Goal: Task Accomplishment & Management: Manage account settings

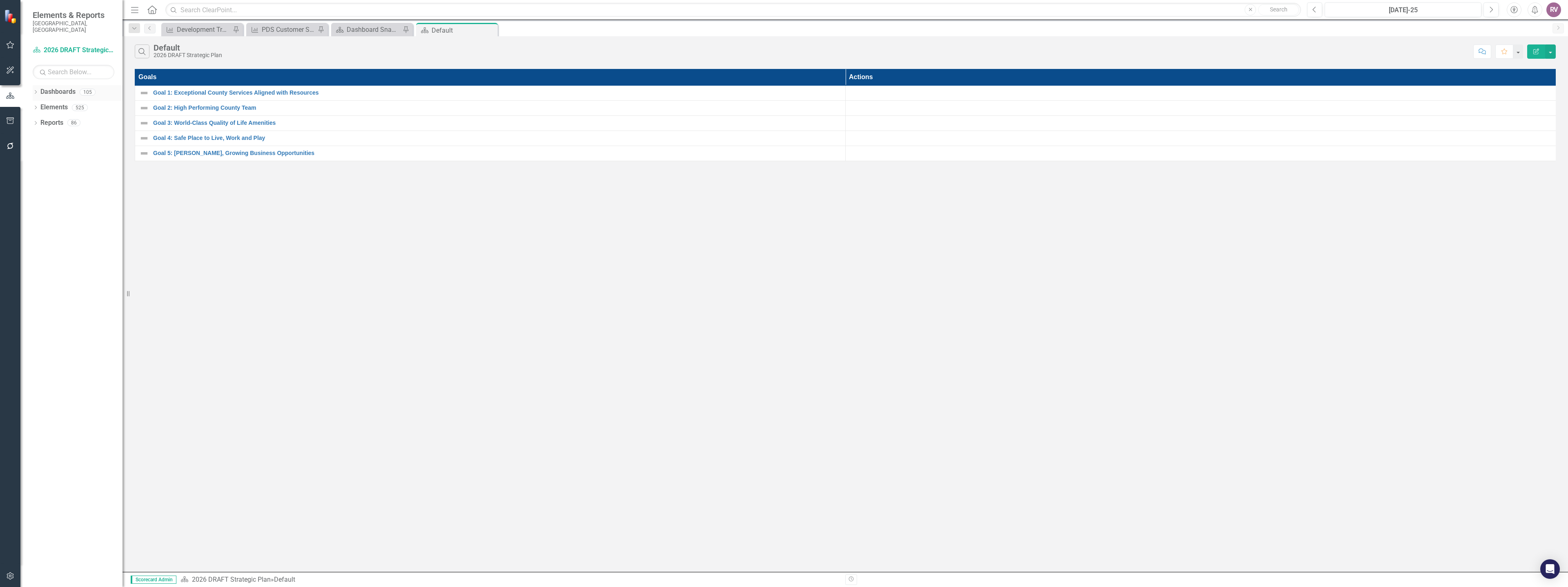
click at [35, 91] on icon "Dropdown" at bounding box center [35, 92] width 5 height 4
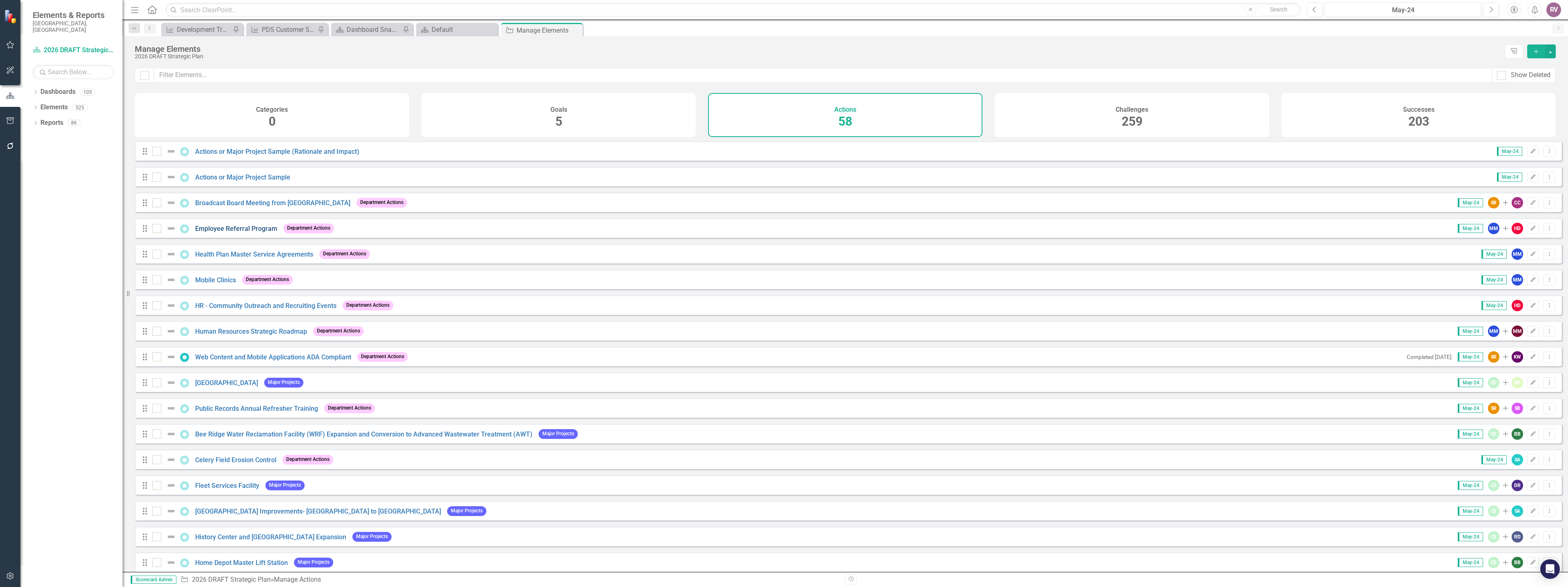
click at [222, 232] on link "Employee Referral Program" at bounding box center [236, 229] width 82 height 8
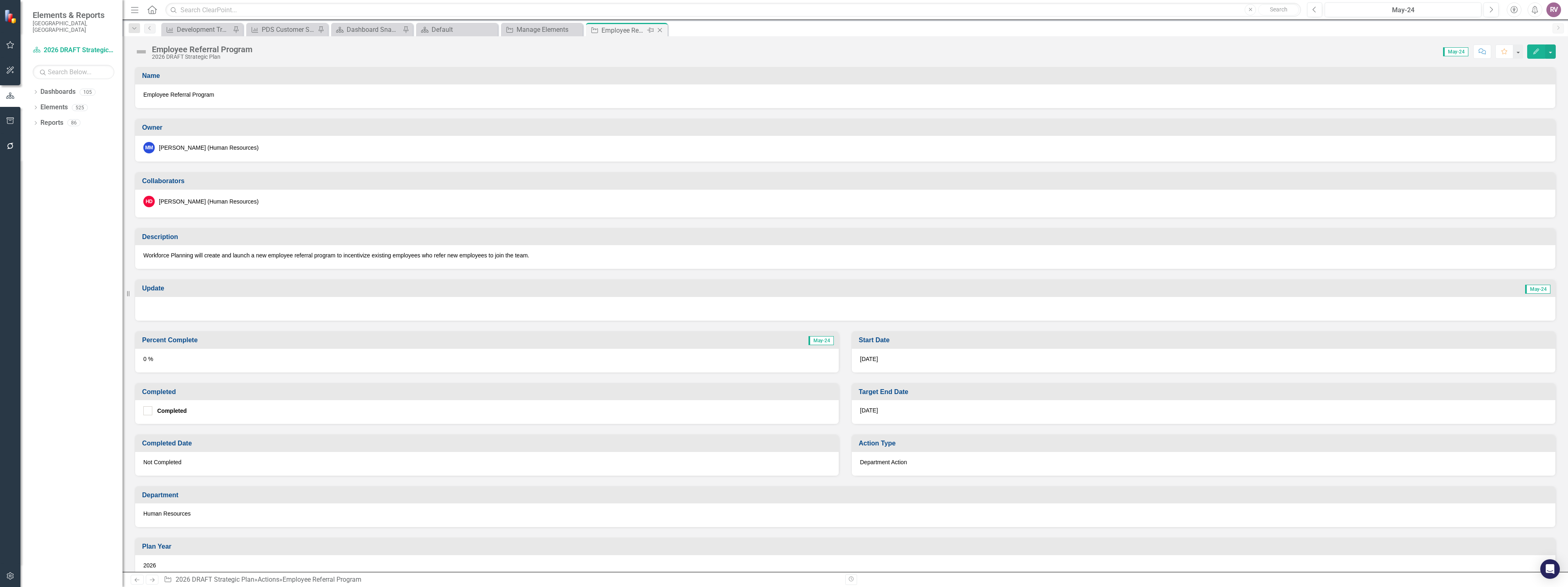
click at [660, 29] on icon "Close" at bounding box center [659, 30] width 8 height 7
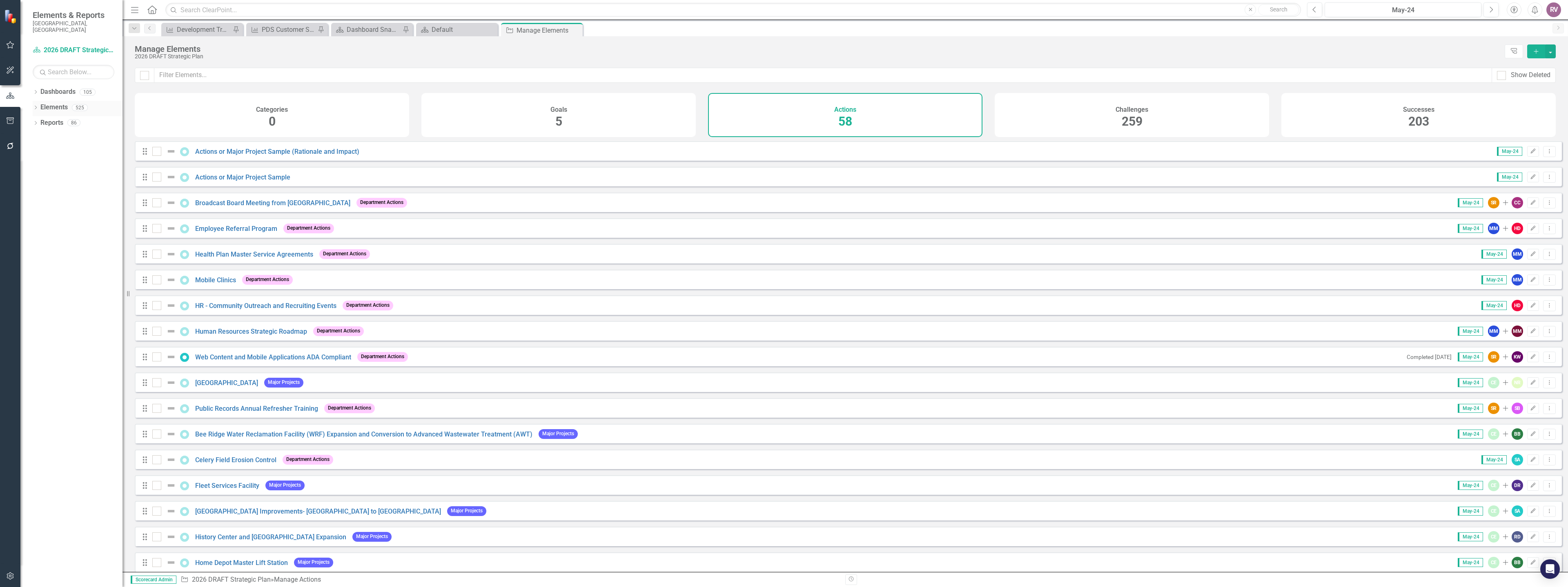
click at [37, 106] on icon "Dropdown" at bounding box center [35, 108] width 5 height 4
click at [37, 137] on icon "Dropdown" at bounding box center [39, 139] width 5 height 4
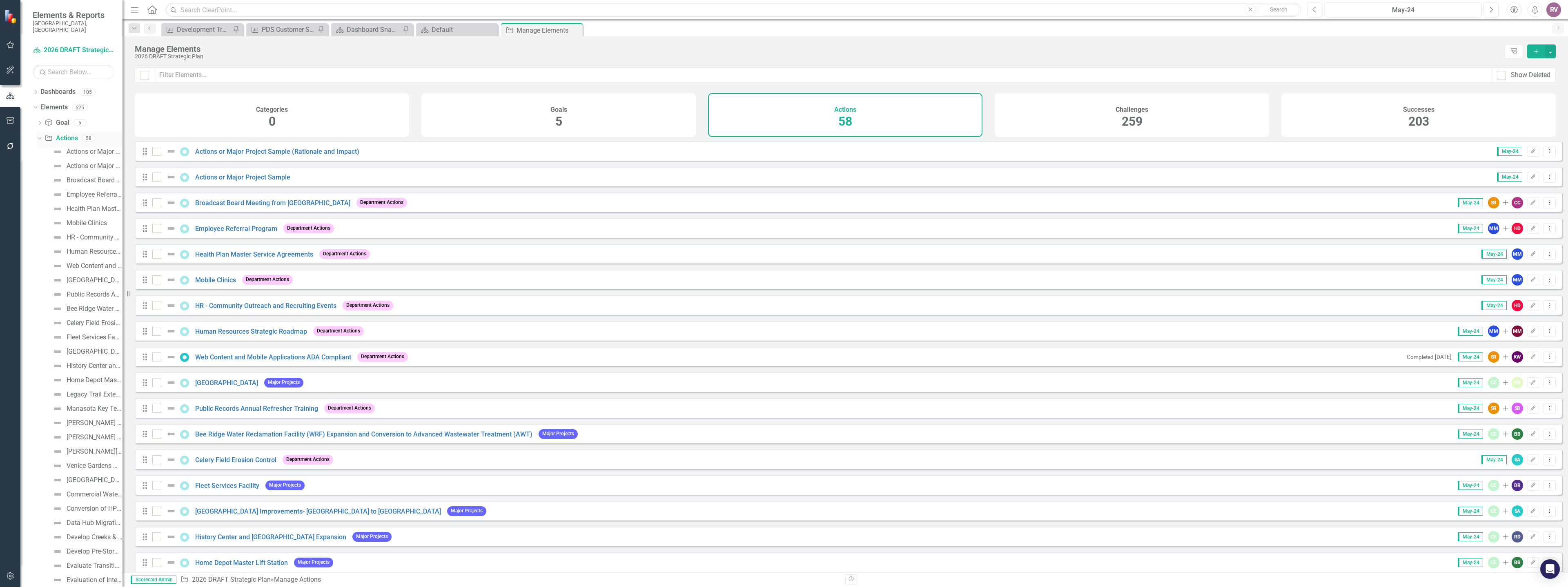
click at [37, 135] on icon "Dropdown" at bounding box center [38, 137] width 4 height 5
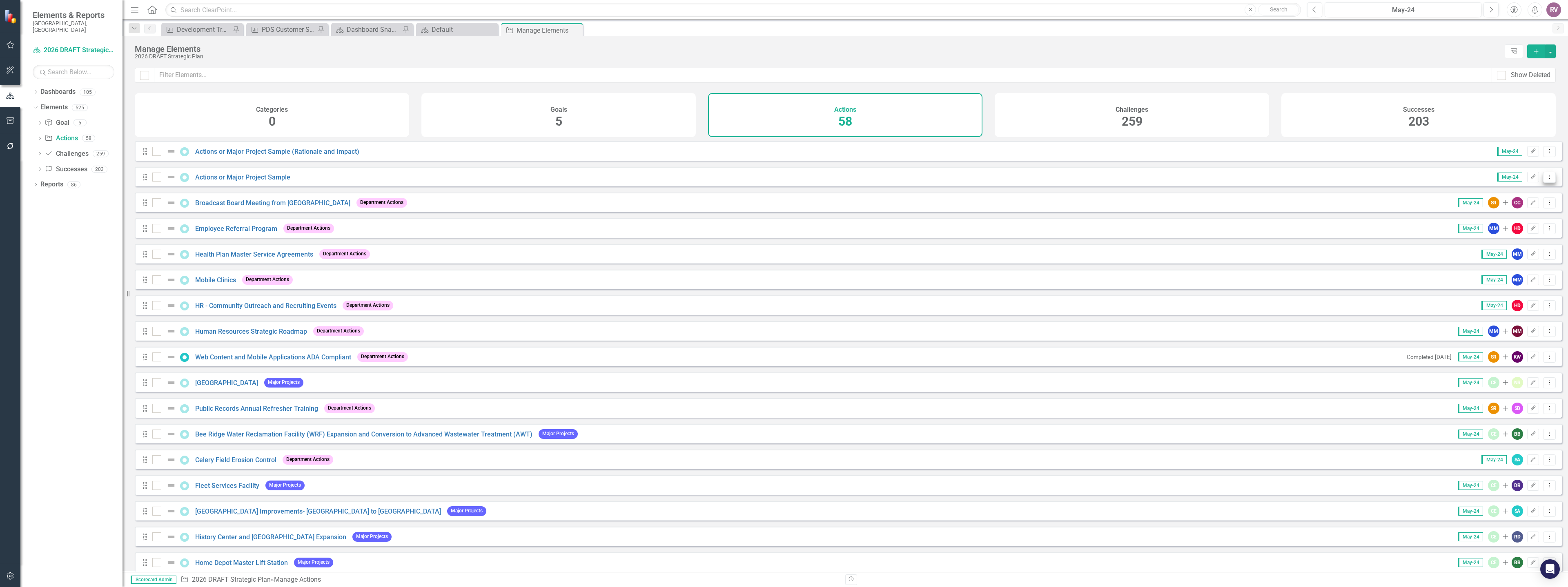
click at [1546, 179] on icon "Dropdown Menu" at bounding box center [1549, 176] width 7 height 5
click at [1517, 224] on link "Copy Duplicate Action" at bounding box center [1516, 227] width 67 height 15
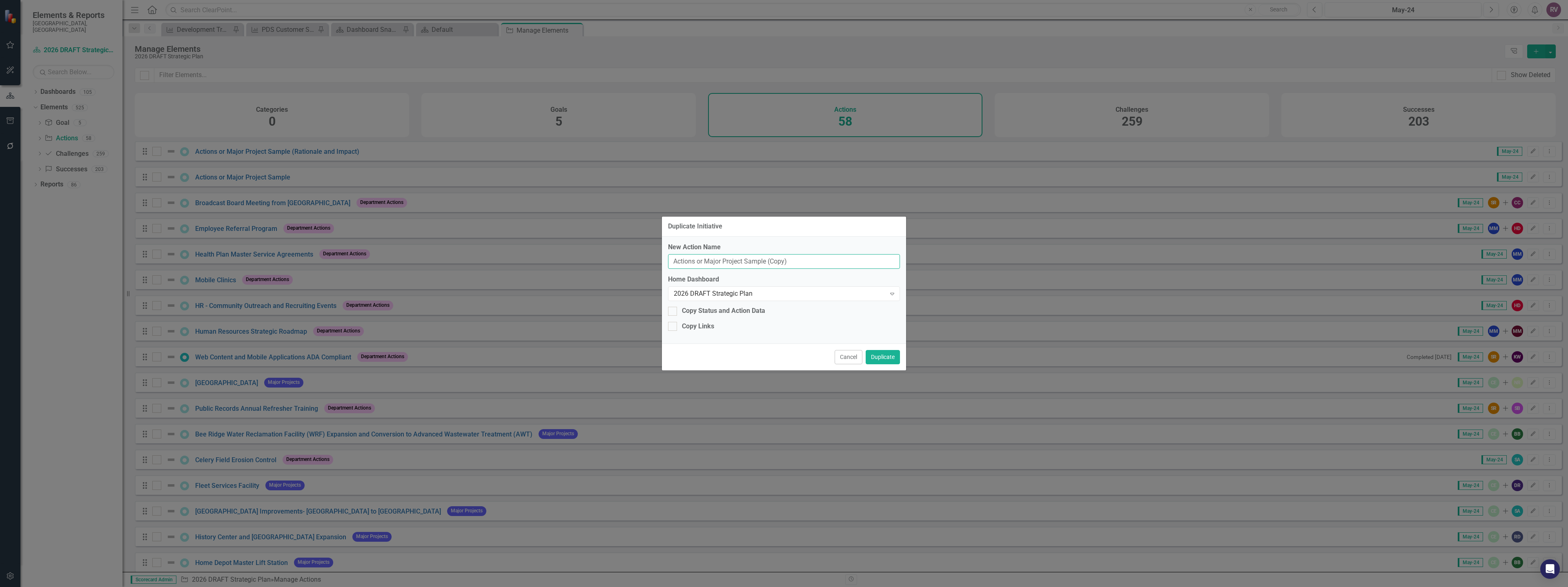
click at [788, 254] on input "Actions or Major Project Sample (Copy)" at bounding box center [783, 262] width 232 height 15
drag, startPoint x: 720, startPoint y: 265, endPoint x: 665, endPoint y: 265, distance: 55.0
click at [667, 265] on div "New Action Name Actions or Major Project Sample (Copy) Home Dashboard 2026 DRAF…" at bounding box center [783, 290] width 244 height 107
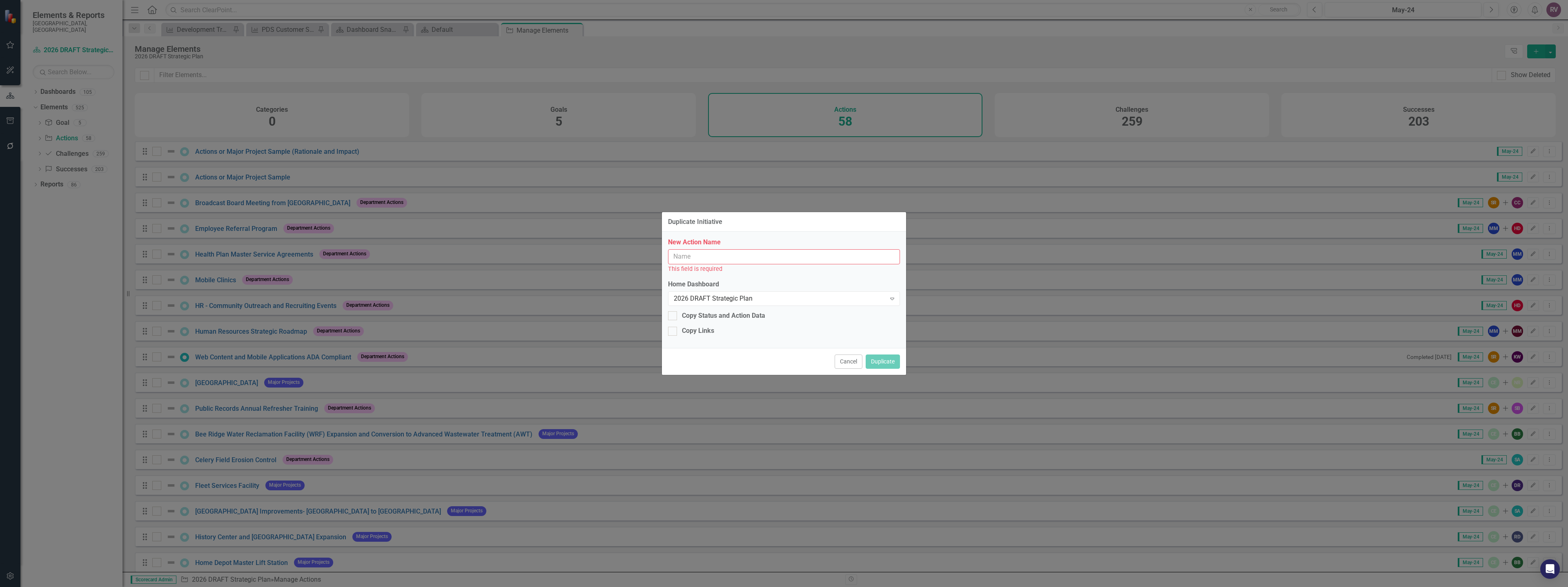
paste input "Neighborhood Initiative Grant Program (NIGP) Annual Report"
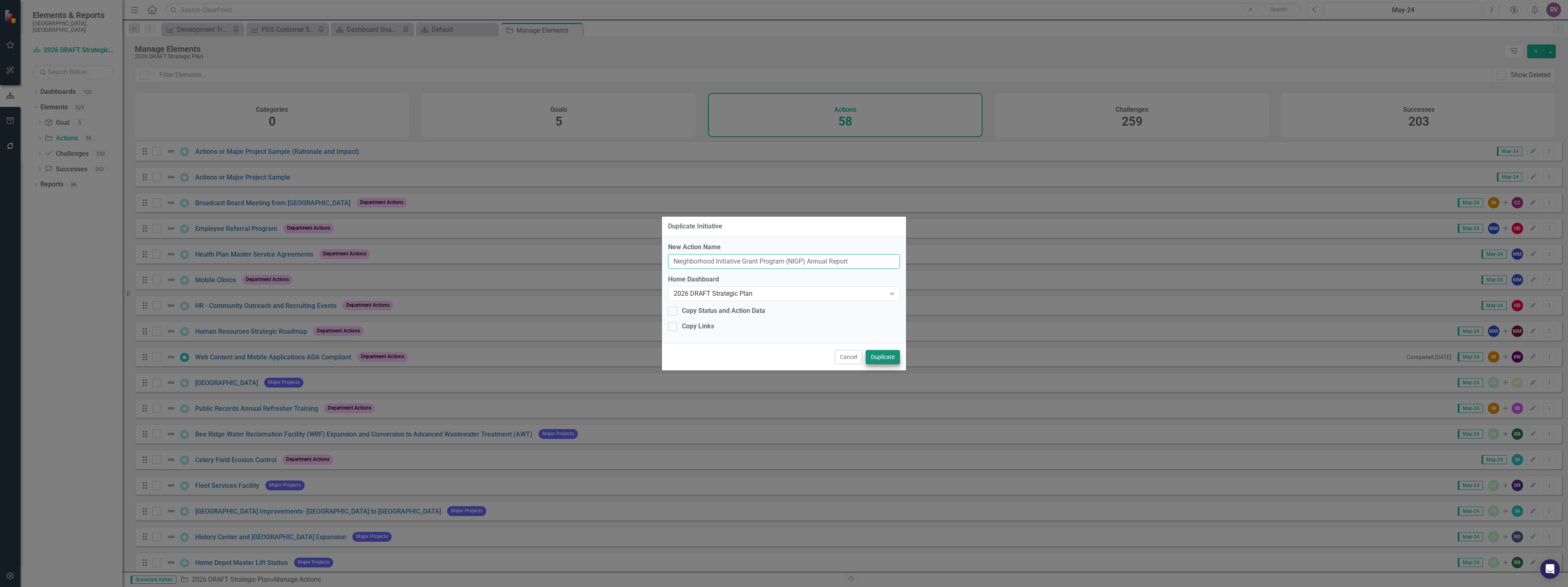
type input "Neighborhood Initiative Grant Program (NIGP) Annual Report"
click at [881, 355] on button "Duplicate" at bounding box center [883, 357] width 34 height 14
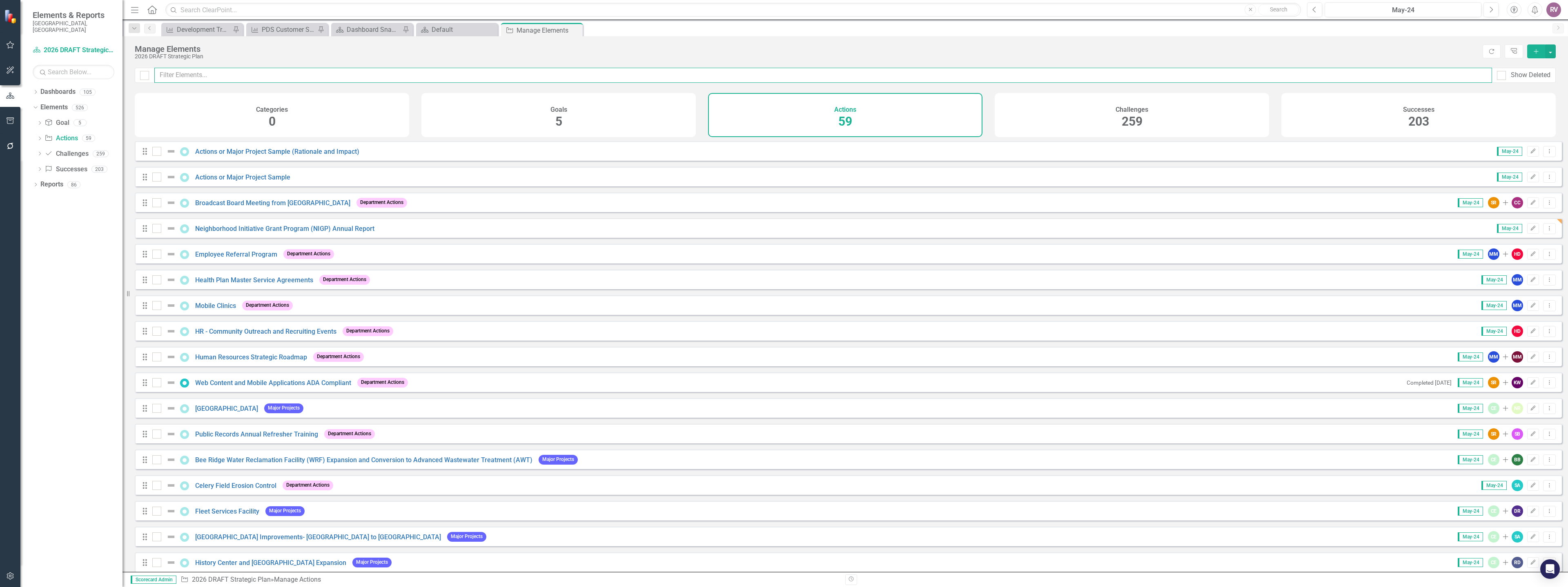
click at [254, 75] on input "text" at bounding box center [824, 75] width 1338 height 15
paste input "Neighborhood Initiative Grant Program (NIGP) Annual Report"
type input "Neighborhood Initiative Grant Program (NIGP) Annual Report"
checkbox input "false"
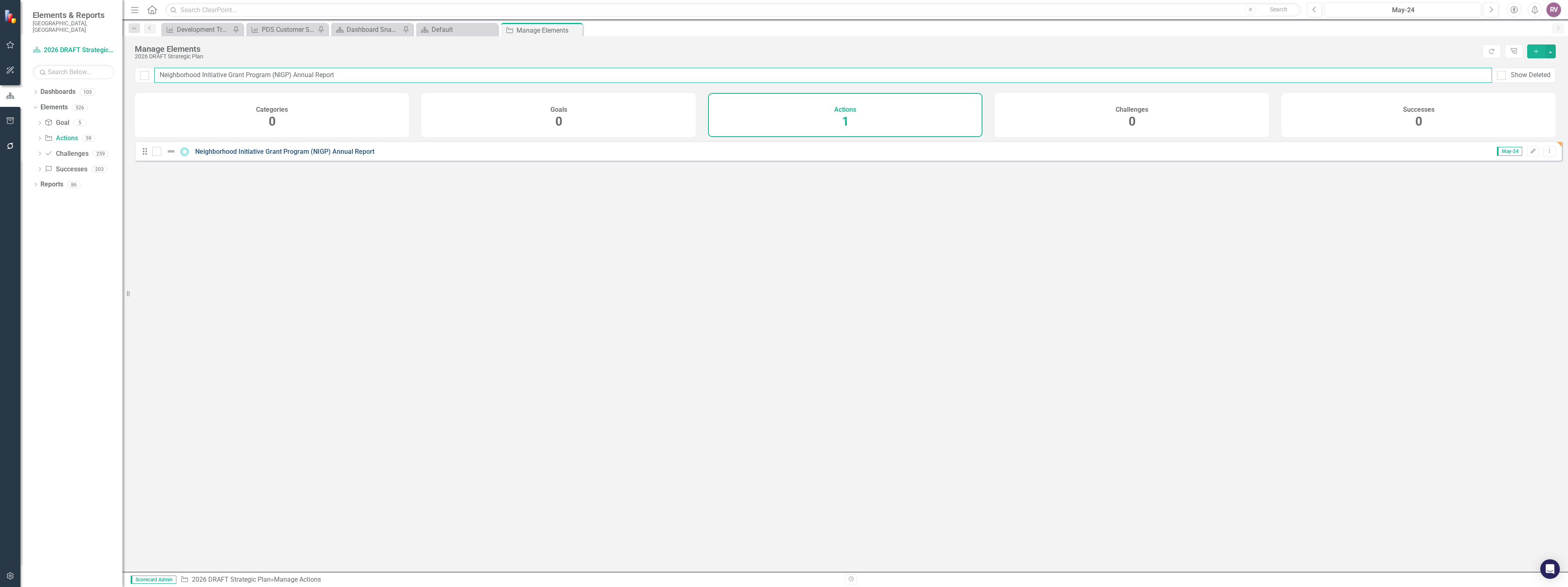
type input "Neighborhood Initiative Grant Program (NIGP) Annual Report"
click at [251, 156] on link "Neighborhood Initiative Grant Program (NIGP) Annual Report" at bounding box center [285, 151] width 179 height 8
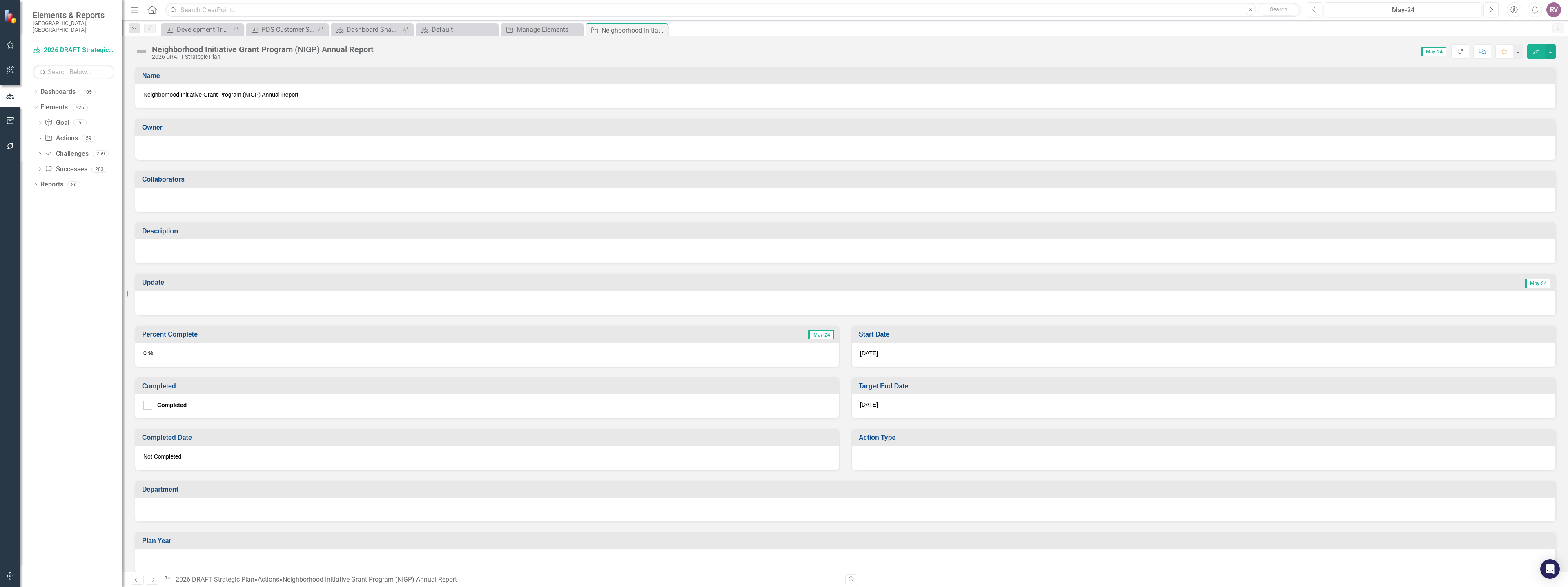
click at [188, 145] on div at bounding box center [845, 147] width 1404 height 10
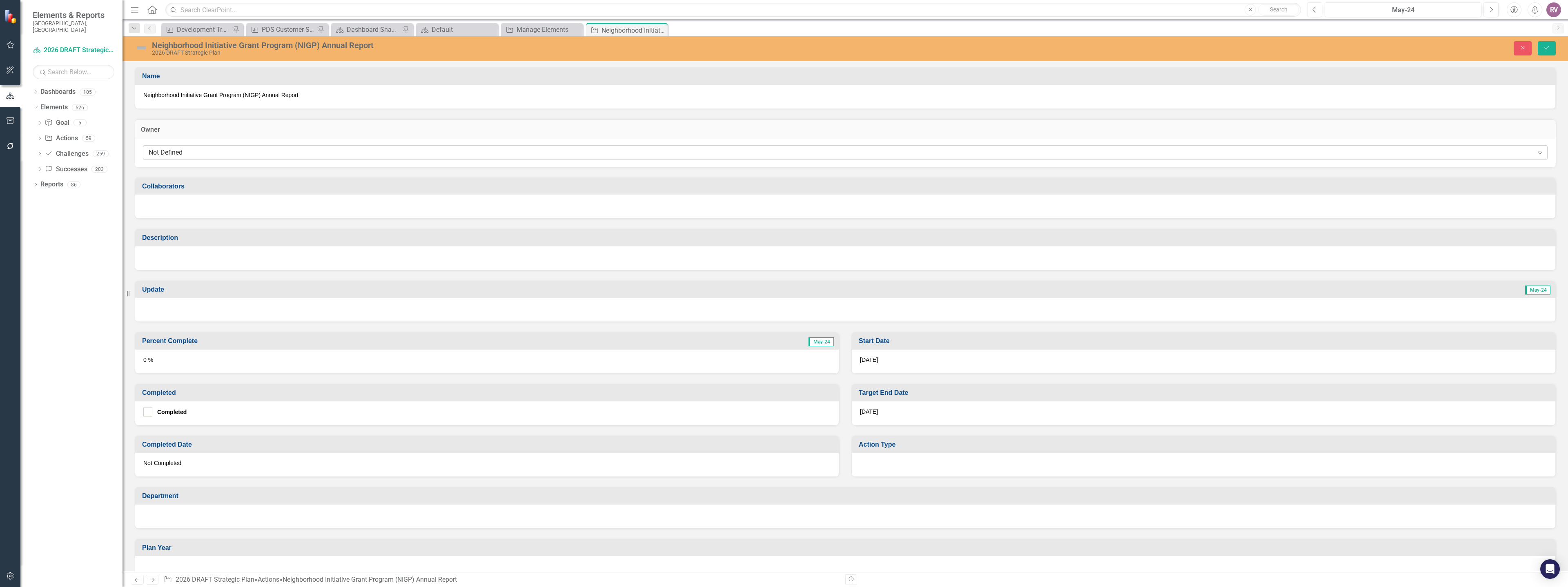
click at [192, 156] on div "Not Defined" at bounding box center [841, 152] width 1385 height 9
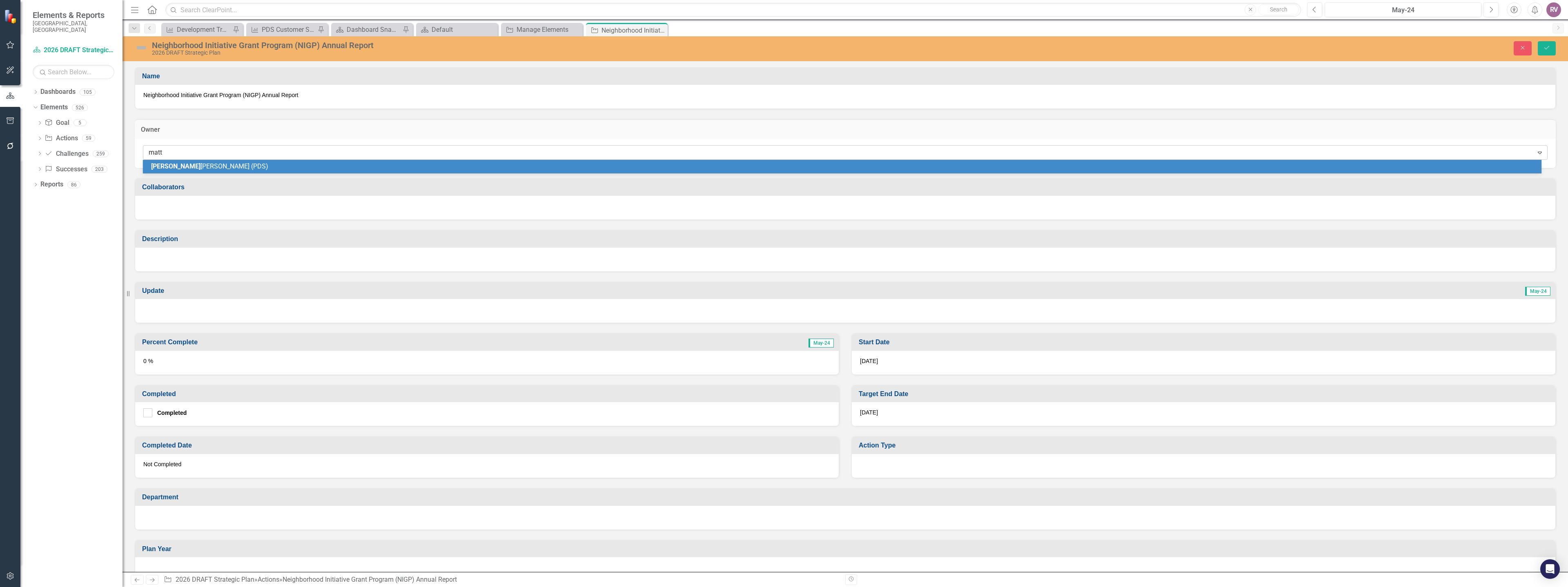
type input "matth"
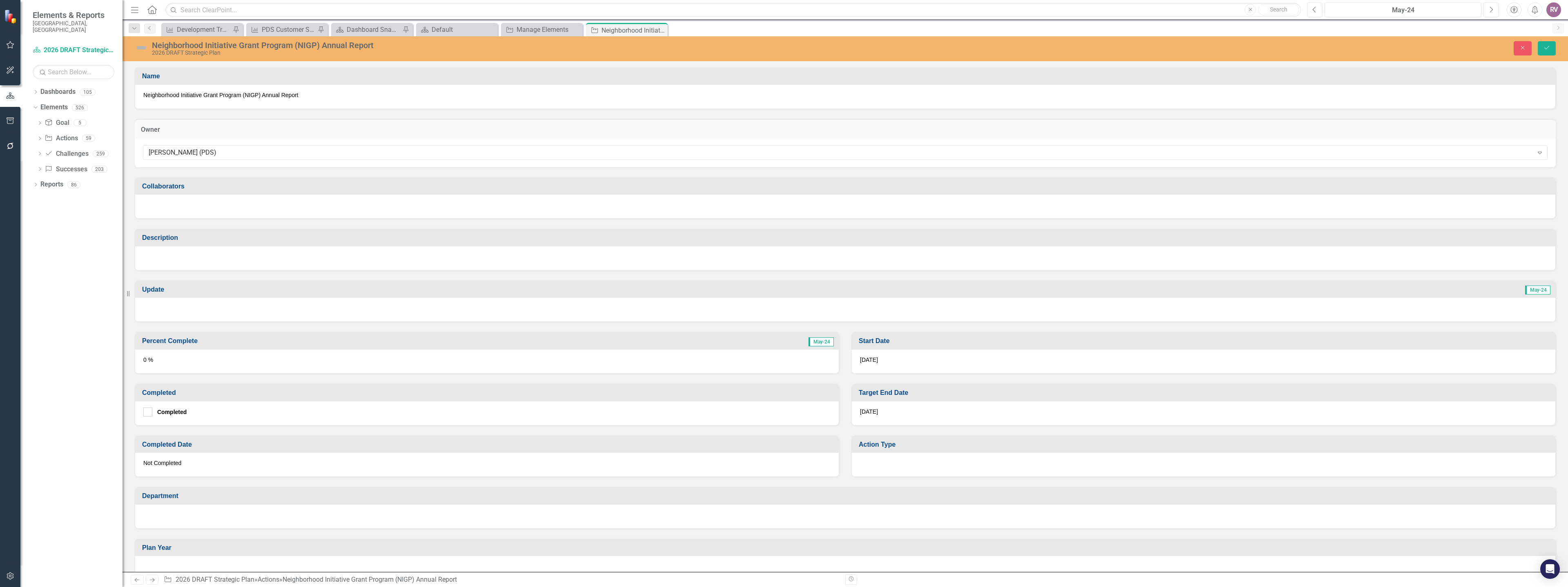
click at [229, 263] on div at bounding box center [845, 258] width 1420 height 24
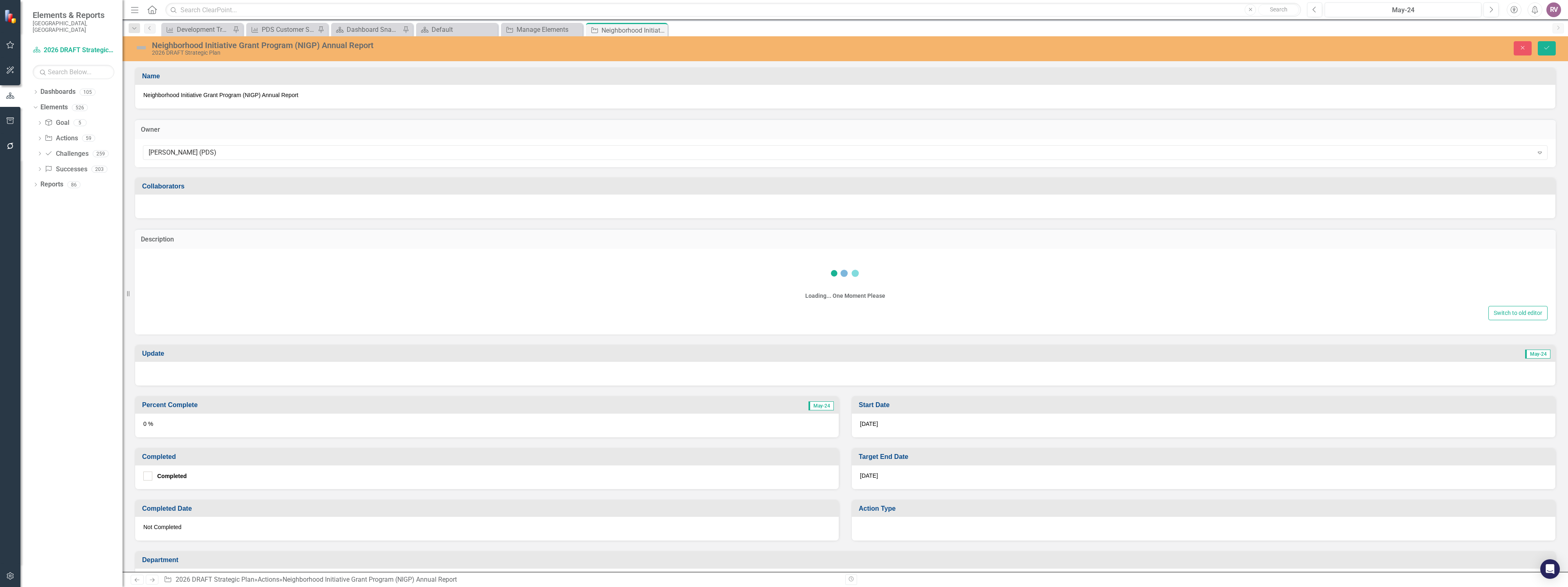
click at [195, 276] on div "Loading... One Moment Please" at bounding box center [845, 279] width 1405 height 49
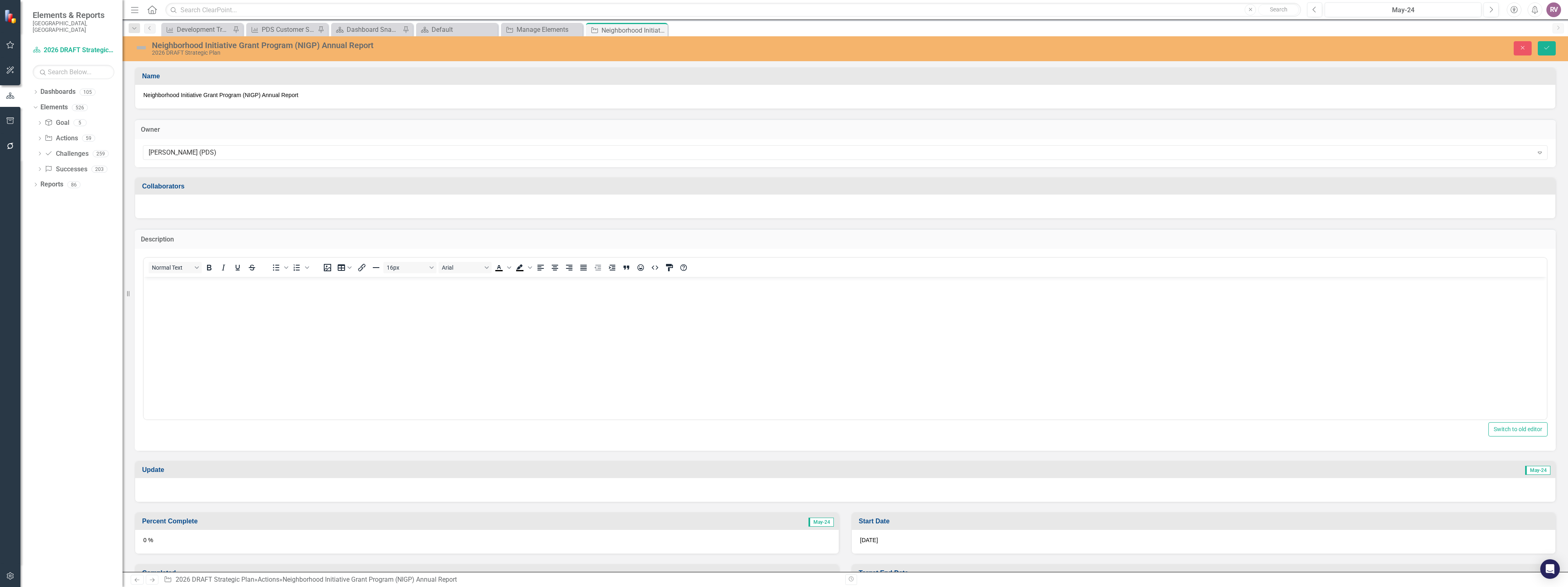
click at [194, 294] on body "Rich Text Area. Press ALT-0 for help." at bounding box center [845, 338] width 1403 height 122
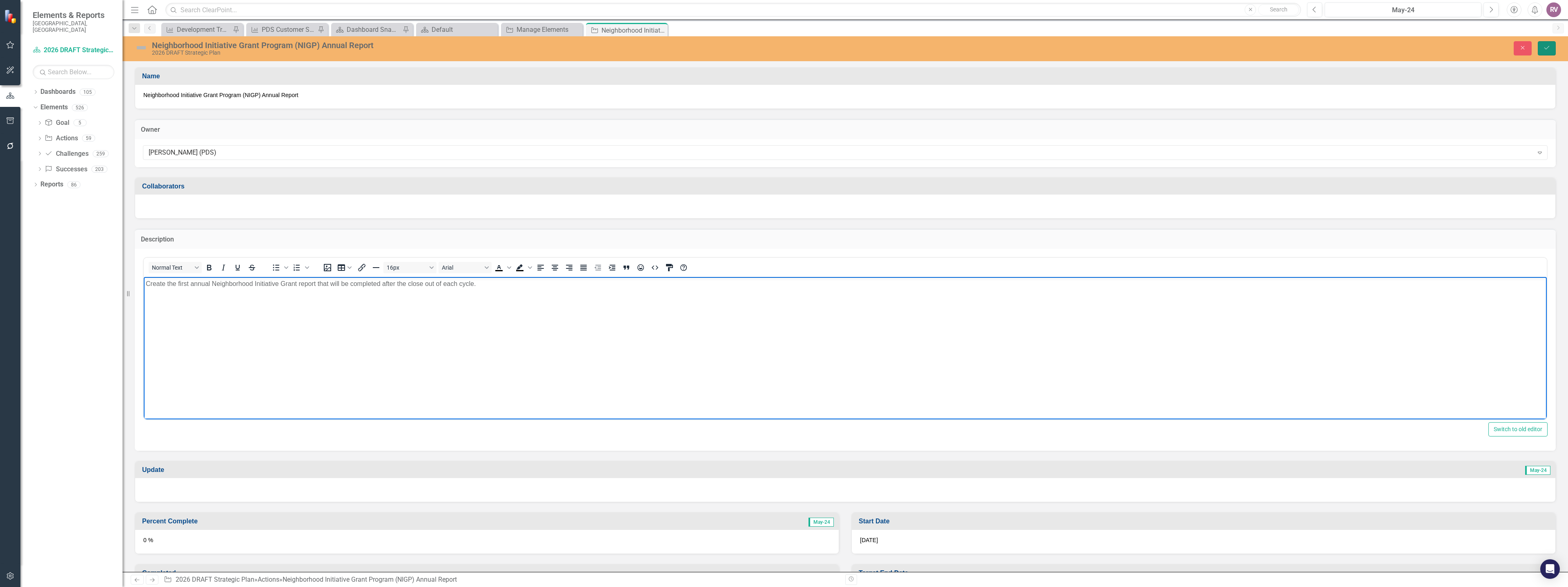
click at [1543, 52] on button "Save" at bounding box center [1547, 48] width 18 height 14
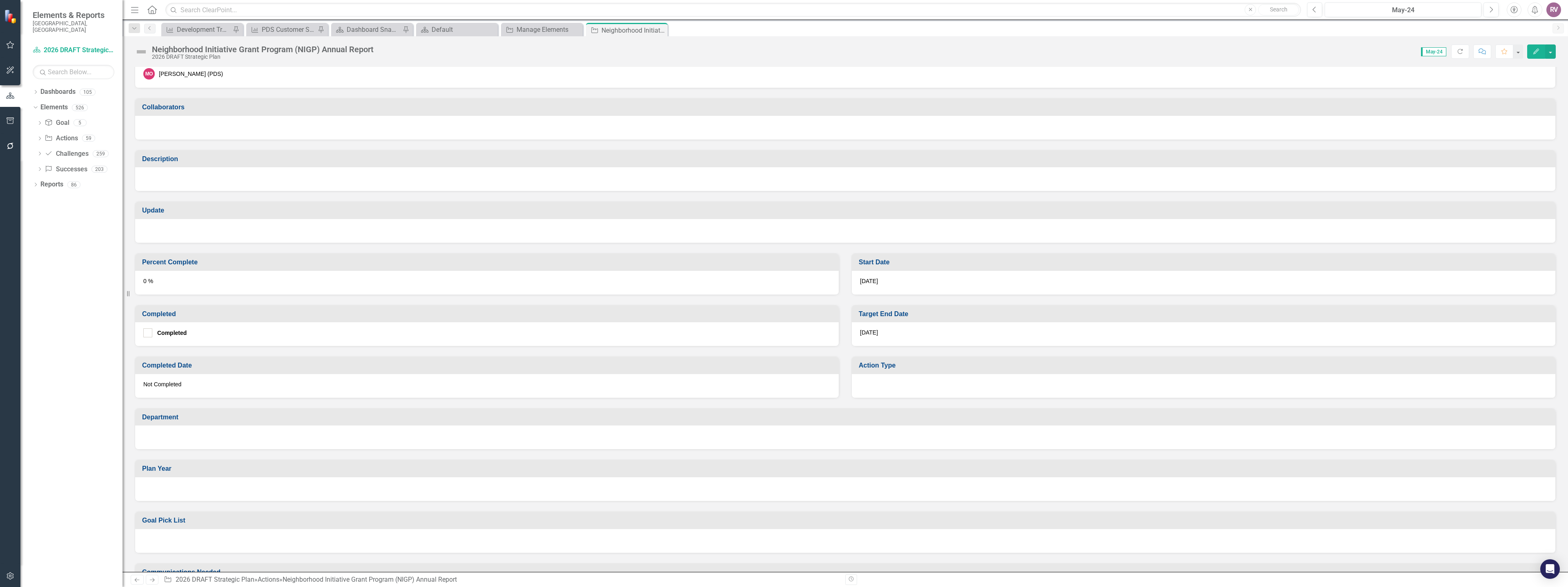
scroll to position [82, 0]
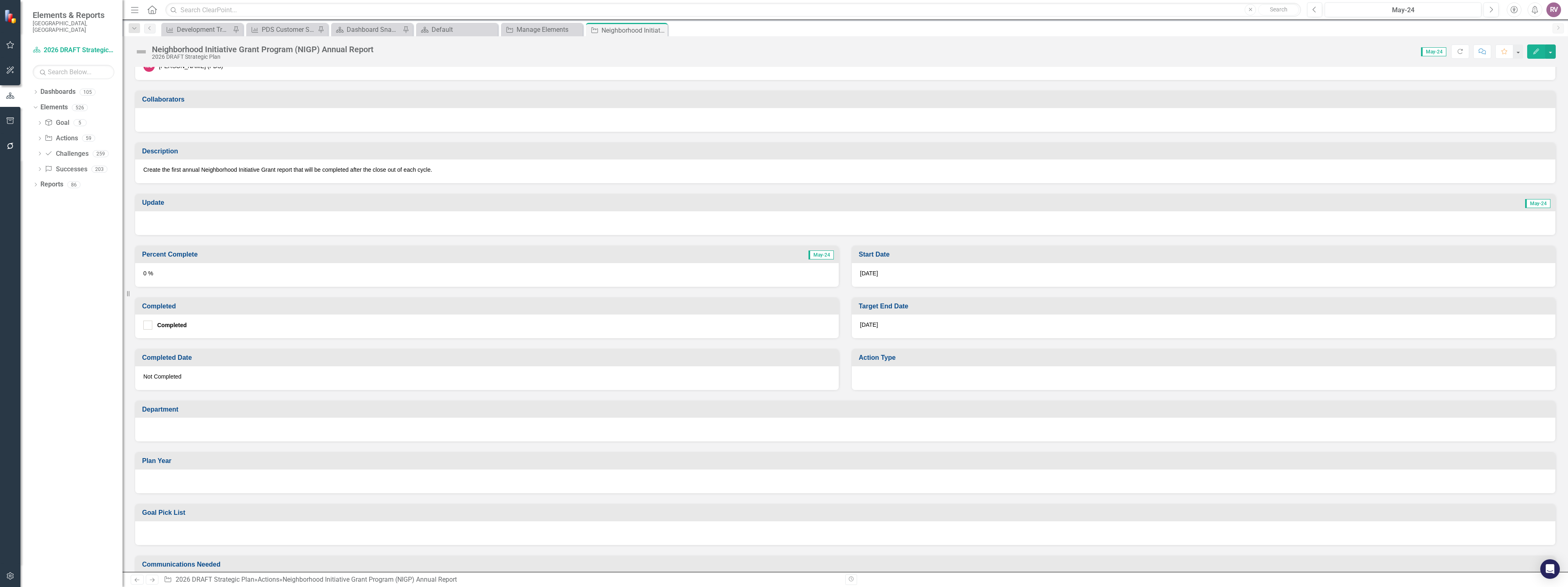
click at [880, 325] on div "7/31/26" at bounding box center [1203, 326] width 704 height 24
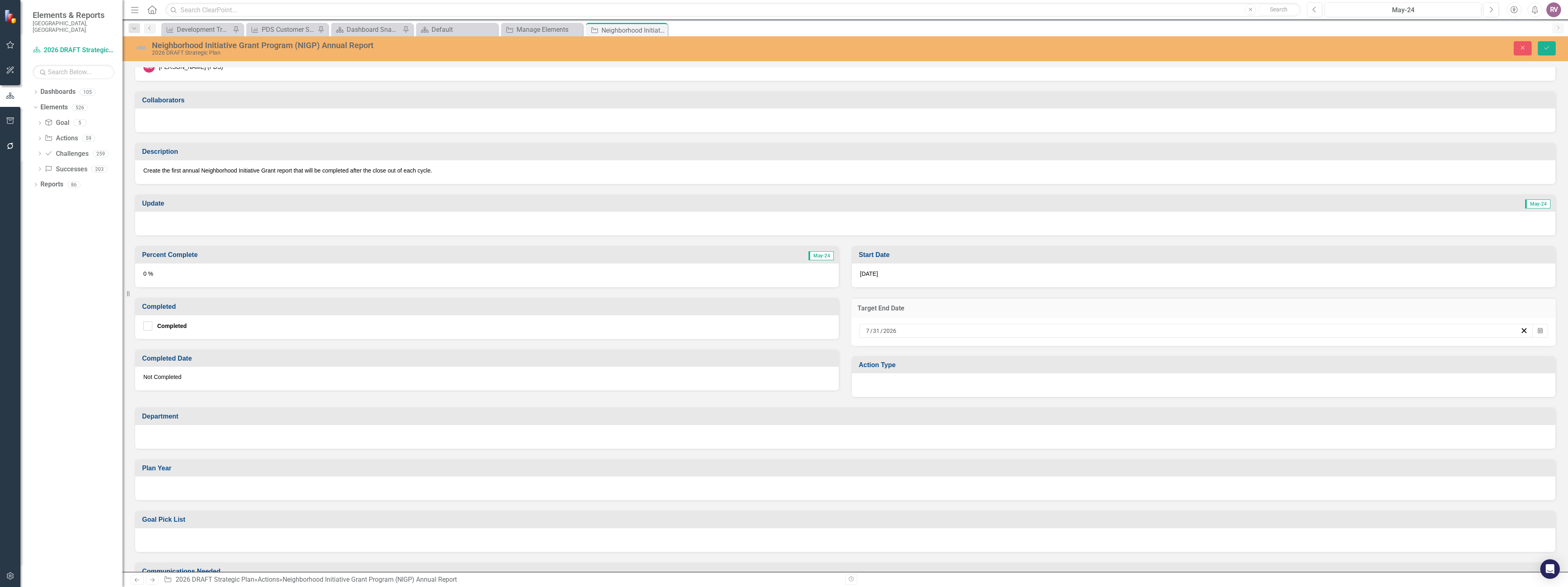
click at [899, 333] on div "7 / 31 / 2026" at bounding box center [1192, 330] width 656 height 8
click at [1147, 352] on button "‹" at bounding box center [1148, 352] width 18 height 18
click at [1147, 352] on button "‹" at bounding box center [1148, 352] width 18 height 18
click at [1215, 440] on abbr "30" at bounding box center [1212, 437] width 7 height 7
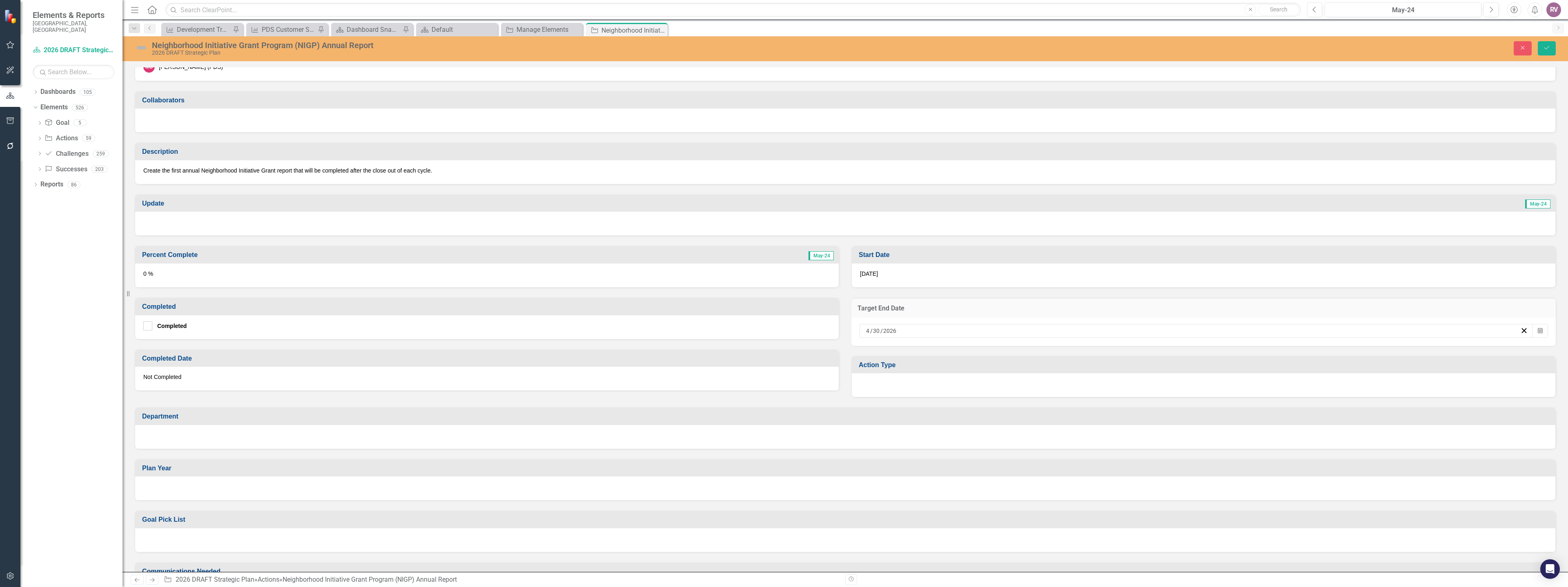
click at [883, 379] on div at bounding box center [1203, 385] width 704 height 24
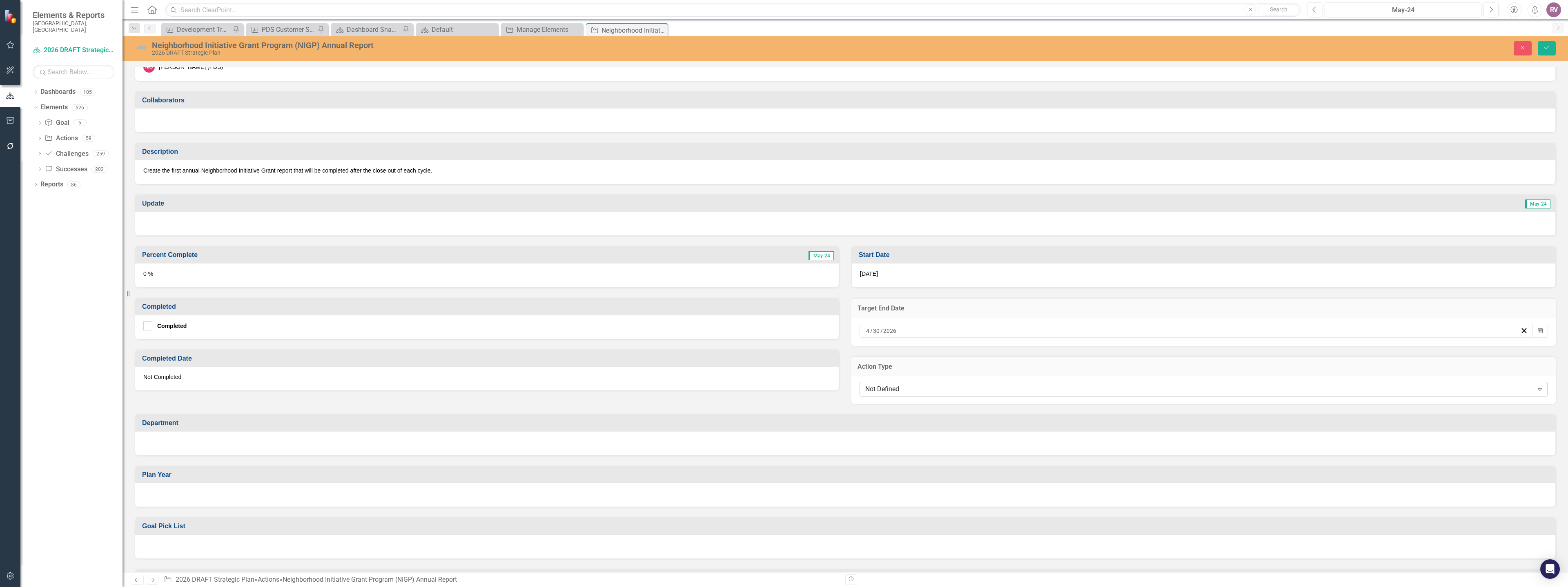
click at [887, 387] on div "Not Defined" at bounding box center [1199, 389] width 668 height 9
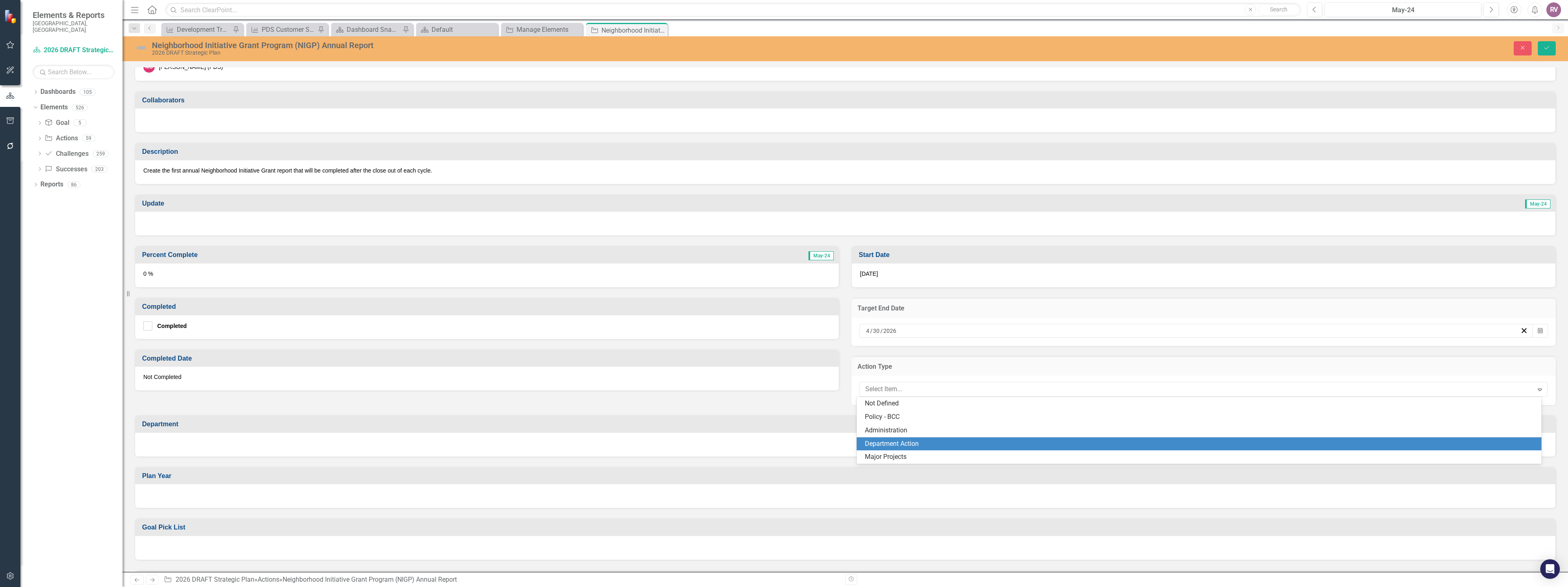
click at [905, 442] on div "Department Action" at bounding box center [1201, 443] width 672 height 9
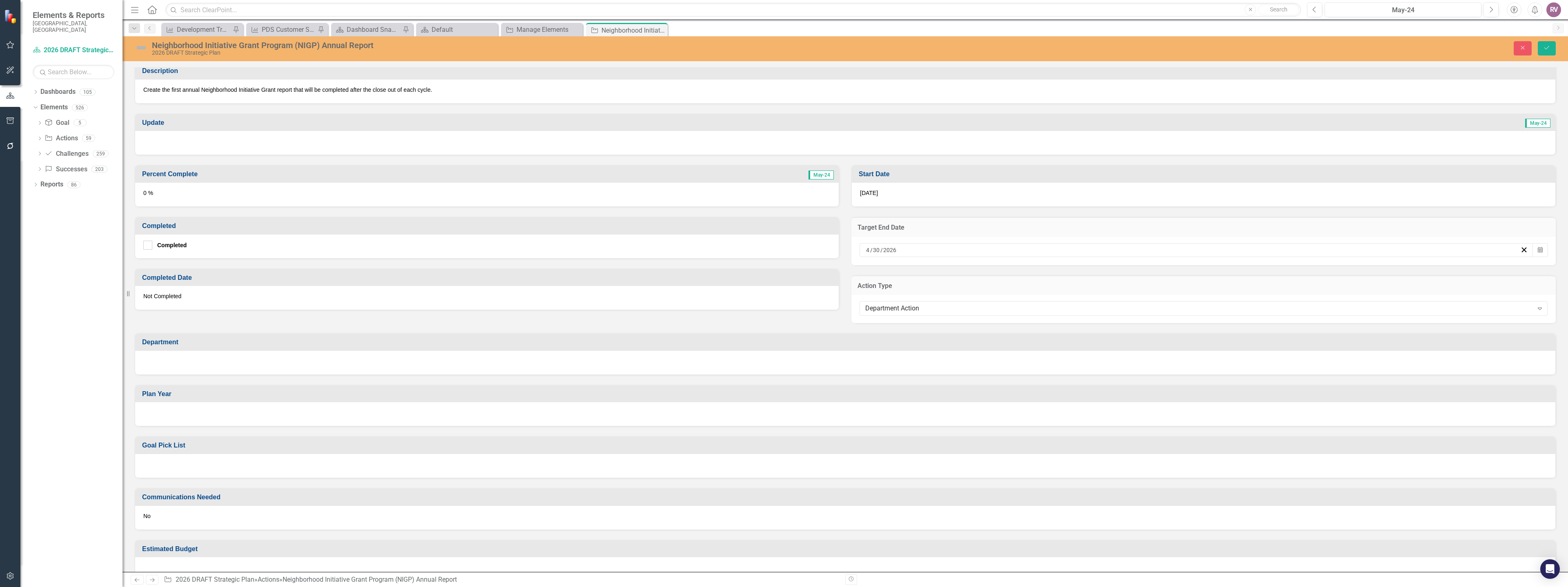
scroll to position [163, 0]
click at [270, 363] on div at bounding box center [845, 362] width 1420 height 24
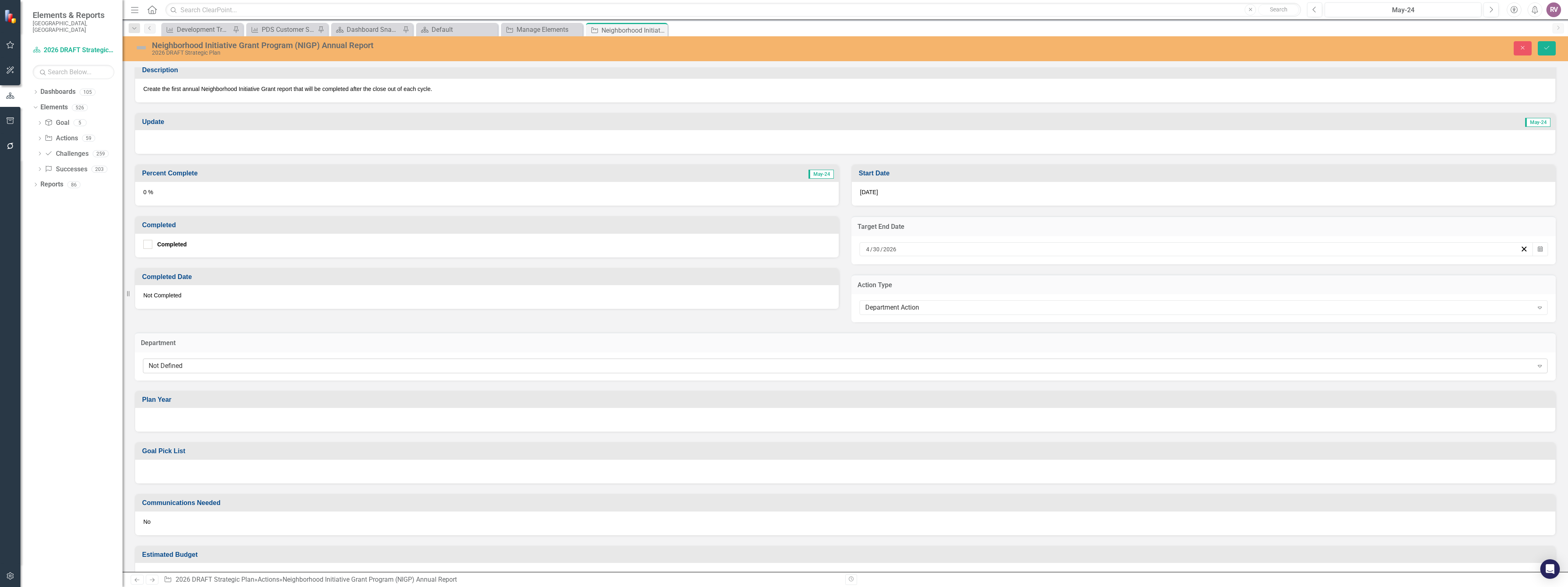
click at [226, 371] on div "Not Defined Expand" at bounding box center [845, 366] width 1405 height 15
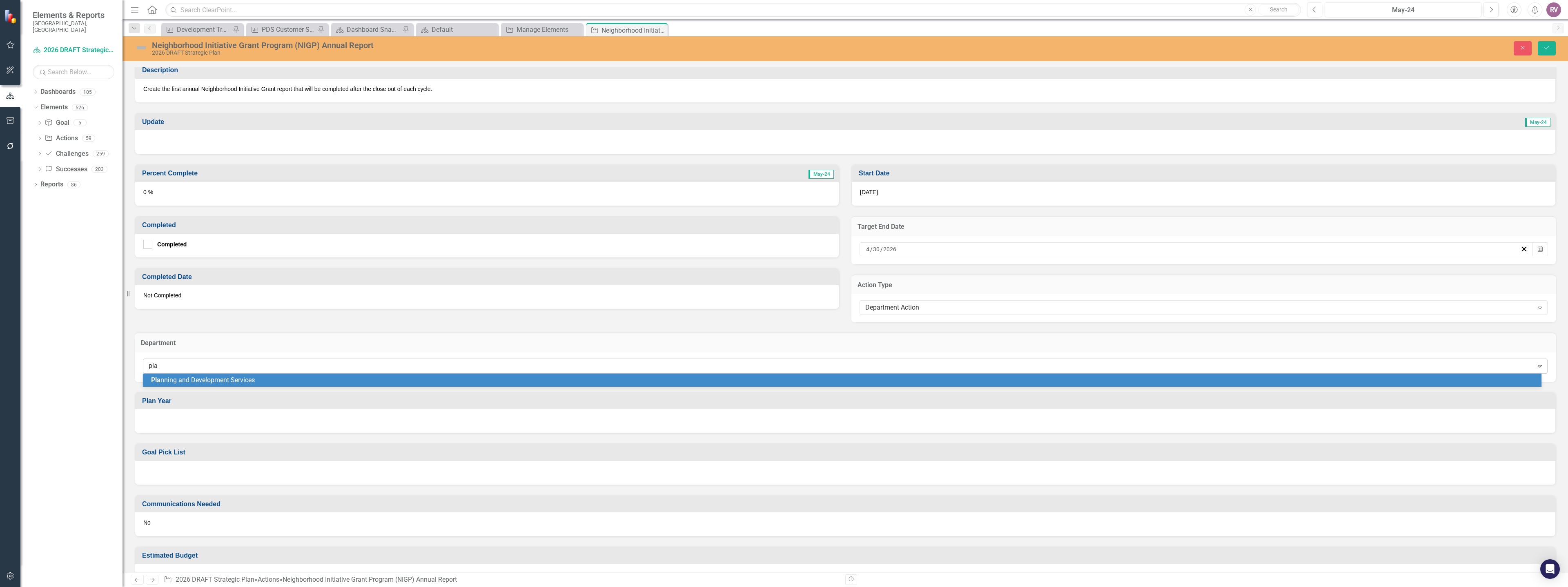
type input "plan"
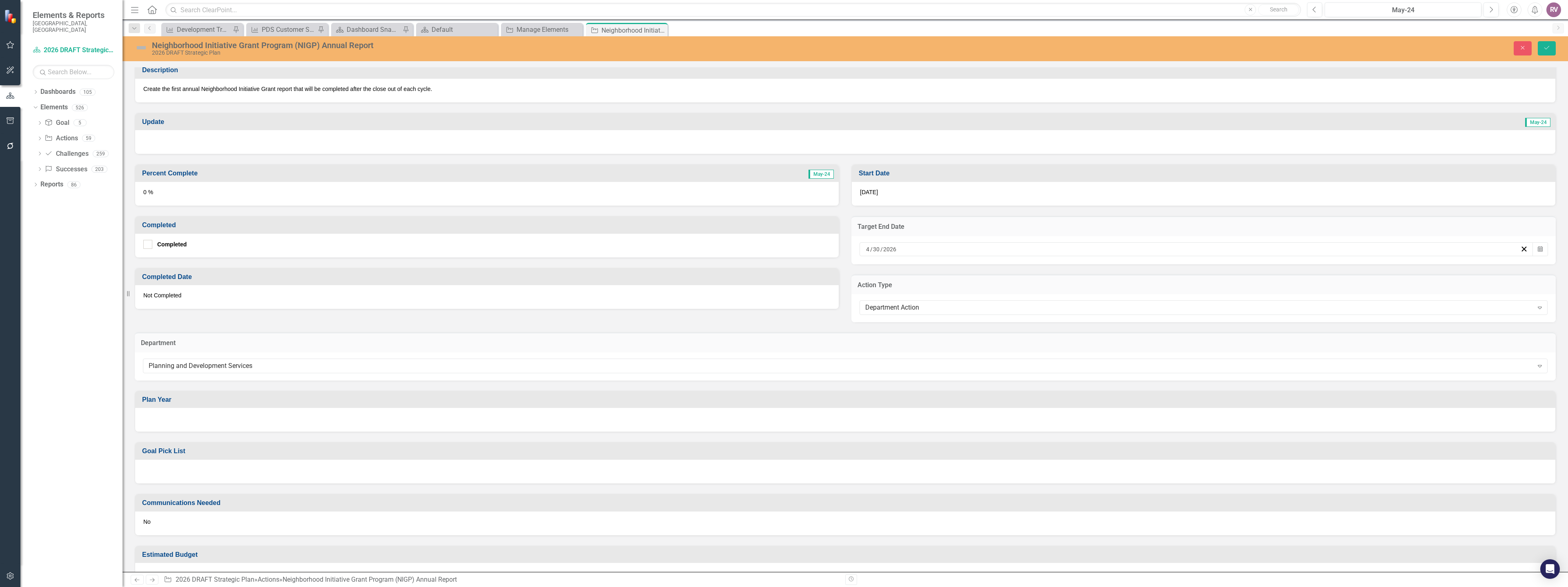
click at [182, 433] on div "Goal Pick List" at bounding box center [845, 457] width 1433 height 52
click at [182, 432] on div at bounding box center [845, 420] width 1420 height 24
click at [182, 419] on div at bounding box center [845, 420] width 1420 height 24
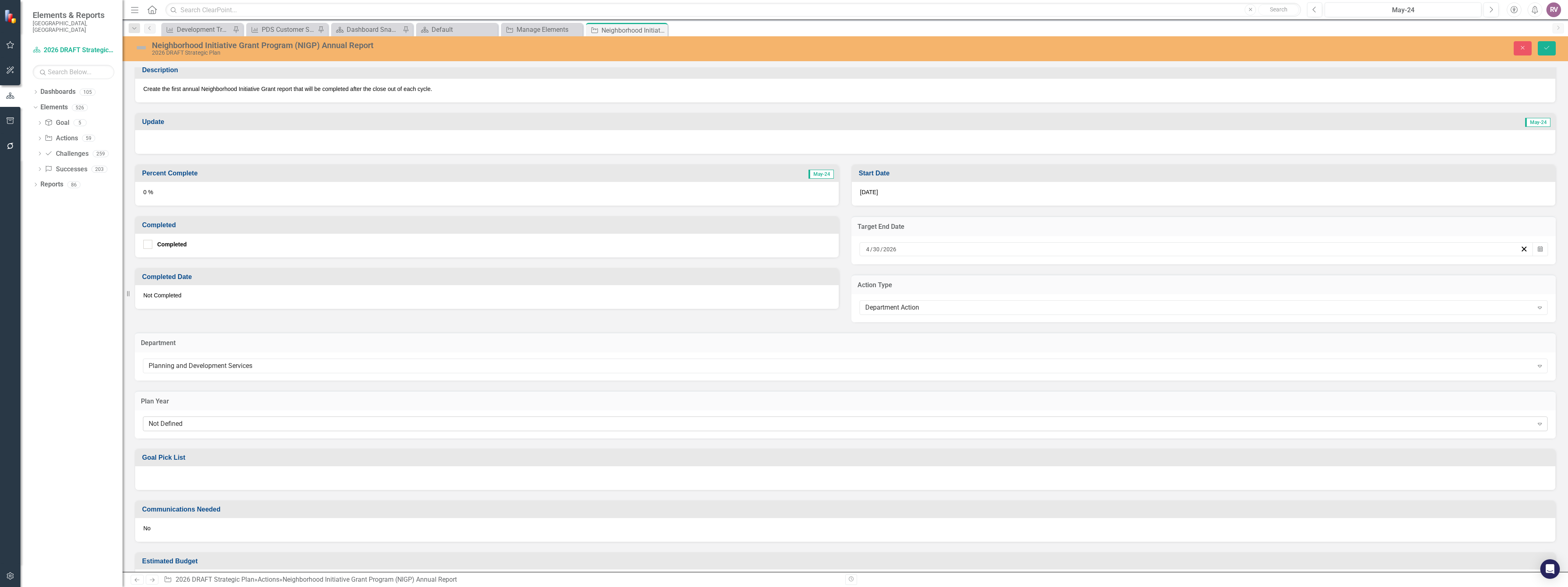
click at [182, 420] on div "Not Defined" at bounding box center [841, 424] width 1385 height 9
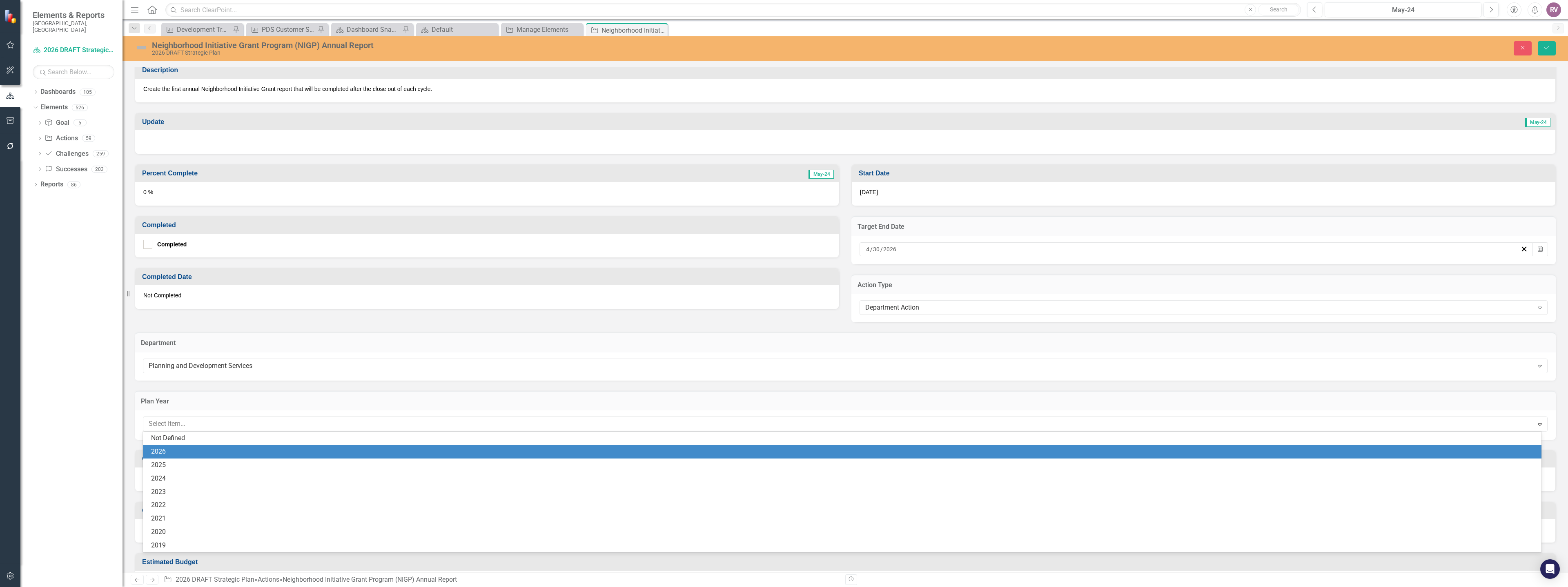
click at [177, 451] on div "2026" at bounding box center [844, 451] width 1385 height 9
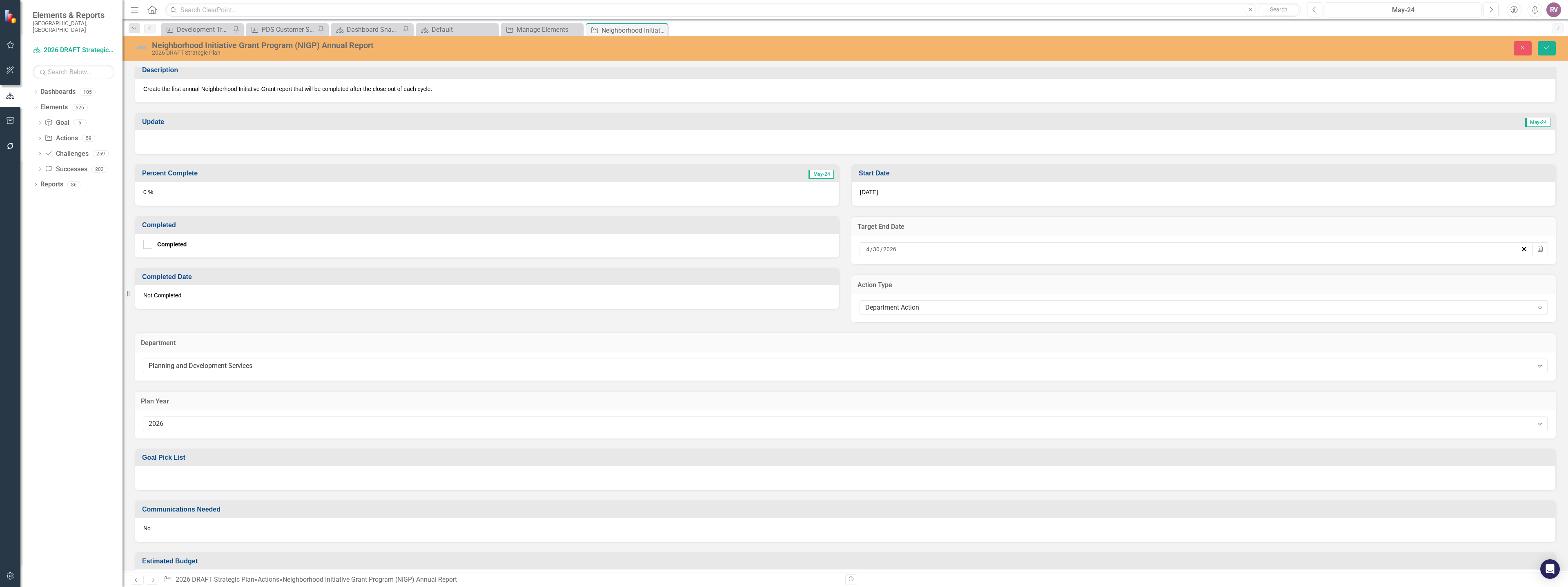
click at [181, 482] on div at bounding box center [845, 478] width 1420 height 24
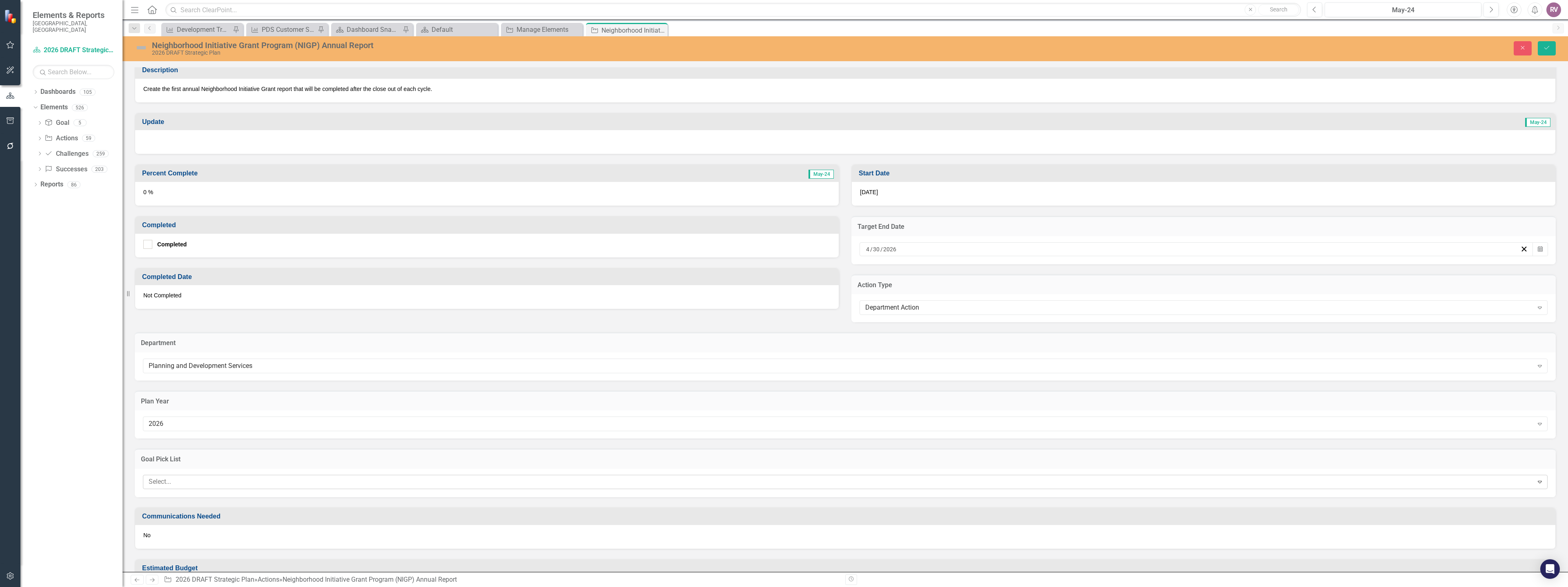
click at [188, 485] on div at bounding box center [839, 482] width 1388 height 11
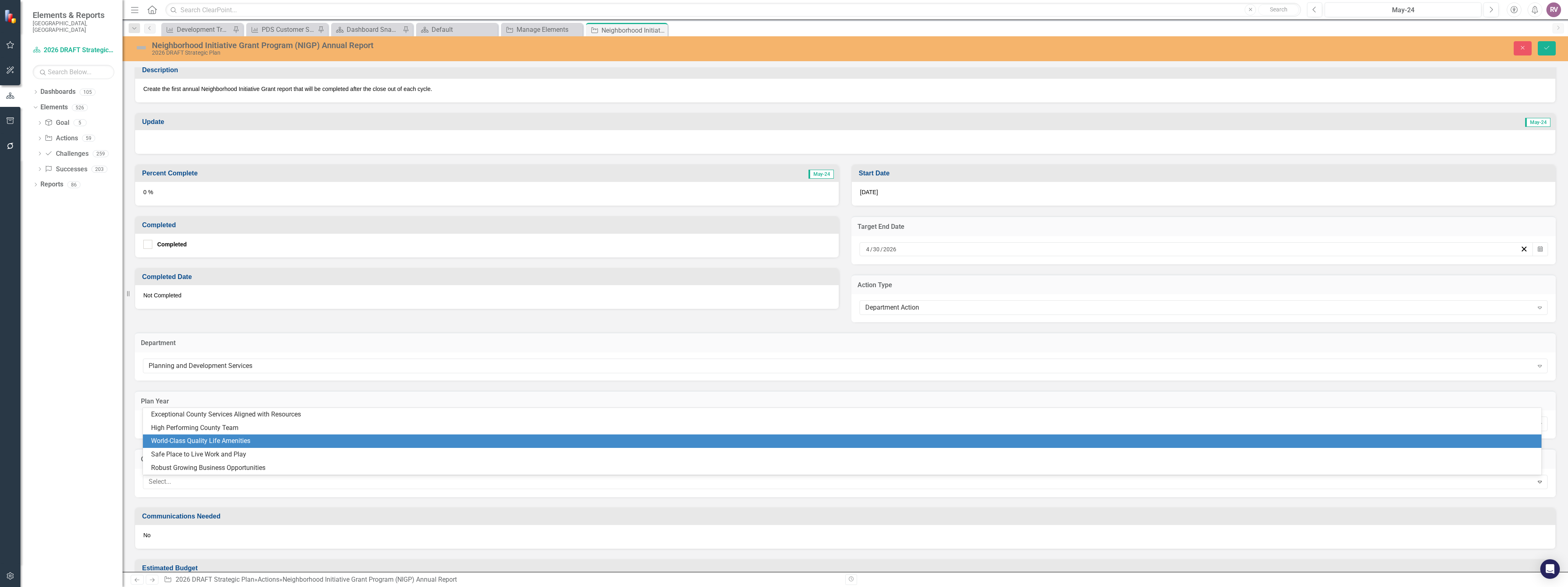
click at [247, 440] on div "World-Class Quality Life Amenities" at bounding box center [844, 441] width 1385 height 9
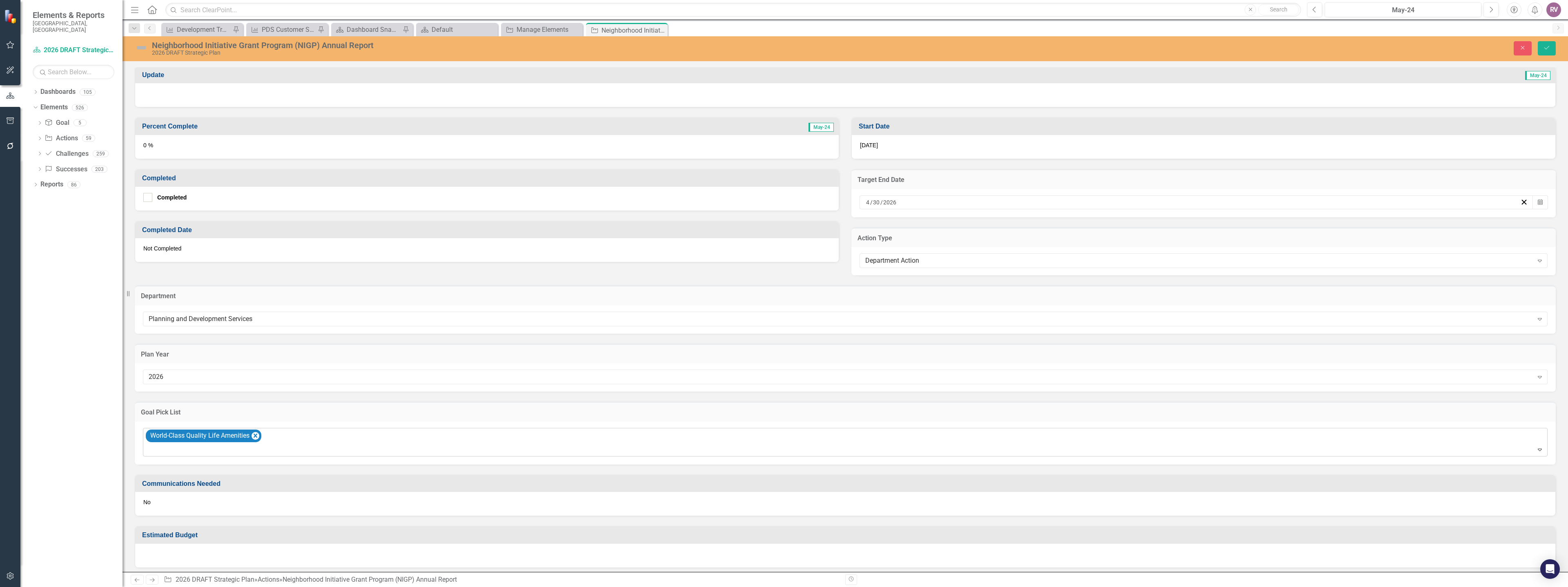
scroll to position [214, 0]
click at [1544, 49] on icon "Save" at bounding box center [1547, 47] width 7 height 5
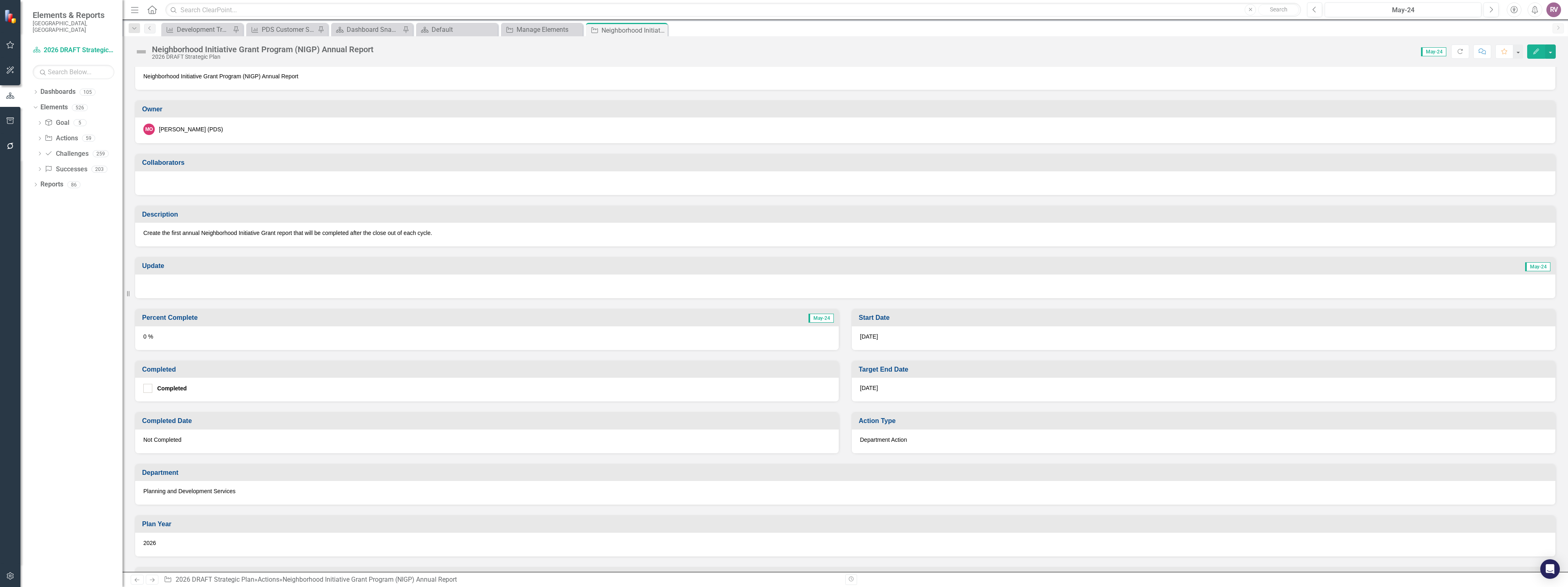
scroll to position [0, 0]
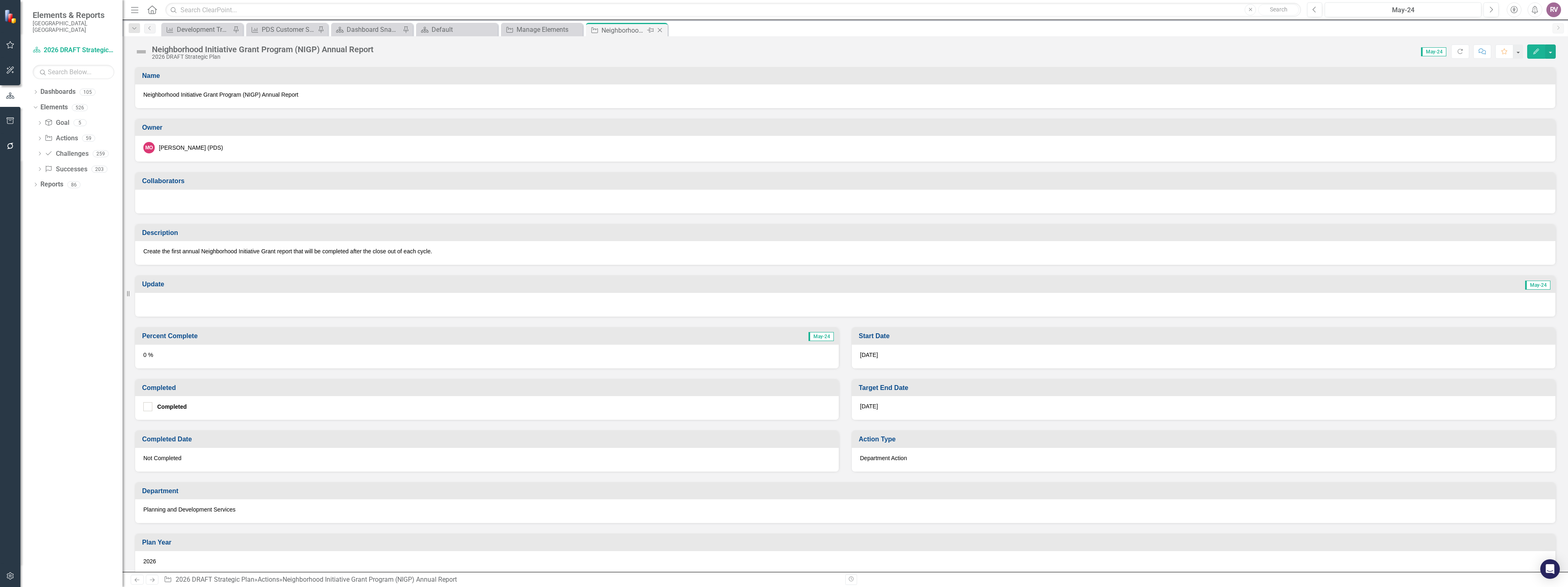
click at [660, 31] on icon "Close" at bounding box center [659, 30] width 8 height 7
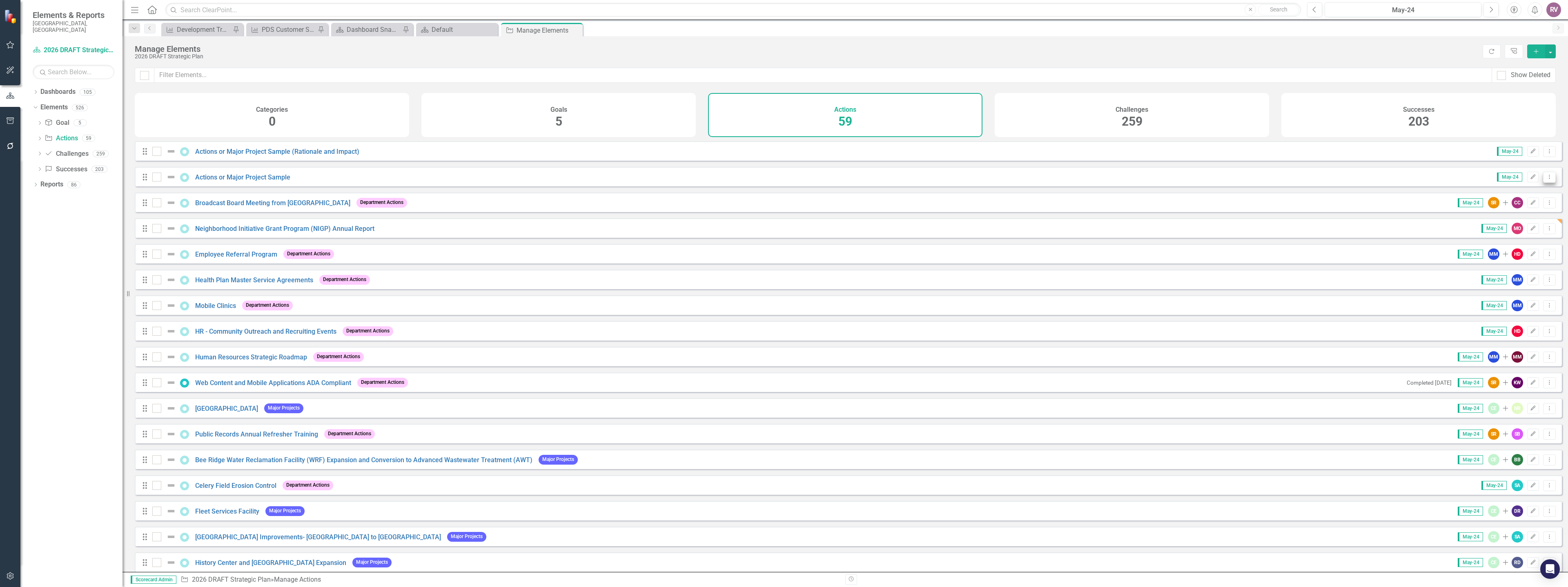
click at [1546, 179] on icon "Dropdown Menu" at bounding box center [1549, 176] width 7 height 5
click at [1511, 225] on link "Copy Duplicate Action" at bounding box center [1516, 227] width 67 height 15
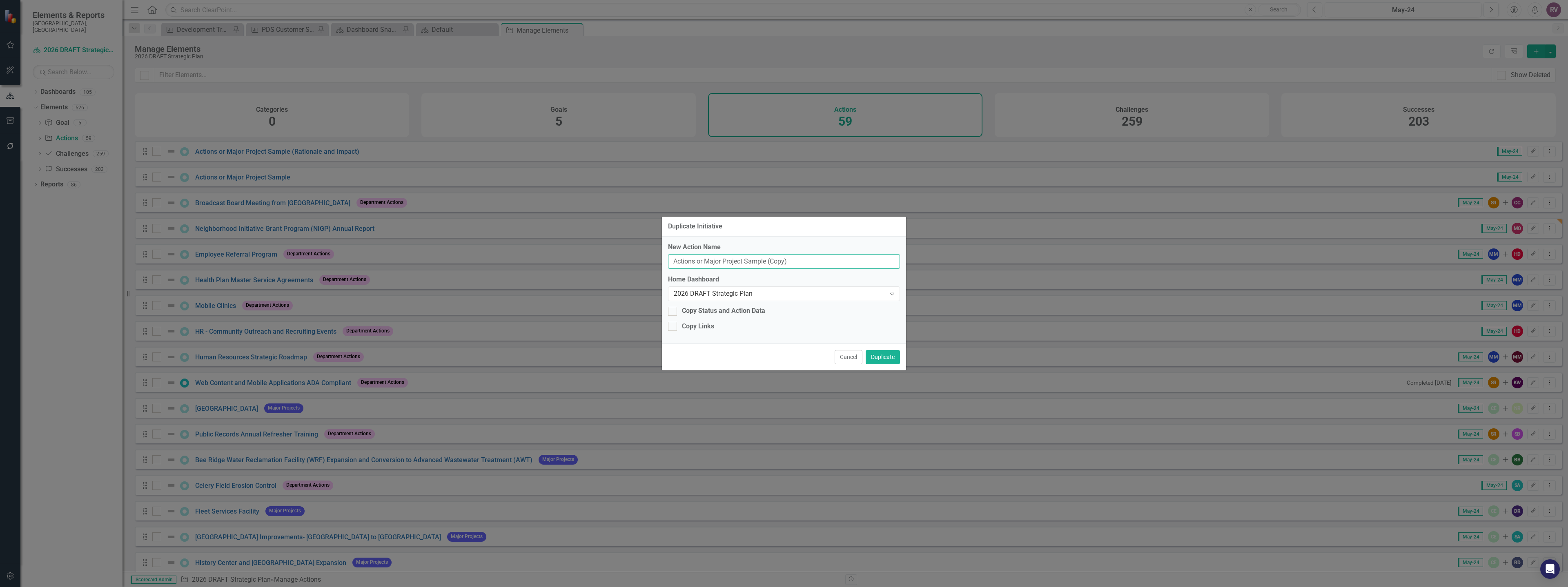
click at [789, 266] on input "Actions or Major Project Sample (Copy)" at bounding box center [783, 262] width 232 height 15
click at [791, 265] on input "Actions or Major Project Sample (Copy)" at bounding box center [783, 262] width 232 height 15
drag, startPoint x: 789, startPoint y: 261, endPoint x: 662, endPoint y: 259, distance: 127.0
click at [656, 259] on div "Duplicate Initiative New Action Name Actions or Major Project Sample (Copy) Hom…" at bounding box center [784, 293] width 1568 height 587
paste input "Homeowner Association (HOA) Educational Outreach"
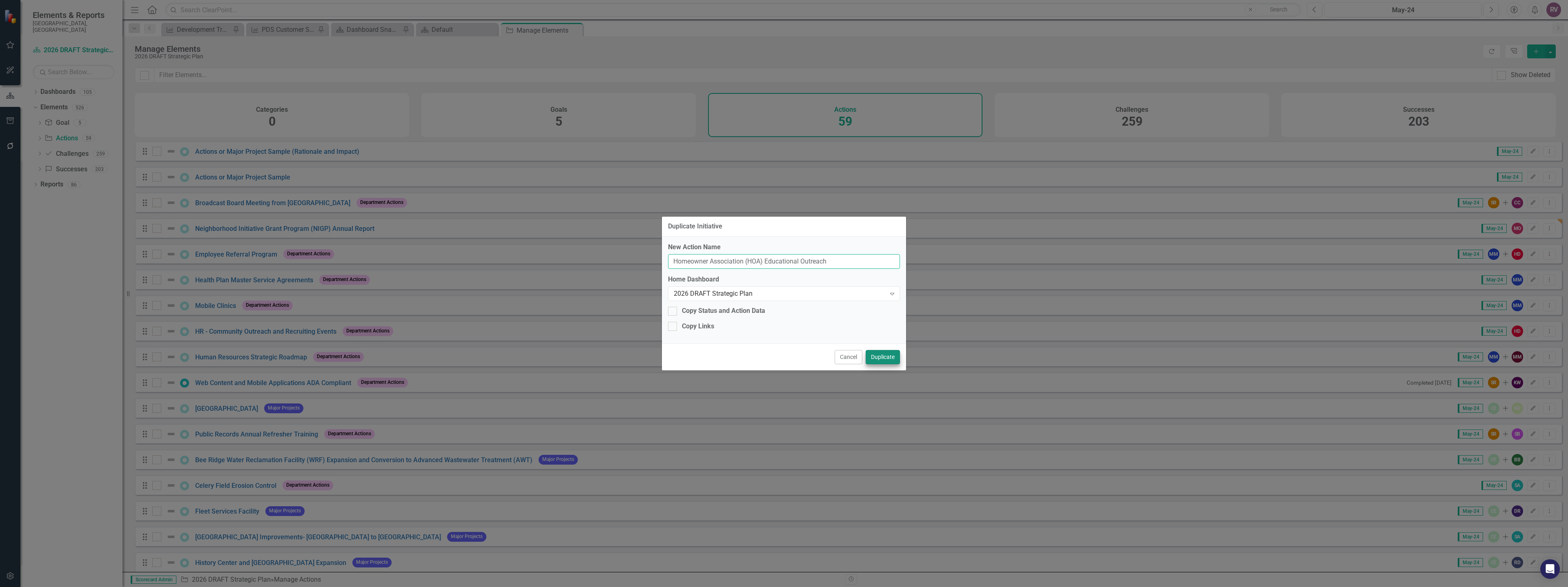
type input "Homeowner Association (HOA) Educational Outreach"
click at [881, 356] on button "Duplicate" at bounding box center [883, 357] width 34 height 14
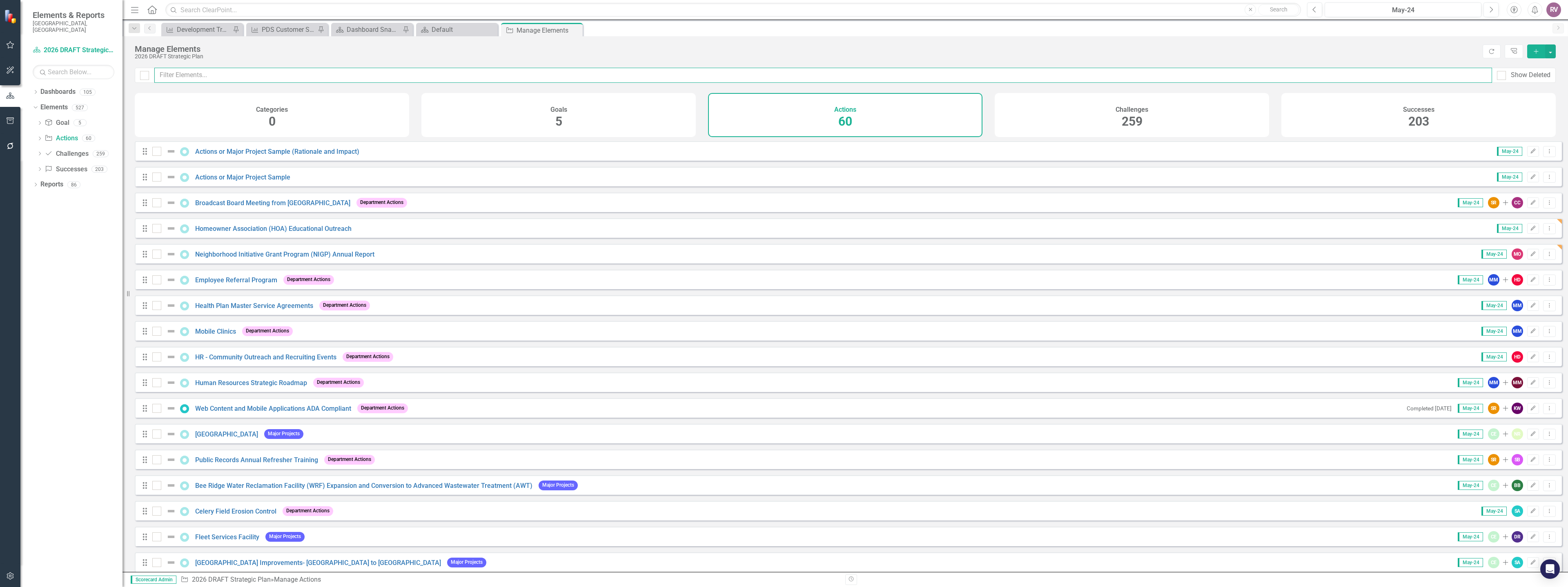
click at [296, 72] on input "text" at bounding box center [824, 75] width 1338 height 15
paste input "Homeowner Association (HOA) Educational Outreach"
type input "Homeowner Association (HOA) Educational Outreach"
checkbox input "false"
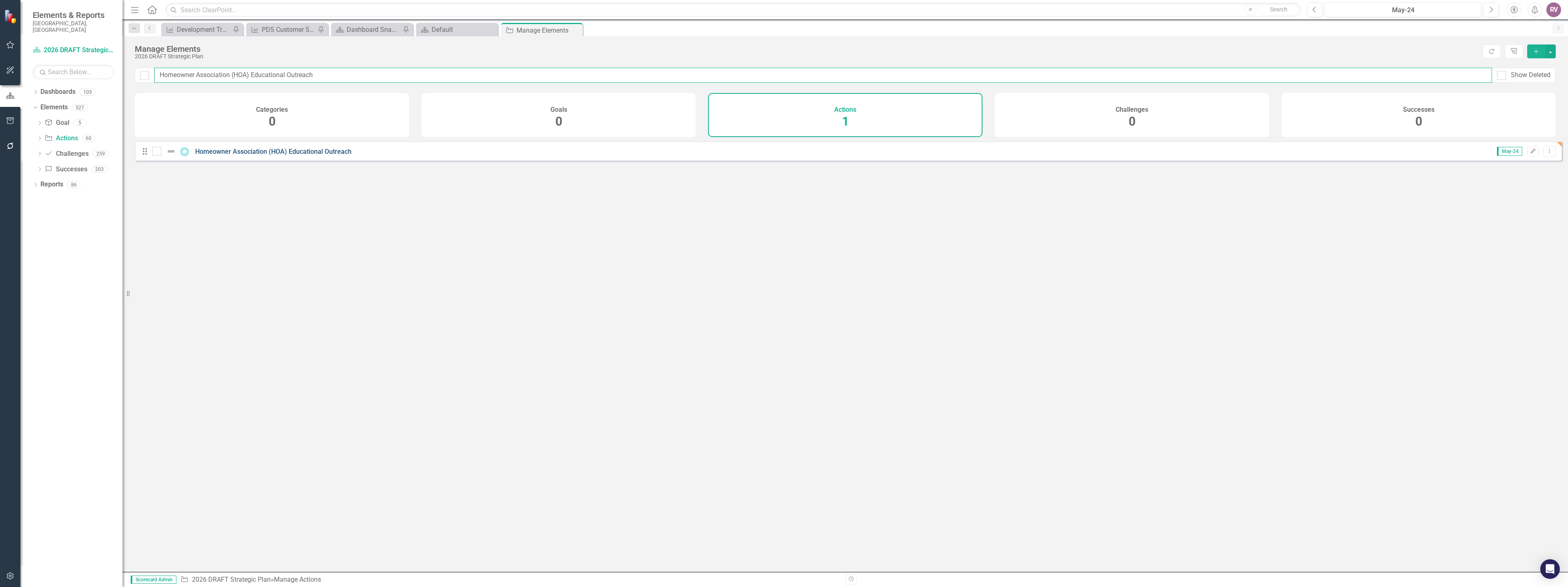
type input "Homeowner Association (HOA) Educational Outreach"
click at [323, 155] on link "Homeowner Association (HOA) Educational Outreach" at bounding box center [273, 151] width 156 height 8
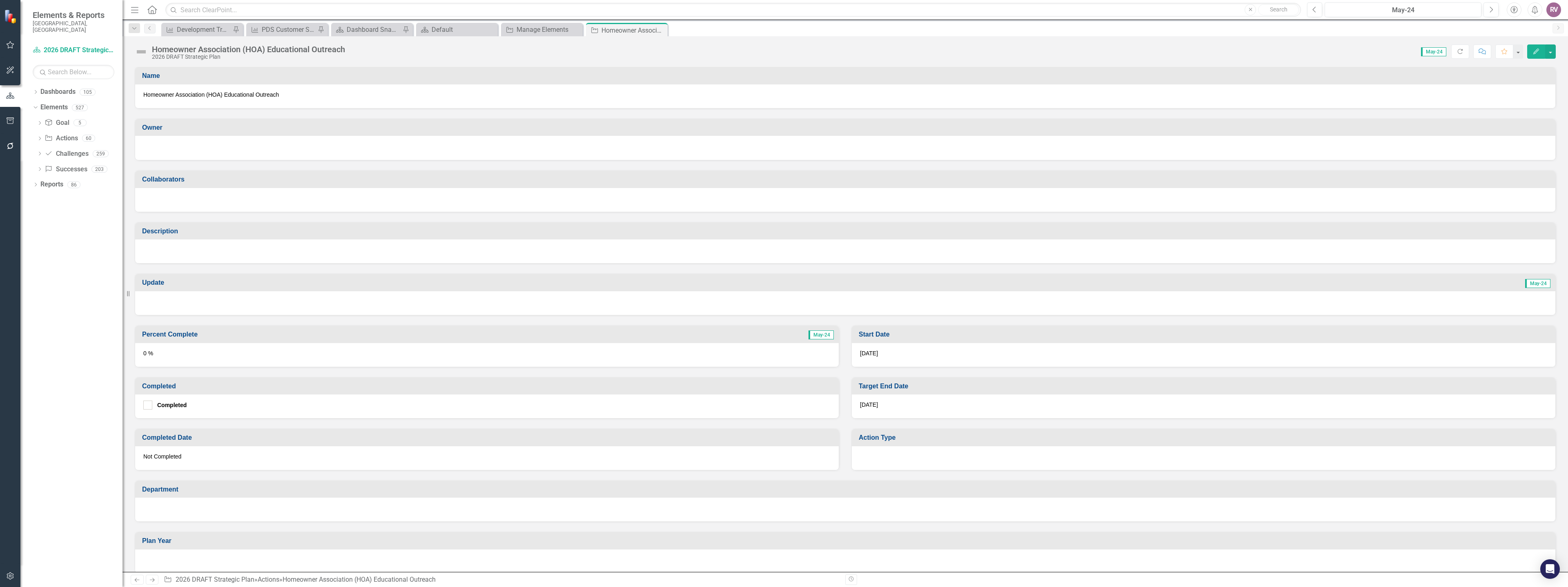
click at [156, 155] on div at bounding box center [845, 148] width 1420 height 24
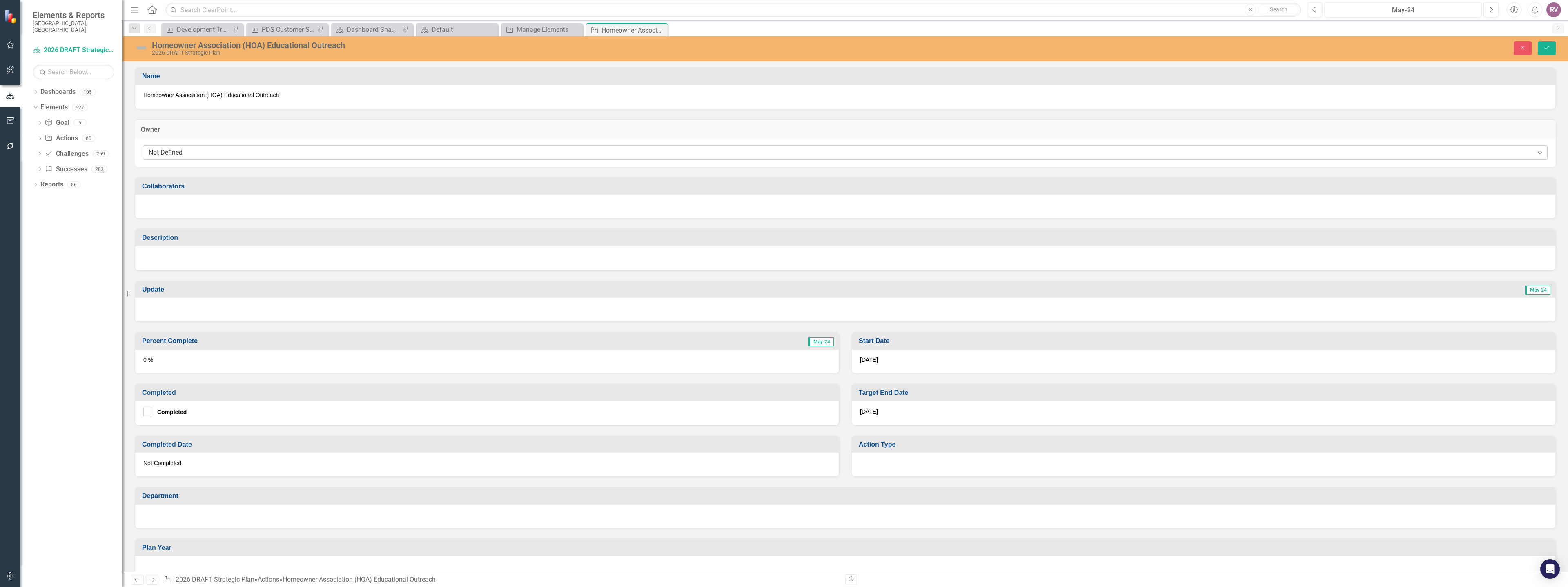
click at [171, 150] on div "Not Defined" at bounding box center [841, 152] width 1385 height 9
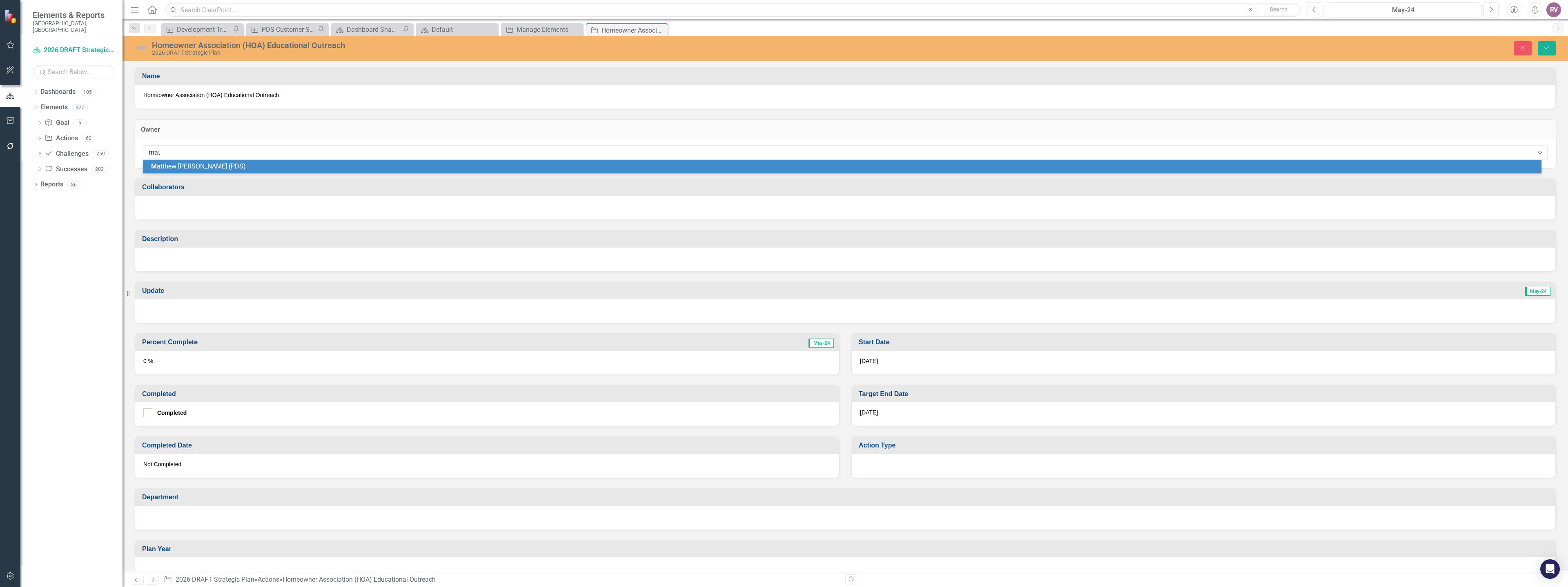
type input "matt"
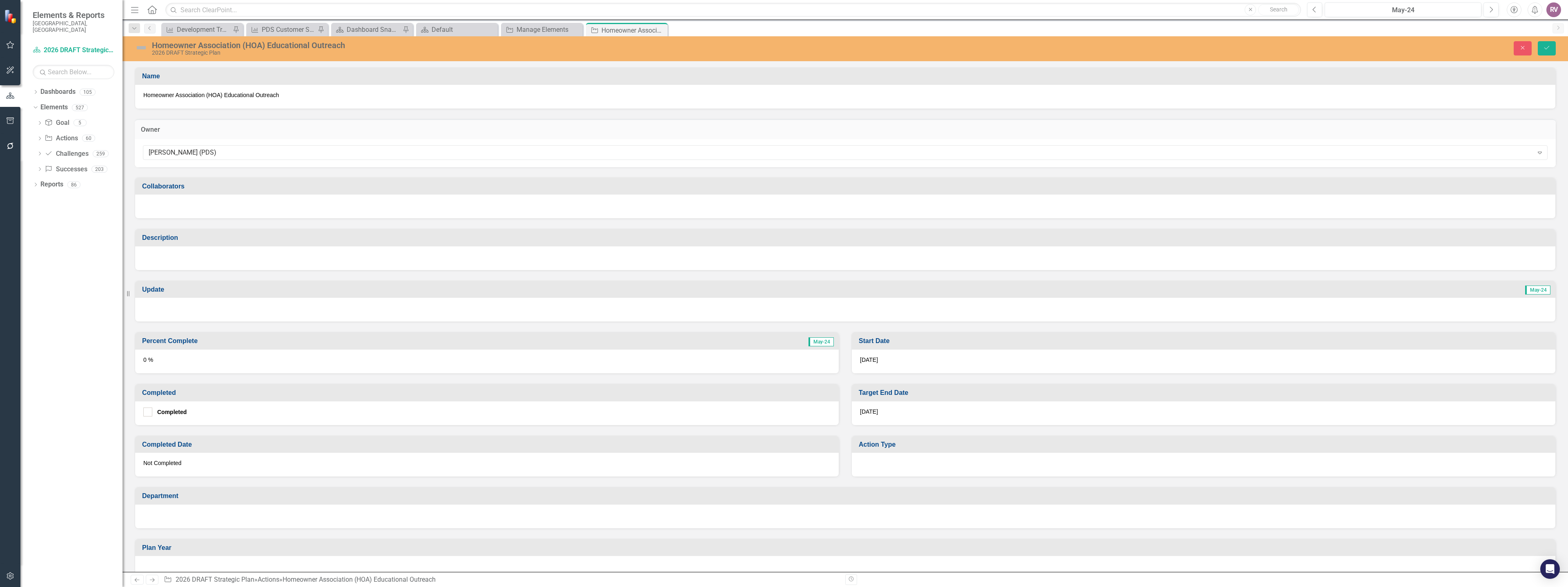
click at [256, 262] on div at bounding box center [845, 258] width 1420 height 24
click at [255, 262] on div at bounding box center [845, 258] width 1420 height 24
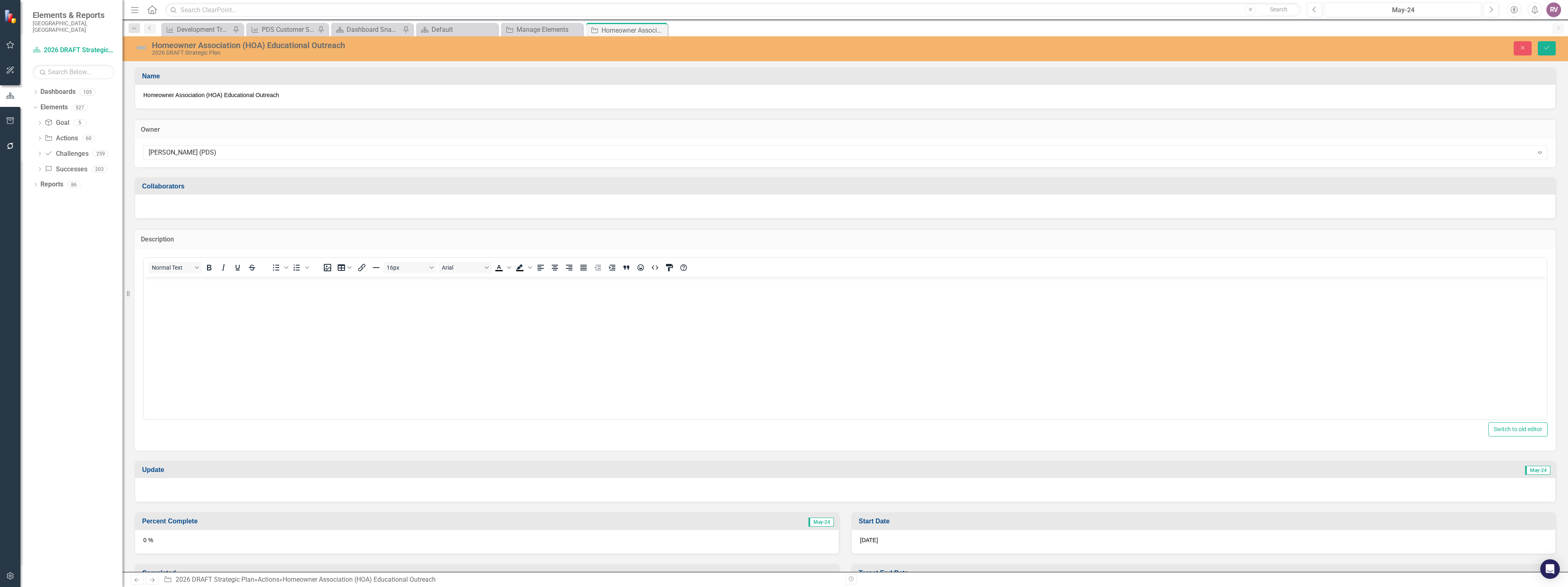
click at [213, 288] on p "Rich Text Area. Press ALT-0 for help." at bounding box center [845, 283] width 1399 height 10
click at [1546, 47] on icon "Save" at bounding box center [1547, 47] width 7 height 5
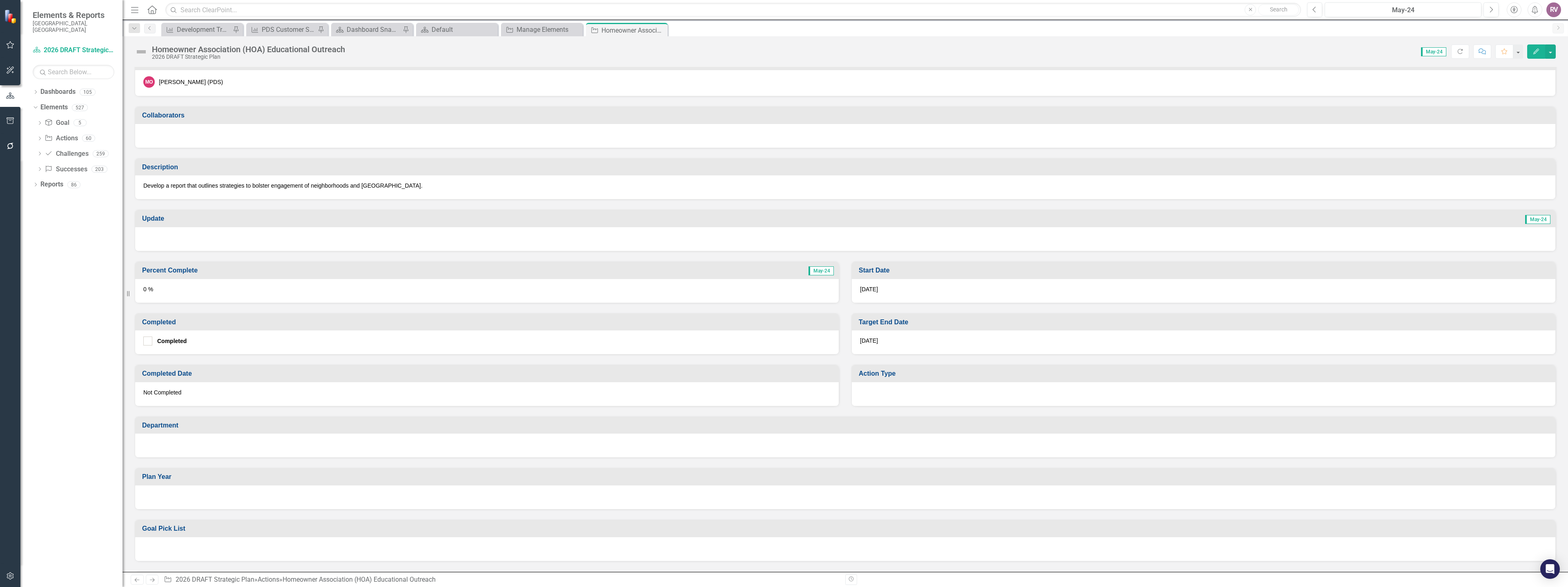
scroll to position [82, 0]
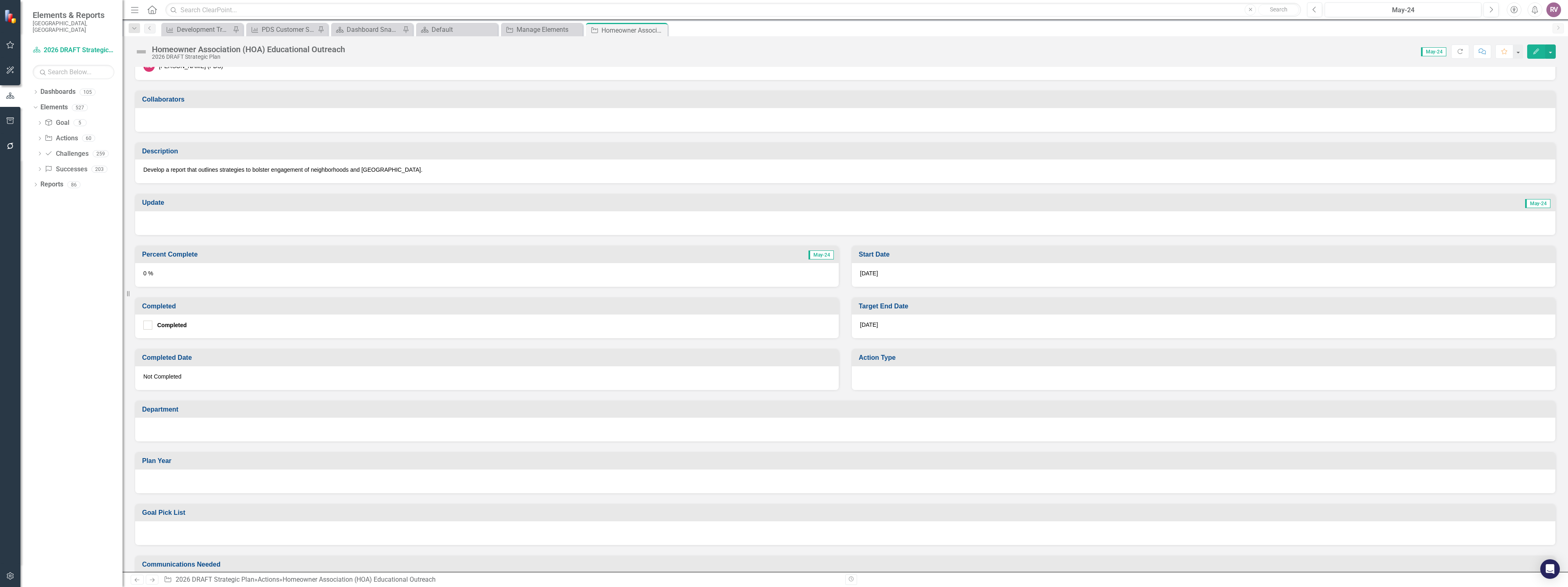
click at [886, 325] on div "7/31/26" at bounding box center [1203, 326] width 704 height 24
click at [887, 325] on div "7/31/26" at bounding box center [1203, 326] width 704 height 24
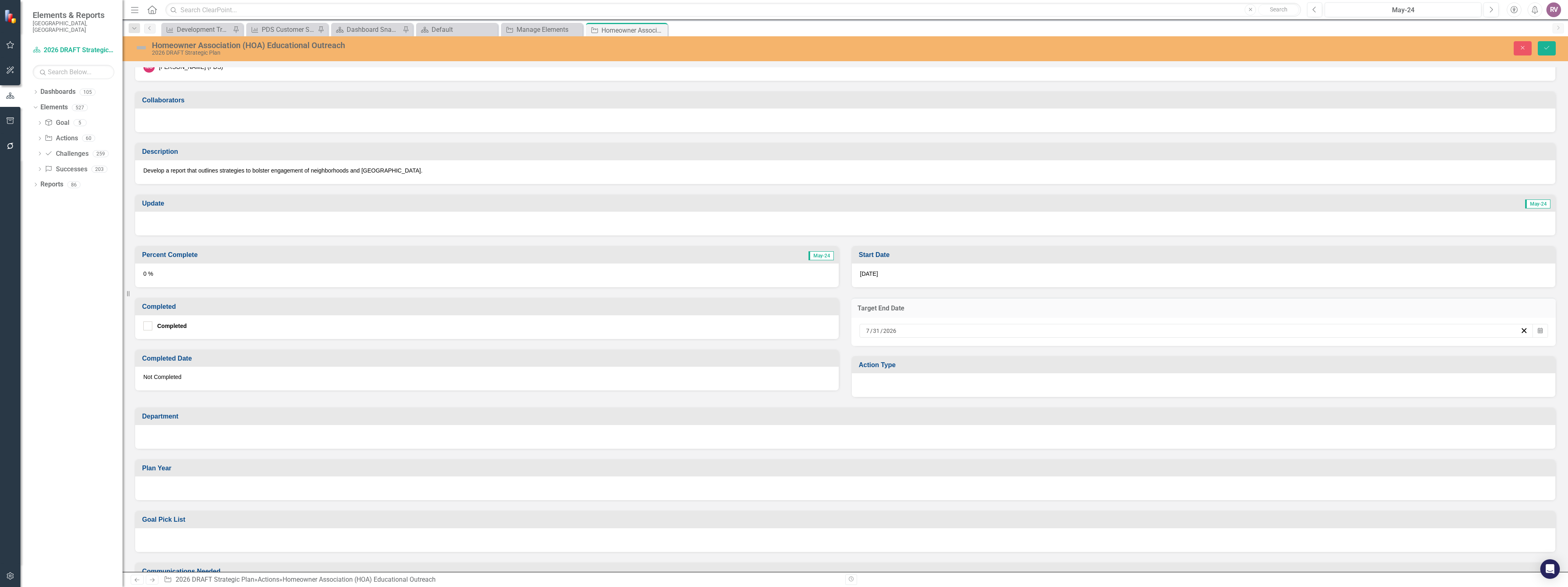
click at [889, 332] on input "2026" at bounding box center [889, 330] width 14 height 8
click at [1150, 350] on button "‹" at bounding box center [1148, 352] width 18 height 18
click at [1174, 435] on abbr "30" at bounding box center [1171, 437] width 7 height 7
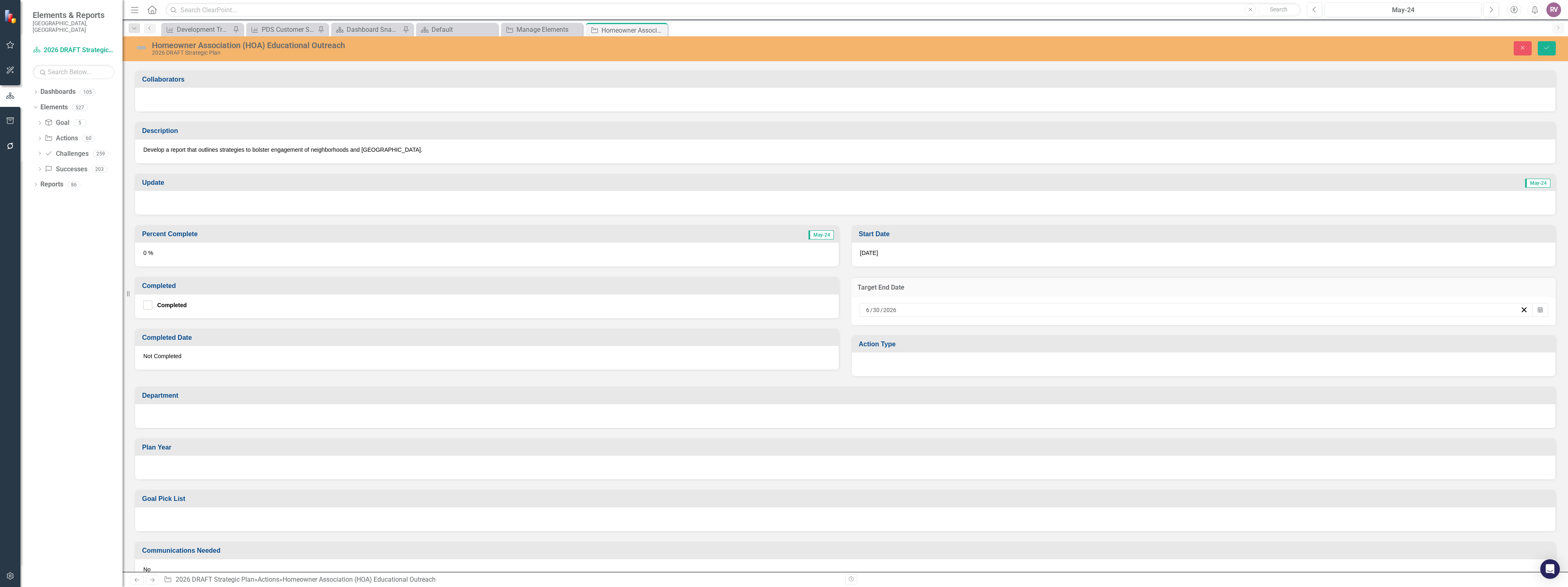
scroll to position [122, 0]
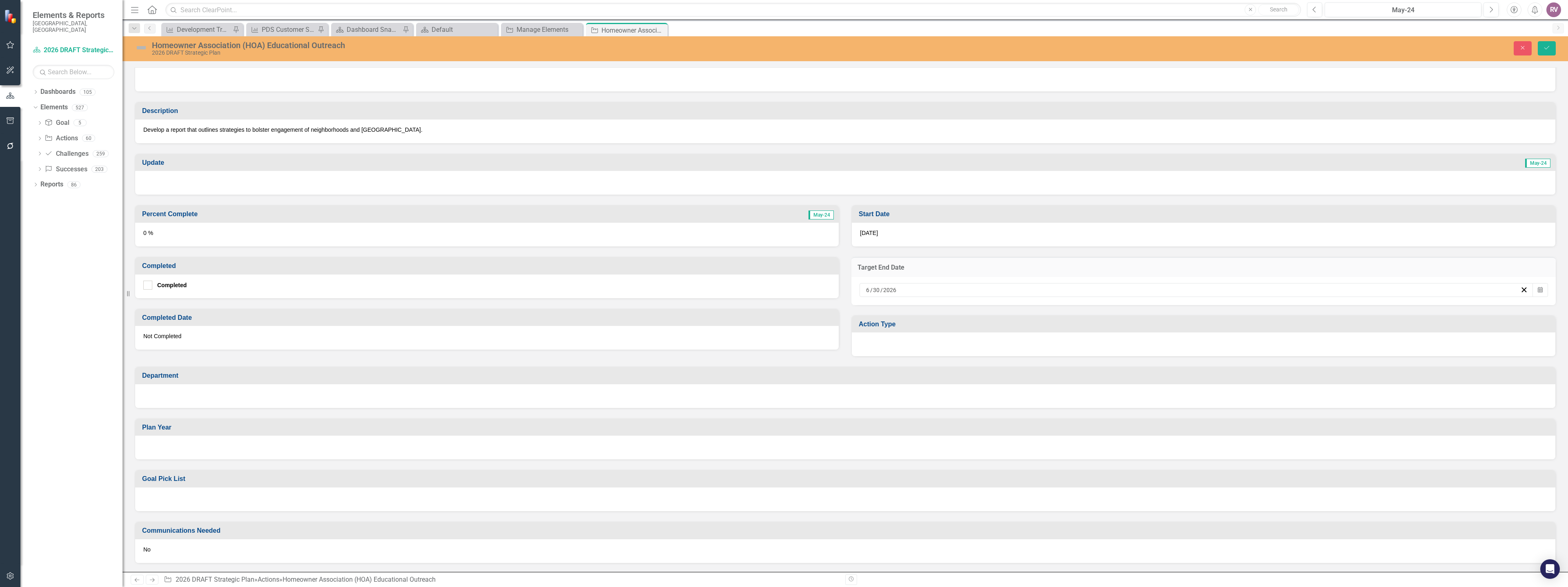
click at [176, 396] on div at bounding box center [845, 396] width 1420 height 24
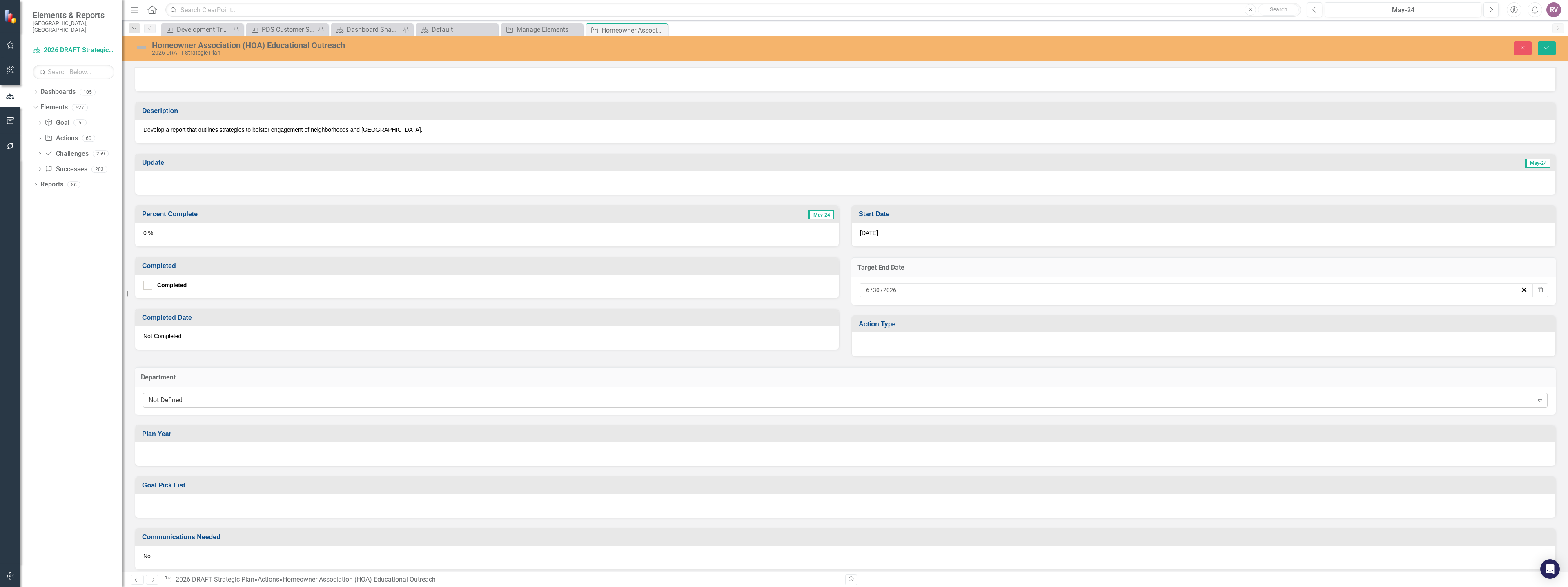
click at [181, 399] on div "Not Defined" at bounding box center [841, 400] width 1385 height 9
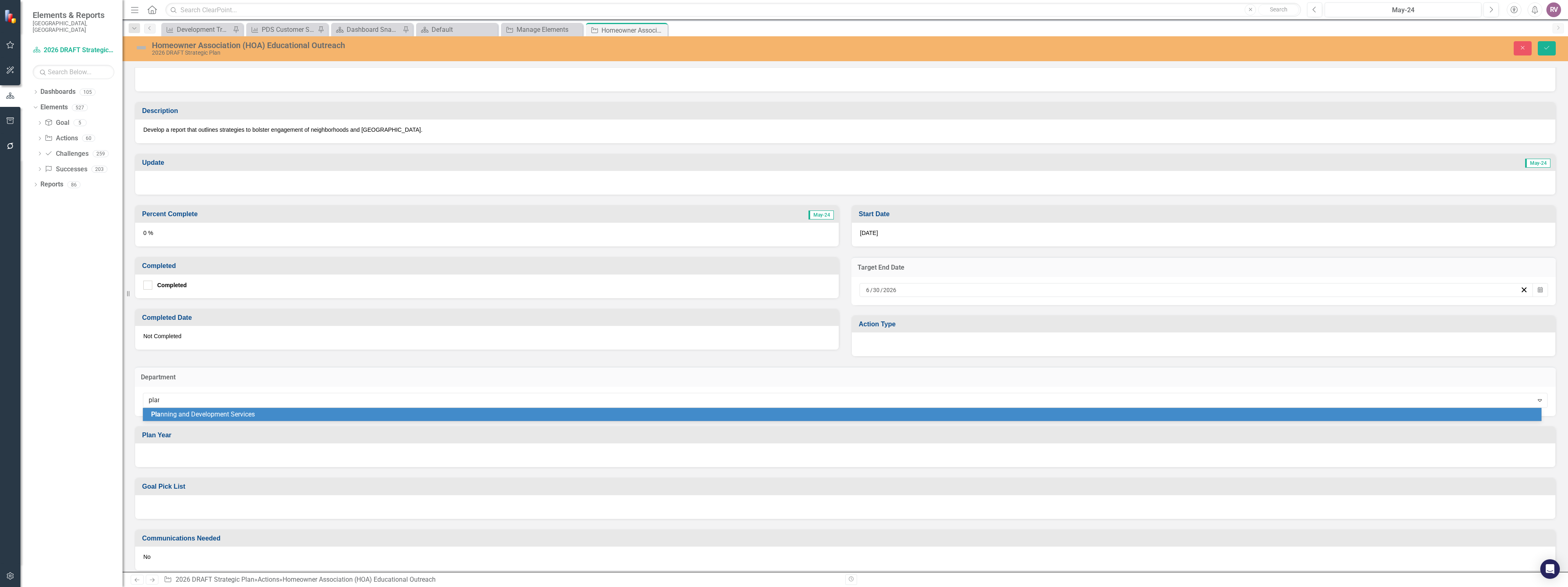
type input "plann"
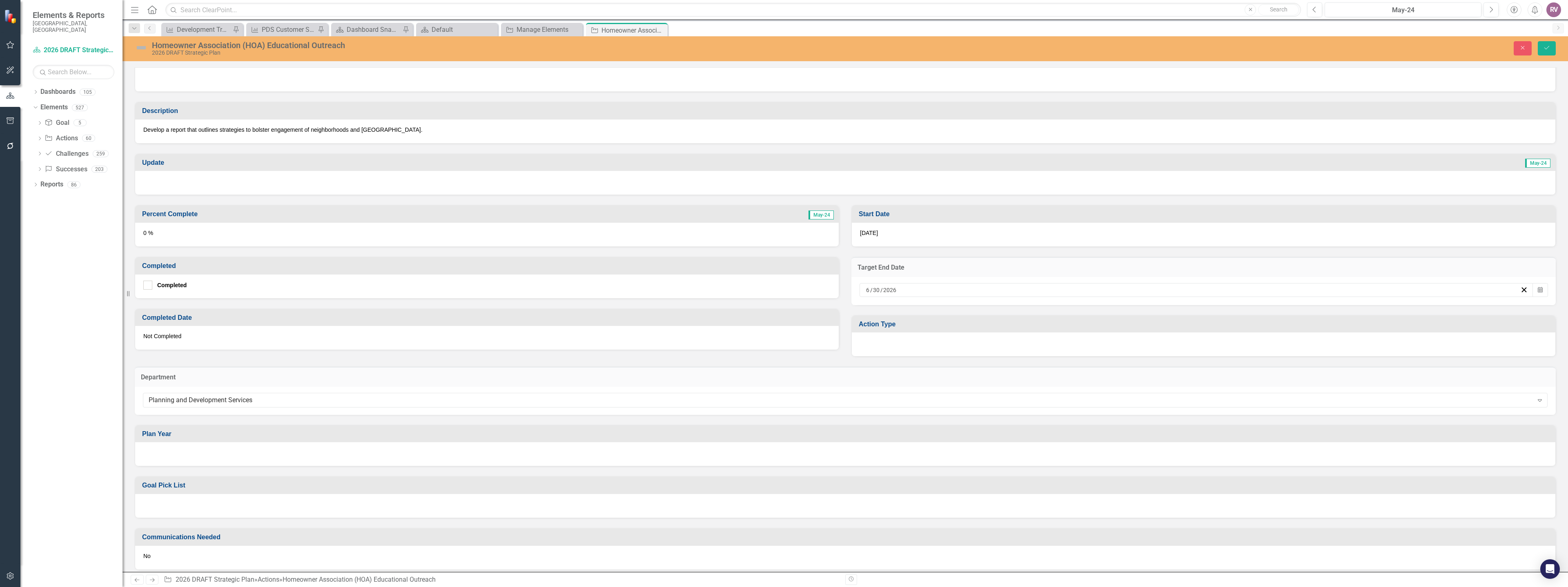
click at [178, 457] on div at bounding box center [845, 454] width 1420 height 24
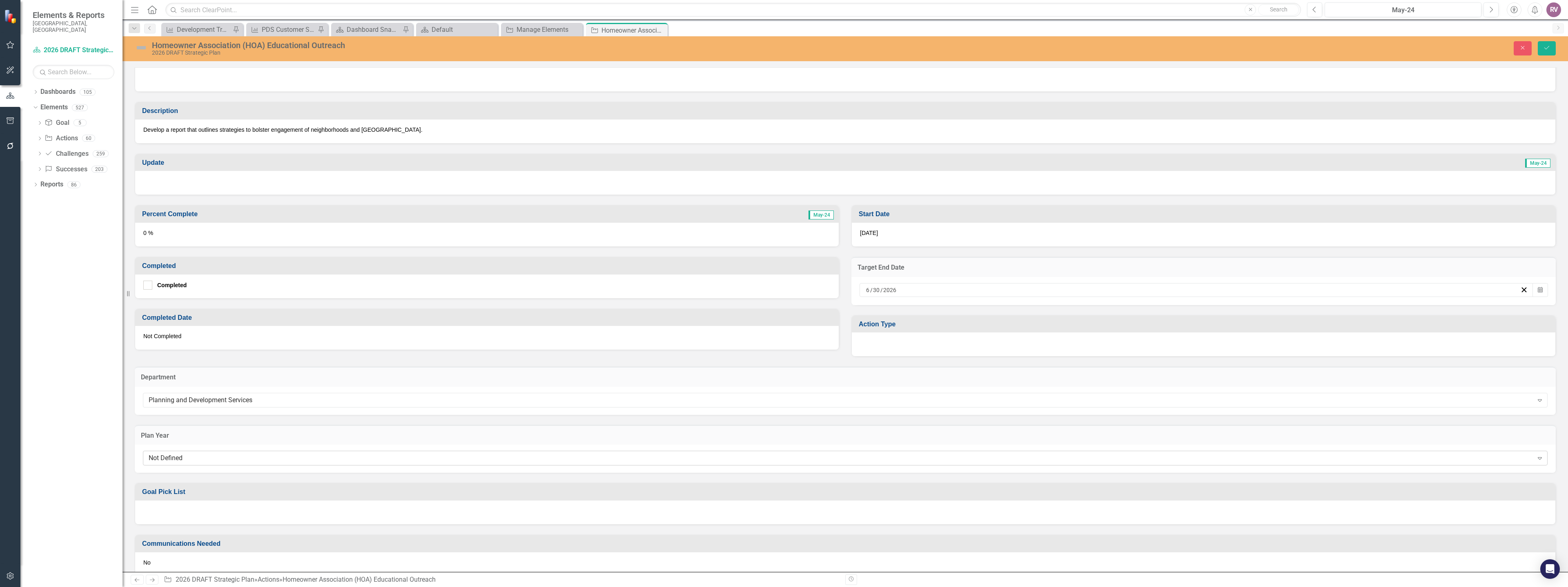
click at [179, 458] on div "Not Defined" at bounding box center [841, 458] width 1385 height 9
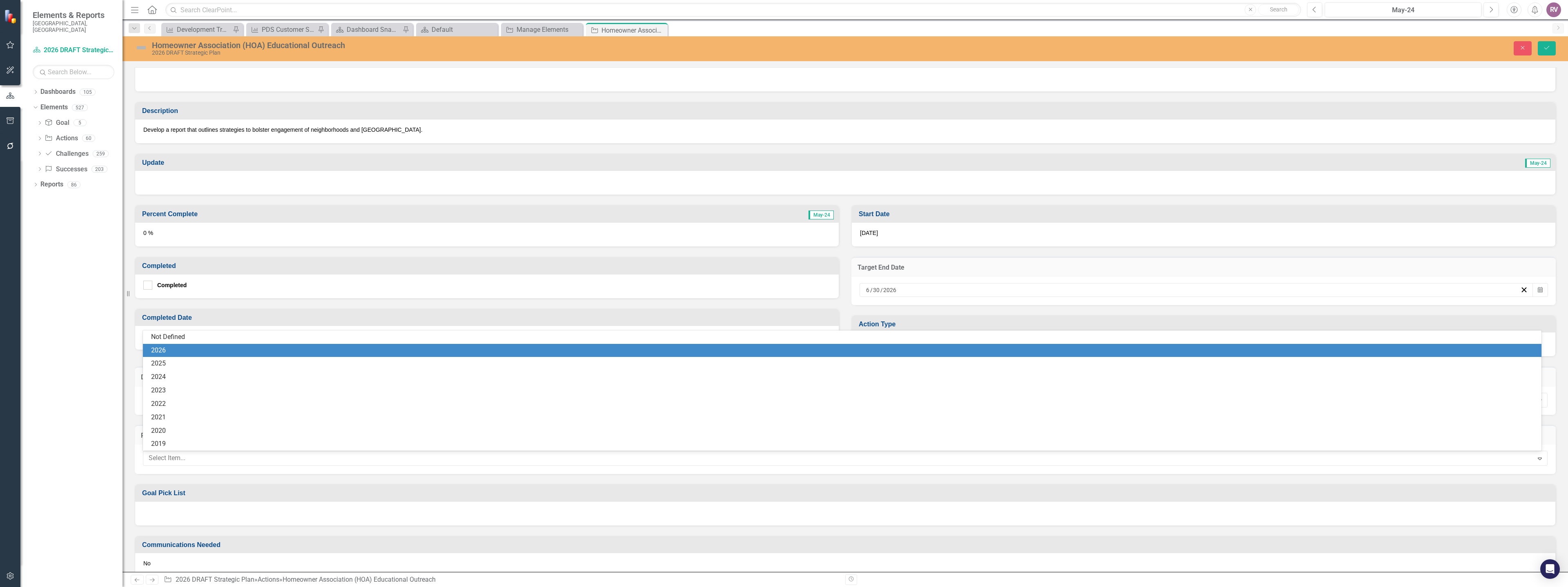
click at [163, 350] on div "2026" at bounding box center [844, 350] width 1385 height 9
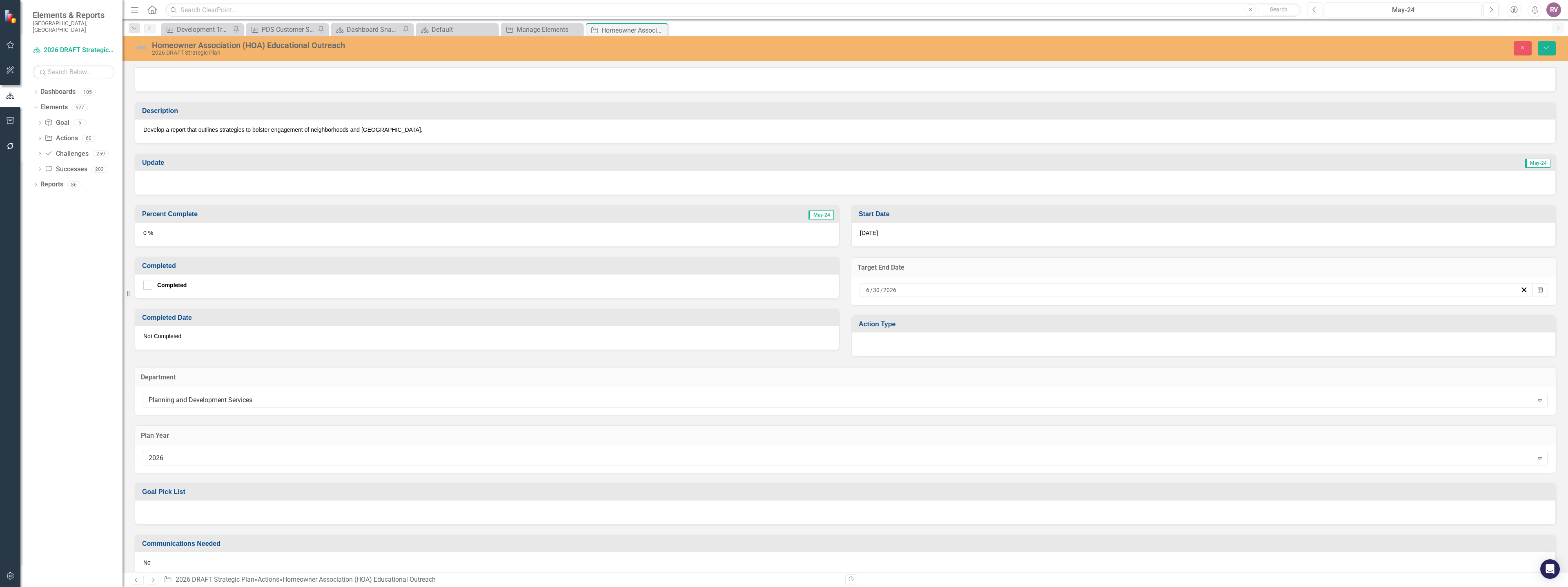
scroll to position [163, 0]
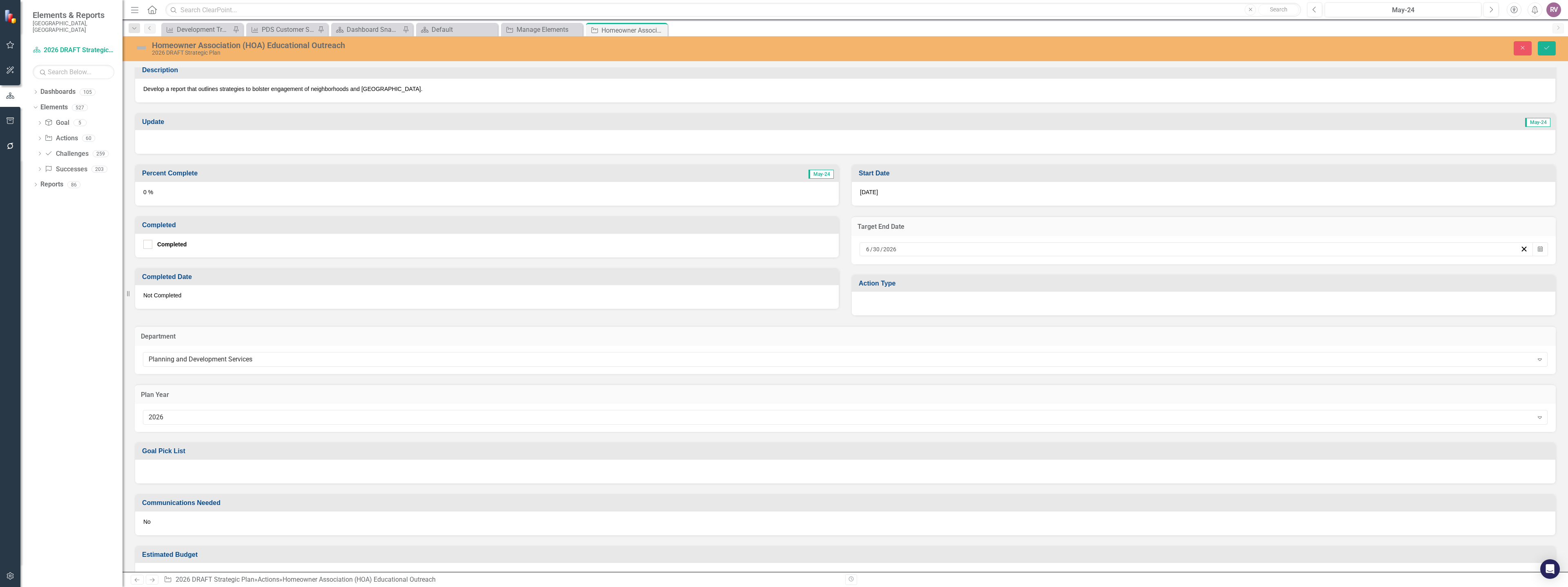
click at [174, 476] on div at bounding box center [845, 471] width 1420 height 24
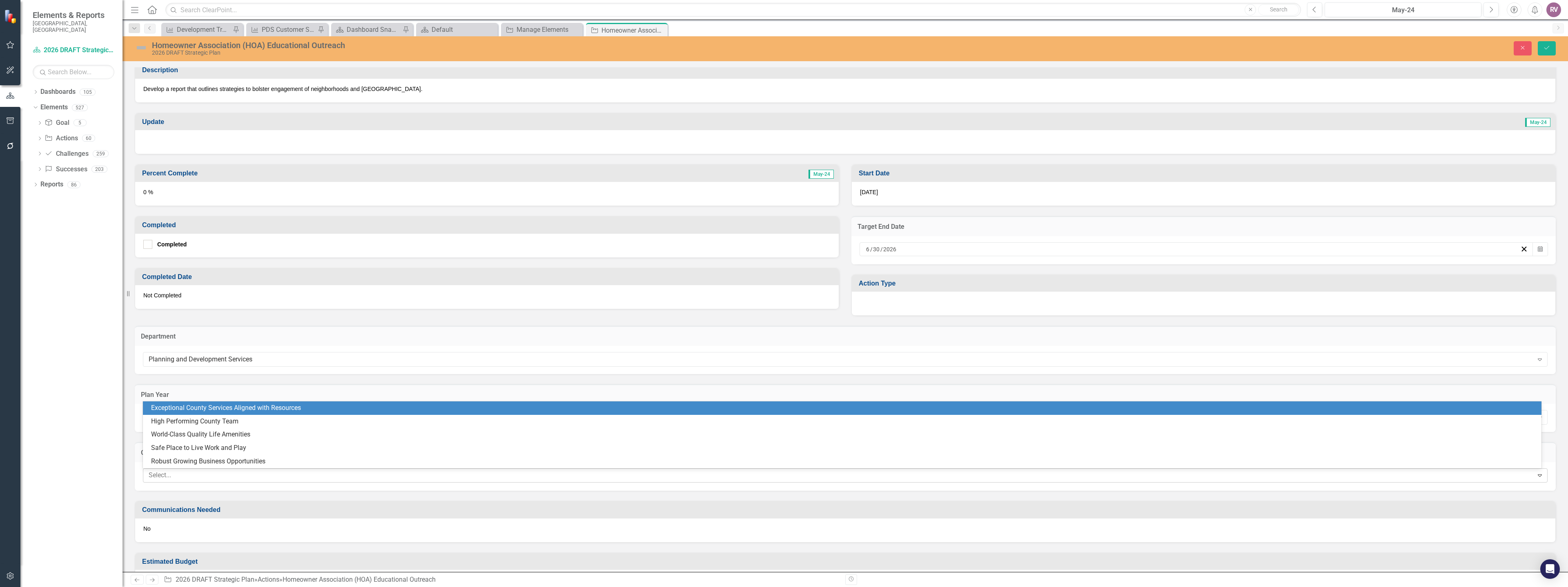
click at [174, 474] on div at bounding box center [839, 476] width 1388 height 11
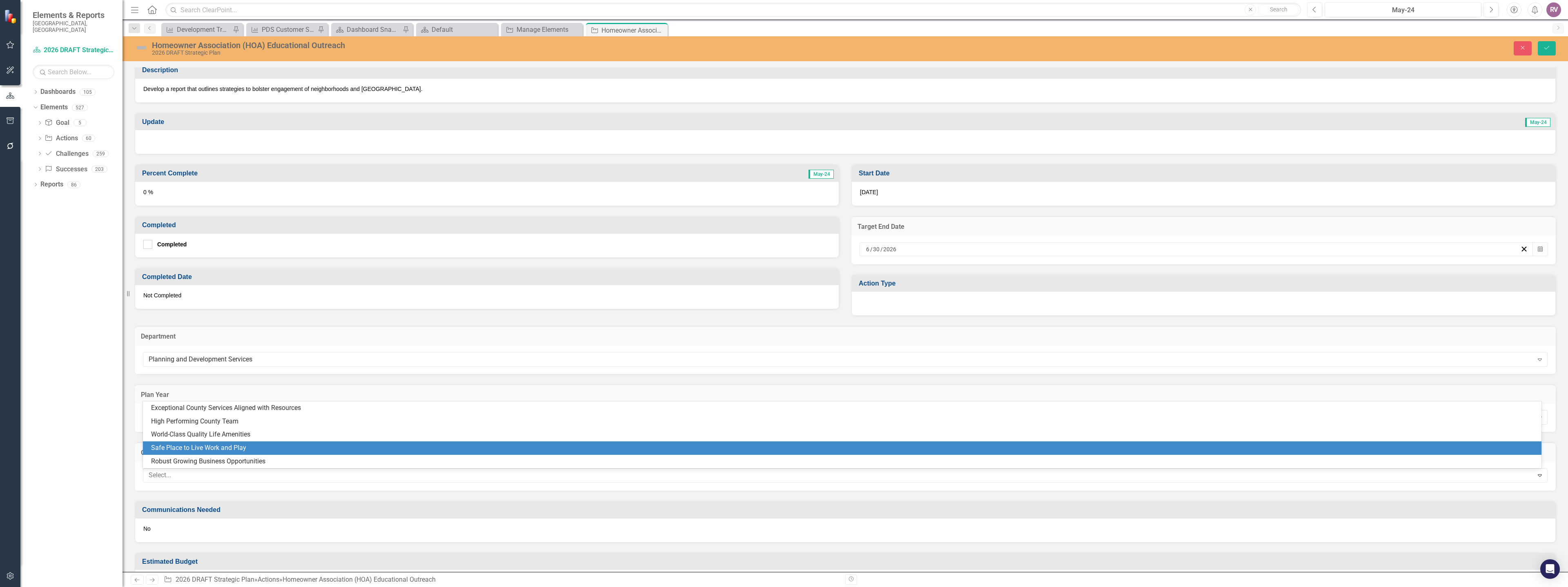
click at [196, 447] on div "Safe Place to Live Work and Play" at bounding box center [844, 448] width 1385 height 9
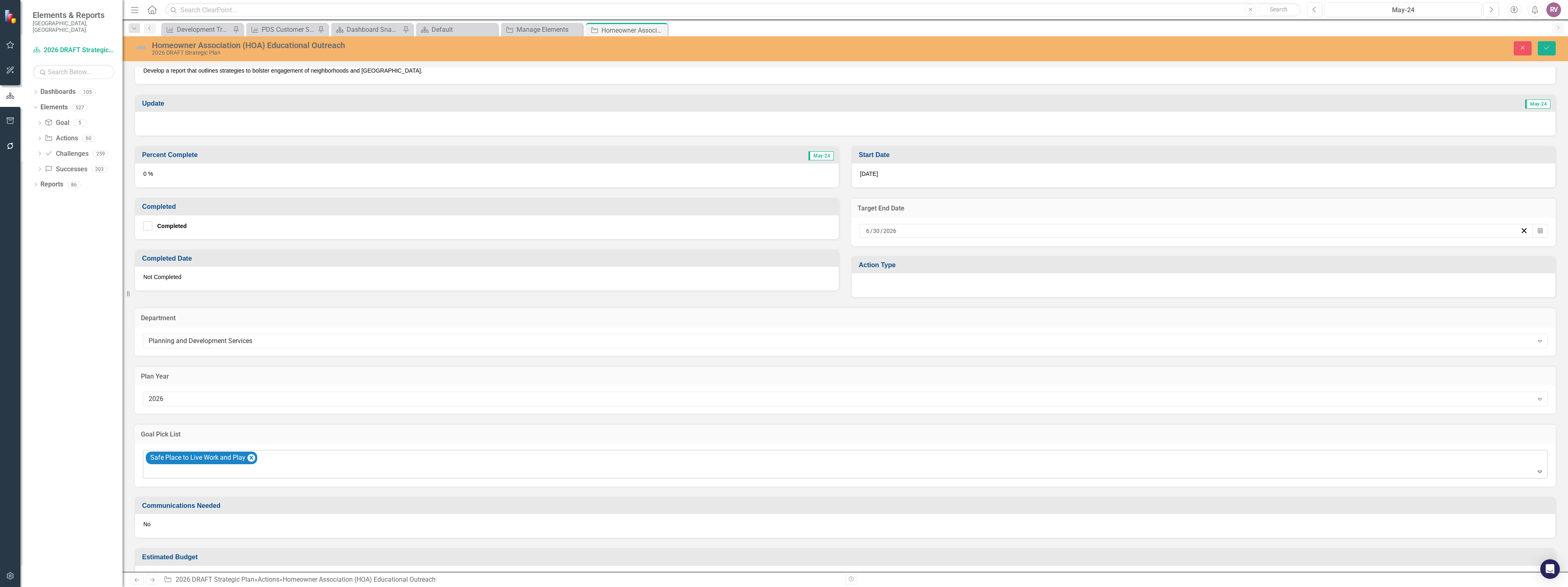
scroll to position [207, 0]
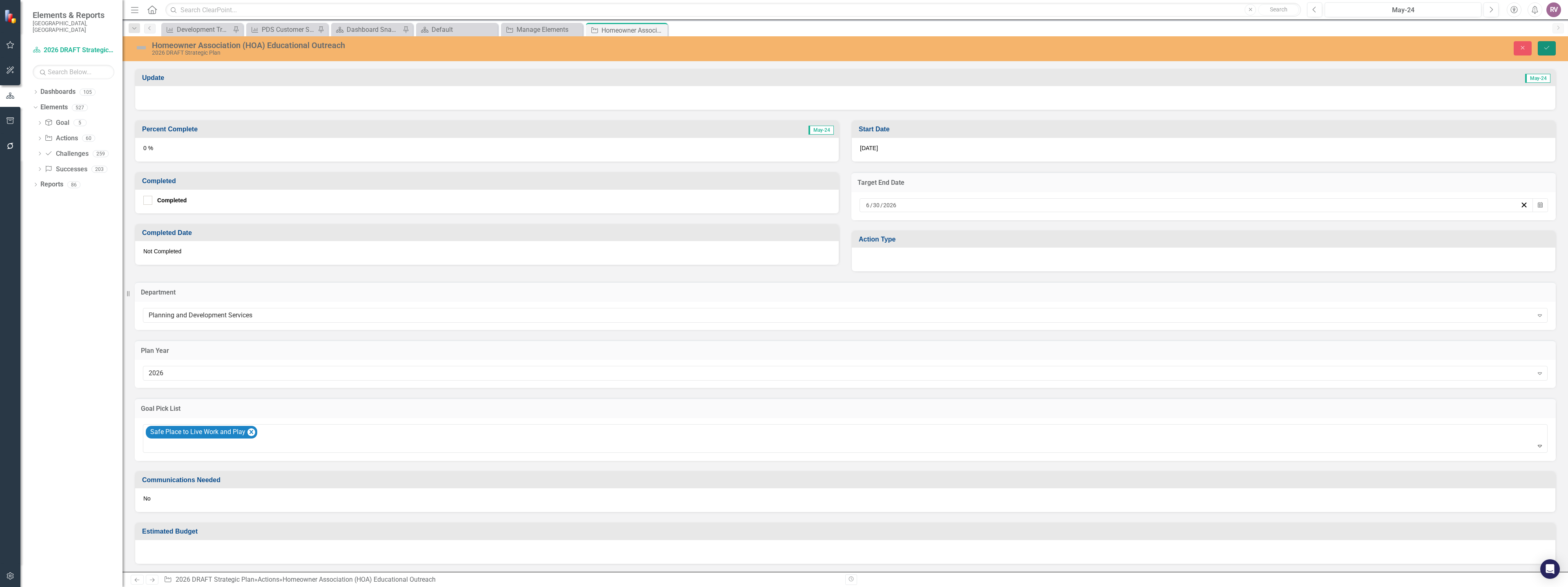
click at [1549, 47] on icon "Save" at bounding box center [1547, 47] width 7 height 5
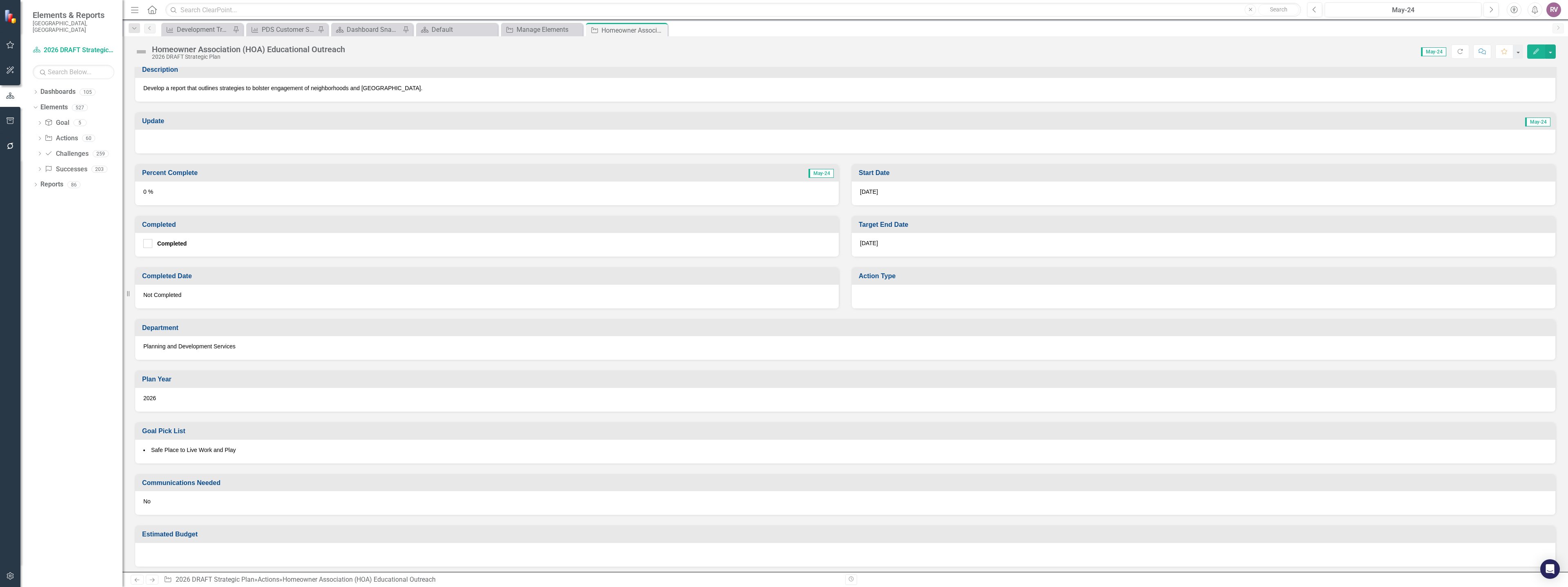
scroll to position [167, 0]
click at [923, 299] on div at bounding box center [1203, 293] width 704 height 24
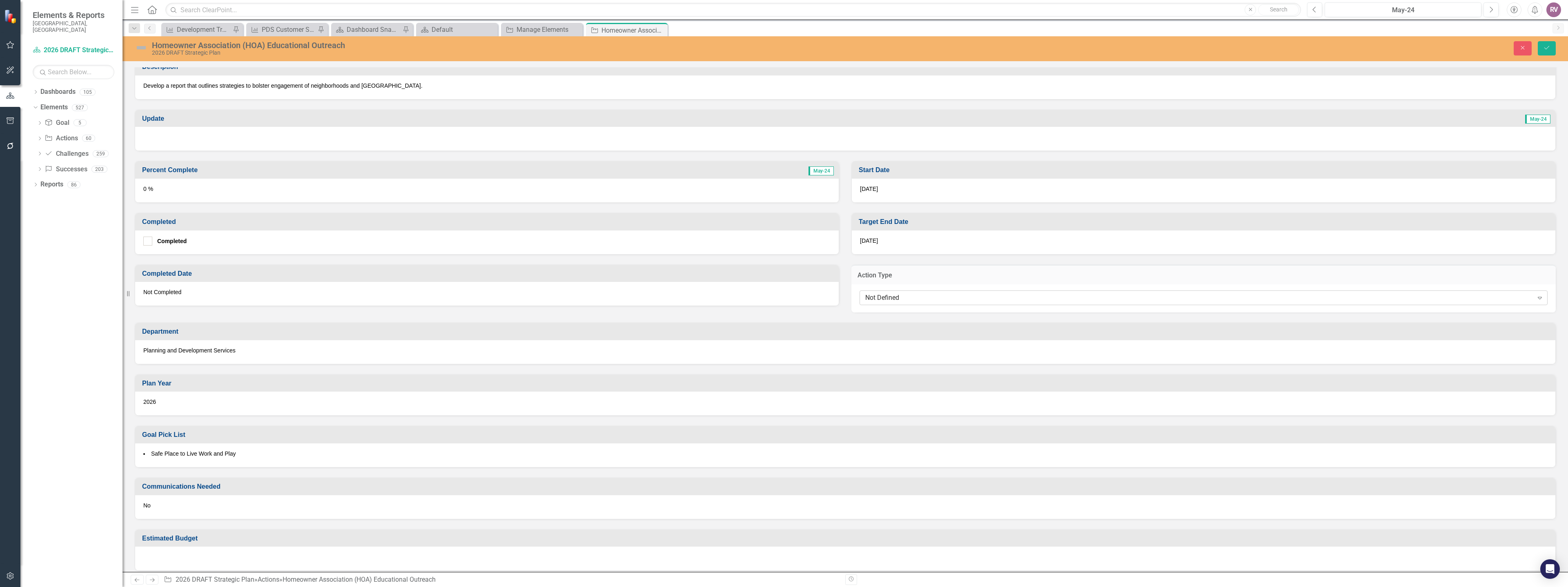
click at [917, 297] on div "Not Defined" at bounding box center [1199, 297] width 668 height 9
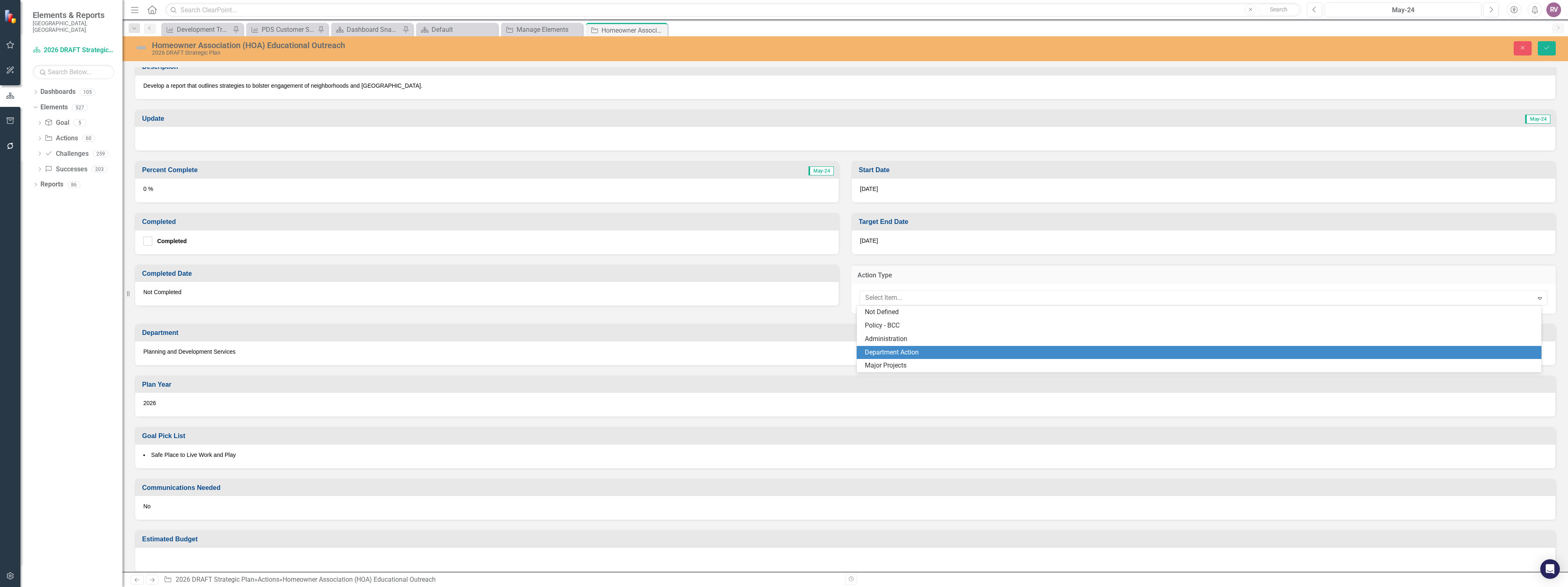
click at [904, 350] on div "Department Action" at bounding box center [1201, 352] width 672 height 9
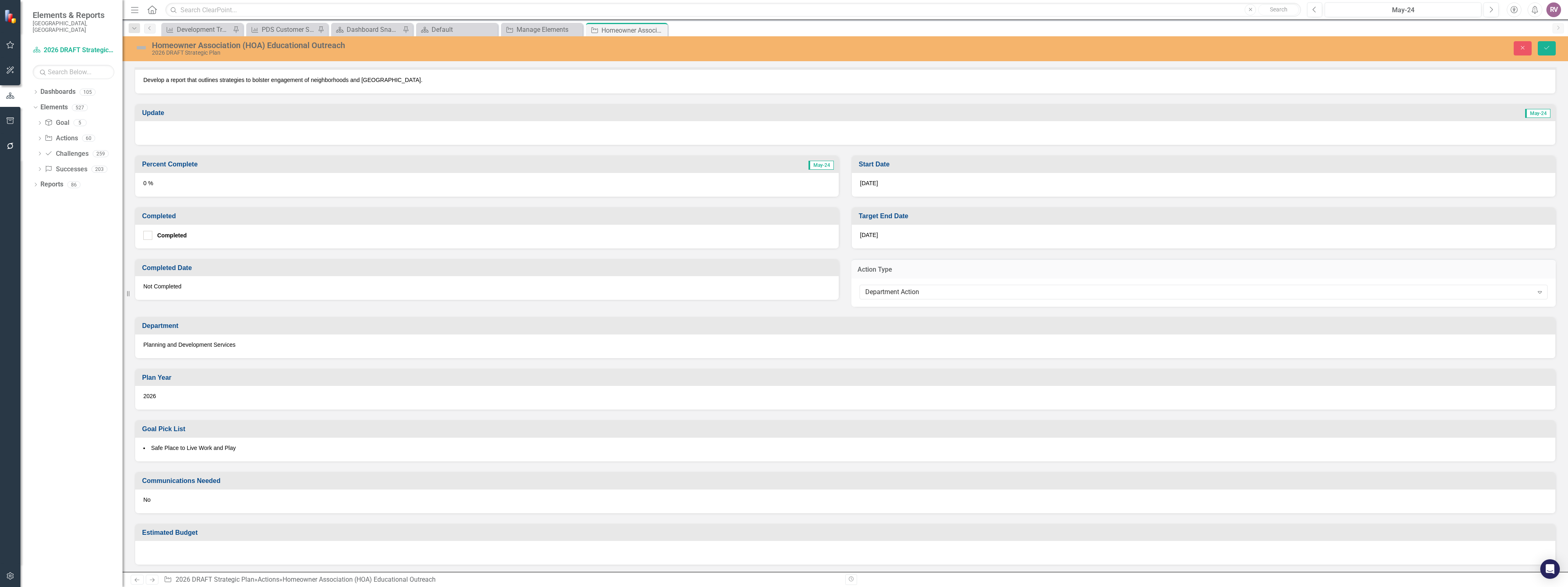
scroll to position [173, 0]
click at [1543, 46] on icon "Save" at bounding box center [1547, 47] width 7 height 5
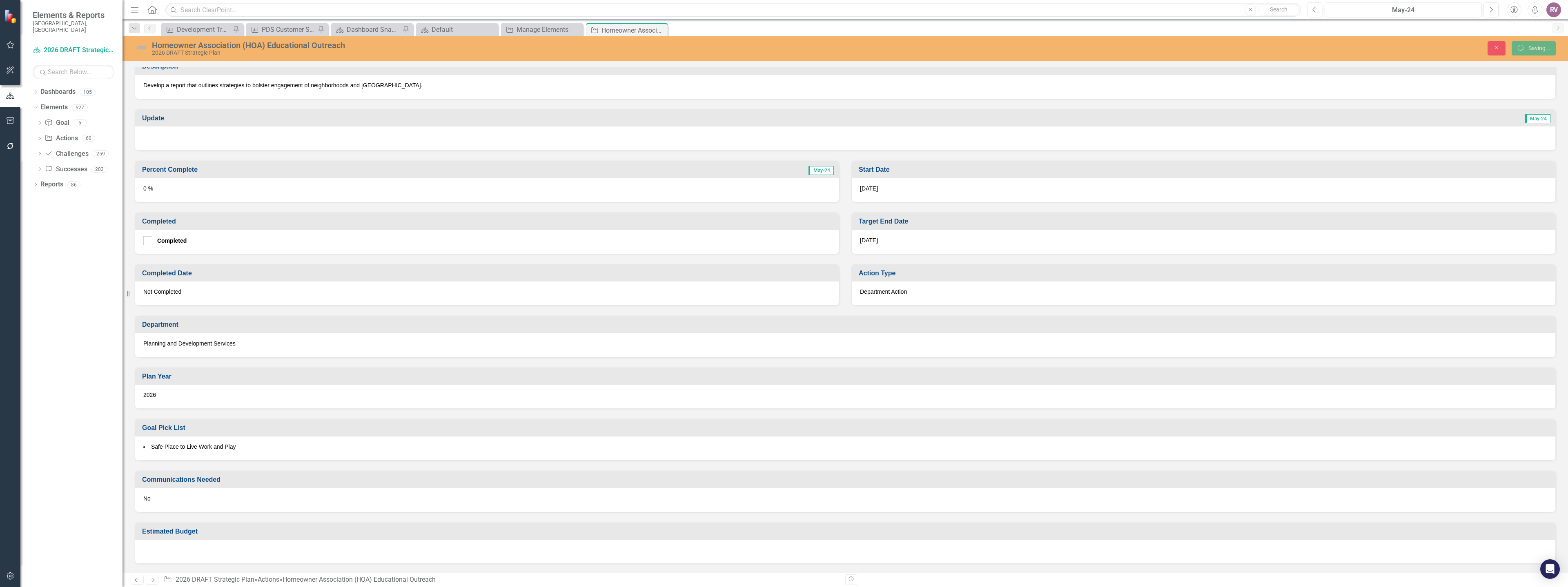
scroll to position [167, 0]
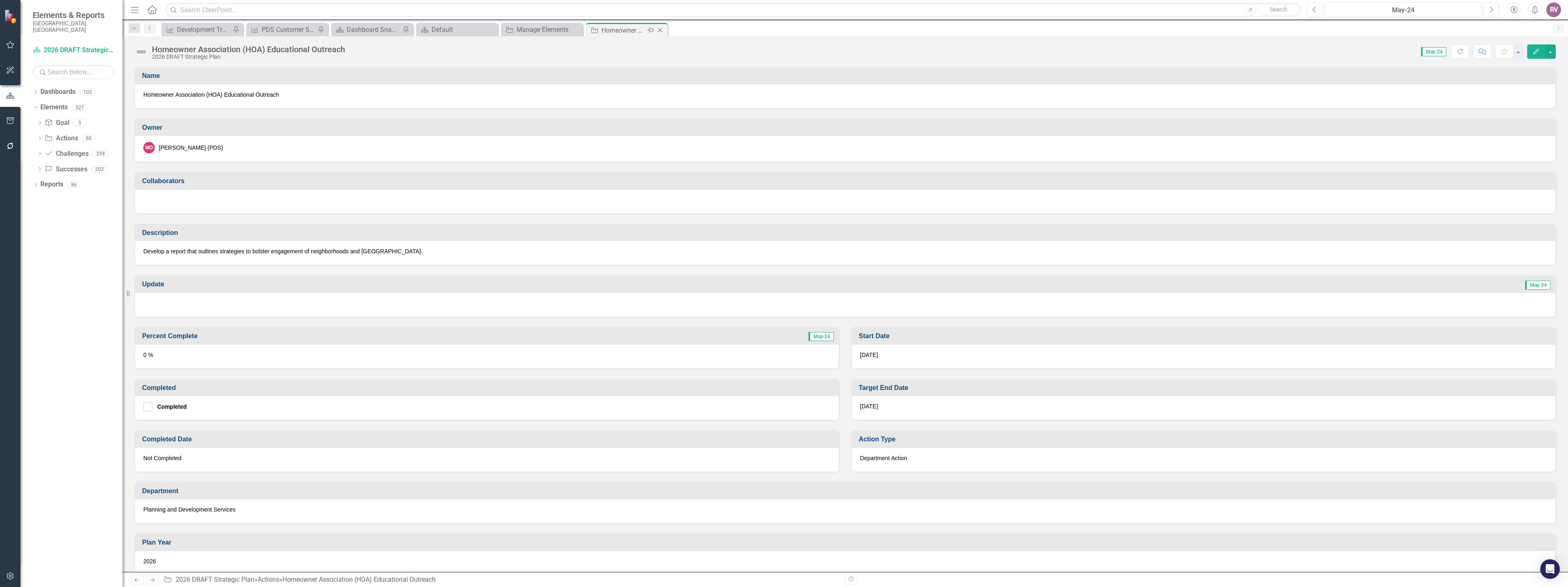
click at [658, 30] on icon "Close" at bounding box center [659, 30] width 8 height 7
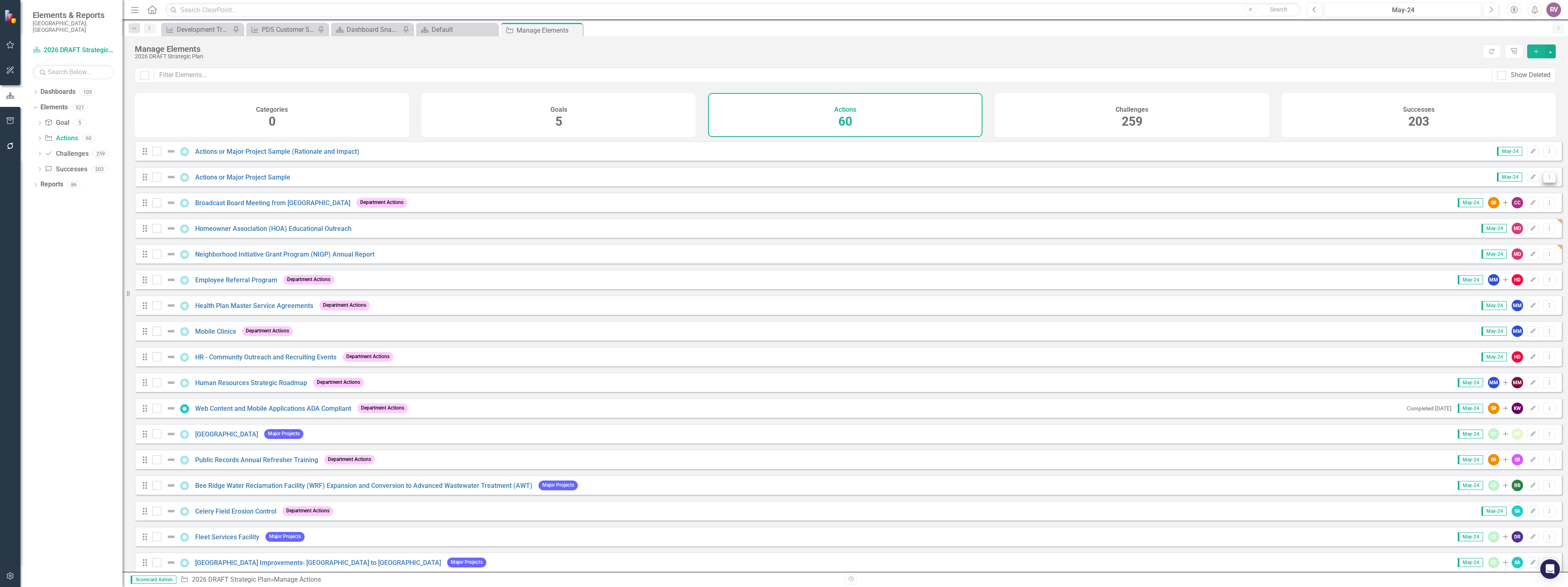
click at [1546, 179] on icon "Dropdown Menu" at bounding box center [1549, 176] width 7 height 5
click at [1517, 225] on link "Copy Duplicate Action" at bounding box center [1516, 227] width 67 height 15
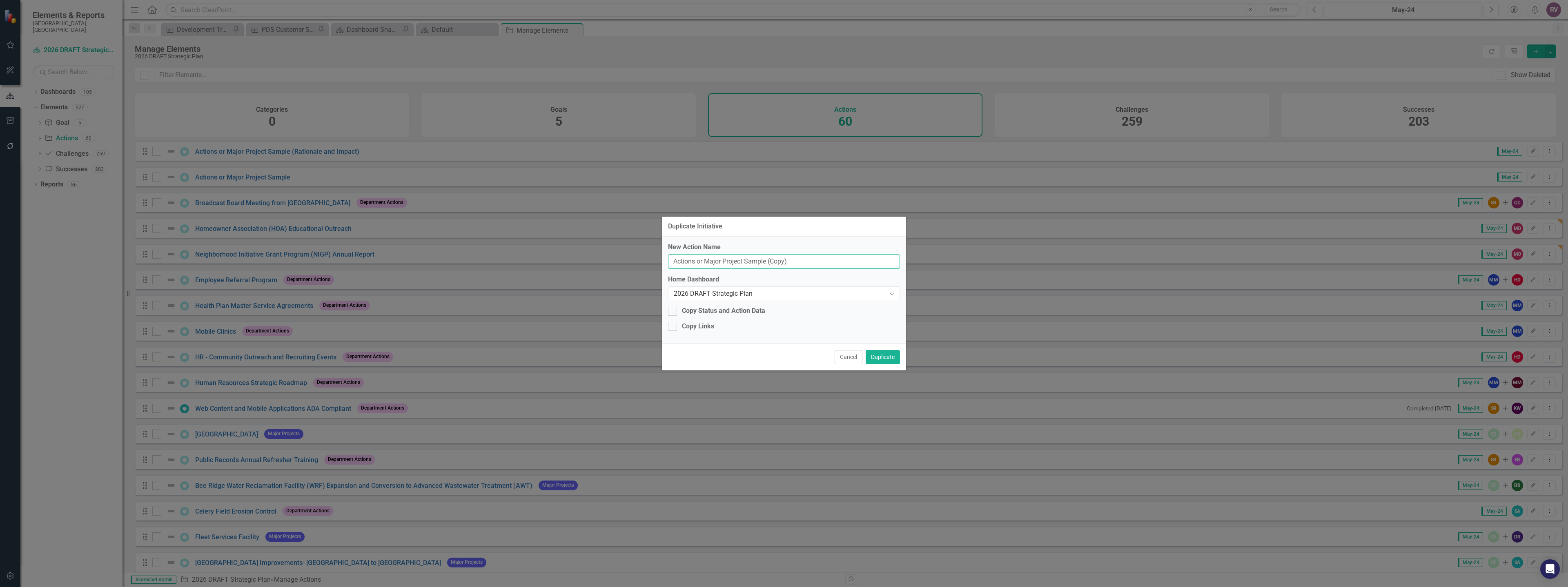
drag, startPoint x: 791, startPoint y: 262, endPoint x: 663, endPoint y: 257, distance: 128.1
click at [652, 256] on div "Duplicate Initiative New Action Name Actions or Major Project Sample (Copy) Hom…" at bounding box center [784, 293] width 1568 height 587
paste input "Manatee Protection Plan (MPP) Update"
type input "Manatee Protection Plan (MPP) Update"
click at [889, 356] on button "Duplicate" at bounding box center [883, 357] width 34 height 14
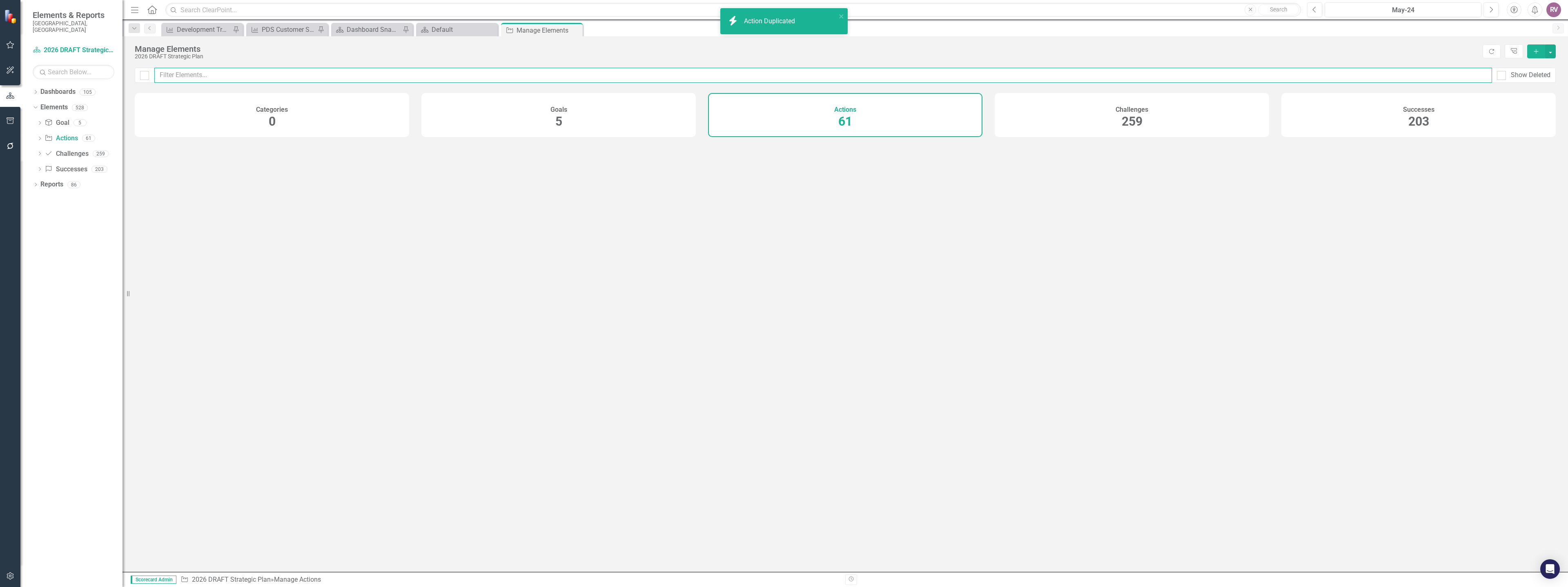
click at [353, 76] on input "text" at bounding box center [824, 75] width 1338 height 15
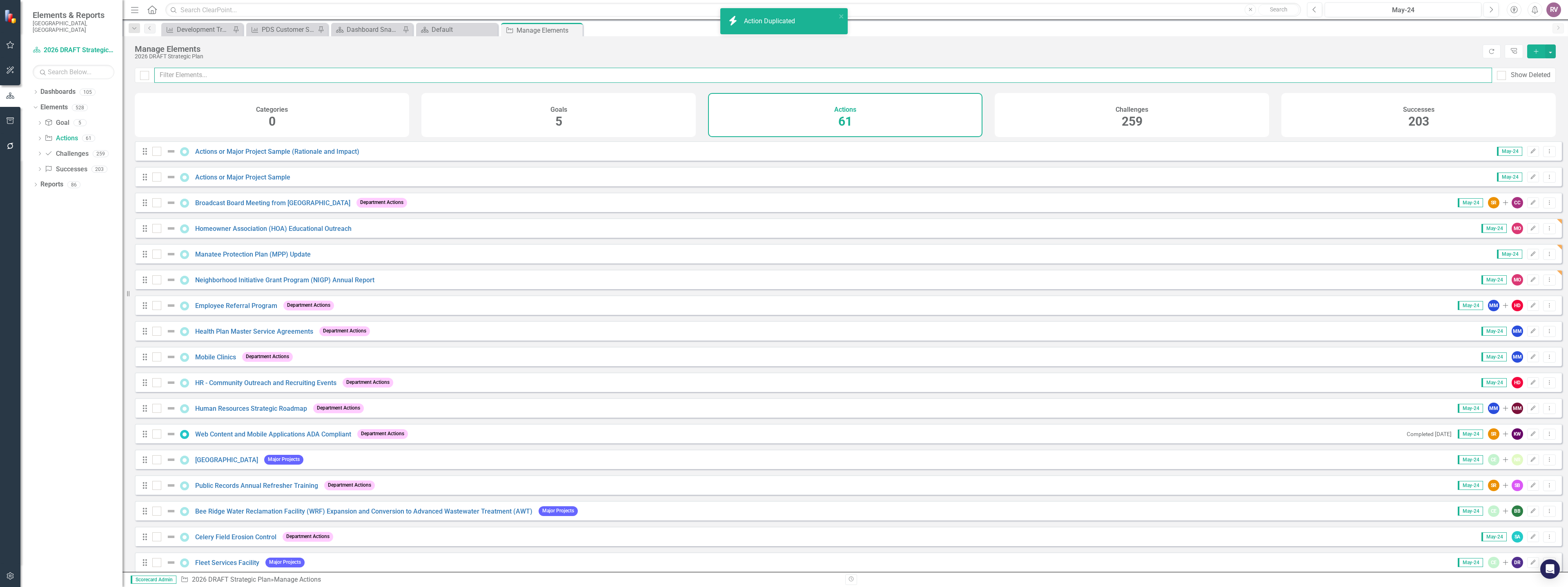
paste input "Manatee Protection Plan (MPP) Update"
type input "Manatee Protection Plan (MPP) Update"
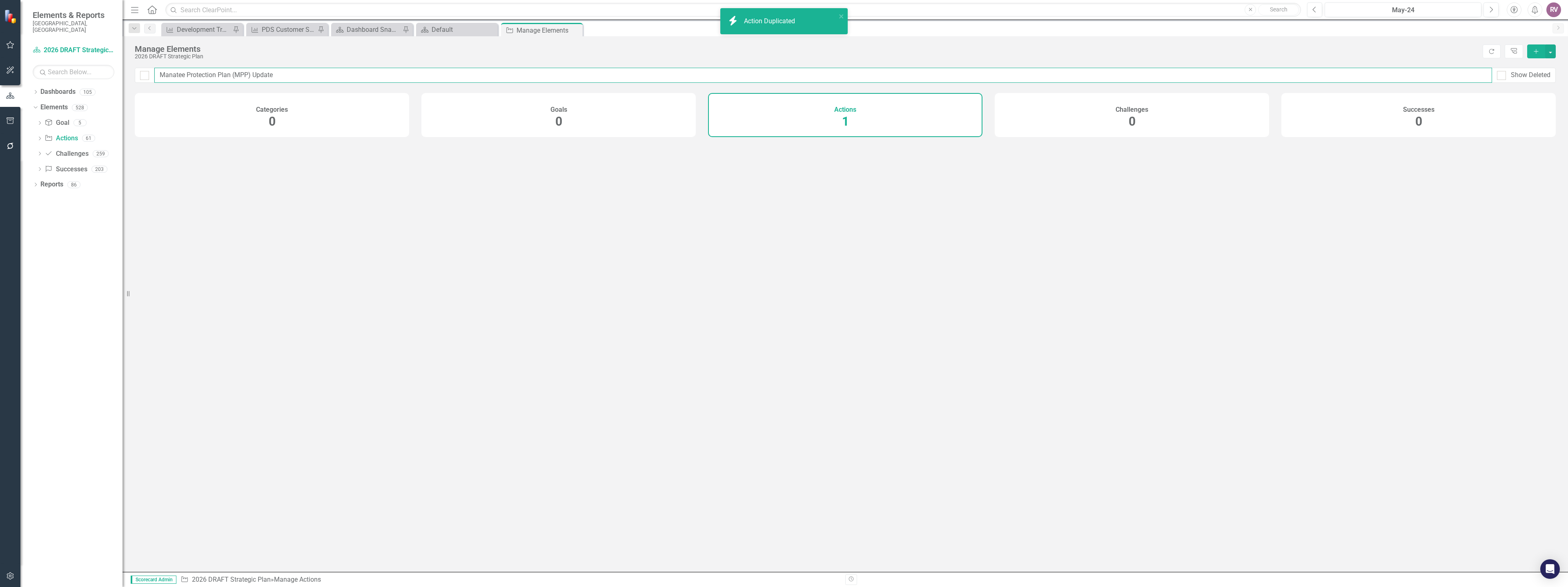
checkbox input "false"
type input "Manatee Protection Plan (MPP) Update"
click at [306, 156] on link "Manatee Protection Plan (MPP) Update" at bounding box center [253, 151] width 116 height 8
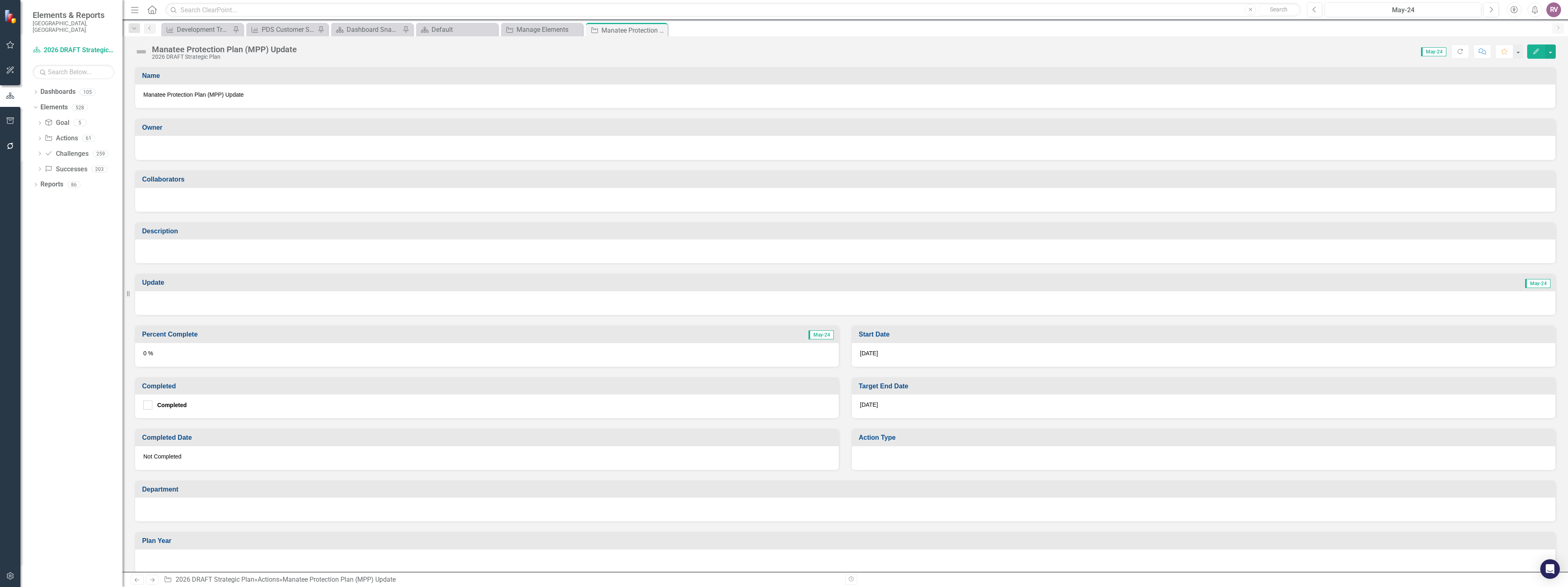
click at [206, 148] on div at bounding box center [845, 147] width 1404 height 10
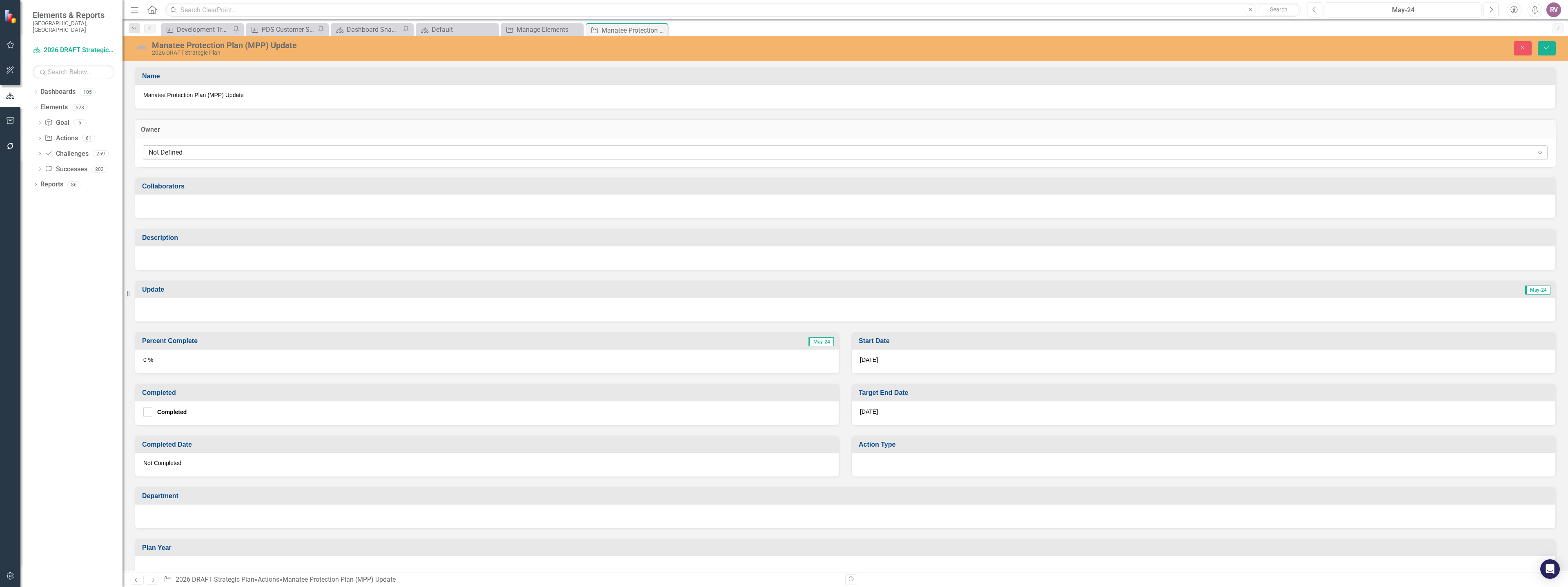
click at [203, 153] on div "Not Defined" at bounding box center [841, 152] width 1385 height 9
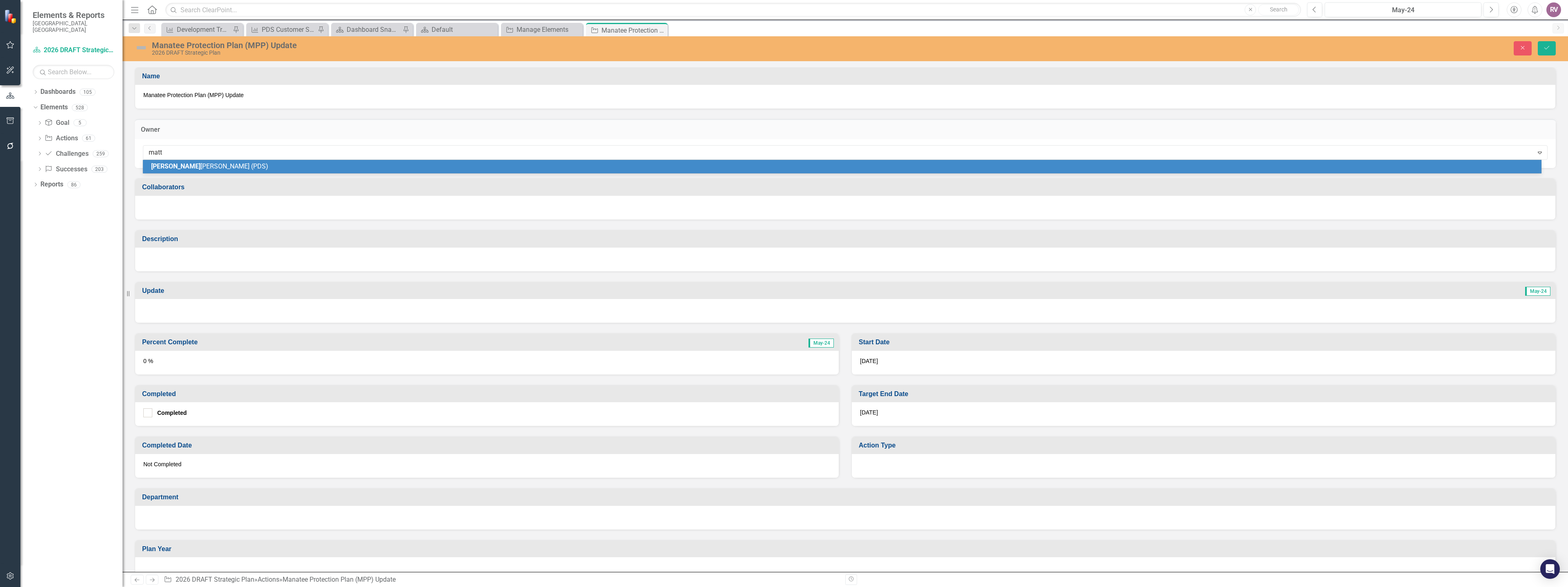
type input "matth"
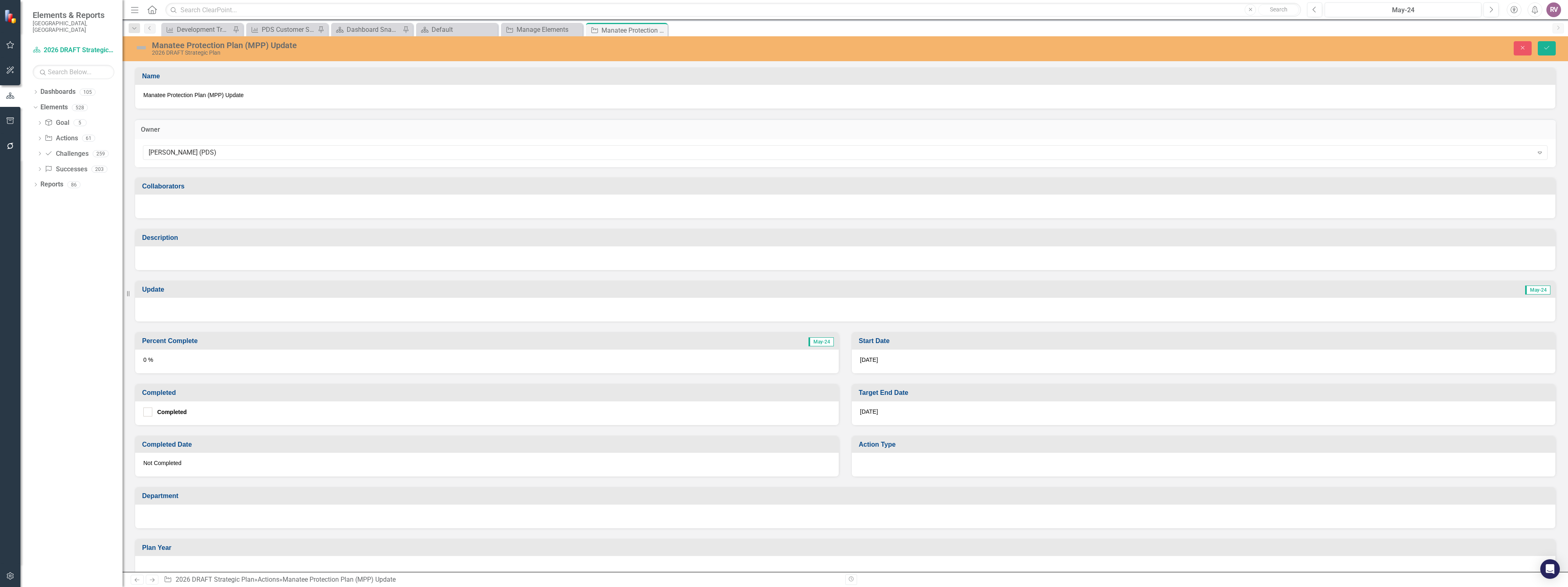
click at [206, 261] on div at bounding box center [845, 258] width 1420 height 24
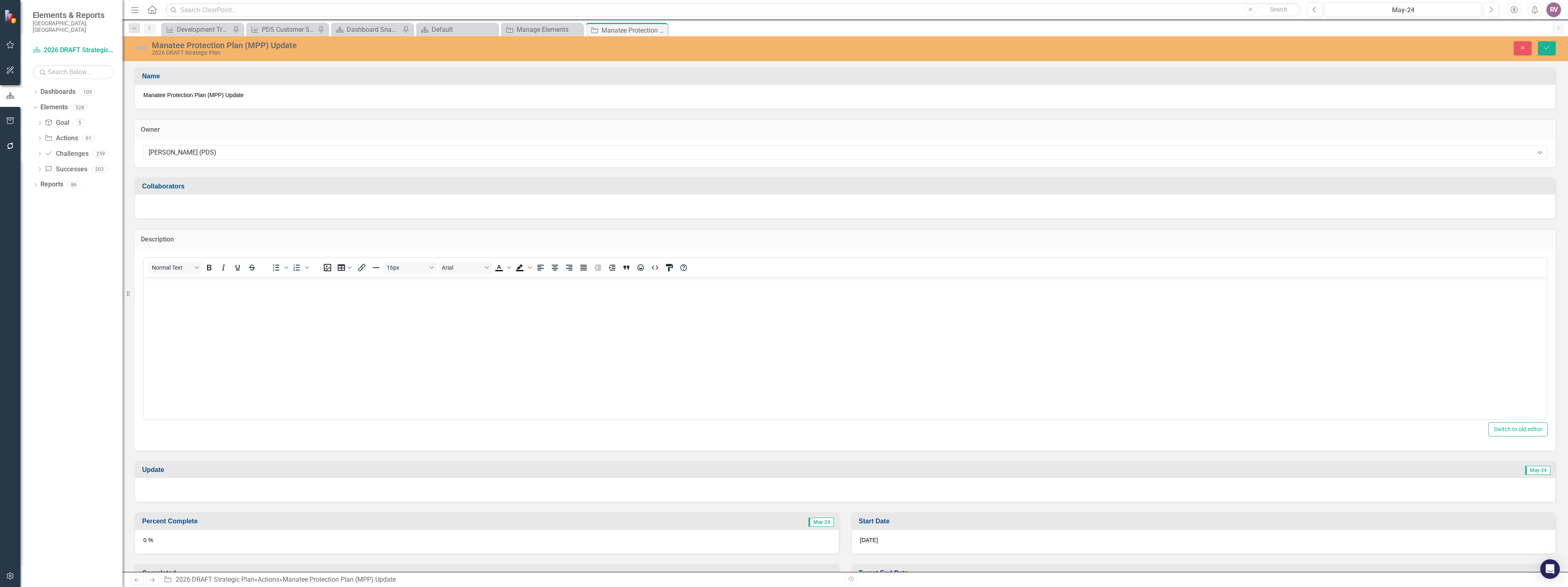
click at [195, 286] on p "Rich Text Area. Press ALT-0 for help." at bounding box center [845, 283] width 1399 height 10
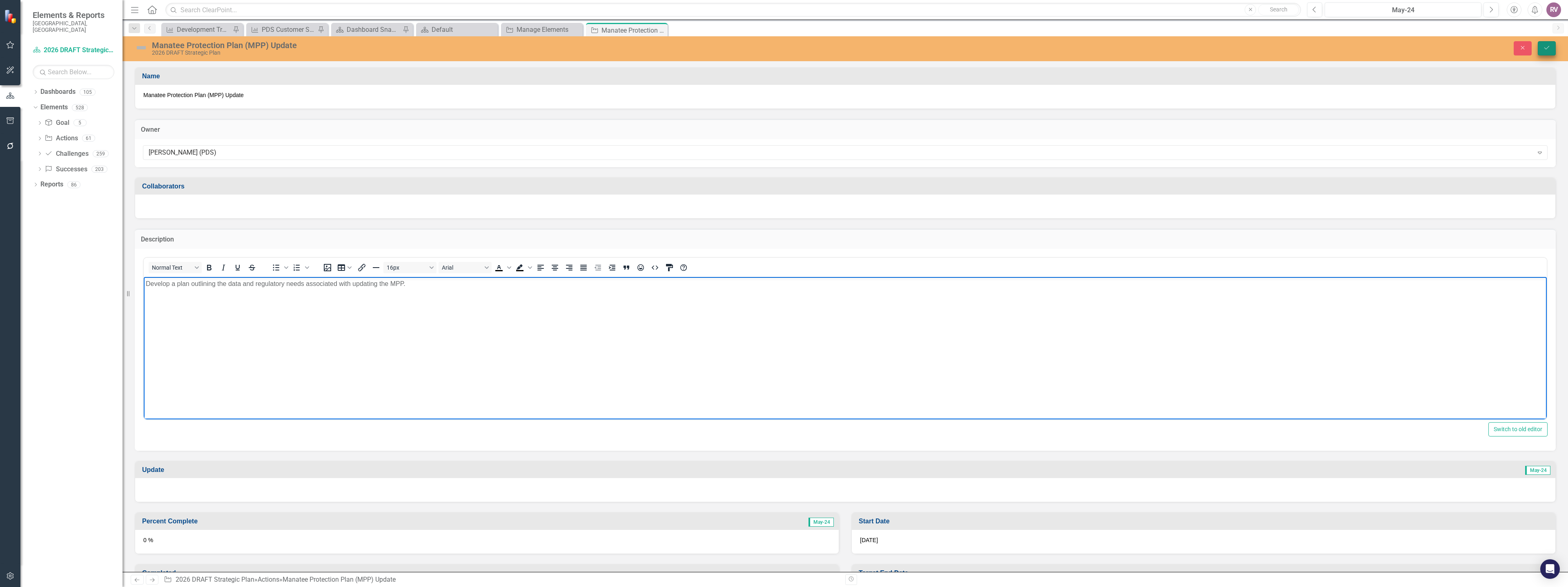
click at [1537, 52] on div "Close Save" at bounding box center [1267, 48] width 590 height 14
click at [1542, 52] on button "Save" at bounding box center [1547, 48] width 18 height 14
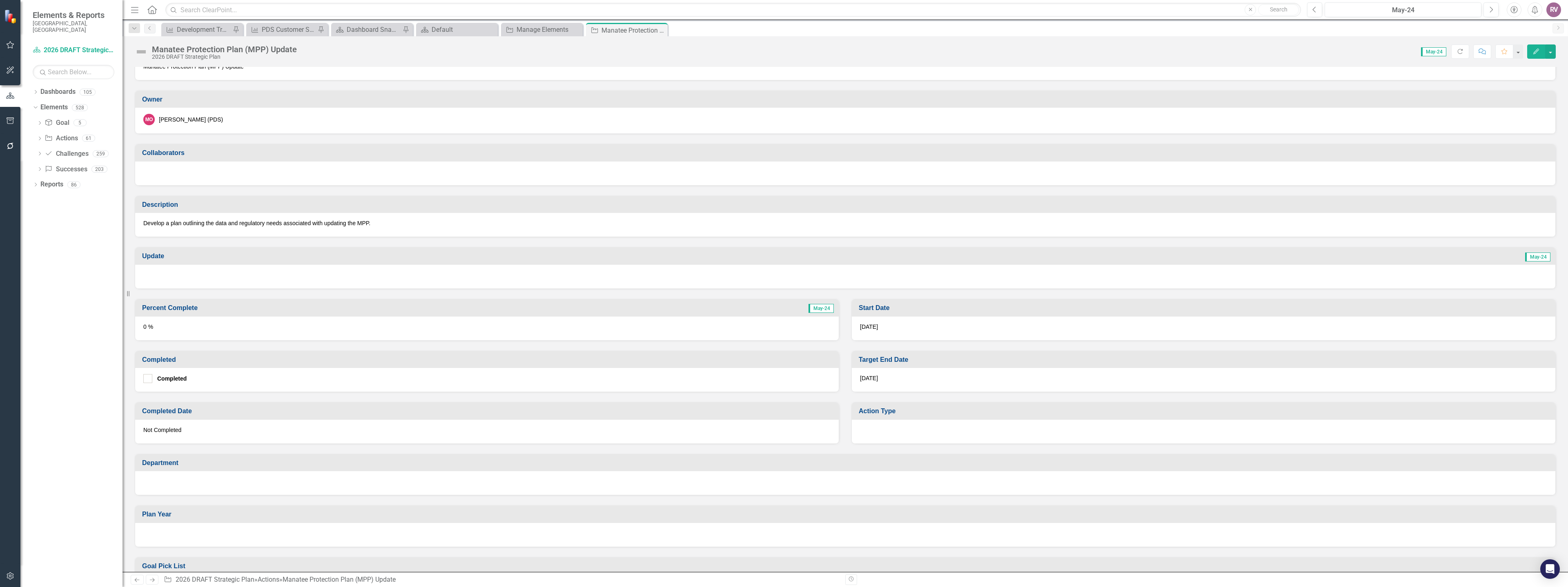
scroll to position [41, 0]
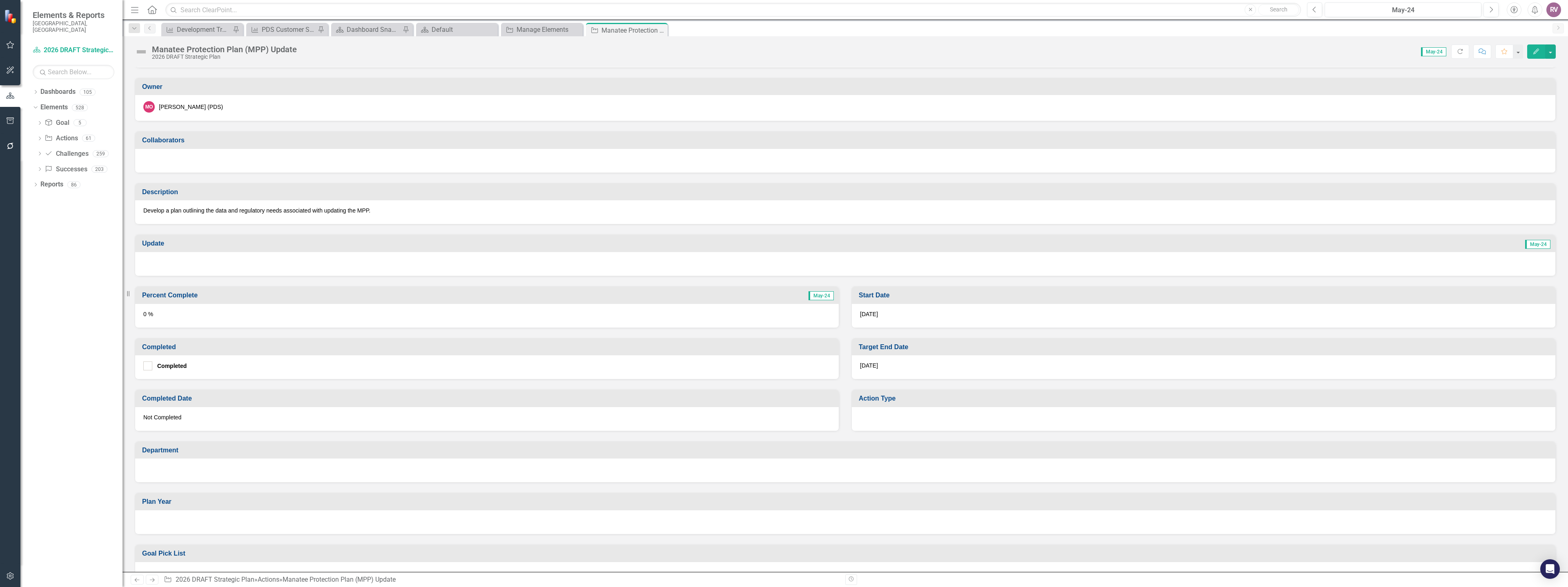
click at [891, 371] on div "7/31/26" at bounding box center [1203, 367] width 704 height 24
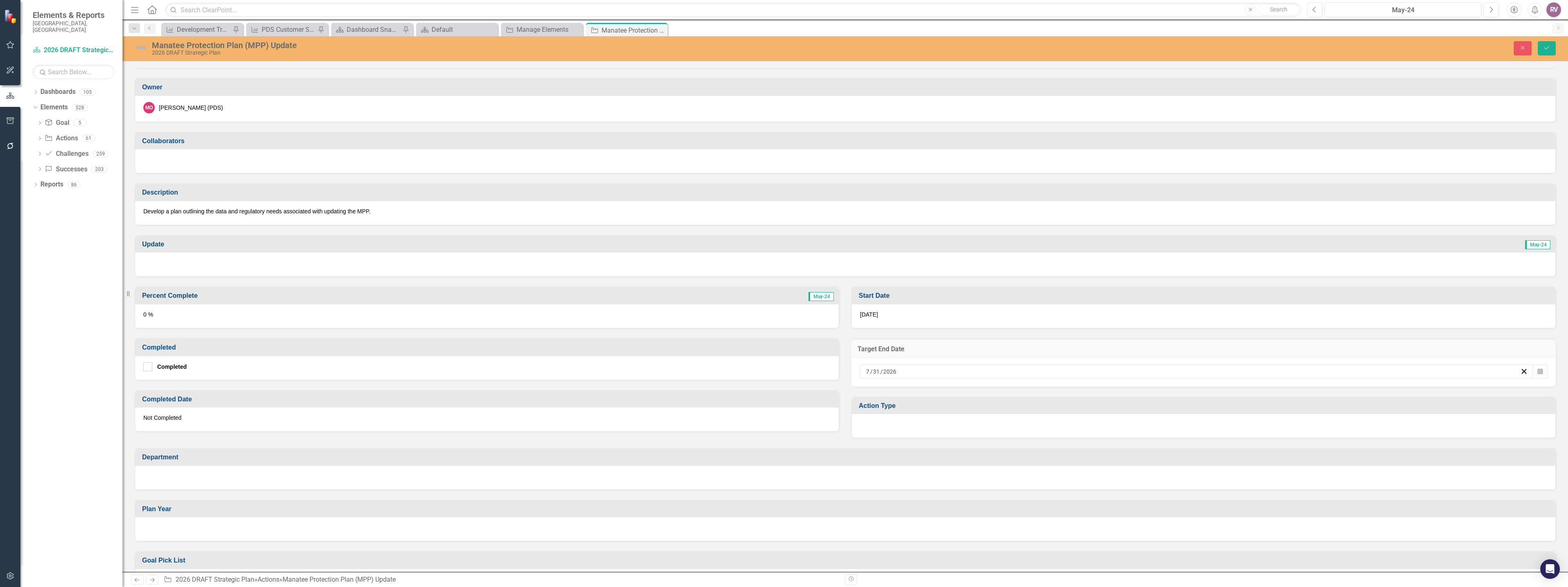
click at [871, 427] on div at bounding box center [1203, 426] width 704 height 24
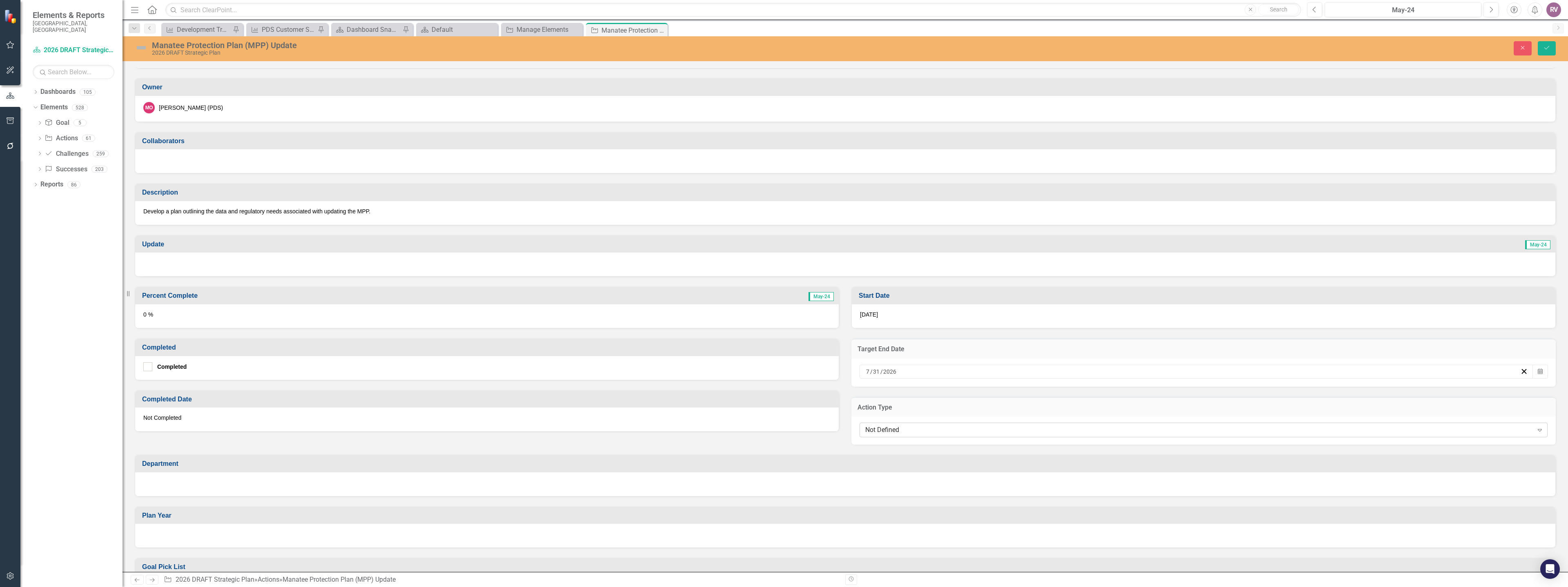
click at [875, 434] on div "Not Defined" at bounding box center [1199, 430] width 668 height 9
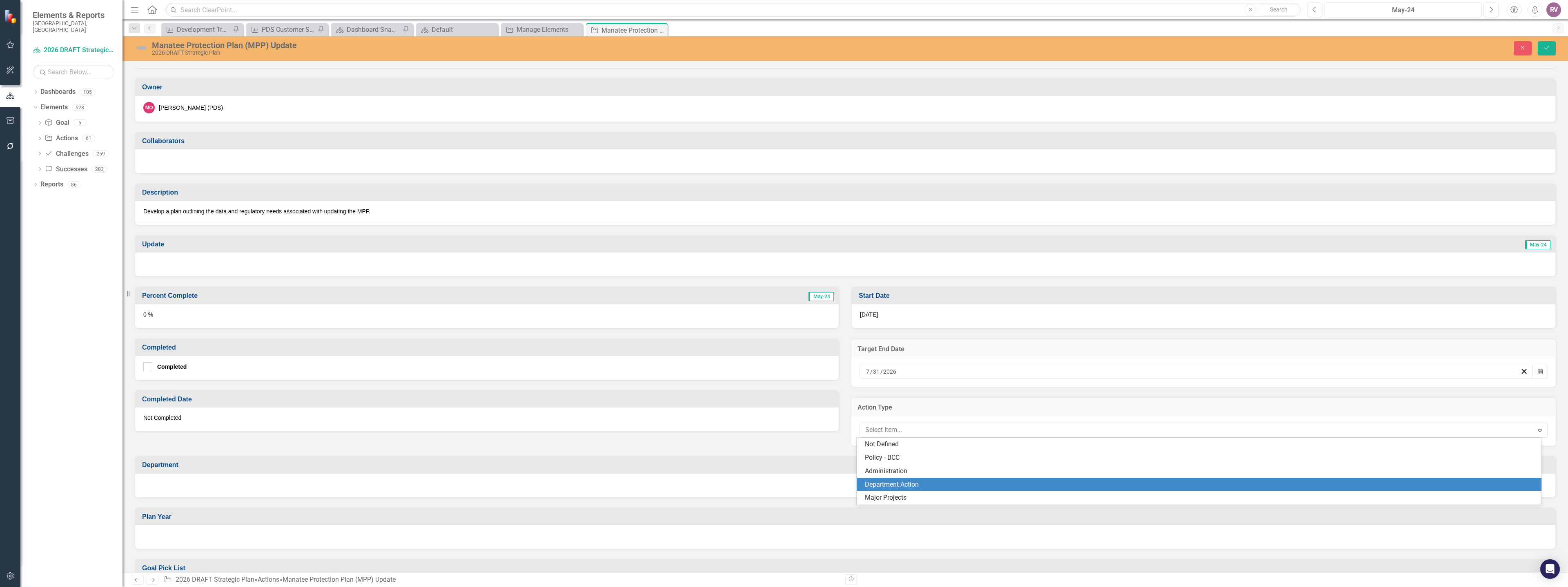
click at [880, 484] on div "Department Action" at bounding box center [1201, 485] width 672 height 9
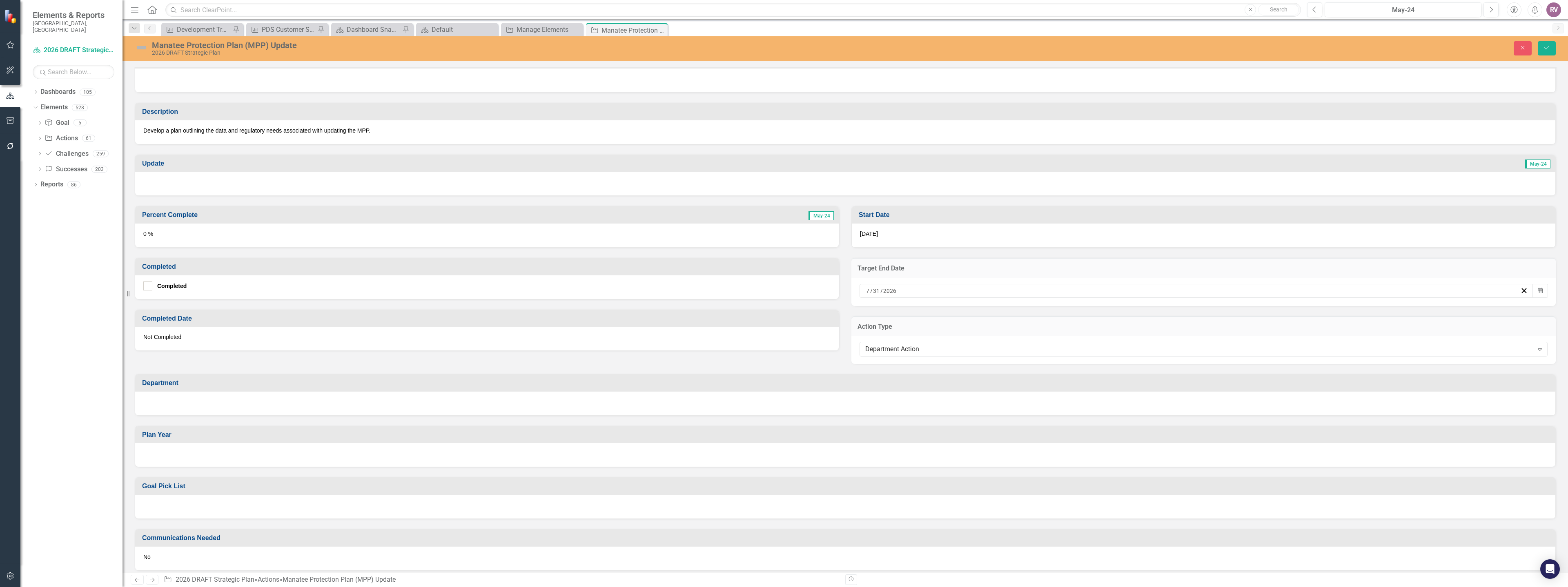
scroll to position [122, 0]
click at [266, 406] on div at bounding box center [845, 403] width 1420 height 24
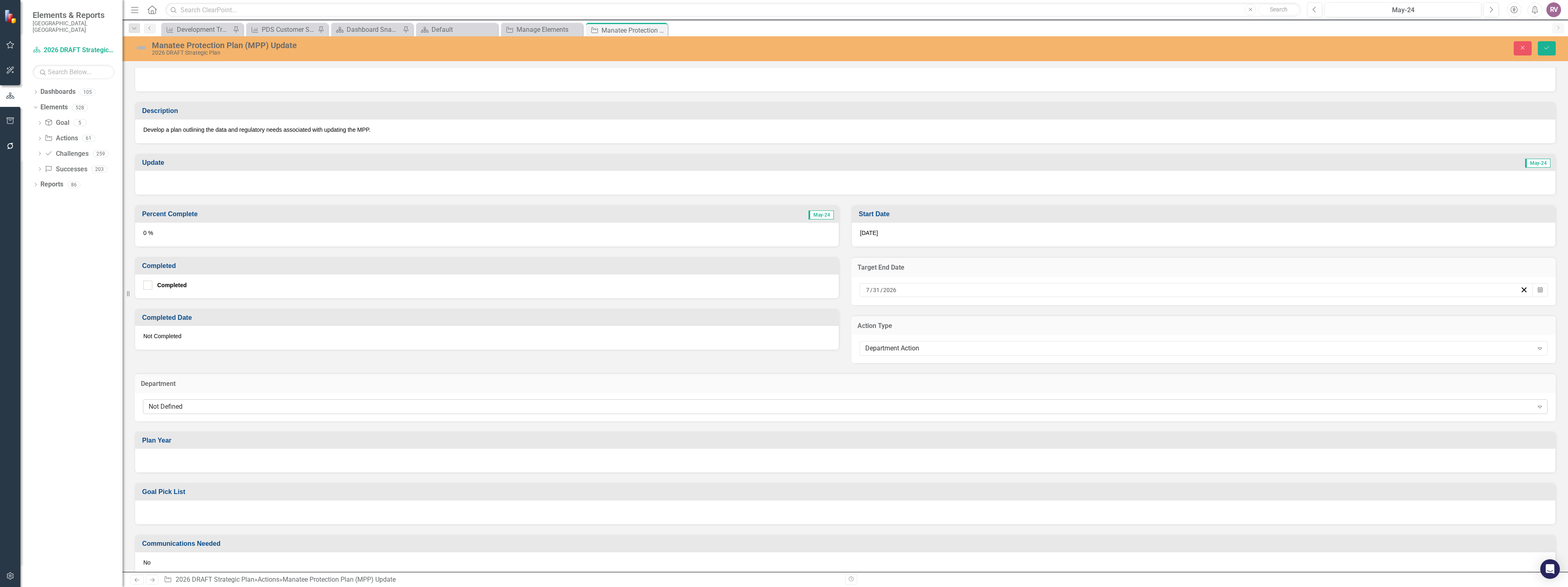
click at [272, 406] on div "Not Defined" at bounding box center [841, 406] width 1385 height 9
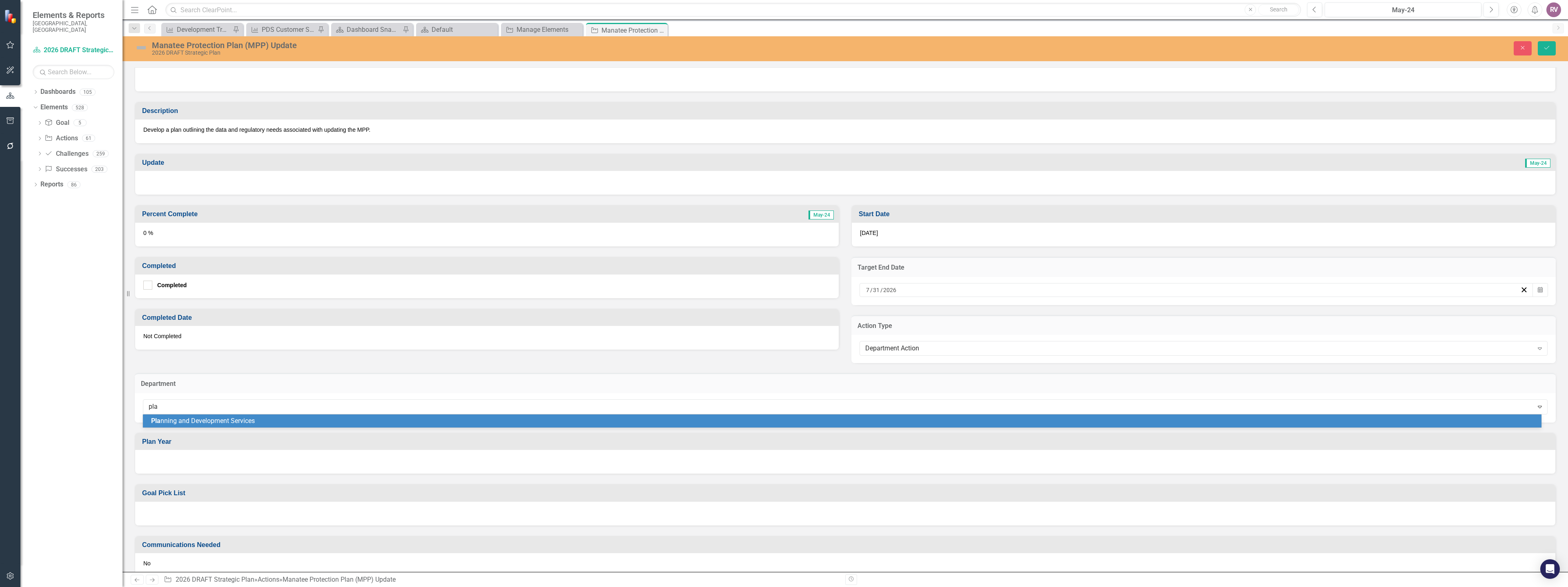
type input "plan"
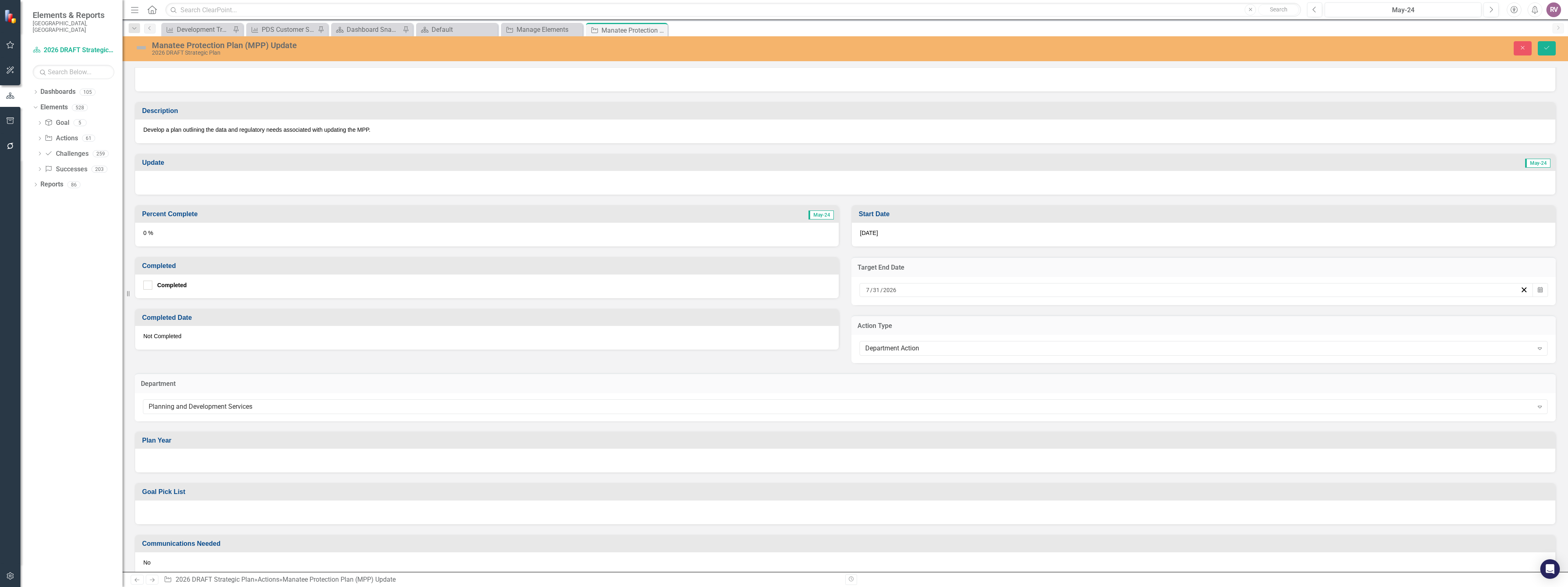
click at [243, 473] on div "Goal Pick List" at bounding box center [845, 498] width 1433 height 52
click at [236, 462] on div at bounding box center [845, 460] width 1420 height 24
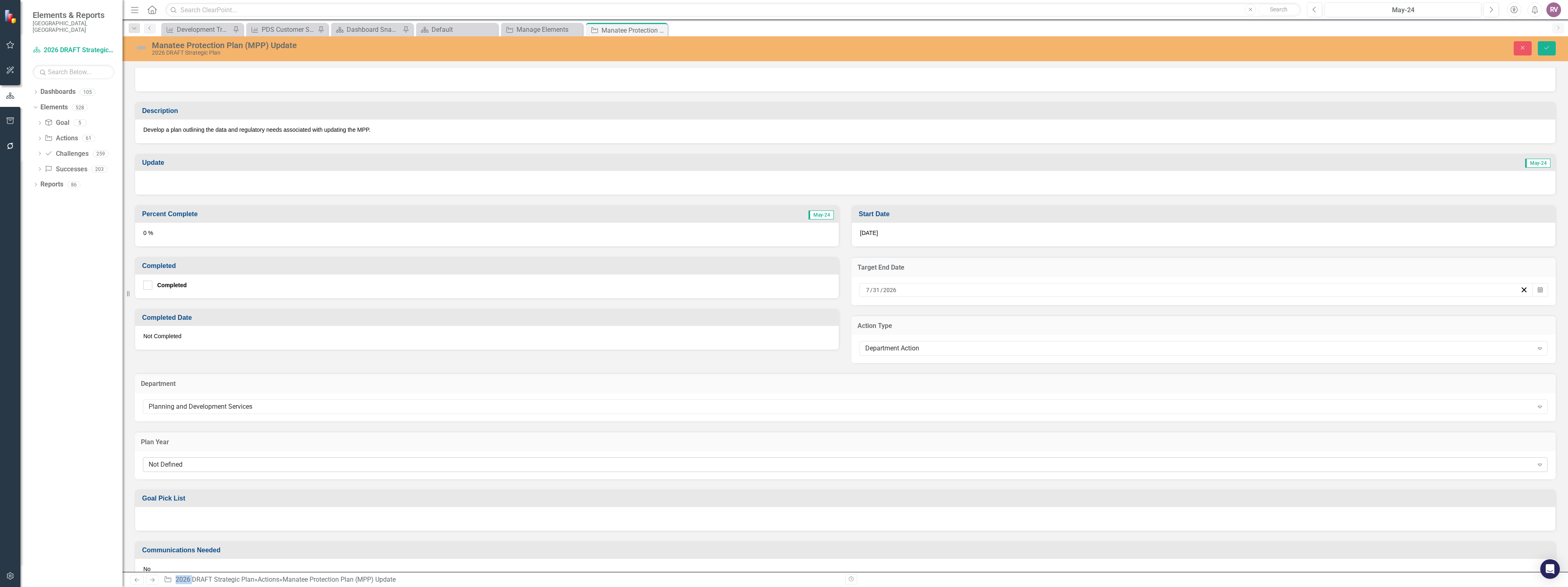
click at [228, 468] on div "Not Defined" at bounding box center [841, 465] width 1385 height 9
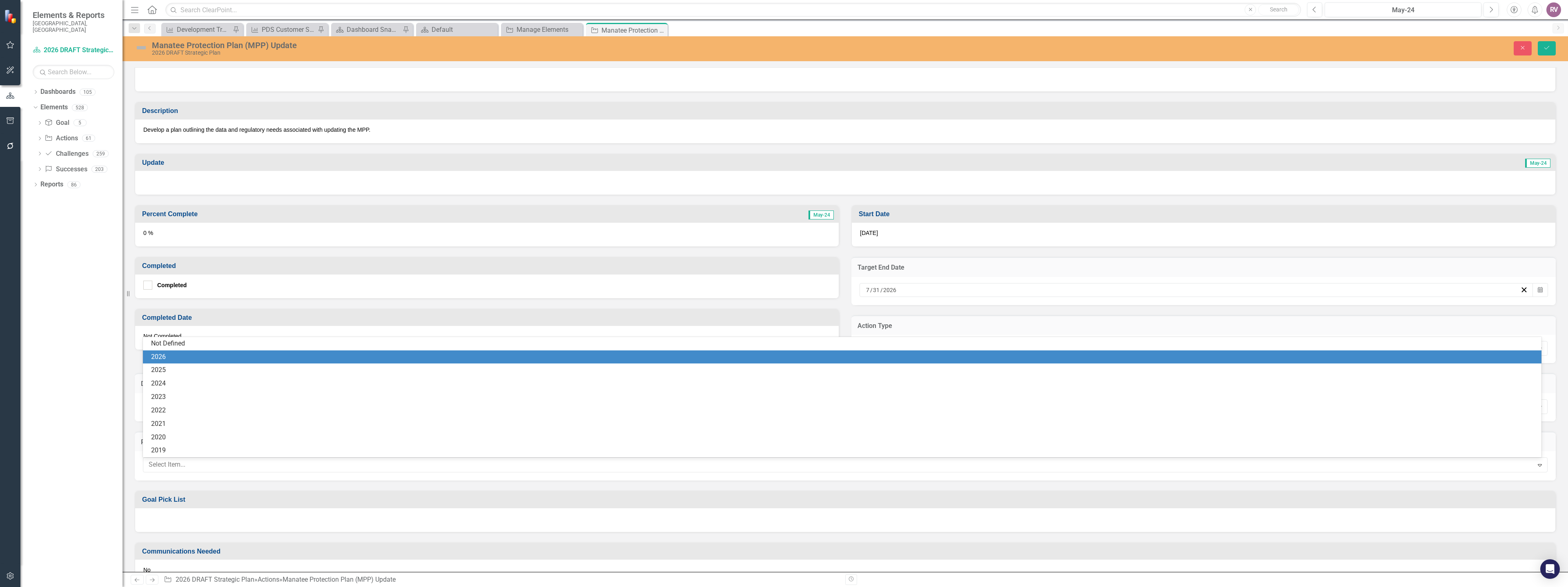
click at [173, 359] on div "2026" at bounding box center [844, 357] width 1385 height 9
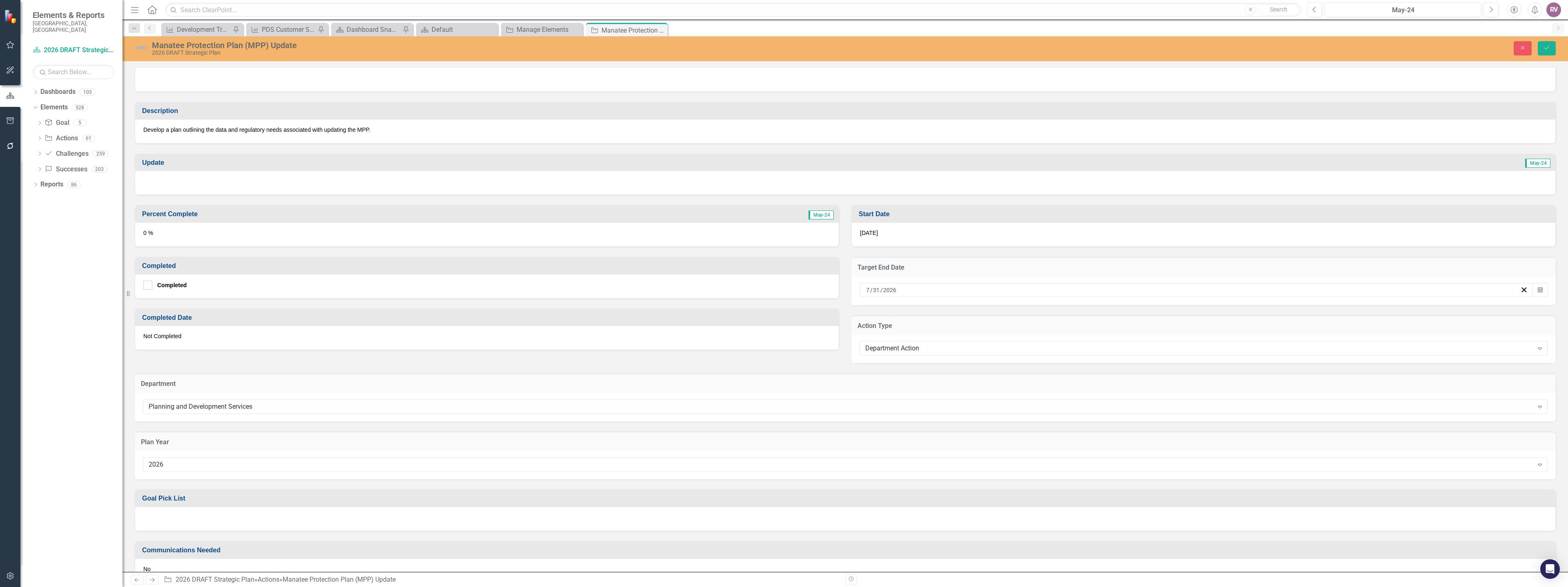
scroll to position [163, 0]
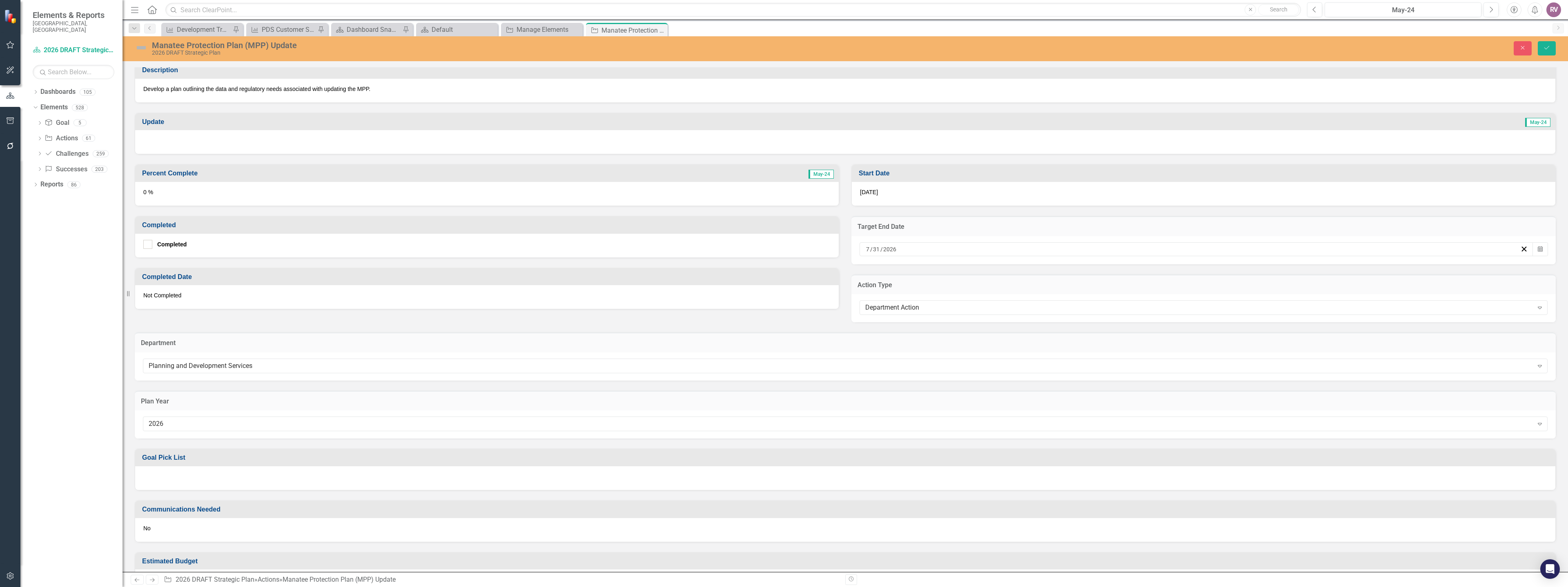
click at [182, 477] on div at bounding box center [845, 478] width 1420 height 24
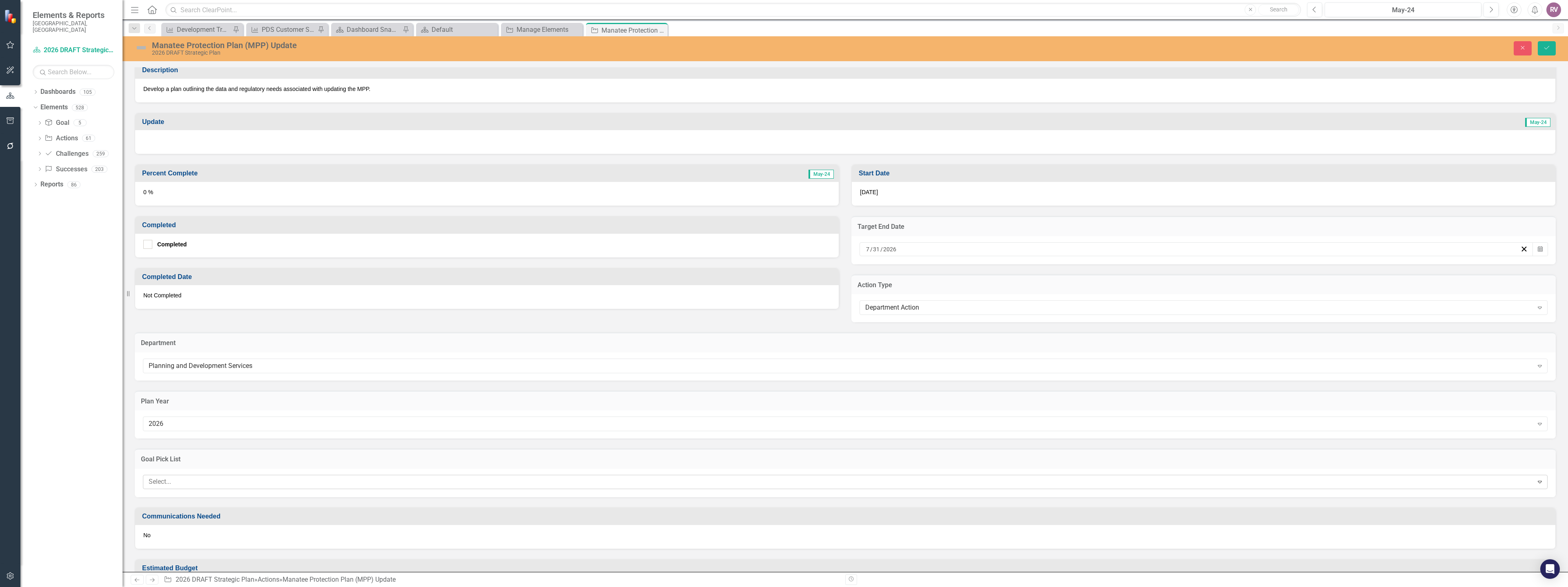
click at [189, 481] on div at bounding box center [839, 482] width 1388 height 11
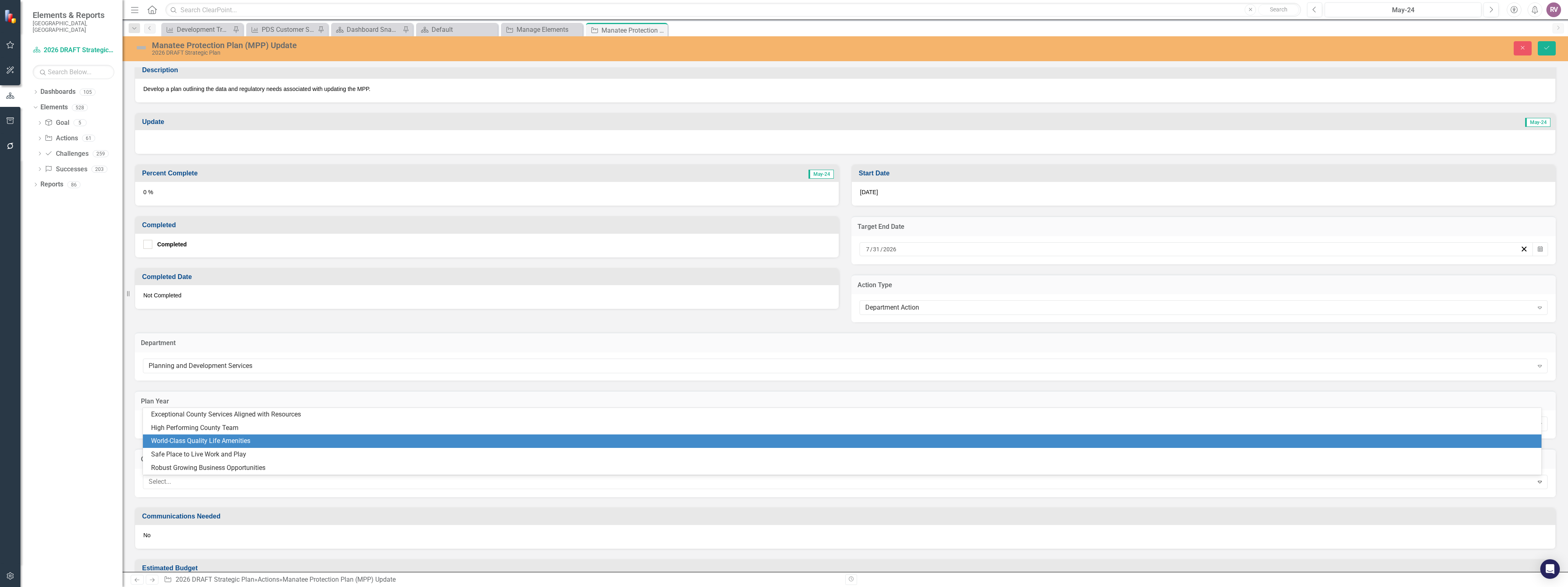
click at [219, 443] on div "World-Class Quality Life Amenities" at bounding box center [844, 441] width 1385 height 9
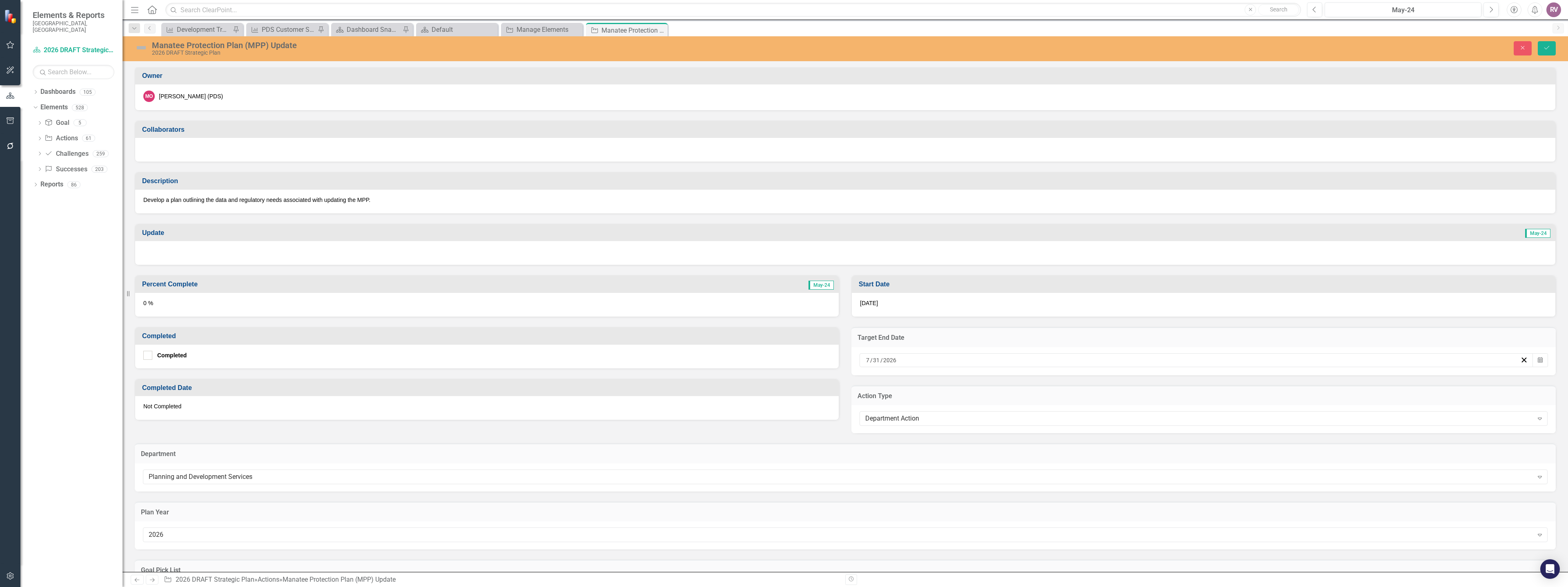
scroll to position [51, 0]
click at [1549, 49] on icon "Save" at bounding box center [1547, 47] width 7 height 5
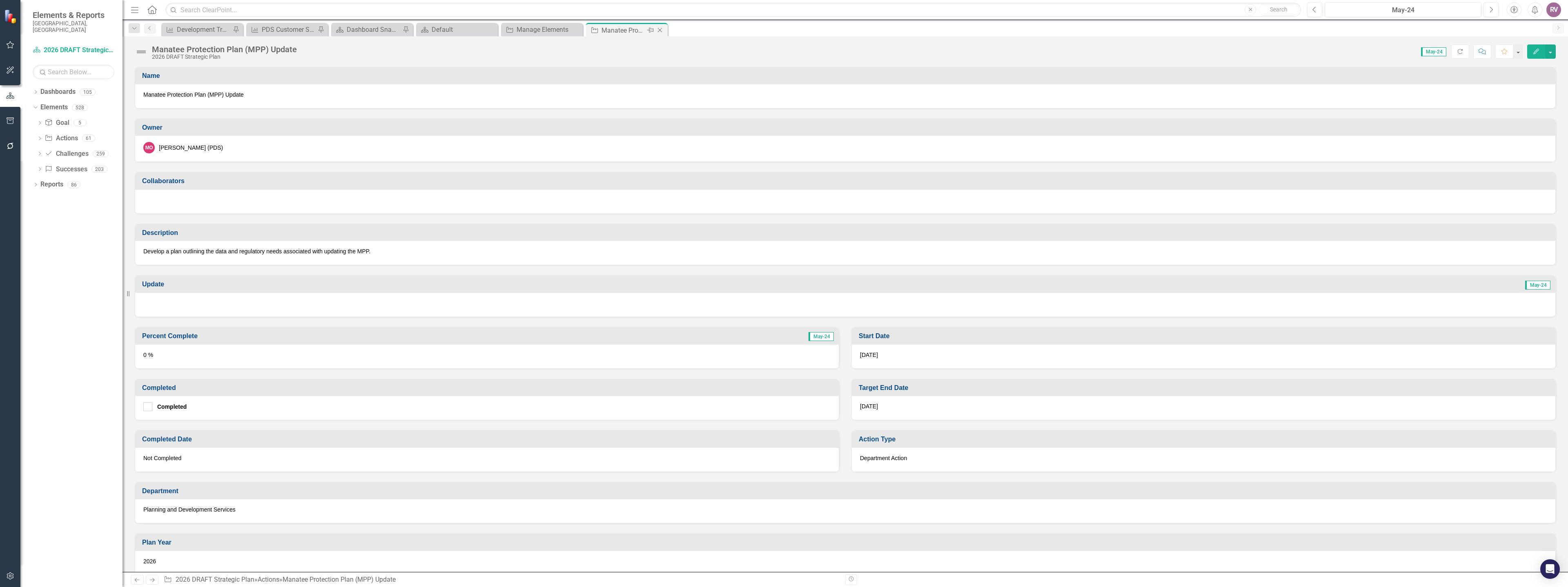
click at [662, 30] on icon "Close" at bounding box center [659, 30] width 8 height 7
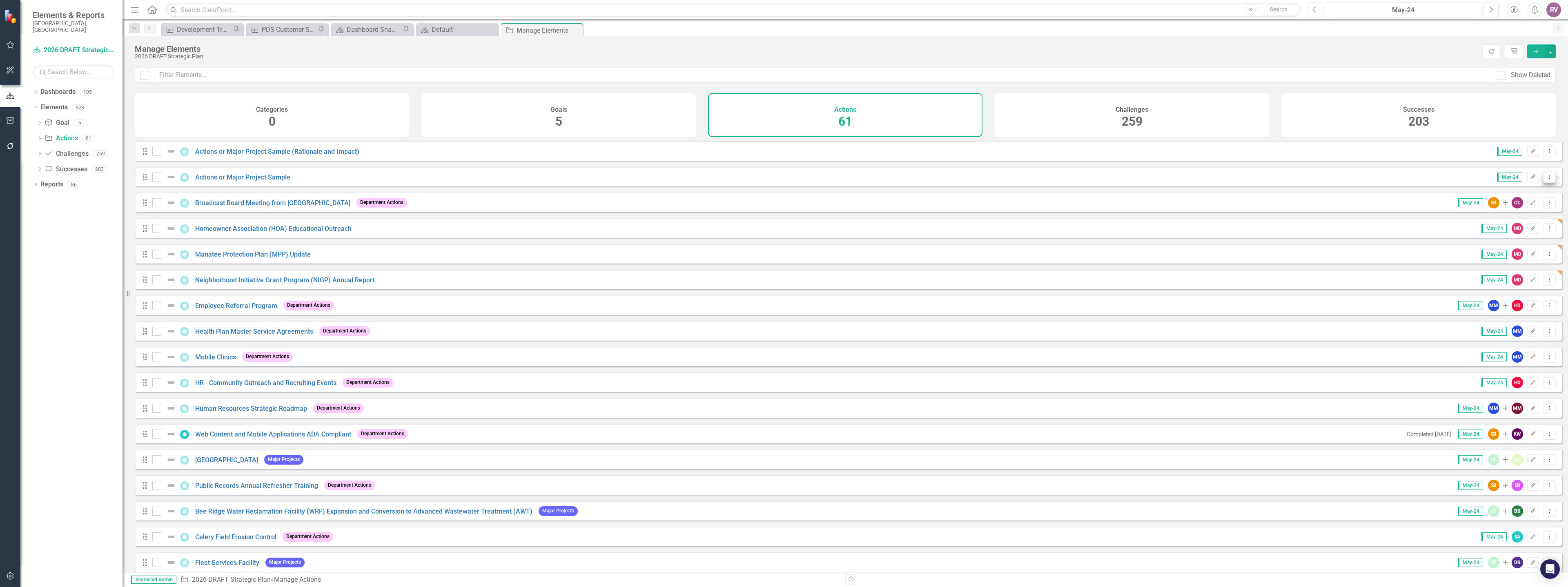
click at [1546, 179] on icon "Dropdown Menu" at bounding box center [1549, 176] width 7 height 5
click at [1517, 227] on link "Copy Duplicate Action" at bounding box center [1516, 227] width 67 height 15
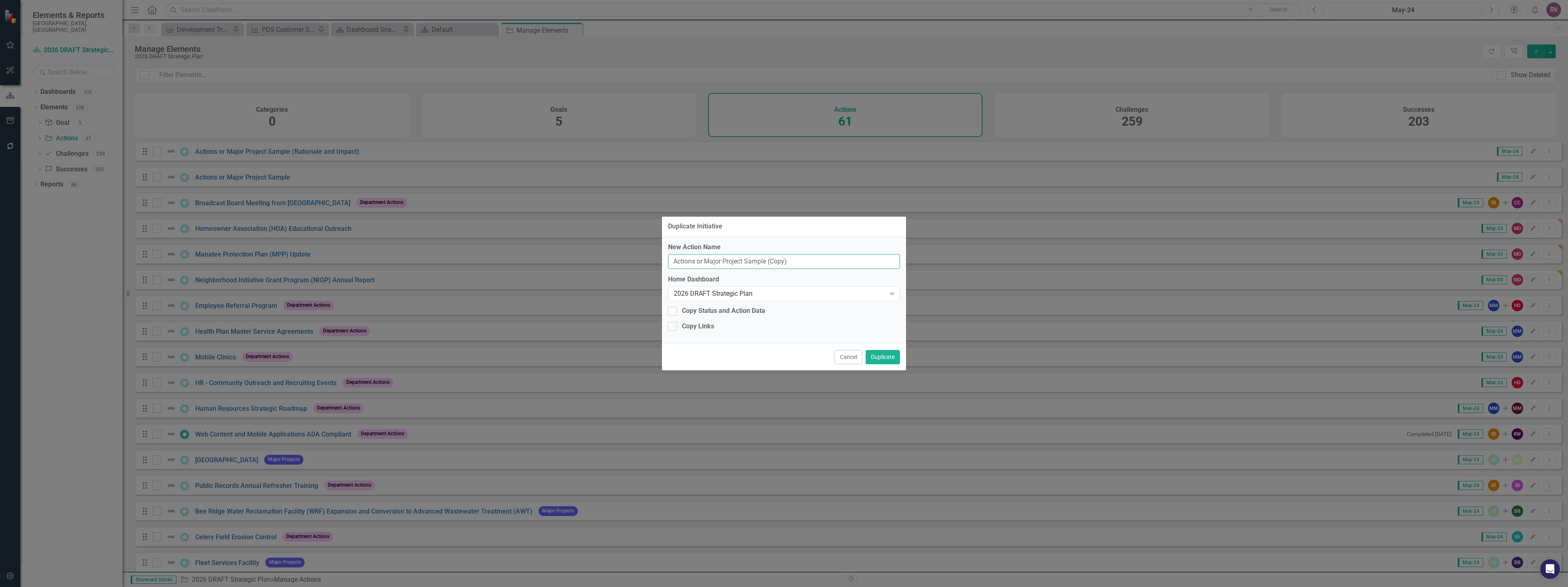
drag, startPoint x: 825, startPoint y: 261, endPoint x: 642, endPoint y: 263, distance: 183.0
click at [642, 263] on div "Duplicate Initiative New Action Name Actions or Major Project Sample (Copy) Hom…" at bounding box center [784, 293] width 1568 height 587
paste input "Streamline Plat/Street Vacation Process"
type input "Streamline Plat/Street Vacation Process"
click at [890, 355] on button "Duplicate" at bounding box center [883, 357] width 34 height 14
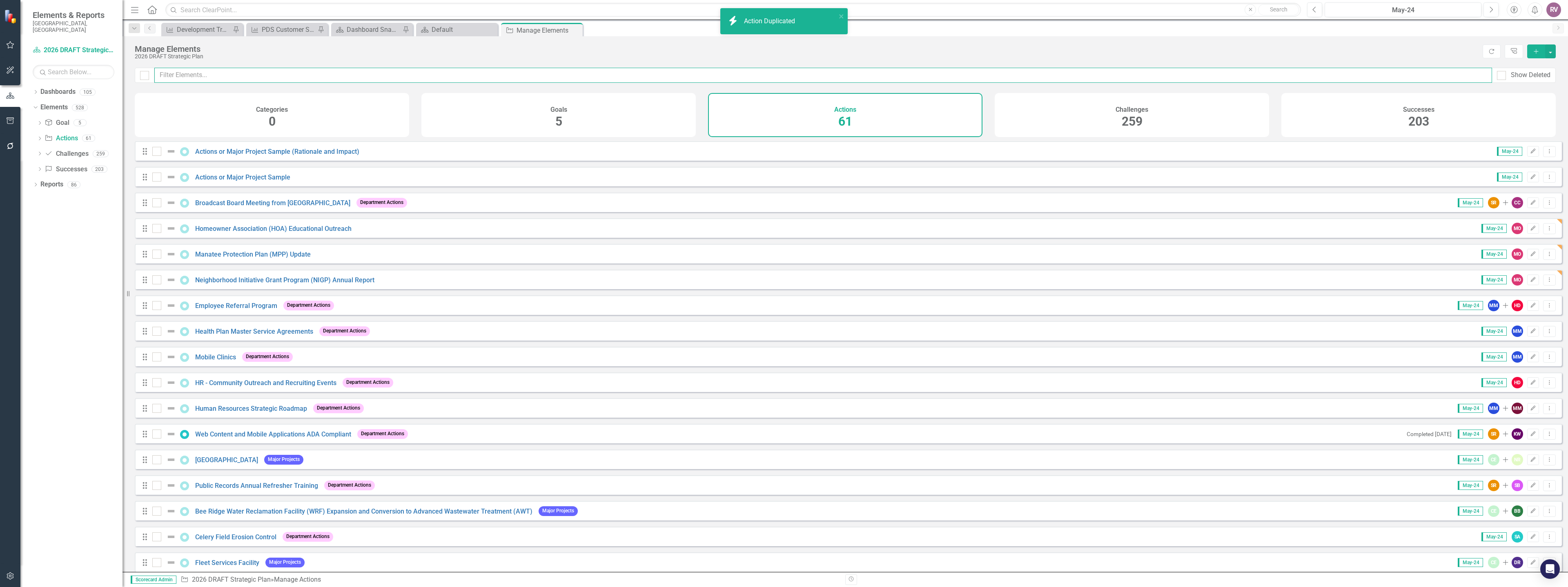
click at [259, 71] on input "text" at bounding box center [824, 75] width 1338 height 15
paste input "Streamline Plat/Street Vacation Process"
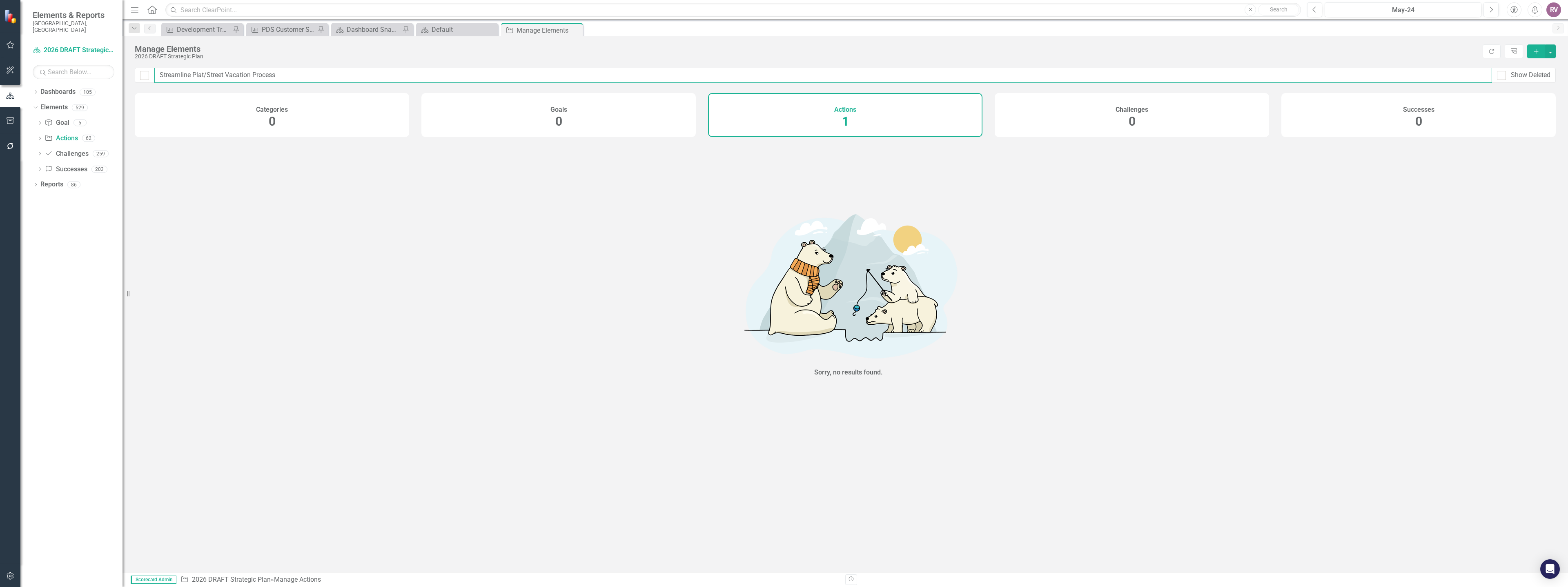
type input "Streamline Plat/Street Vacation Process"
click at [184, 48] on div "Manage Elements" at bounding box center [807, 49] width 1344 height 9
drag, startPoint x: 298, startPoint y: 74, endPoint x: 140, endPoint y: 75, distance: 158.0
click at [140, 75] on div "Streamline Plat/Street Vacation Process Show Deleted" at bounding box center [845, 75] width 1421 height 15
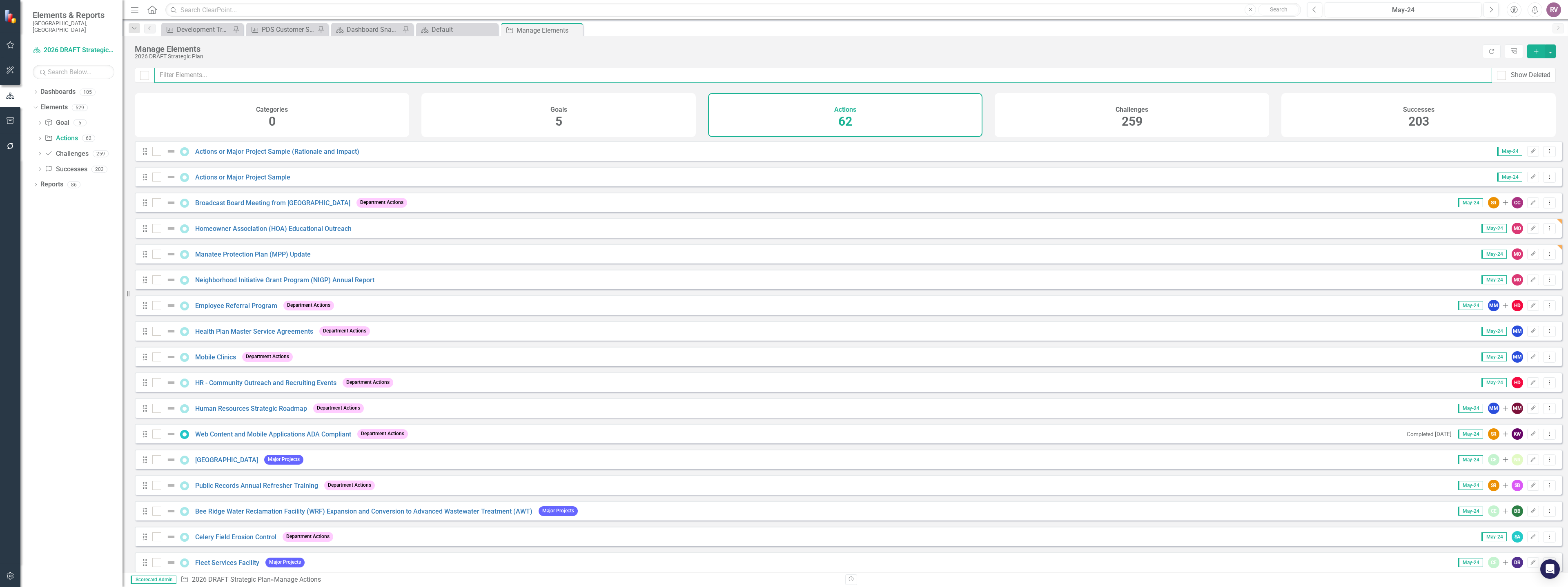
click at [195, 72] on input "text" at bounding box center [824, 75] width 1338 height 15
paste input "Streamline Plat/Street Vacation Process"
type input "Streamline Plat/Street Vacation Process"
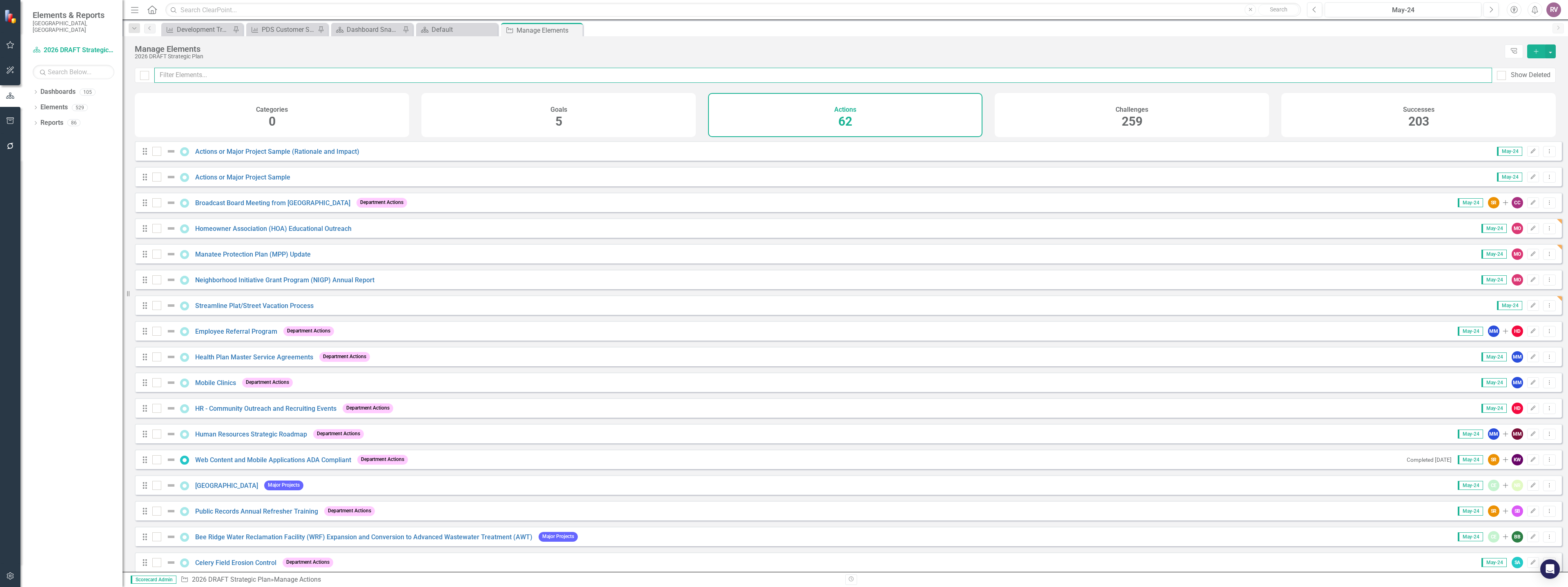
click at [263, 75] on input "text" at bounding box center [824, 75] width 1338 height 15
paste input "Streamline Plat/Street Vacation Process"
type input "Streamline Plat/Street Vacation Process"
checkbox input "false"
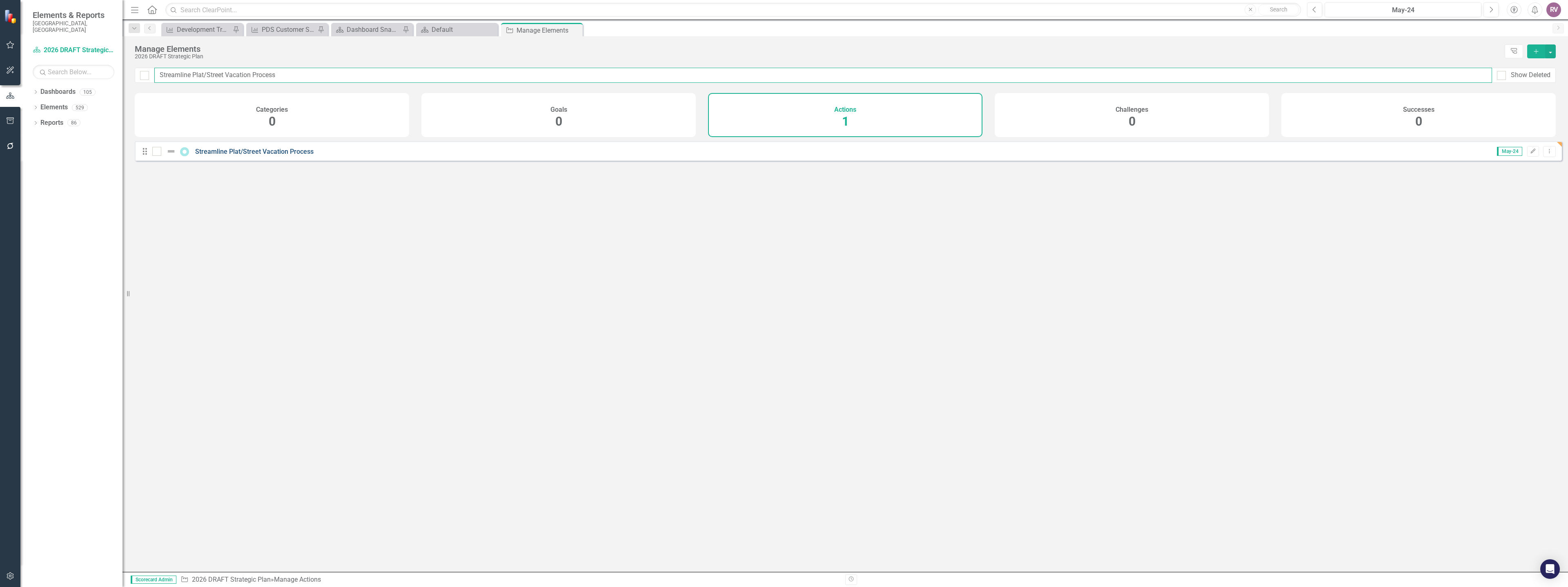
type input "Streamline Plat/Street Vacation Process"
click at [259, 156] on link "Streamline Plat/Street Vacation Process" at bounding box center [254, 151] width 119 height 8
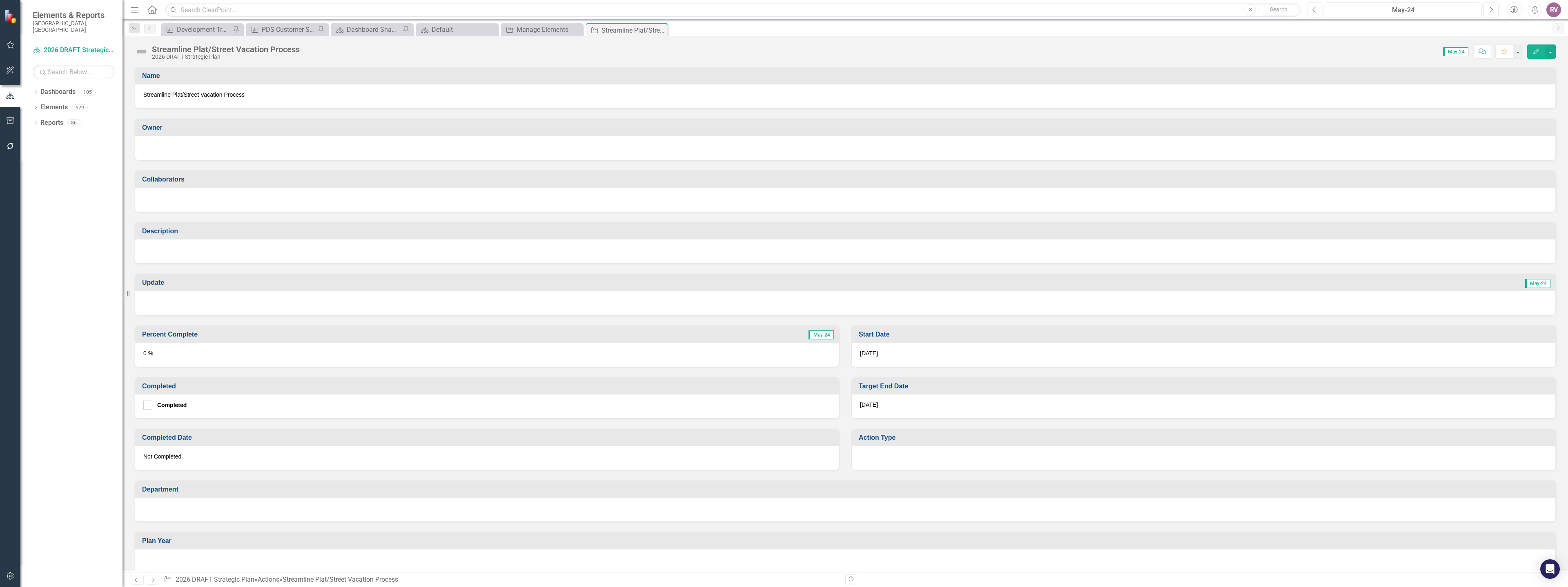
click at [217, 150] on div at bounding box center [845, 147] width 1404 height 10
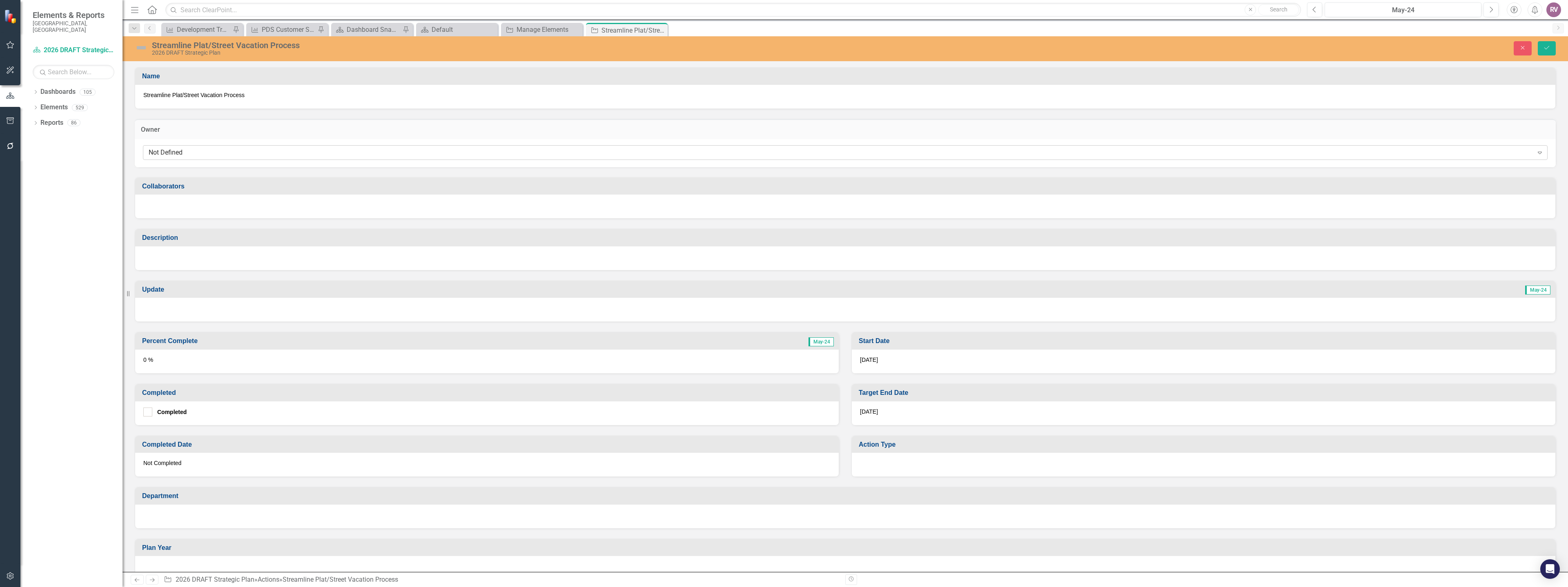
click at [204, 157] on div "Not Defined" at bounding box center [841, 152] width 1385 height 9
click at [144, 52] on img at bounding box center [141, 47] width 13 height 13
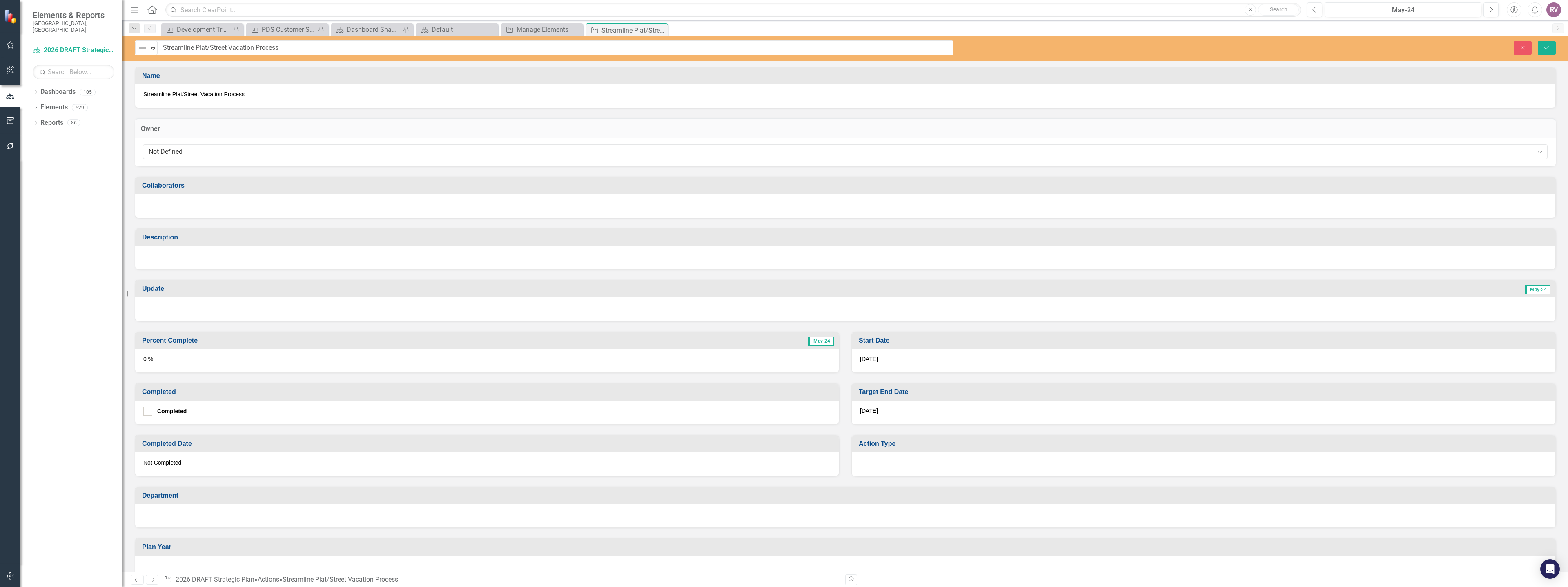
click at [144, 52] on img at bounding box center [142, 48] width 10 height 10
click at [245, 68] on div "Name" at bounding box center [845, 76] width 1420 height 17
click at [181, 268] on div at bounding box center [845, 257] width 1420 height 24
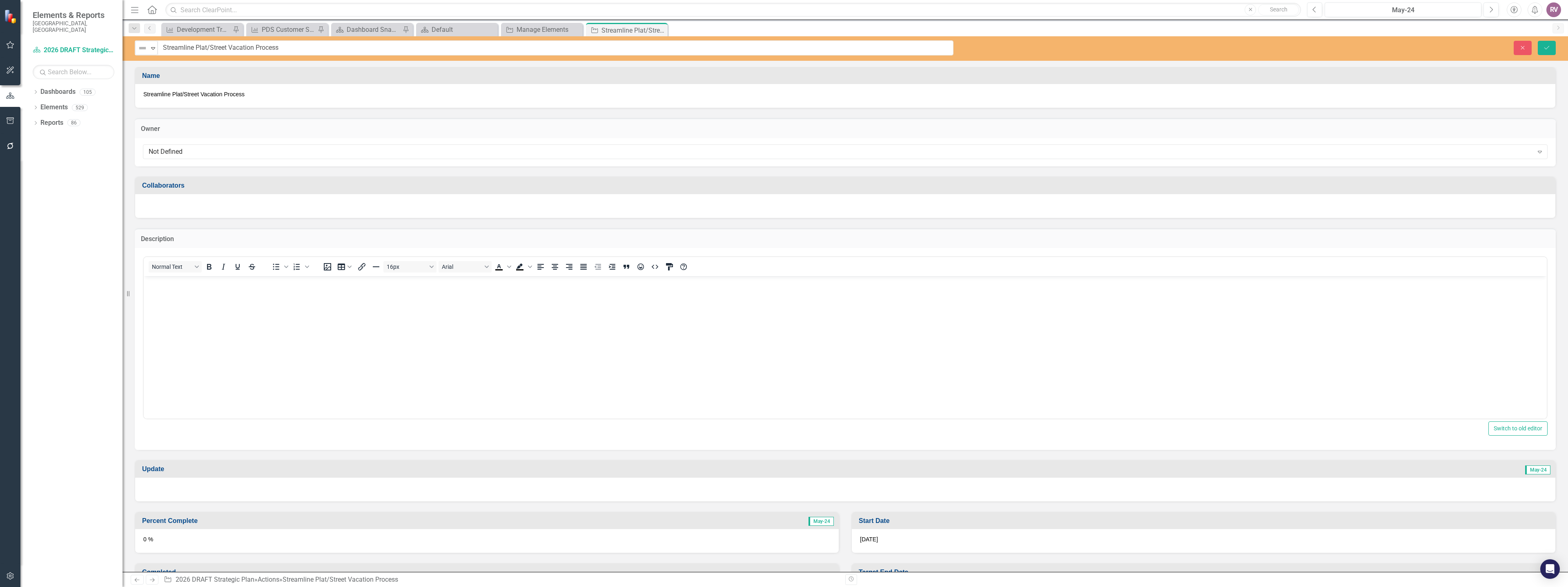
click at [242, 299] on body "Rich Text Area. Press ALT-0 for help." at bounding box center [845, 337] width 1403 height 122
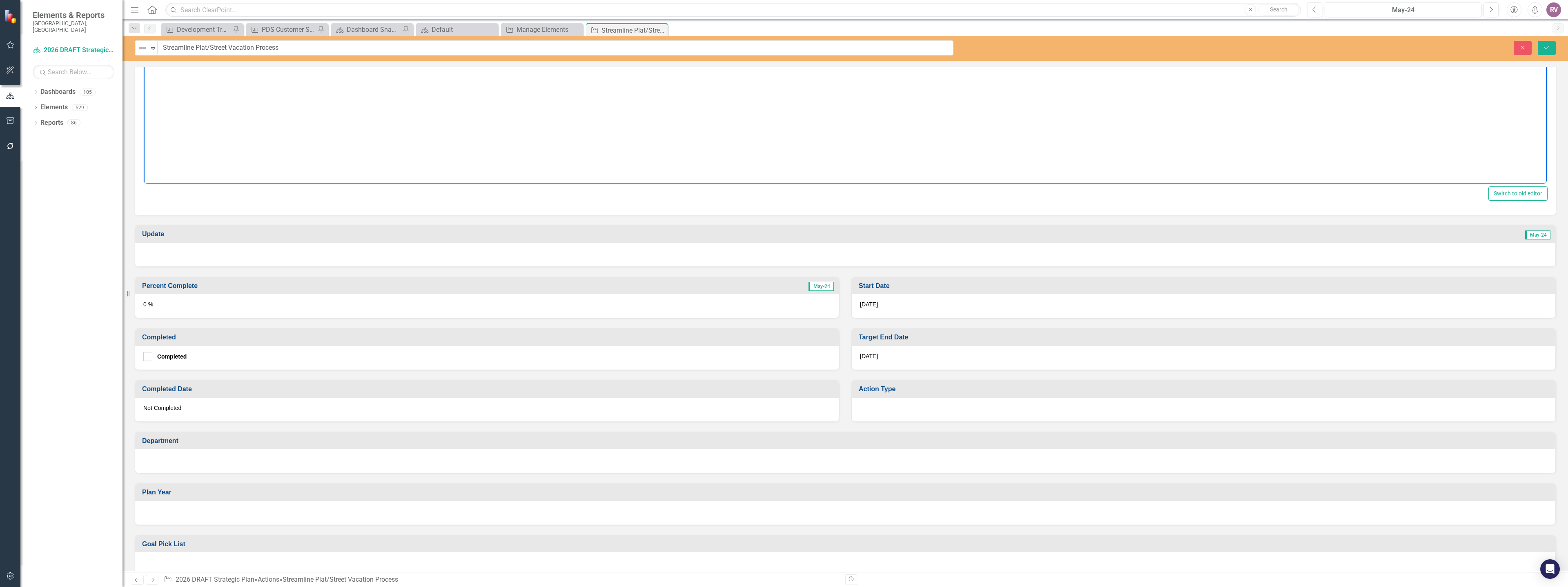
scroll to position [245, 0]
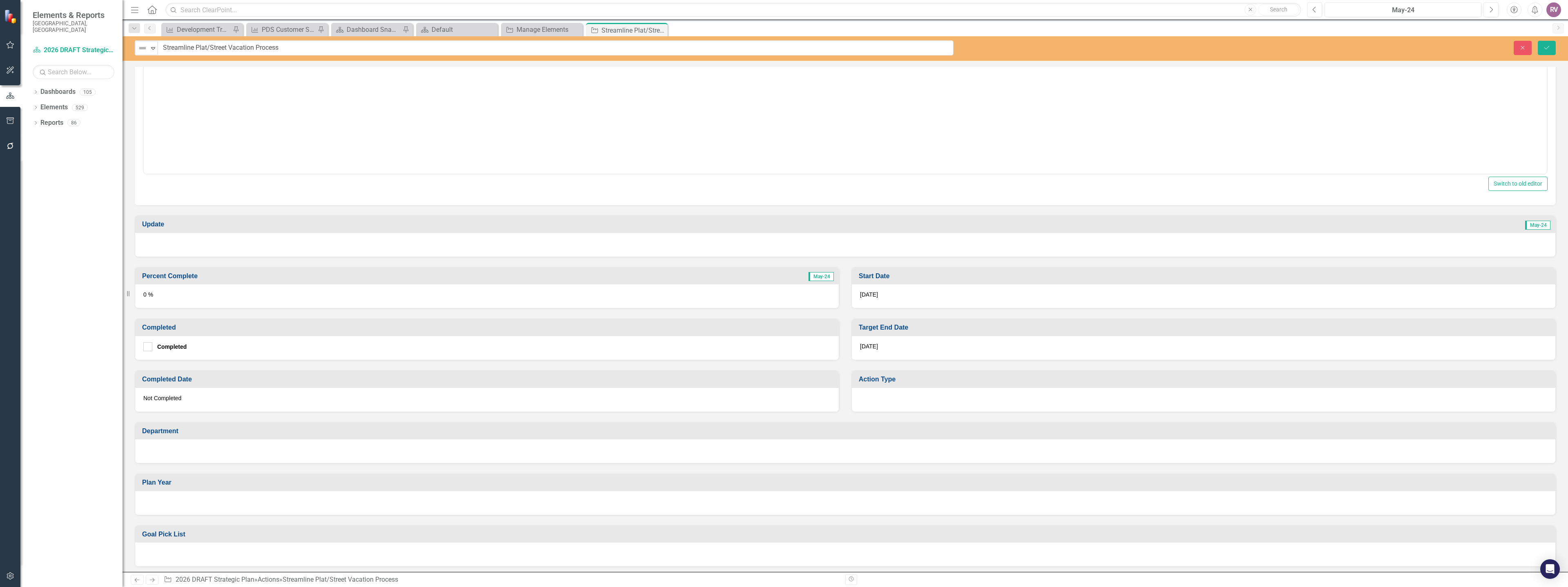
click at [911, 342] on div "7/31/26" at bounding box center [1203, 348] width 704 height 24
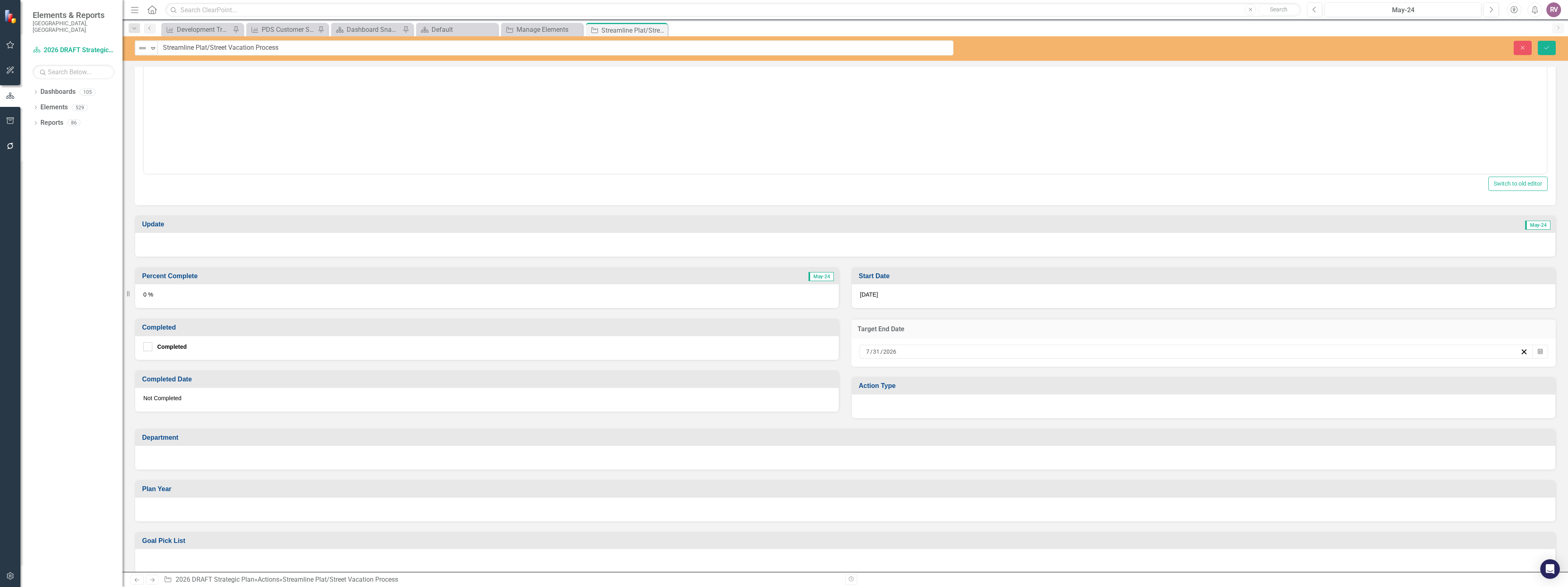
click at [886, 353] on input "2026" at bounding box center [889, 352] width 14 height 8
click at [886, 353] on input "2026" at bounding box center [889, 352] width 14 height 8
click at [929, 347] on div "2026-07-31 7 / 31 / 2026 « ‹ July 2026 › » Sun Mon Tue Wed Thu Fri Sat 28 29 30…" at bounding box center [1196, 352] width 674 height 14
click at [1236, 375] on button "›" at bounding box center [1236, 372] width 18 height 18
click at [1147, 476] on button "31" at bounding box center [1152, 473] width 21 height 15
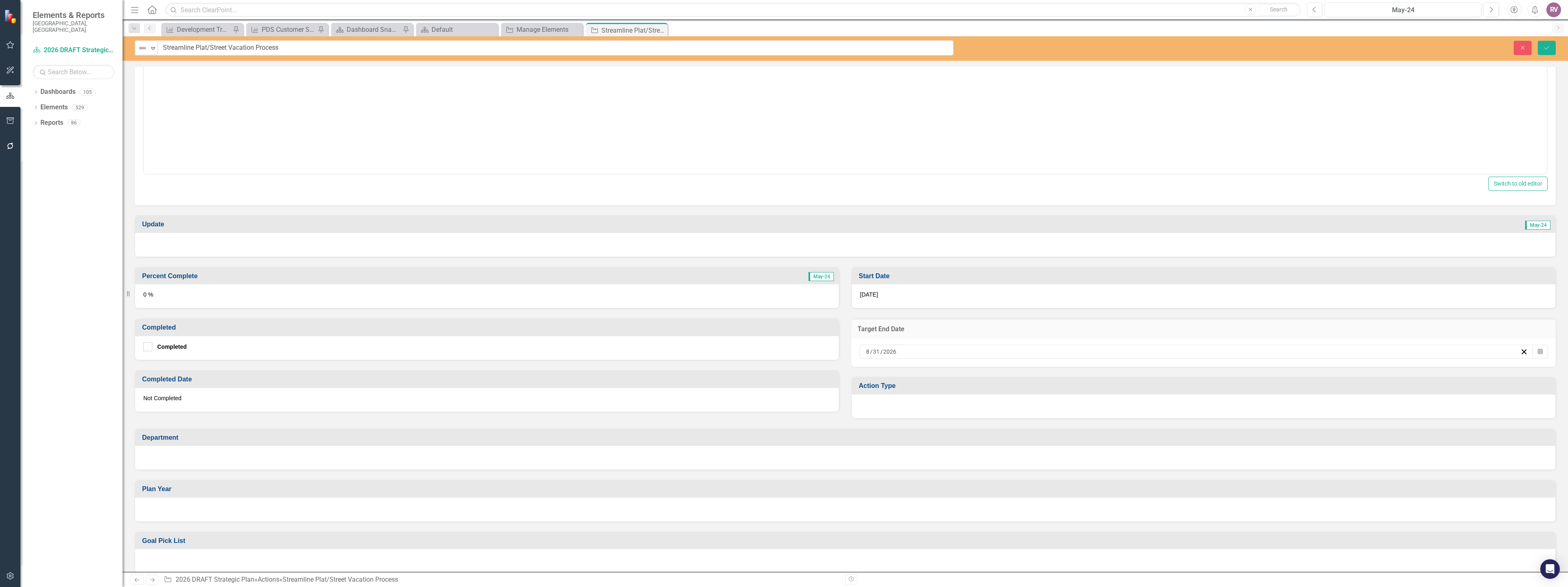
click at [950, 400] on div at bounding box center [1203, 406] width 704 height 24
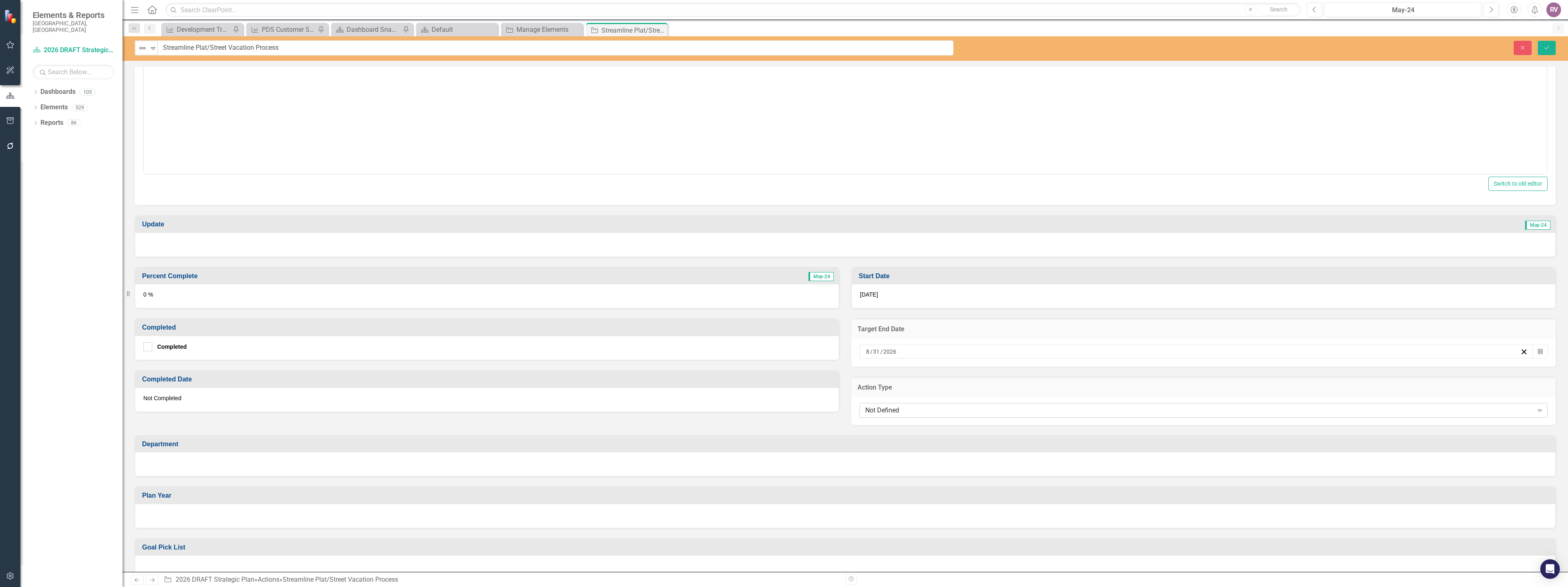
click at [922, 414] on div "Not Defined" at bounding box center [1199, 410] width 668 height 9
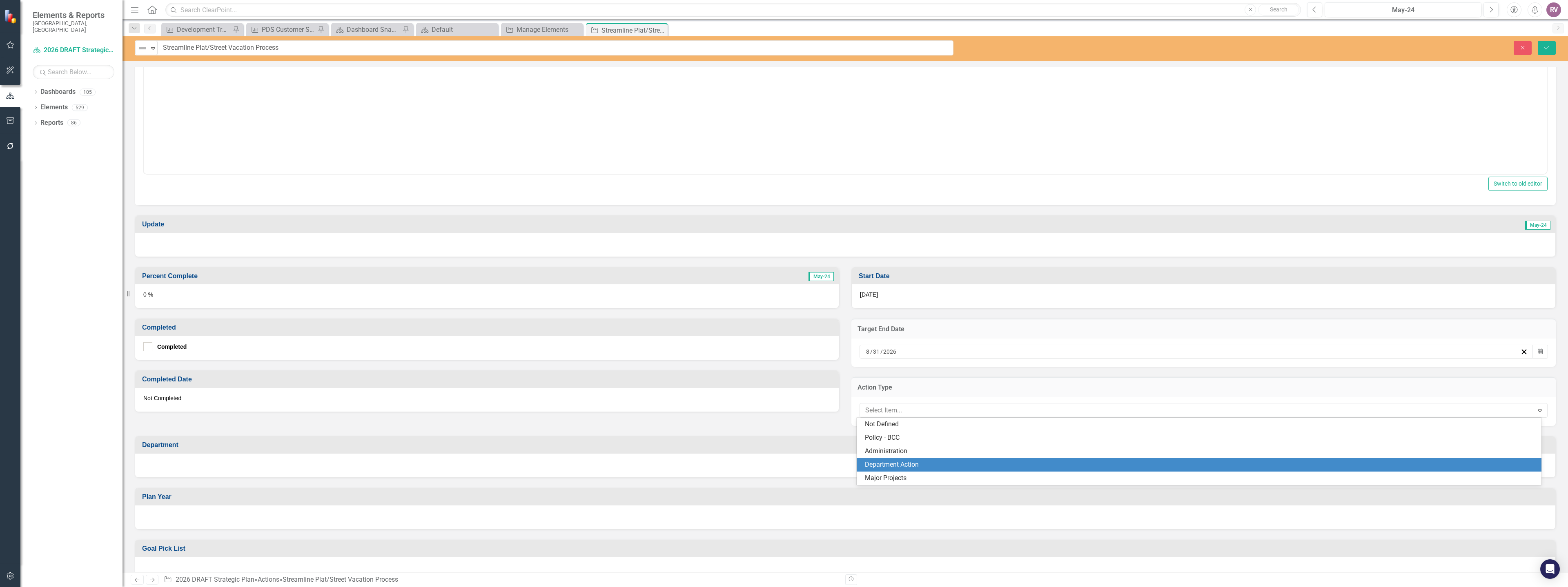
click at [878, 467] on div "Department Action" at bounding box center [1201, 465] width 672 height 9
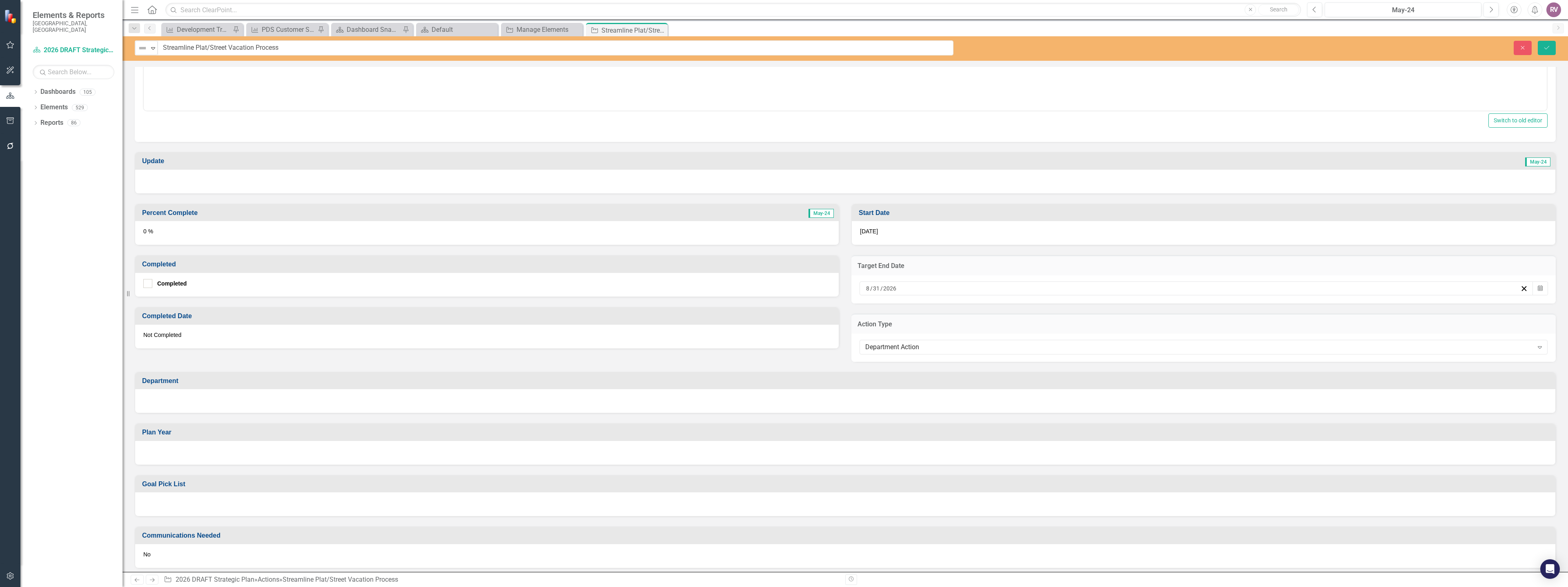
scroll to position [327, 0]
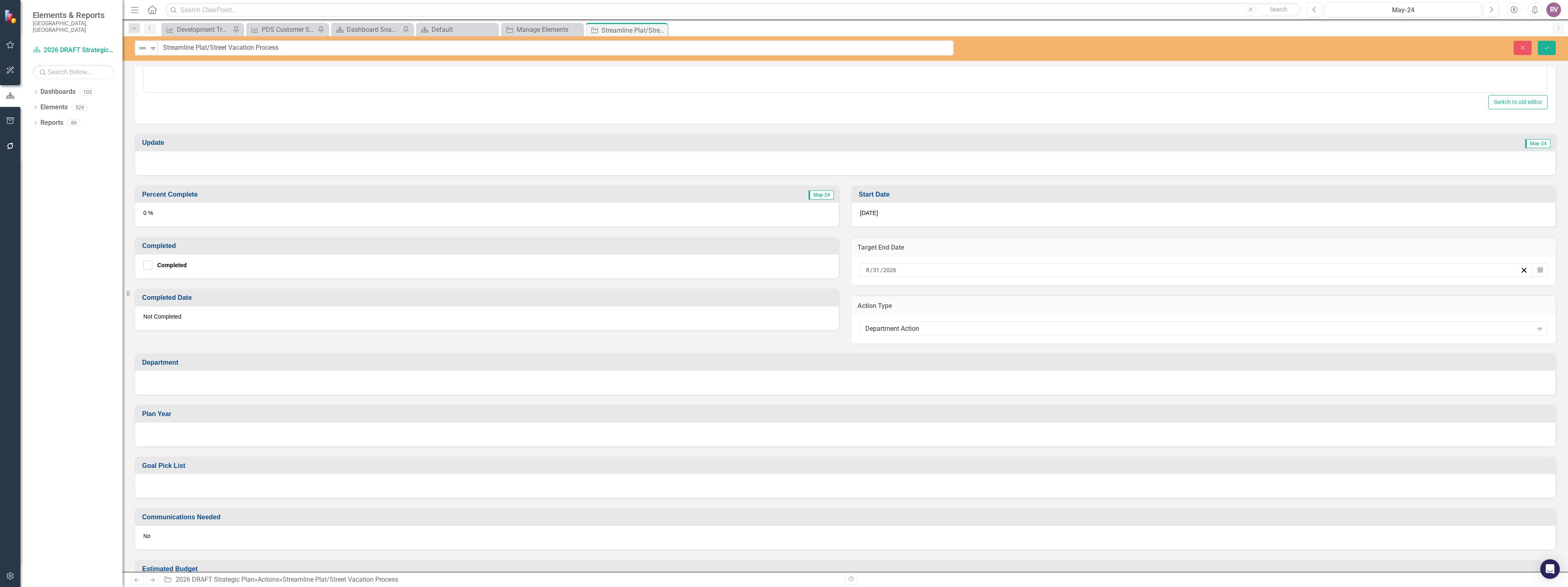
click at [173, 391] on div at bounding box center [845, 383] width 1420 height 24
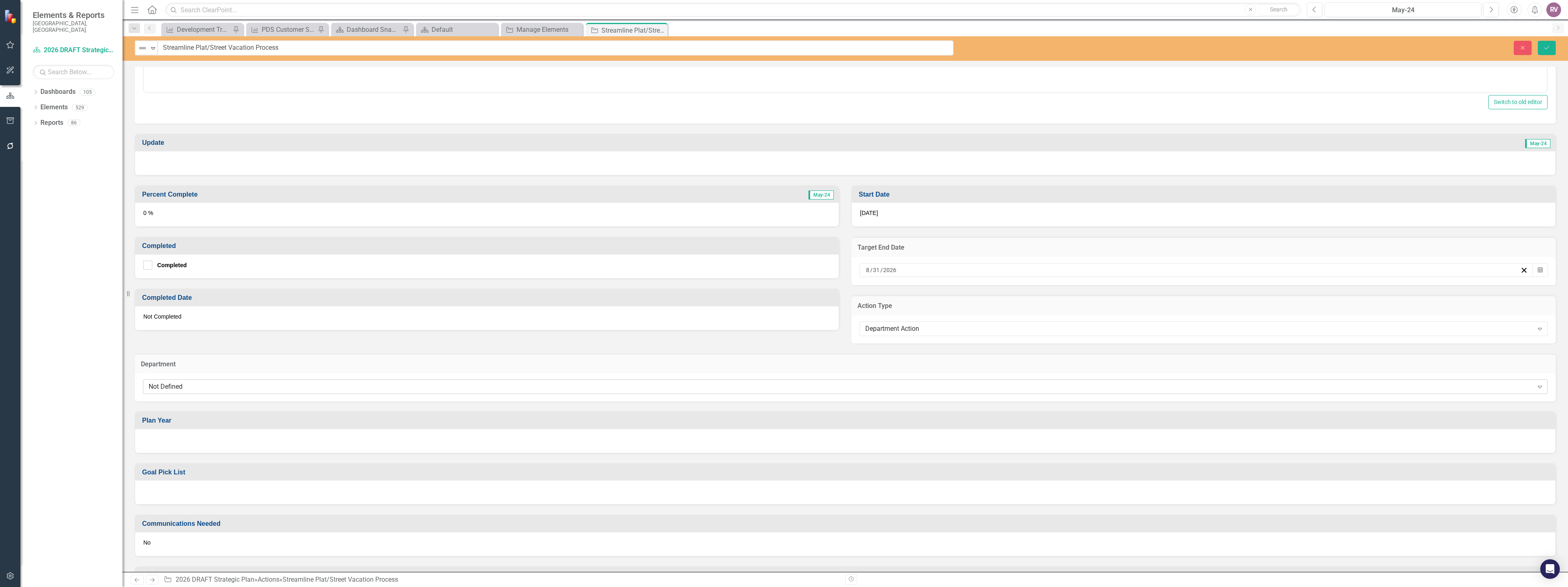
click at [175, 387] on div "Not Defined" at bounding box center [841, 387] width 1385 height 9
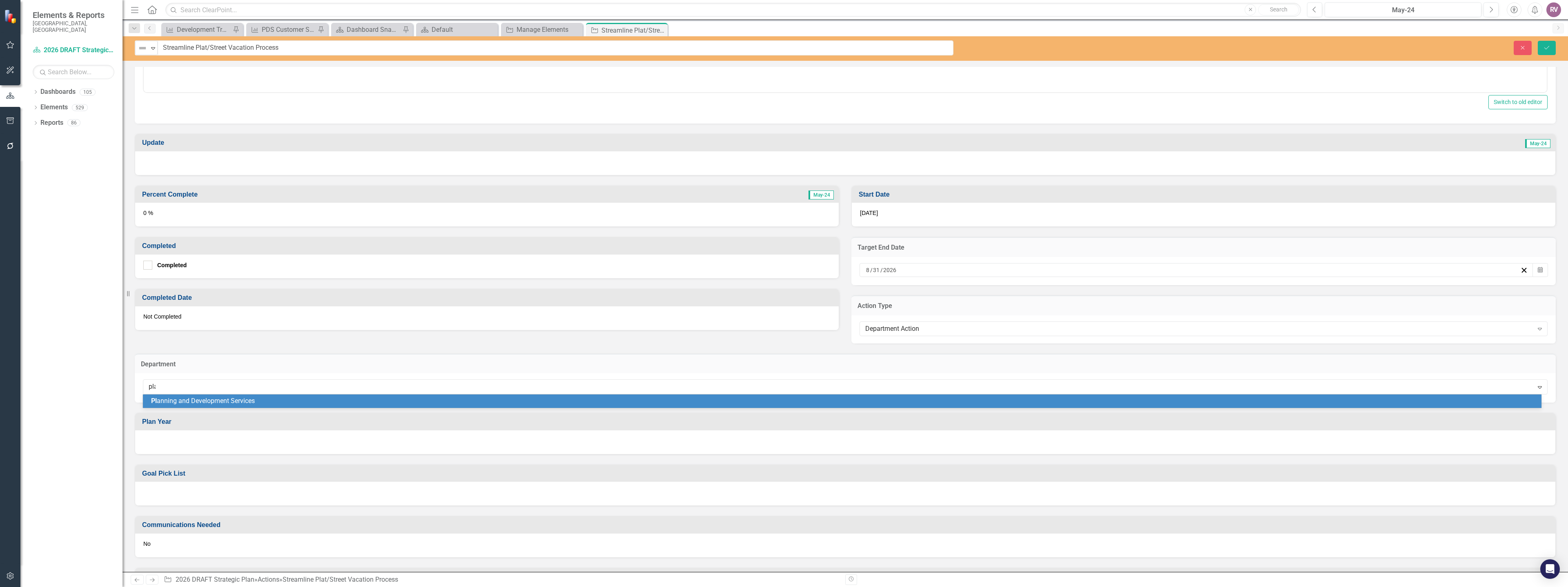
type input "plan"
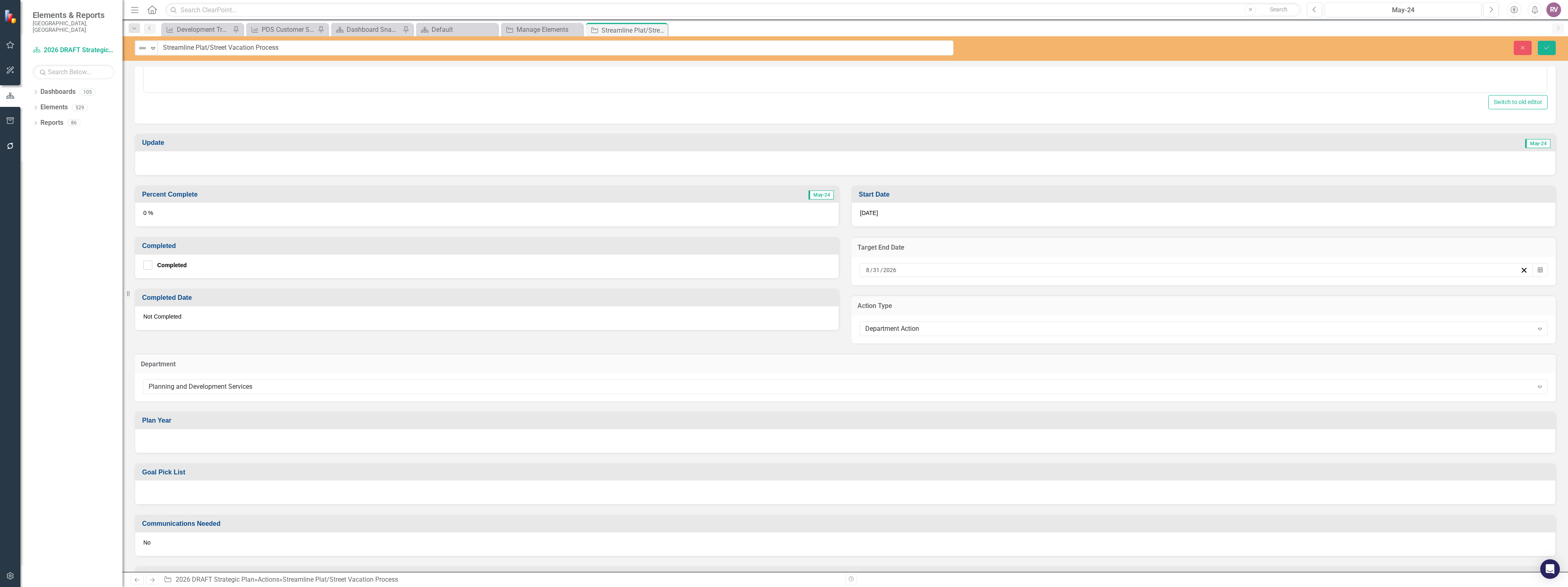
click at [185, 451] on div at bounding box center [845, 441] width 1420 height 24
click at [184, 443] on div at bounding box center [845, 441] width 1420 height 24
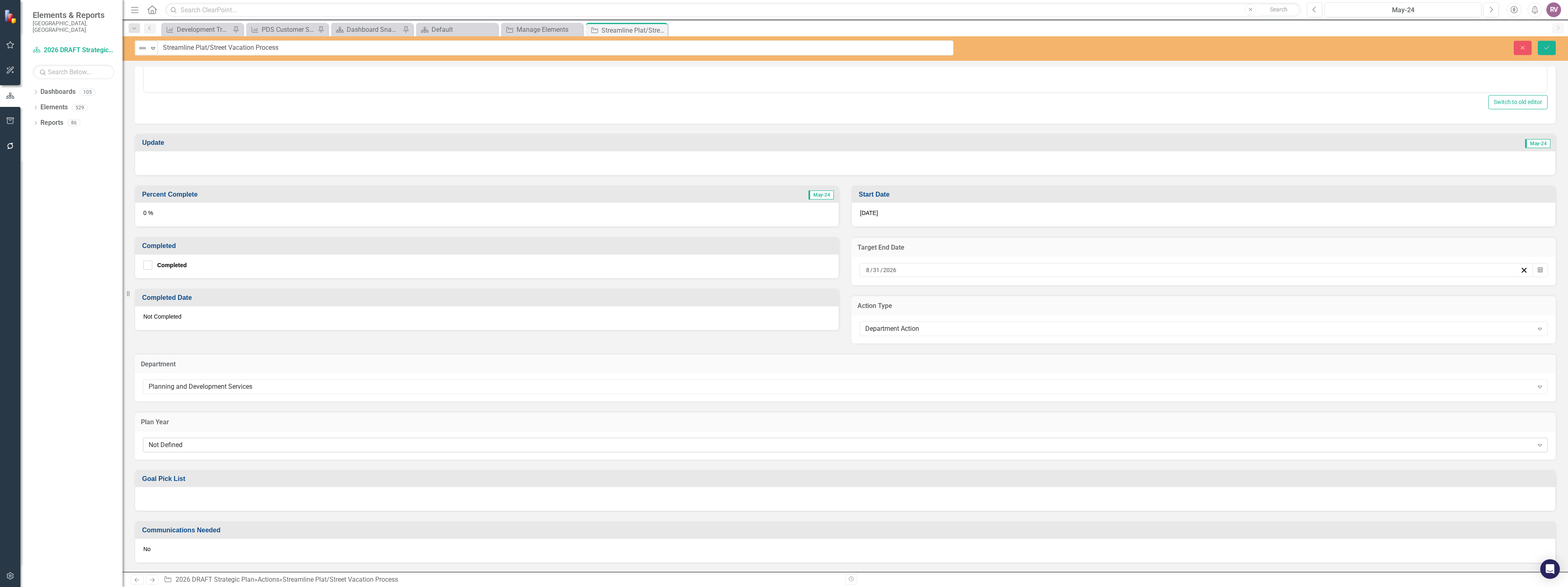
click at [184, 448] on div "Not Defined" at bounding box center [841, 445] width 1385 height 9
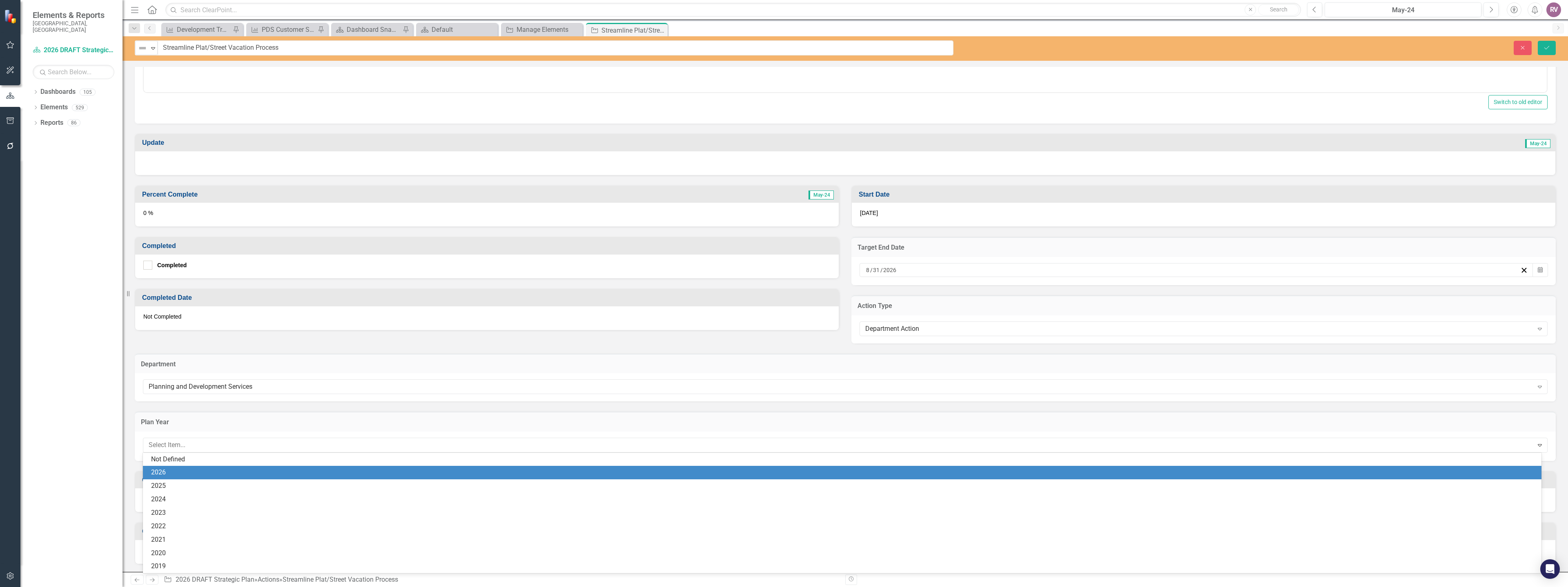
click at [177, 471] on div "2026" at bounding box center [844, 472] width 1385 height 9
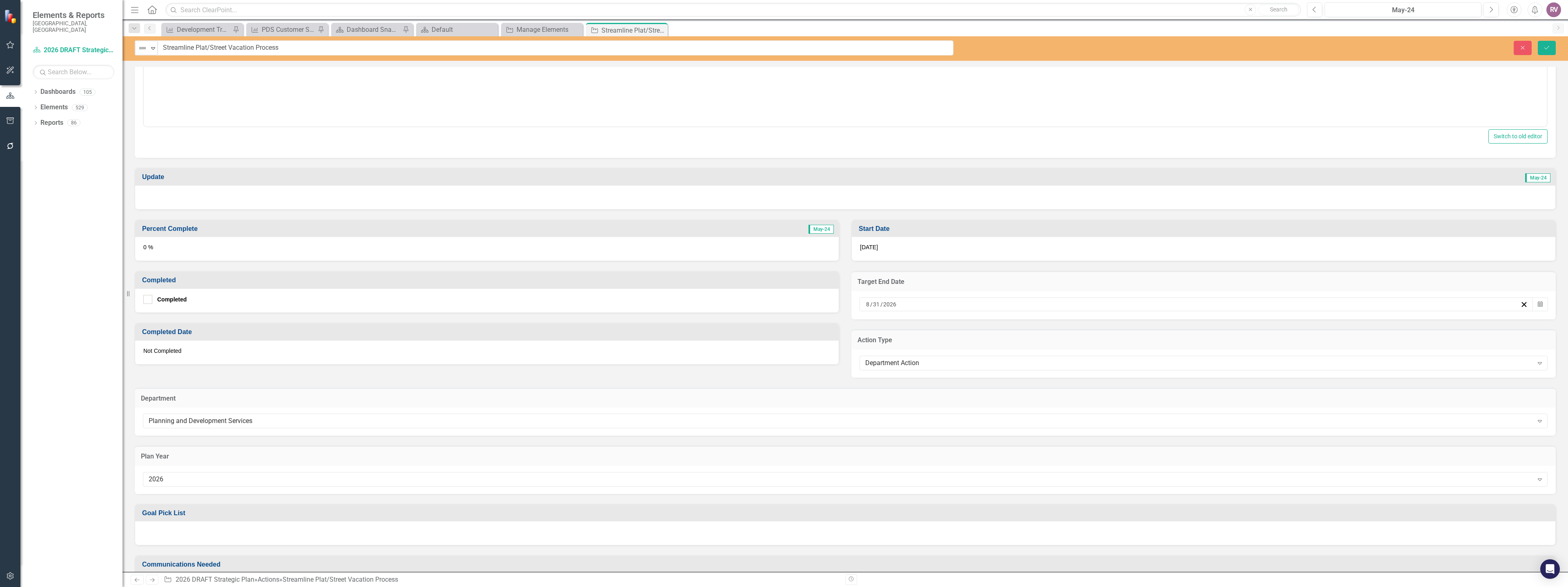
scroll to position [122, 0]
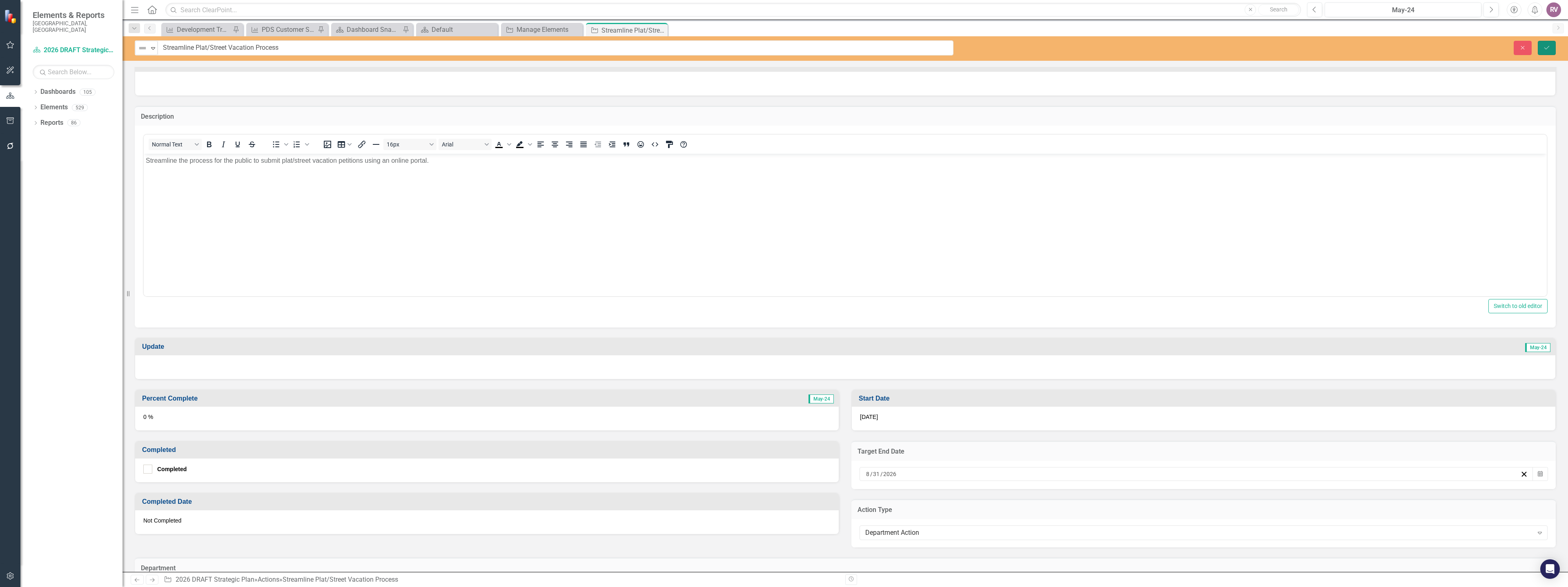
click at [1546, 54] on button "Save" at bounding box center [1547, 47] width 18 height 14
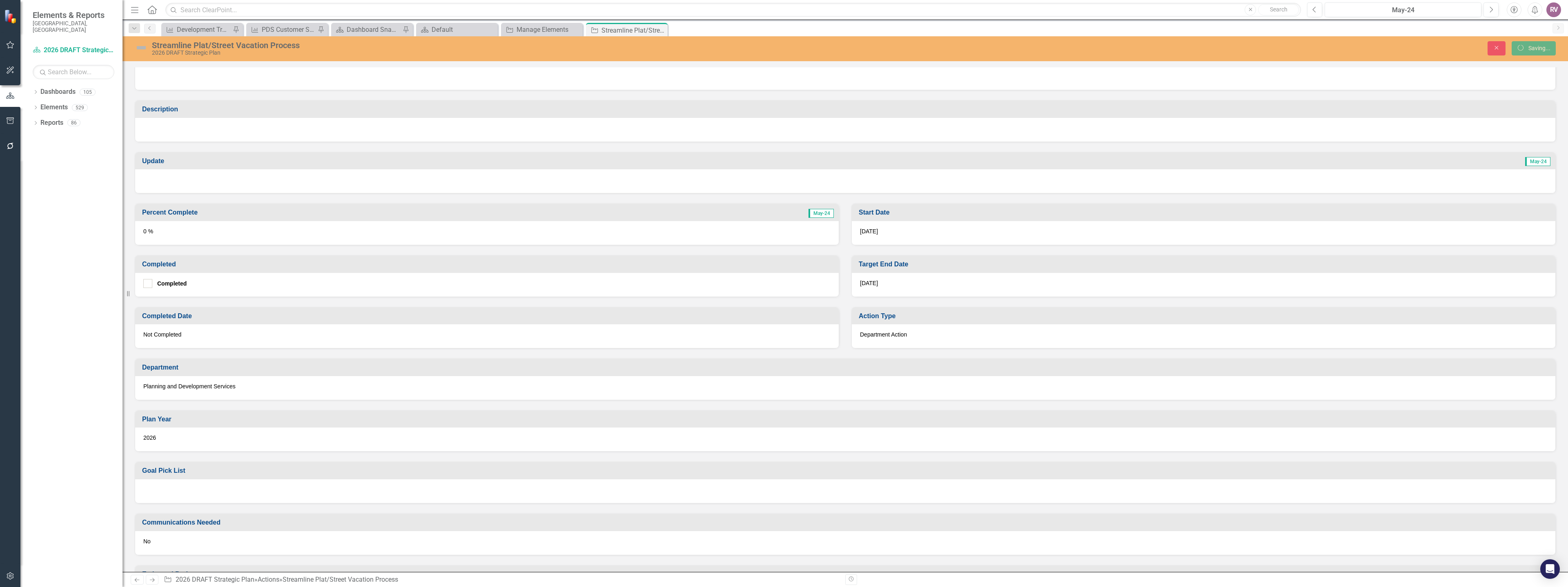
scroll to position [116, 0]
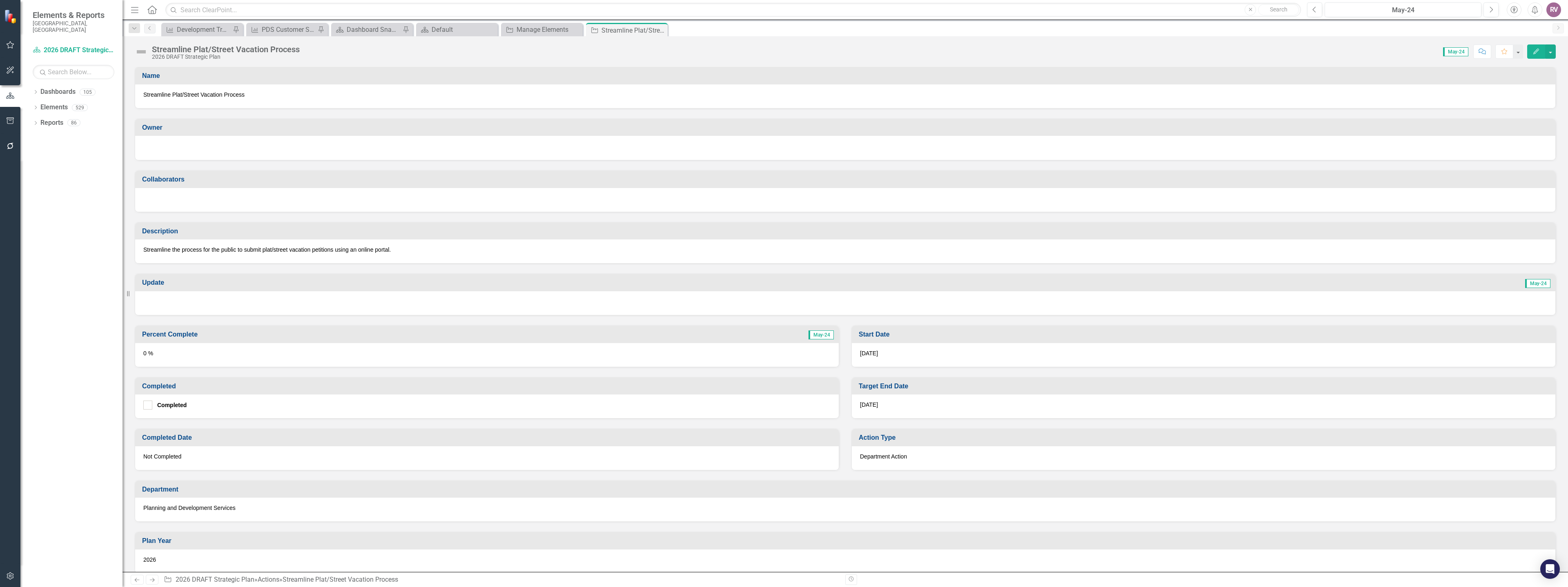
click at [189, 147] on div at bounding box center [845, 147] width 1404 height 10
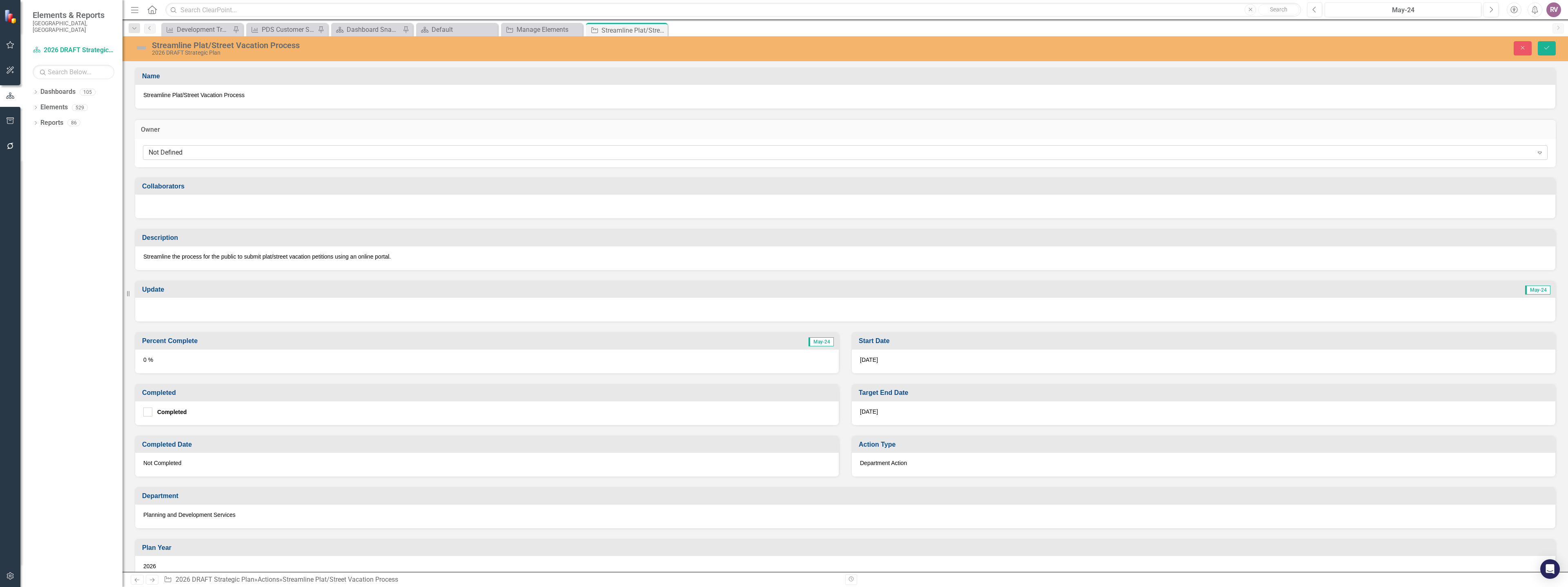
click at [191, 156] on div "Not Defined" at bounding box center [841, 152] width 1385 height 9
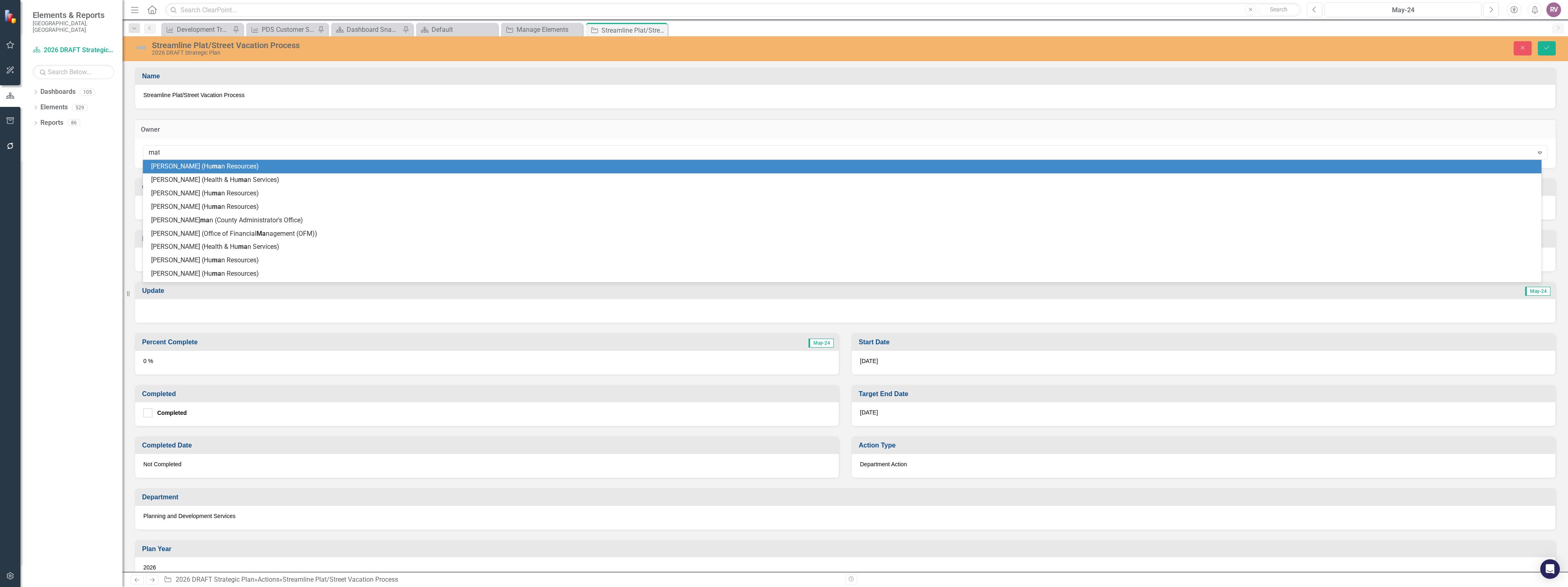
type input "matt"
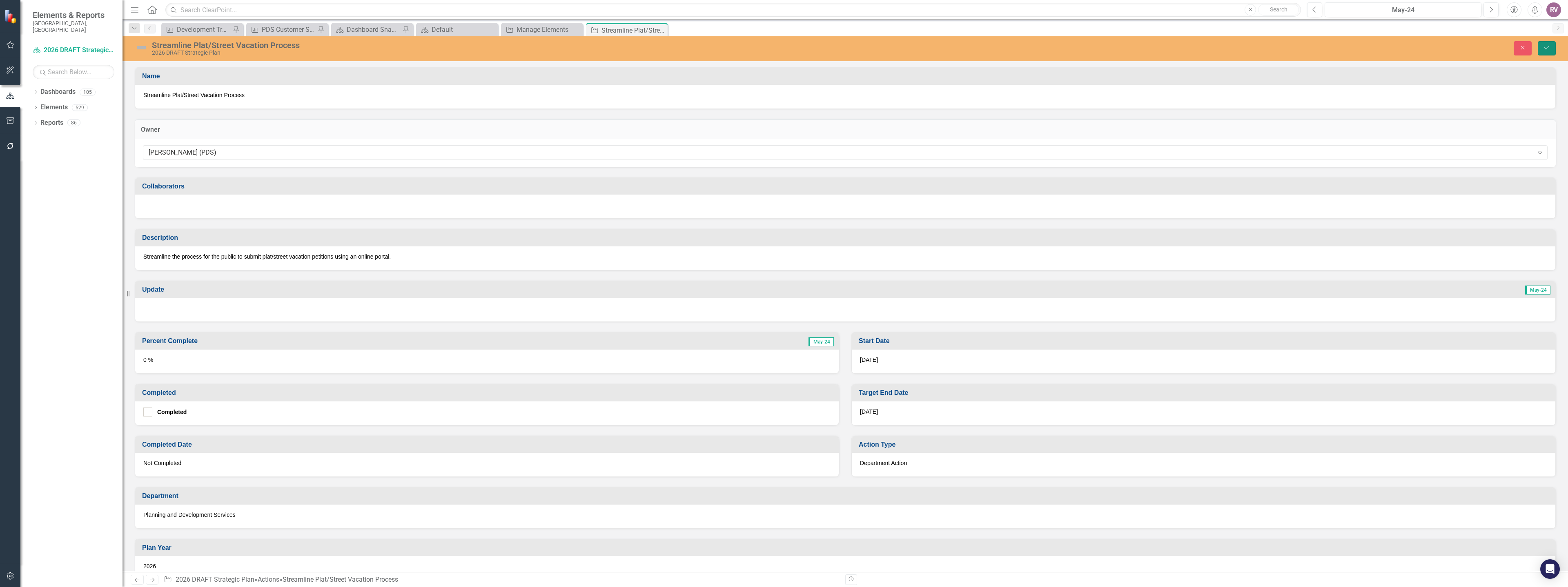
click at [1543, 48] on icon "Save" at bounding box center [1547, 47] width 7 height 5
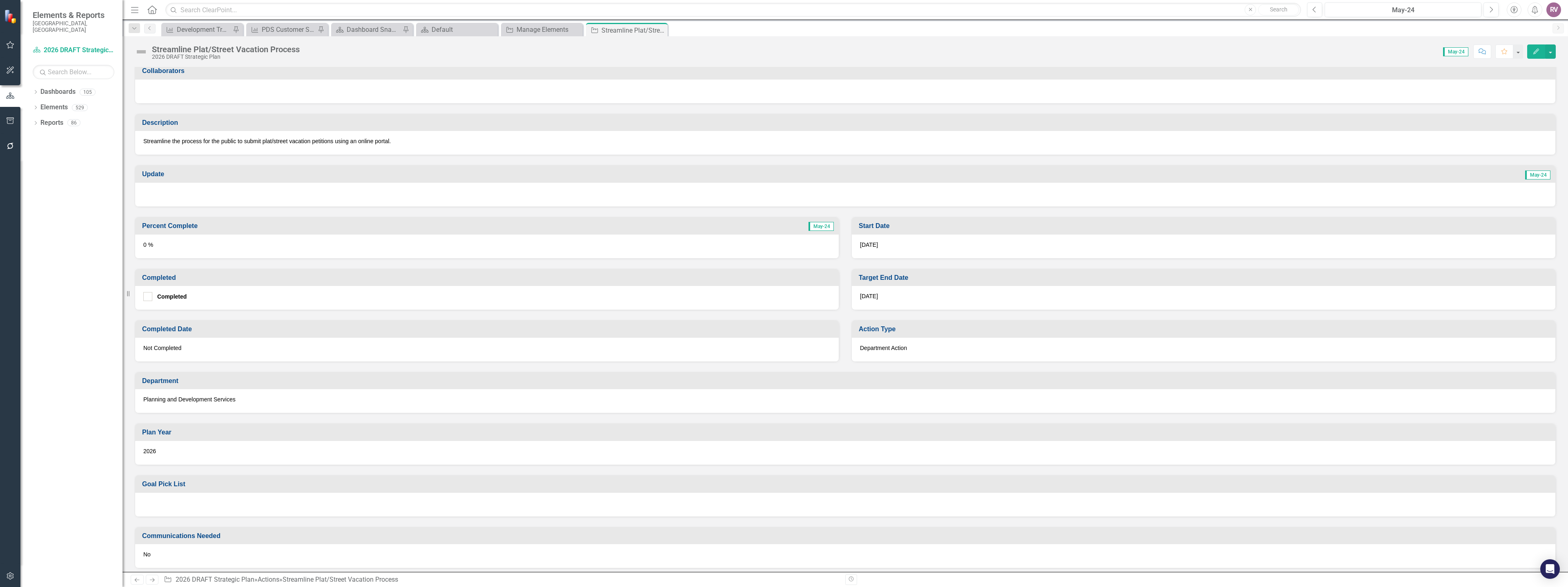
scroll to position [163, 0]
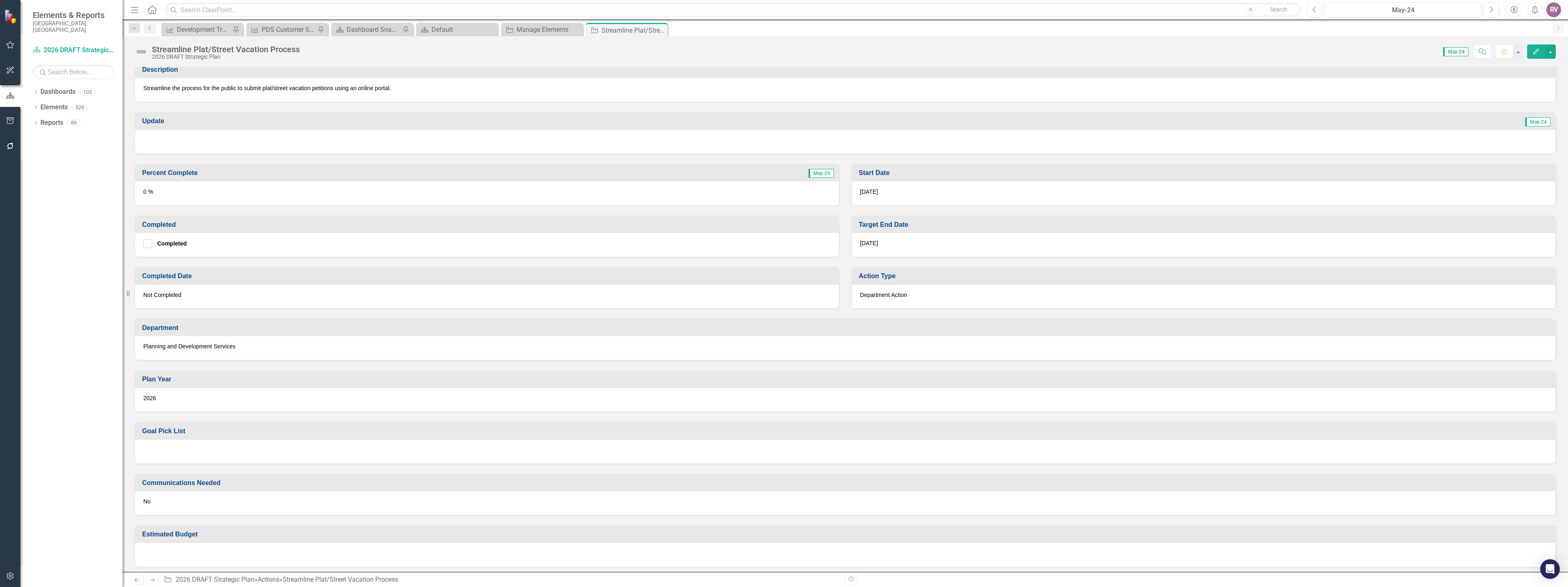
click at [186, 451] on div at bounding box center [845, 451] width 1420 height 24
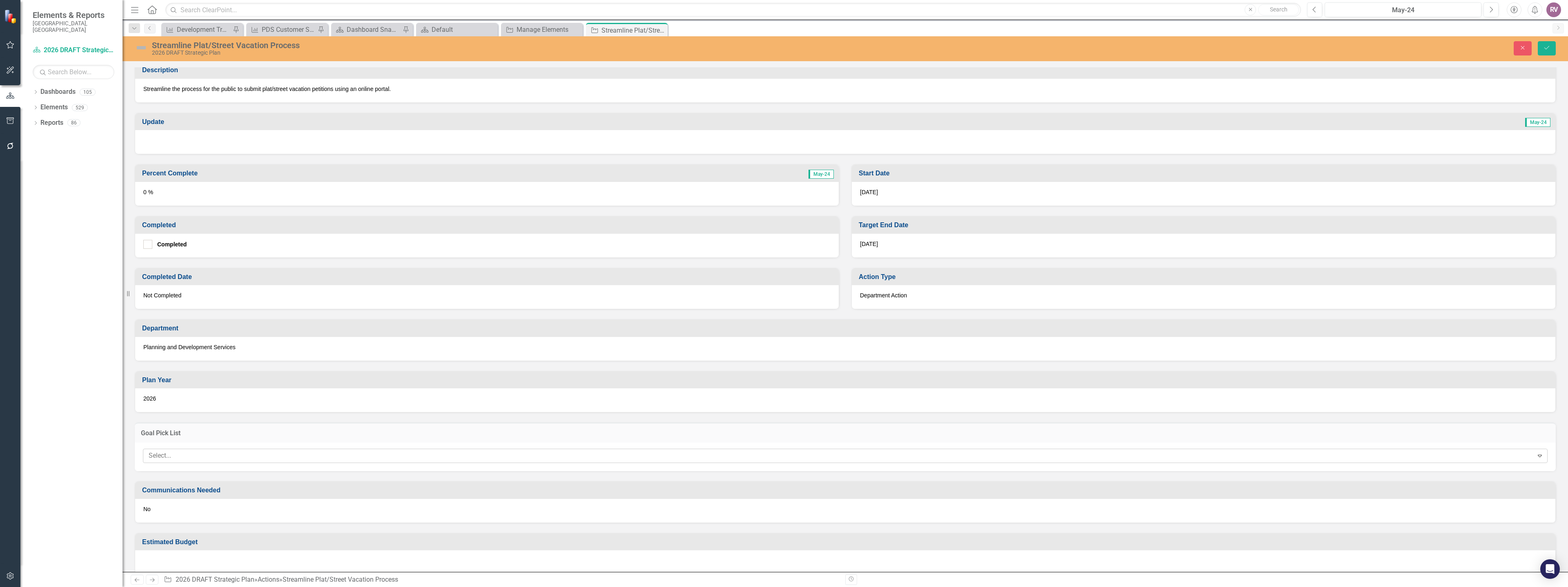
click at [183, 457] on div at bounding box center [839, 456] width 1388 height 11
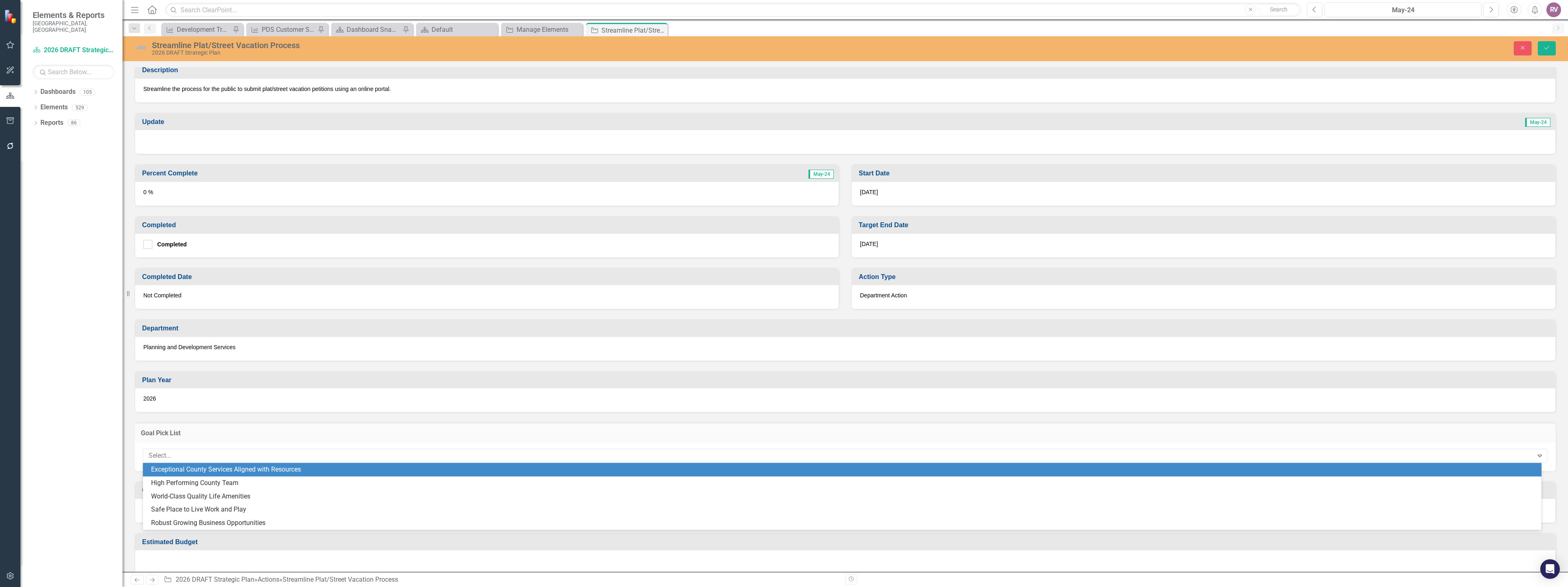
click at [201, 470] on div "Exceptional County Services Aligned with Resources" at bounding box center [844, 470] width 1385 height 9
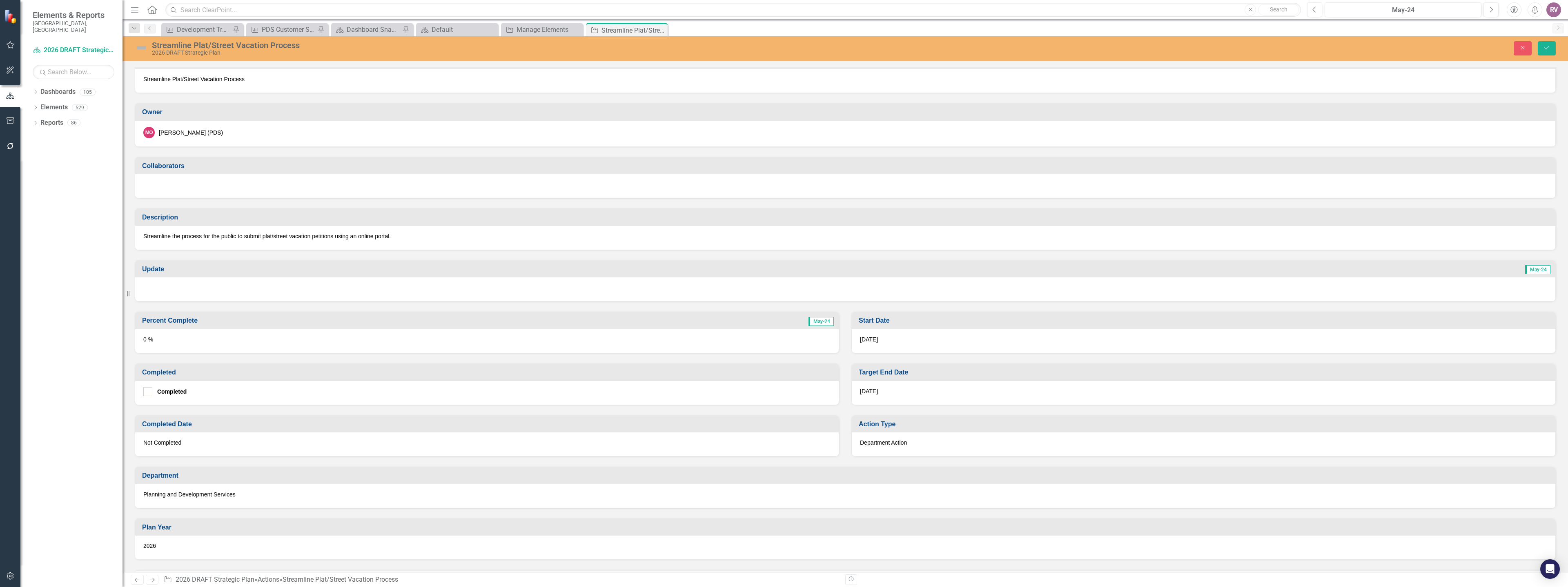
scroll to position [0, 0]
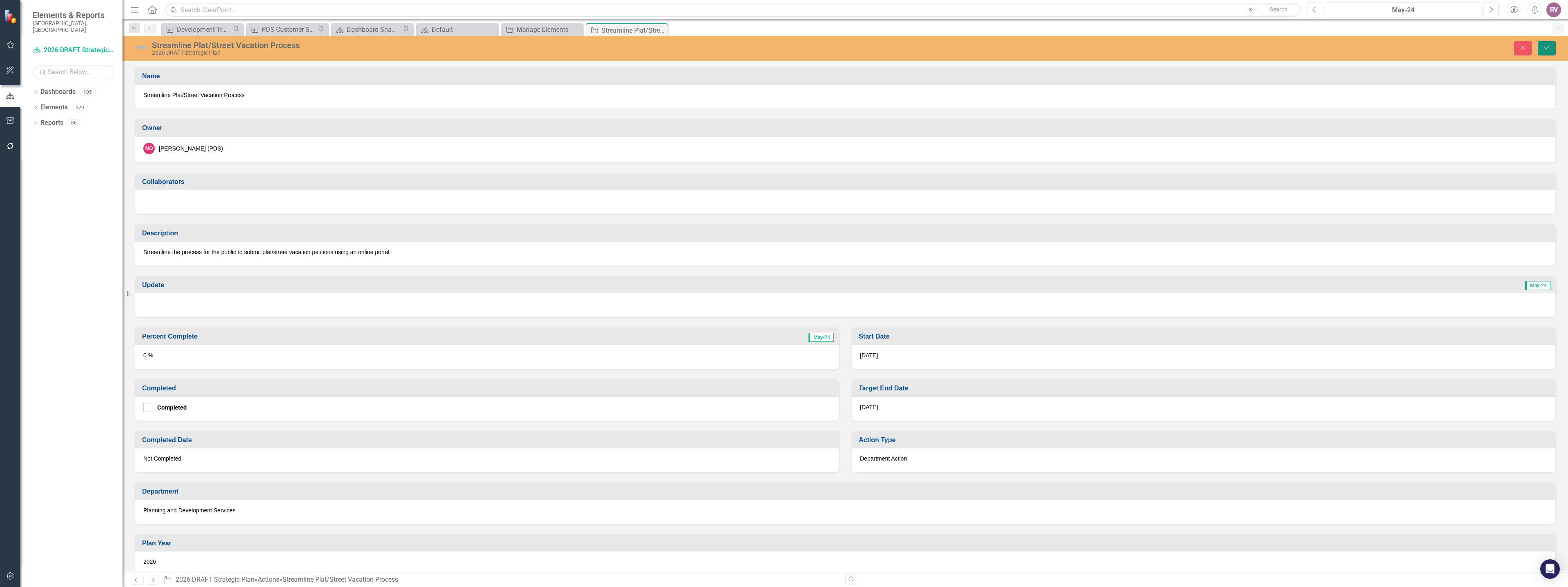
click at [1544, 46] on icon "Save" at bounding box center [1547, 47] width 7 height 5
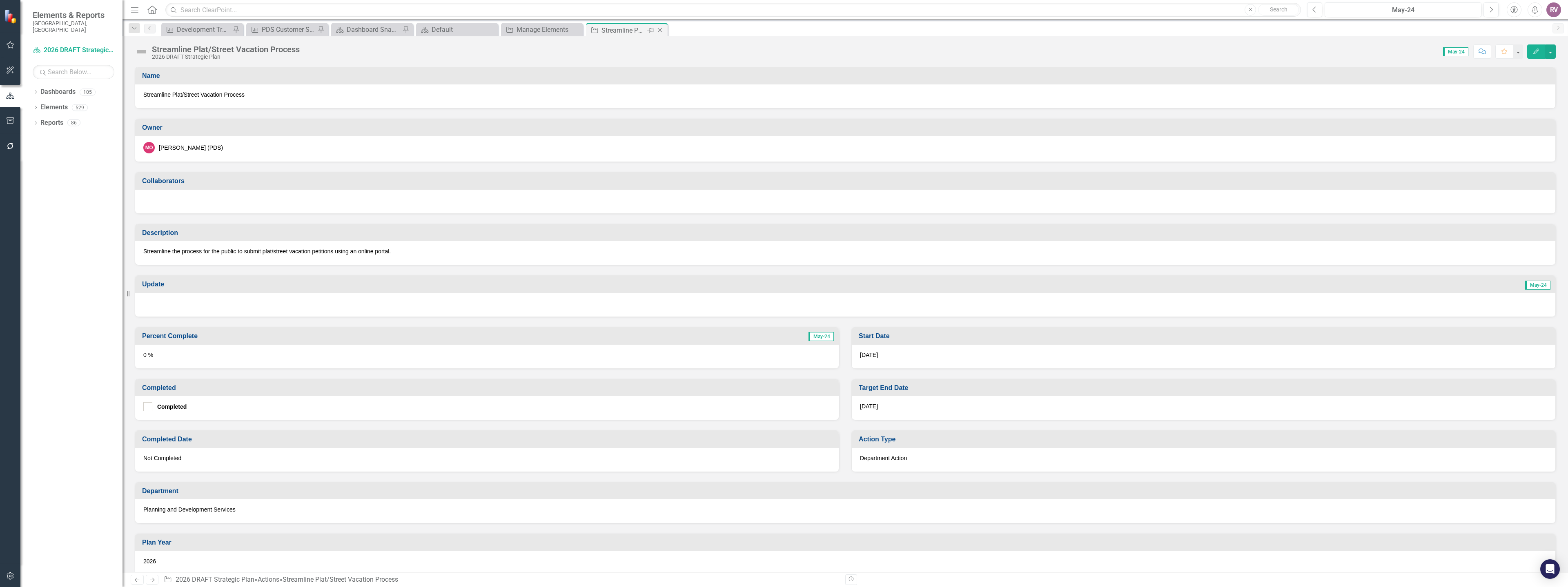
click at [663, 30] on icon "Close" at bounding box center [659, 30] width 8 height 7
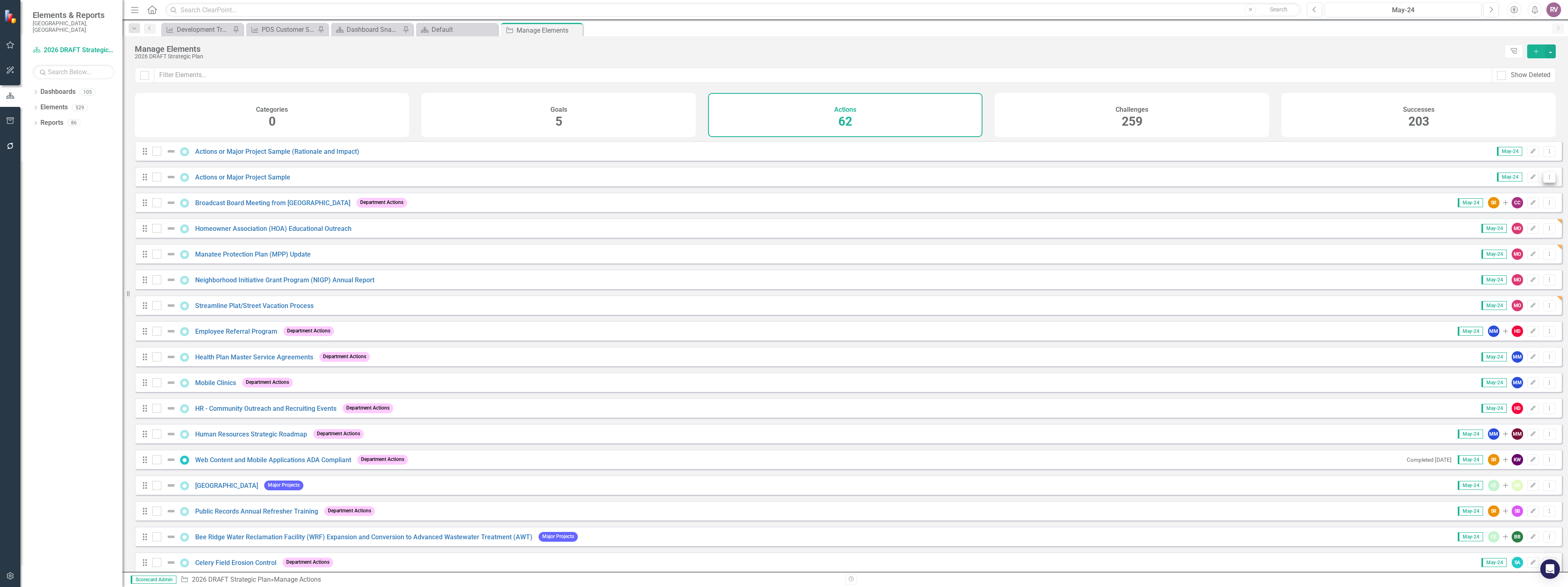
click at [1546, 179] on icon "Dropdown Menu" at bounding box center [1549, 176] width 7 height 5
click at [1511, 221] on link "Copy Duplicate Action" at bounding box center [1516, 227] width 67 height 15
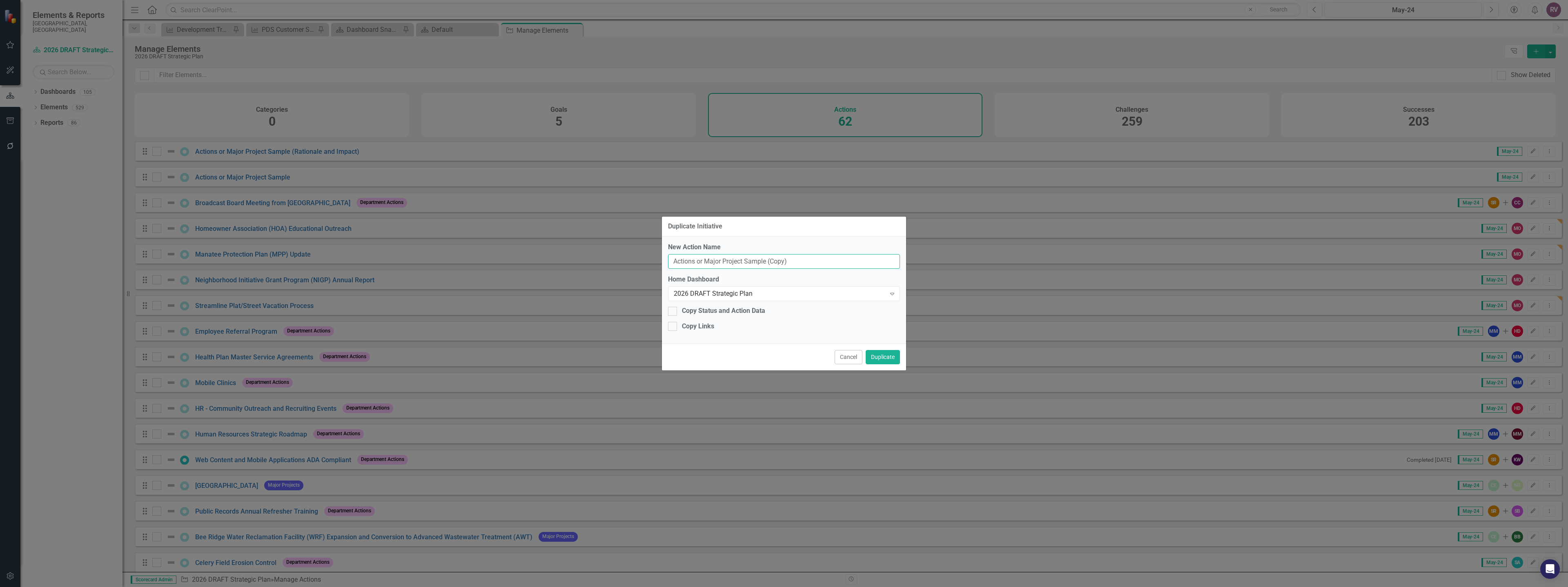
drag, startPoint x: 714, startPoint y: 262, endPoint x: 670, endPoint y: 260, distance: 44.0
click at [670, 260] on input "Actions or Major Project Sample (Copy)" at bounding box center [783, 262] width 232 height 15
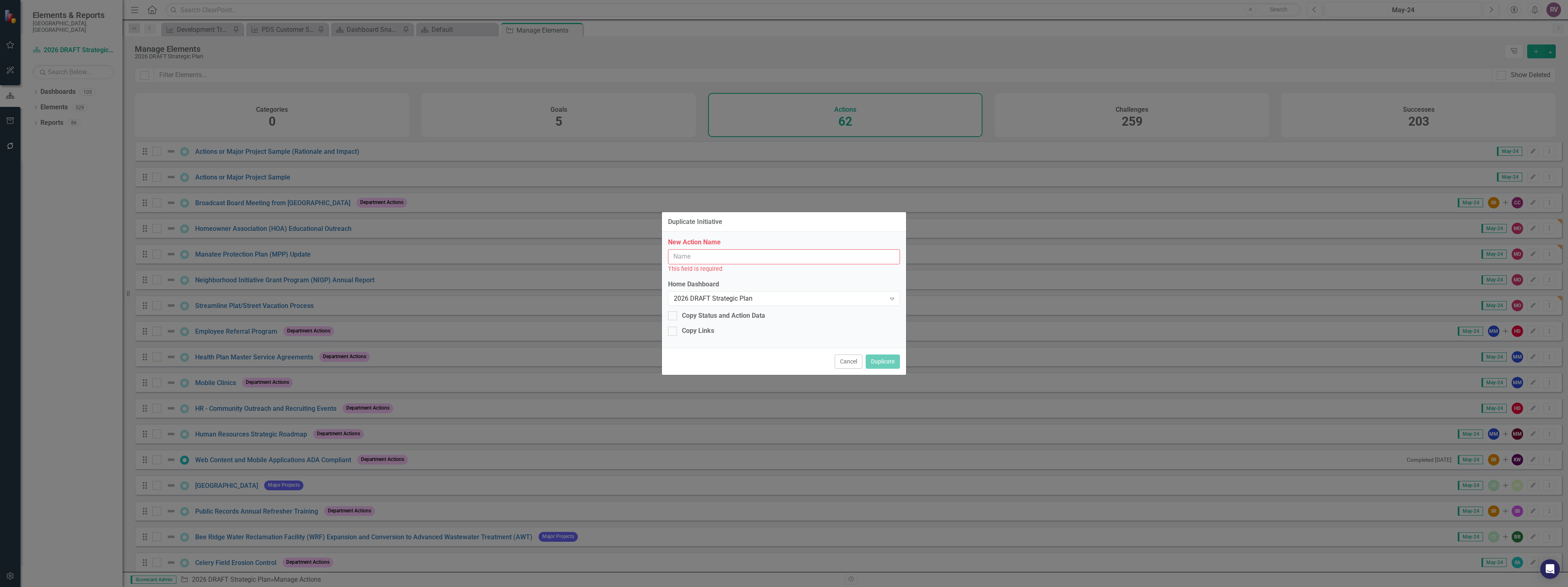
paste input "2027 Evaluation and Appraisal Report (EAR) Overview"
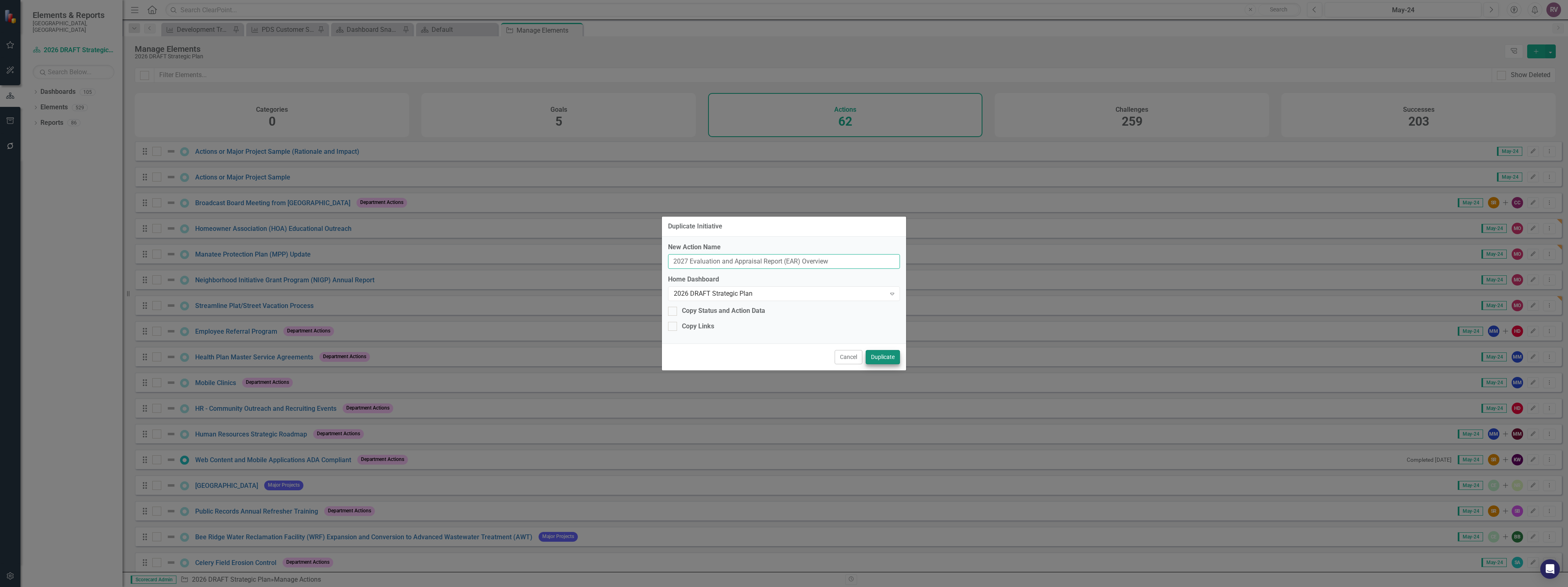
type input "2027 Evaluation and Appraisal Report (EAR) Overview"
click at [878, 359] on button "Duplicate" at bounding box center [883, 357] width 34 height 14
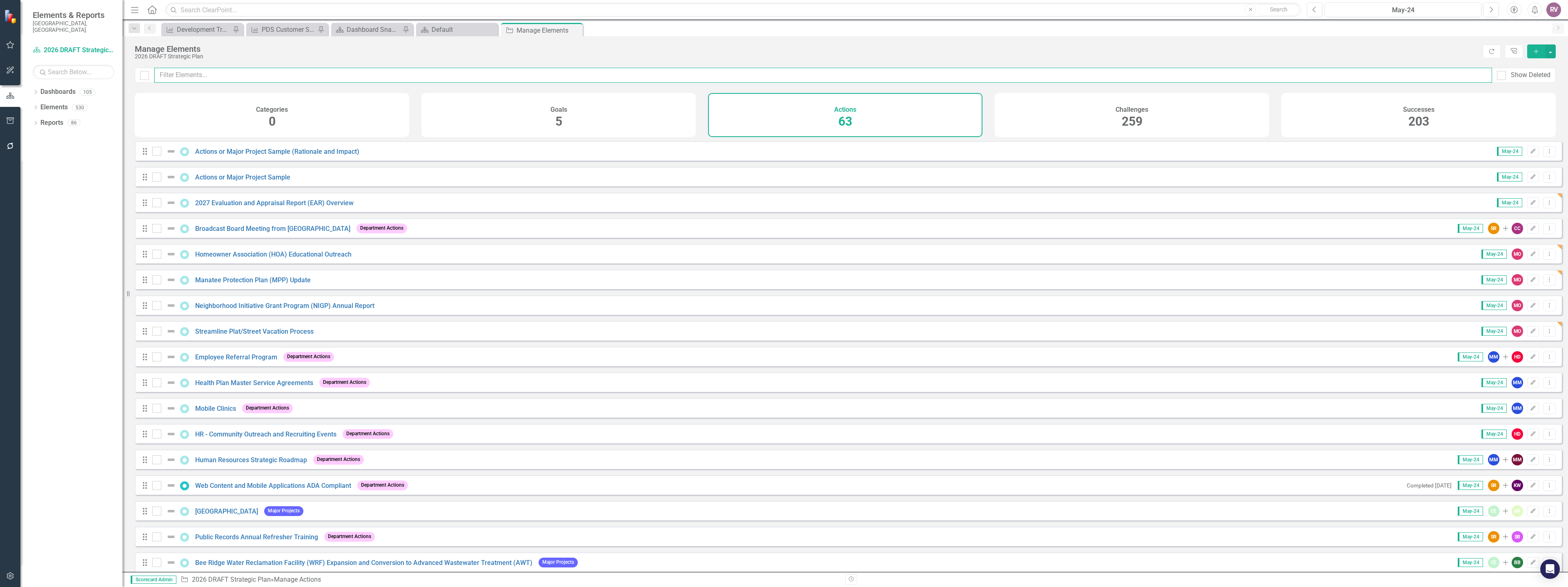
click at [231, 75] on input "text" at bounding box center [824, 75] width 1338 height 15
paste input "2027 Evaluation and Appraisal Report (EAR) Overview"
type input "2027 Evaluation and Appraisal Report (EAR) Overview"
checkbox input "false"
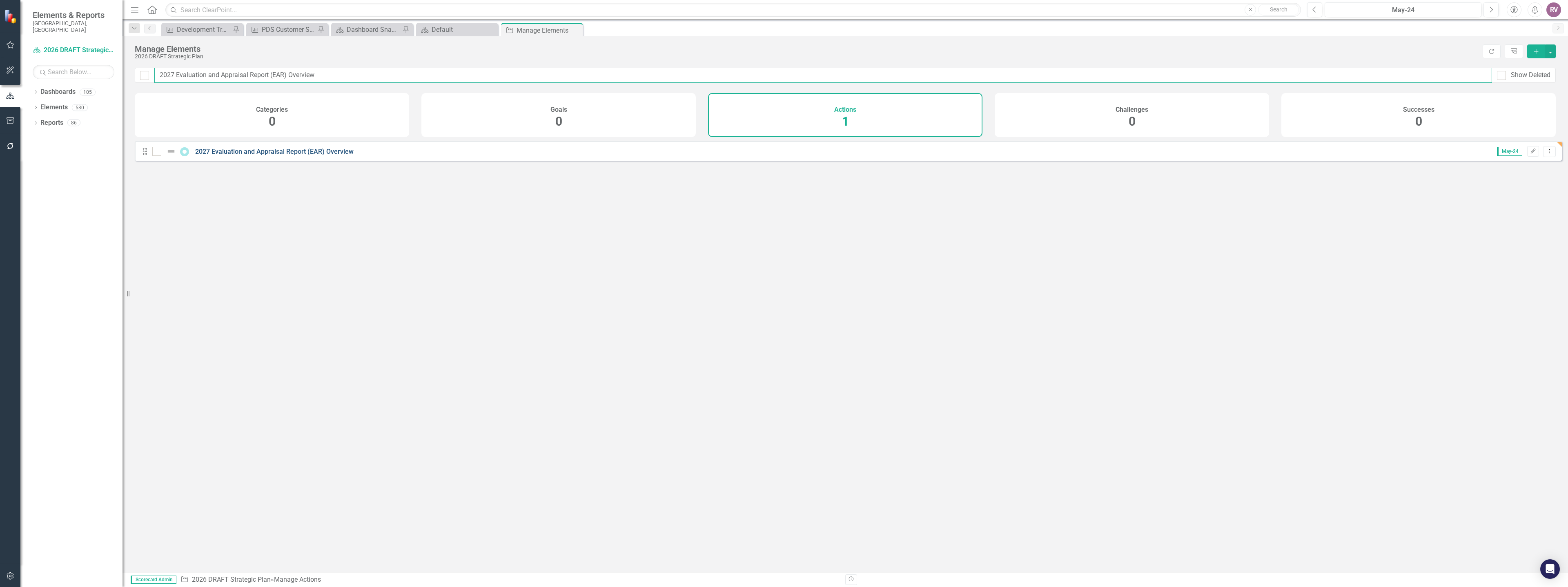
type input "2027 Evaluation and Appraisal Report (EAR) Overview"
click at [208, 156] on link "2027 Evaluation and Appraisal Report (EAR) Overview" at bounding box center [275, 151] width 158 height 8
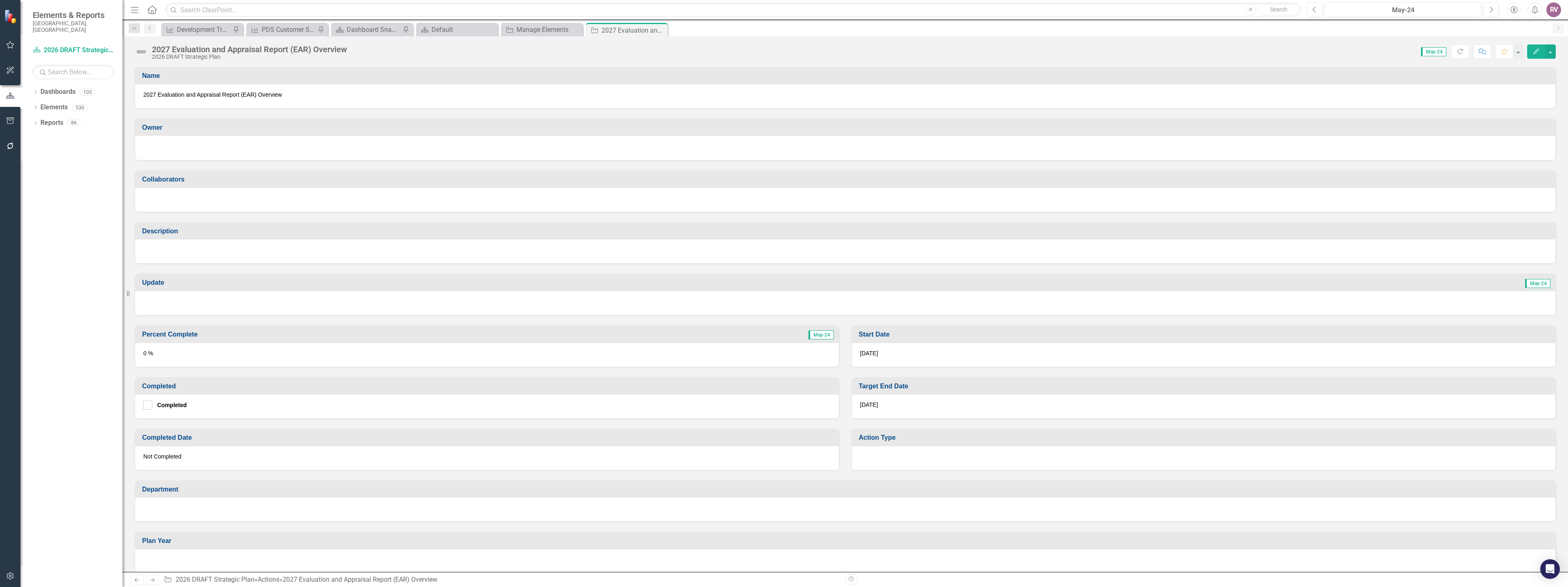
click at [189, 147] on div at bounding box center [845, 147] width 1404 height 10
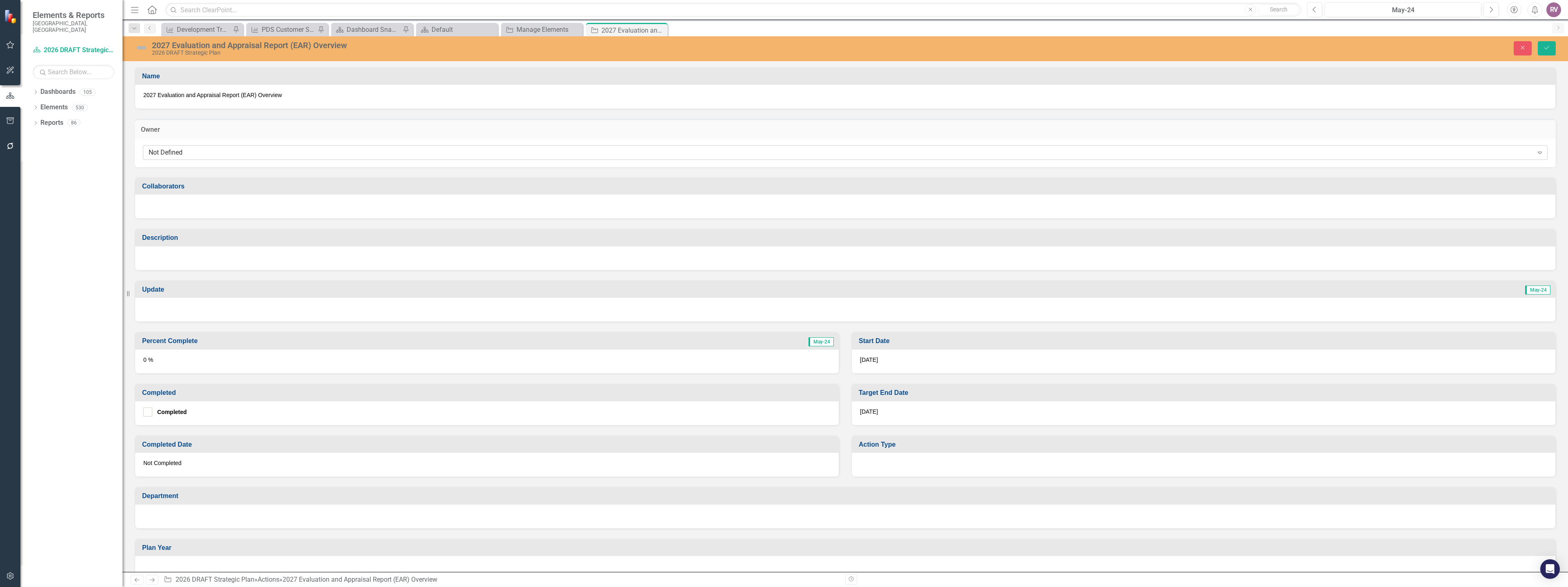
click at [183, 150] on div "Not Defined" at bounding box center [841, 152] width 1385 height 9
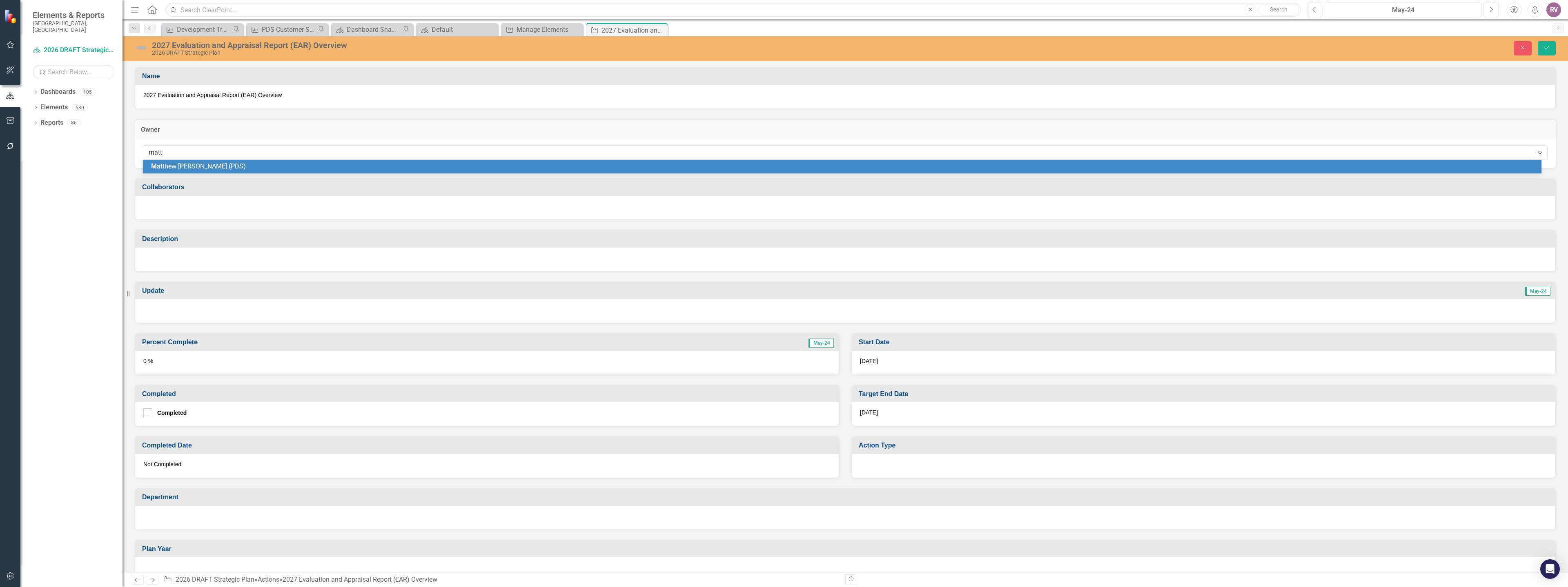
type input "matth"
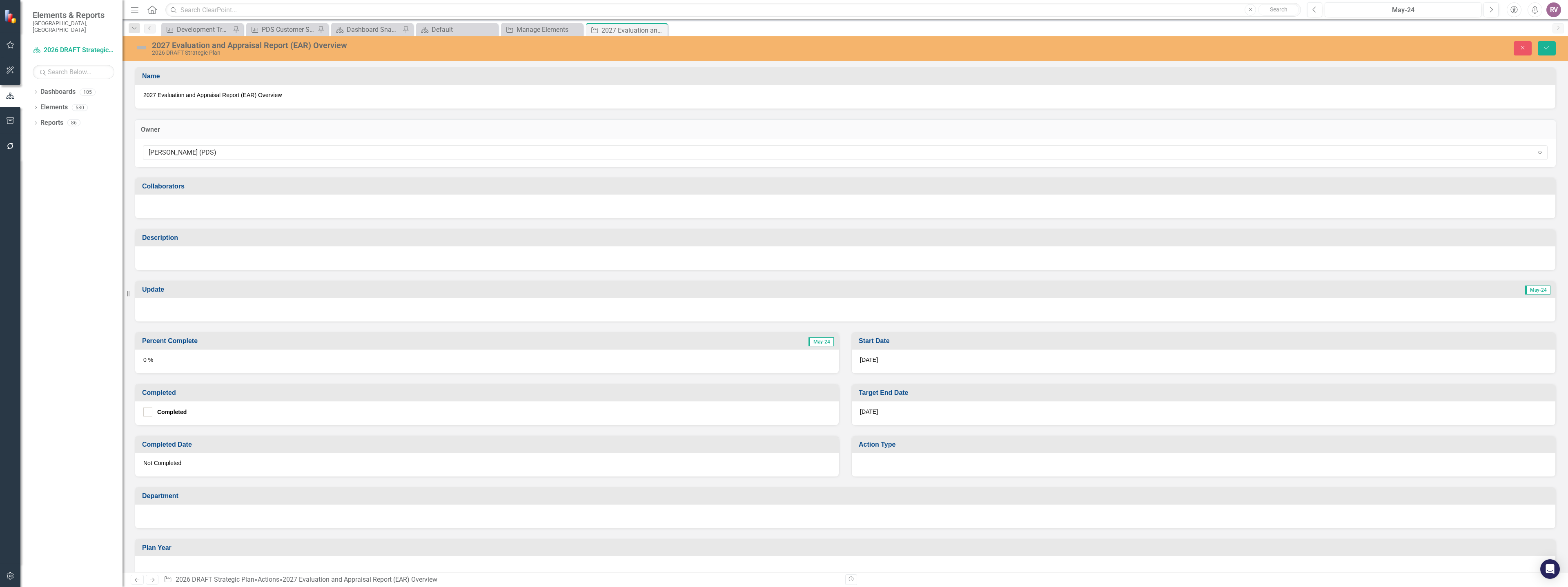
click at [242, 262] on div at bounding box center [845, 258] width 1420 height 24
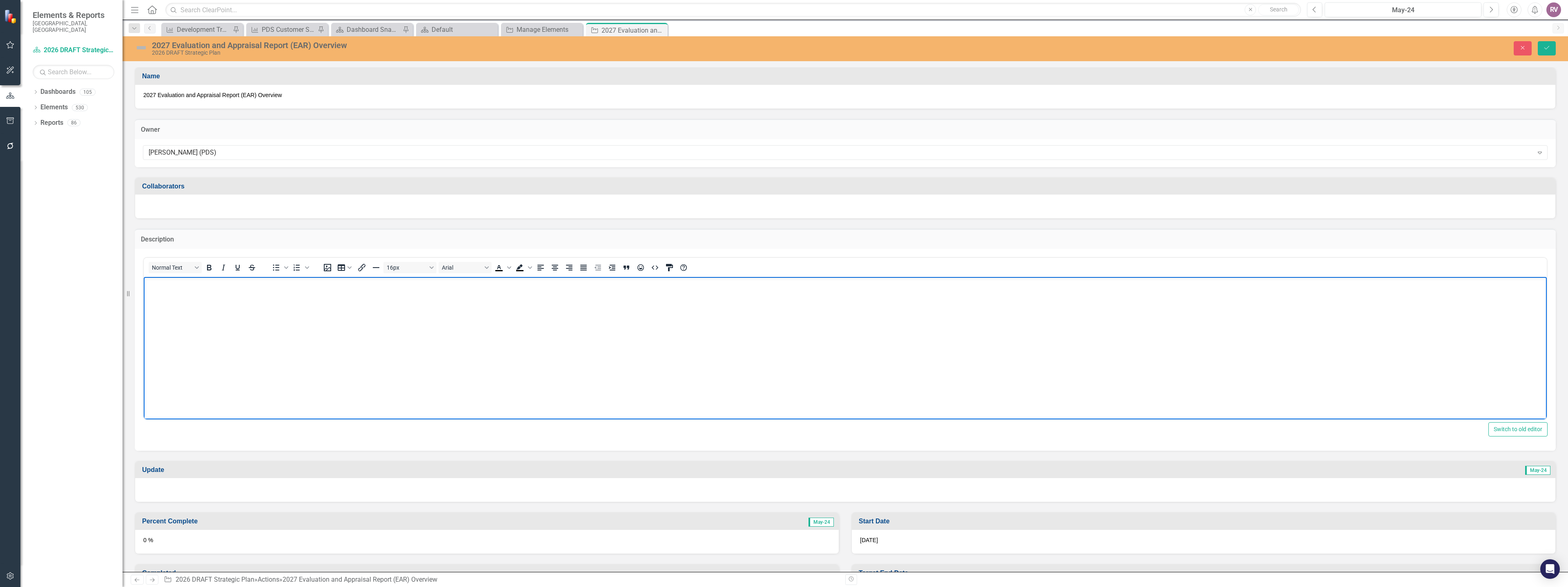
click at [210, 284] on p "Rich Text Area. Press ALT-0 for help." at bounding box center [845, 283] width 1399 height 10
click at [1545, 45] on icon "Save" at bounding box center [1547, 47] width 7 height 5
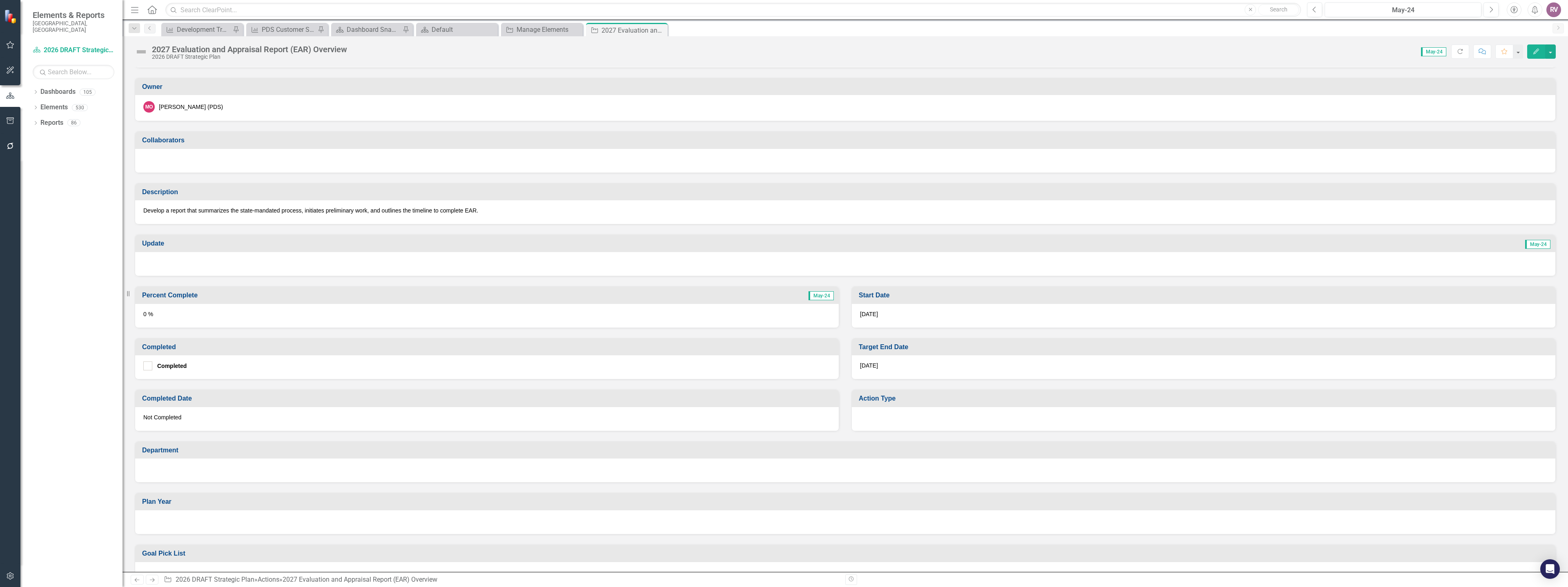
scroll to position [82, 0]
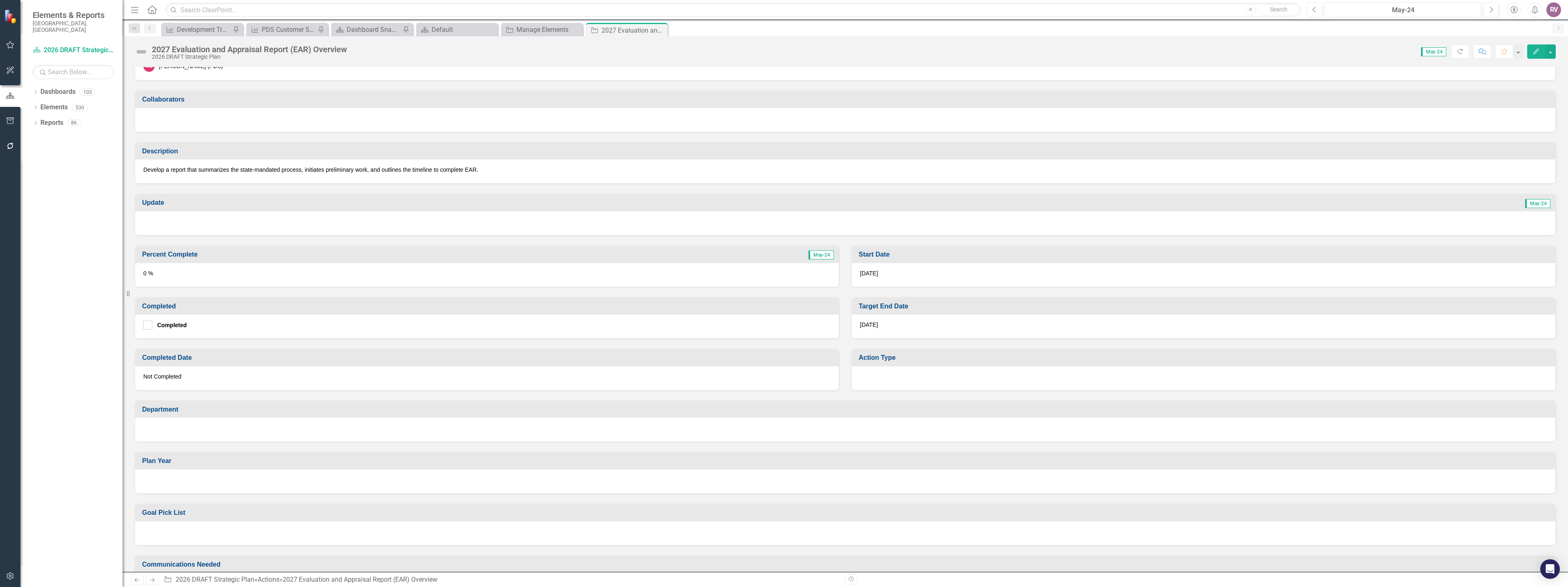
click at [880, 325] on div "7/31/26" at bounding box center [1203, 326] width 704 height 24
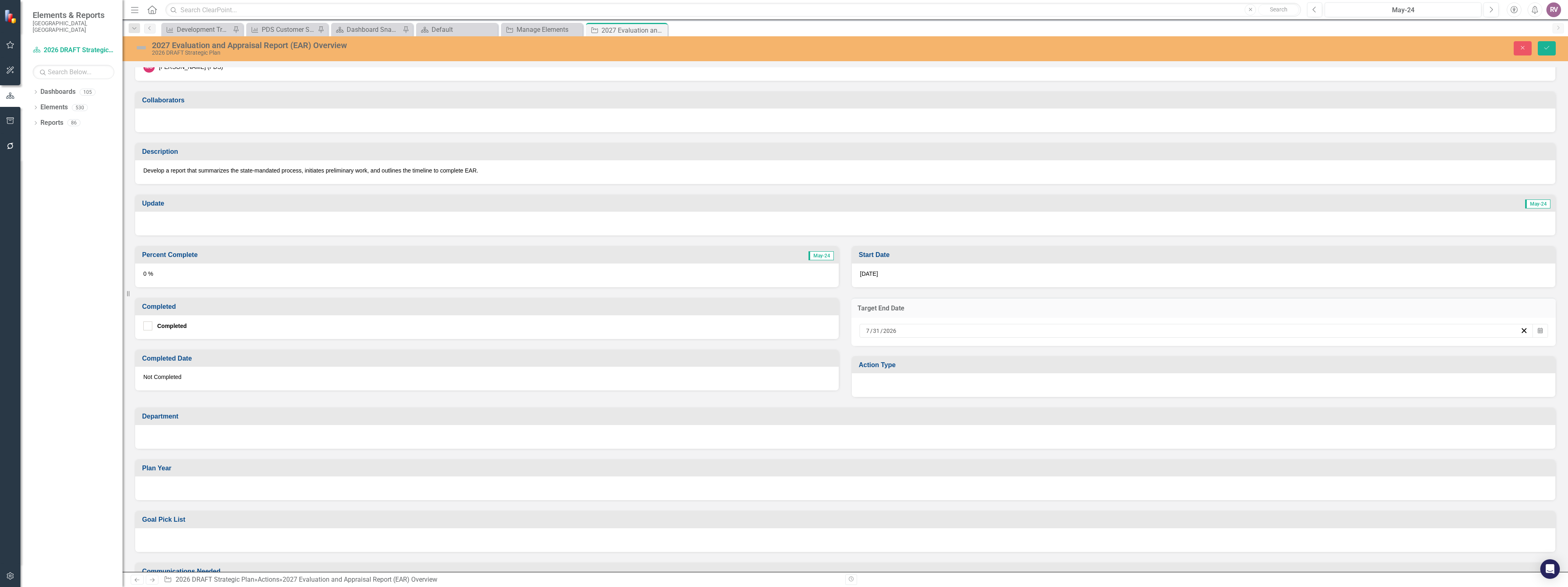
click at [941, 332] on div "7 / 31 / 2026" at bounding box center [1192, 330] width 656 height 8
click at [1235, 355] on button "›" at bounding box center [1236, 352] width 18 height 18
click at [1152, 451] on abbr "31" at bounding box center [1151, 451] width 7 height 7
click at [931, 388] on div at bounding box center [1203, 385] width 704 height 24
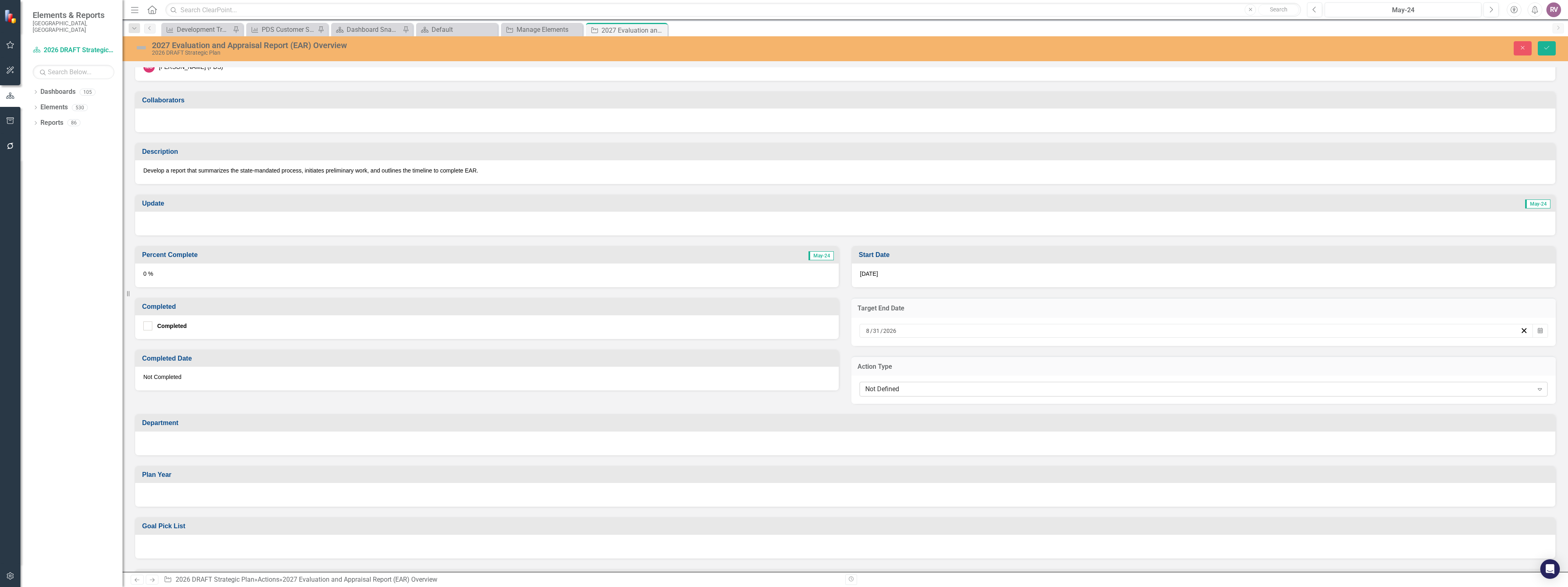
click at [916, 396] on div "Not Defined Expand" at bounding box center [1203, 389] width 688 height 15
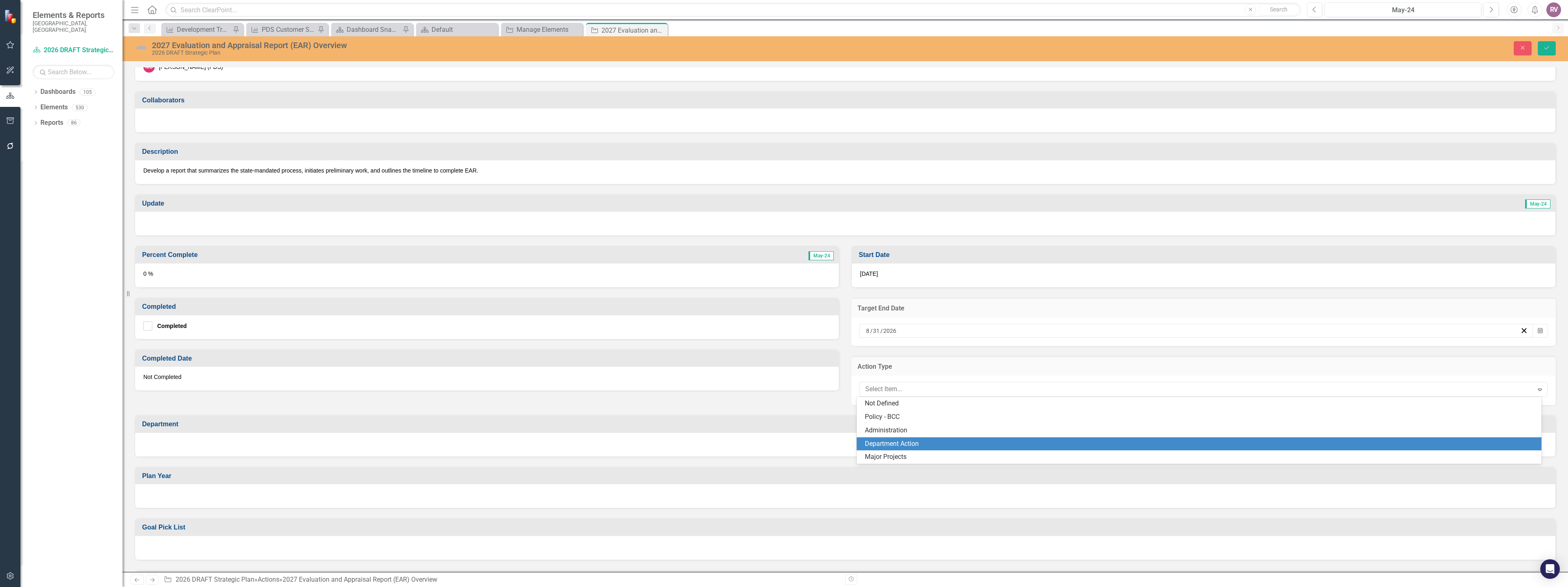
click at [892, 442] on div "Department Action" at bounding box center [1201, 443] width 672 height 9
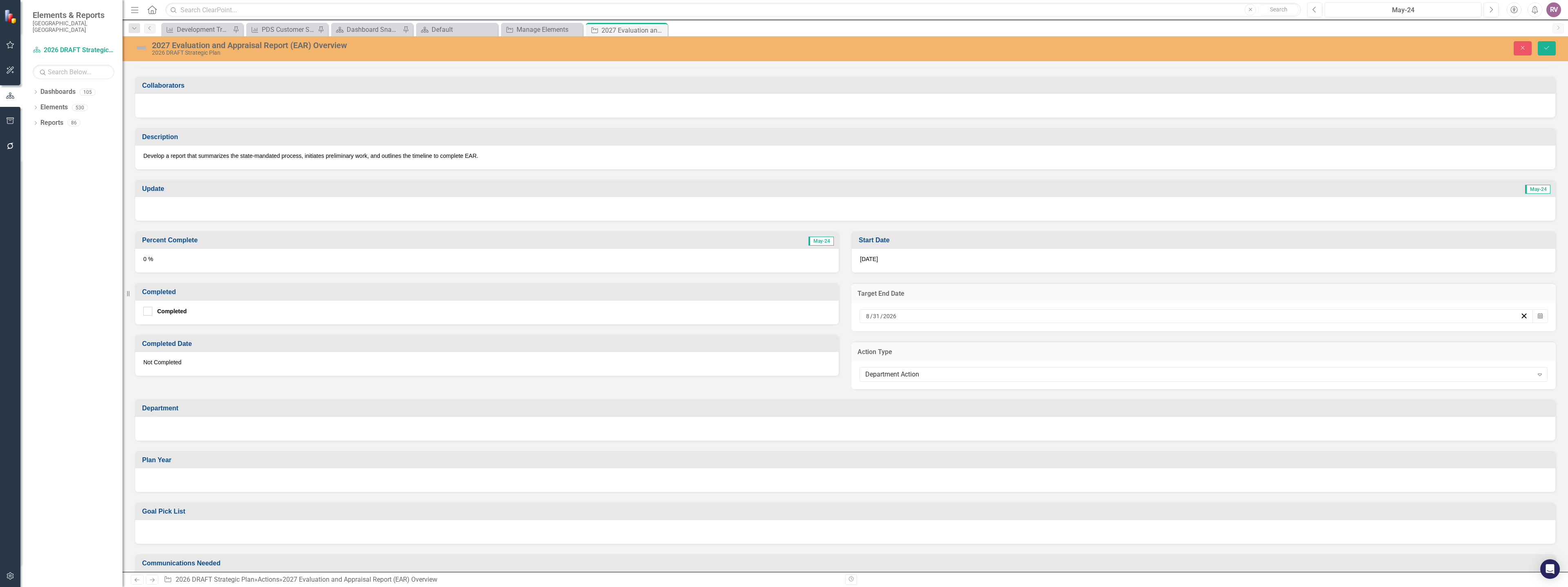
scroll to position [122, 0]
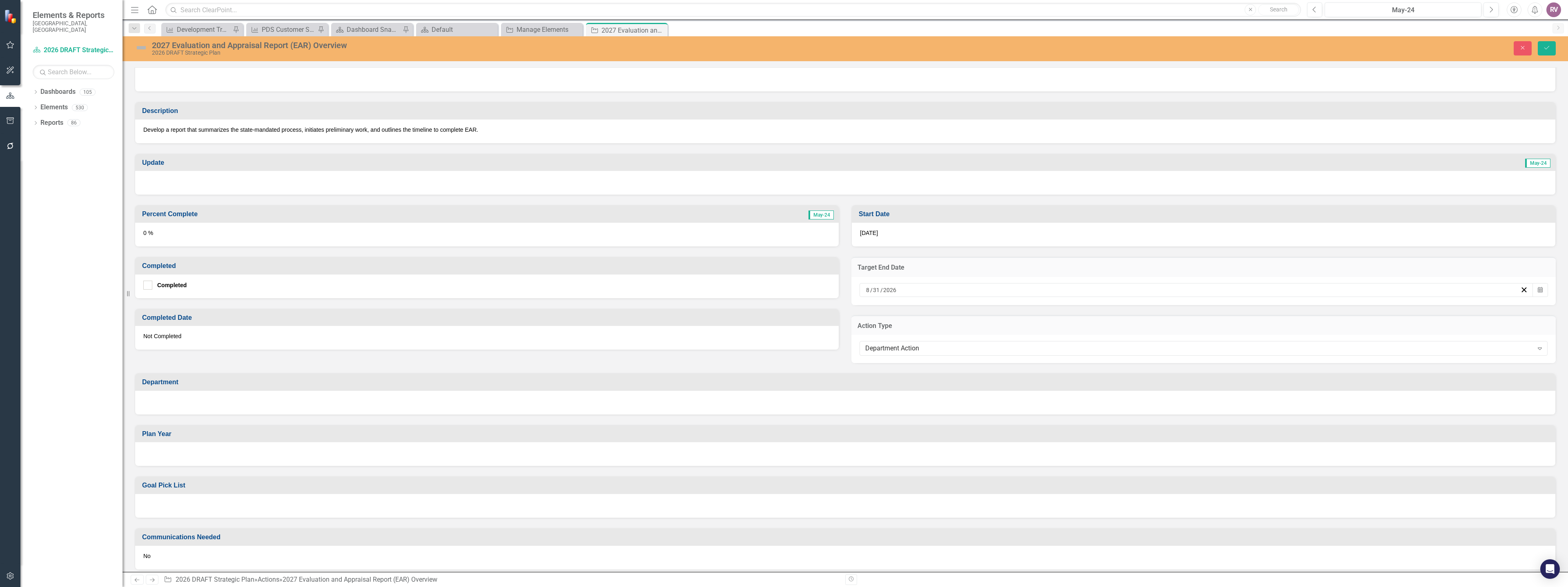
click at [189, 400] on div at bounding box center [845, 403] width 1420 height 24
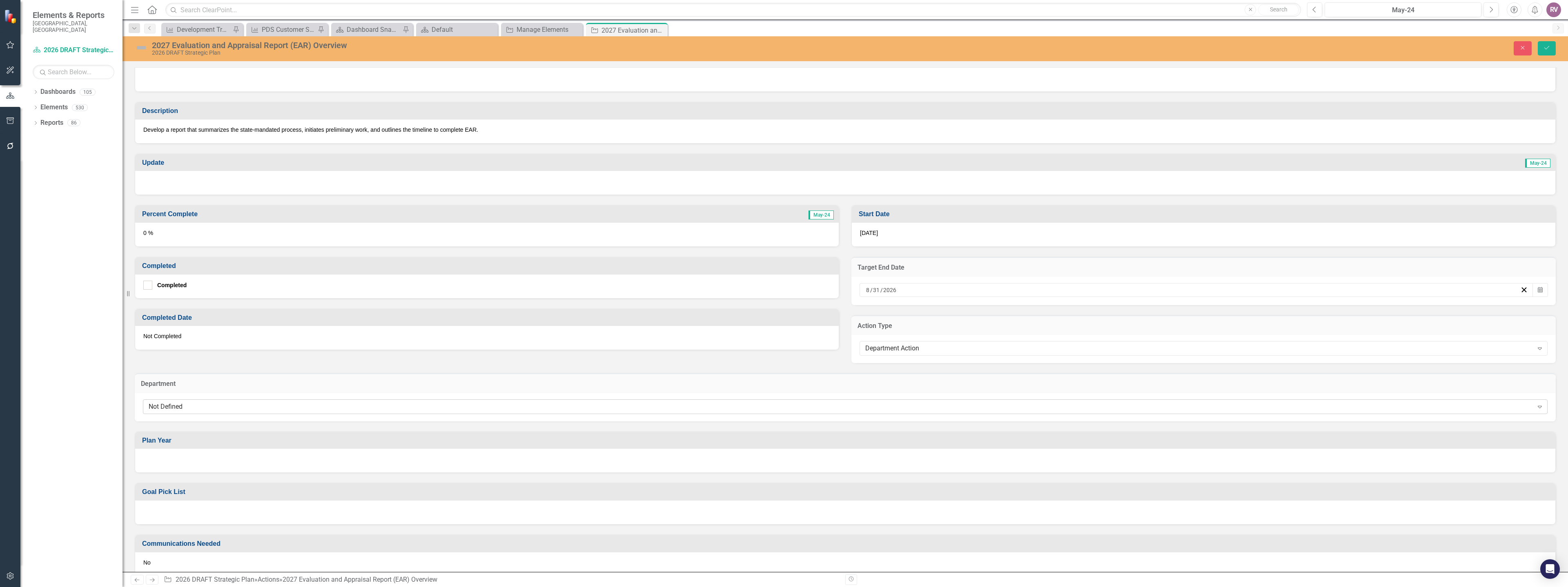
click at [175, 405] on div "Not Defined" at bounding box center [841, 406] width 1385 height 9
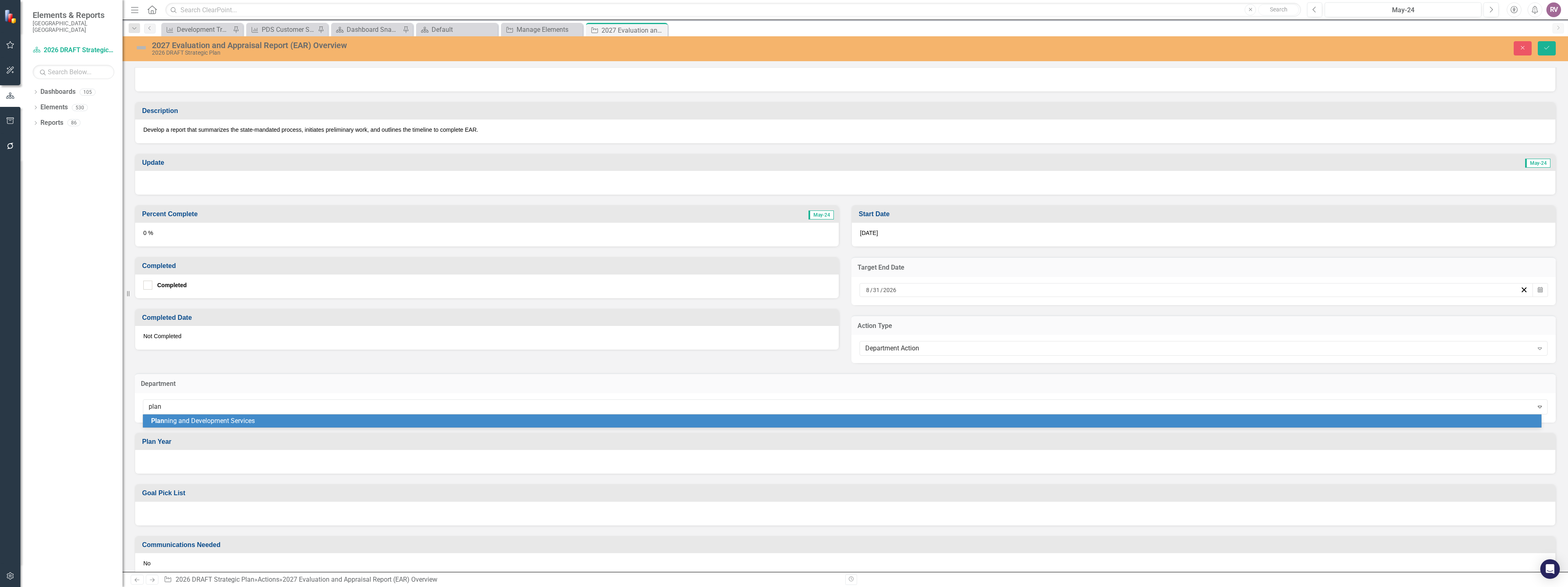
type input "plann"
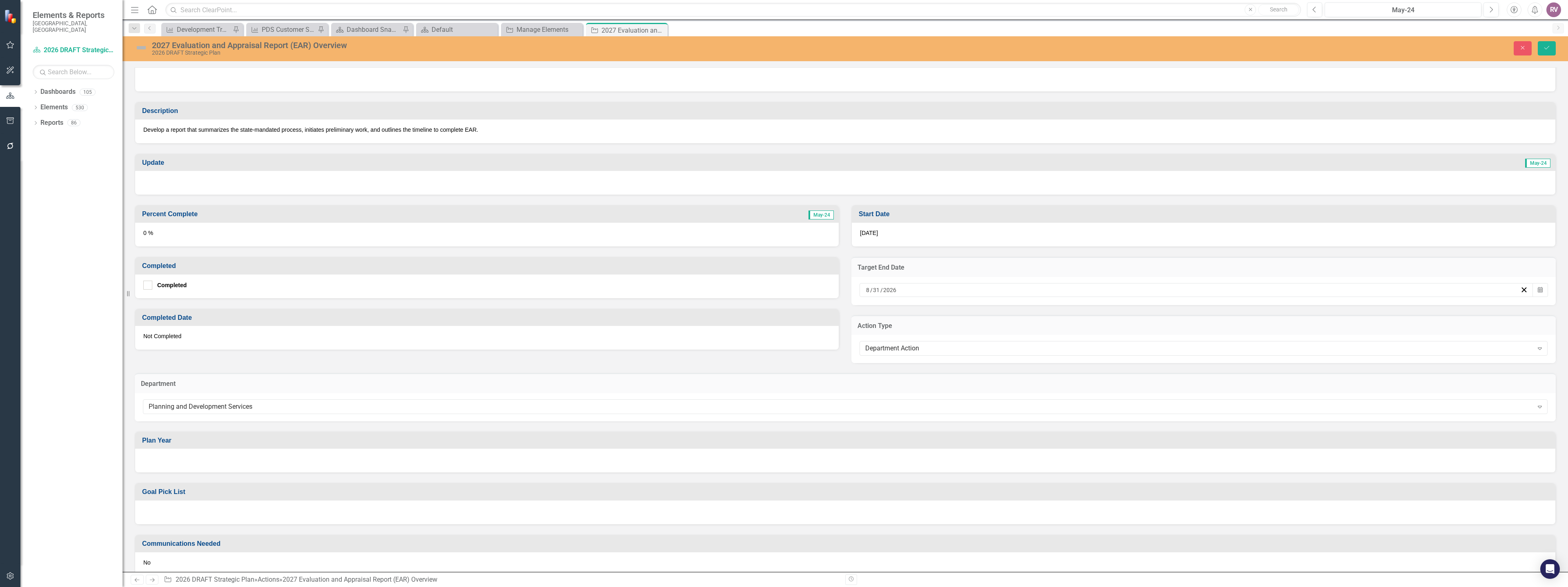
click at [169, 467] on div at bounding box center [845, 460] width 1420 height 24
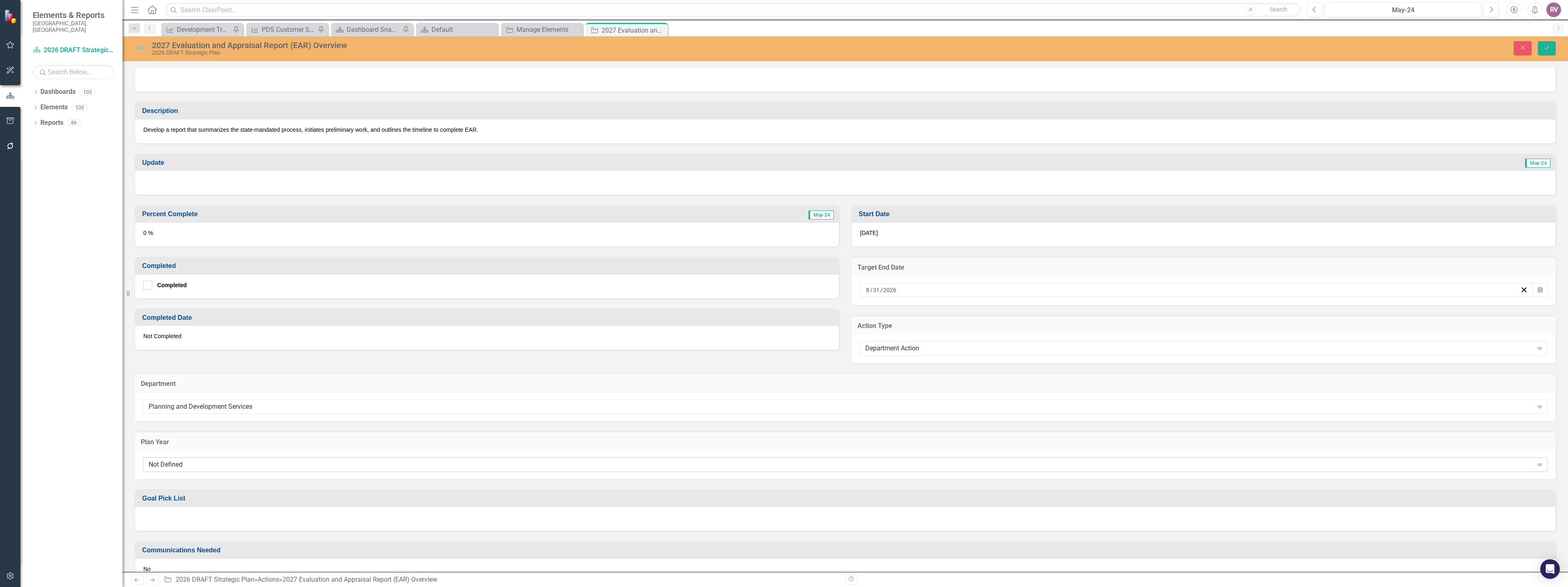
click at [171, 470] on div "Not Defined Expand" at bounding box center [845, 465] width 1405 height 15
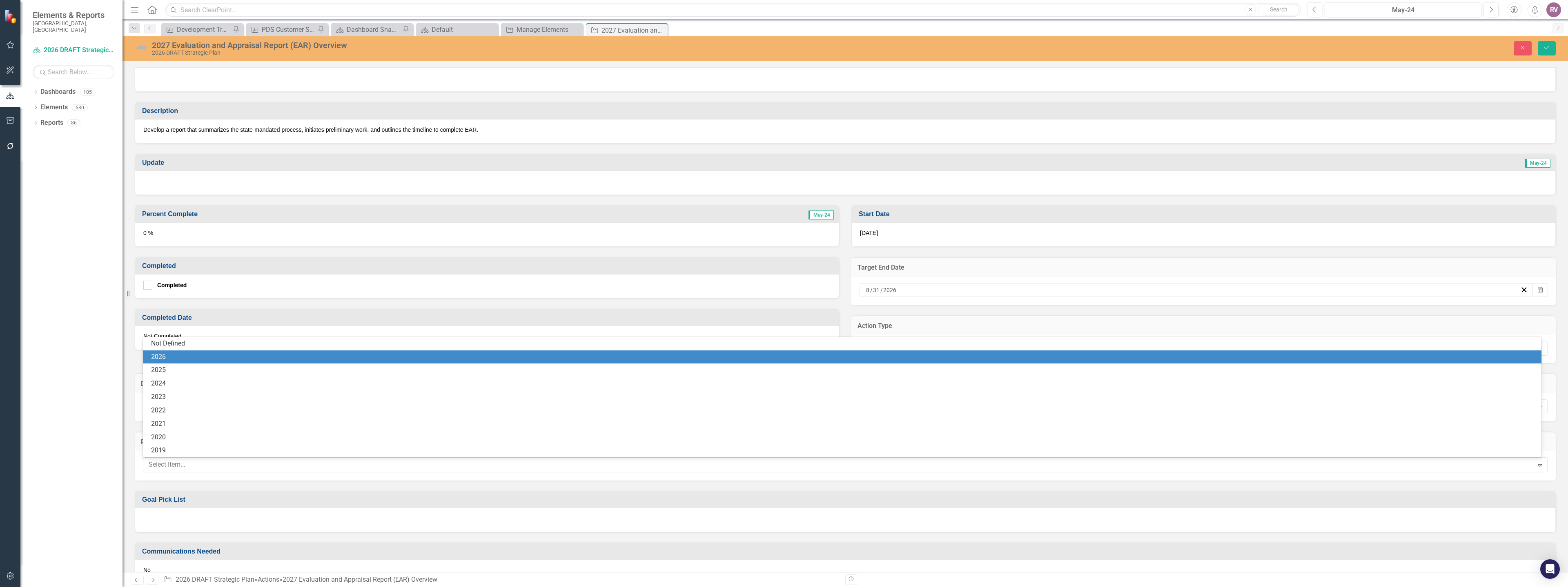
click at [173, 360] on div "2026" at bounding box center [844, 357] width 1385 height 9
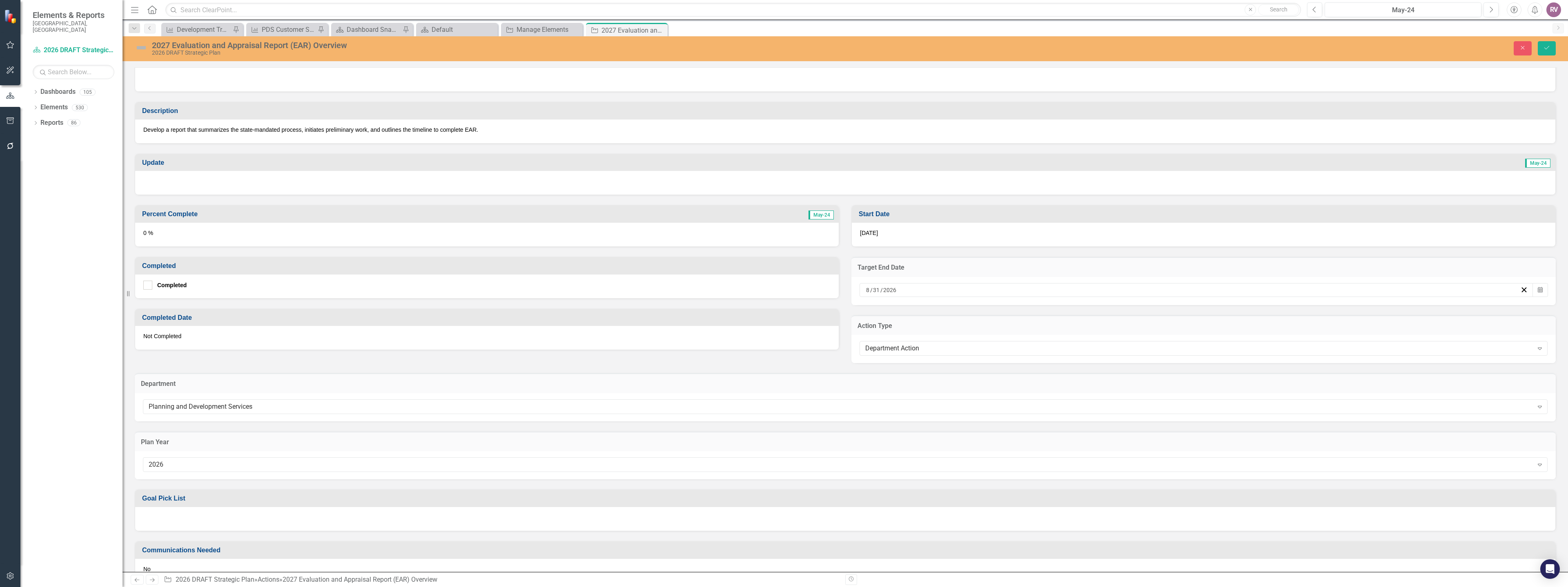
click at [190, 523] on div at bounding box center [845, 519] width 1420 height 24
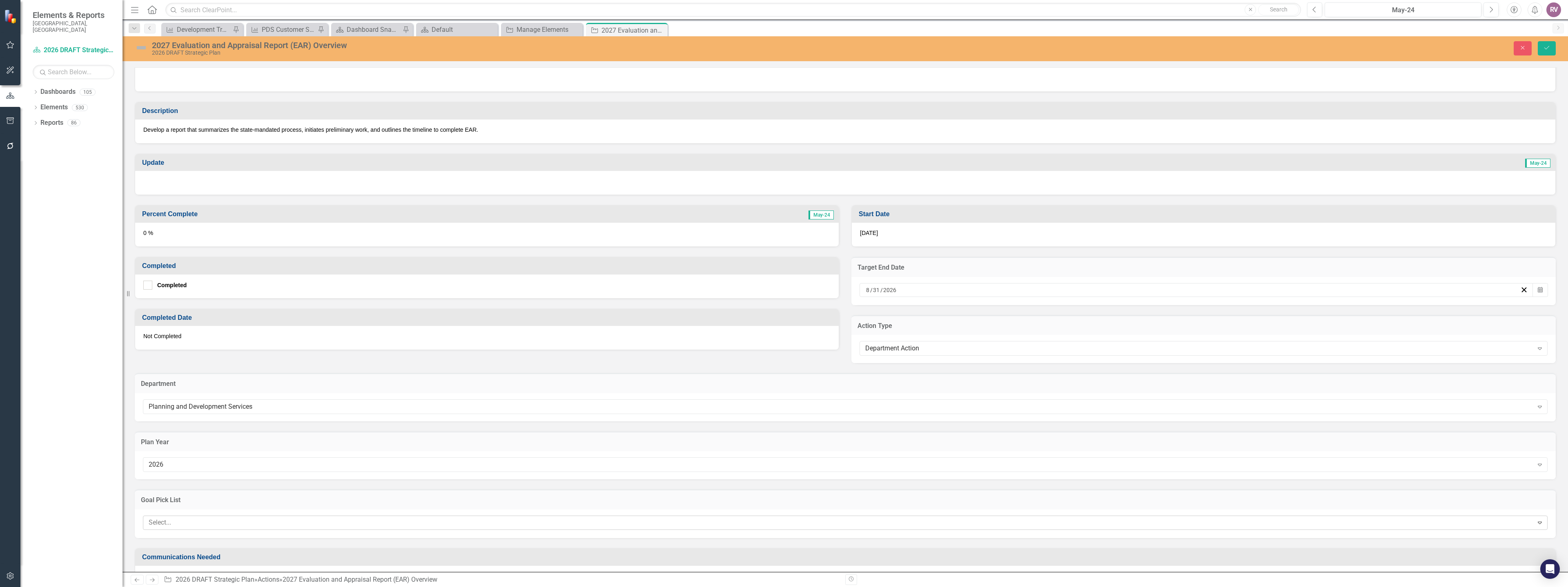
click at [184, 524] on div at bounding box center [839, 523] width 1388 height 11
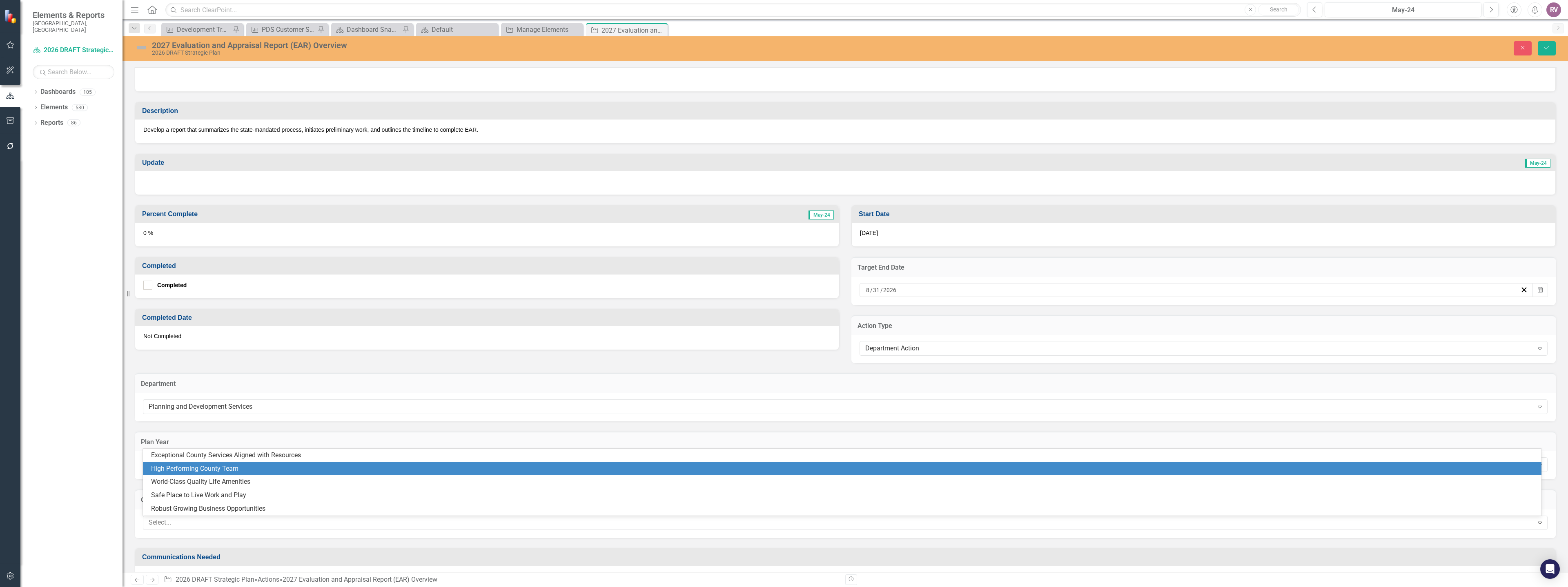
click at [192, 465] on div "High Performing County Team" at bounding box center [844, 468] width 1385 height 9
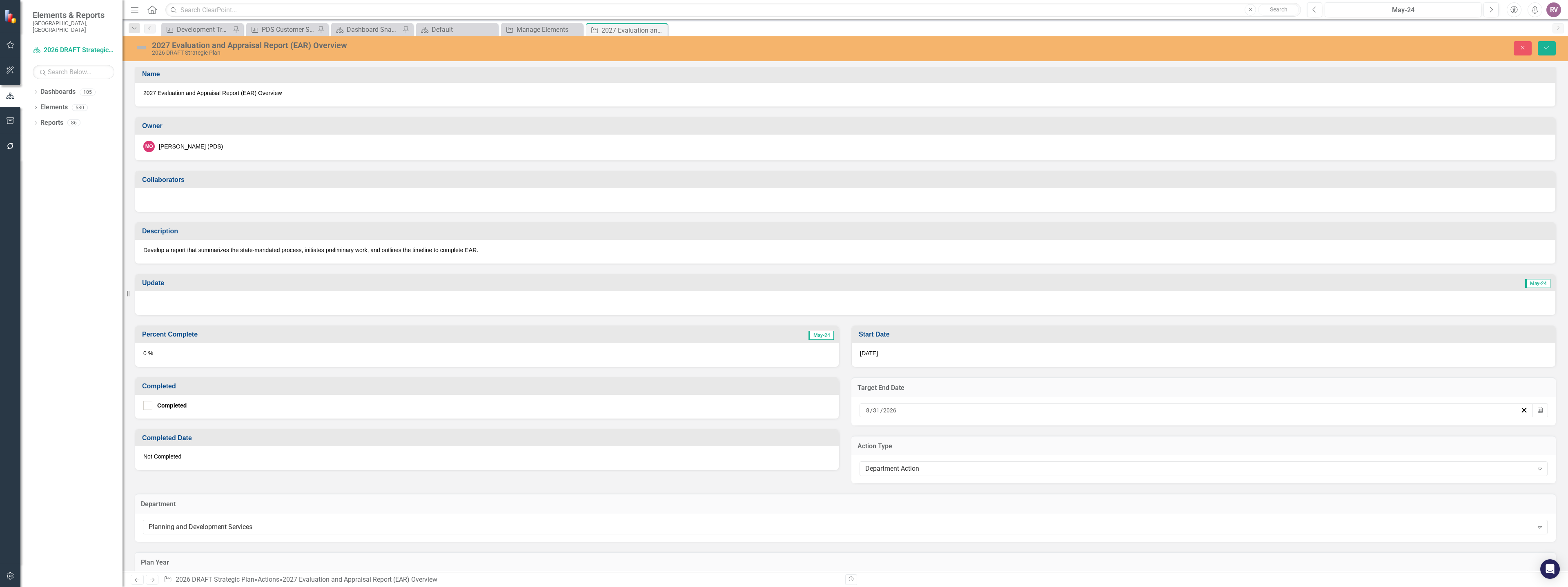
scroll to position [0, 0]
click at [1544, 50] on icon "Save" at bounding box center [1547, 47] width 7 height 5
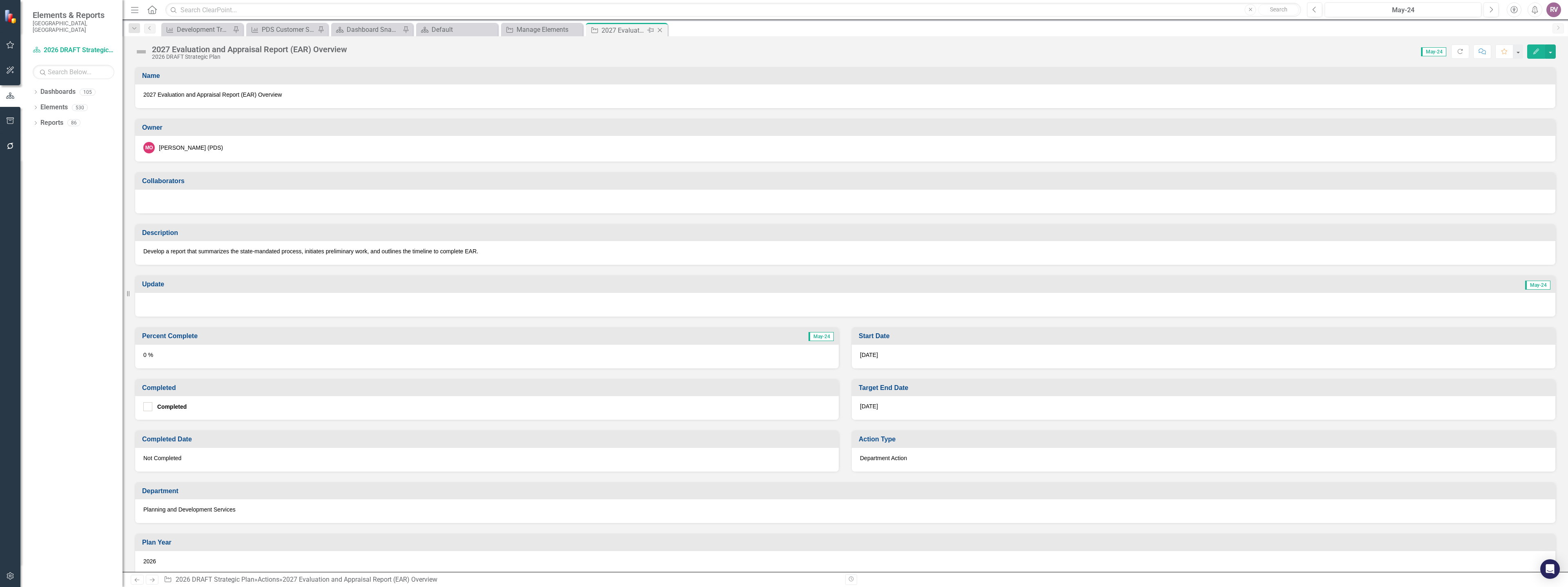
click at [660, 30] on icon "Close" at bounding box center [659, 30] width 8 height 7
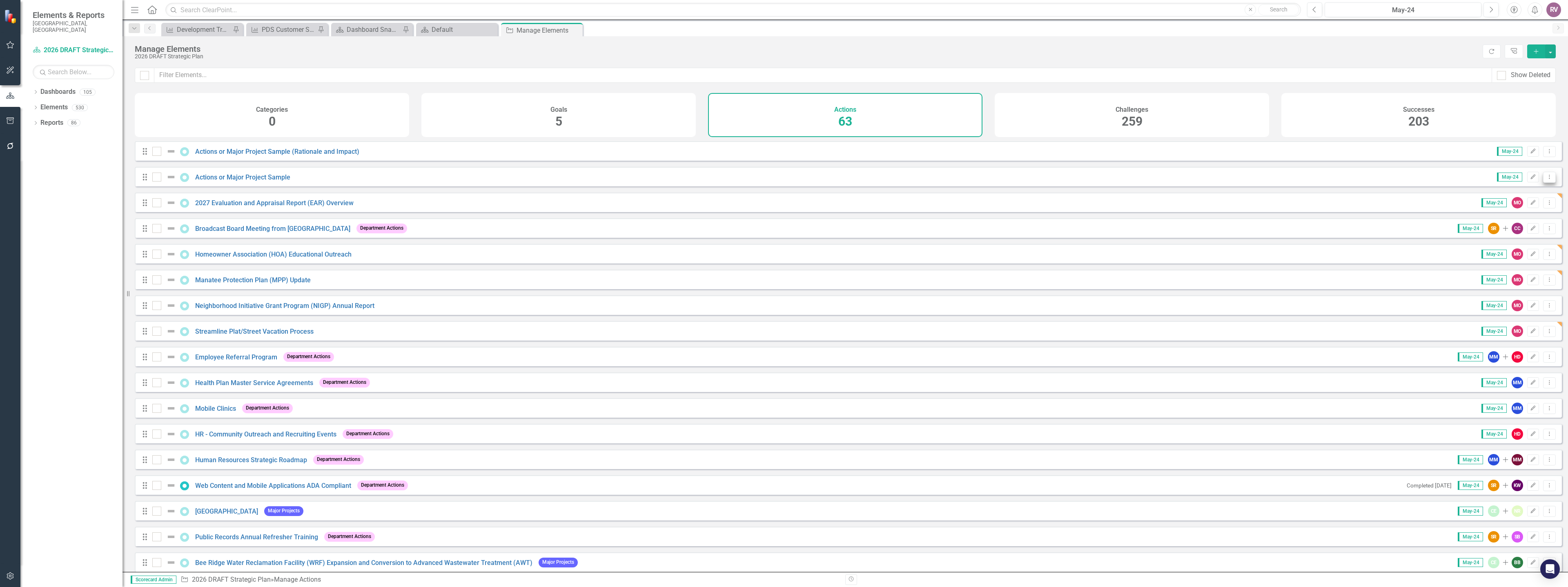
click at [1546, 179] on icon "Dropdown Menu" at bounding box center [1549, 176] width 7 height 5
click at [1526, 227] on link "Copy Duplicate Action" at bounding box center [1516, 227] width 67 height 15
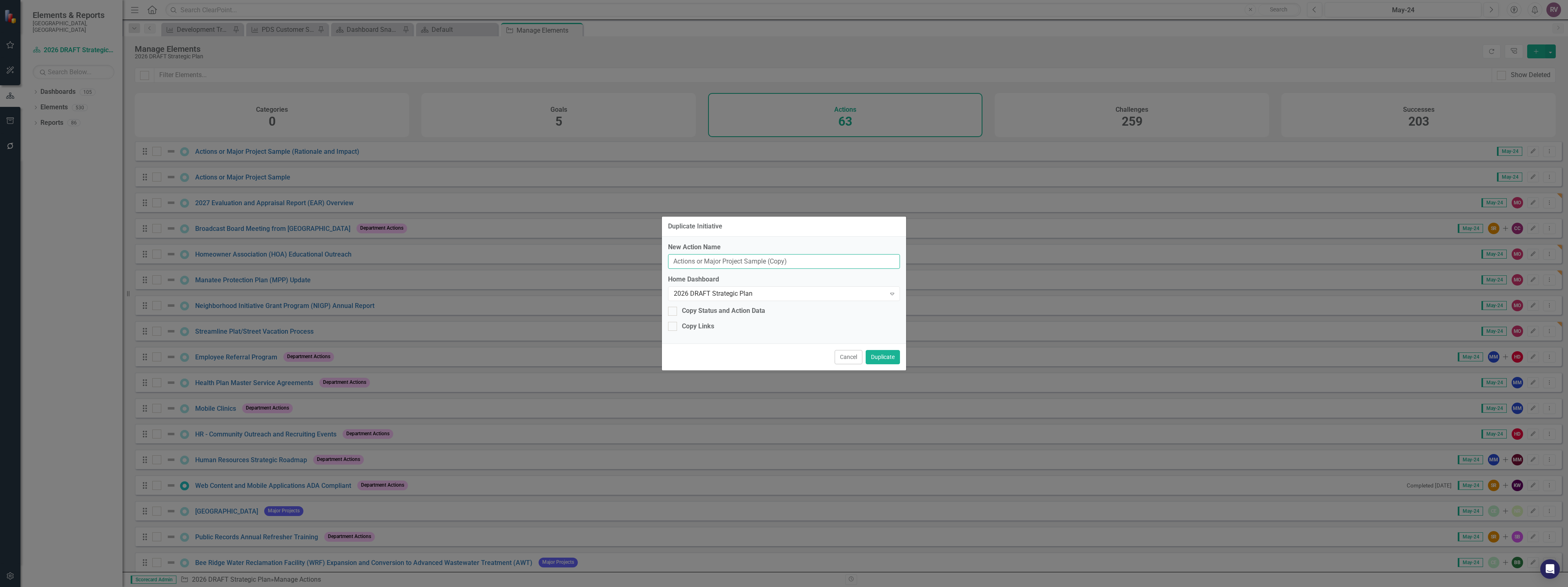
drag, startPoint x: 786, startPoint y: 261, endPoint x: 667, endPoint y: 257, distance: 119.1
click at [667, 257] on div "New Action Name Actions or Major Project Sample (Copy) Home Dashboard 2026 DRAF…" at bounding box center [783, 290] width 244 height 107
paste input "Streamline post-storm Substantial Damage and Building Permitting"
type input "Streamline post-storm Substantial Damage and Building Permitting"
click at [880, 356] on button "Duplicate" at bounding box center [883, 357] width 34 height 14
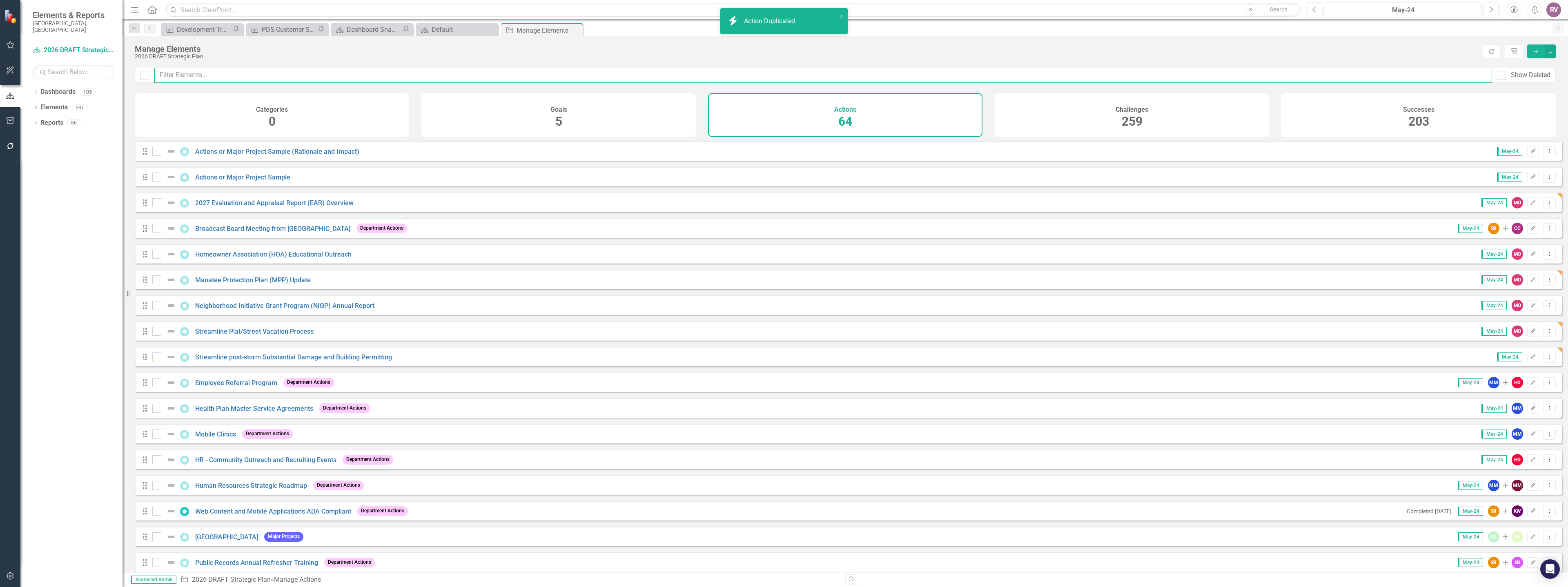
click at [274, 78] on input "text" at bounding box center [824, 75] width 1338 height 15
paste input "Streamline post-storm Substantial Damage and Building Permitting"
type input "Streamline post-storm Substantial Damage and Building Permitting"
checkbox input "false"
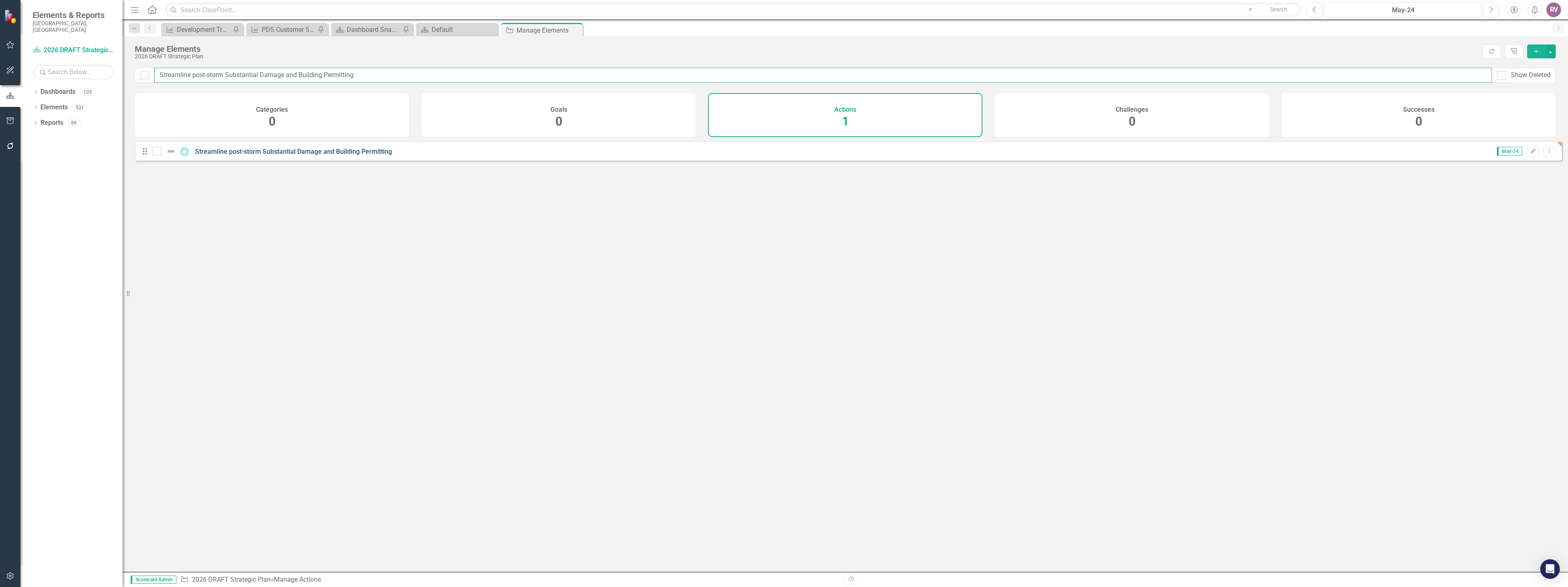
type input "Streamline post-storm Substantial Damage and Building Permitting"
click at [257, 156] on link "Streamline post-storm Substantial Damage and Building Permitting" at bounding box center [293, 151] width 197 height 8
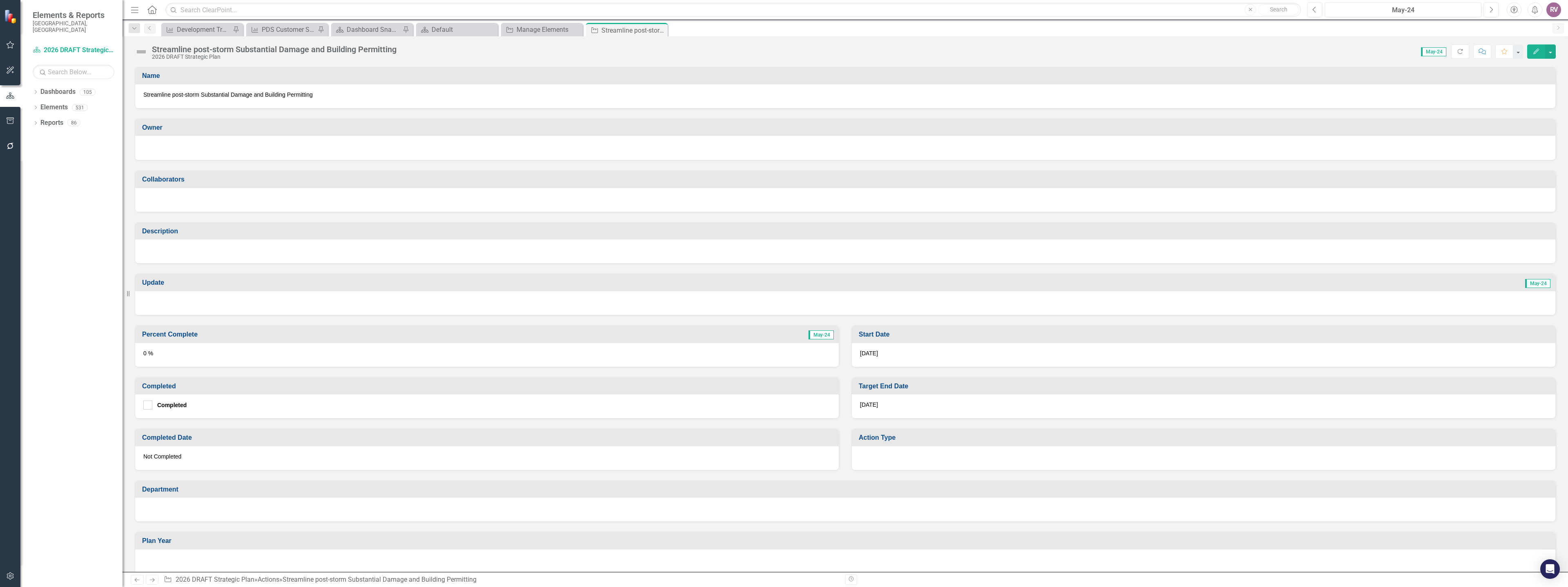
click at [178, 152] on div at bounding box center [845, 148] width 1420 height 24
click at [178, 152] on div at bounding box center [845, 147] width 1404 height 10
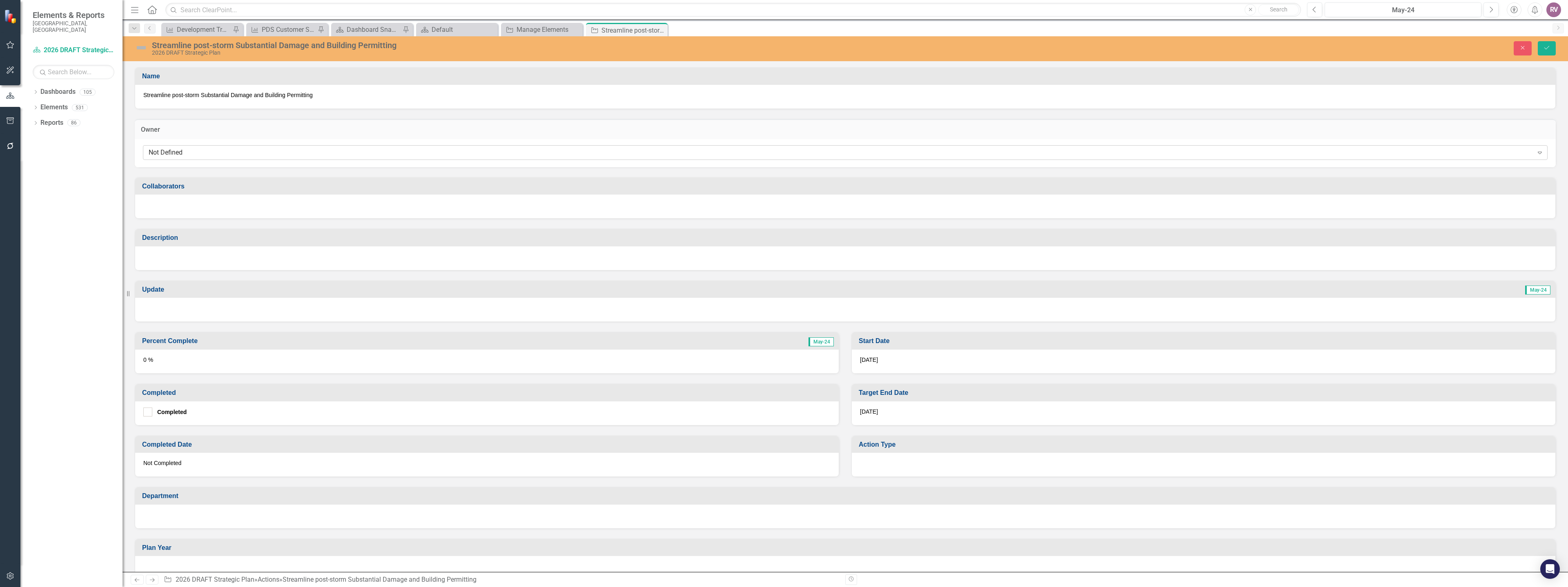
click at [178, 153] on div "Not Defined" at bounding box center [841, 152] width 1385 height 9
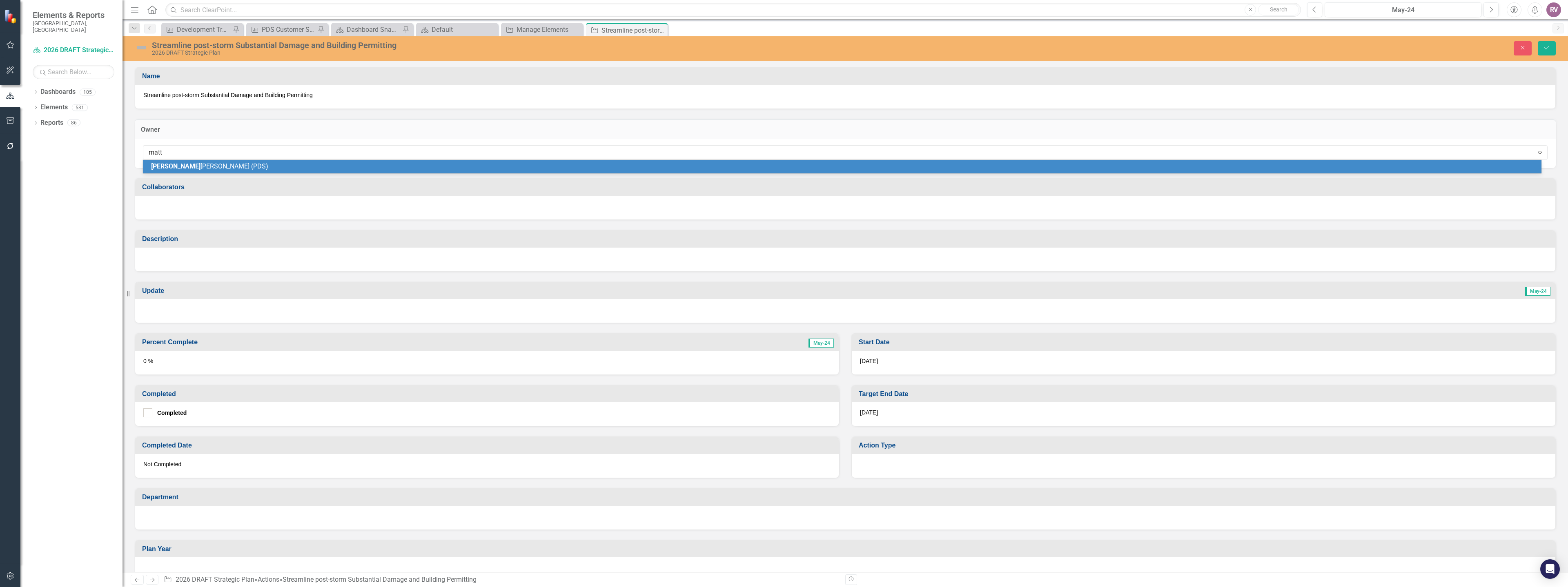
type input "matth"
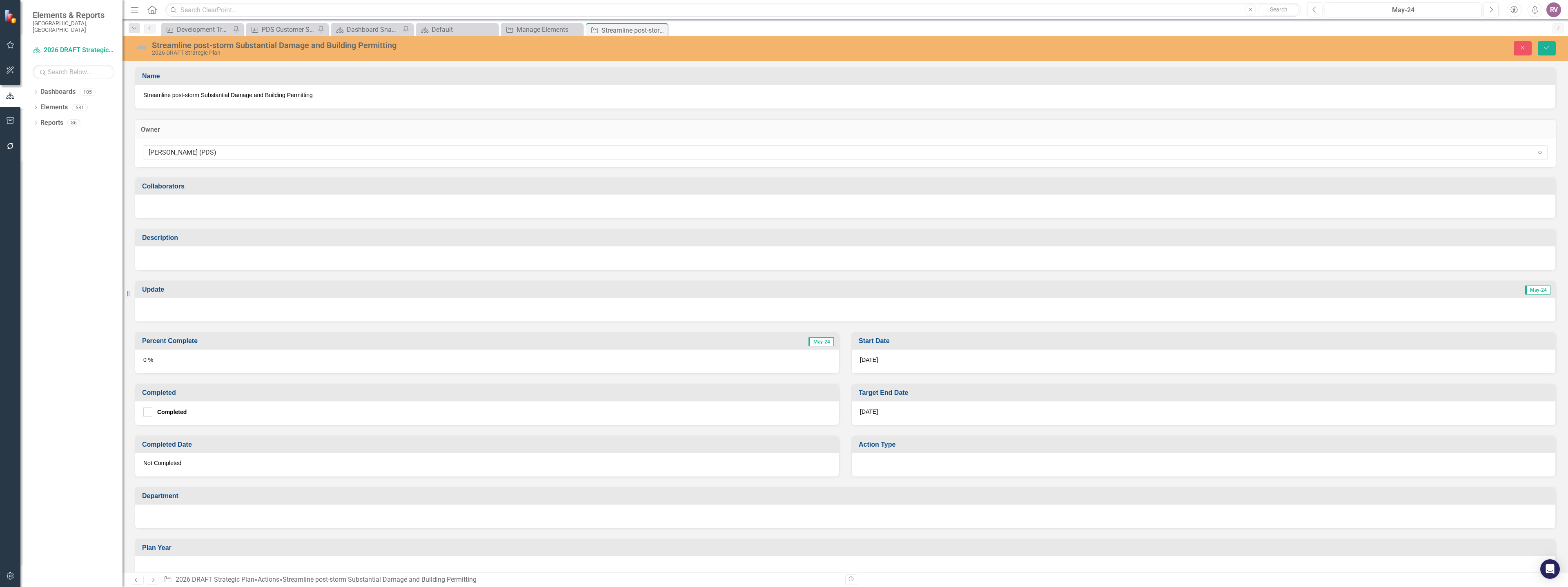
click at [1547, 57] on div "Streamline post-storm Substantial Damage and Building Permitting 2026 DRAFT Str…" at bounding box center [845, 49] width 1446 height 25
click at [1545, 52] on button "Save" at bounding box center [1547, 48] width 18 height 14
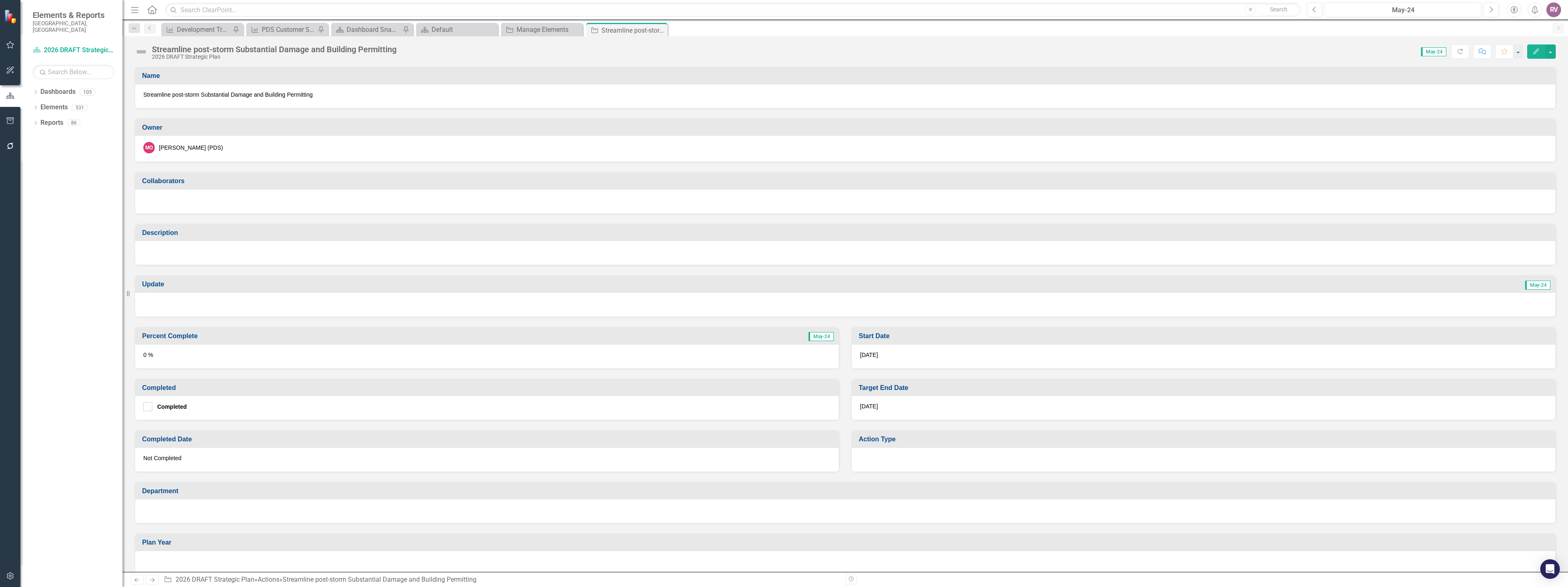
click at [164, 251] on div at bounding box center [845, 252] width 1420 height 24
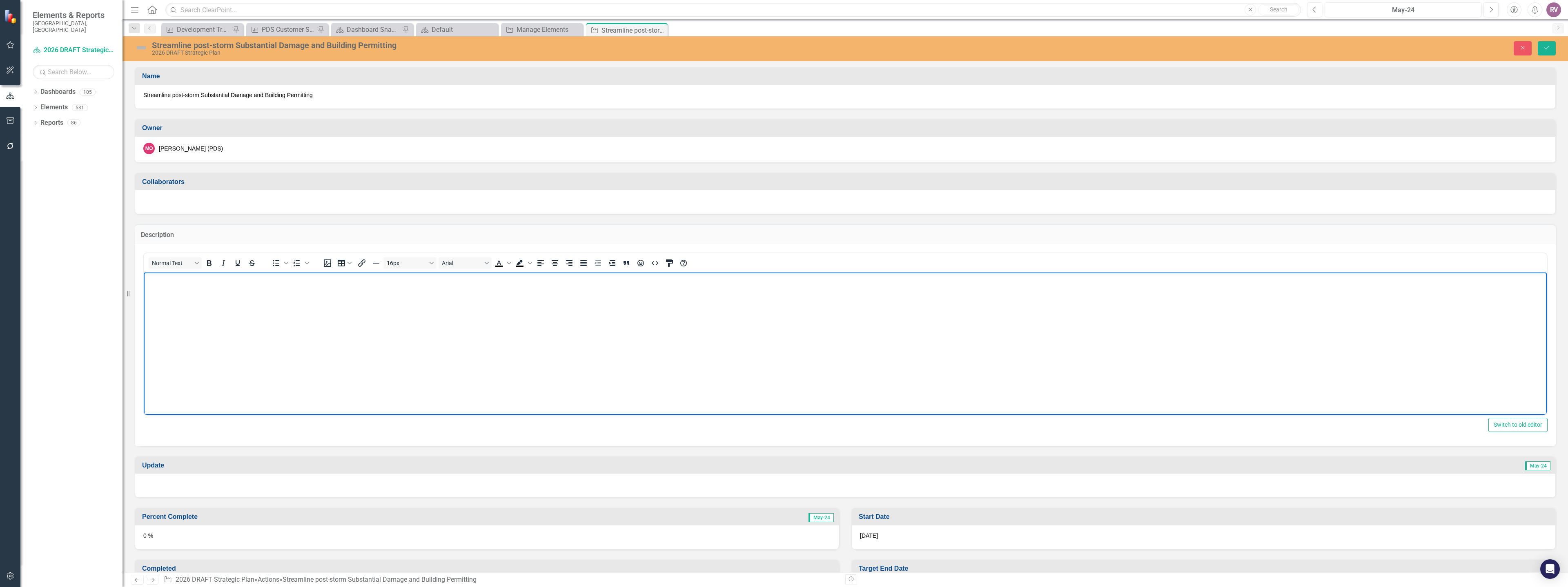
click at [378, 343] on body "Rich Text Area. Press ALT-0 for help." at bounding box center [845, 333] width 1403 height 122
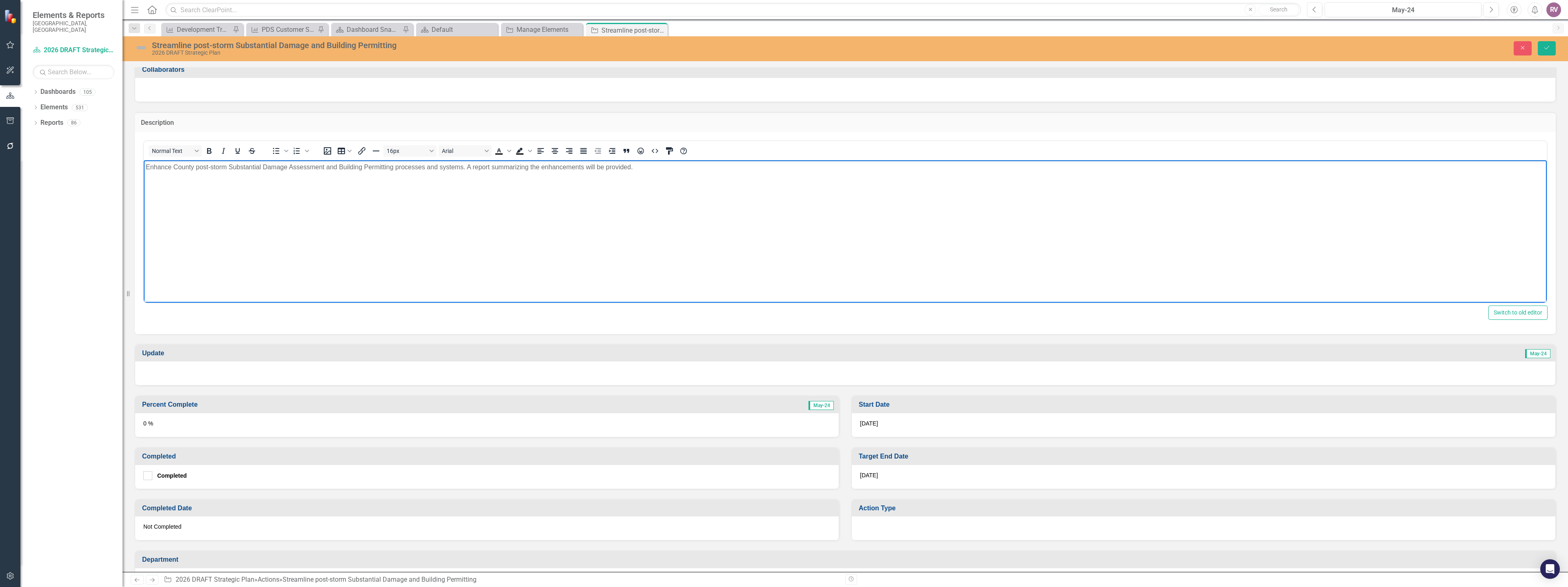
scroll to position [163, 0]
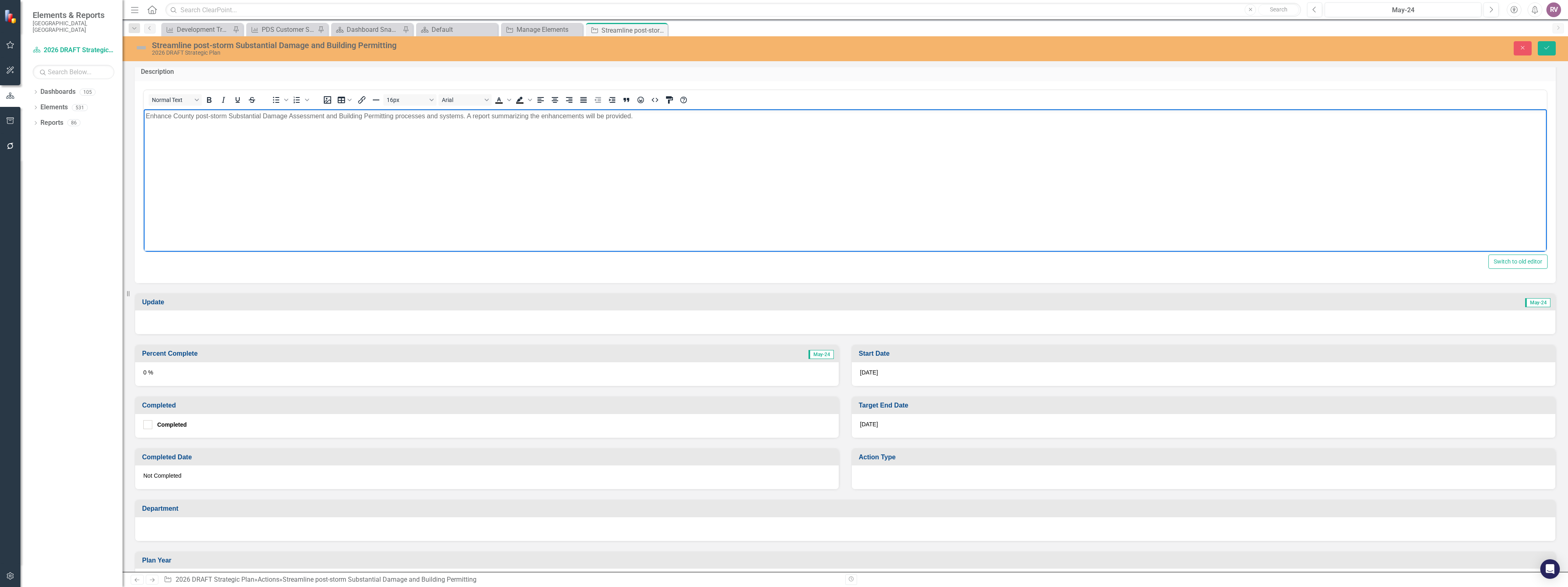
click at [920, 433] on div "7/31/26" at bounding box center [1203, 426] width 704 height 24
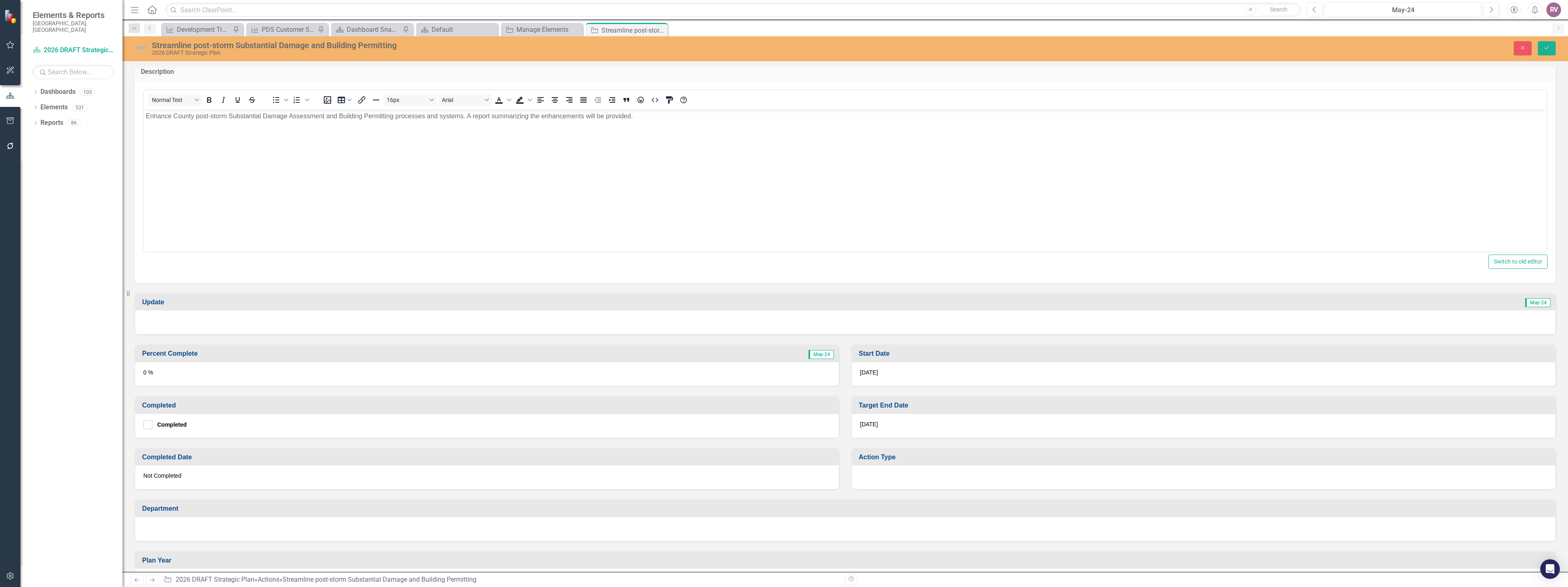
click at [919, 433] on div "7/31/26" at bounding box center [1203, 426] width 704 height 24
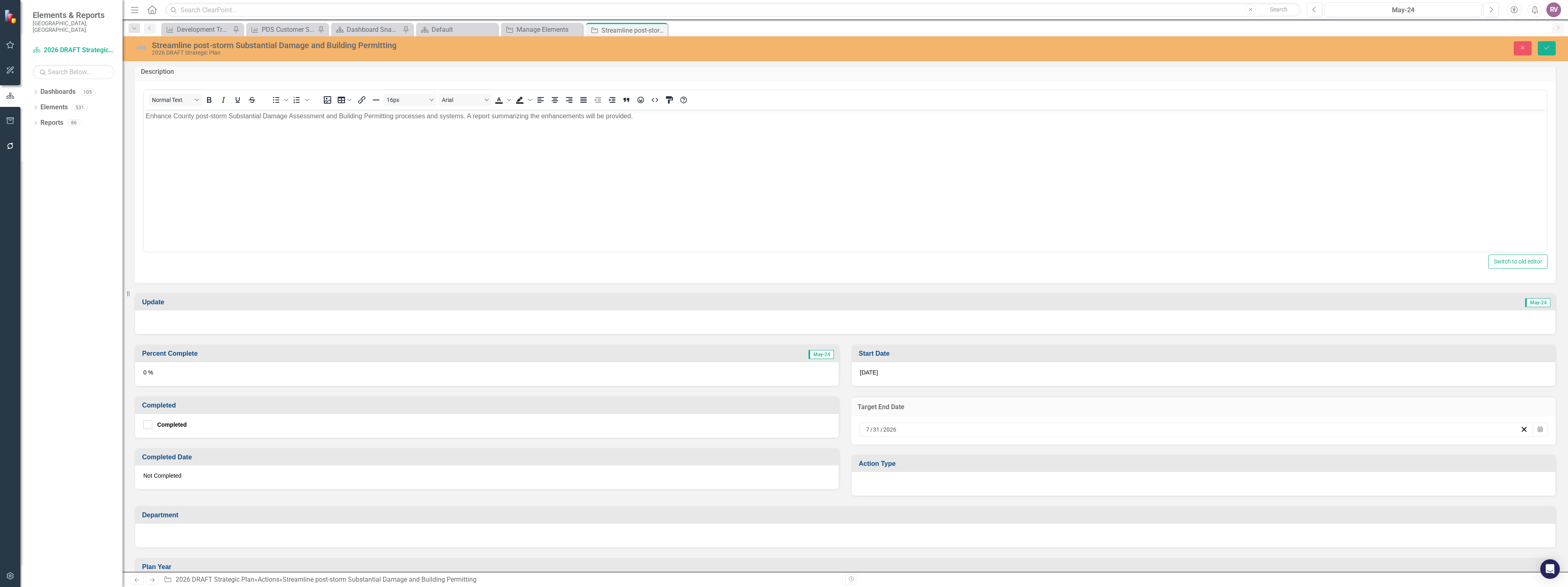
click at [916, 430] on div "7 / 31 / 2026" at bounding box center [1192, 429] width 656 height 8
click at [1231, 453] on button "›" at bounding box center [1236, 450] width 18 height 18
drag, startPoint x: 1153, startPoint y: 551, endPoint x: 1156, endPoint y: 546, distance: 5.8
click at [1153, 552] on abbr "31" at bounding box center [1151, 551] width 7 height 7
click at [1541, 49] on button "Save" at bounding box center [1547, 48] width 18 height 14
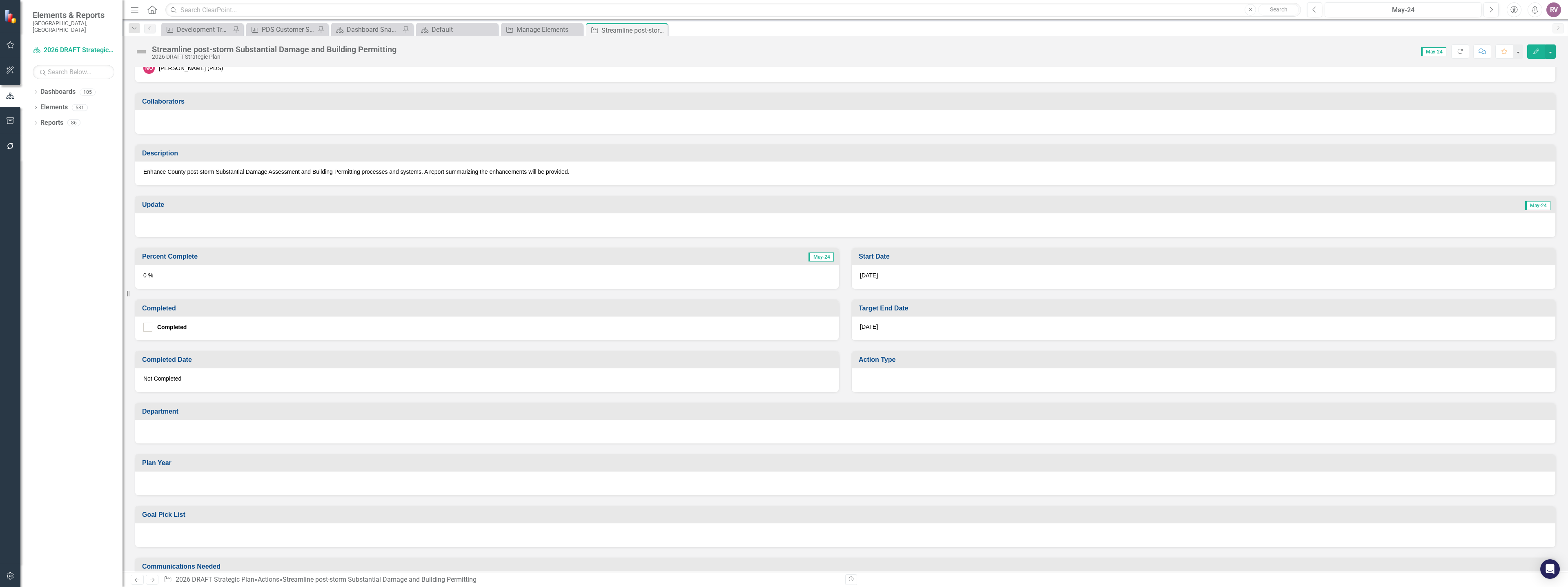
scroll to position [82, 0]
click at [877, 372] on div at bounding box center [1203, 378] width 704 height 24
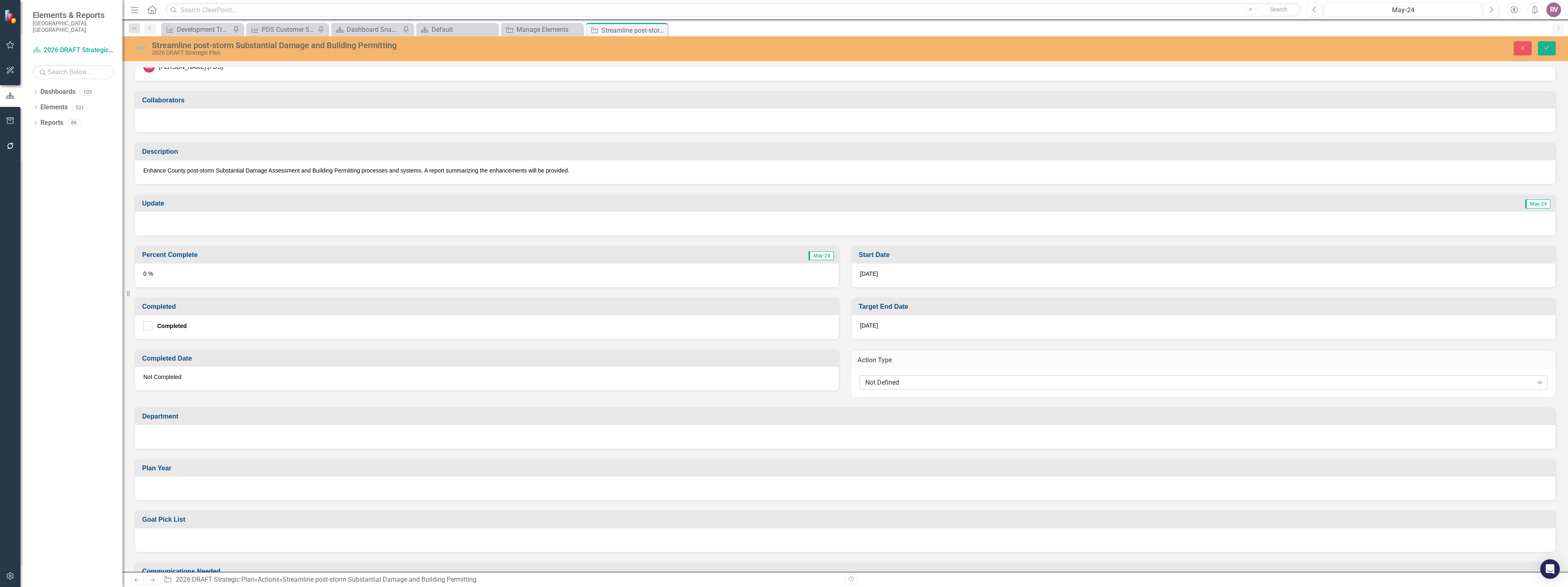
click at [878, 388] on div "Not Defined Expand" at bounding box center [1203, 383] width 688 height 15
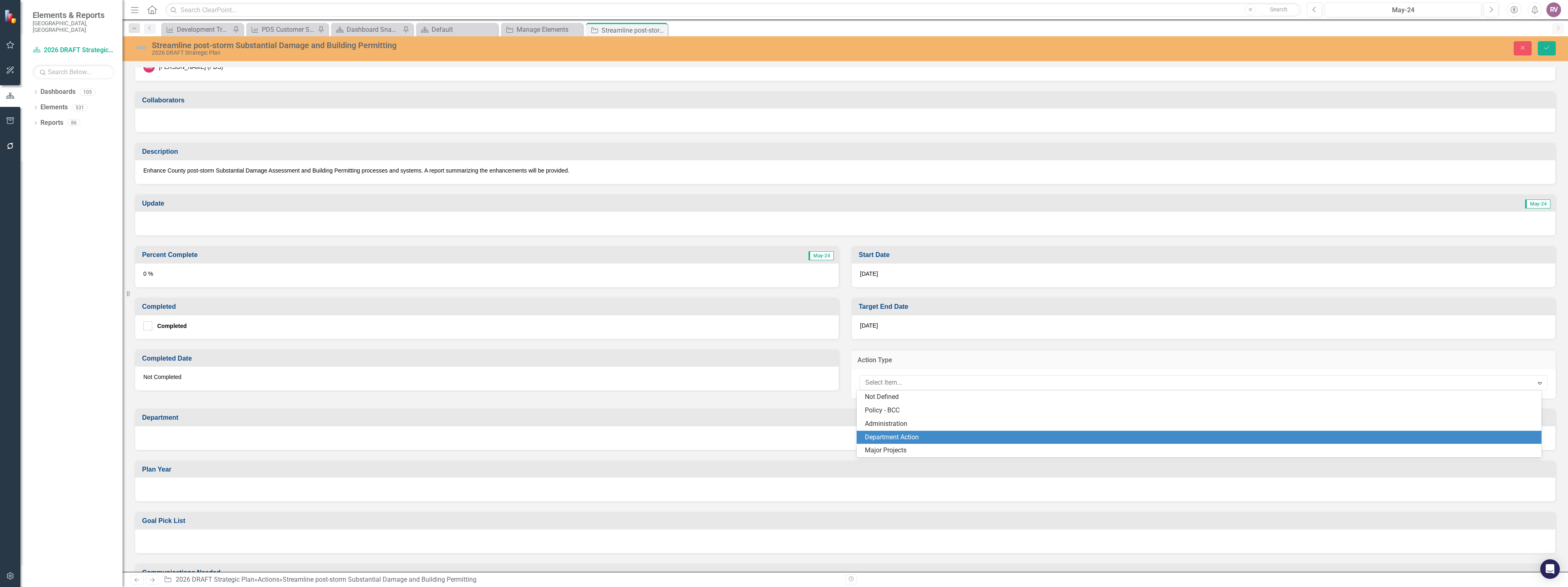
click at [880, 438] on div "Department Action" at bounding box center [1201, 437] width 672 height 9
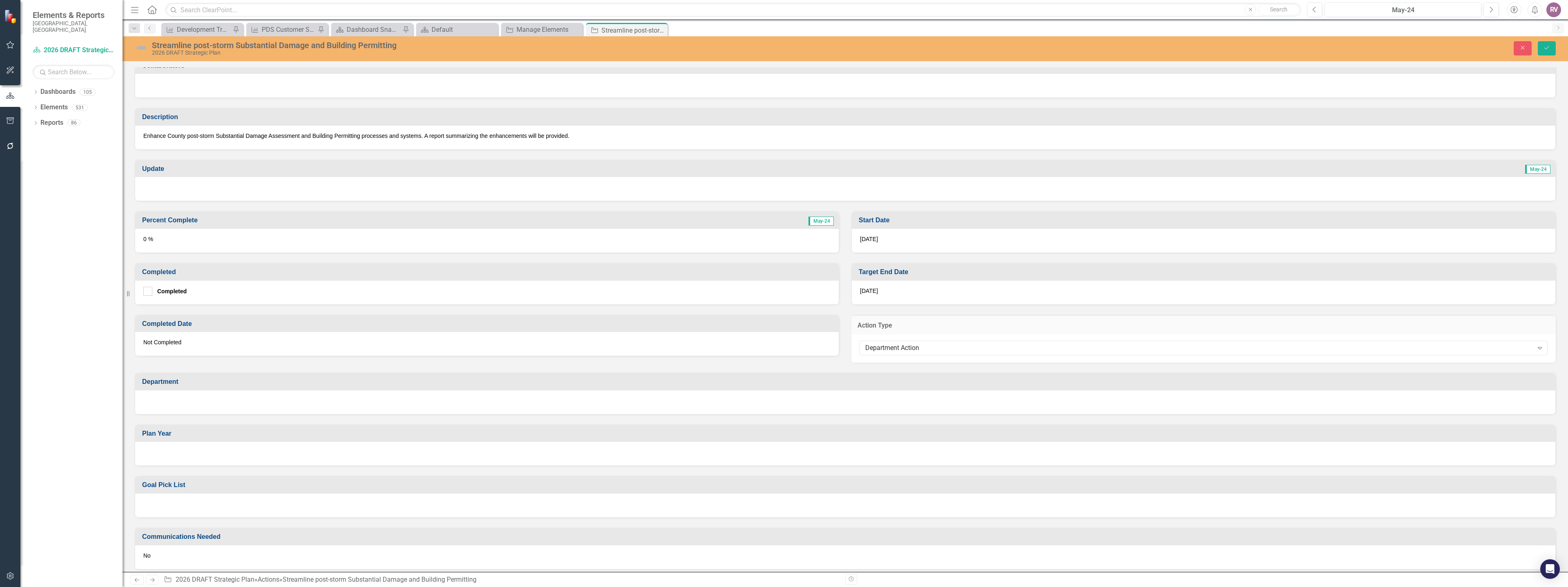
scroll to position [163, 0]
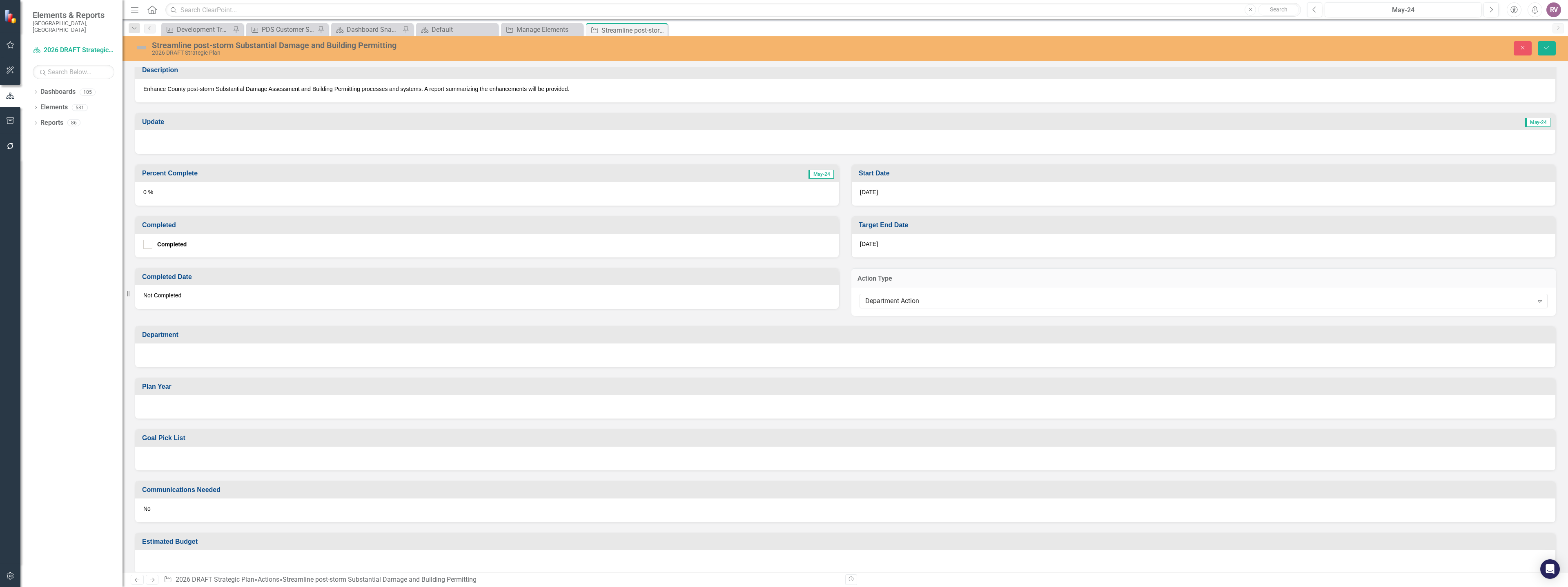
click at [192, 356] on div at bounding box center [845, 355] width 1420 height 24
click at [192, 356] on div at bounding box center [845, 355] width 1420 height 24
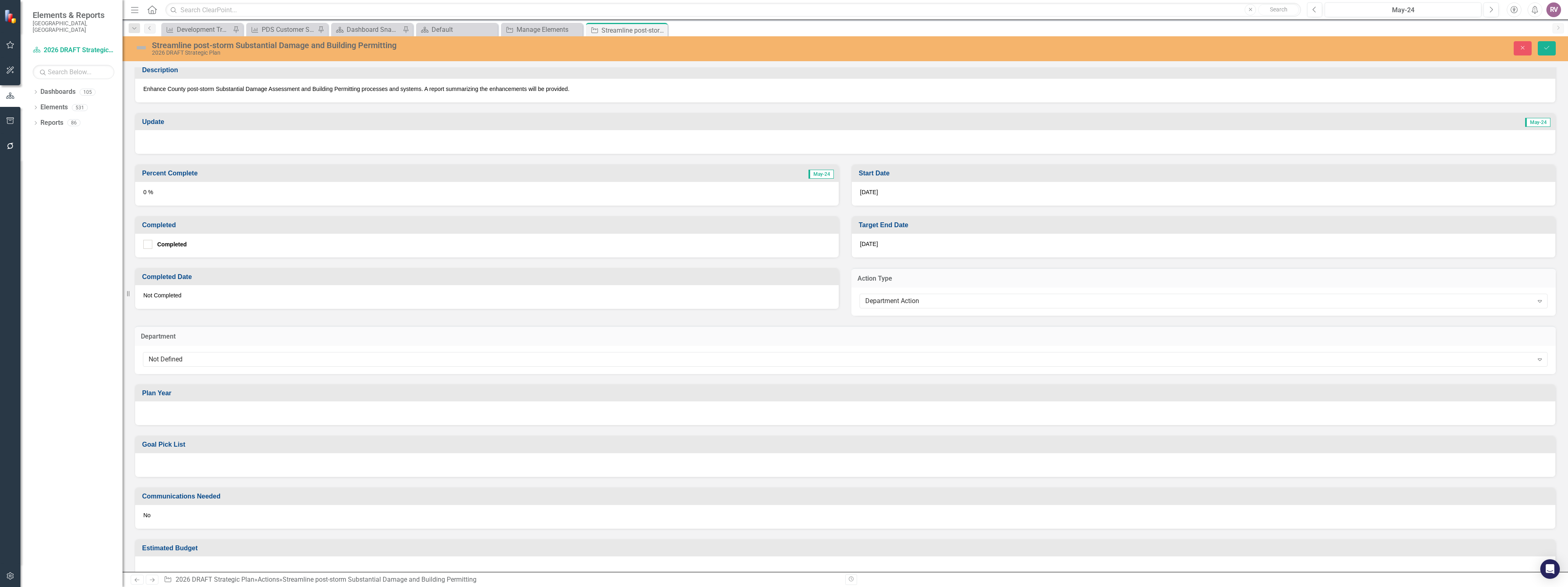
click at [183, 368] on div "Not Defined Expand" at bounding box center [845, 360] width 1421 height 28
click at [184, 360] on div "Not Defined" at bounding box center [841, 359] width 1385 height 9
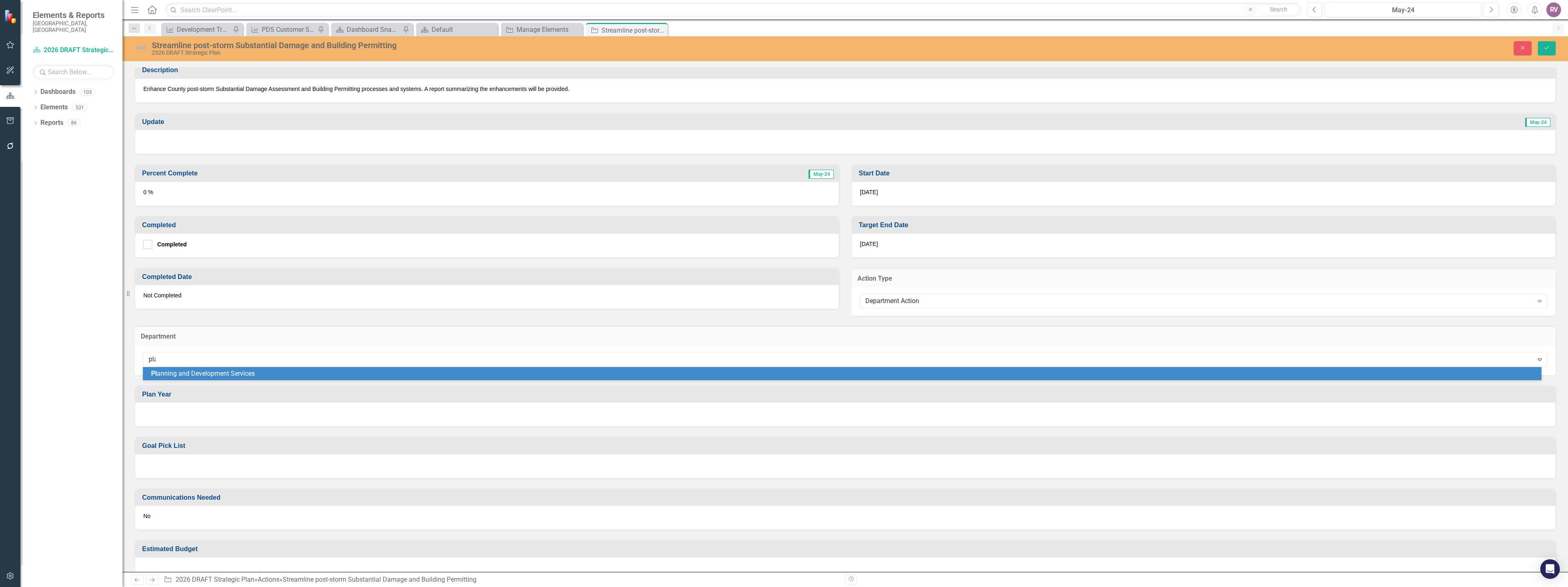
type input "plan"
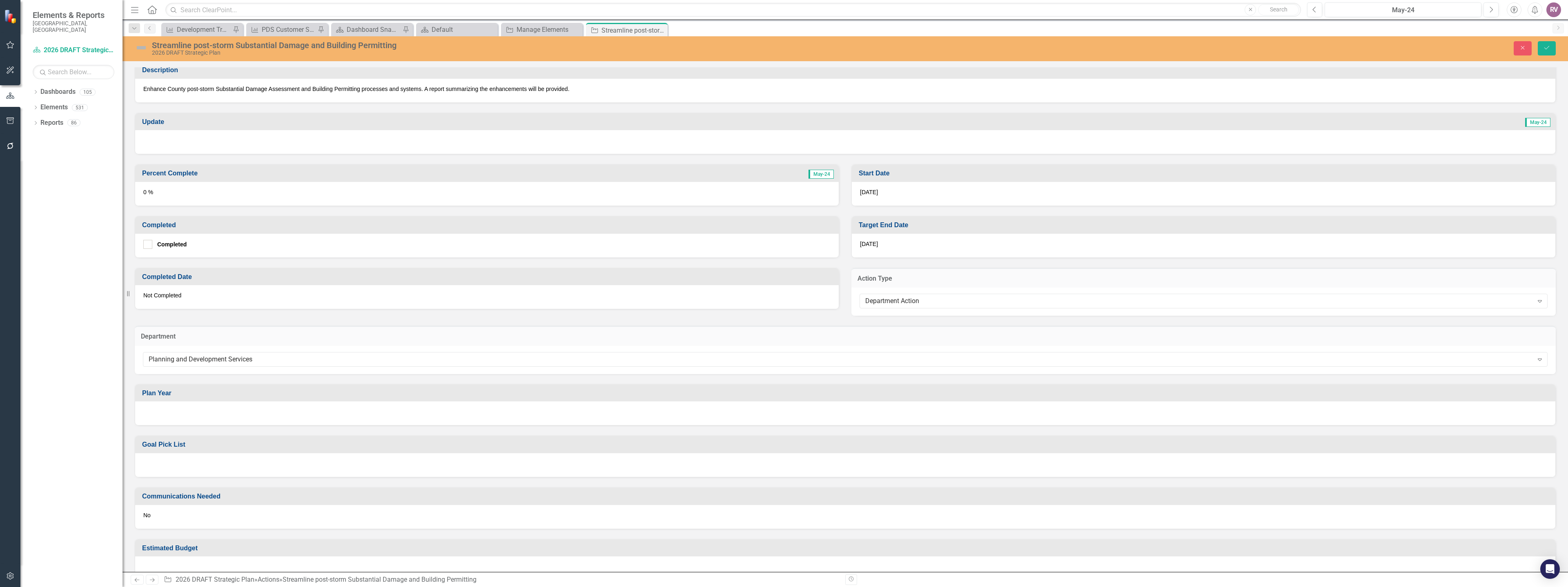
click at [172, 410] on div at bounding box center [845, 413] width 1420 height 24
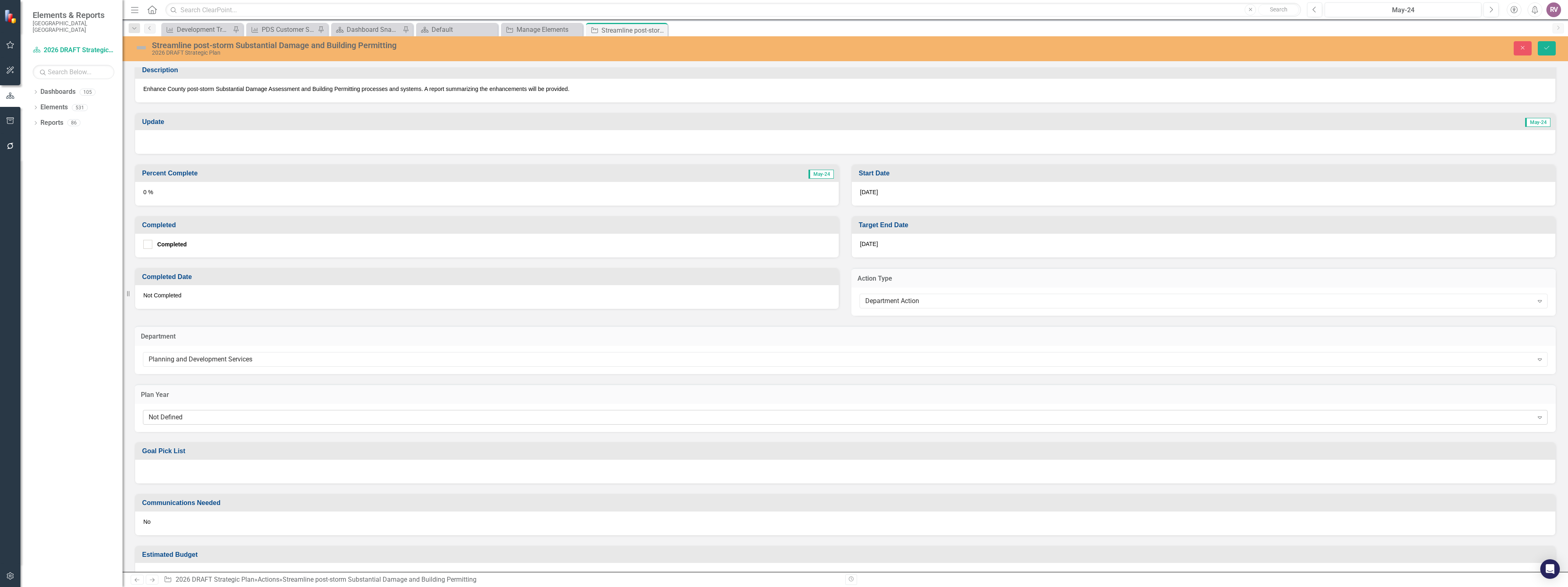
click at [167, 416] on div "Not Defined" at bounding box center [841, 417] width 1385 height 9
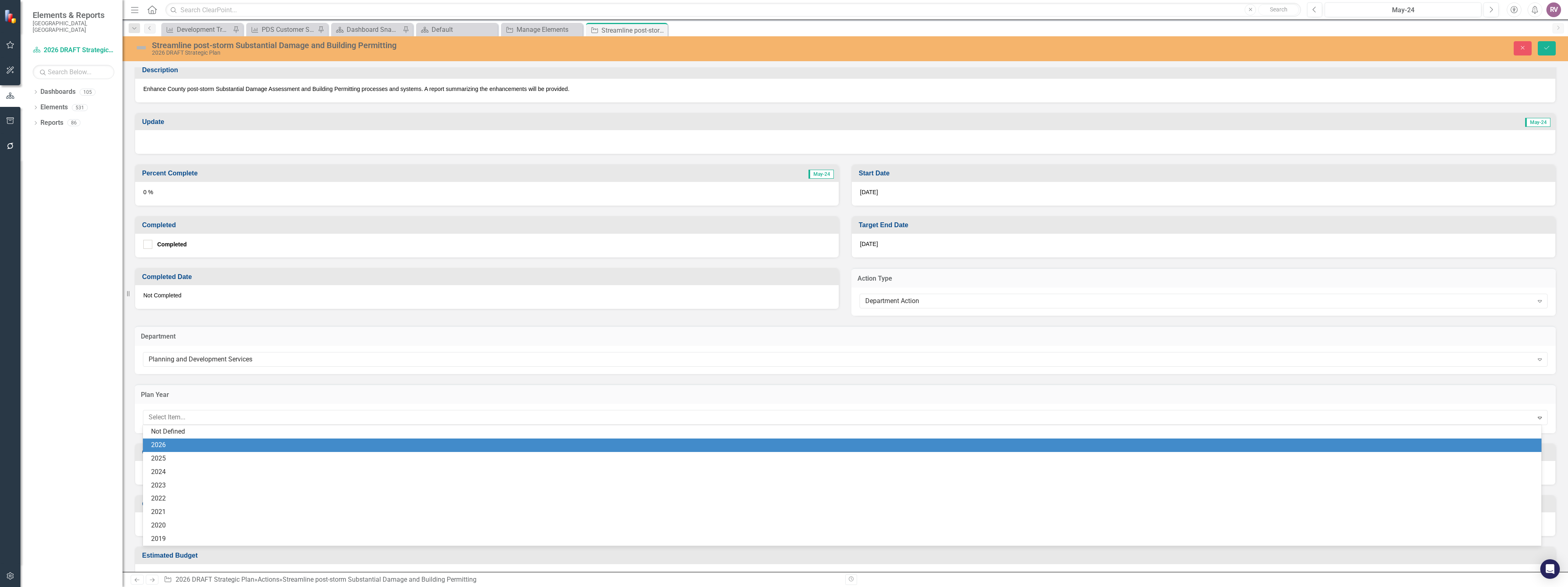
click at [170, 445] on div "2026" at bounding box center [844, 445] width 1385 height 9
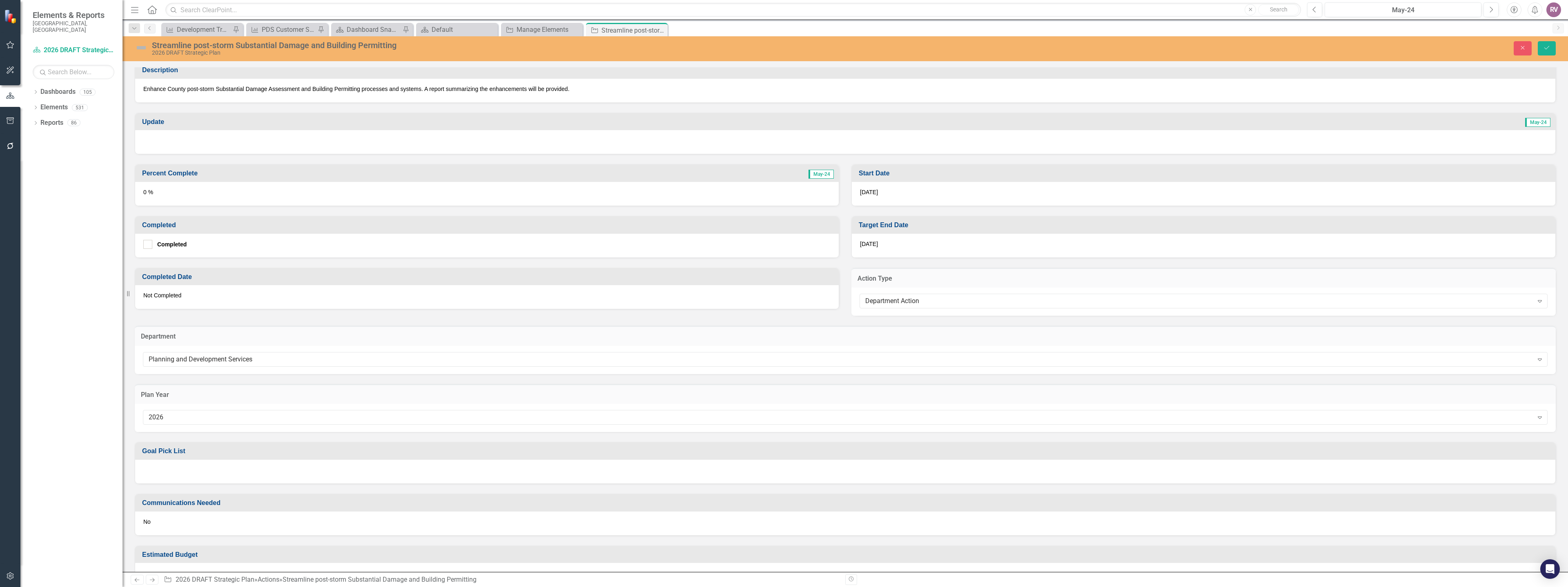
scroll to position [187, 0]
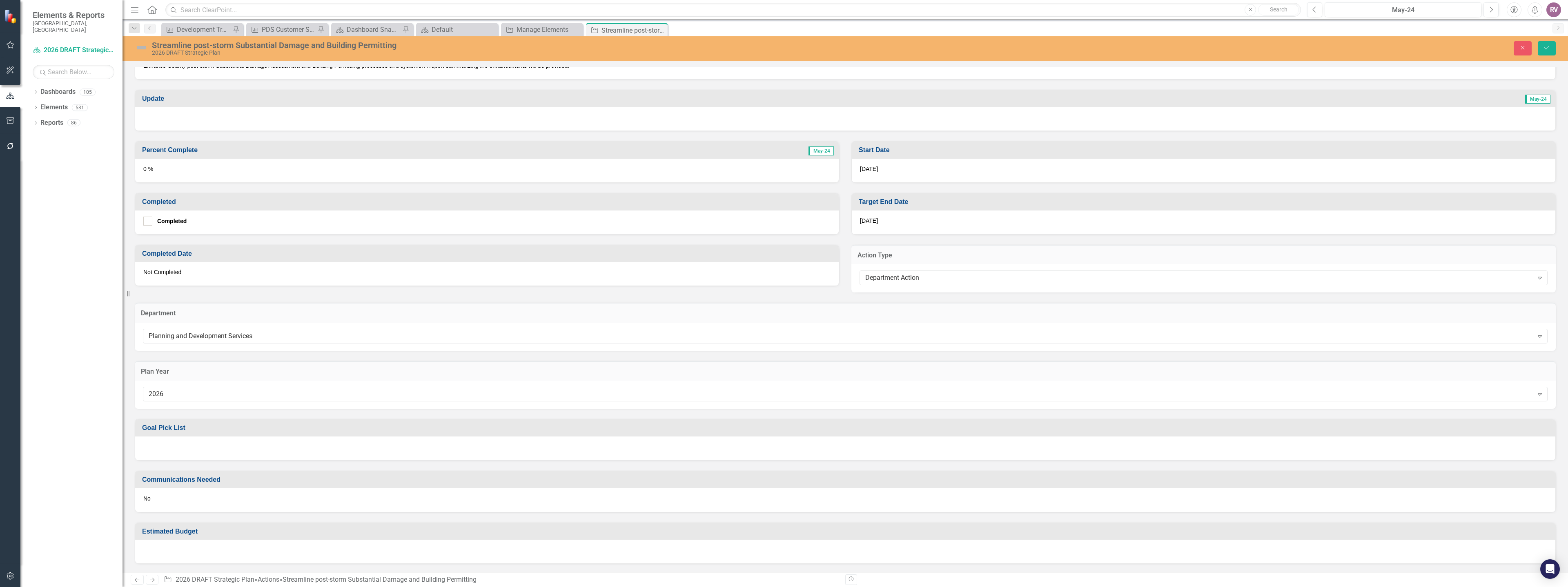
click at [168, 445] on div at bounding box center [845, 448] width 1420 height 24
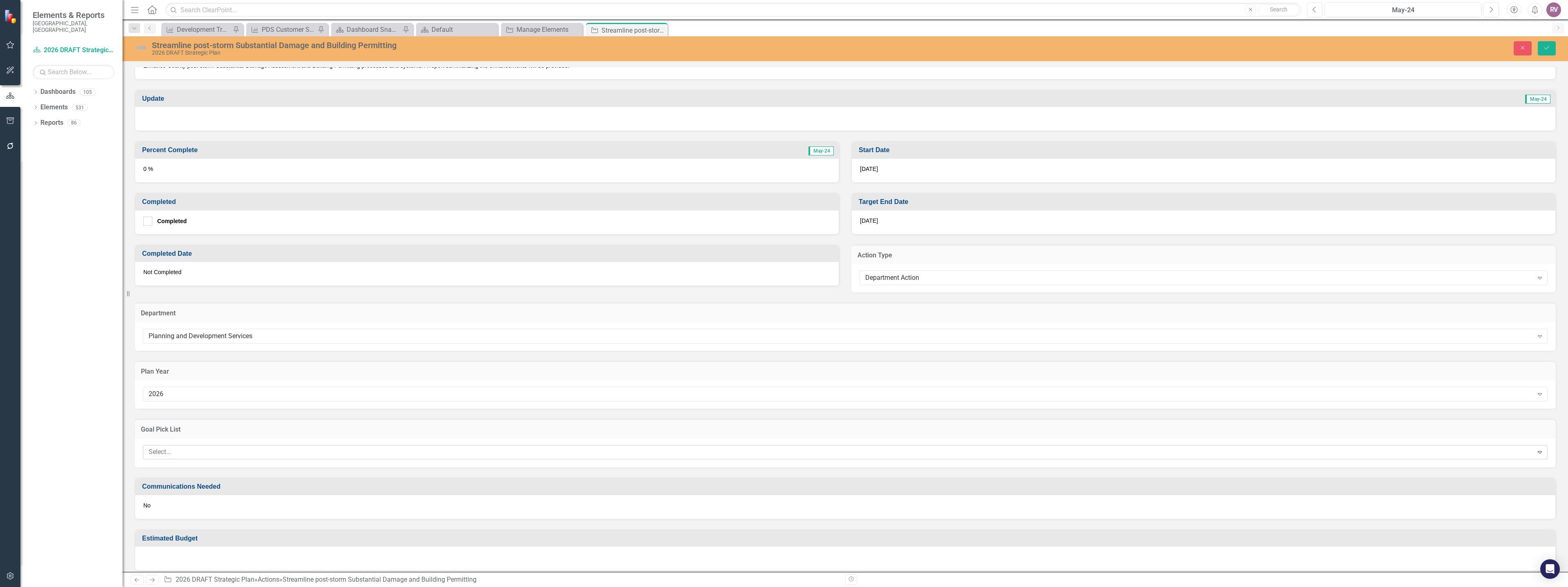
click at [172, 454] on div at bounding box center [839, 453] width 1388 height 11
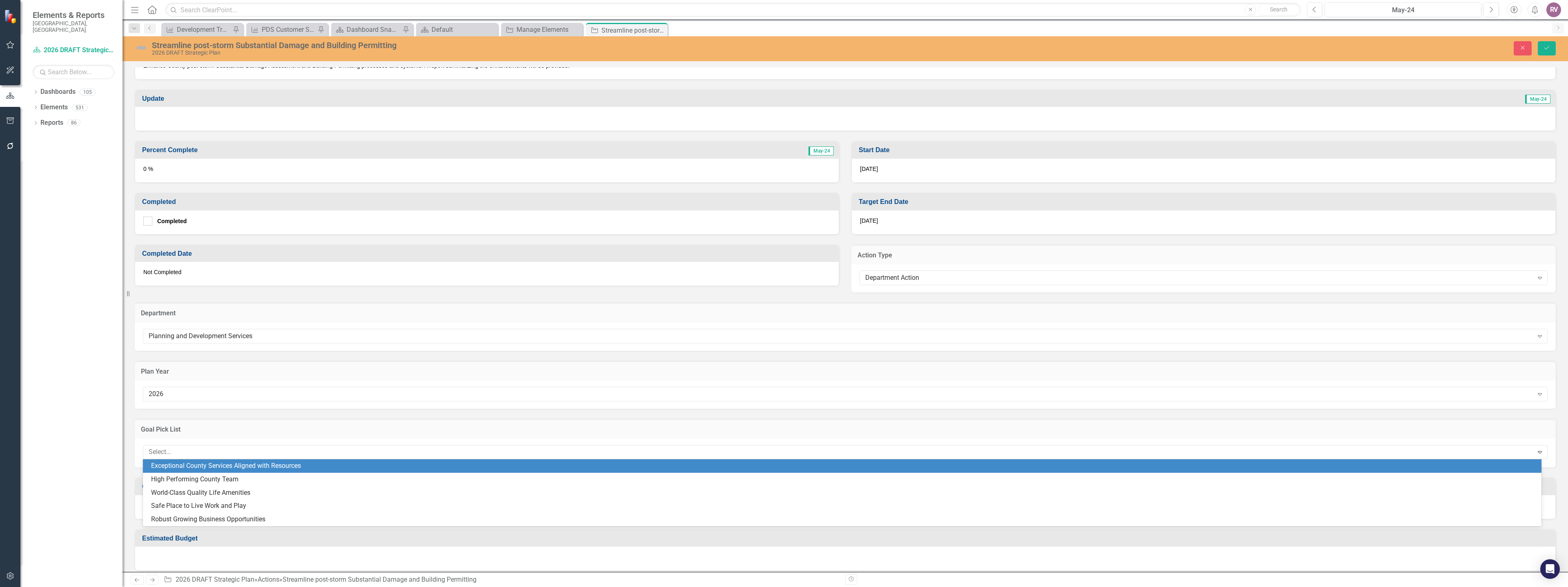
click at [192, 464] on div "Exceptional County Services Aligned with Resources" at bounding box center [844, 466] width 1385 height 9
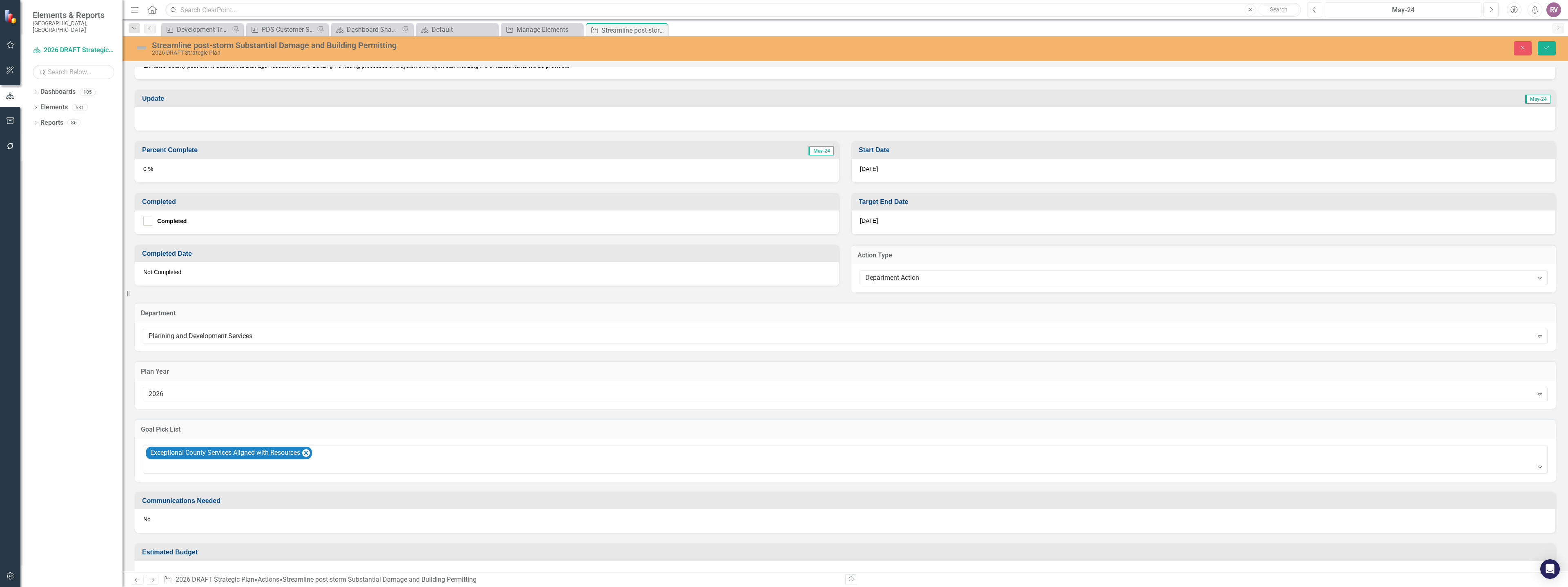
scroll to position [207, 0]
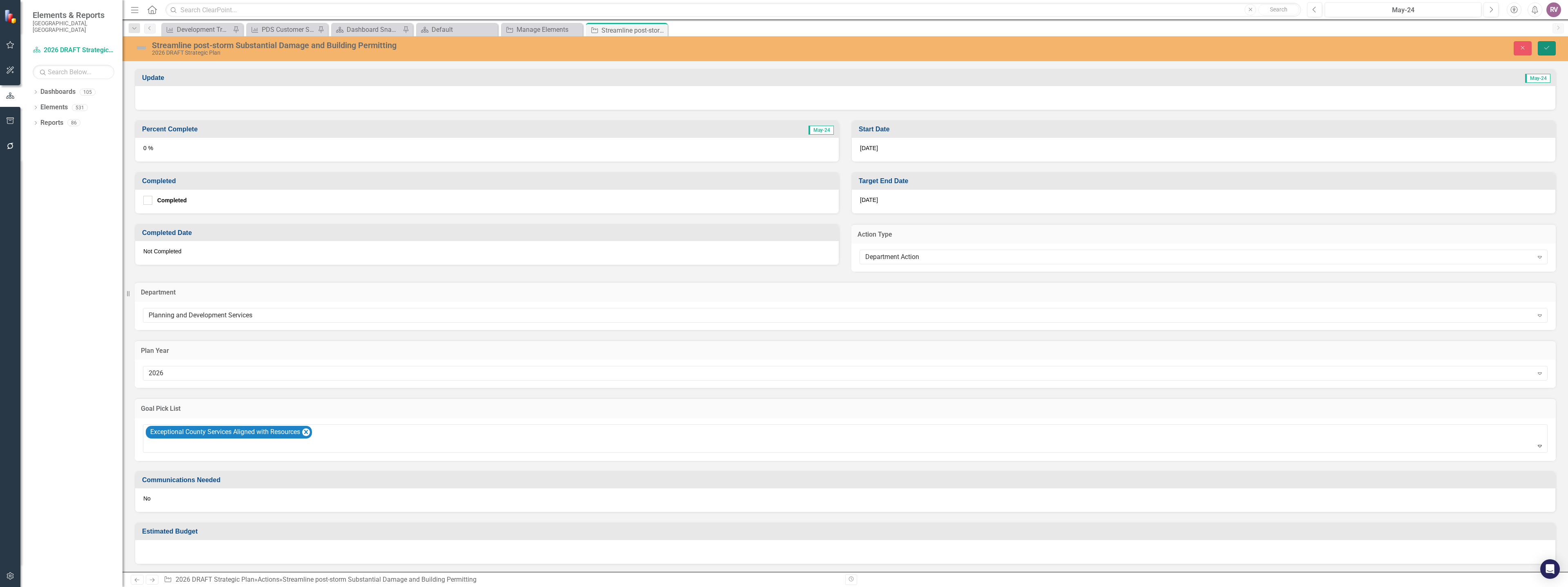
click at [1541, 49] on button "Save" at bounding box center [1547, 48] width 18 height 14
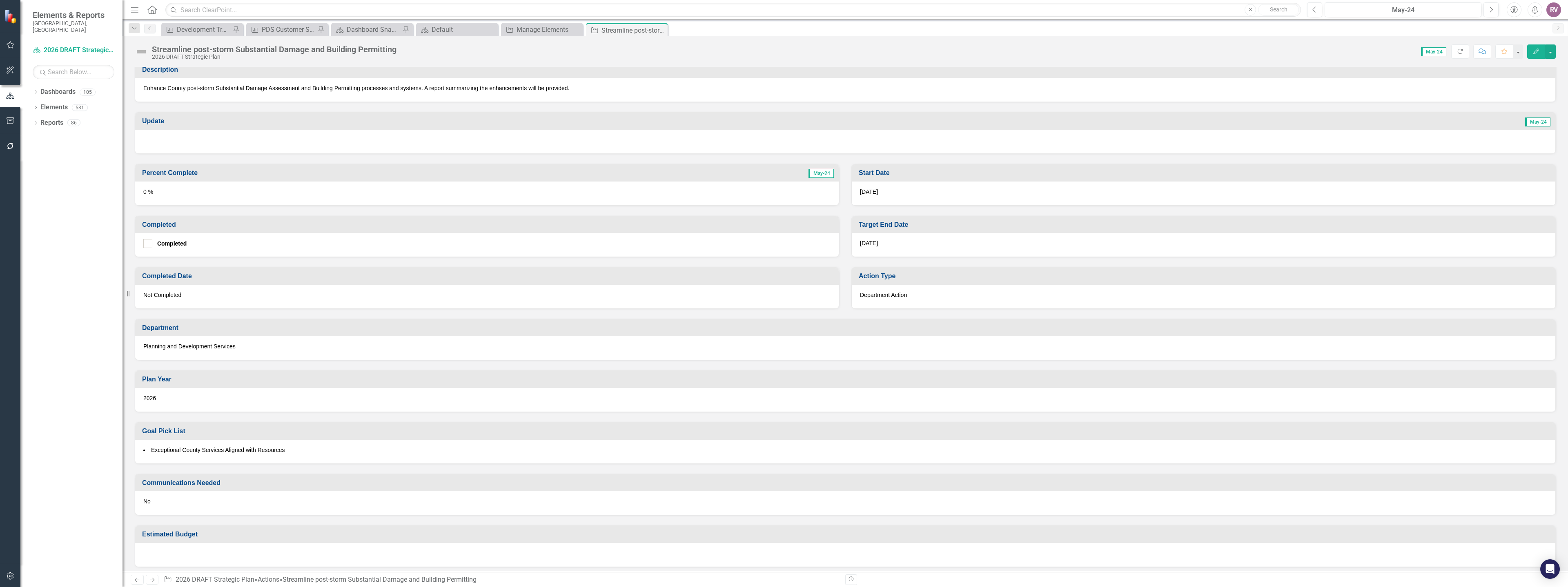
scroll to position [167, 0]
click at [662, 30] on icon "Close" at bounding box center [659, 30] width 8 height 7
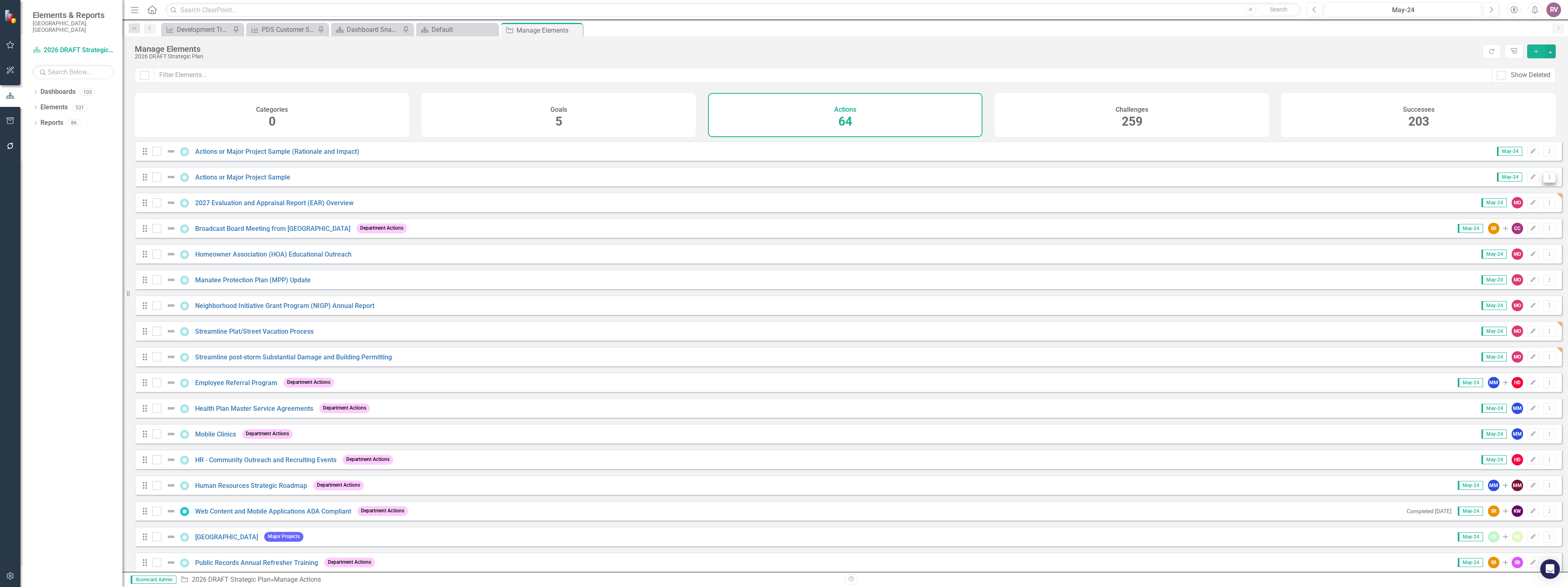
click at [1543, 183] on button "Dropdown Menu" at bounding box center [1549, 177] width 13 height 11
click at [1510, 227] on link "Copy Duplicate Action" at bounding box center [1516, 227] width 67 height 15
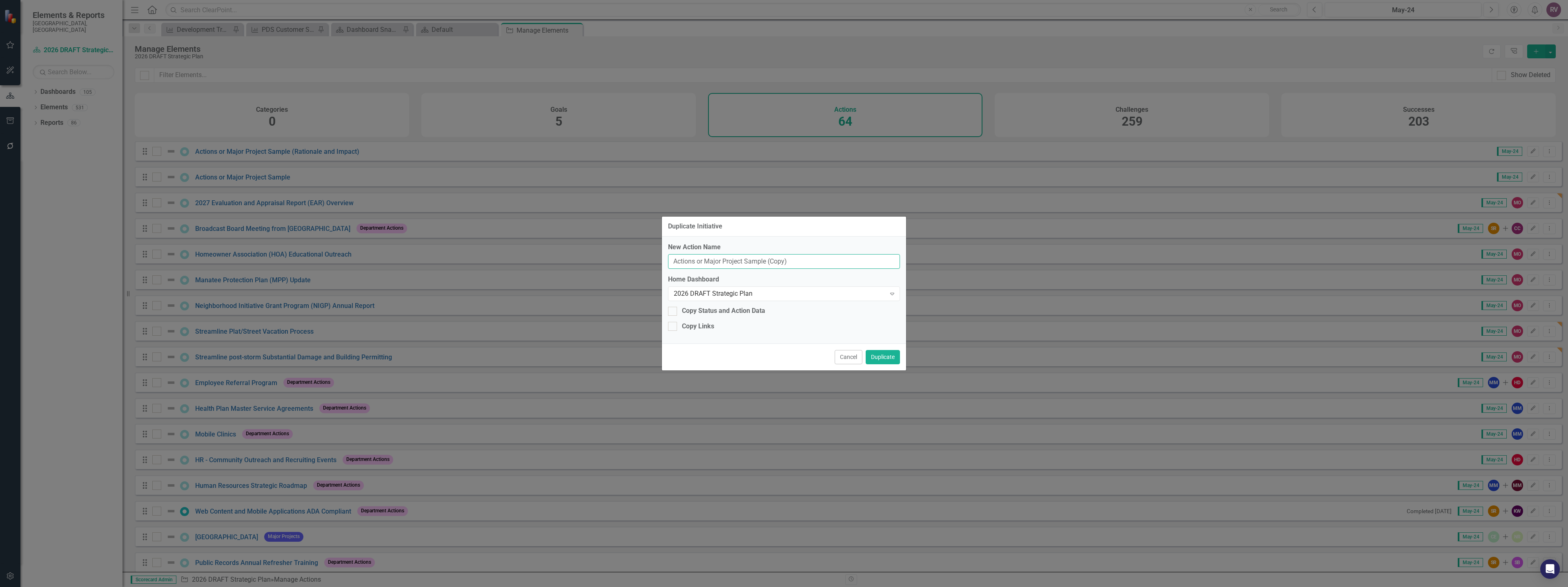
drag, startPoint x: 763, startPoint y: 263, endPoint x: 660, endPoint y: 260, distance: 103.0
click at [660, 260] on div "Duplicate Initiative New Action Name Actions or Major Project Sample (Copy) Hom…" at bounding box center [784, 293] width 1568 height 587
paste input "Mango Street Property Plan"
type input "Mango Street Property Plan"
click at [887, 357] on button "Duplicate" at bounding box center [883, 357] width 34 height 14
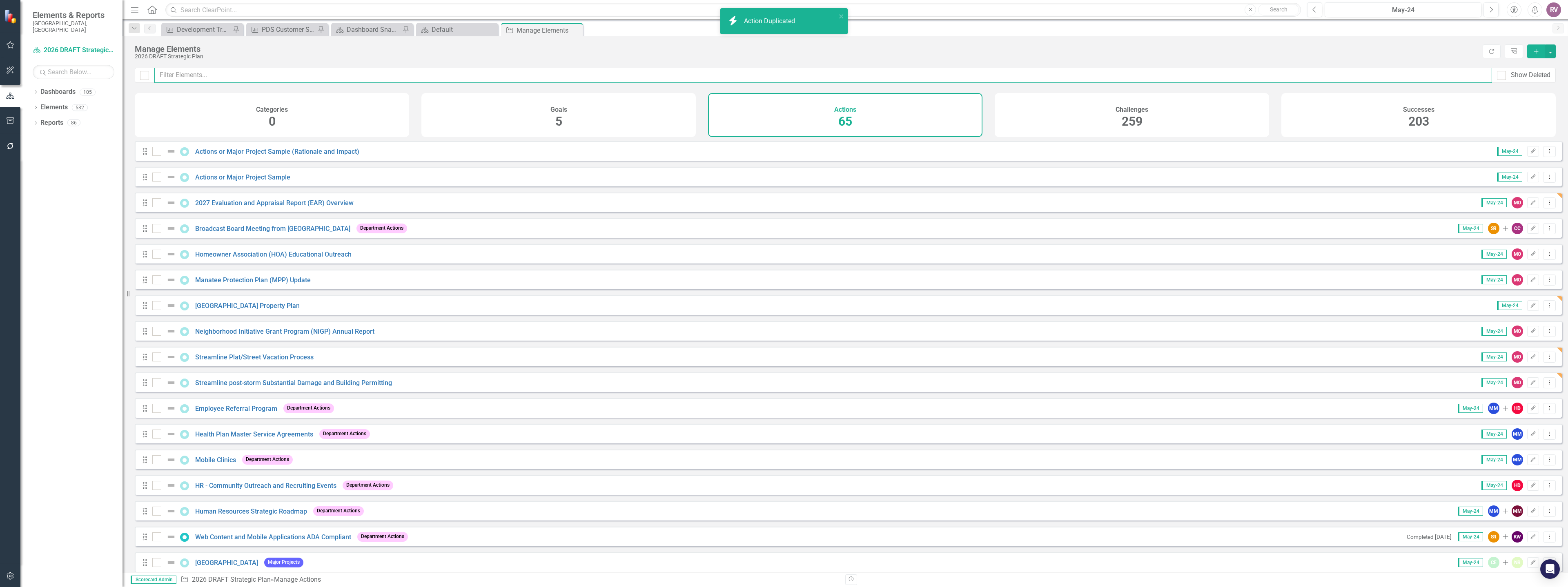
click at [255, 76] on input "text" at bounding box center [824, 75] width 1338 height 15
paste input "Mango Street Property Plan"
type input "Mango Street Property Plan"
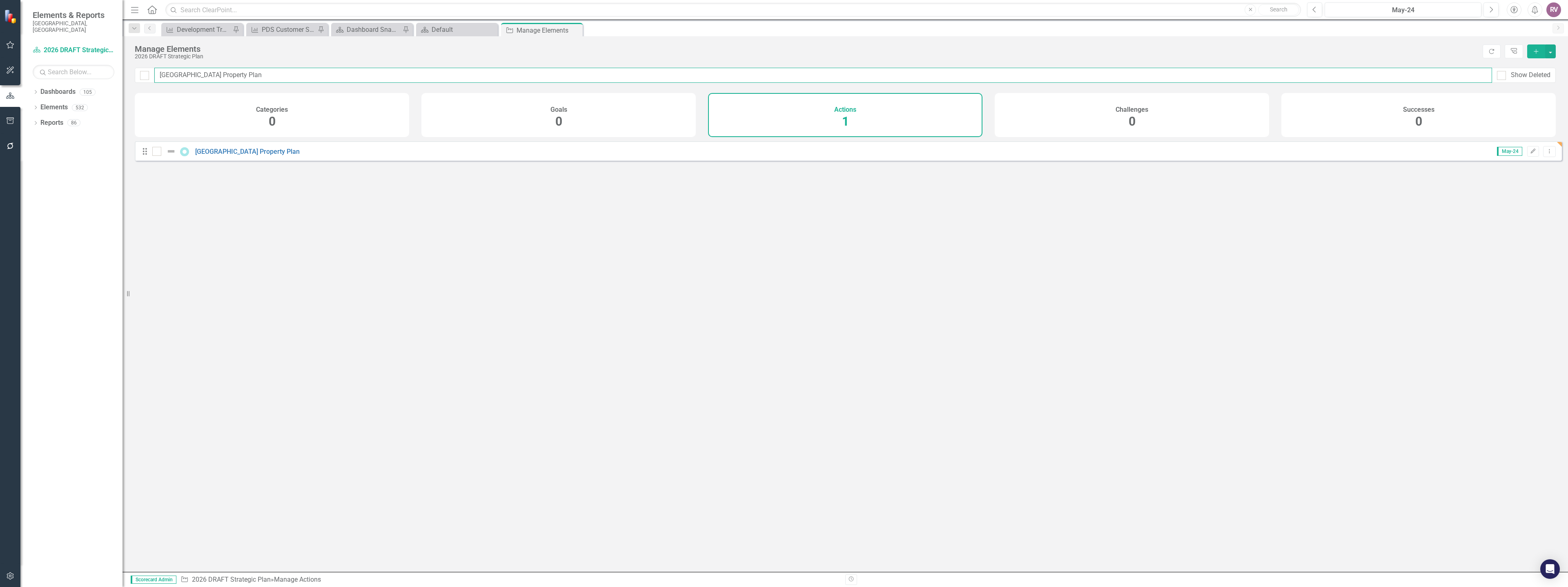
checkbox input "false"
type input "Mango Street Property Plan"
click at [242, 156] on link "Mango Street Property Plan" at bounding box center [248, 151] width 105 height 8
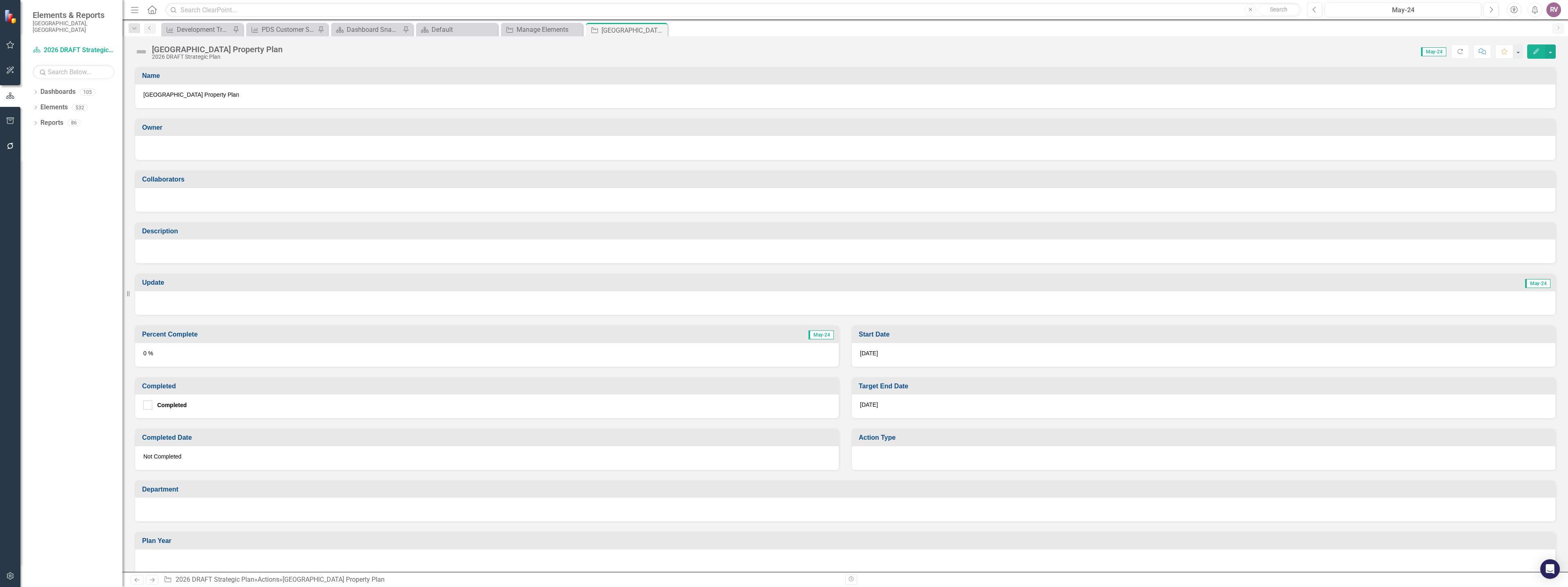
click at [208, 154] on div at bounding box center [845, 148] width 1420 height 24
click at [206, 154] on div at bounding box center [845, 148] width 1420 height 24
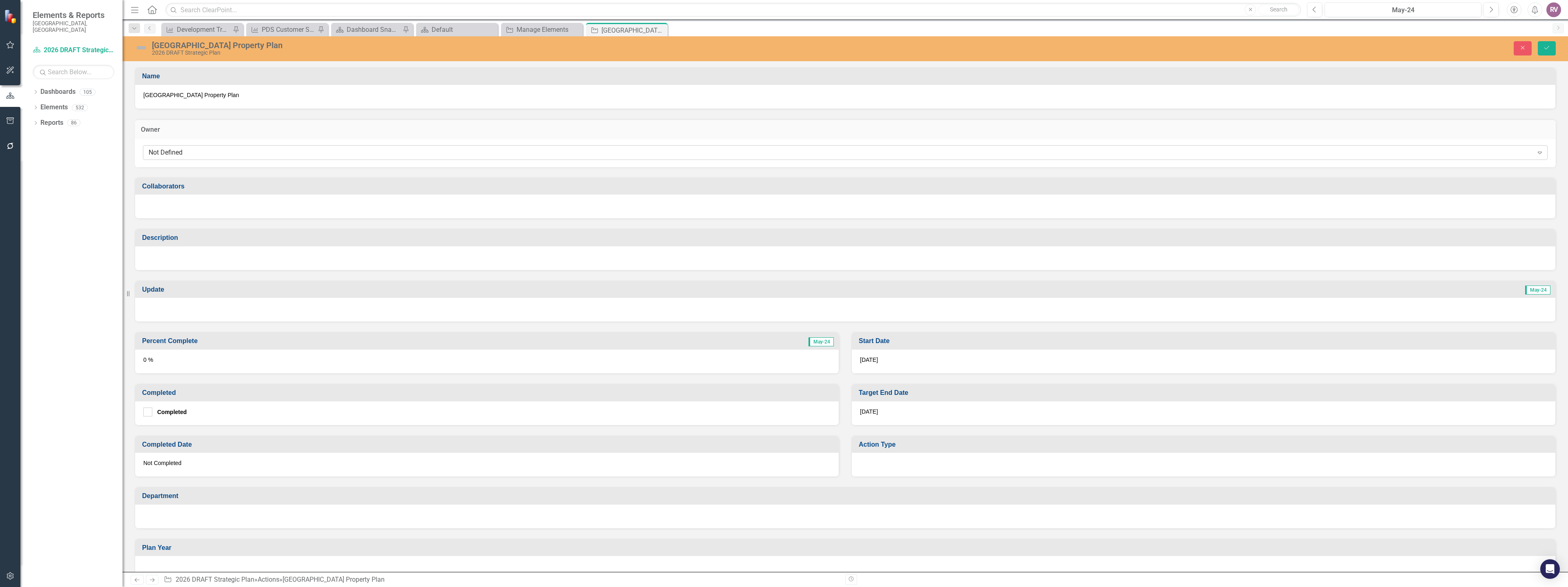
click at [198, 155] on div "Not Defined" at bounding box center [841, 152] width 1385 height 9
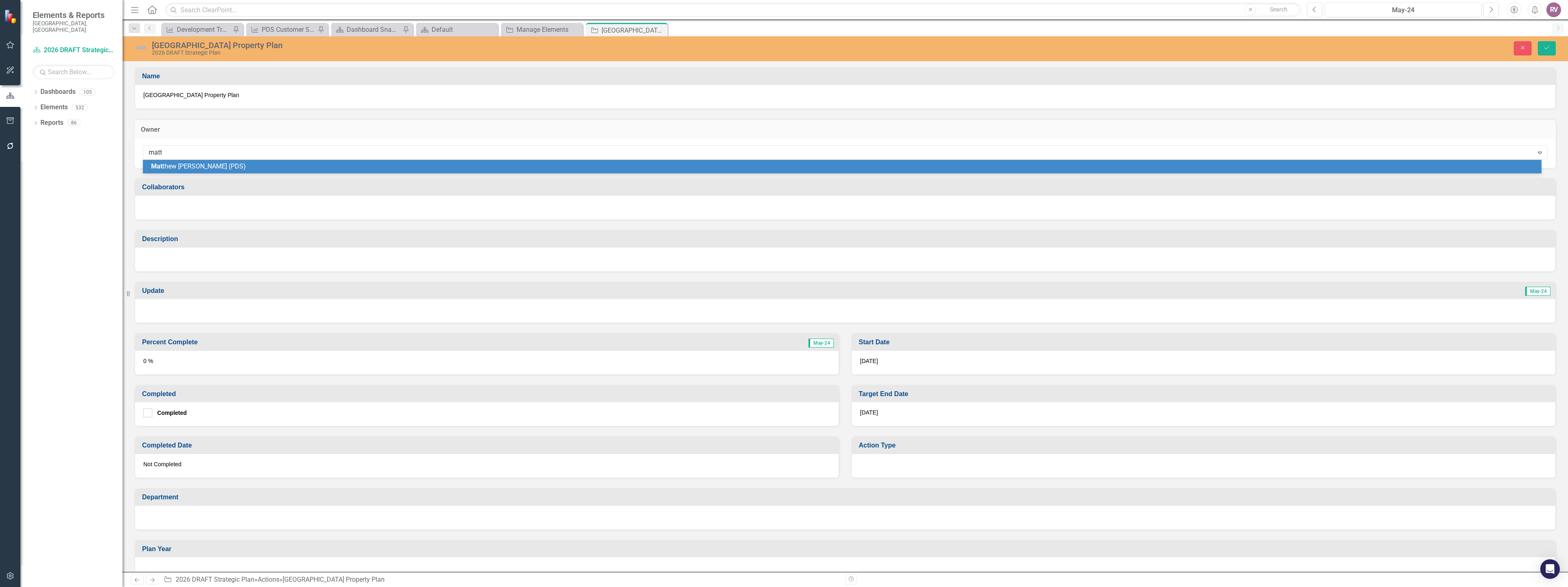
type input "matth"
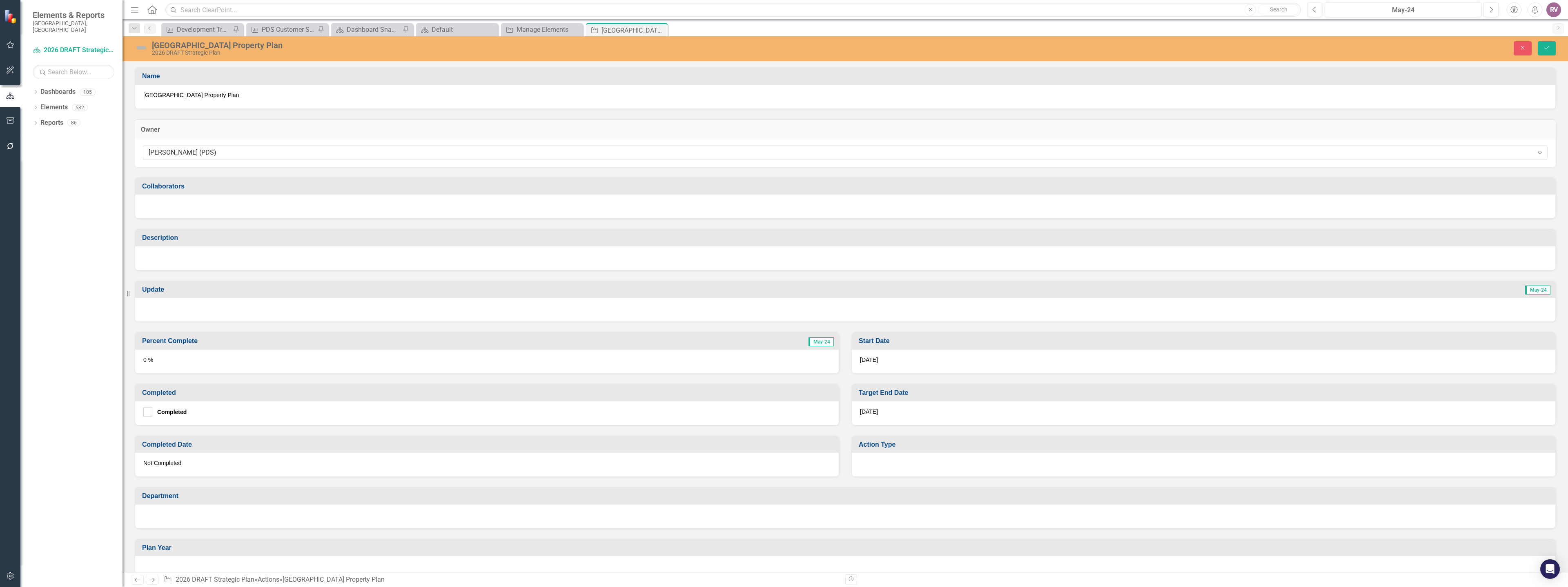
click at [285, 254] on div at bounding box center [845, 258] width 1420 height 24
click at [285, 254] on div at bounding box center [845, 258] width 1420 height 24
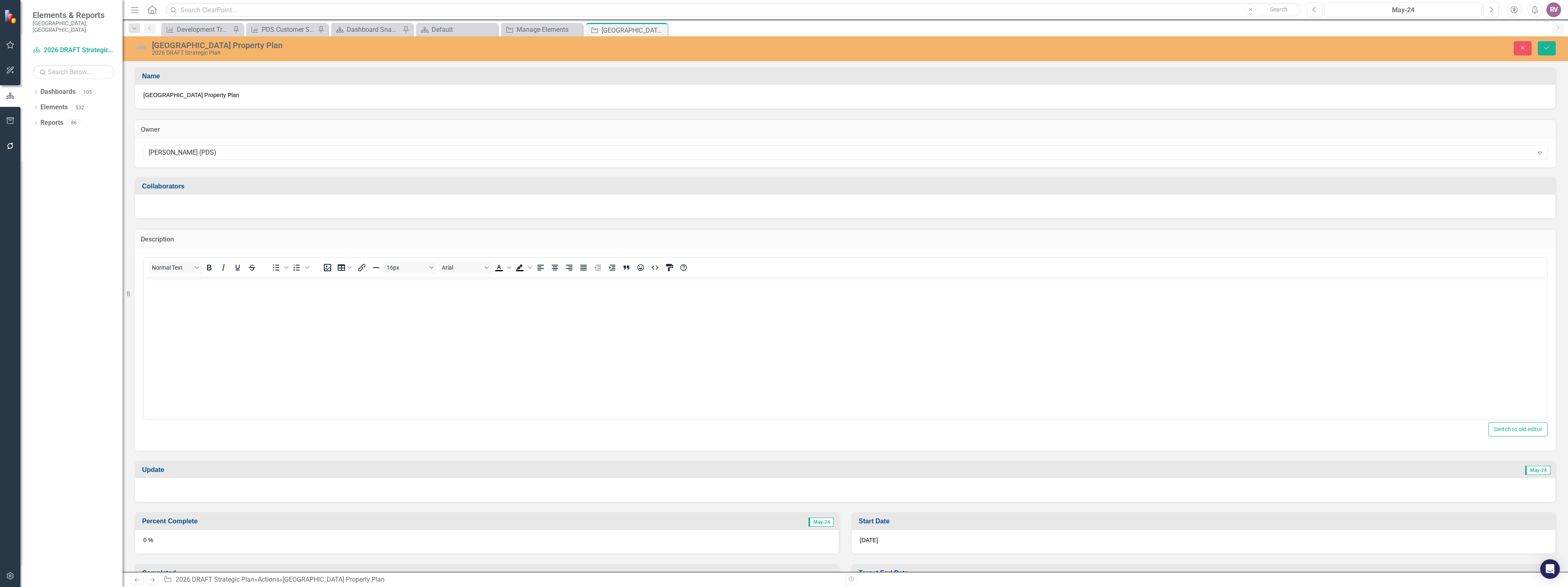
click at [223, 293] on body "Rich Text Area. Press ALT-0 for help." at bounding box center [845, 338] width 1403 height 122
click at [1538, 54] on div "Close Save" at bounding box center [1267, 48] width 590 height 14
click at [1540, 52] on button "Save" at bounding box center [1547, 48] width 18 height 14
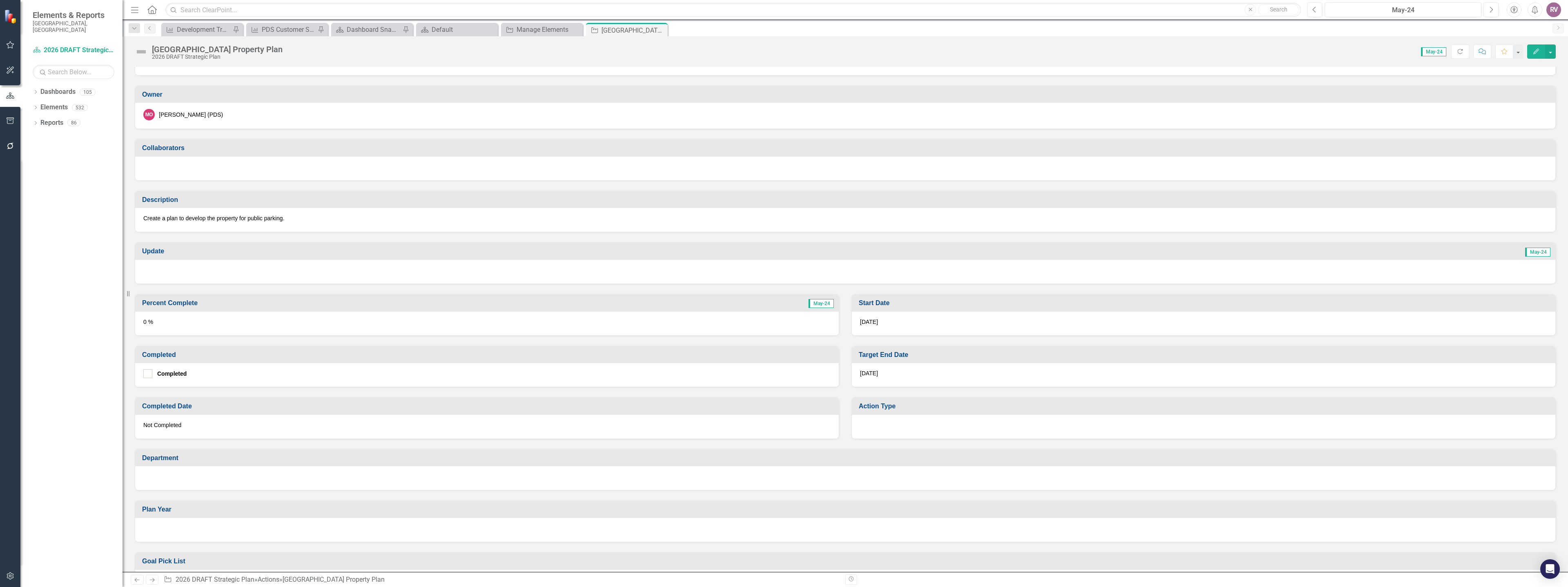
scroll to position [82, 0]
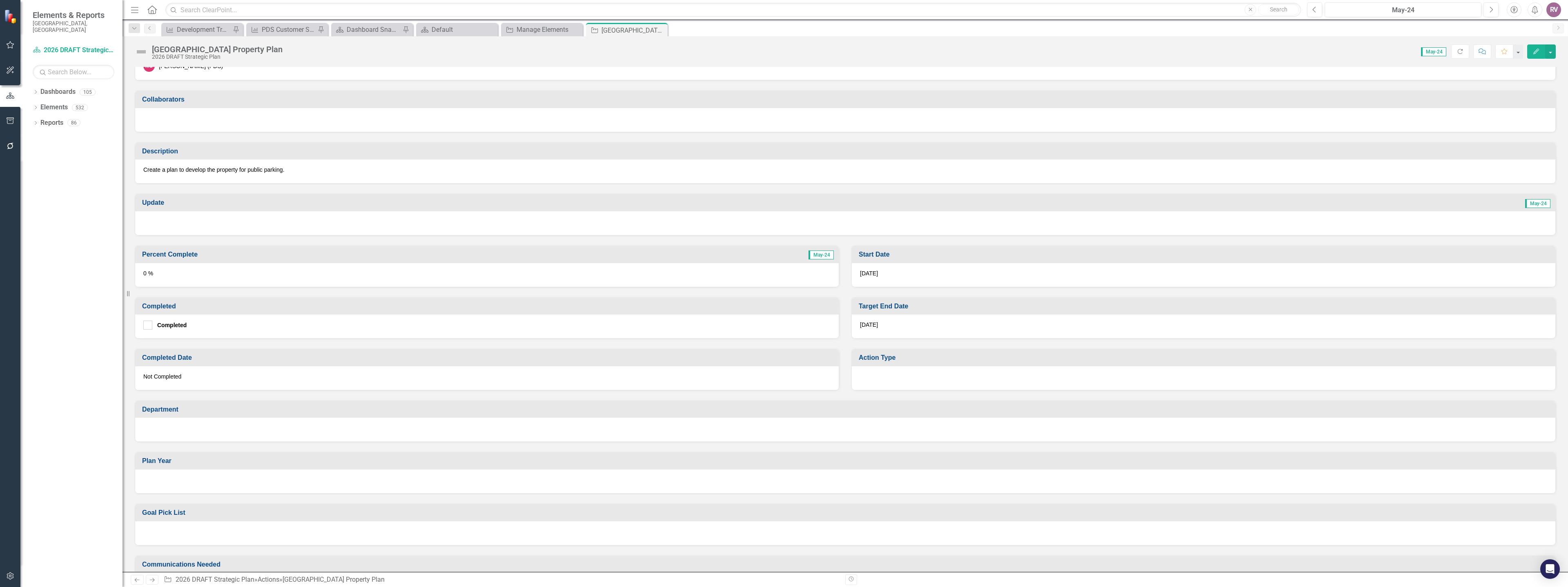
click at [890, 328] on div "7/31/26" at bounding box center [1203, 326] width 704 height 24
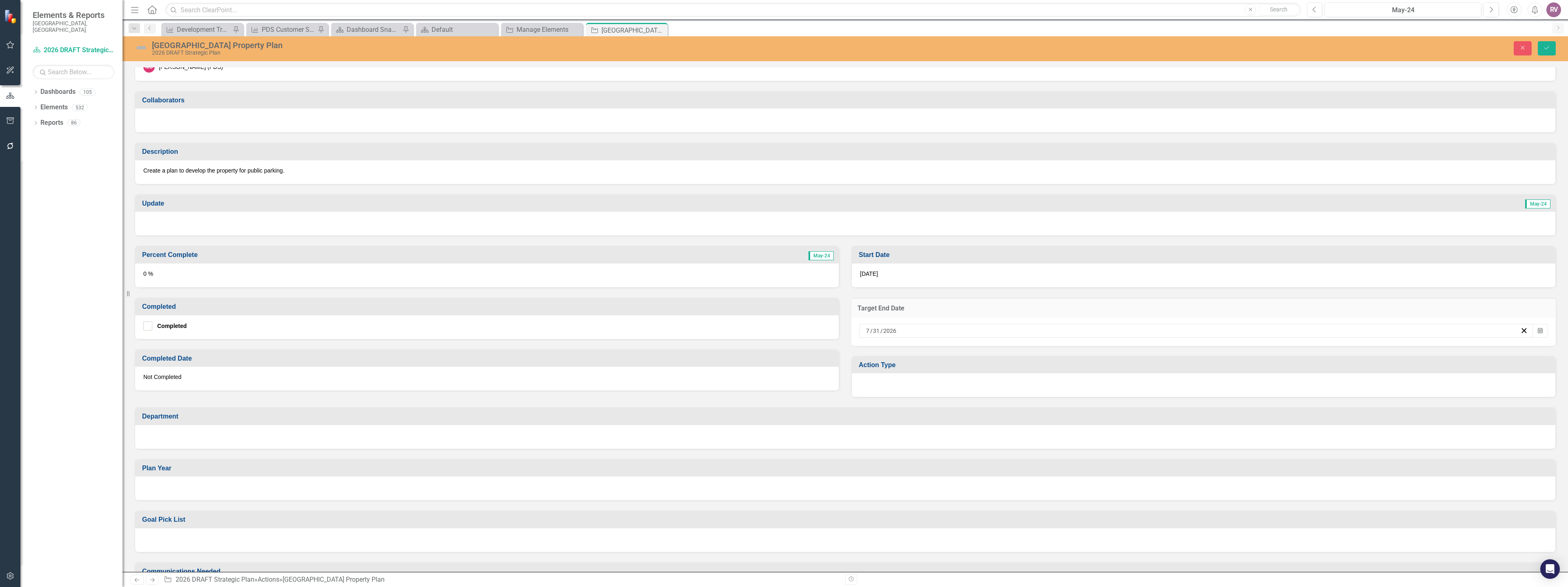
click at [926, 335] on div "7 / 31 / 2026" at bounding box center [1192, 330] width 656 height 8
click at [1231, 349] on button "›" at bounding box center [1236, 352] width 18 height 18
click at [1150, 455] on abbr "31" at bounding box center [1151, 451] width 7 height 7
click at [872, 386] on div at bounding box center [1203, 385] width 704 height 24
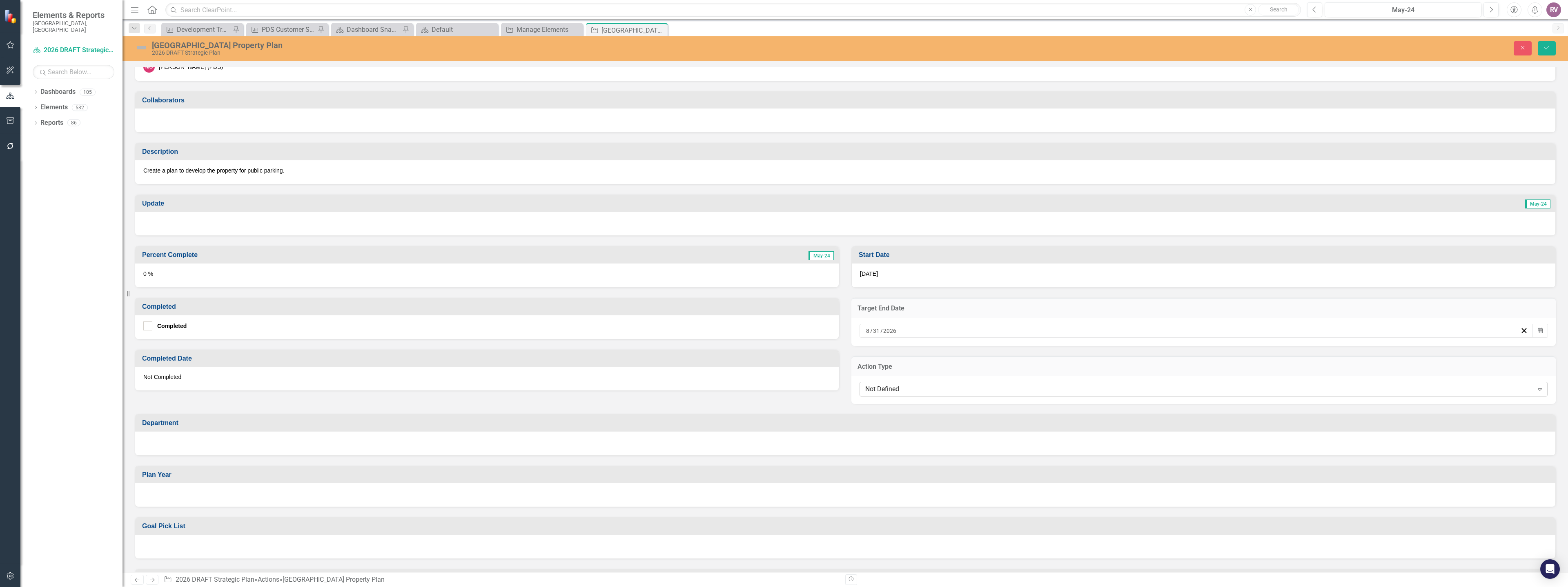
click at [874, 394] on div "Not Defined Expand" at bounding box center [1203, 389] width 688 height 15
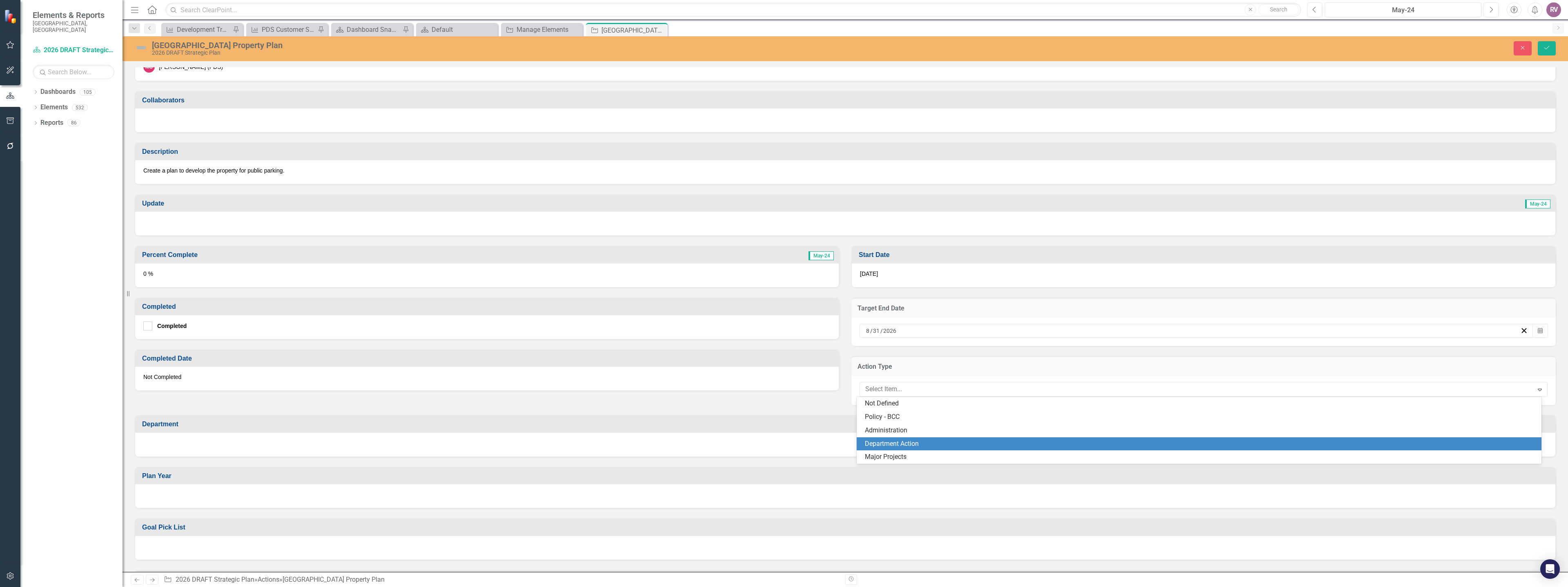
click at [874, 445] on div "Department Action" at bounding box center [1201, 443] width 672 height 9
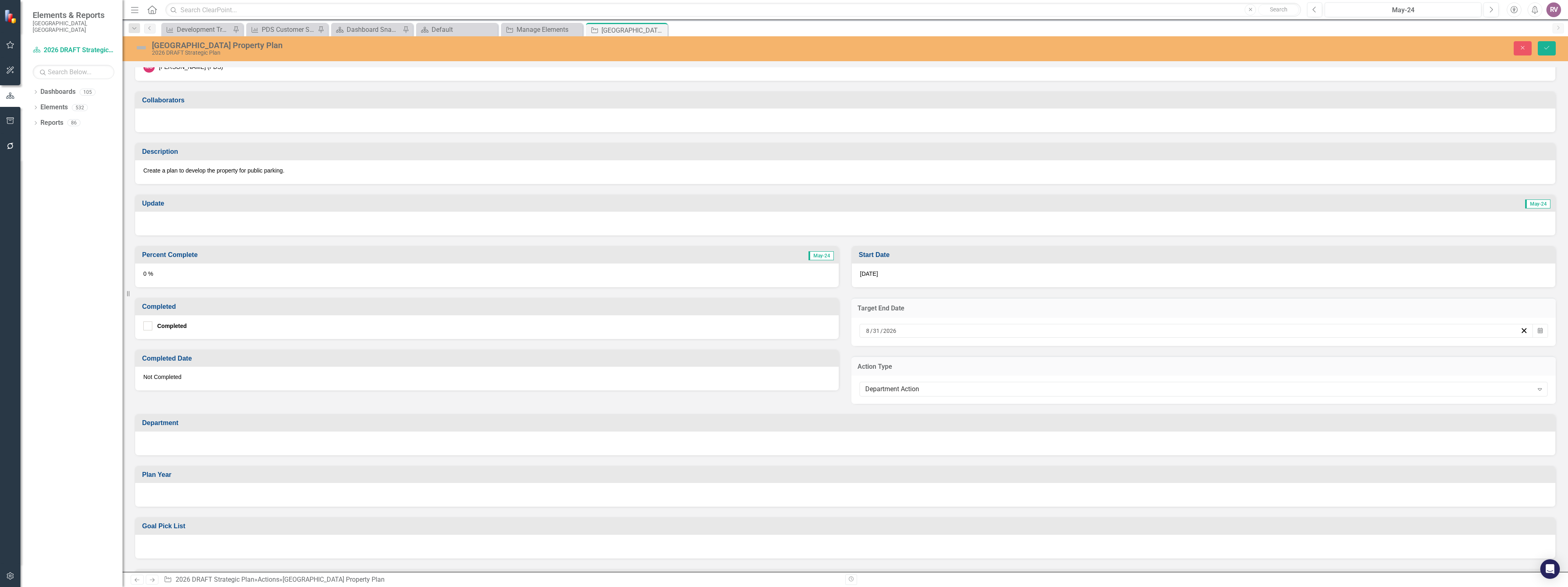
click at [161, 439] on div at bounding box center [845, 443] width 1420 height 24
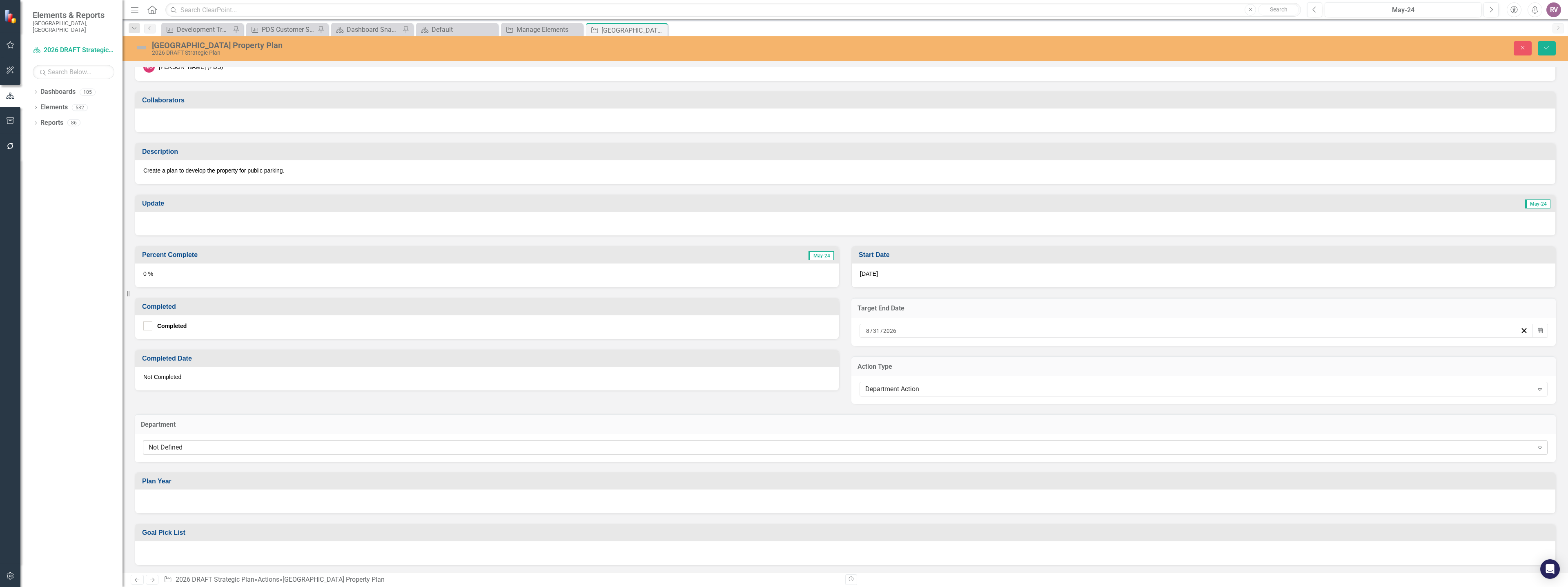
click at [176, 450] on div "Not Defined" at bounding box center [841, 447] width 1385 height 9
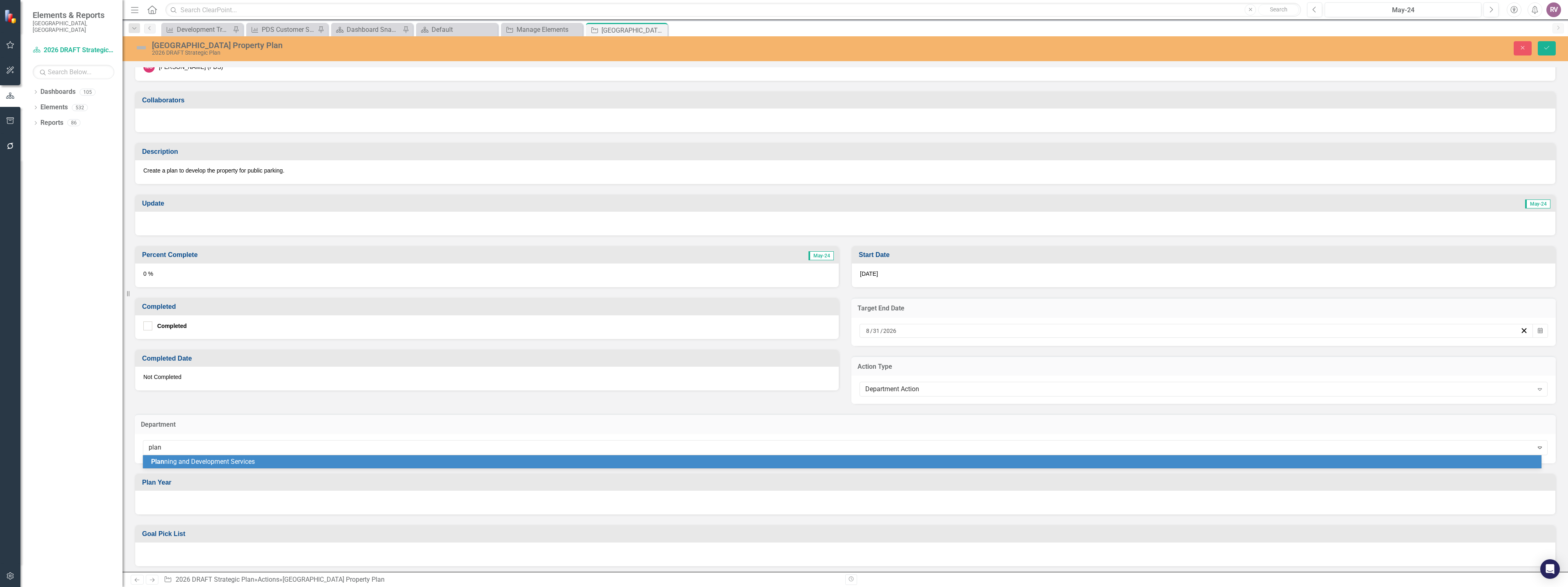
type input "plann"
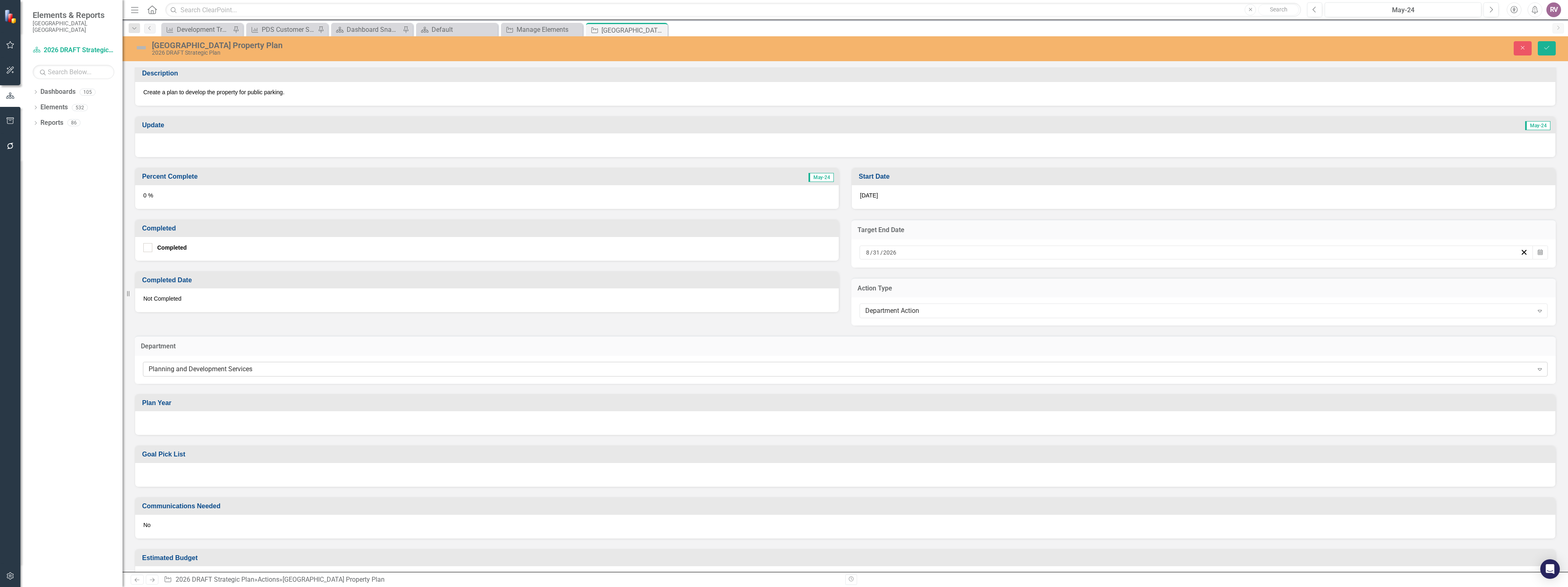
scroll to position [163, 0]
click at [180, 422] on div at bounding box center [845, 420] width 1420 height 24
click at [179, 422] on div at bounding box center [845, 420] width 1420 height 24
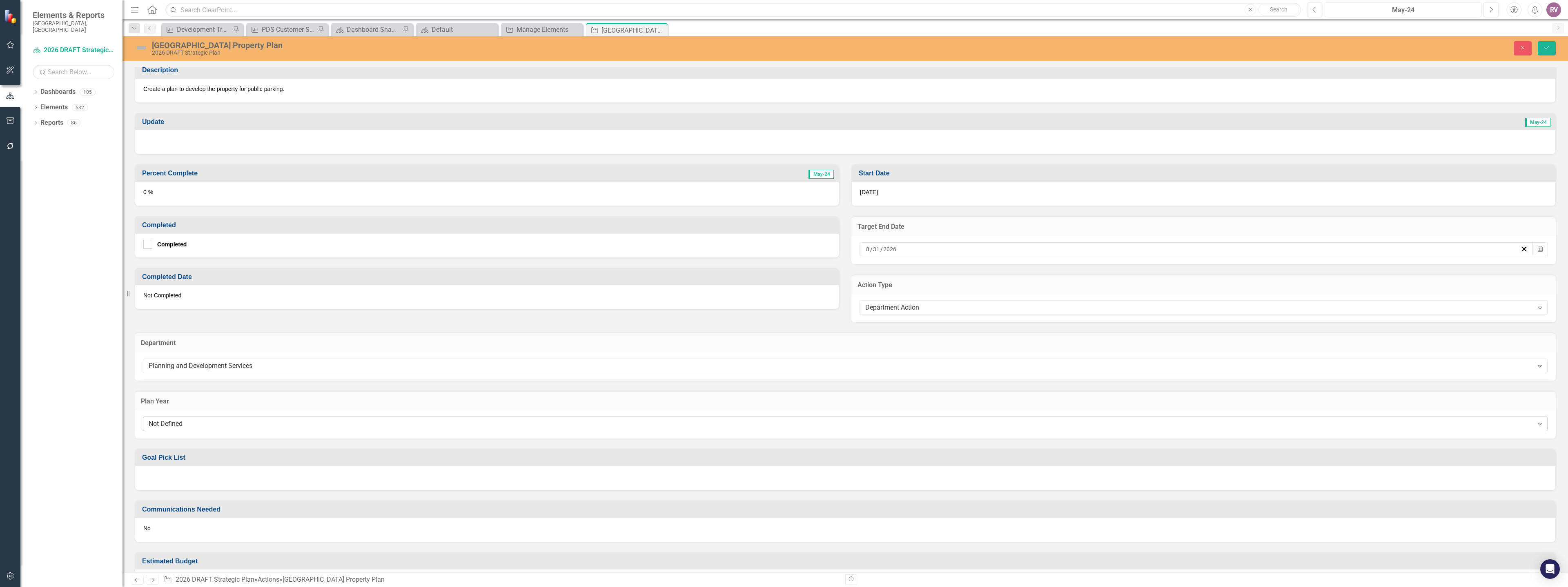
click at [175, 426] on div "Not Defined" at bounding box center [841, 424] width 1385 height 9
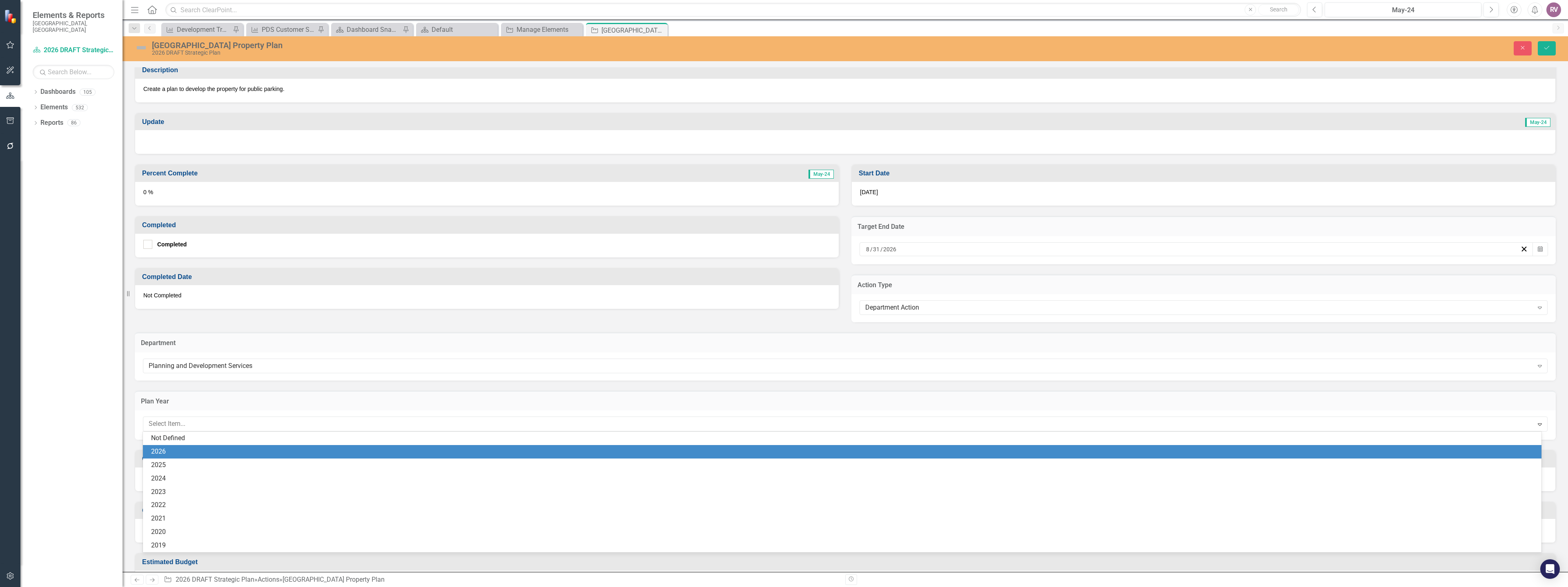
click at [173, 446] on div "2026" at bounding box center [842, 452] width 1399 height 13
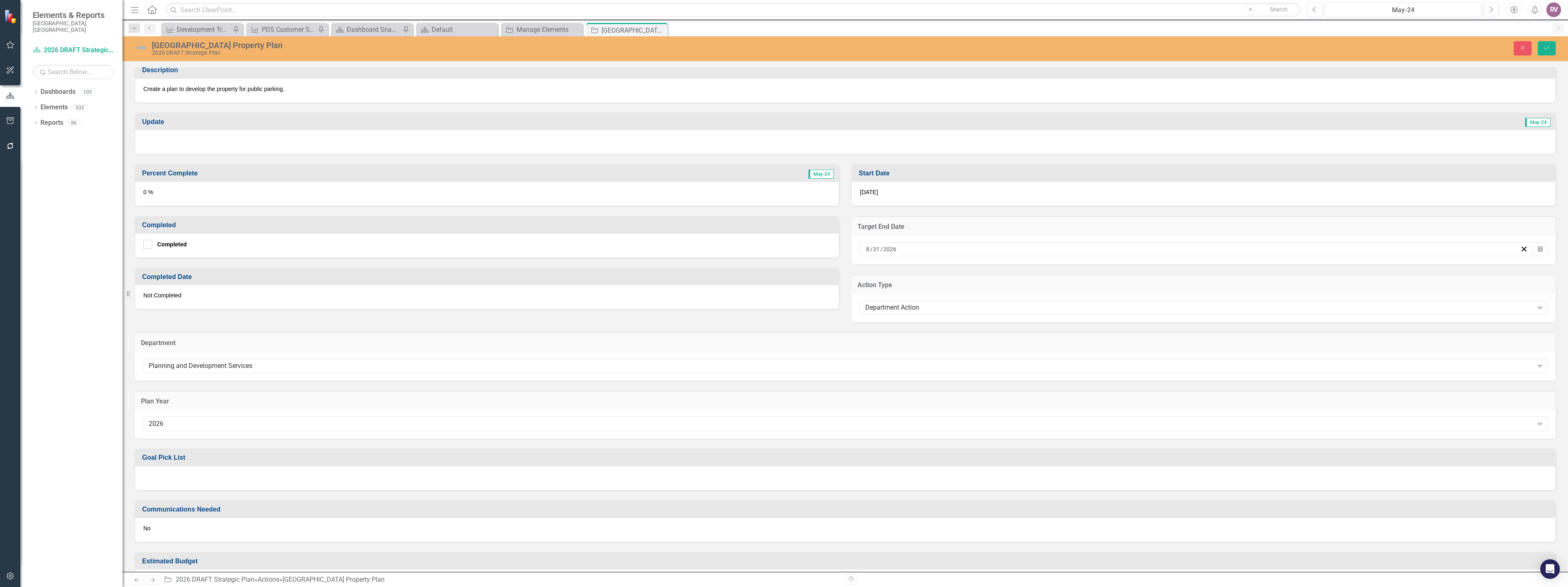
click at [173, 482] on div at bounding box center [845, 478] width 1420 height 24
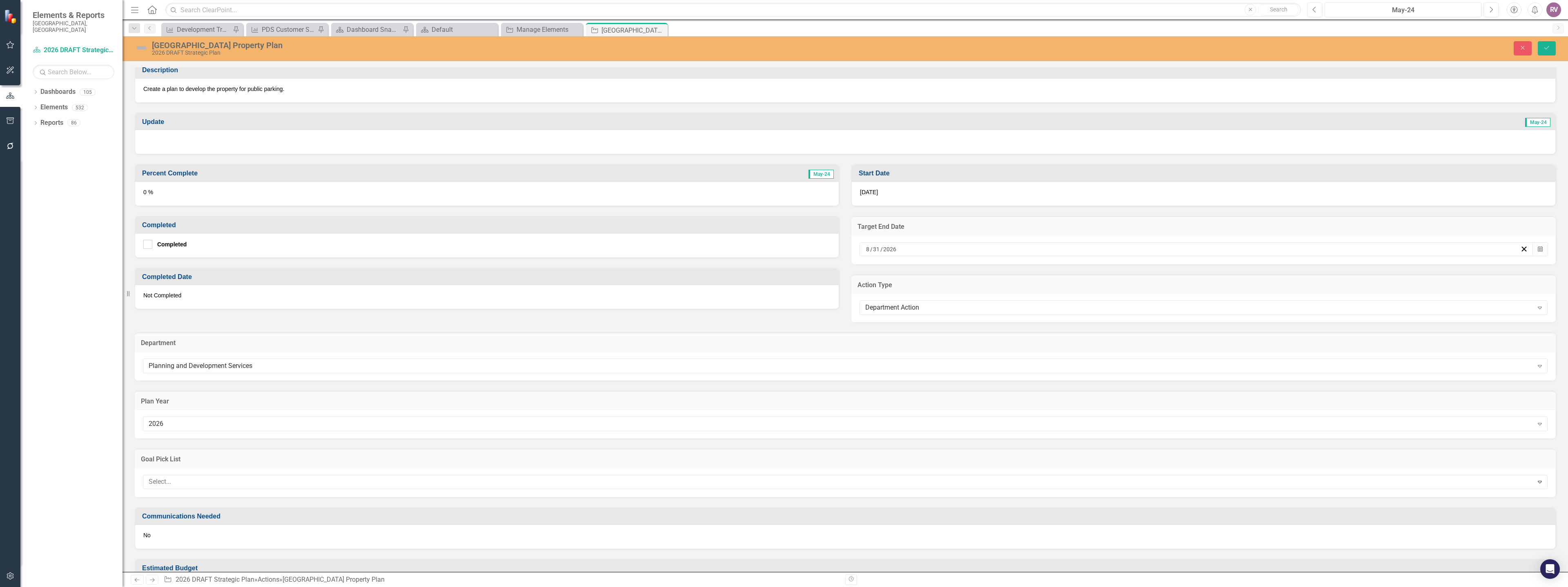
click at [173, 482] on div at bounding box center [839, 482] width 1388 height 11
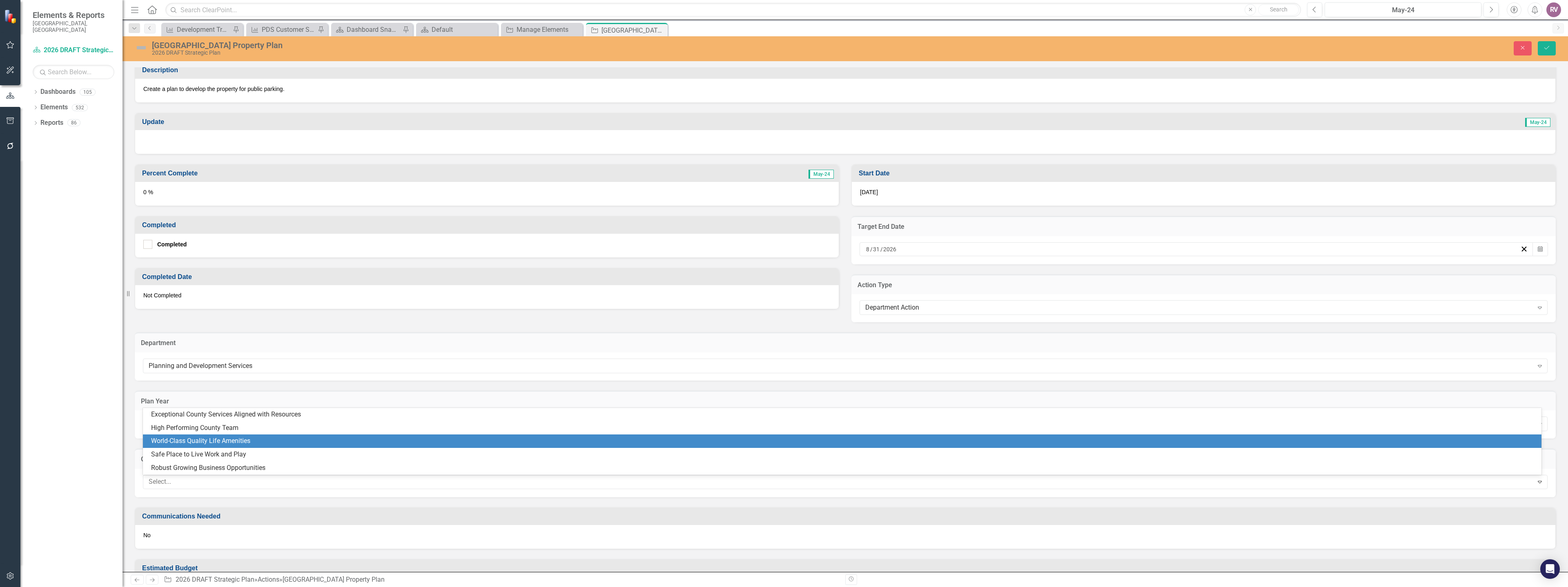
click at [174, 445] on div "World-Class Quality Life Amenities" at bounding box center [844, 441] width 1385 height 9
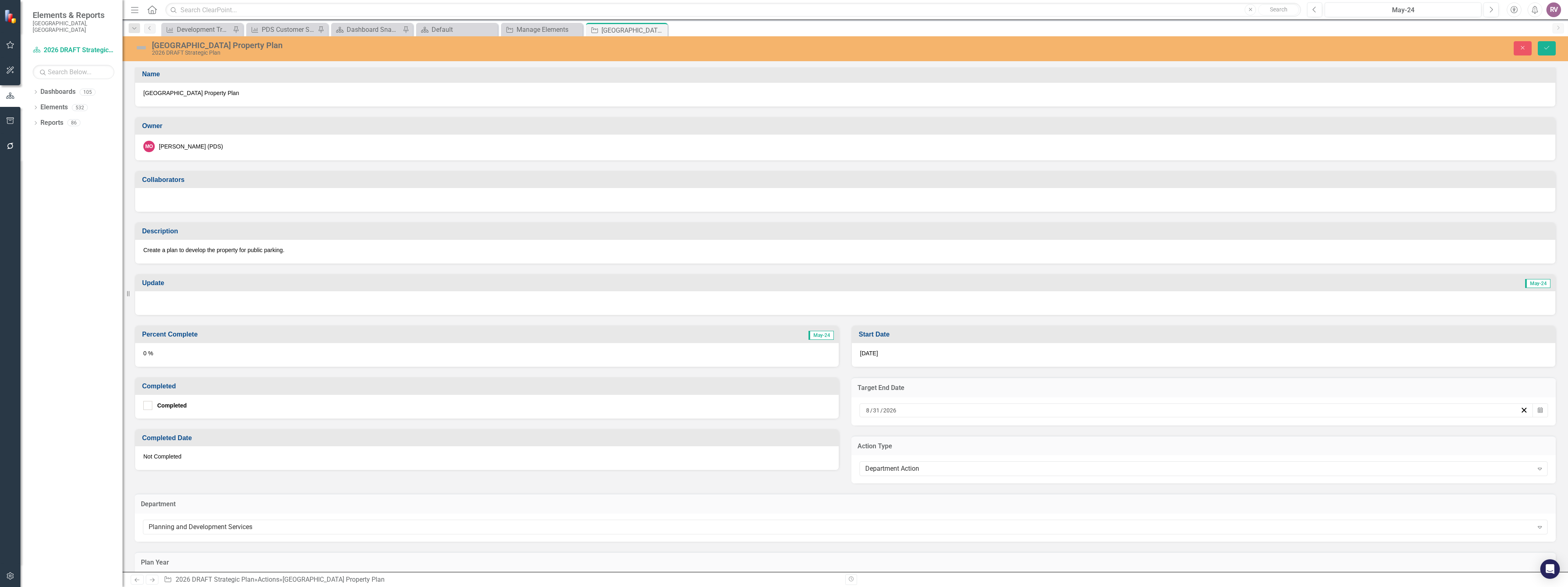
scroll to position [0, 0]
click at [1548, 49] on icon "Save" at bounding box center [1547, 47] width 7 height 5
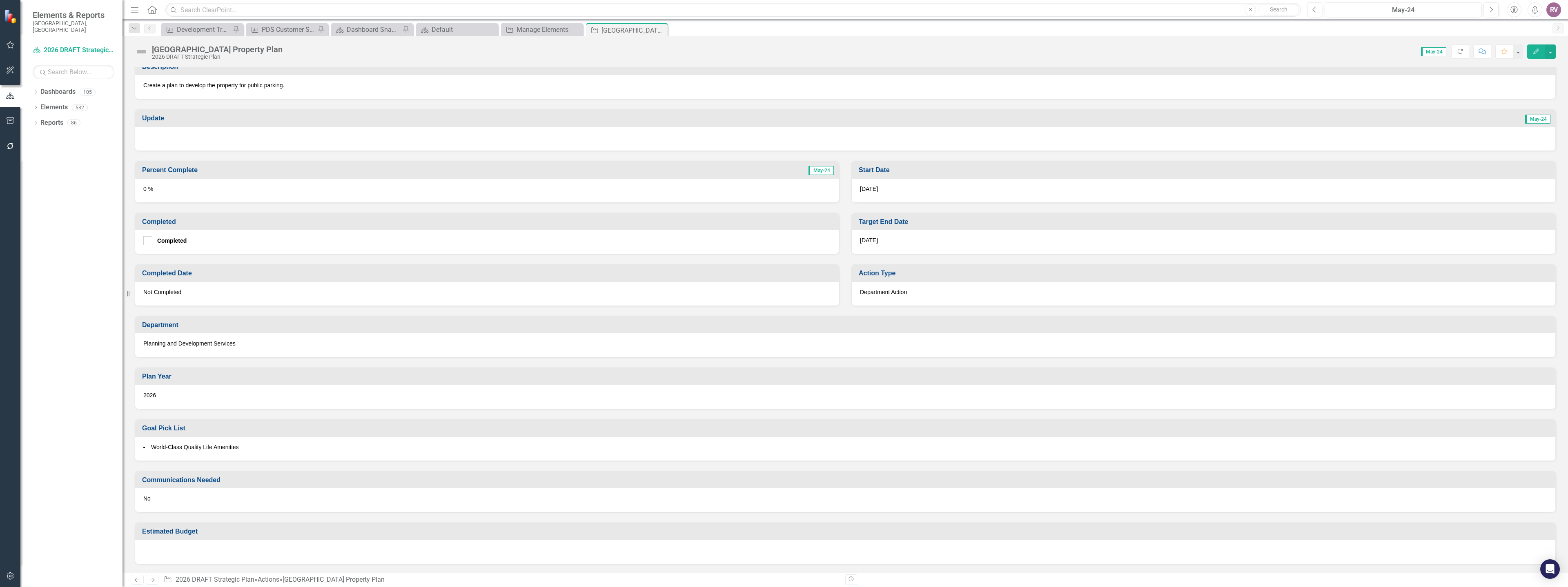
scroll to position [167, 0]
click at [664, 27] on div "Close" at bounding box center [660, 30] width 10 height 10
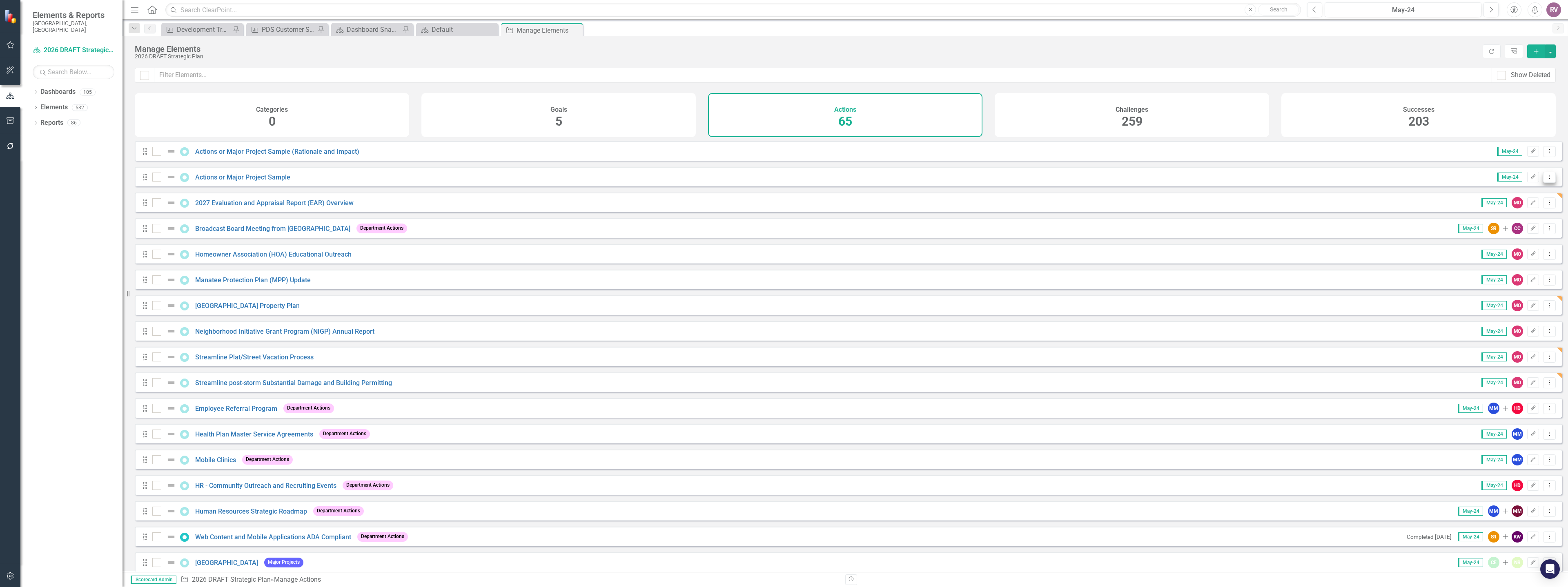
click at [1546, 179] on icon "Dropdown Menu" at bounding box center [1549, 176] width 7 height 5
click at [1508, 224] on link "Copy Duplicate Action" at bounding box center [1516, 227] width 67 height 15
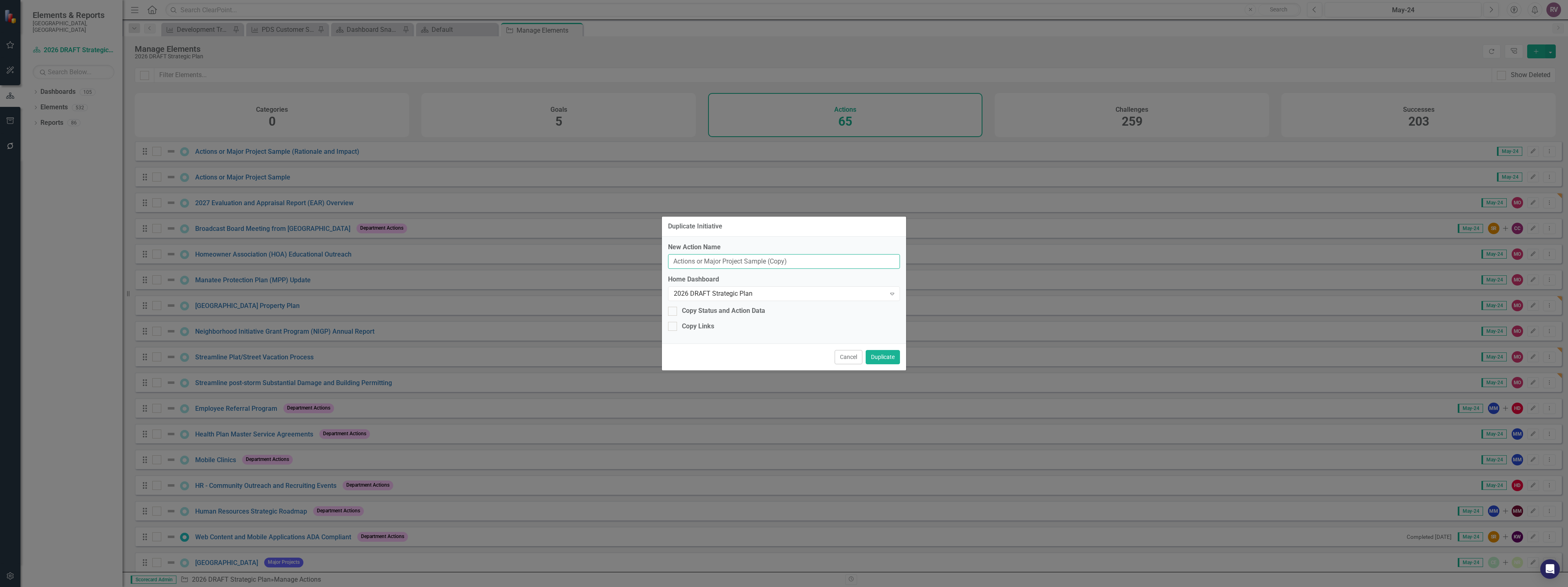
click at [802, 259] on input "Actions or Major Project Sample (Copy)" at bounding box center [783, 262] width 232 height 15
drag, startPoint x: 788, startPoint y: 263, endPoint x: 659, endPoint y: 266, distance: 129.0
click at [659, 266] on div "Duplicate Initiative New Action Name Actions or Major Project Sample (Copy) Hom…" at bounding box center [784, 293] width 1568 height 587
paste input "Complete Land Development (Fund 174) Fee Study"
type input "Complete Land Development (Fund 174) Fee Study"
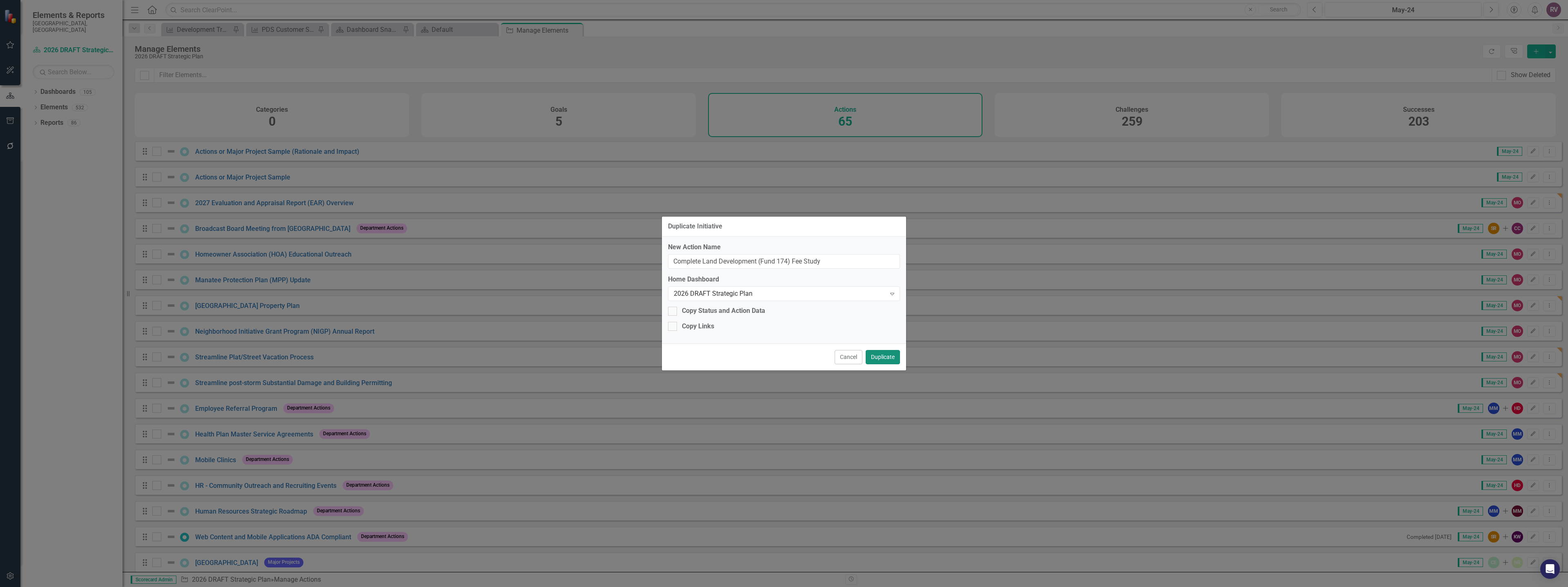
click at [889, 356] on button "Duplicate" at bounding box center [883, 357] width 34 height 14
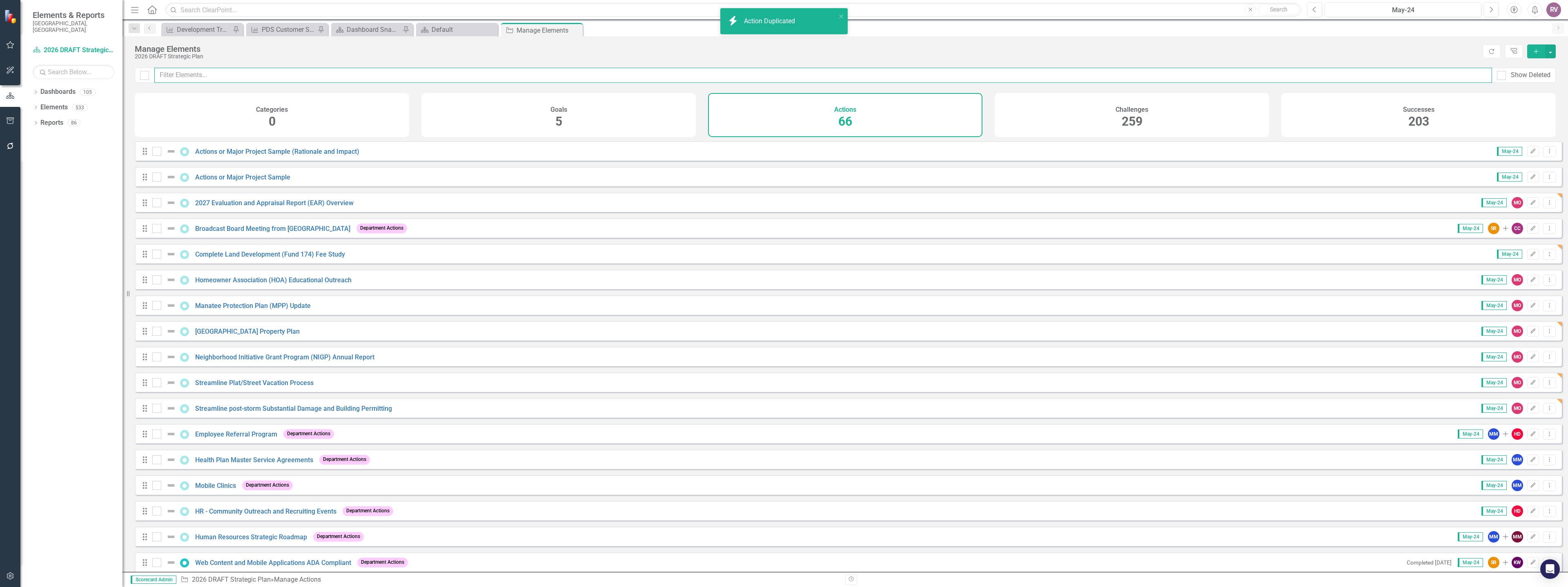
click at [296, 75] on input "text" at bounding box center [824, 75] width 1338 height 15
paste input "Complete Land Development (Fund 174) Fee Study"
type input "Complete Land Development (Fund 174) Fee Study"
checkbox input "false"
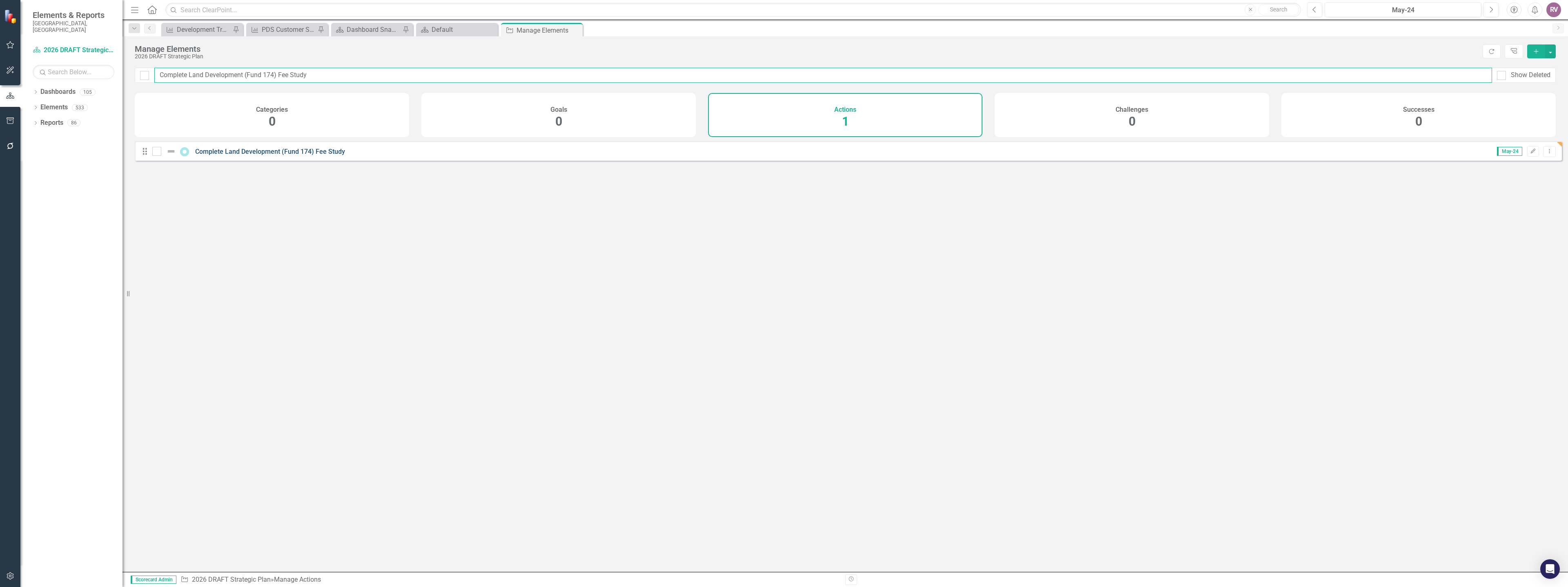
type input "Complete Land Development (Fund 174) Fee Study"
click at [209, 156] on link "Complete Land Development (Fund 174) Fee Study" at bounding box center [270, 151] width 150 height 8
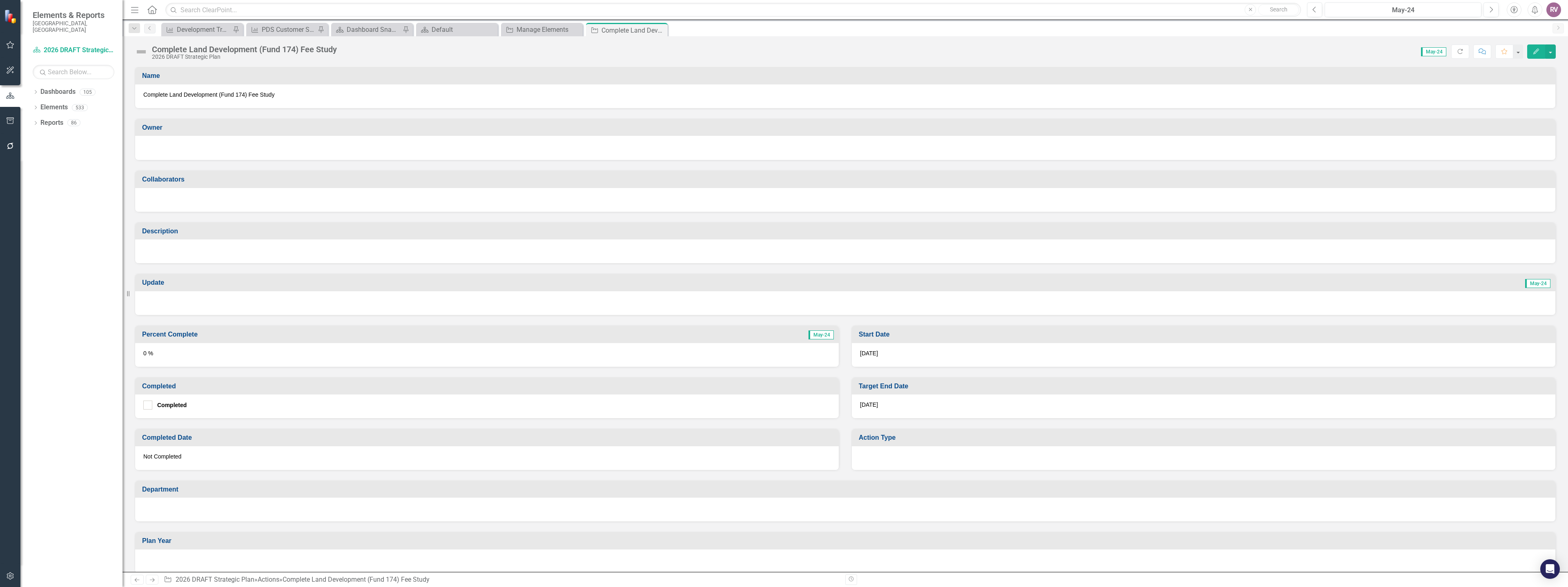
click at [191, 155] on div at bounding box center [845, 148] width 1420 height 24
click at [190, 154] on div at bounding box center [845, 148] width 1420 height 24
click at [191, 148] on div at bounding box center [845, 147] width 1404 height 10
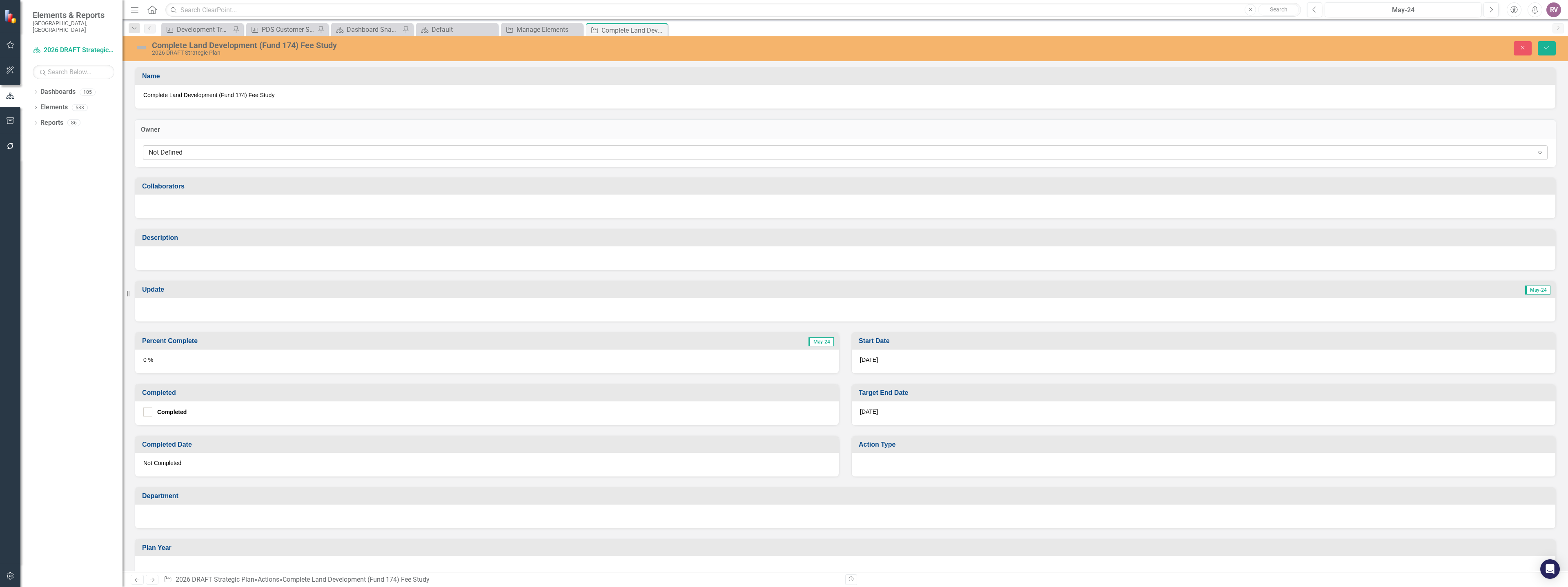
click at [192, 151] on div "Not Defined" at bounding box center [841, 152] width 1385 height 9
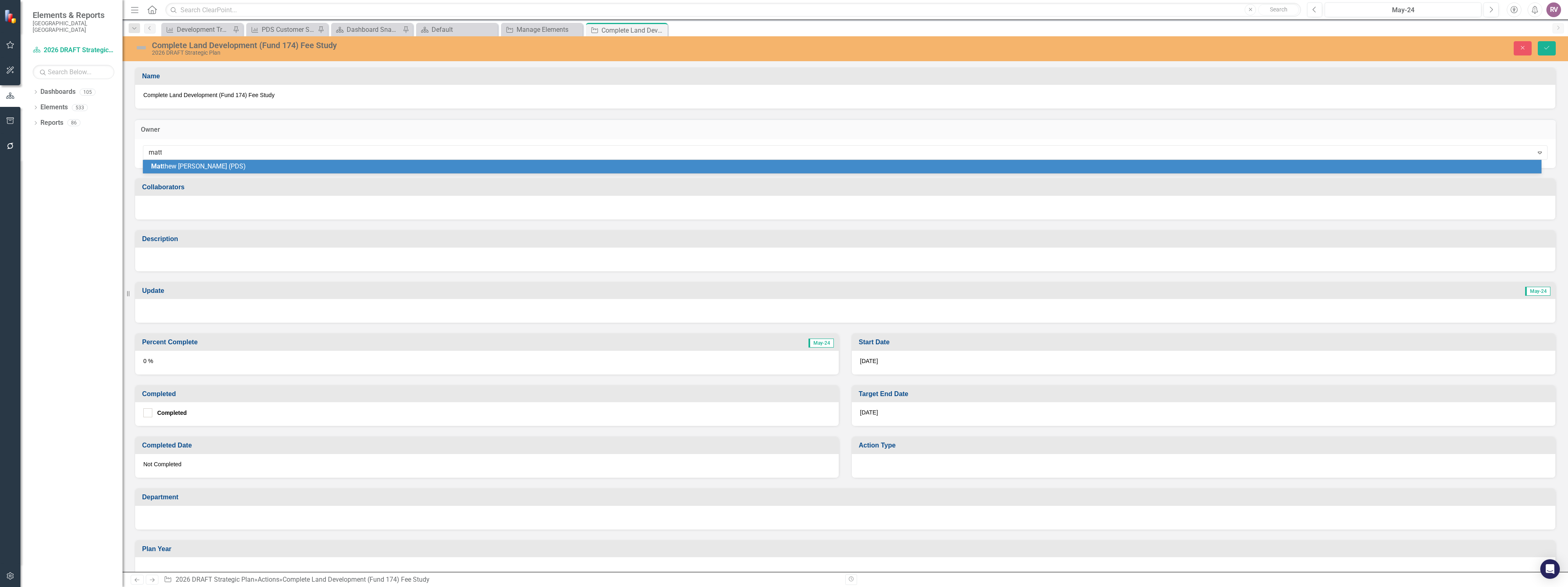
type input "matth"
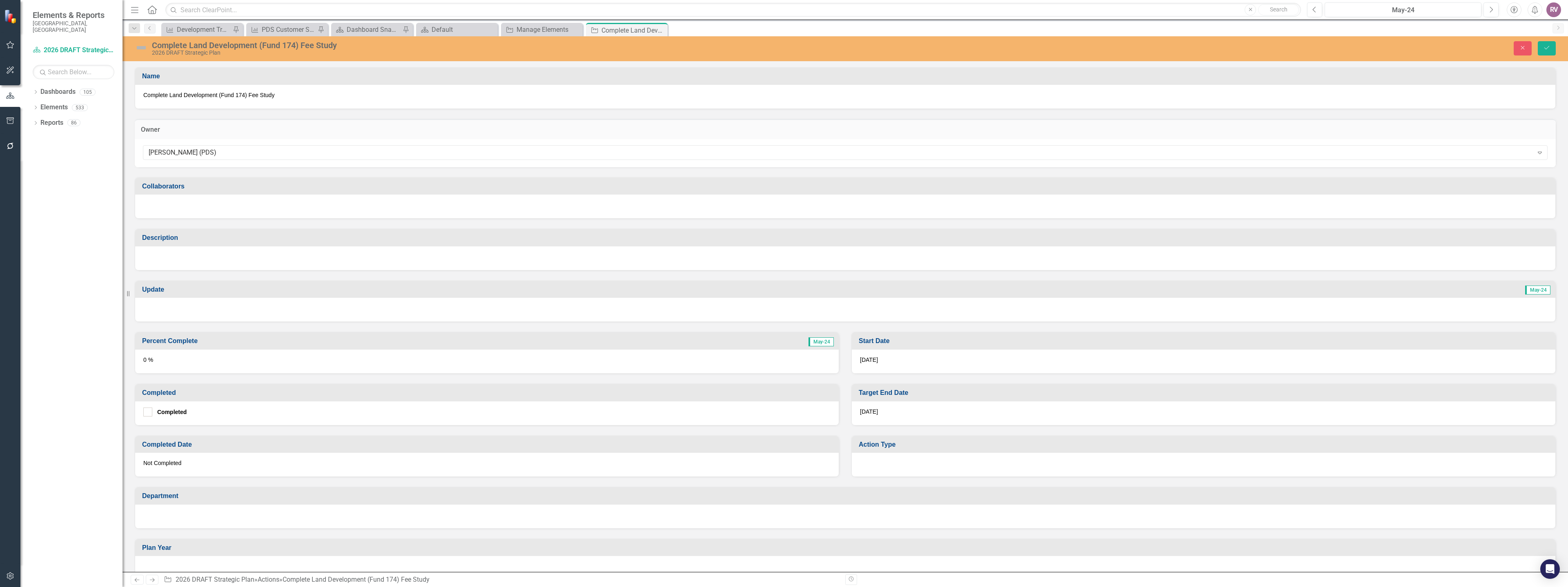
click at [236, 252] on div at bounding box center [845, 258] width 1420 height 24
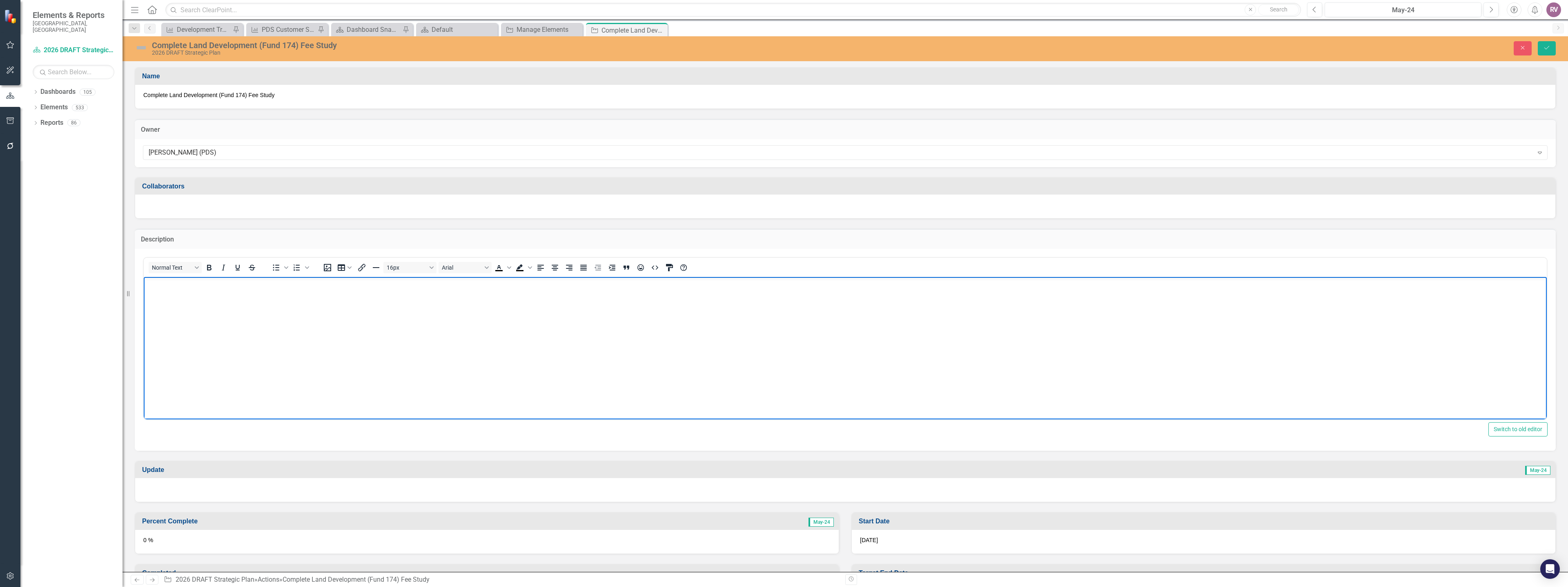
click at [200, 288] on body "Rich Text Area. Press ALT-0 for help." at bounding box center [845, 338] width 1403 height 122
click at [1540, 49] on button "Save" at bounding box center [1547, 48] width 18 height 14
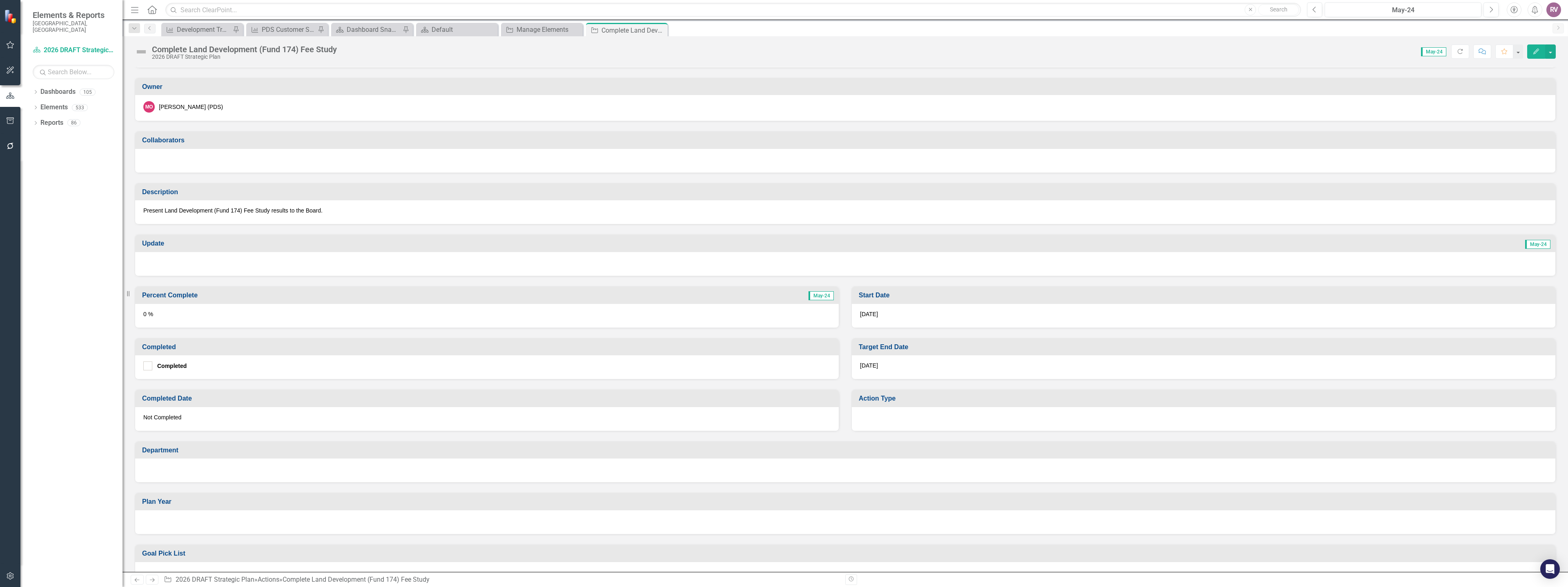
scroll to position [82, 0]
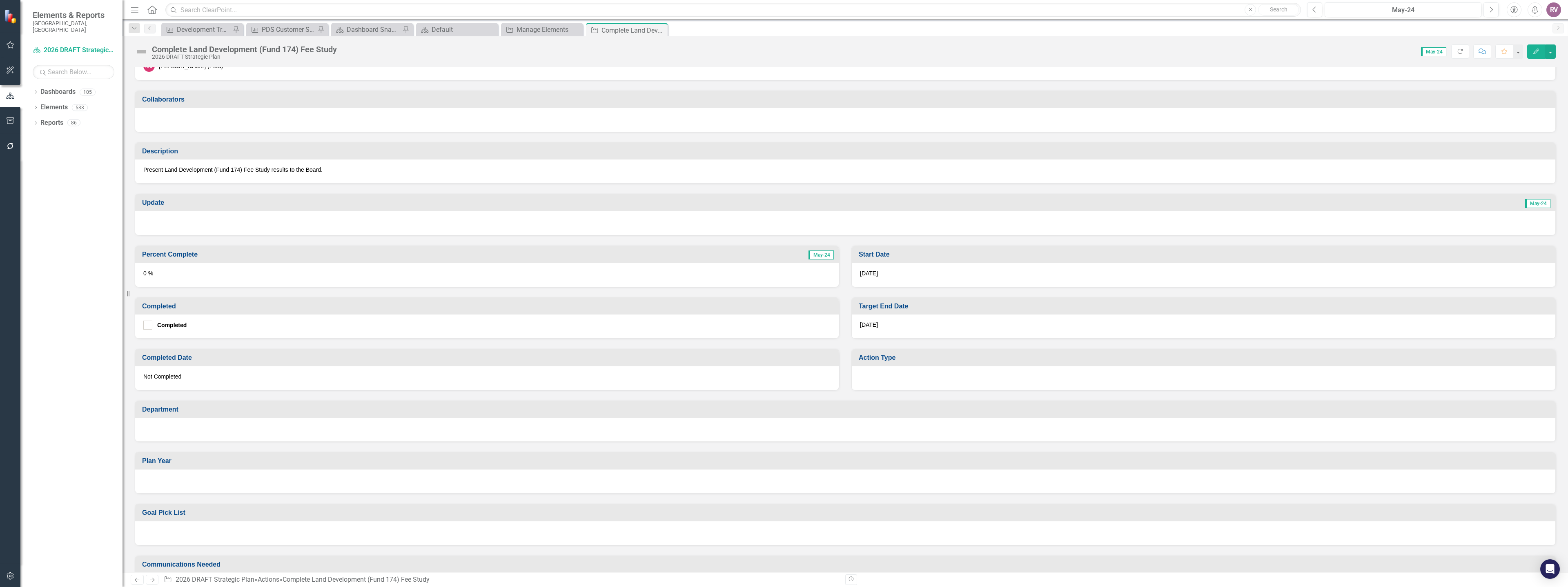
click at [892, 326] on div "7/31/26" at bounding box center [1203, 326] width 704 height 24
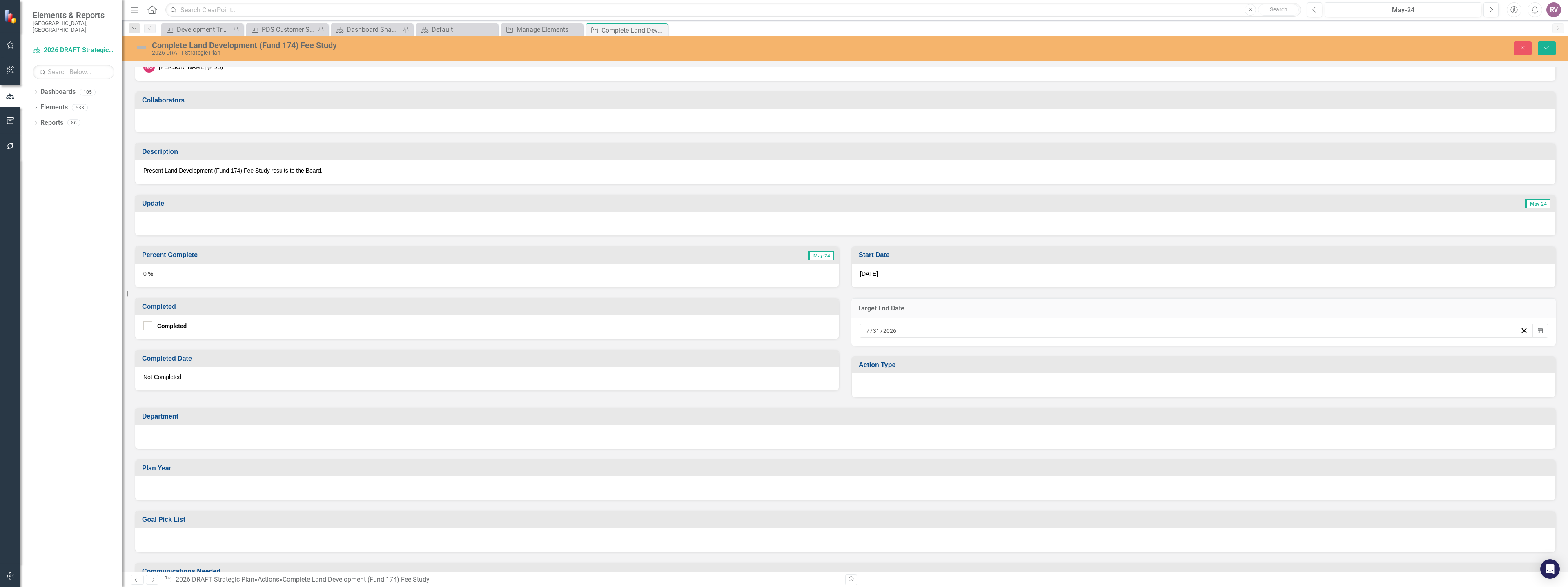
click at [887, 334] on input "2026" at bounding box center [889, 330] width 14 height 8
click at [1236, 349] on button "›" at bounding box center [1236, 352] width 18 height 18
click at [1193, 438] on abbr "30" at bounding box center [1192, 437] width 7 height 7
click at [939, 385] on div at bounding box center [1203, 385] width 704 height 24
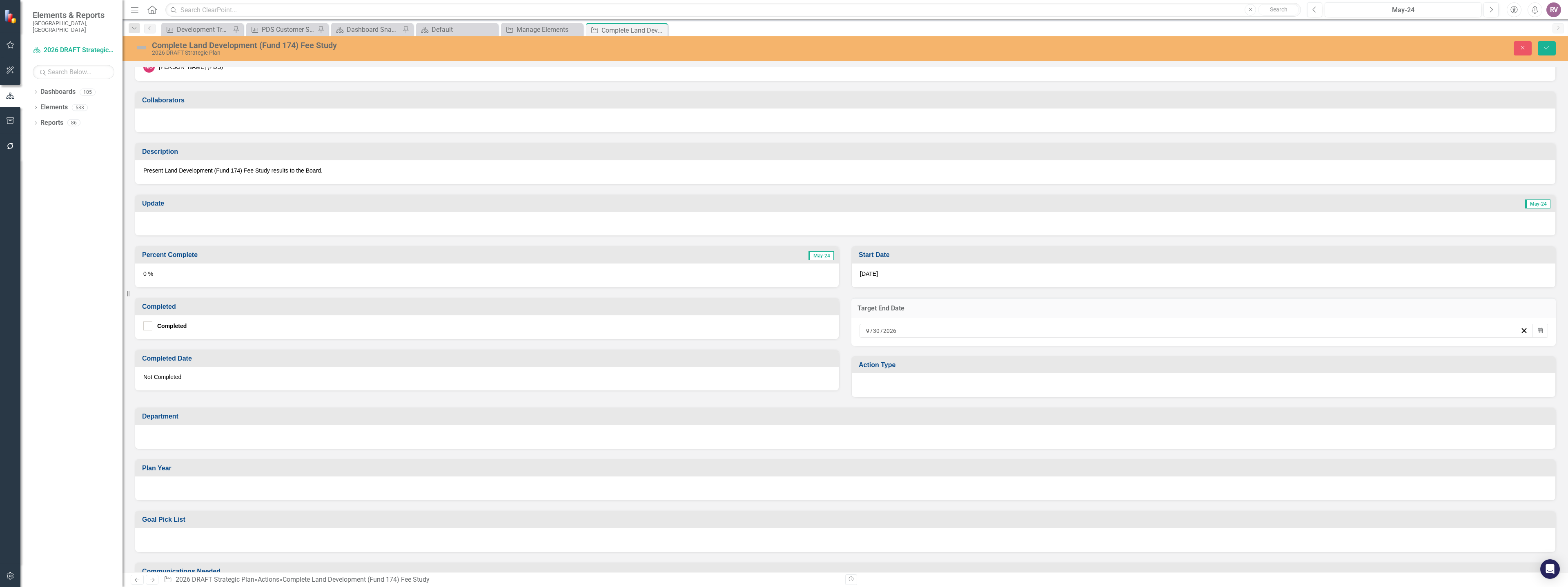
click at [939, 385] on div at bounding box center [1203, 385] width 704 height 24
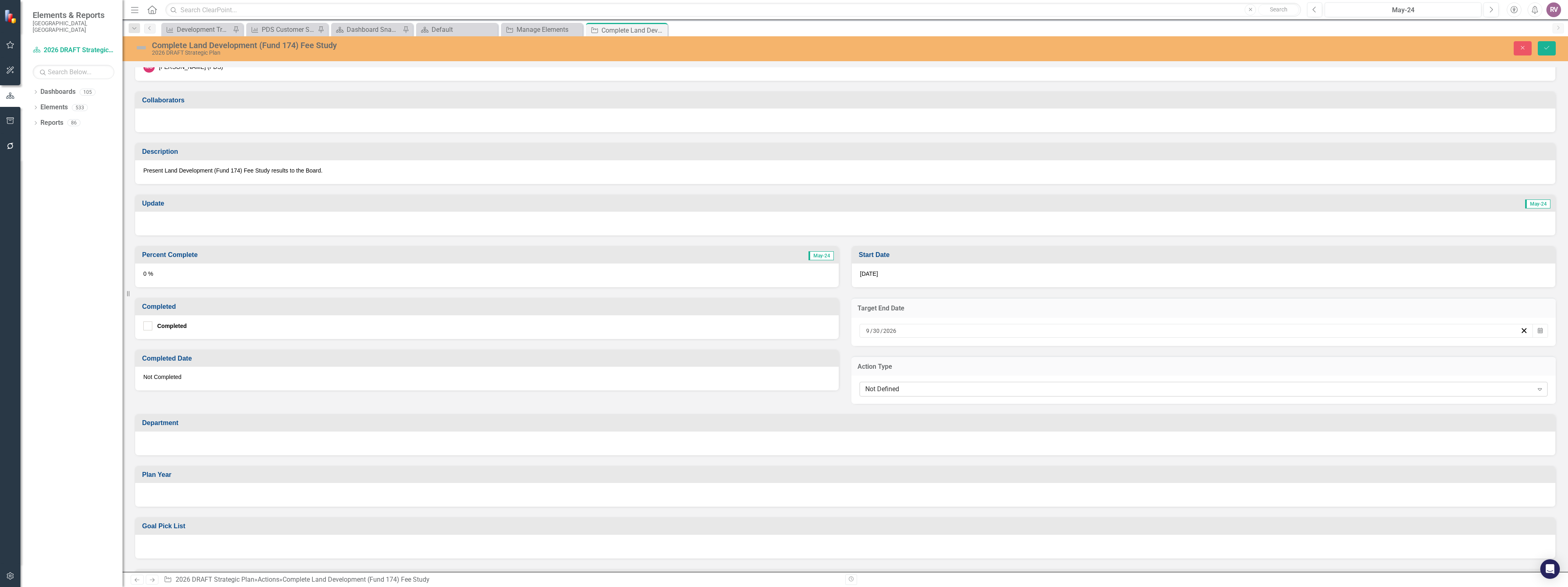
click at [920, 389] on div "Not Defined" at bounding box center [1199, 389] width 668 height 9
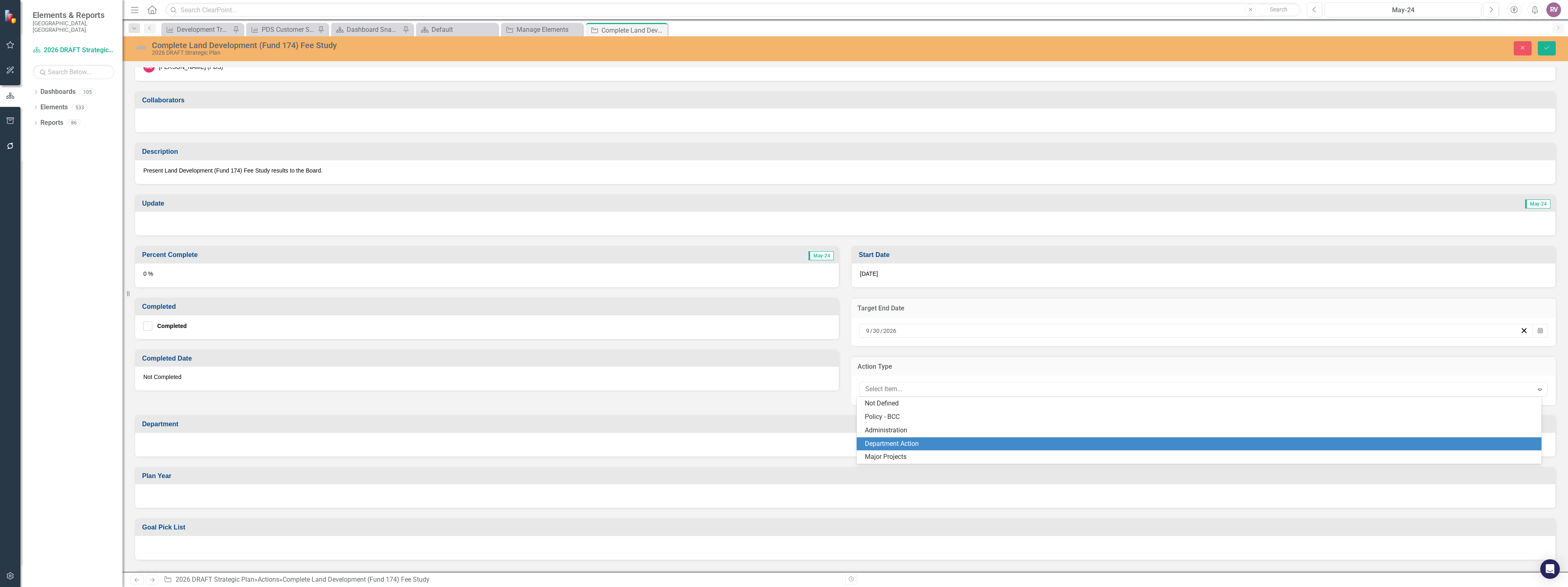
click at [881, 439] on div "Department Action" at bounding box center [1199, 444] width 685 height 13
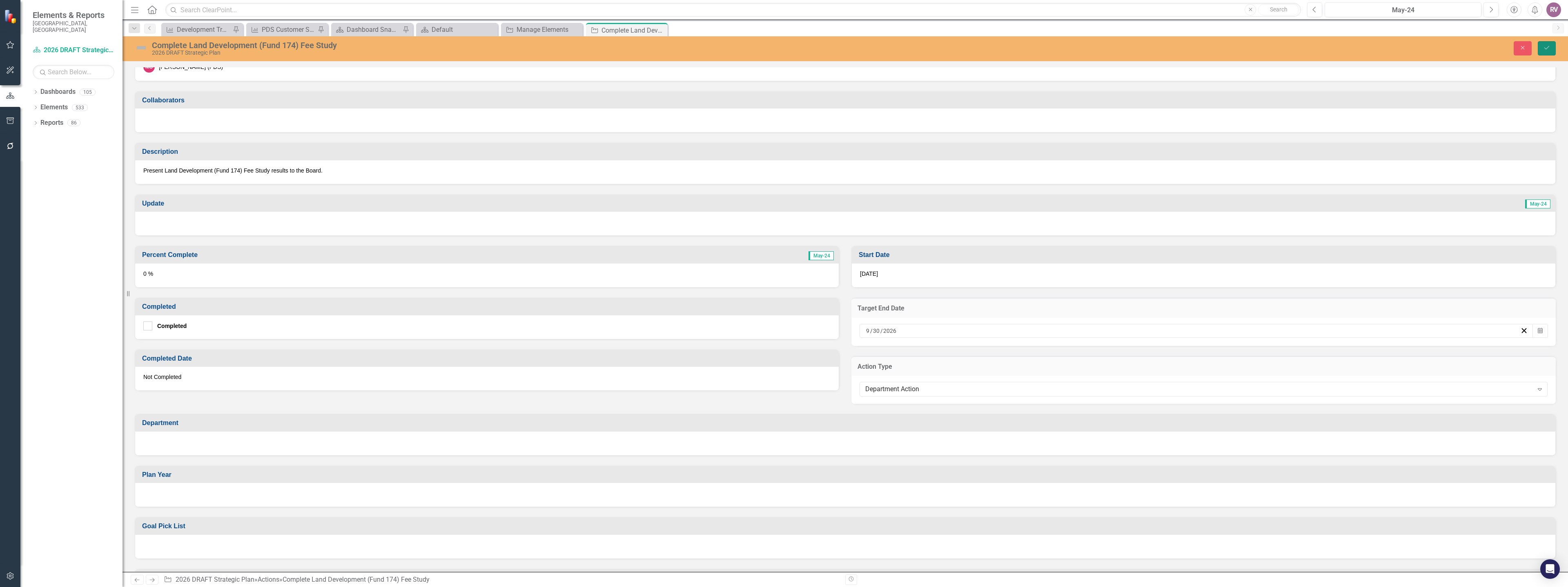
click at [1549, 46] on icon "Save" at bounding box center [1547, 47] width 7 height 5
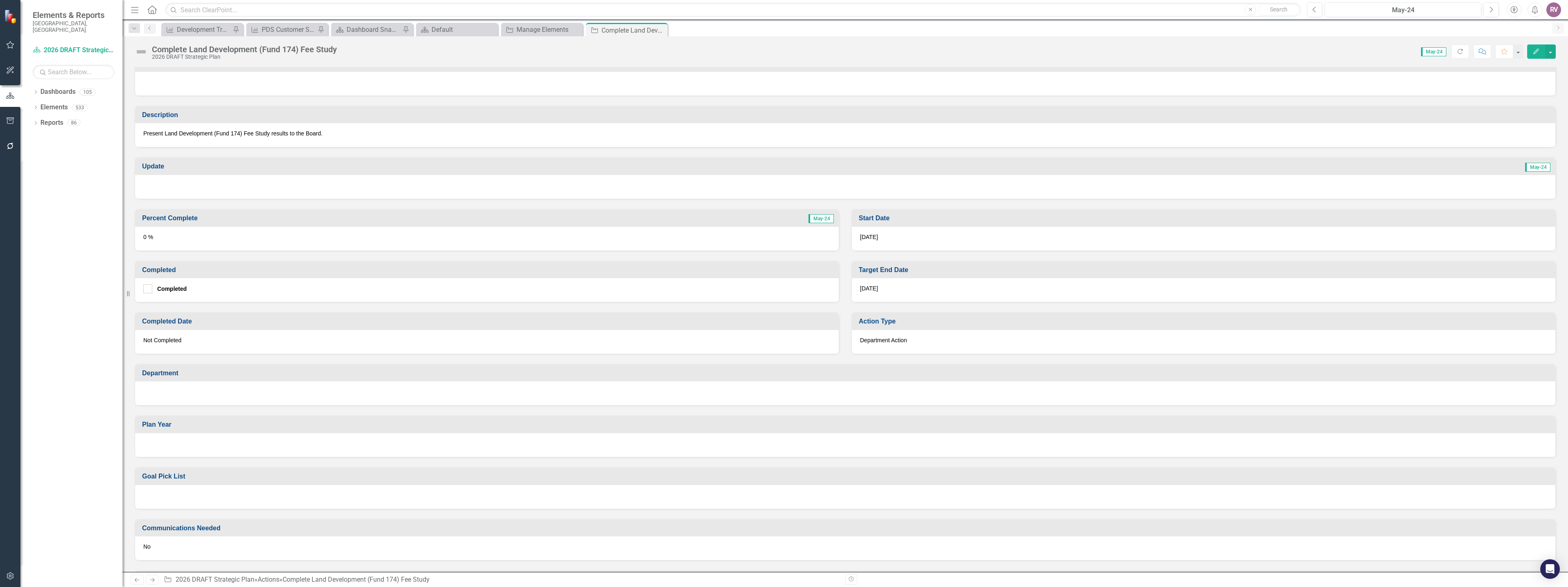
scroll to position [122, 0]
click at [148, 397] on div at bounding box center [845, 389] width 1420 height 24
click at [148, 397] on div at bounding box center [845, 389] width 1420 height 24
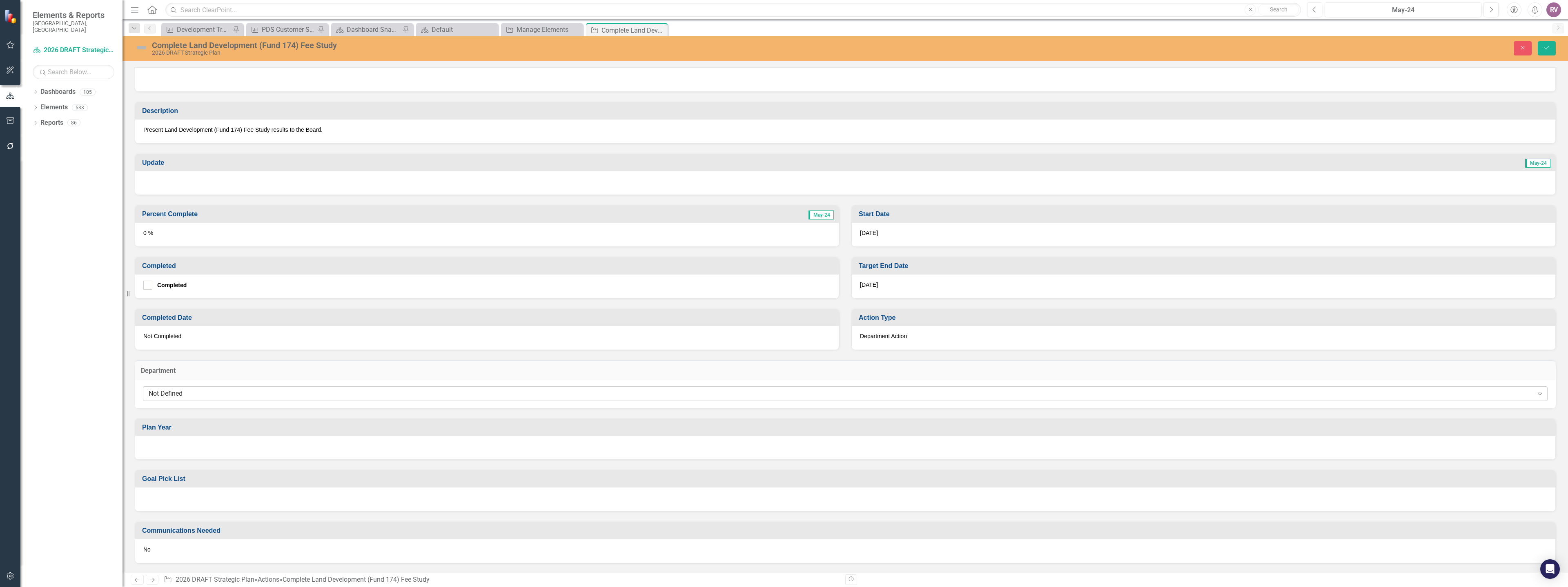
click at [153, 397] on div "Not Defined" at bounding box center [841, 393] width 1385 height 9
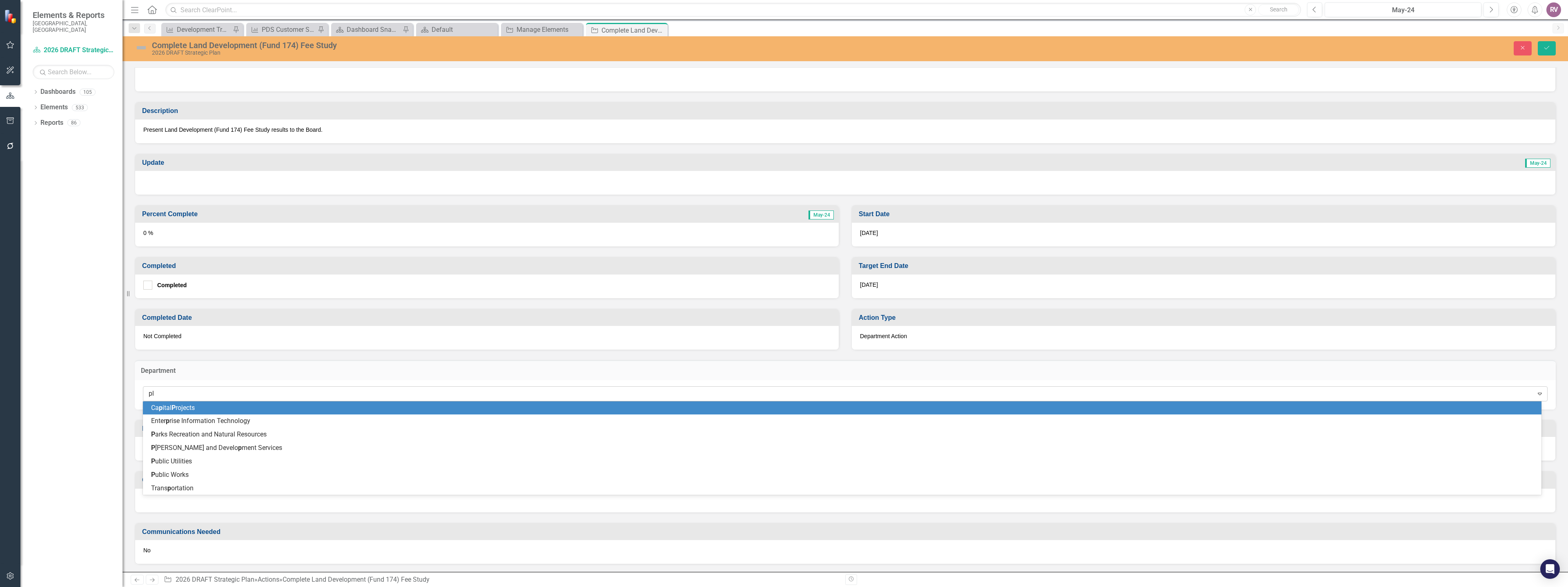
type input "plan"
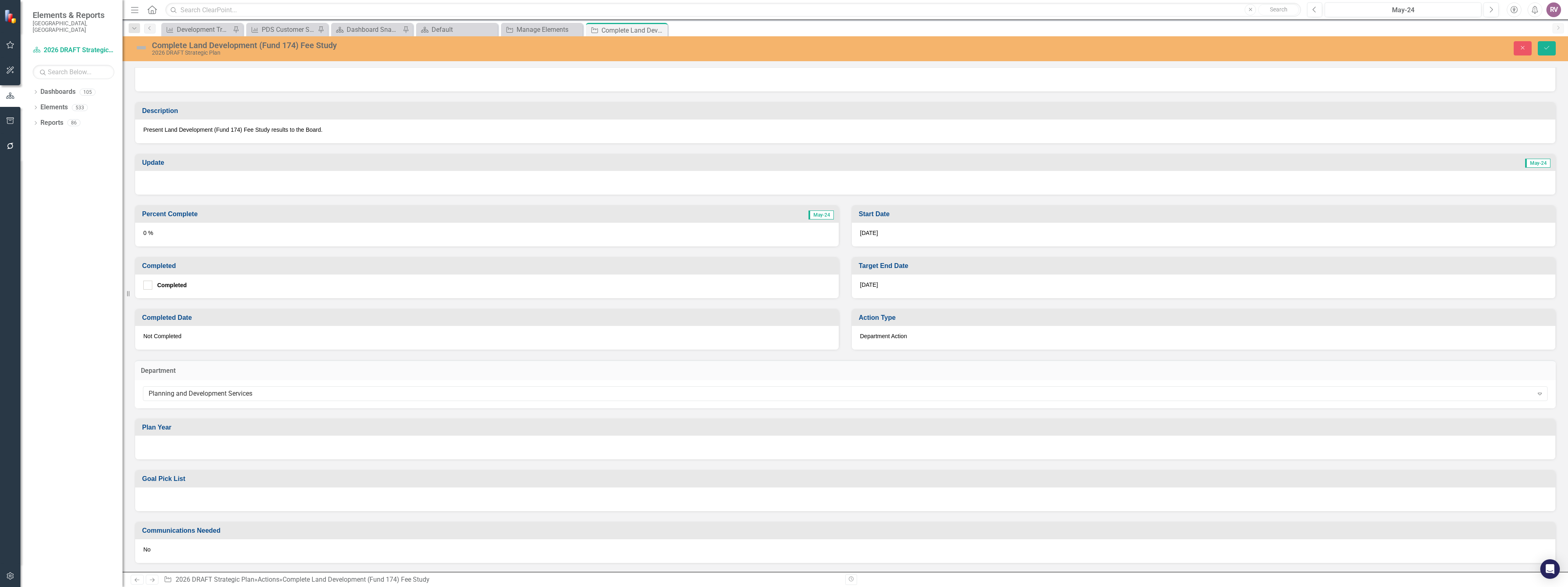
click at [183, 447] on div at bounding box center [845, 447] width 1420 height 24
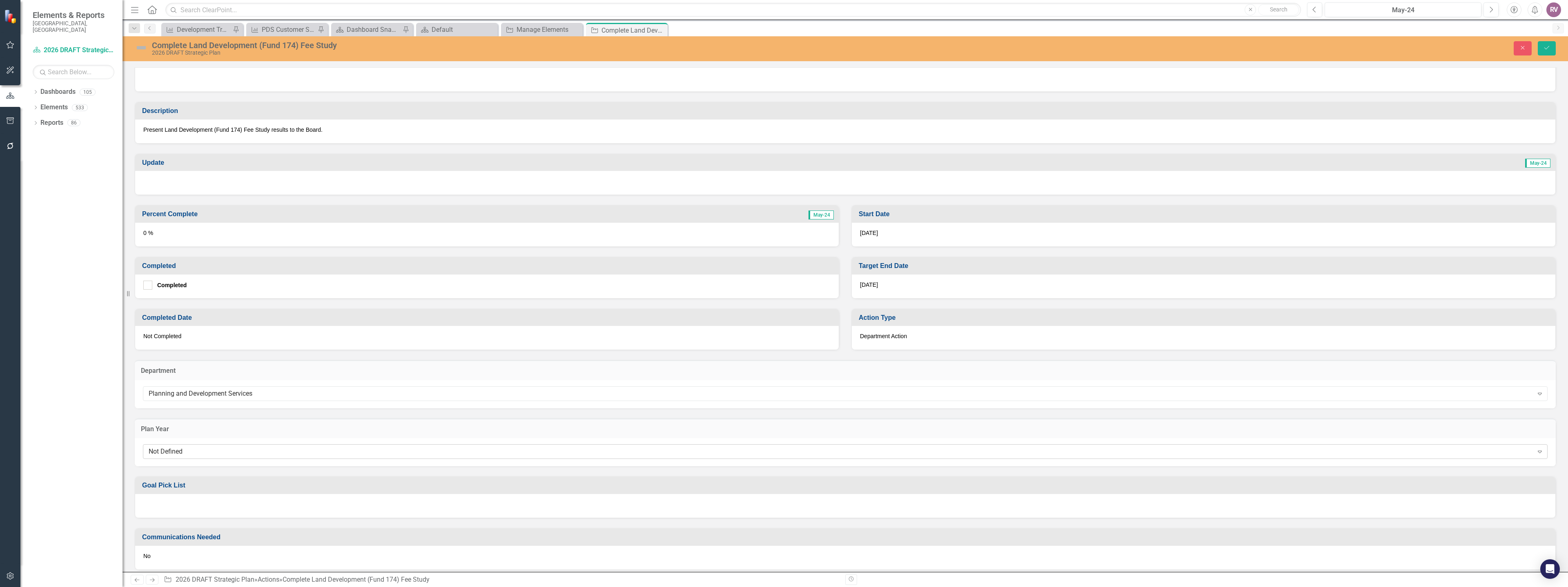
click at [184, 450] on div "Not Defined" at bounding box center [841, 451] width 1385 height 9
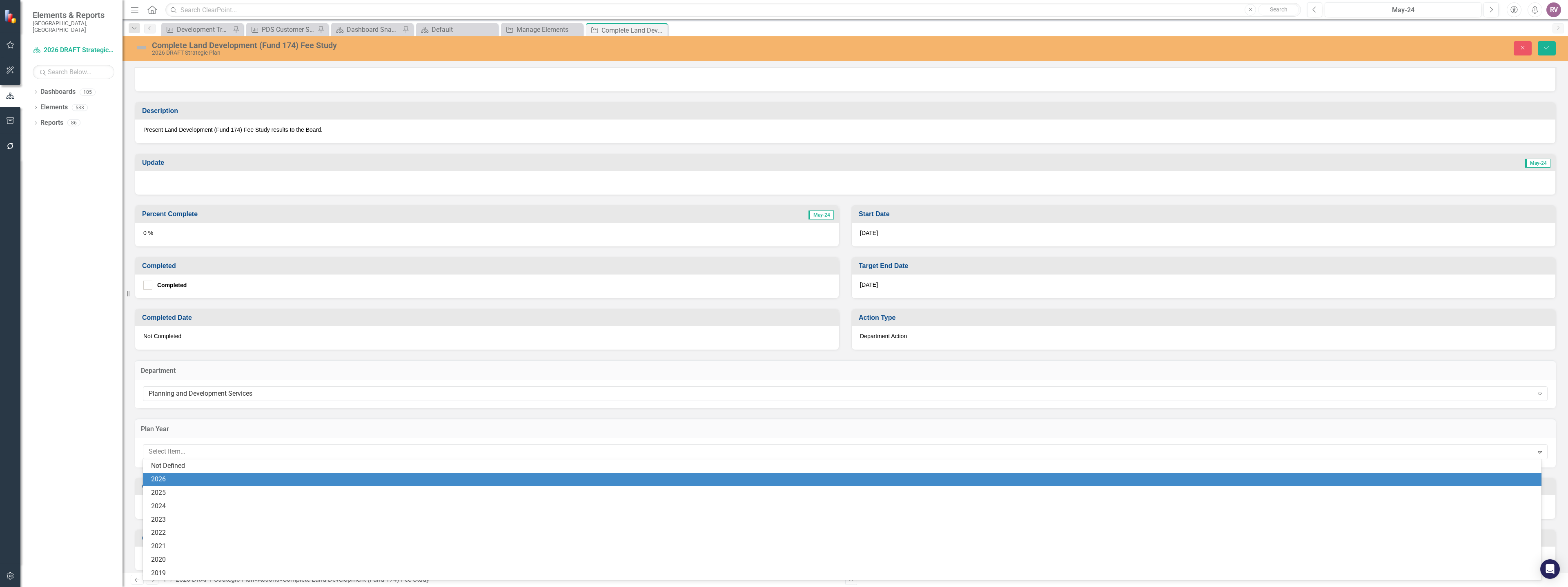
click at [176, 484] on div "2026" at bounding box center [844, 479] width 1385 height 9
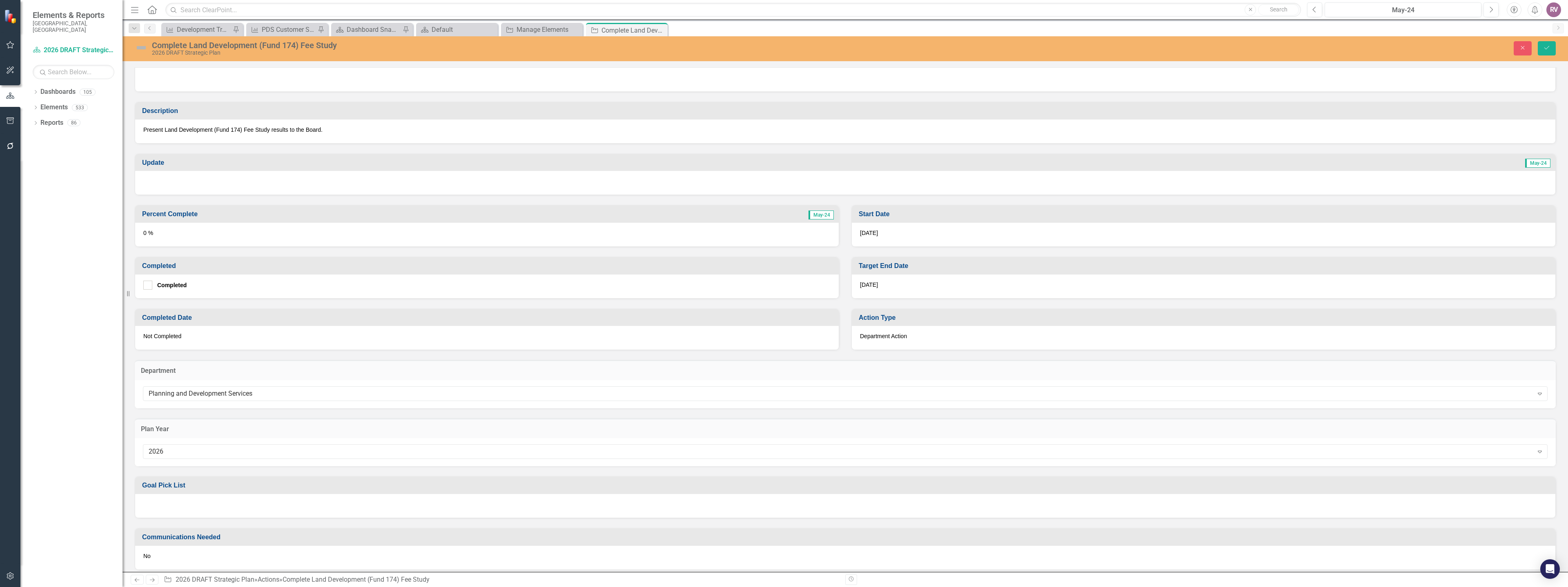
click at [173, 507] on div at bounding box center [845, 505] width 1420 height 24
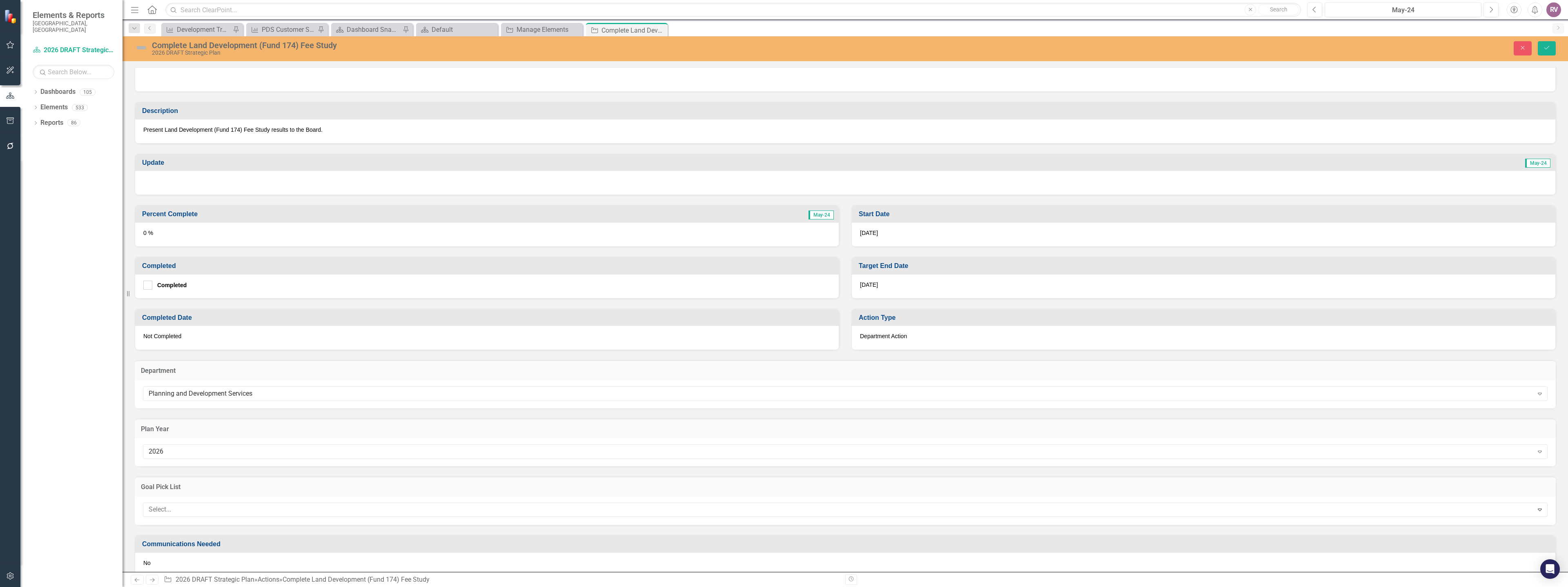
click at [178, 517] on div "Select... Expand" at bounding box center [845, 510] width 1421 height 29
click at [178, 514] on div at bounding box center [839, 510] width 1388 height 11
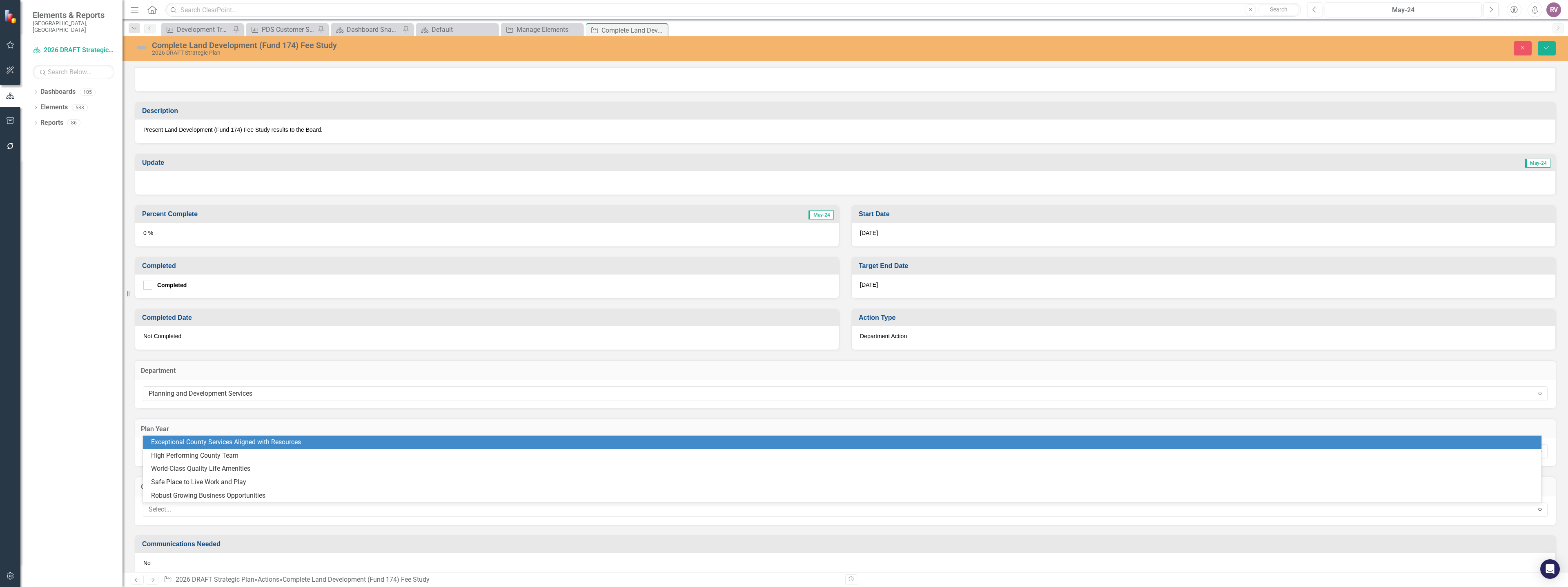
click at [191, 445] on div "Exceptional County Services Aligned with Resources" at bounding box center [844, 442] width 1385 height 9
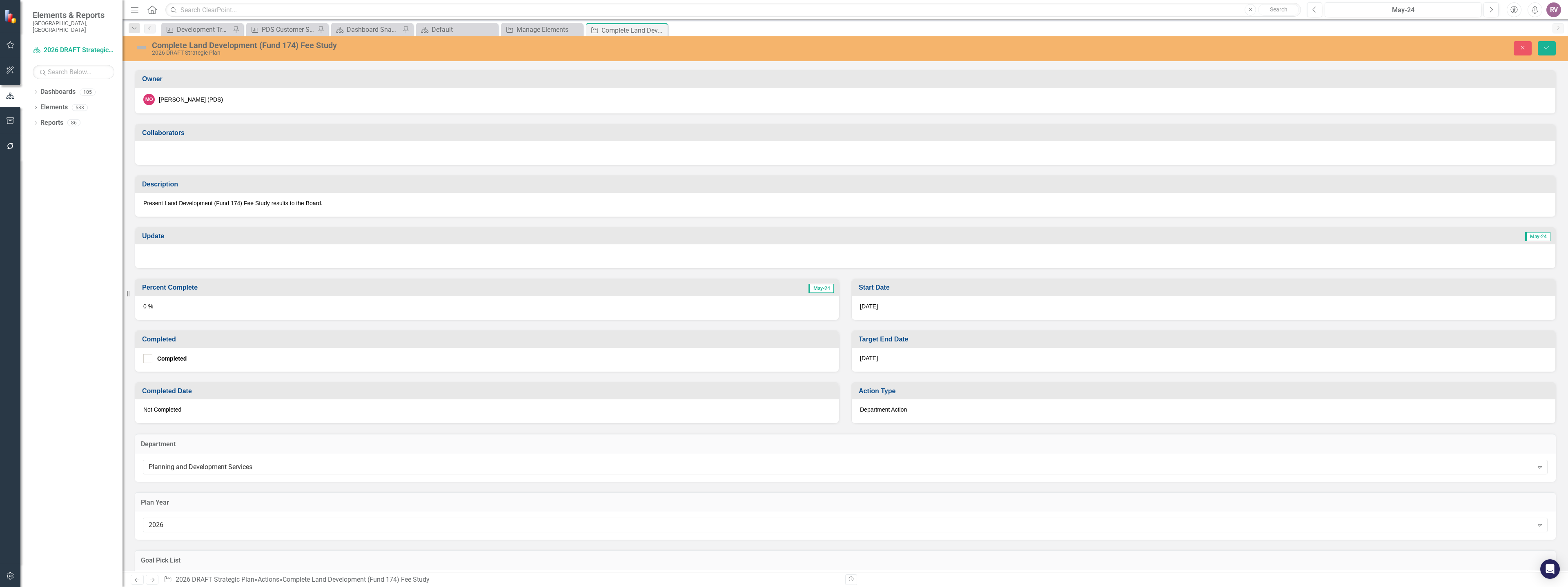
scroll to position [0, 0]
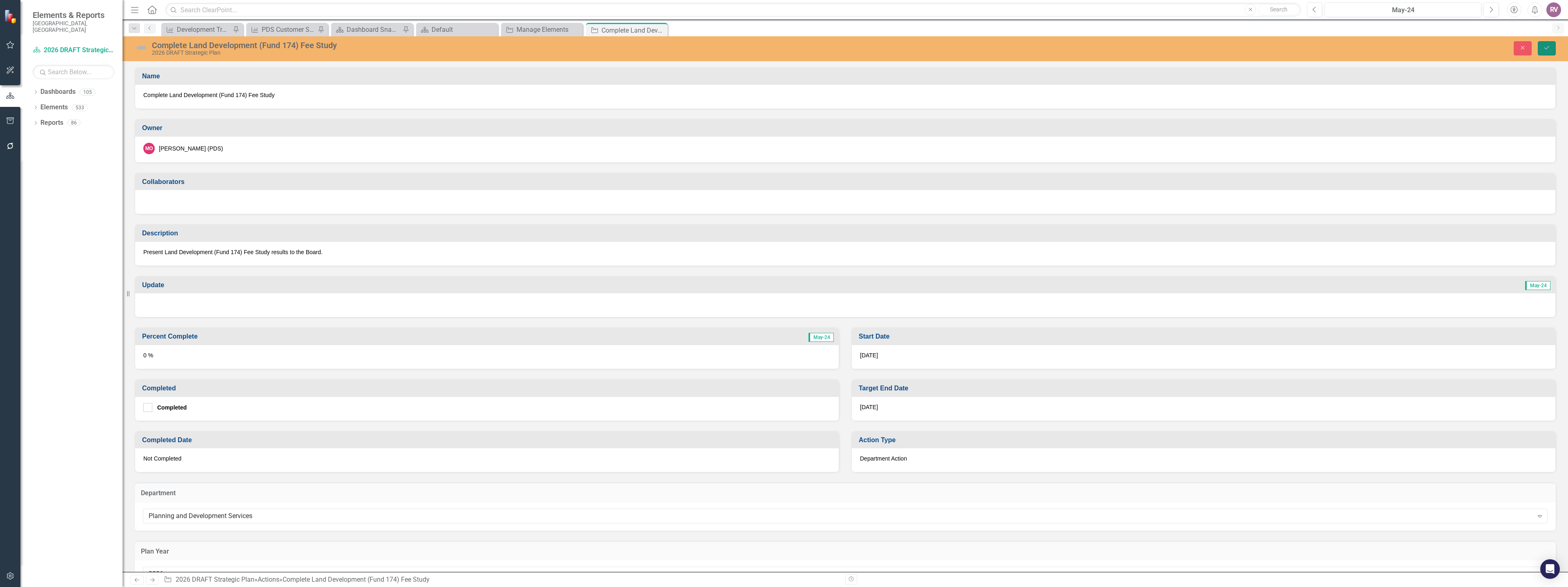
click at [1551, 45] on button "Save" at bounding box center [1547, 48] width 18 height 14
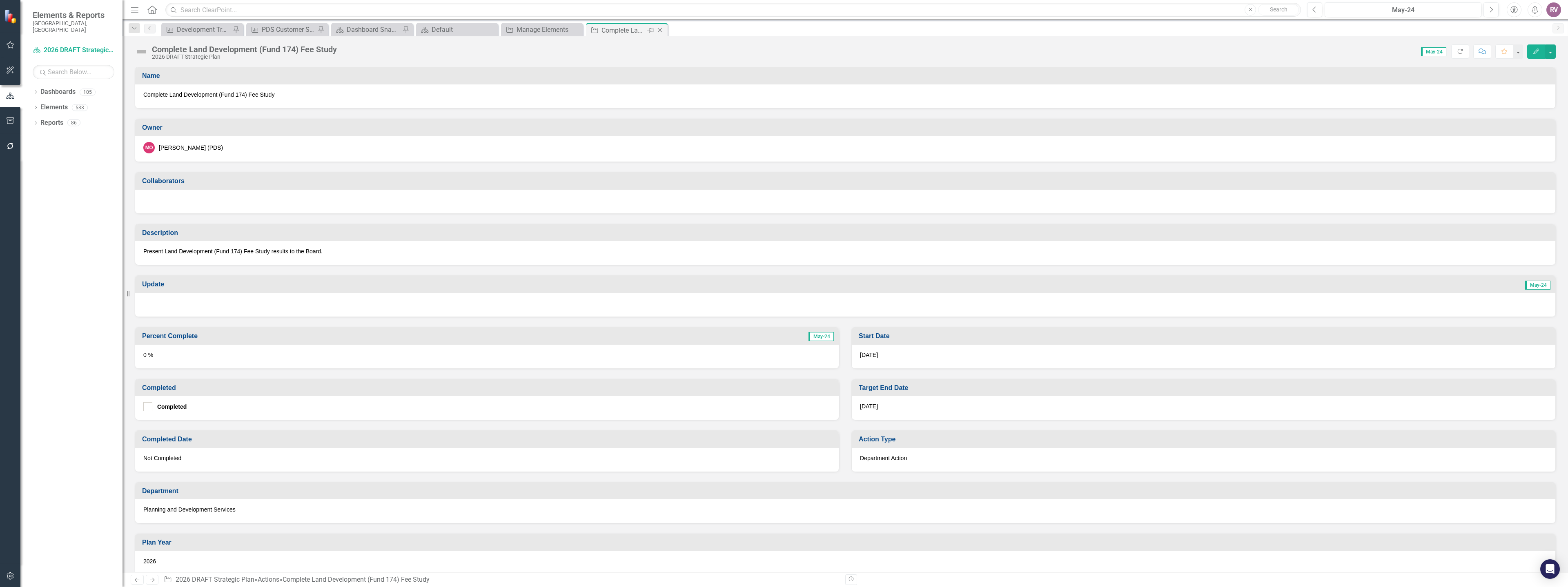
click at [662, 32] on icon "Close" at bounding box center [659, 30] width 8 height 7
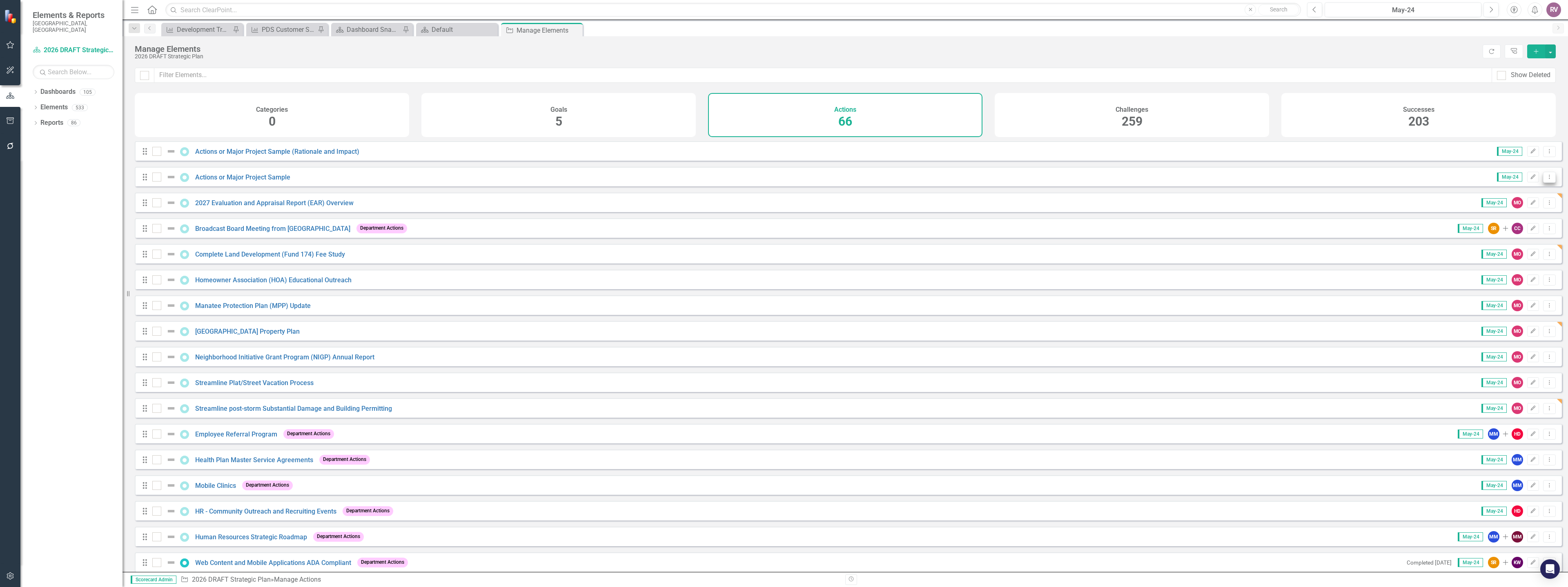
click at [1547, 183] on button "Dropdown Menu" at bounding box center [1549, 177] width 13 height 11
click at [1511, 226] on link "Copy Duplicate Action" at bounding box center [1516, 227] width 67 height 15
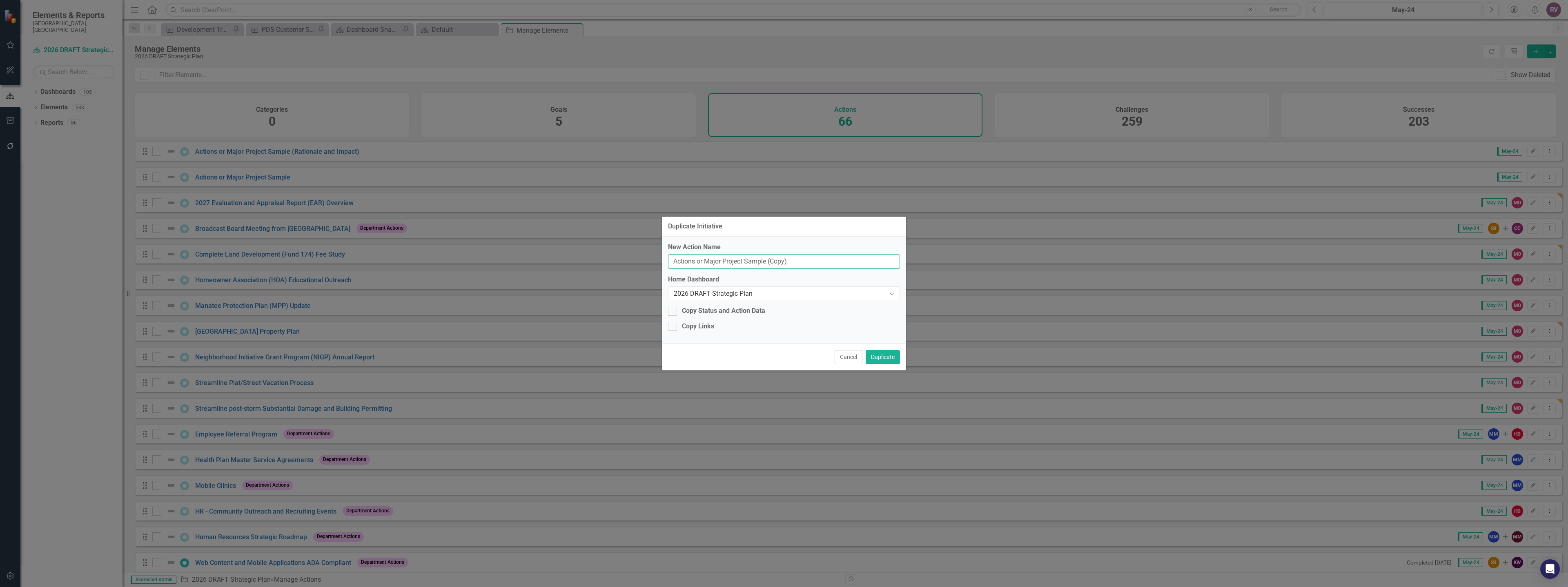
drag, startPoint x: 794, startPoint y: 260, endPoint x: 646, endPoint y: 265, distance: 148.1
click at [646, 265] on div "Duplicate Initiative New Action Name Actions or Major Project Sample (Copy) Hom…" at bounding box center [784, 293] width 1568 height 587
paste input "Mobility Fee Study Consultant"
type input "Mobility Fee Study Consultant"
click at [879, 358] on button "Duplicate" at bounding box center [883, 357] width 34 height 14
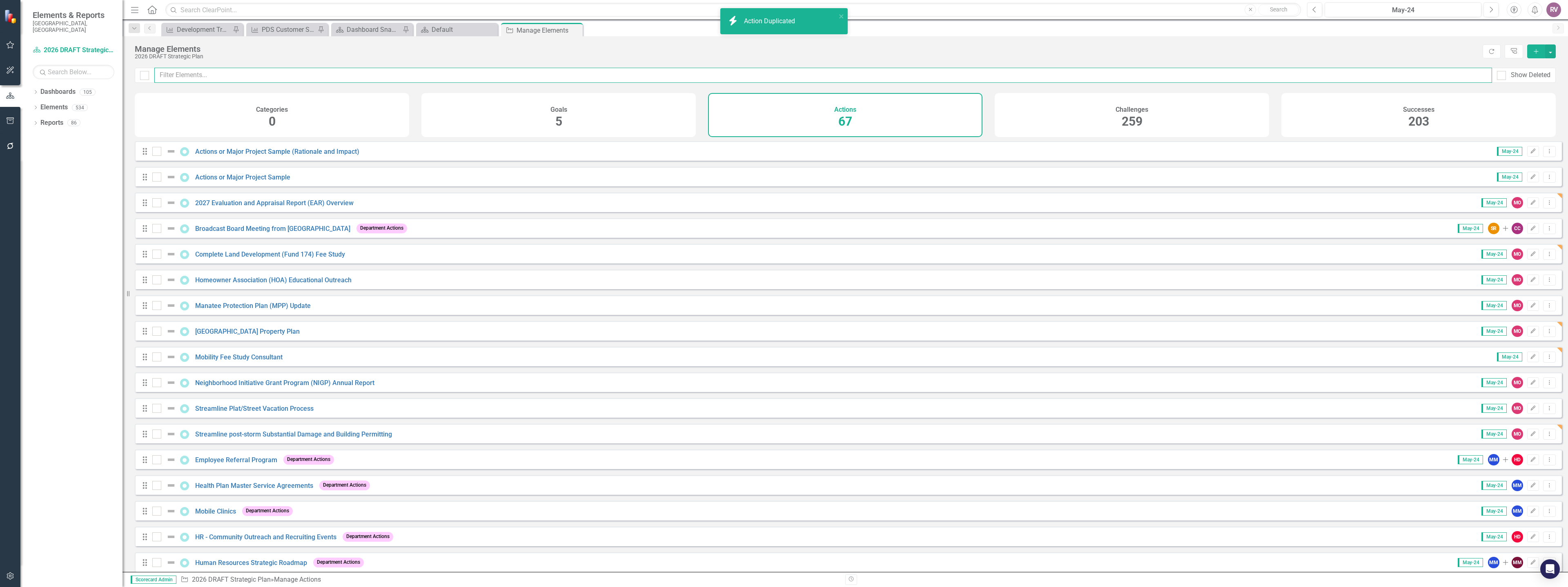
click at [358, 78] on input "text" at bounding box center [824, 75] width 1338 height 15
paste input "Mobility Fee Study Consultant"
type input "Mobility Fee Study Consultant"
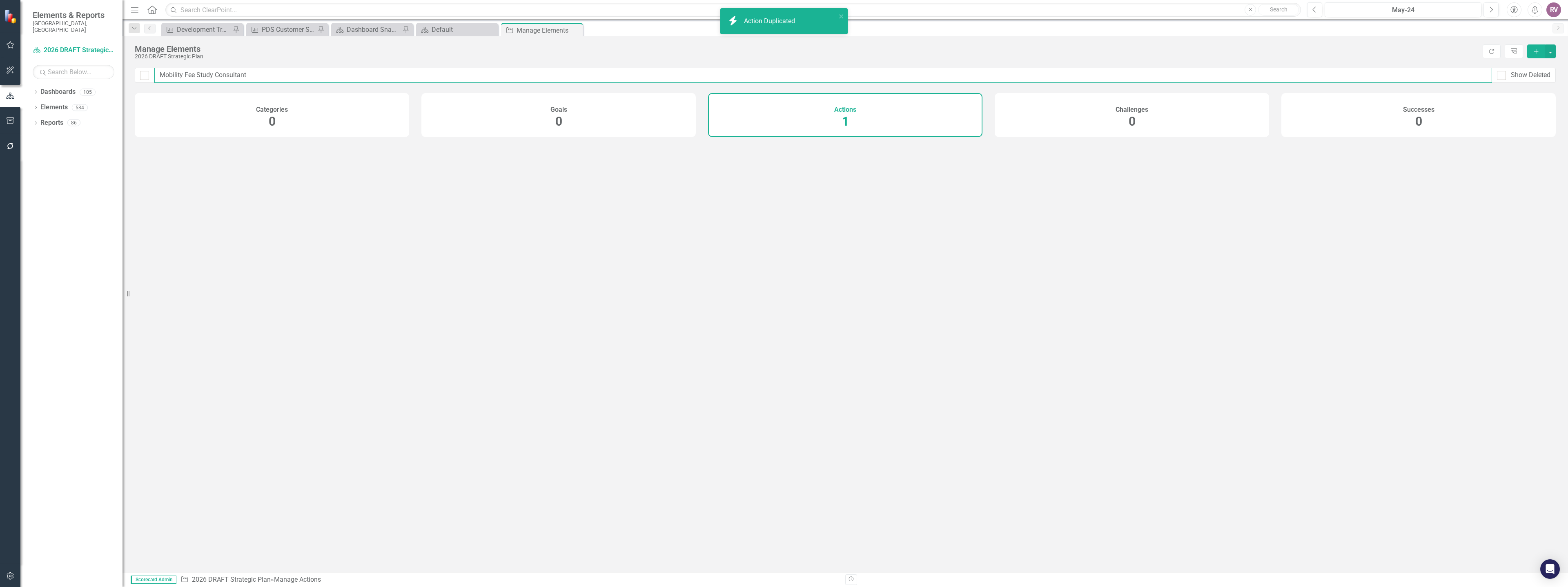
checkbox input "false"
type input "Mobility Fee Study Consultant"
click at [269, 156] on link "Mobility Fee Study Consultant" at bounding box center [239, 151] width 88 height 8
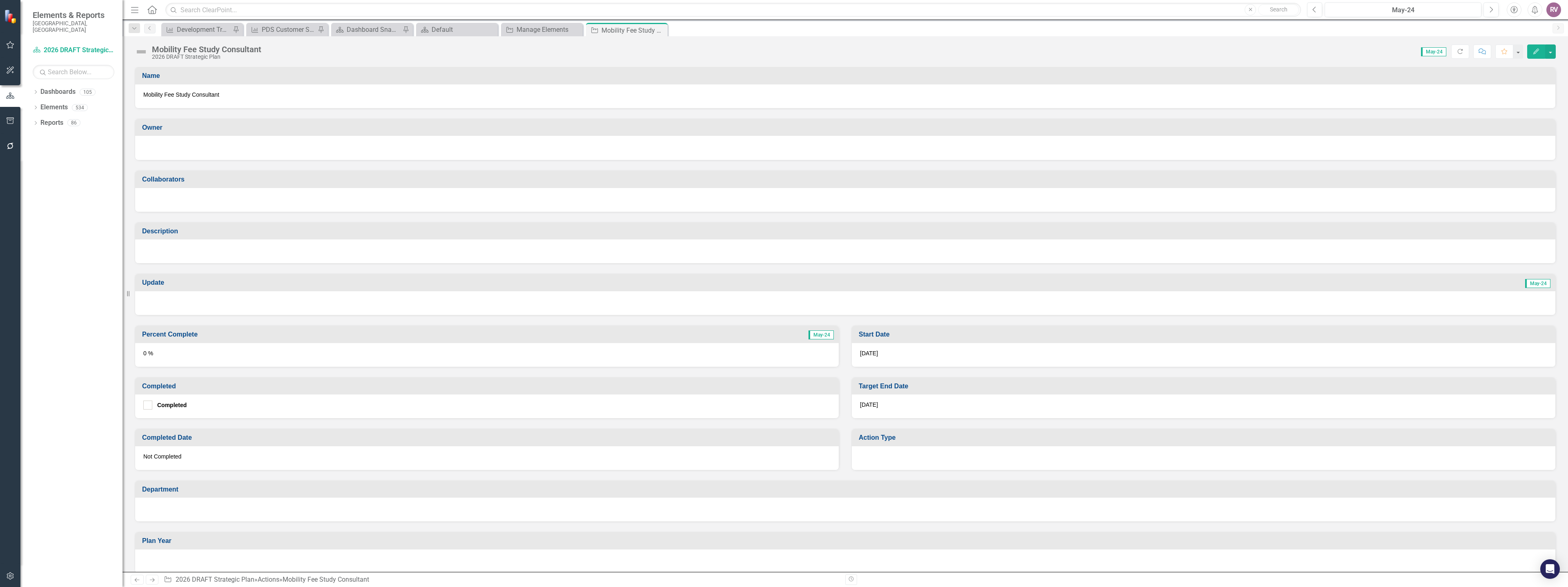
click at [217, 140] on div at bounding box center [845, 148] width 1420 height 24
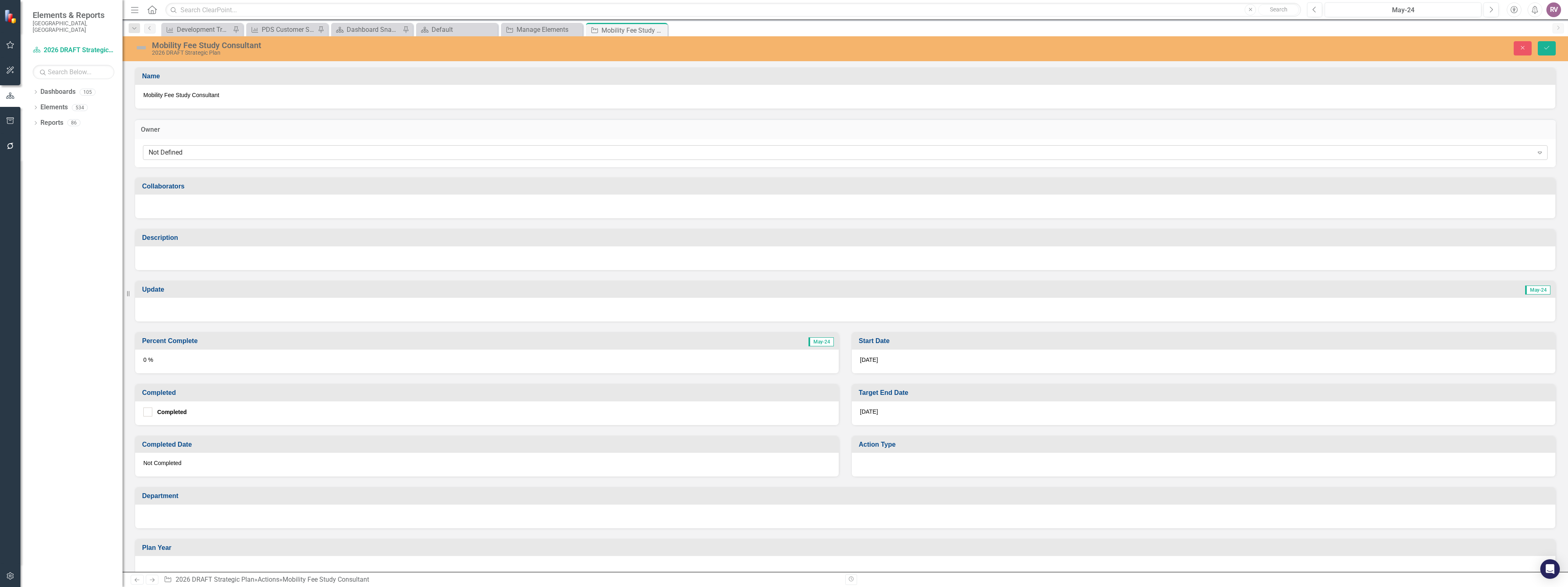
click at [215, 150] on div "Not Defined" at bounding box center [841, 152] width 1385 height 9
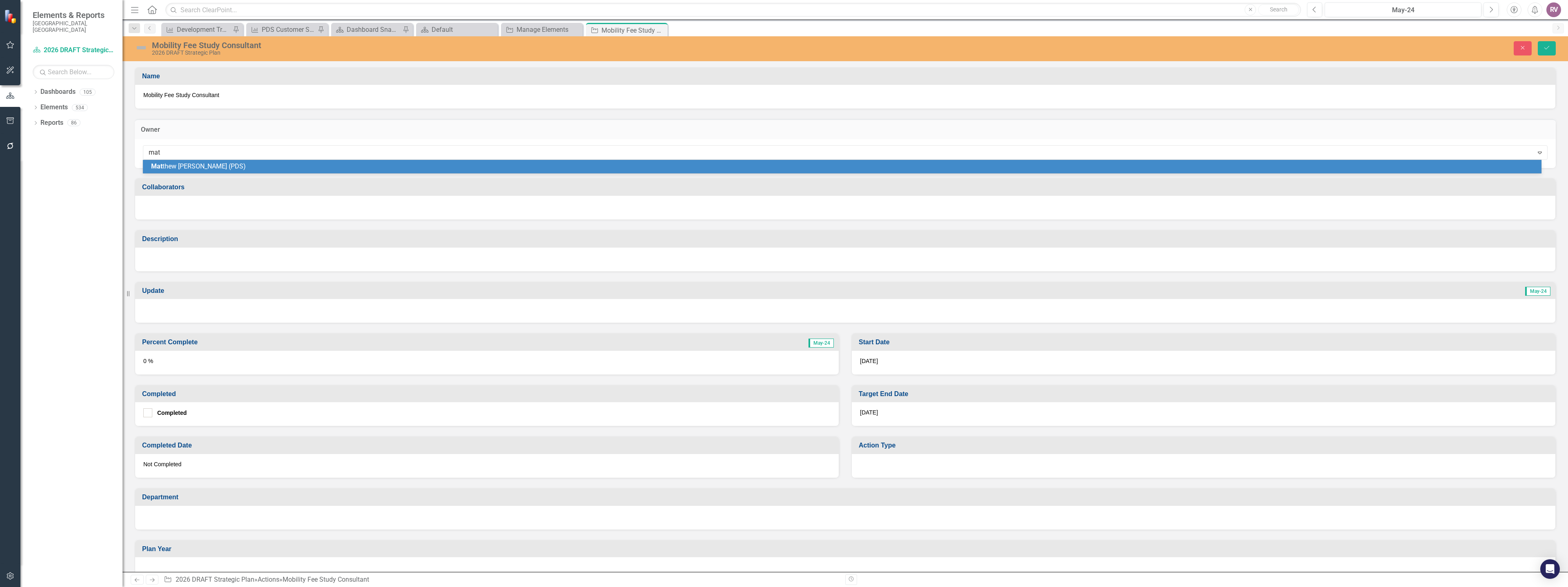
type input "matt"
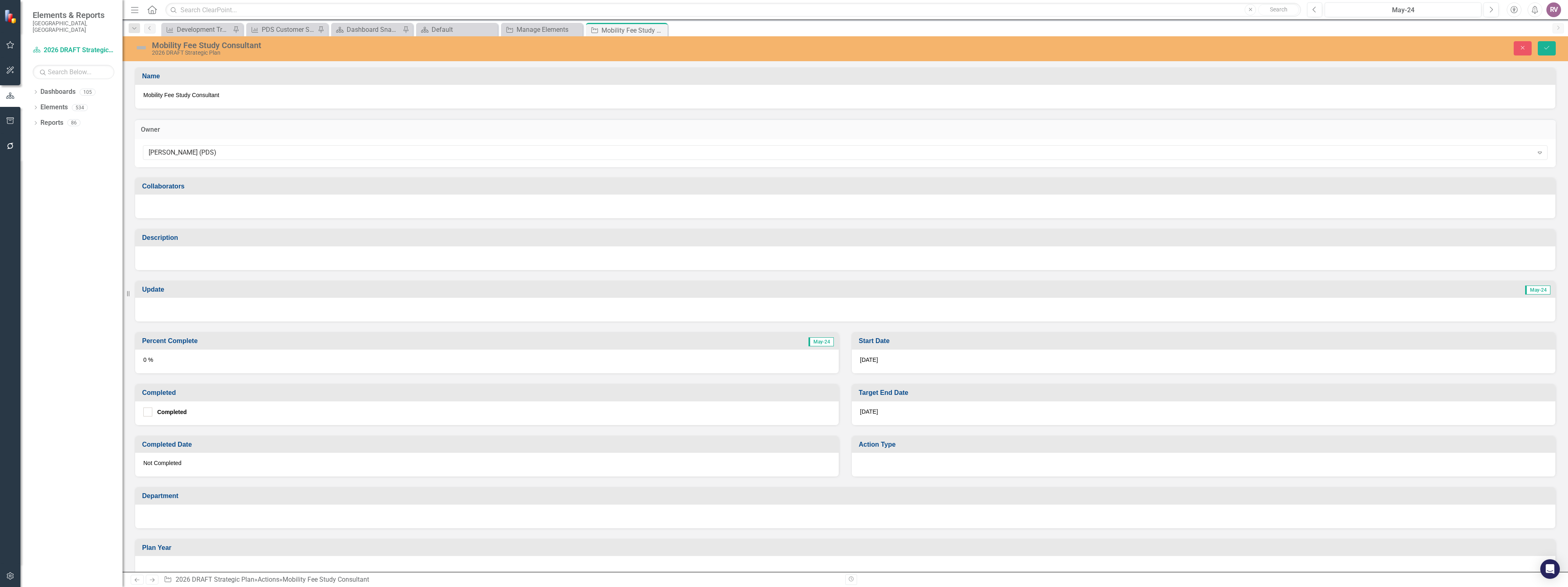
click at [210, 252] on div at bounding box center [845, 258] width 1420 height 24
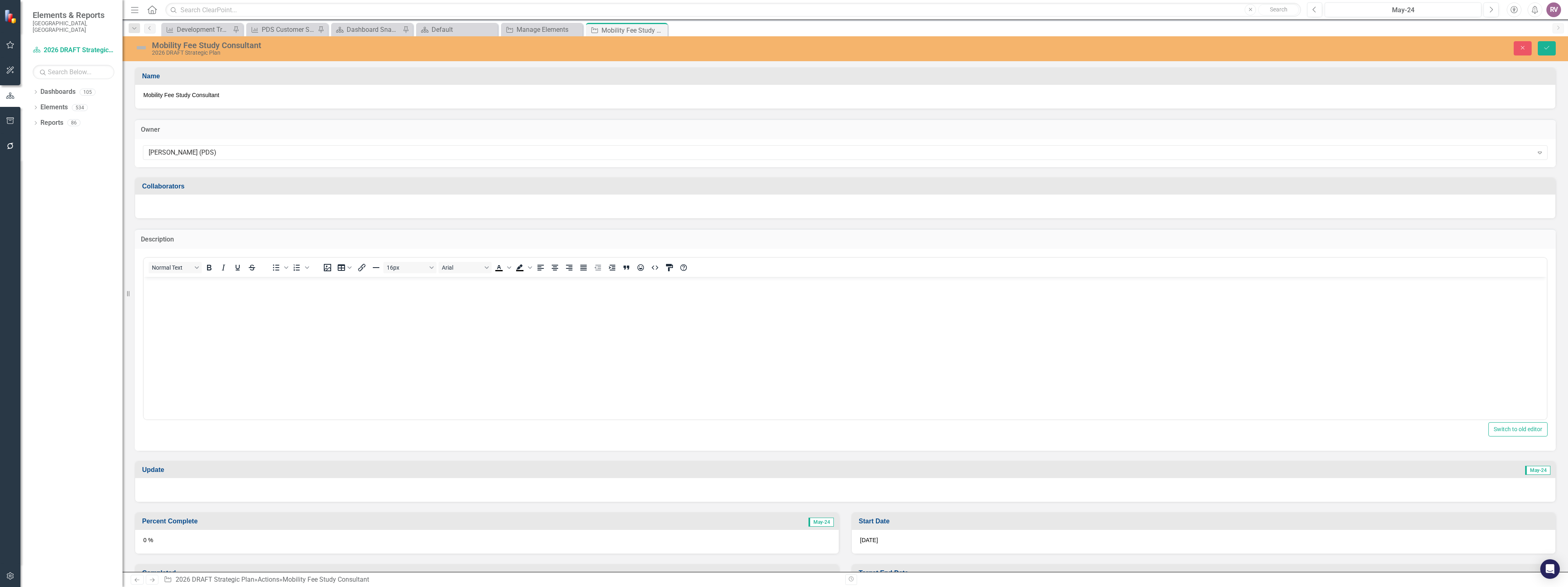
click at [194, 280] on p "Rich Text Area. Press ALT-0 for help." at bounding box center [845, 283] width 1399 height 10
click at [382, 300] on body "Rich Text Area. Press ALT-0 for help." at bounding box center [845, 338] width 1403 height 122
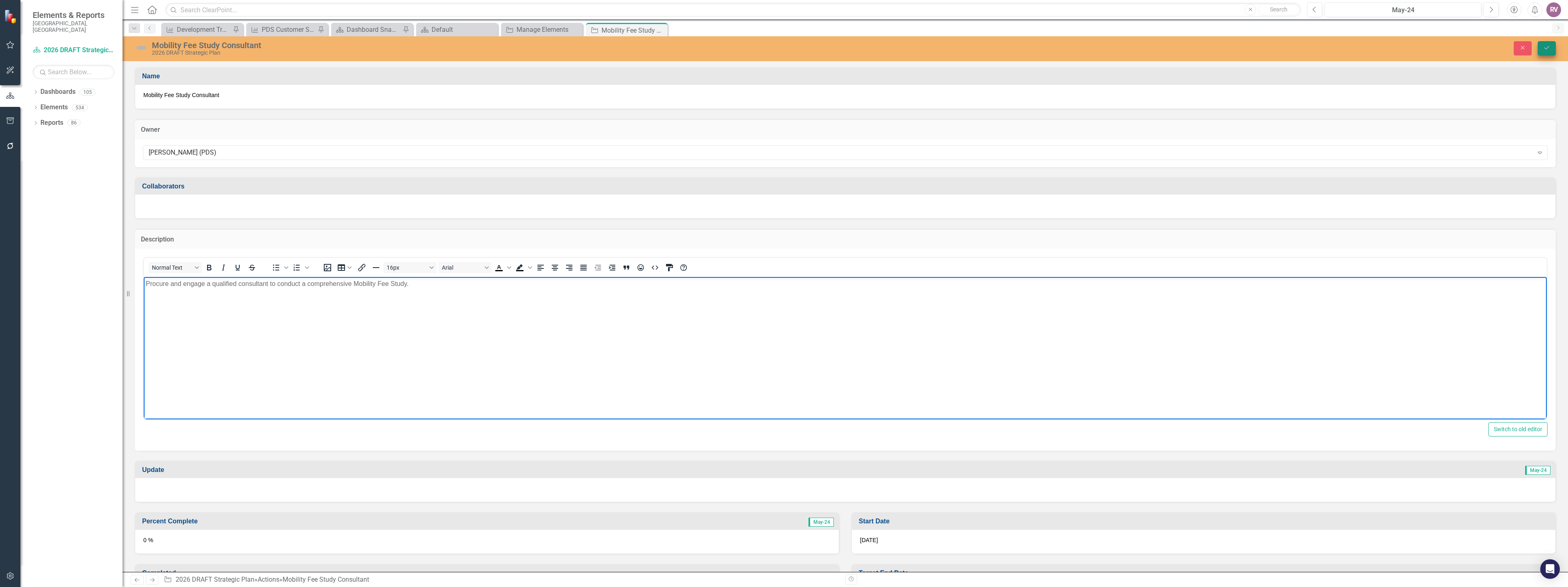
click at [1549, 46] on icon "submit" at bounding box center [1547, 47] width 5 height 3
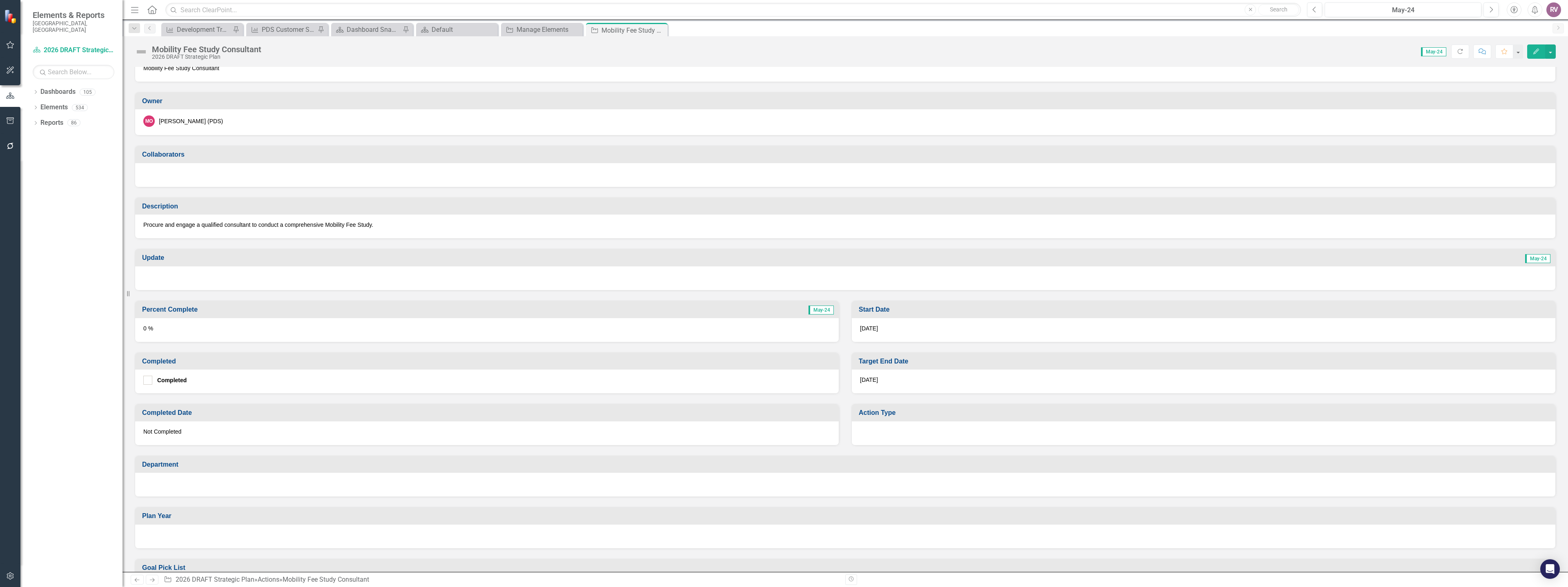
scroll to position [41, 0]
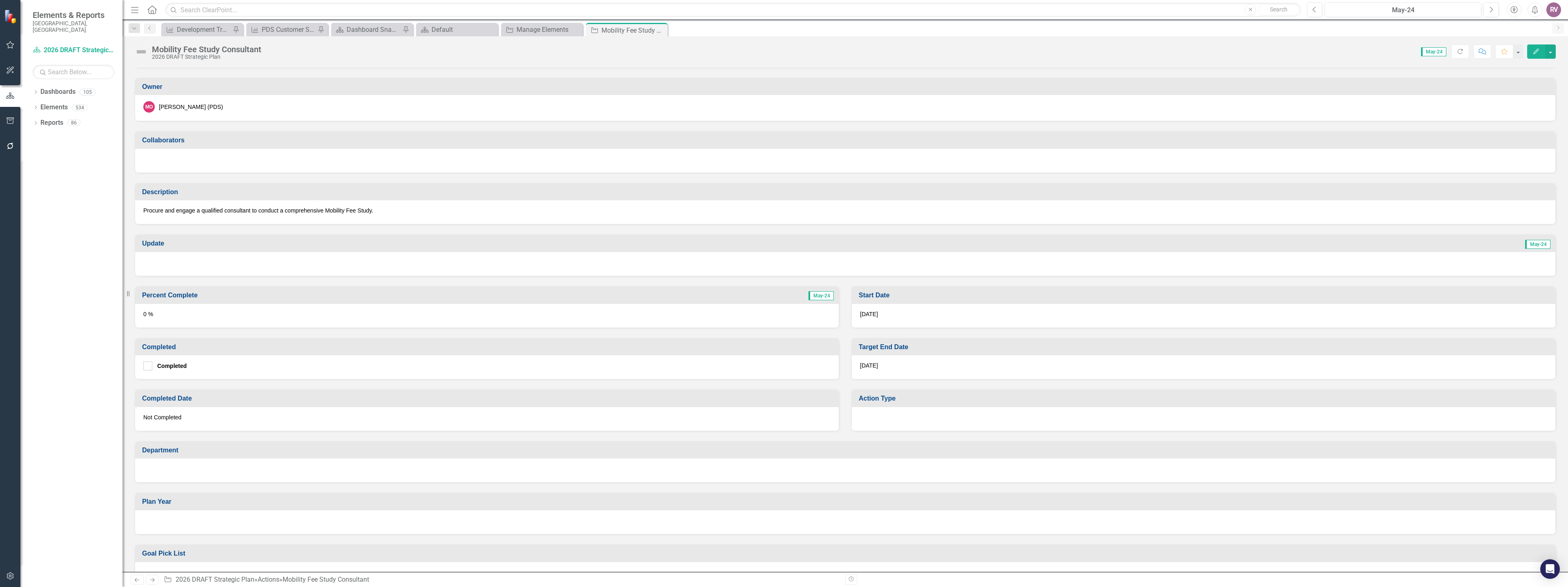
click at [886, 370] on div "7/31/26" at bounding box center [1203, 367] width 704 height 24
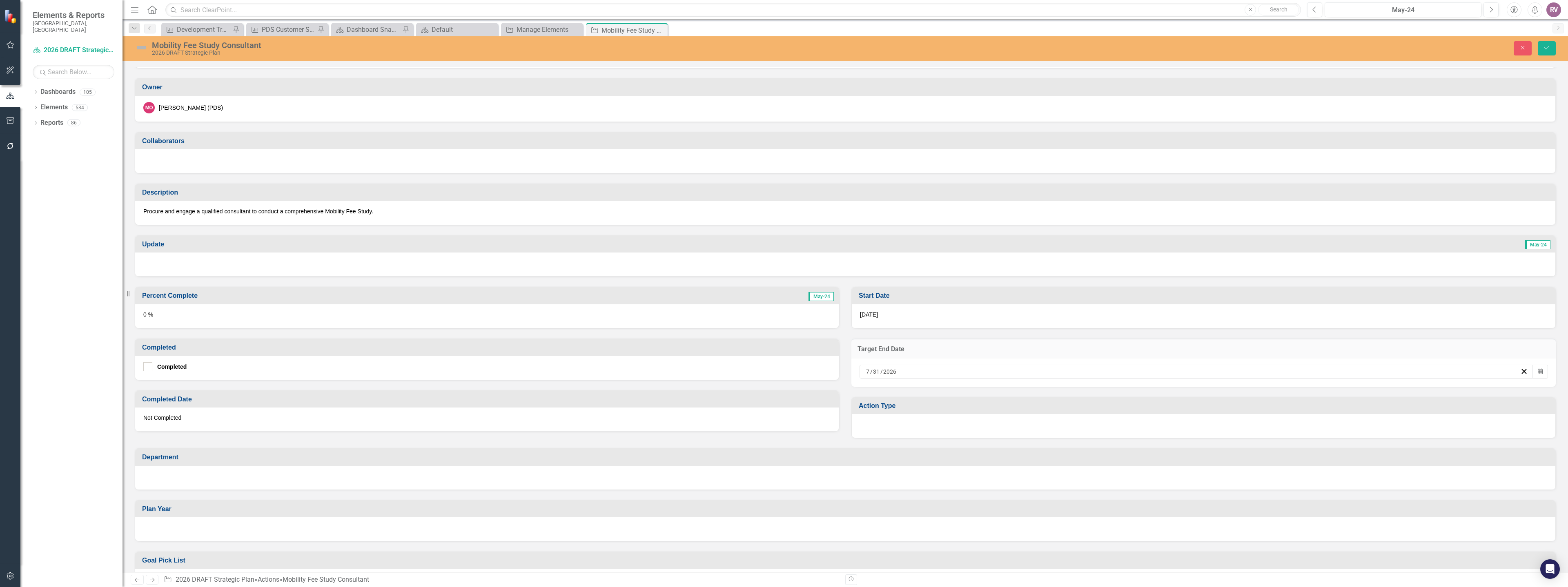
click at [880, 372] on span "/" at bounding box center [881, 372] width 2 height 7
click at [1235, 391] on button "›" at bounding box center [1236, 392] width 18 height 18
click at [1191, 477] on abbr "30" at bounding box center [1192, 478] width 7 height 7
click at [941, 426] on div at bounding box center [1203, 426] width 704 height 24
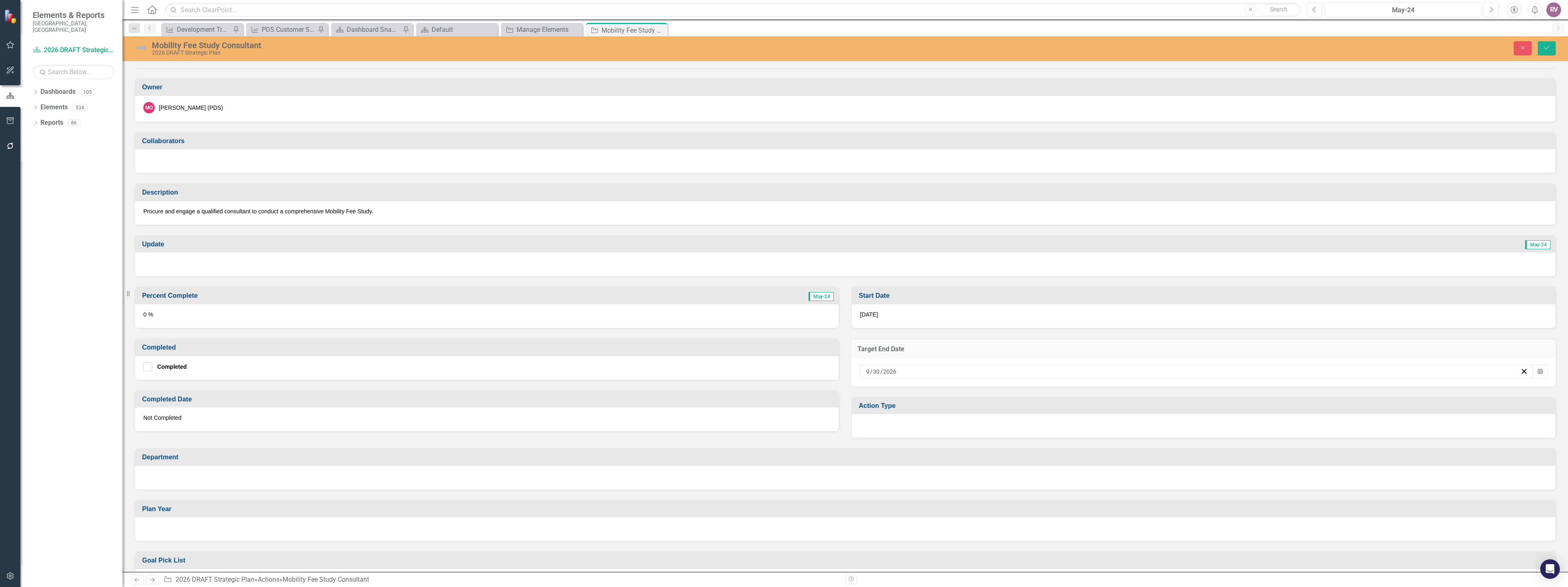
click at [941, 426] on div at bounding box center [1203, 426] width 704 height 24
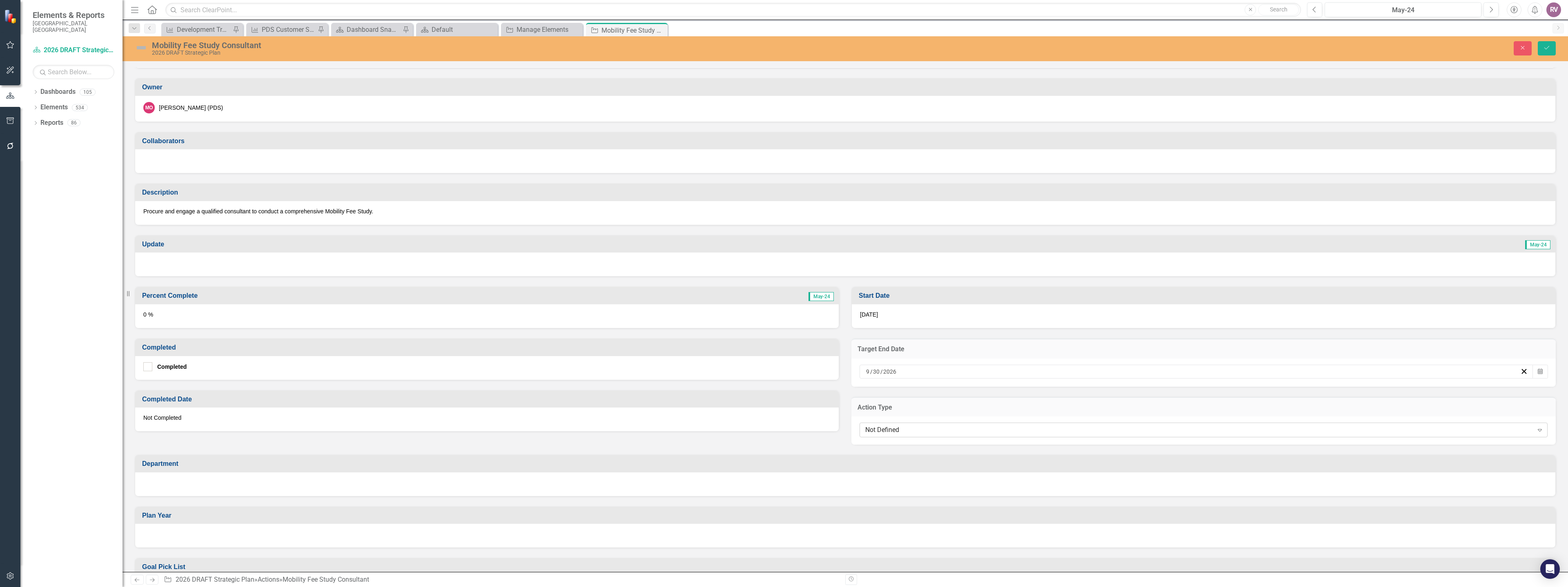
click at [931, 432] on div "Not Defined" at bounding box center [1199, 430] width 668 height 9
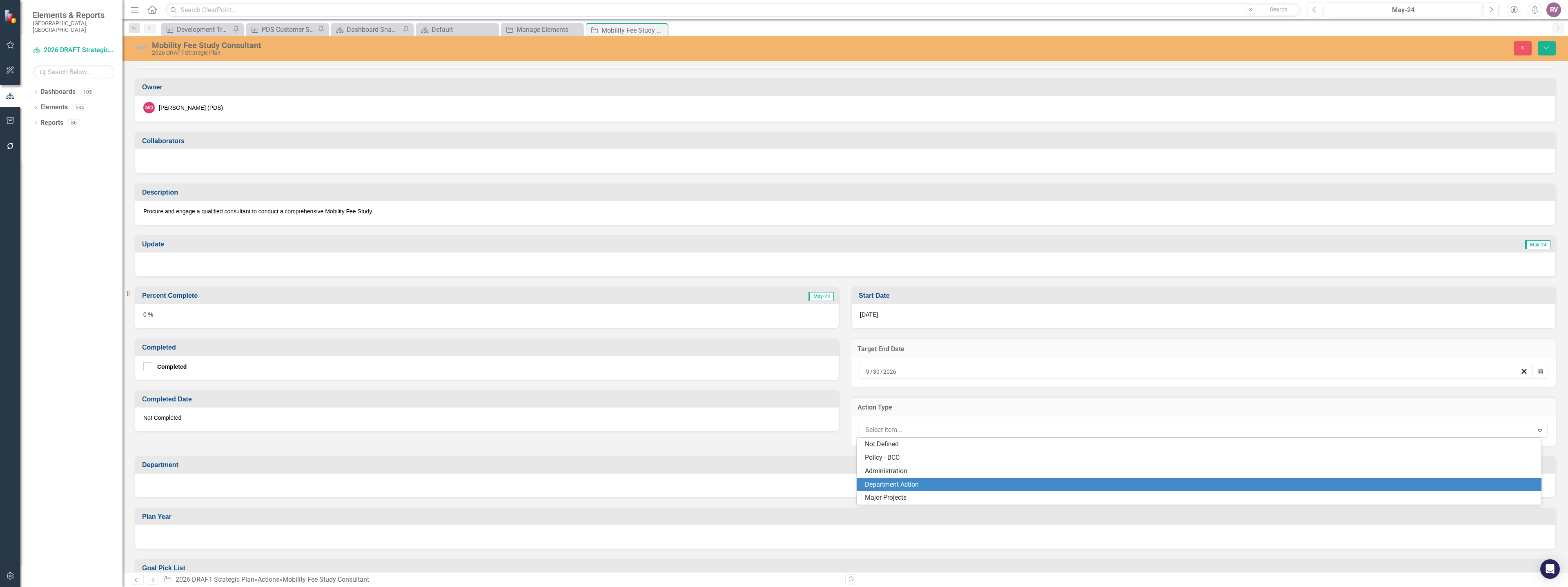
click at [906, 485] on div "Department Action" at bounding box center [1201, 485] width 672 height 9
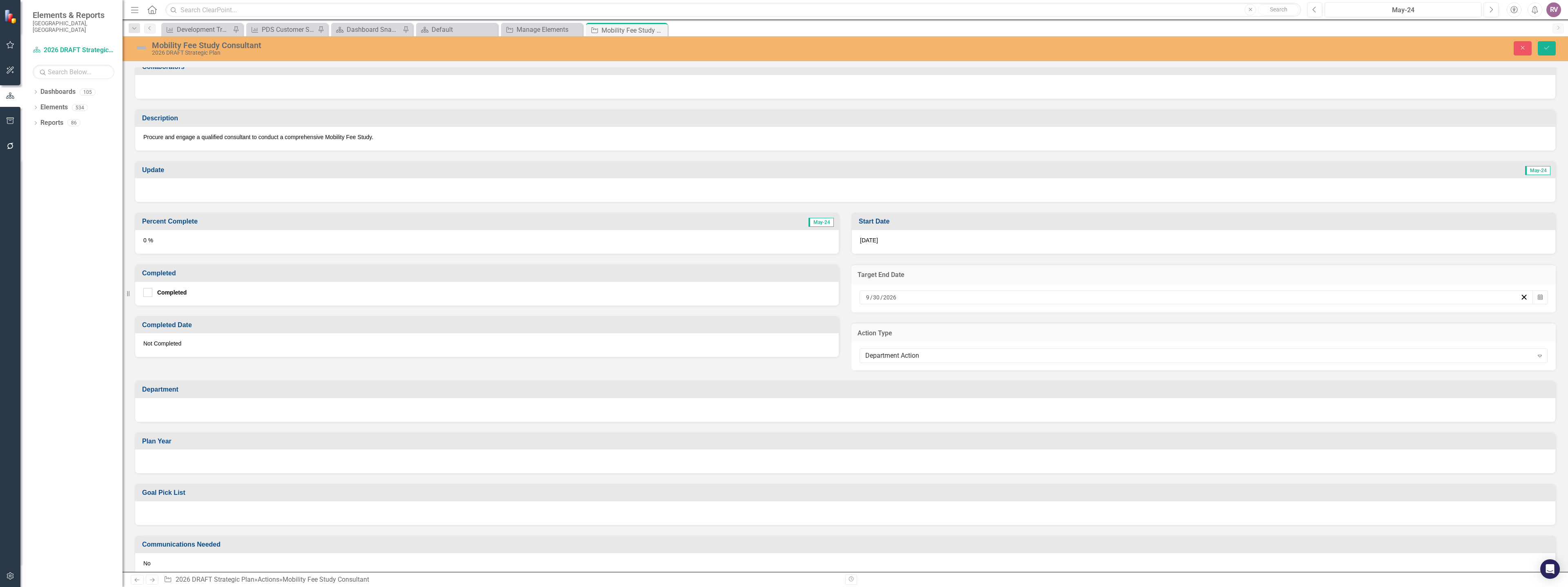
scroll to position [122, 0]
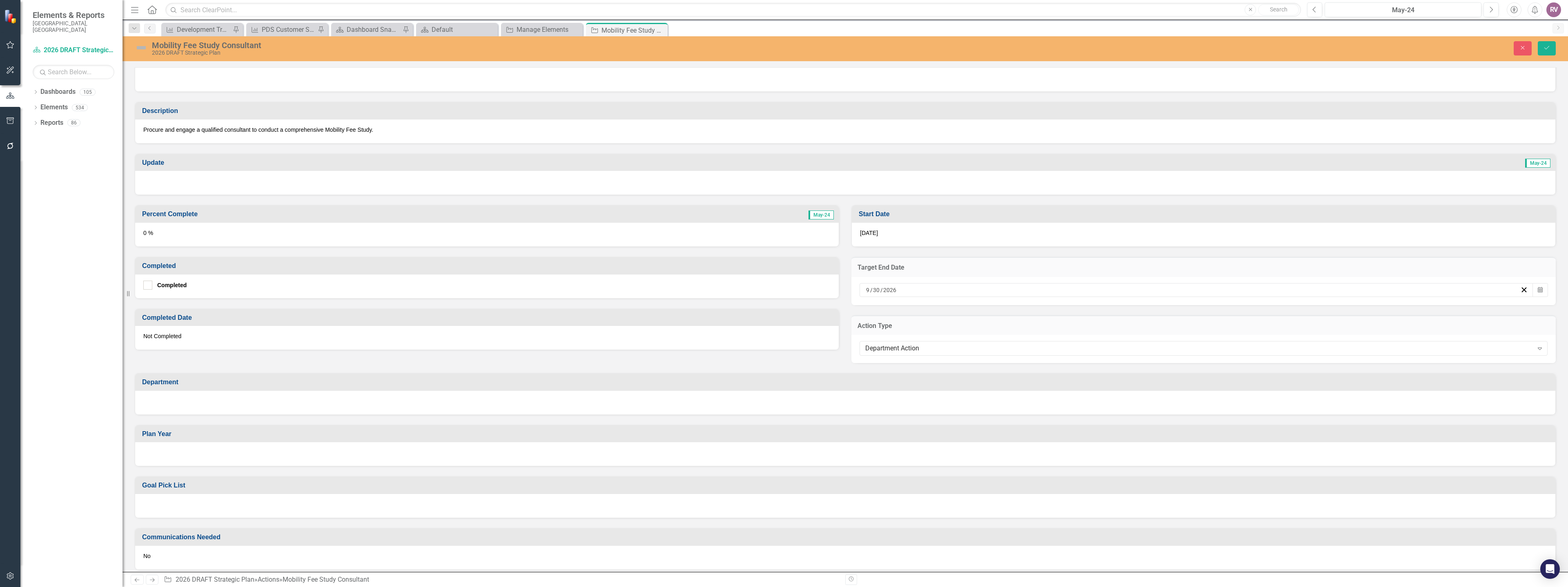
click at [159, 408] on div at bounding box center [845, 403] width 1420 height 24
click at [159, 408] on div at bounding box center [845, 403] width 1420 height 24
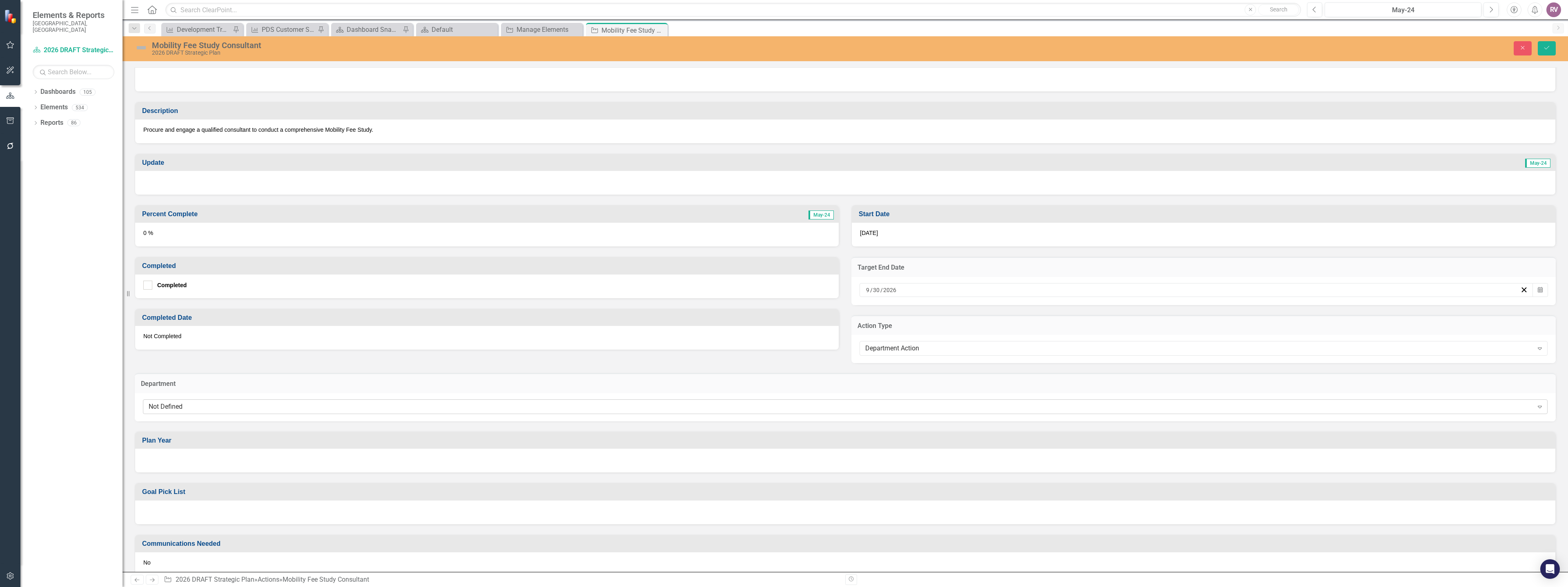
click at [161, 407] on div "Not Defined" at bounding box center [841, 406] width 1385 height 9
type input "pla"
click at [191, 470] on div at bounding box center [845, 460] width 1420 height 24
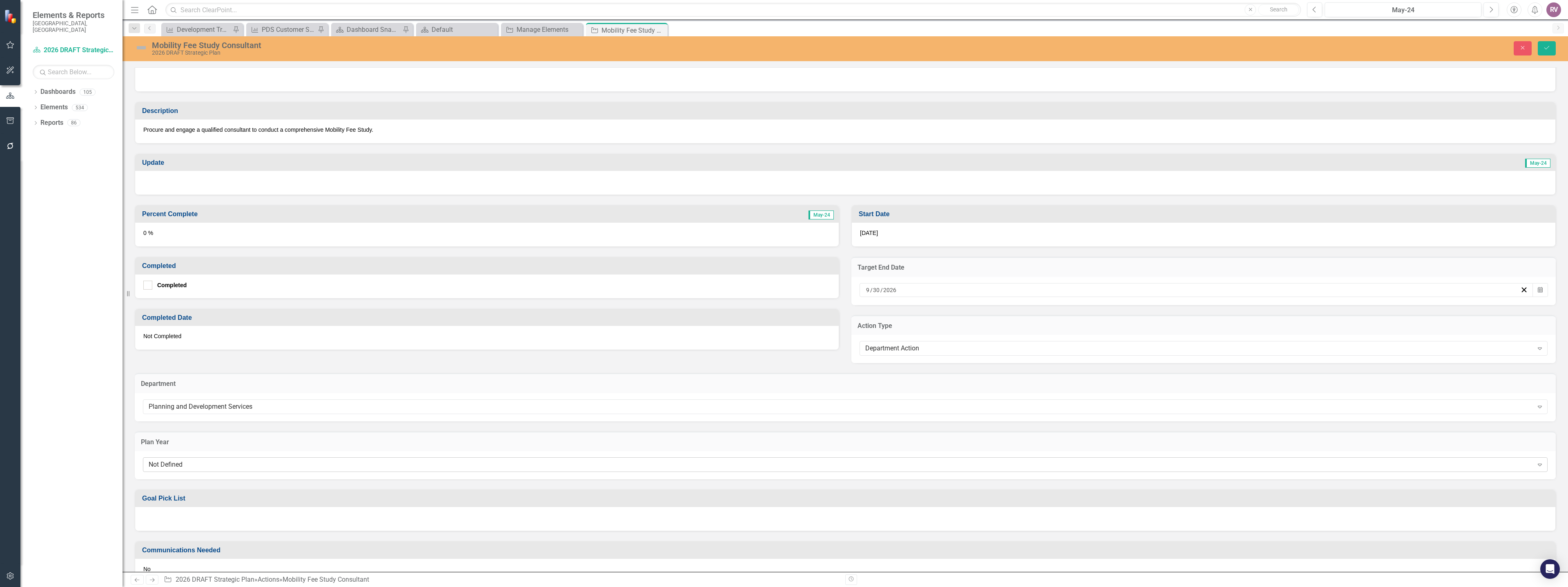
click at [189, 470] on div "Not Defined Expand" at bounding box center [845, 465] width 1405 height 15
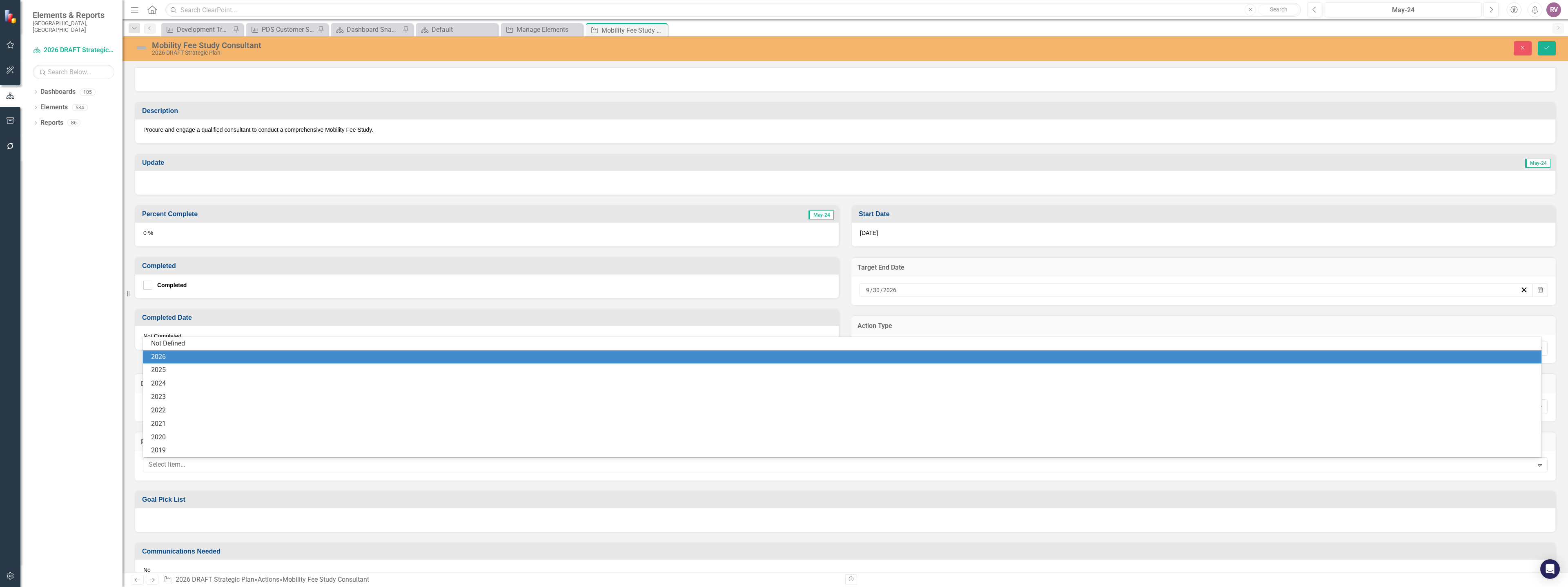
click at [180, 360] on div "2026" at bounding box center [844, 357] width 1385 height 9
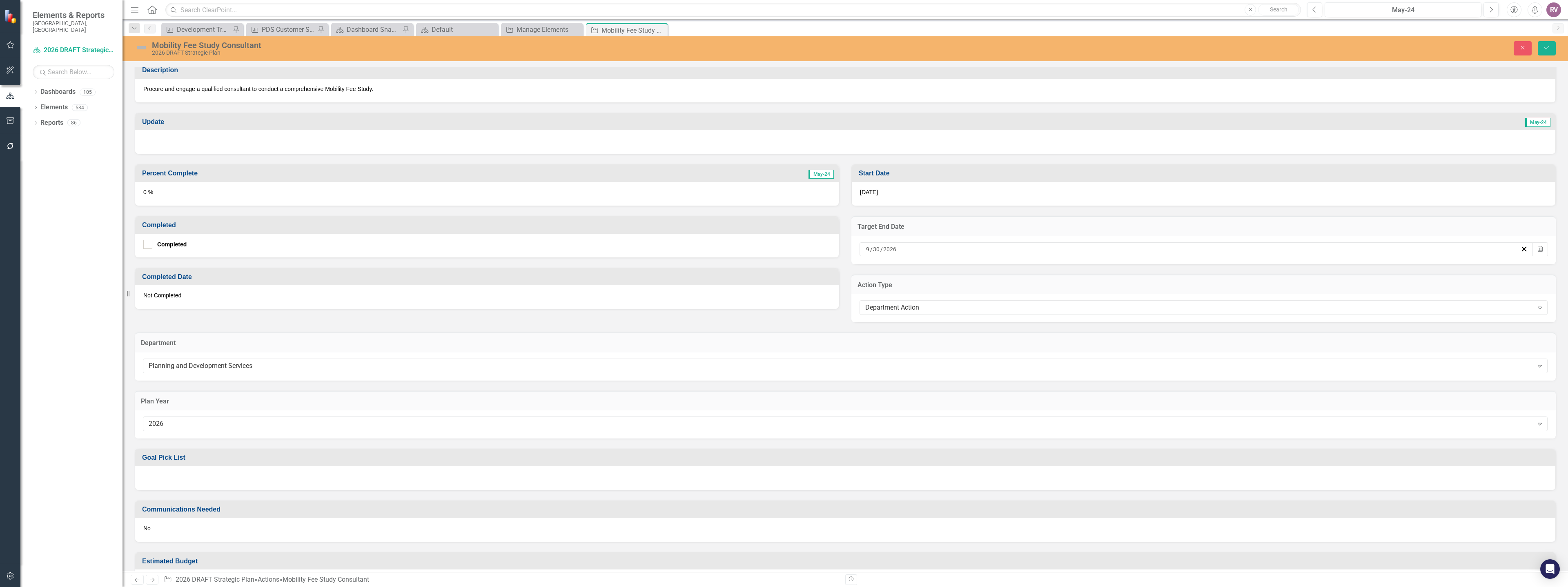
scroll to position [193, 0]
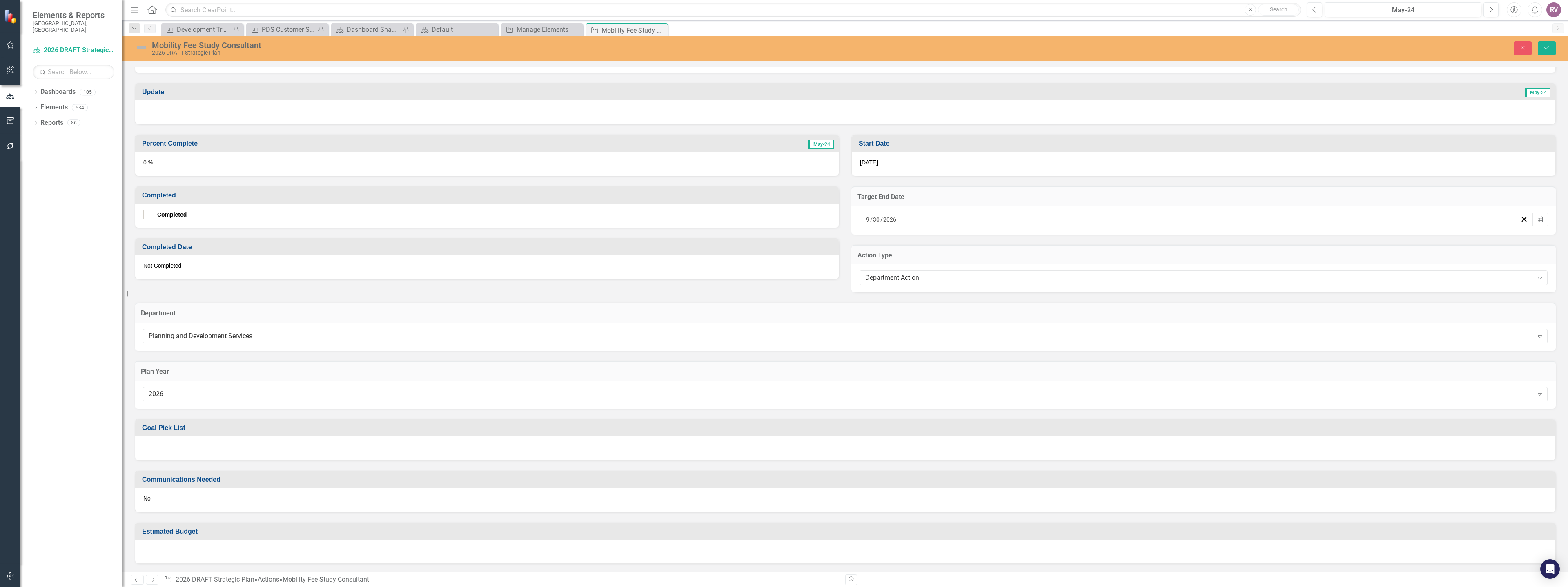
click at [185, 446] on div at bounding box center [845, 448] width 1420 height 24
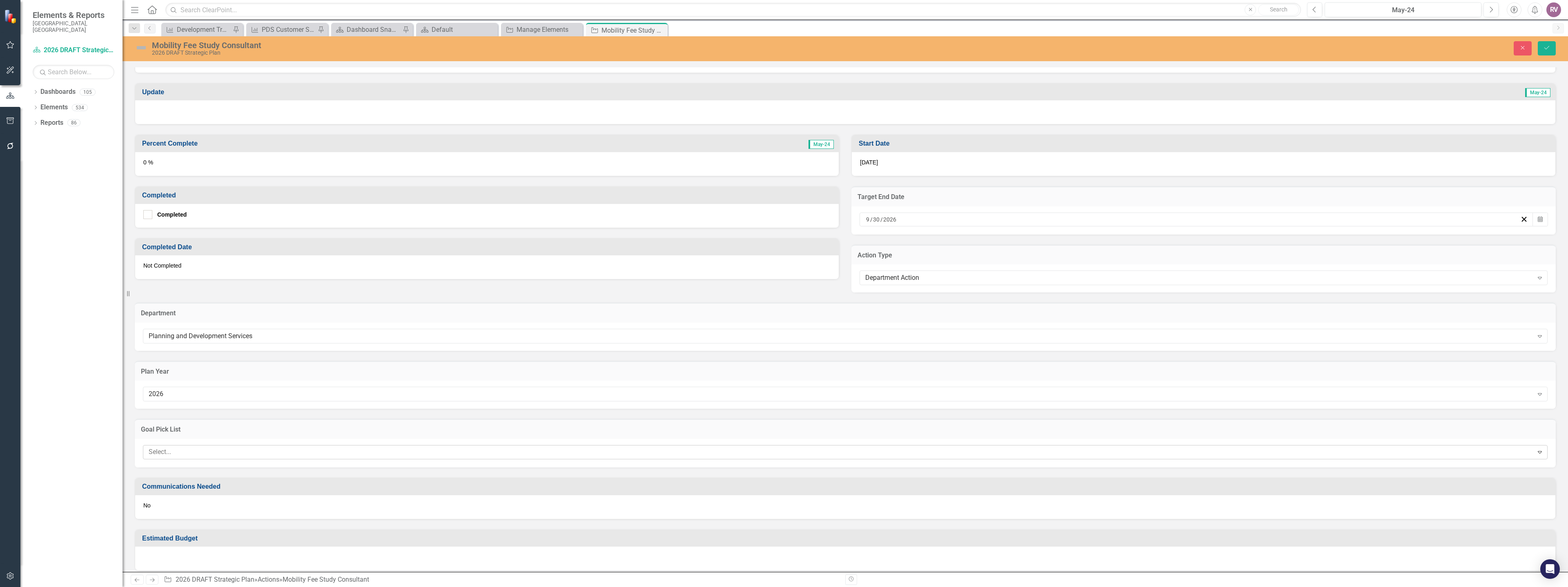
click at [183, 448] on div at bounding box center [839, 453] width 1388 height 11
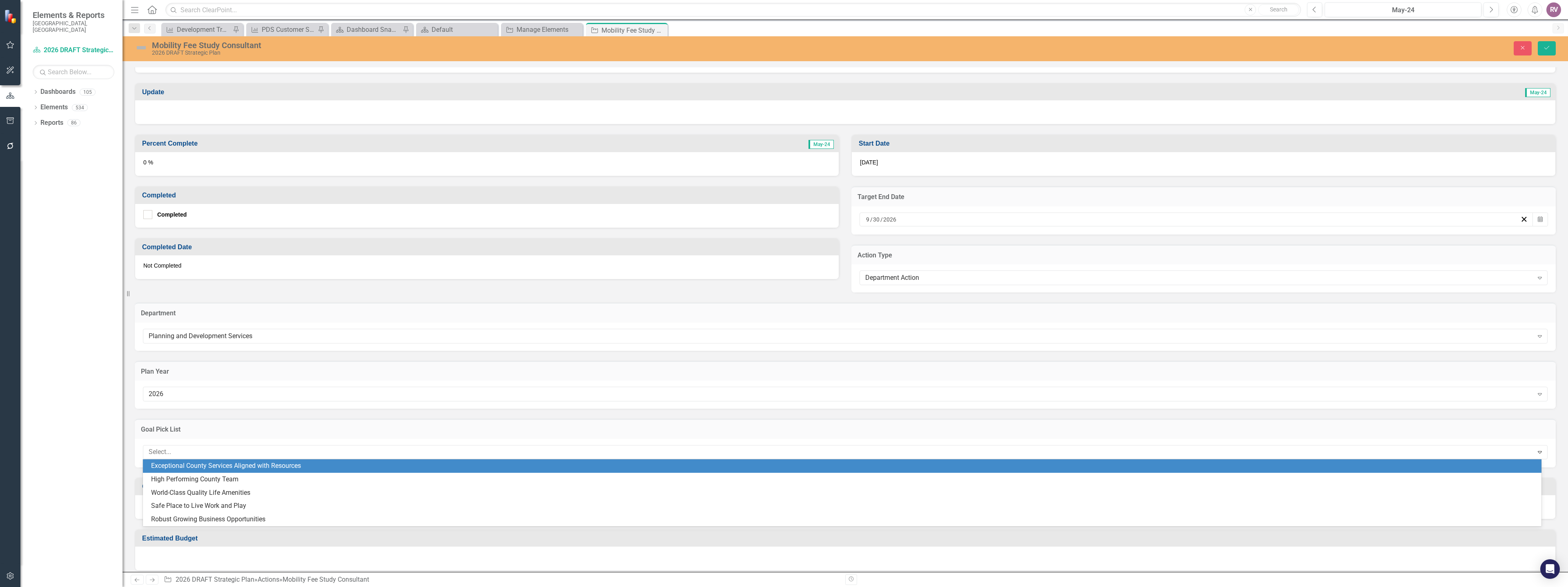
click at [230, 465] on div "Exceptional County Services Aligned with Resources" at bounding box center [844, 466] width 1385 height 9
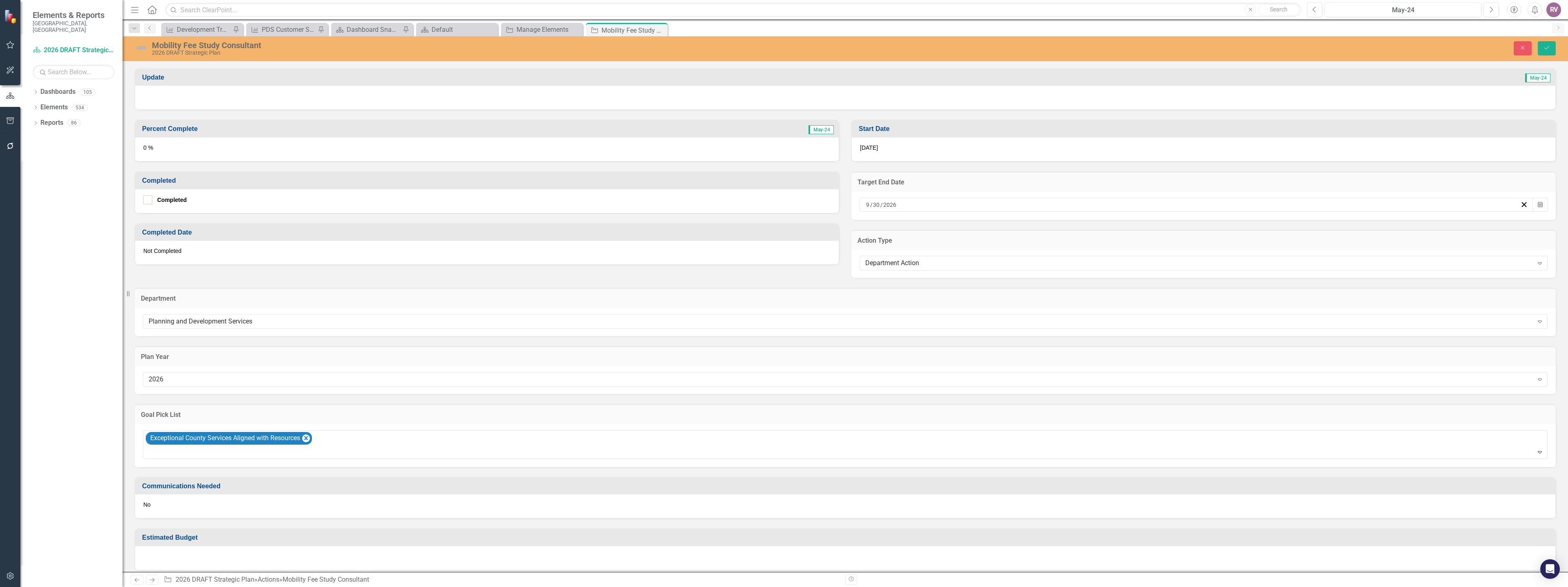
scroll to position [214, 0]
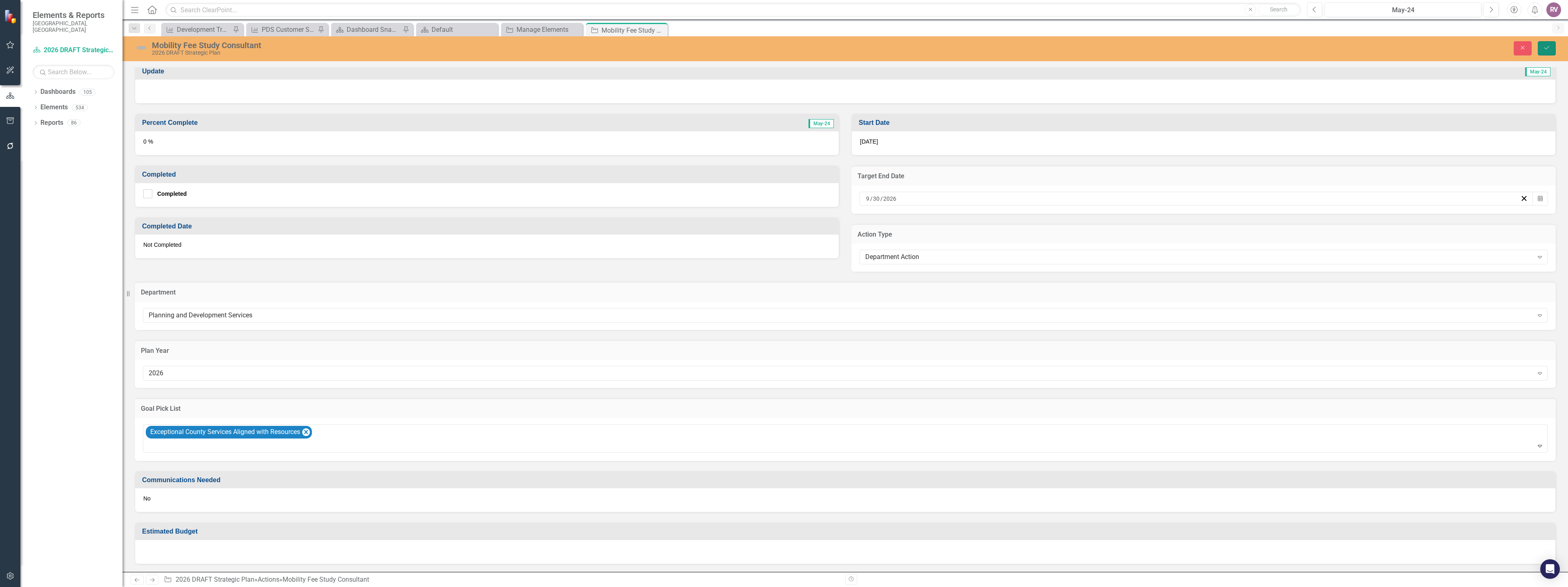
click at [1544, 50] on icon "Save" at bounding box center [1547, 47] width 7 height 5
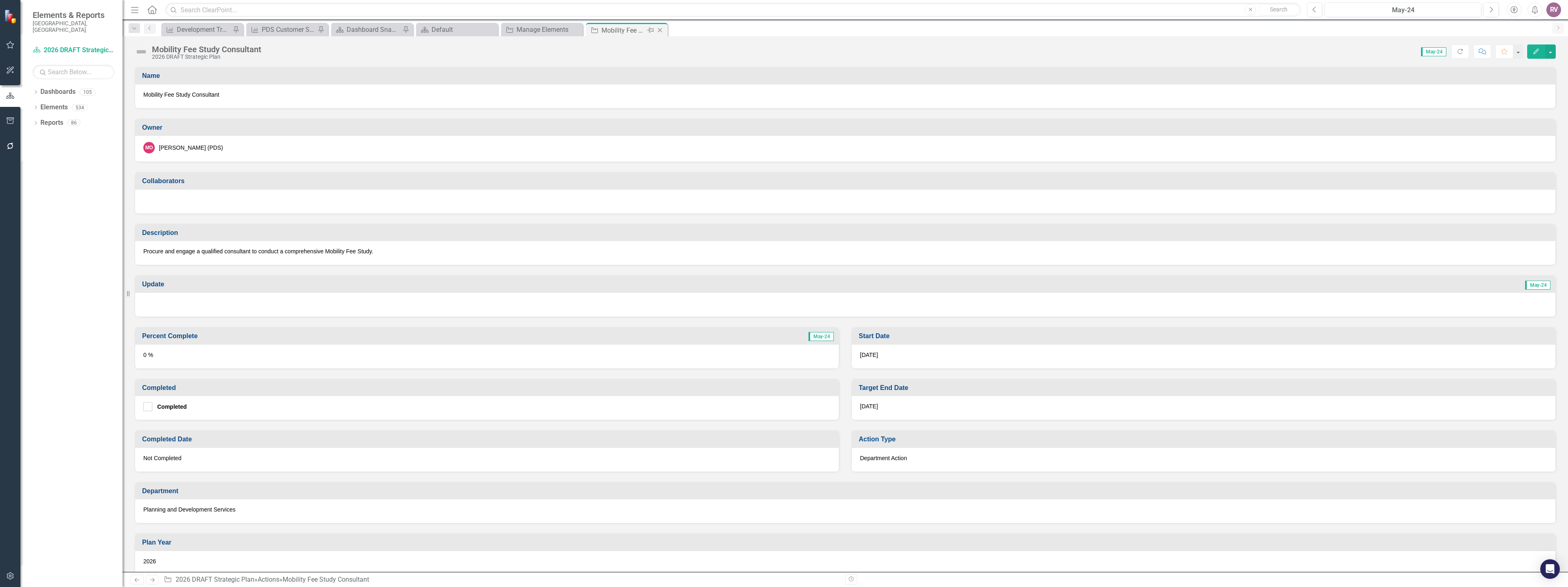
click at [660, 33] on icon "Close" at bounding box center [659, 30] width 8 height 7
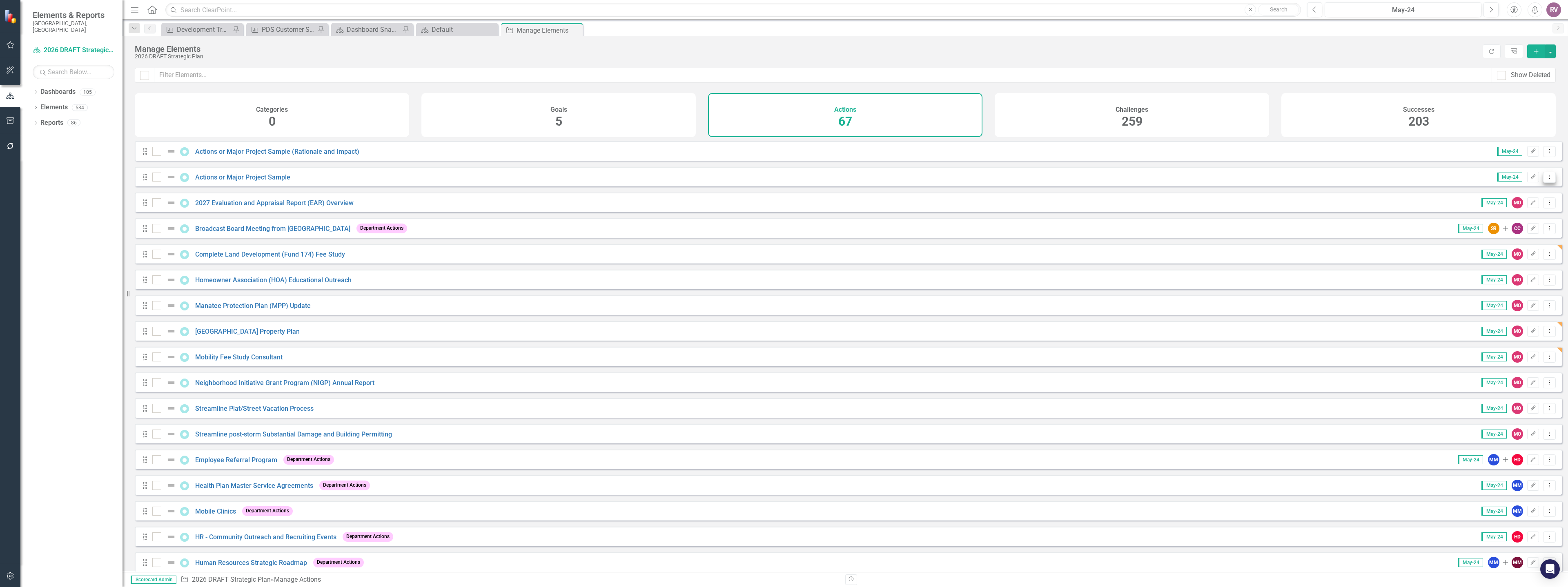
click at [1546, 179] on icon "Dropdown Menu" at bounding box center [1549, 176] width 7 height 5
click at [1515, 228] on link "Copy Duplicate Action" at bounding box center [1516, 227] width 67 height 15
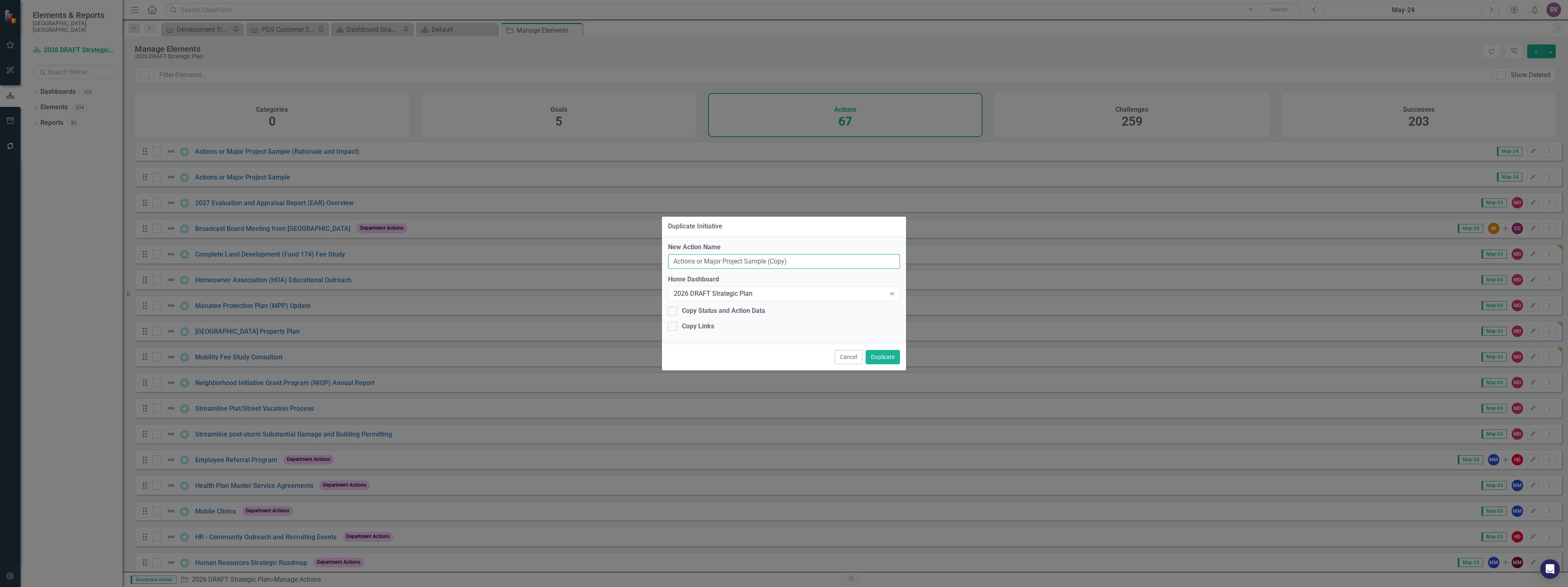
click at [791, 257] on input "Actions or Major Project Sample (Copy)" at bounding box center [783, 262] width 232 height 15
drag, startPoint x: 796, startPoint y: 261, endPoint x: 639, endPoint y: 260, distance: 157.0
click at [639, 260] on div "Duplicate Initiative New Action Name Actions or Major Project Sample (Copy) Hom…" at bounding box center [784, 293] width 1568 height 587
paste input "Land Information Management System Training Program"
type input "Land Information Management System Training Program"
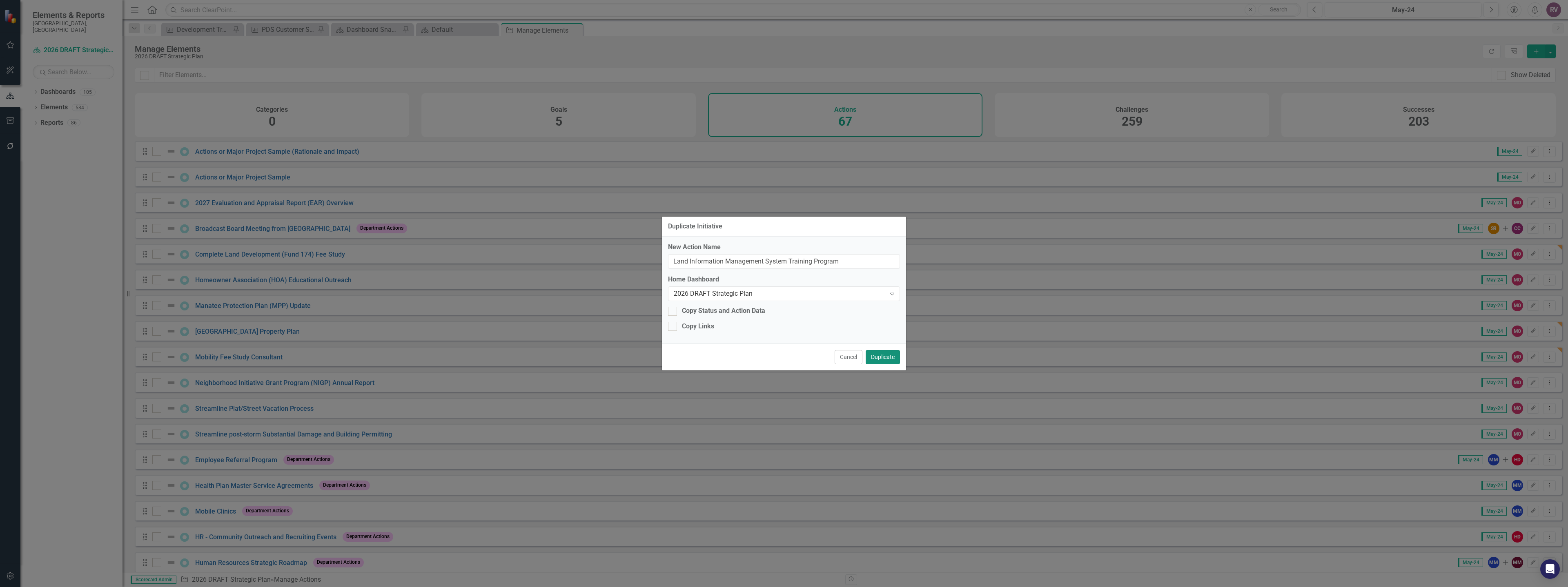
click at [876, 355] on button "Duplicate" at bounding box center [883, 357] width 34 height 14
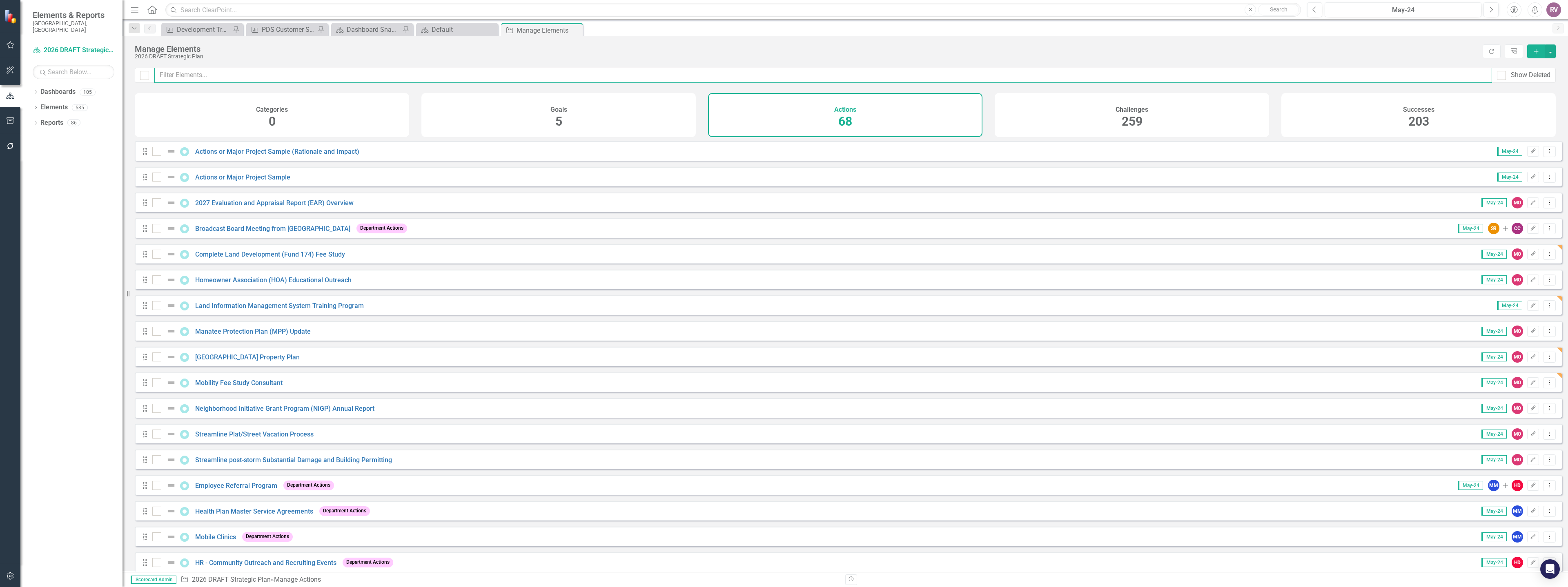
click at [337, 79] on input "text" at bounding box center [824, 75] width 1338 height 15
paste input "Land Information Management System Training Program"
type input "Land Information Management System Training Program"
checkbox input "false"
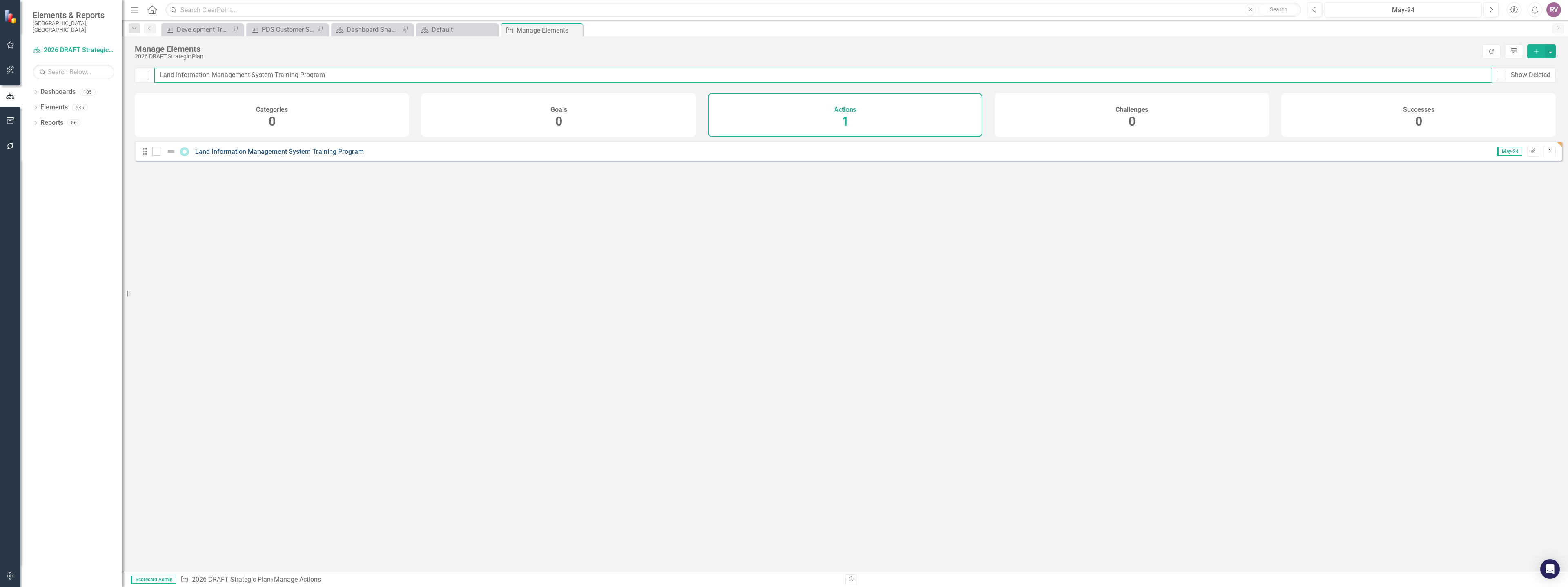
type input "Land Information Management System Training Program"
click at [257, 156] on link "Land Information Management System Training Program" at bounding box center [279, 151] width 169 height 8
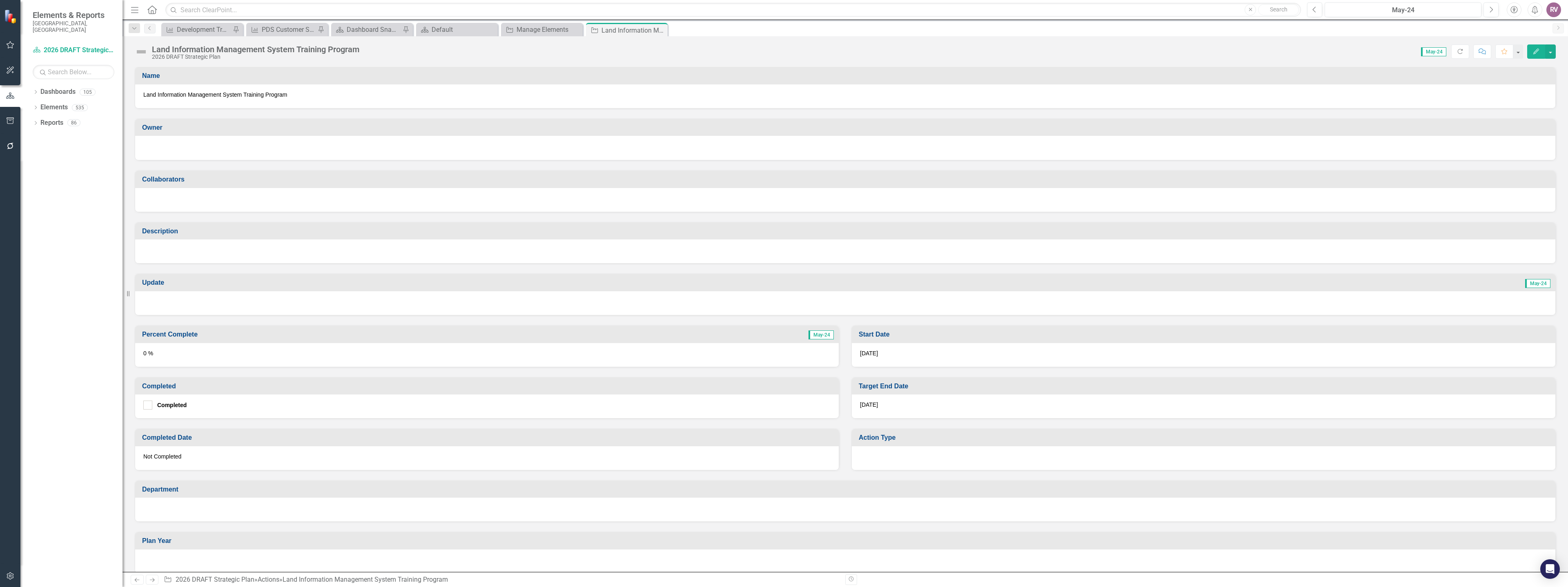
click at [206, 161] on div "Collaborators" at bounding box center [845, 186] width 1433 height 52
click at [205, 147] on div at bounding box center [845, 147] width 1404 height 10
click at [205, 145] on div at bounding box center [845, 147] width 1404 height 10
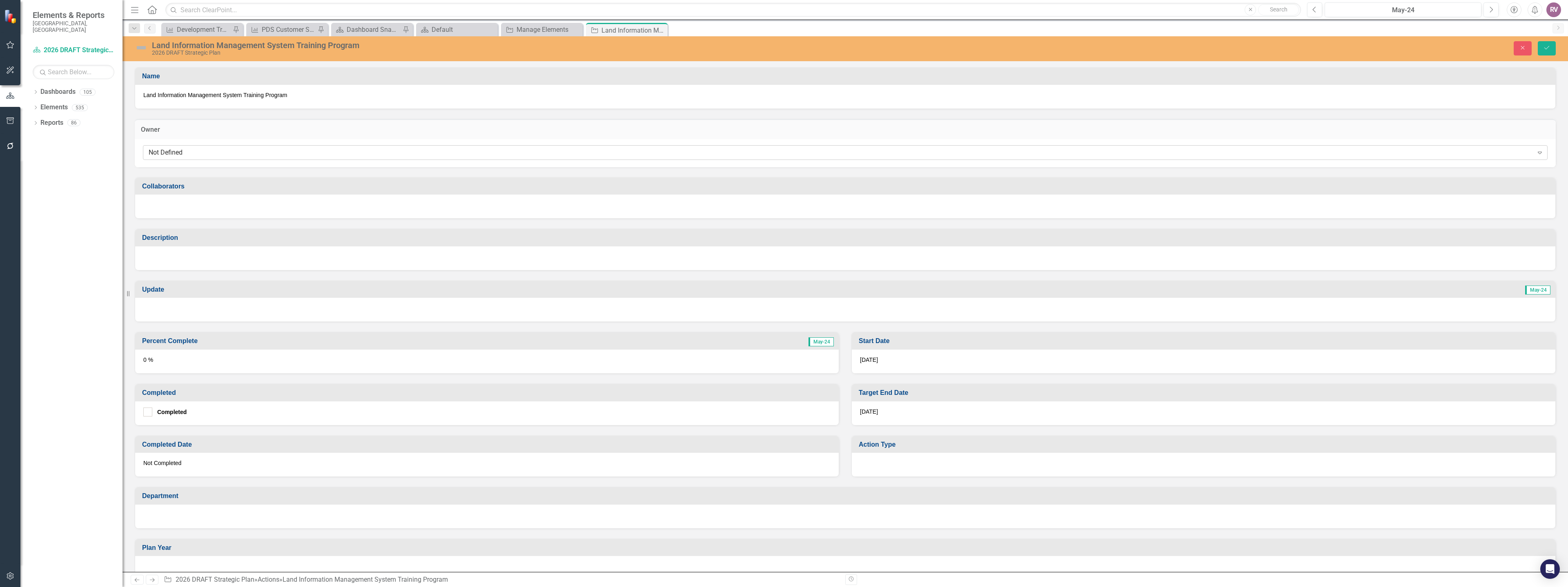
click at [196, 154] on div "Not Defined" at bounding box center [841, 152] width 1385 height 9
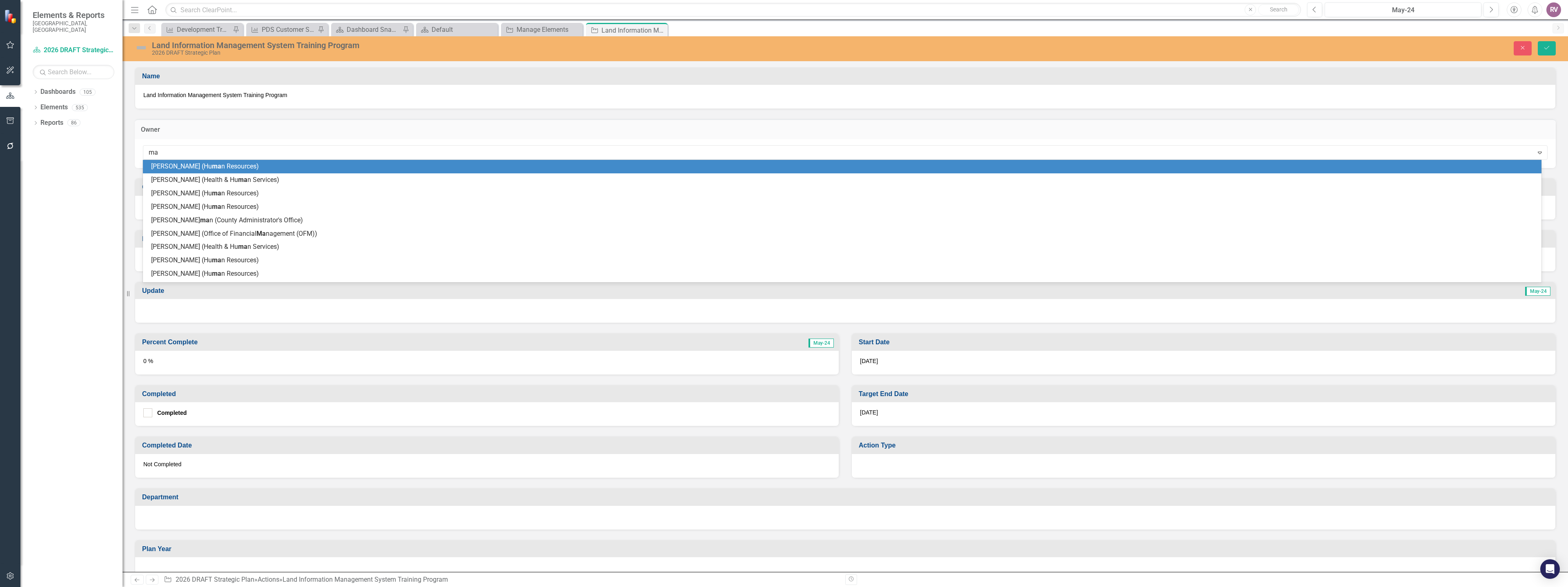
type input "mat"
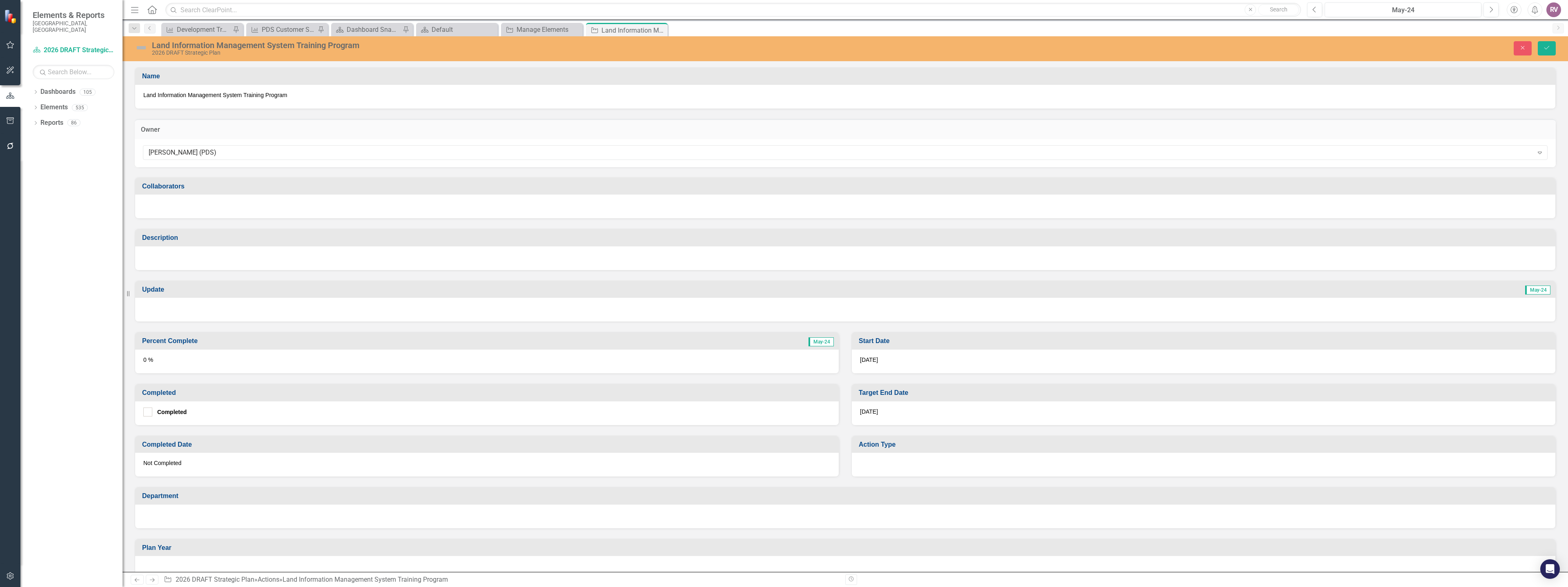
click at [215, 257] on div at bounding box center [845, 258] width 1420 height 24
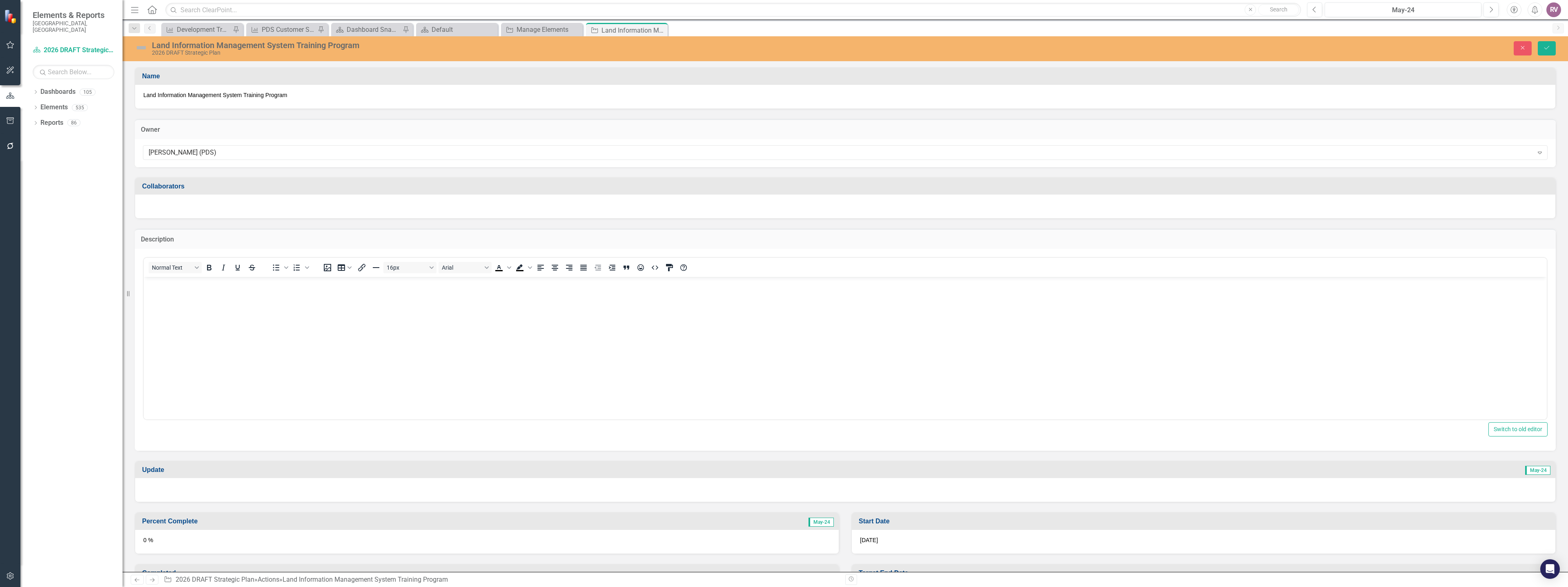
click at [201, 287] on p "Rich Text Area. Press ALT-0 for help." at bounding box center [845, 283] width 1399 height 10
click at [1542, 46] on button "Save" at bounding box center [1547, 48] width 18 height 14
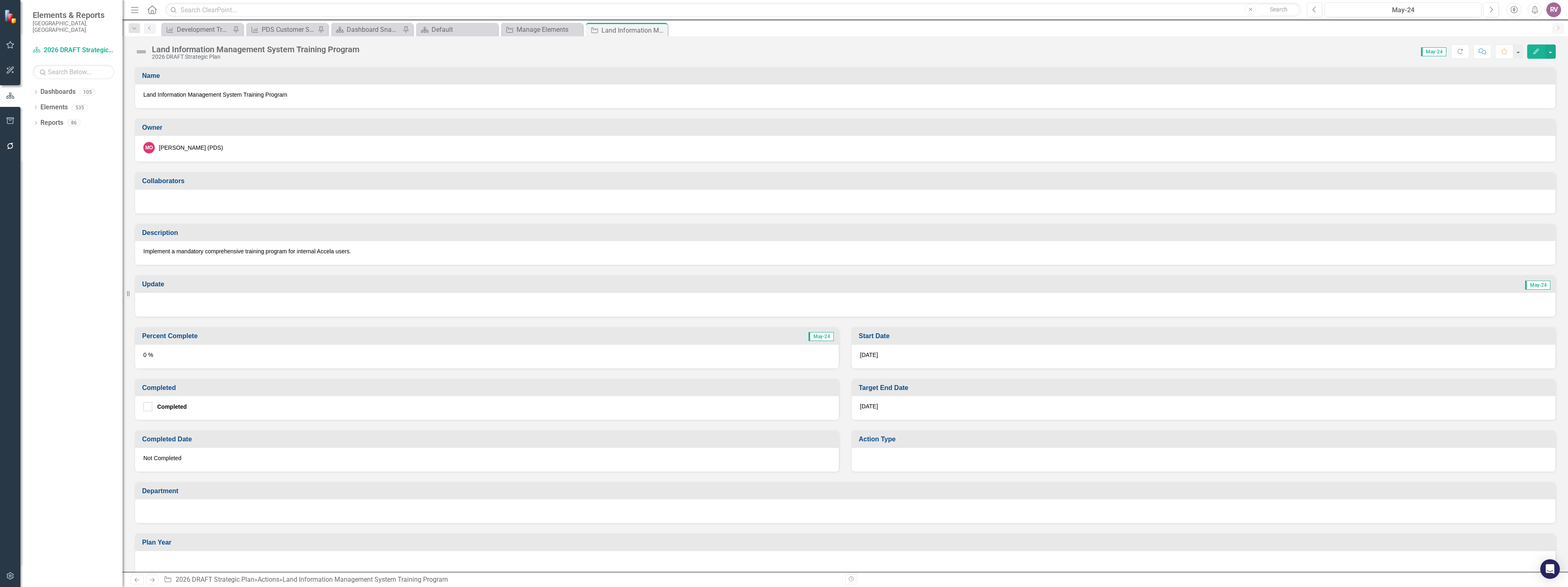
click at [915, 406] on div "7/31/26" at bounding box center [1203, 408] width 704 height 24
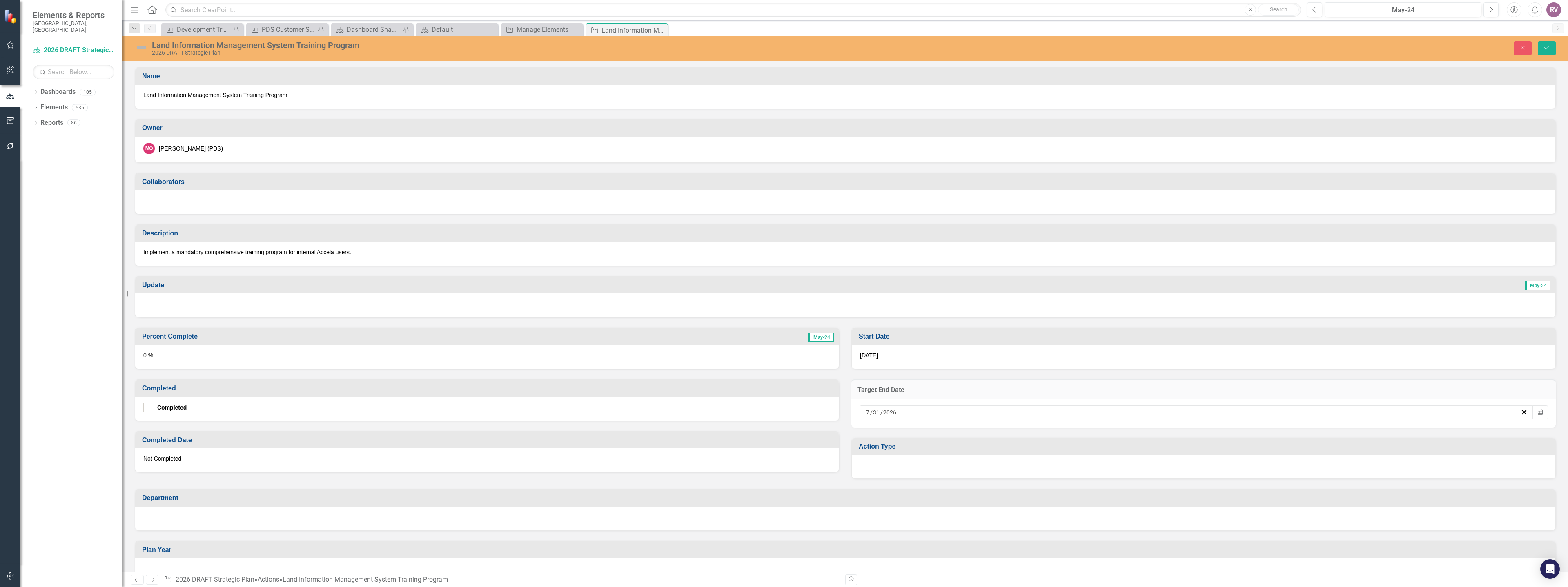
click at [884, 417] on div "7 / 31 / 2026" at bounding box center [1192, 412] width 656 height 8
click at [885, 415] on input "2026" at bounding box center [889, 412] width 14 height 8
click at [1233, 430] on button "›" at bounding box center [1236, 433] width 18 height 18
click at [1191, 521] on abbr "30" at bounding box center [1192, 518] width 7 height 7
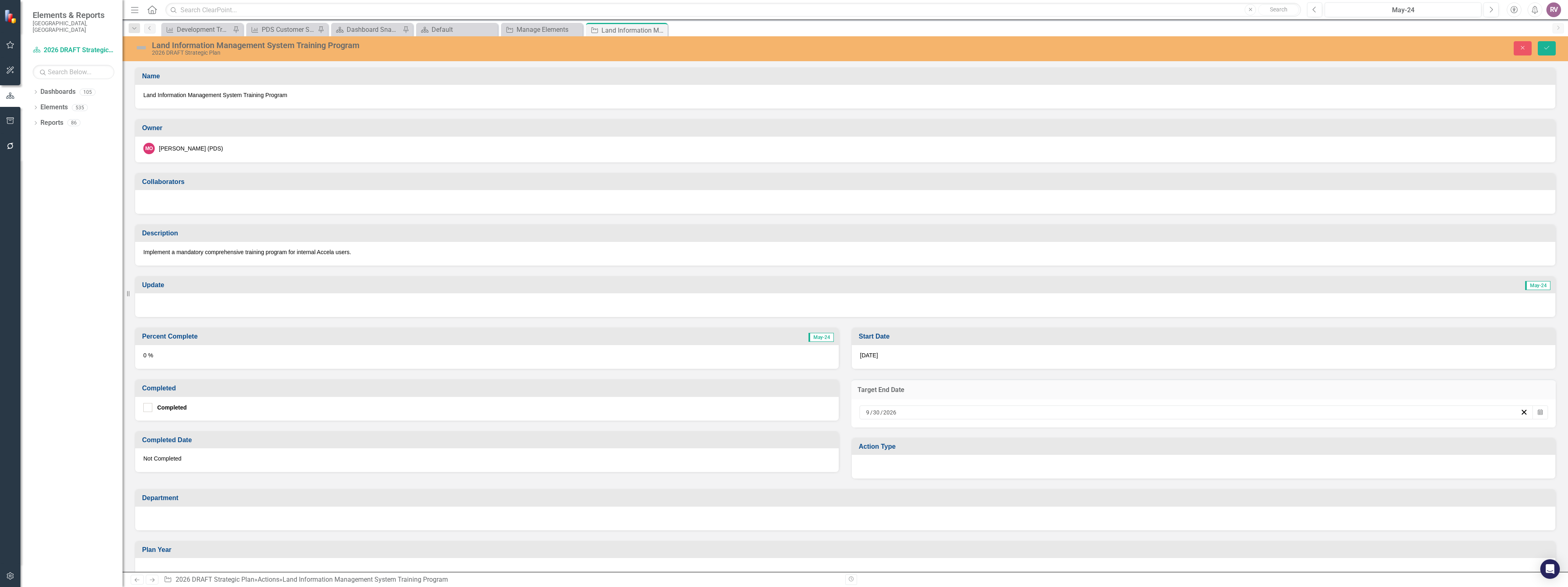
click at [958, 469] on div at bounding box center [1203, 467] width 704 height 24
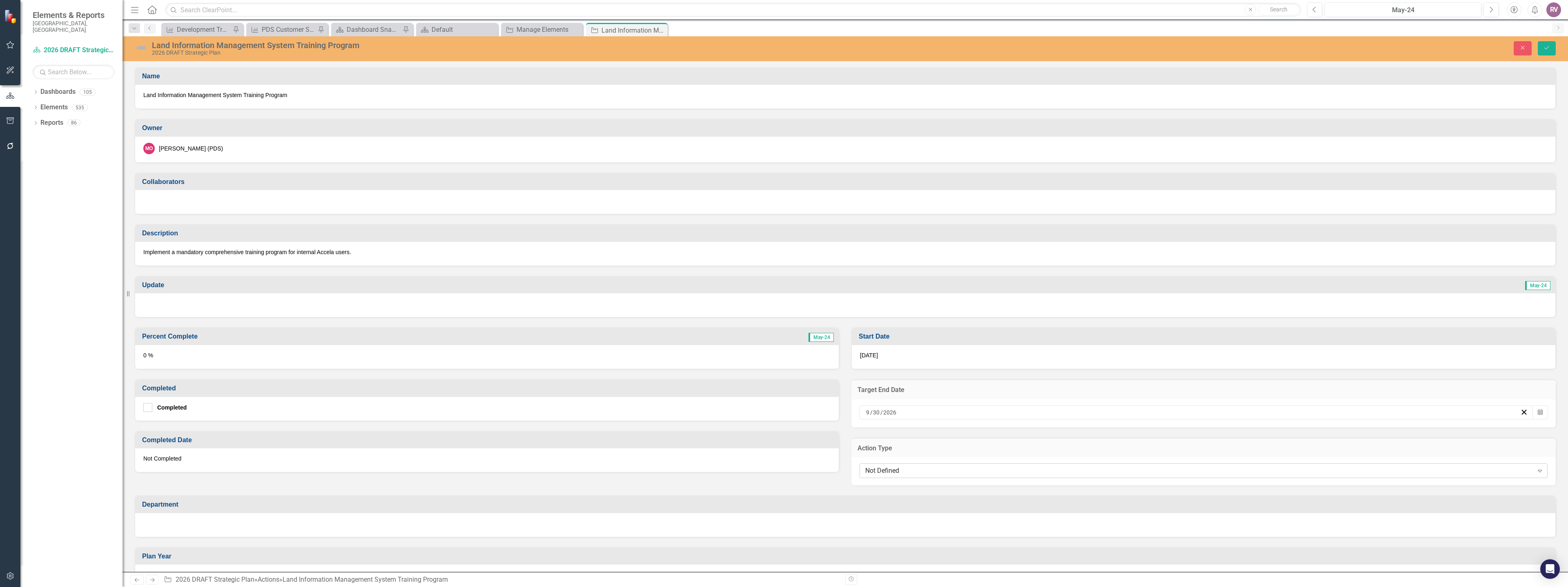
click at [928, 474] on div "Not Defined" at bounding box center [1199, 471] width 668 height 9
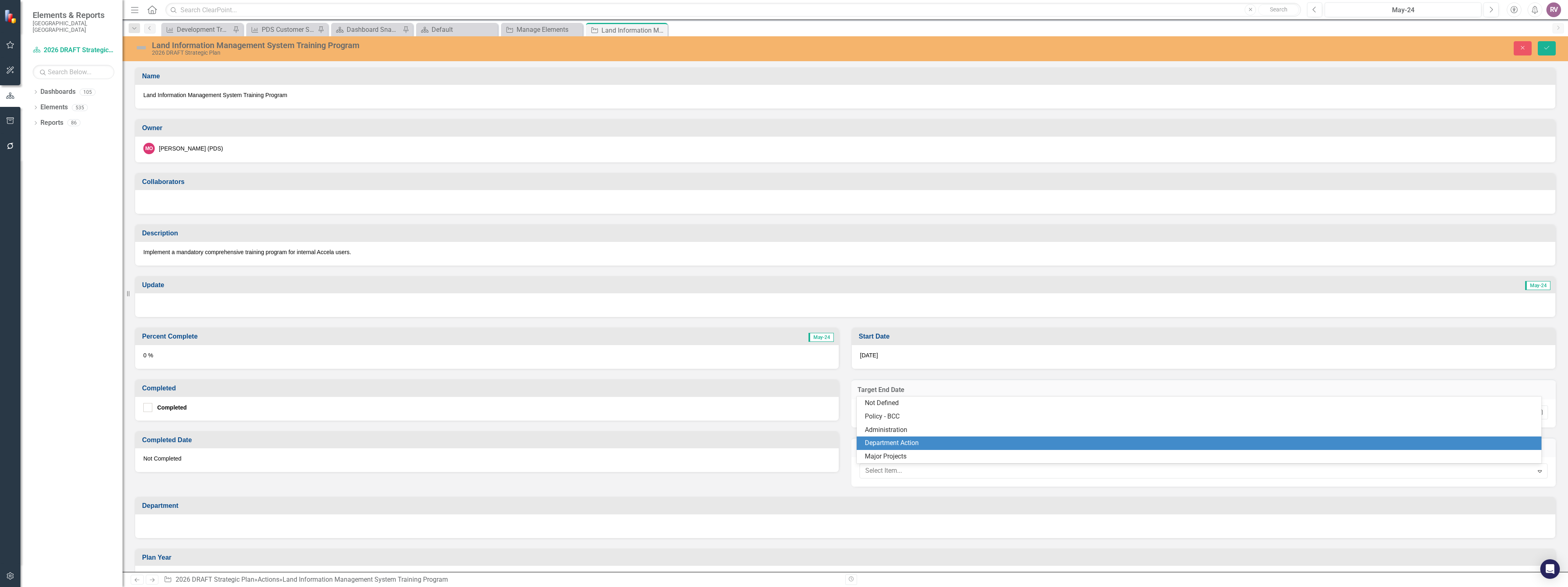
click at [895, 445] on div "Department Action" at bounding box center [1201, 443] width 672 height 9
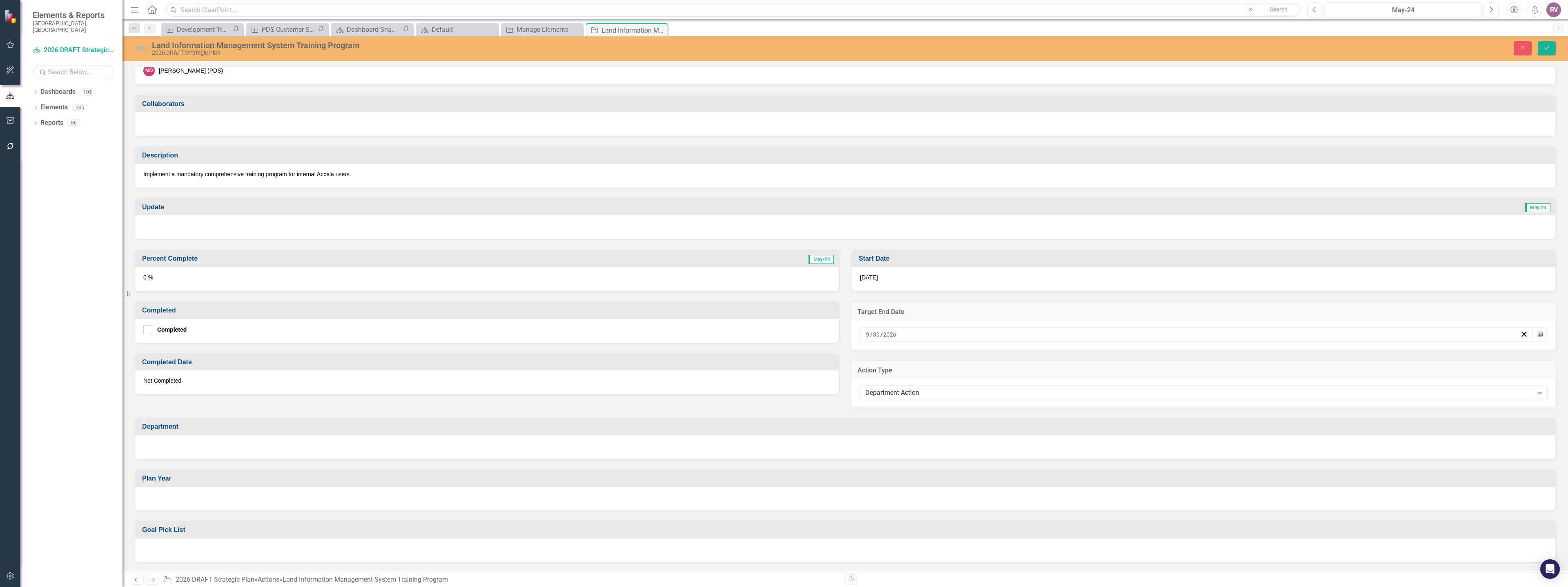
scroll to position [82, 0]
click at [175, 445] on div at bounding box center [845, 443] width 1420 height 24
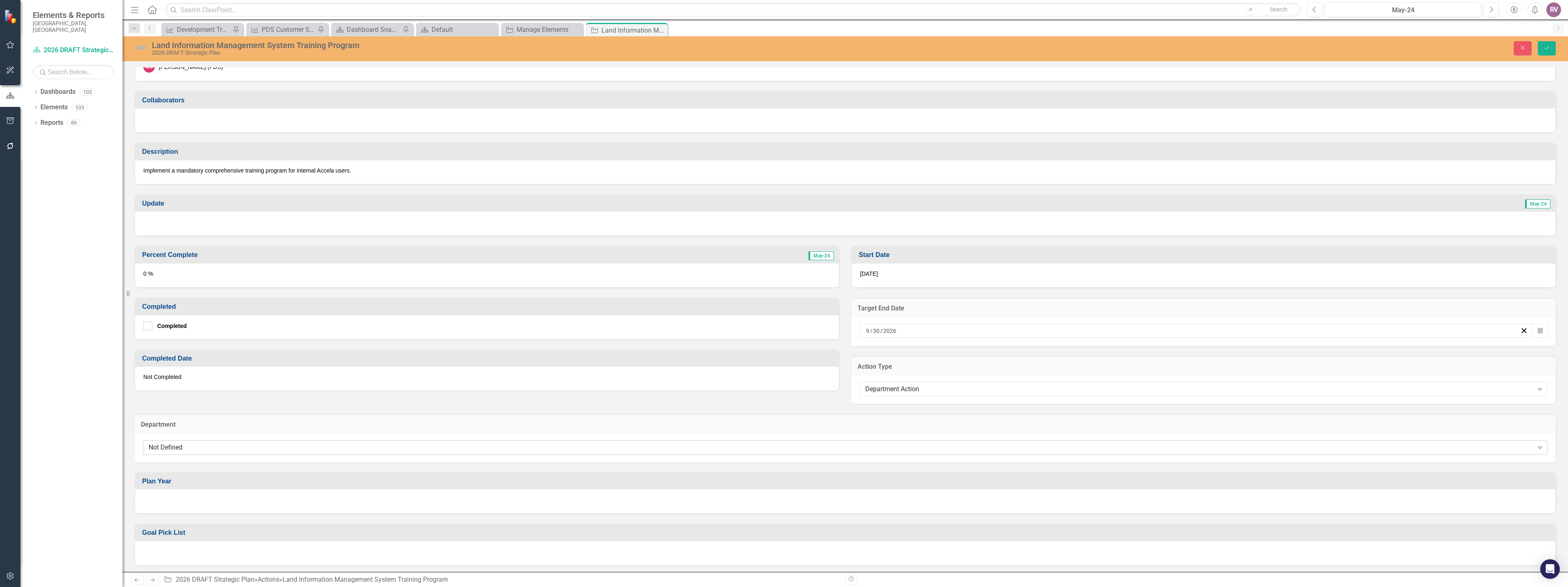
click at [175, 448] on div "Not Defined" at bounding box center [841, 447] width 1385 height 9
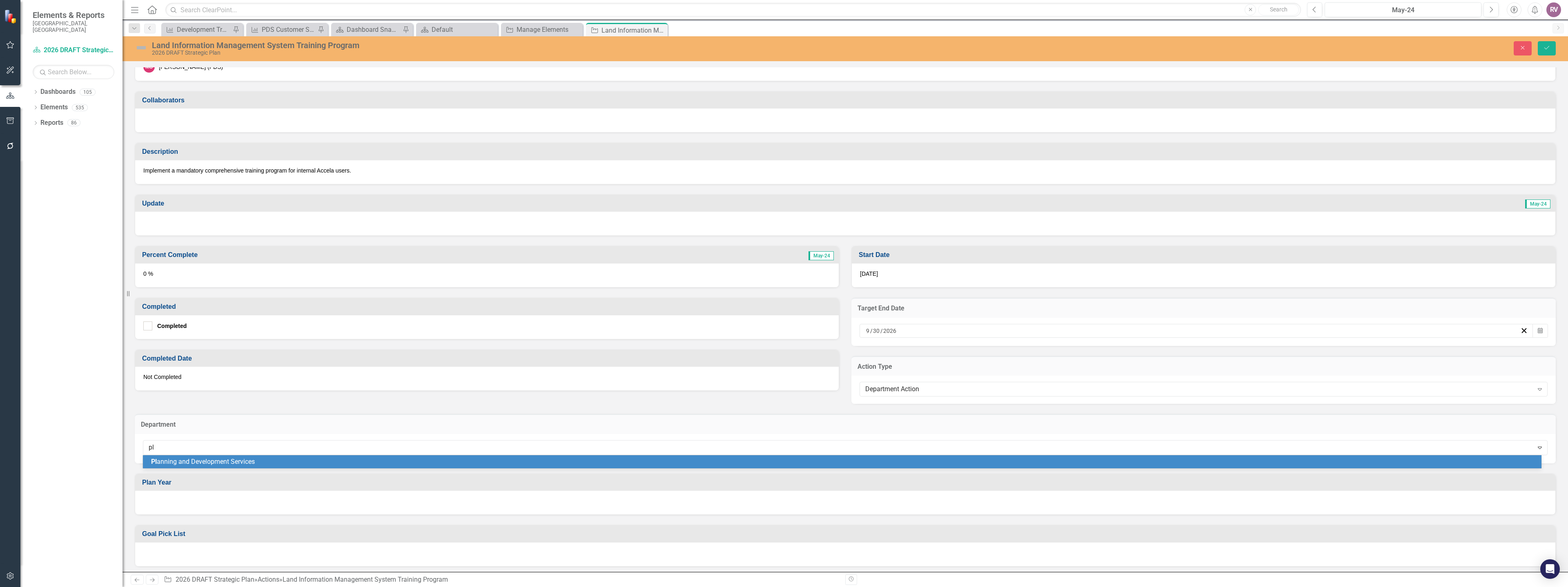
type input "pla"
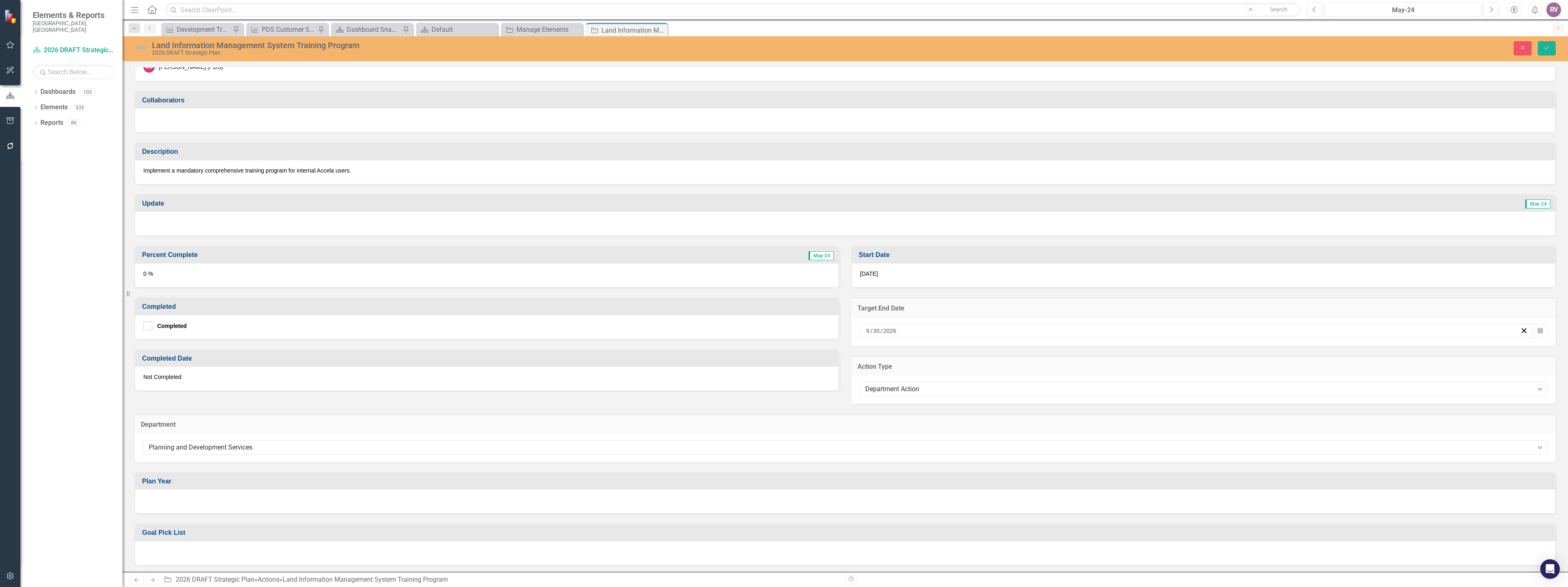
click at [198, 503] on div at bounding box center [845, 501] width 1420 height 24
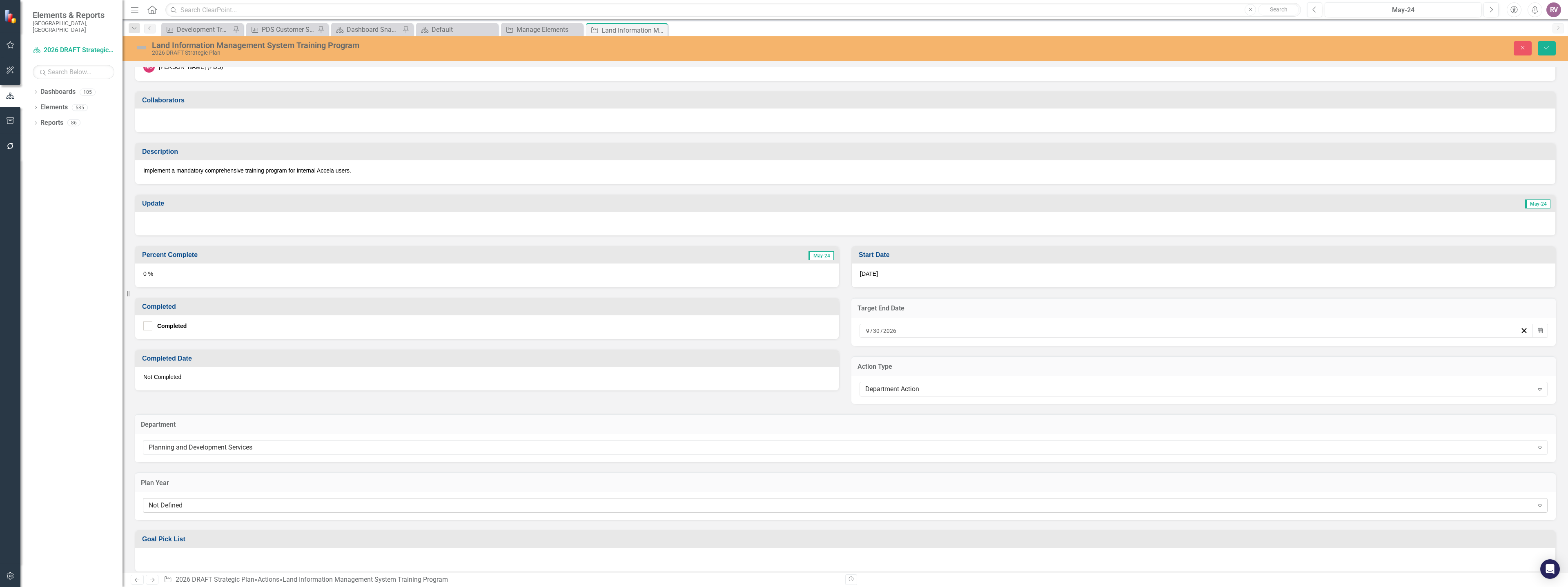
click at [197, 505] on div "Not Defined" at bounding box center [841, 505] width 1385 height 9
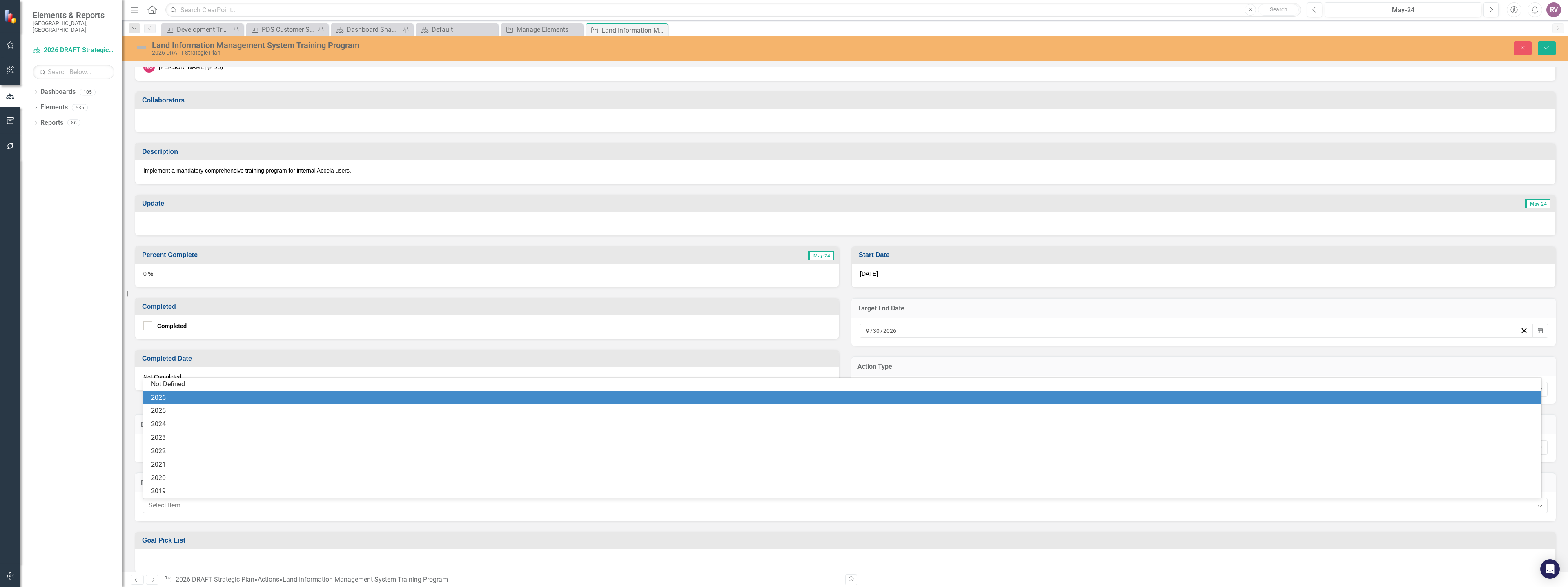
click at [175, 397] on div "2026" at bounding box center [844, 398] width 1385 height 9
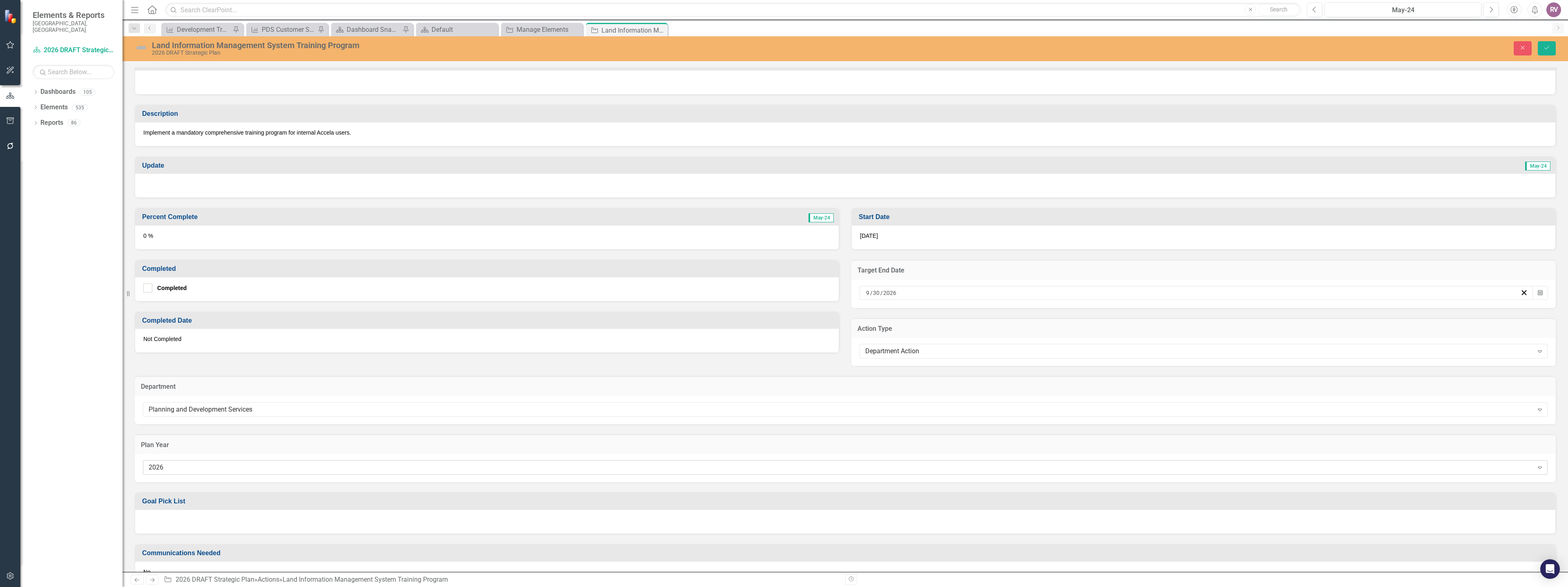
scroll to position [193, 0]
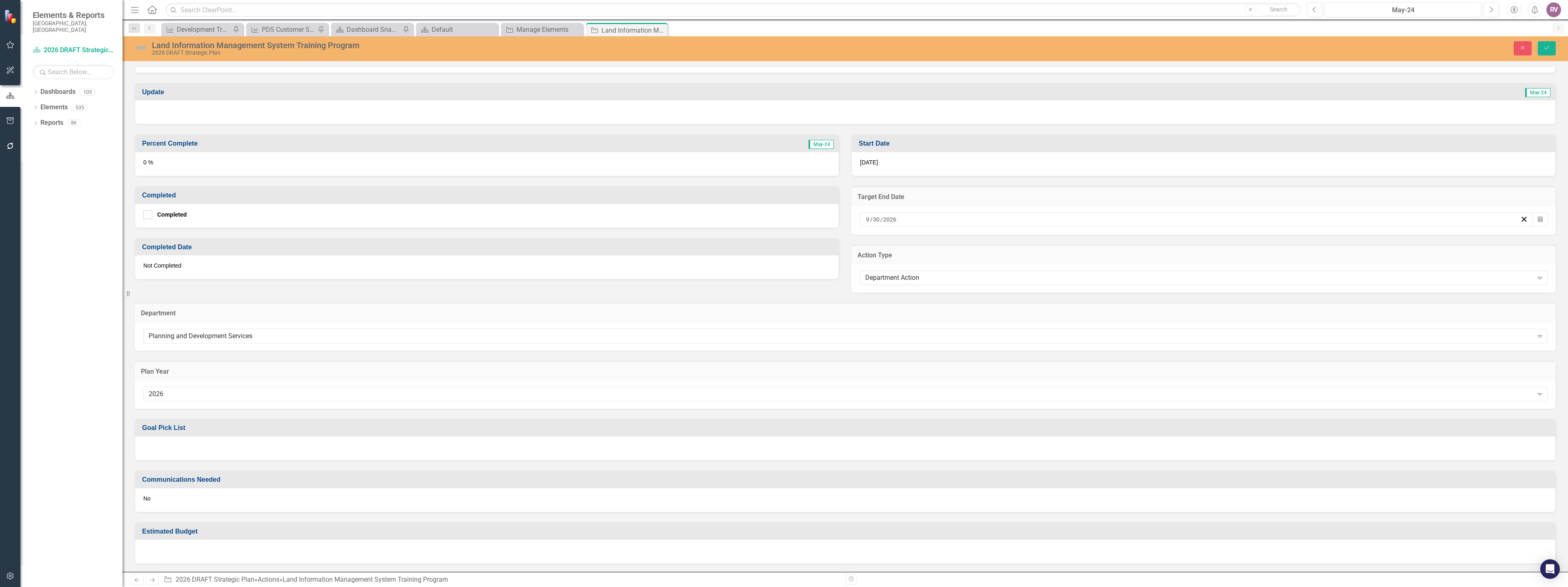
click at [187, 457] on div at bounding box center [845, 448] width 1420 height 24
click at [187, 457] on div at bounding box center [845, 448] width 1420 height 24
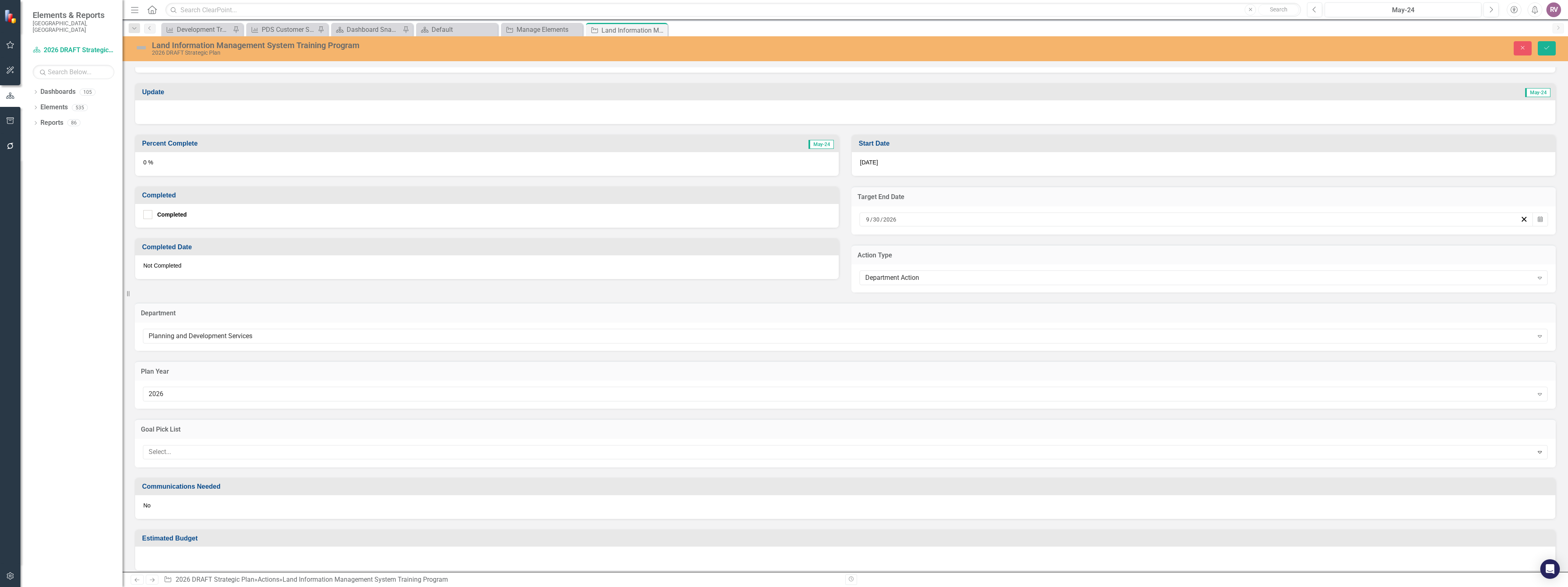
click at [187, 457] on div at bounding box center [839, 453] width 1388 height 11
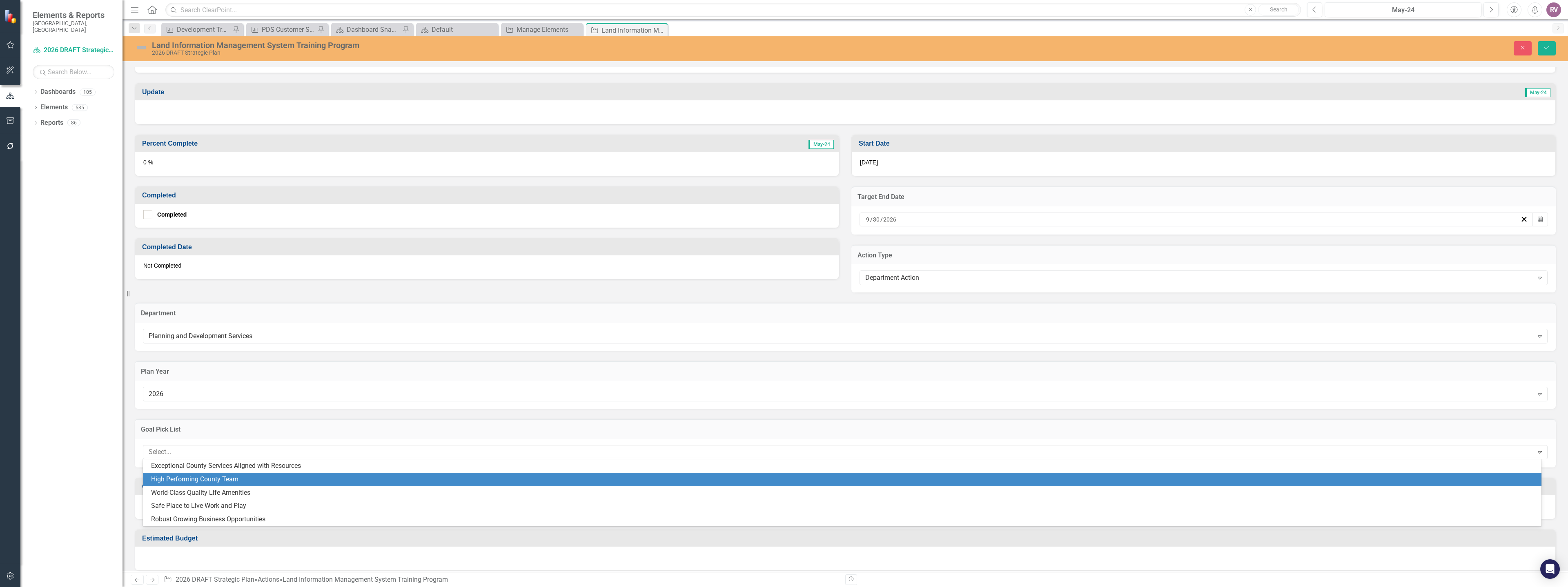
click at [189, 479] on div "High Performing County Team" at bounding box center [844, 479] width 1385 height 9
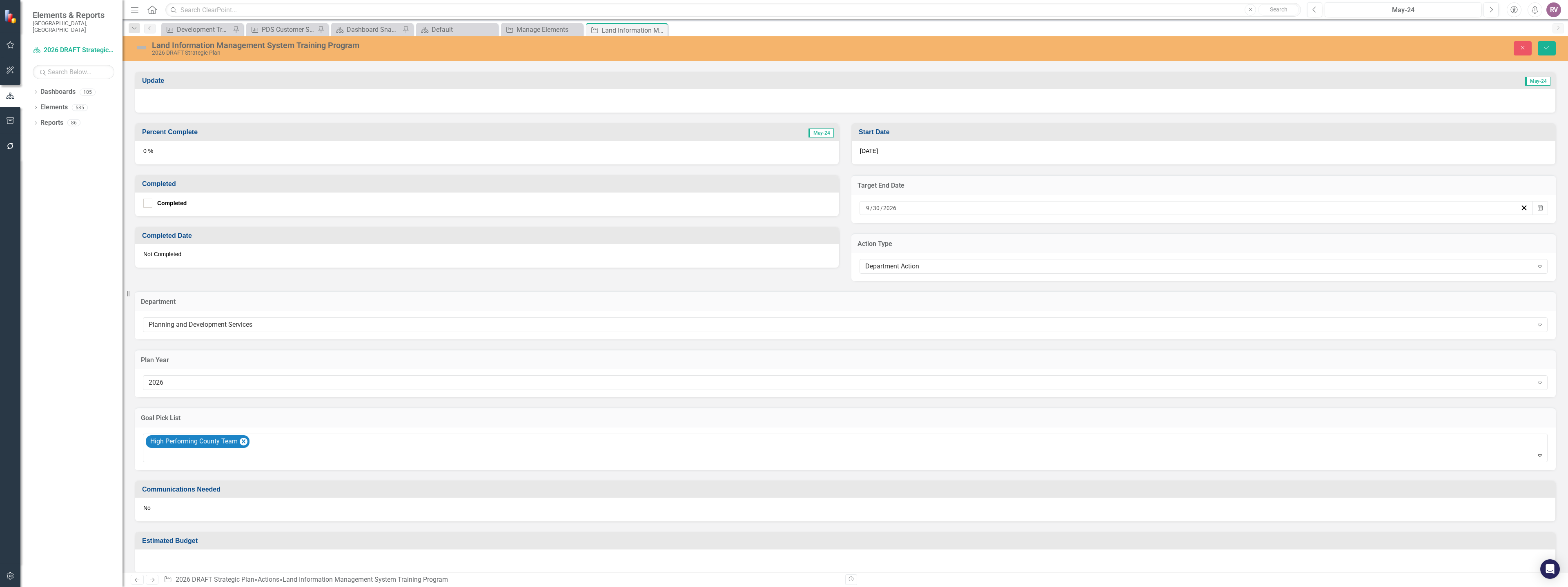
scroll to position [214, 0]
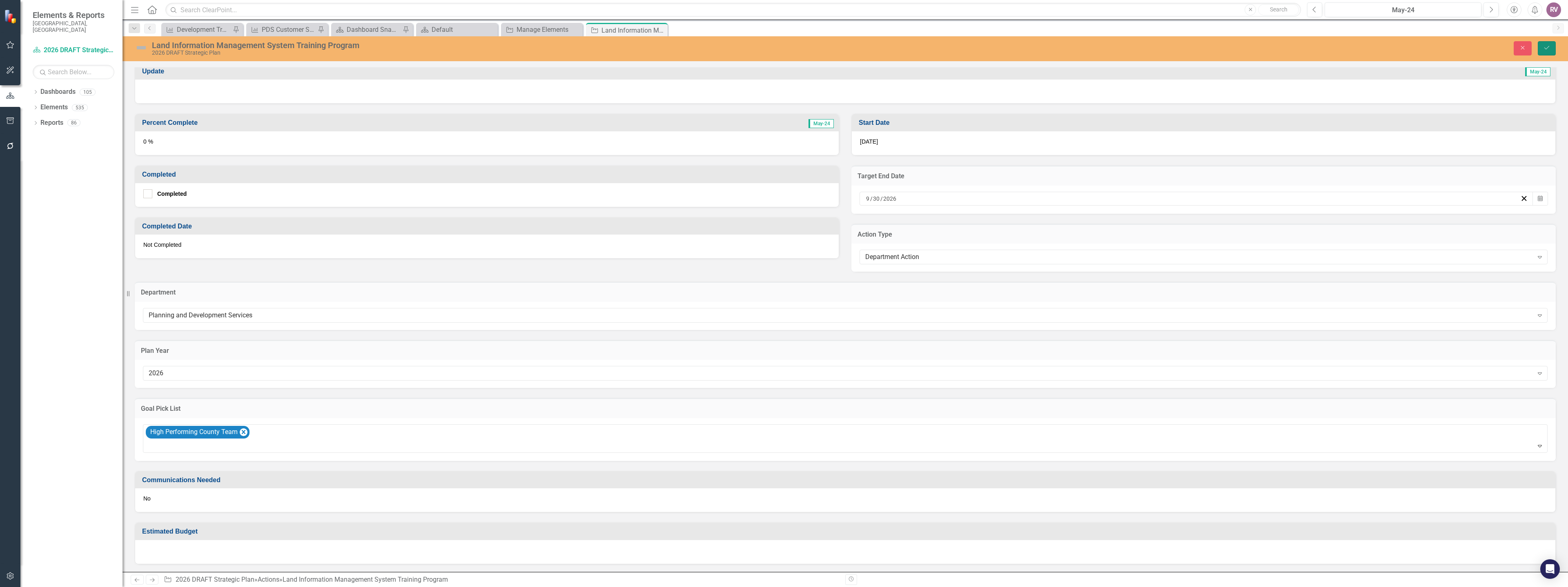
click at [1542, 47] on button "Save" at bounding box center [1547, 48] width 18 height 14
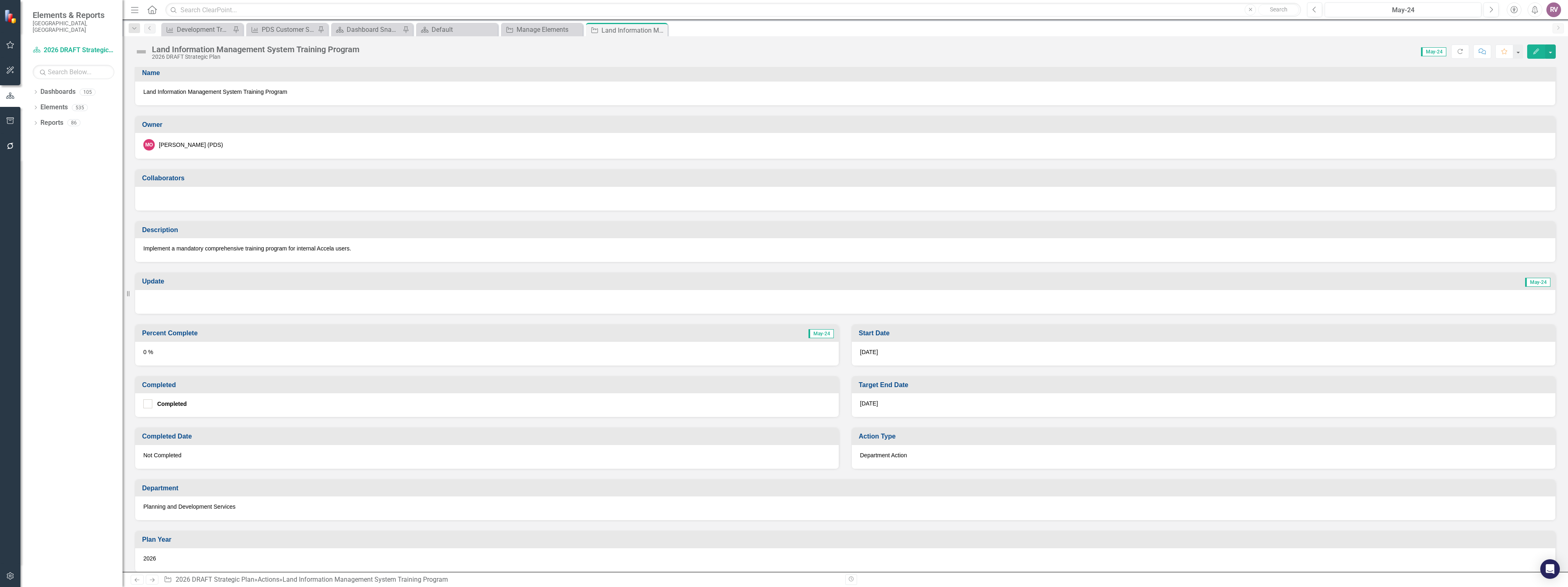
scroll to position [0, 0]
click at [658, 32] on icon "Close" at bounding box center [659, 30] width 8 height 7
